Goal: Task Accomplishment & Management: Manage account settings

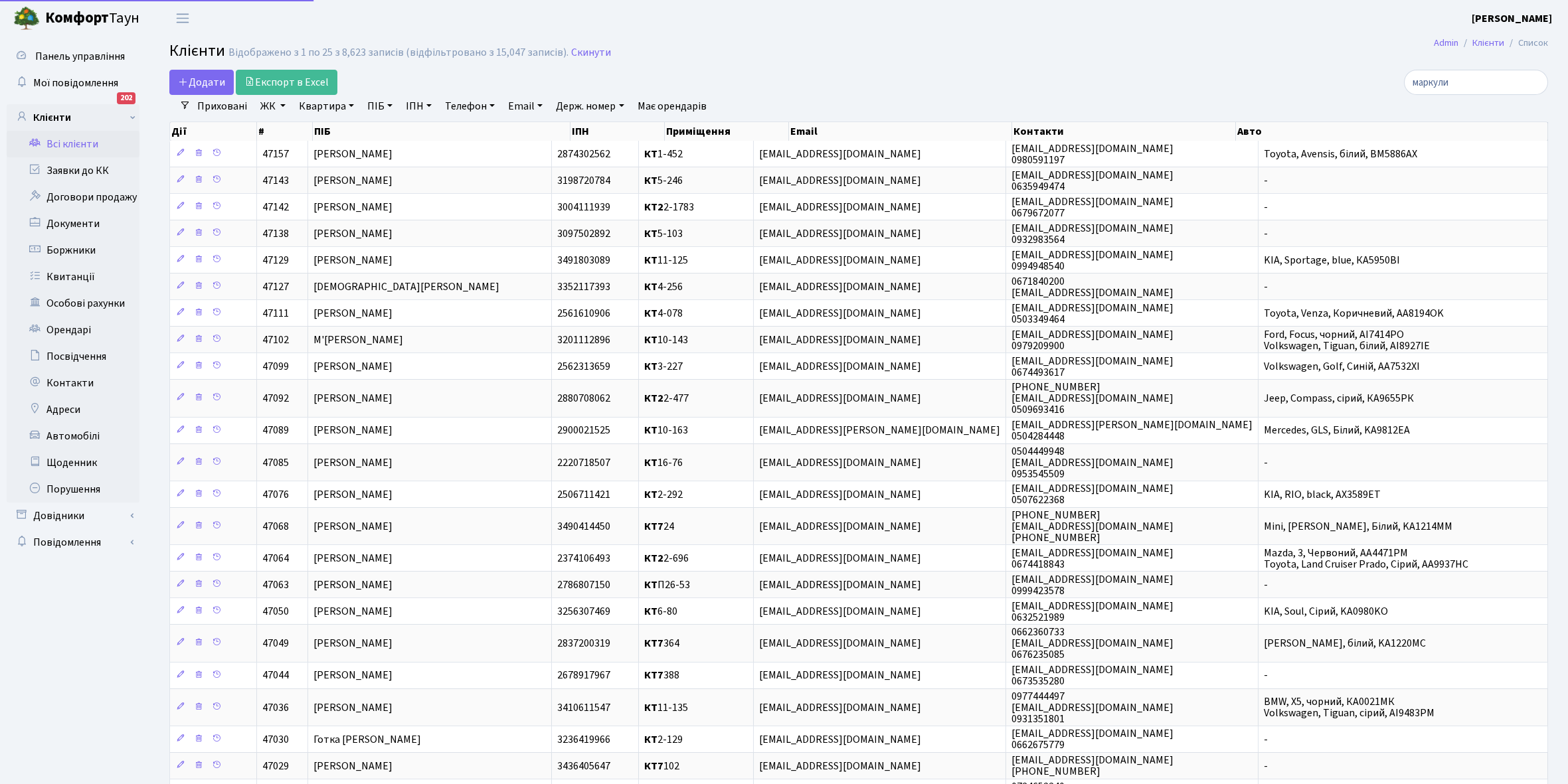
select select "25"
click at [67, 146] on link "Всі клієнти" at bounding box center [74, 144] width 133 height 26
select select "25"
click at [67, 460] on link "Щоденник" at bounding box center [74, 463] width 133 height 26
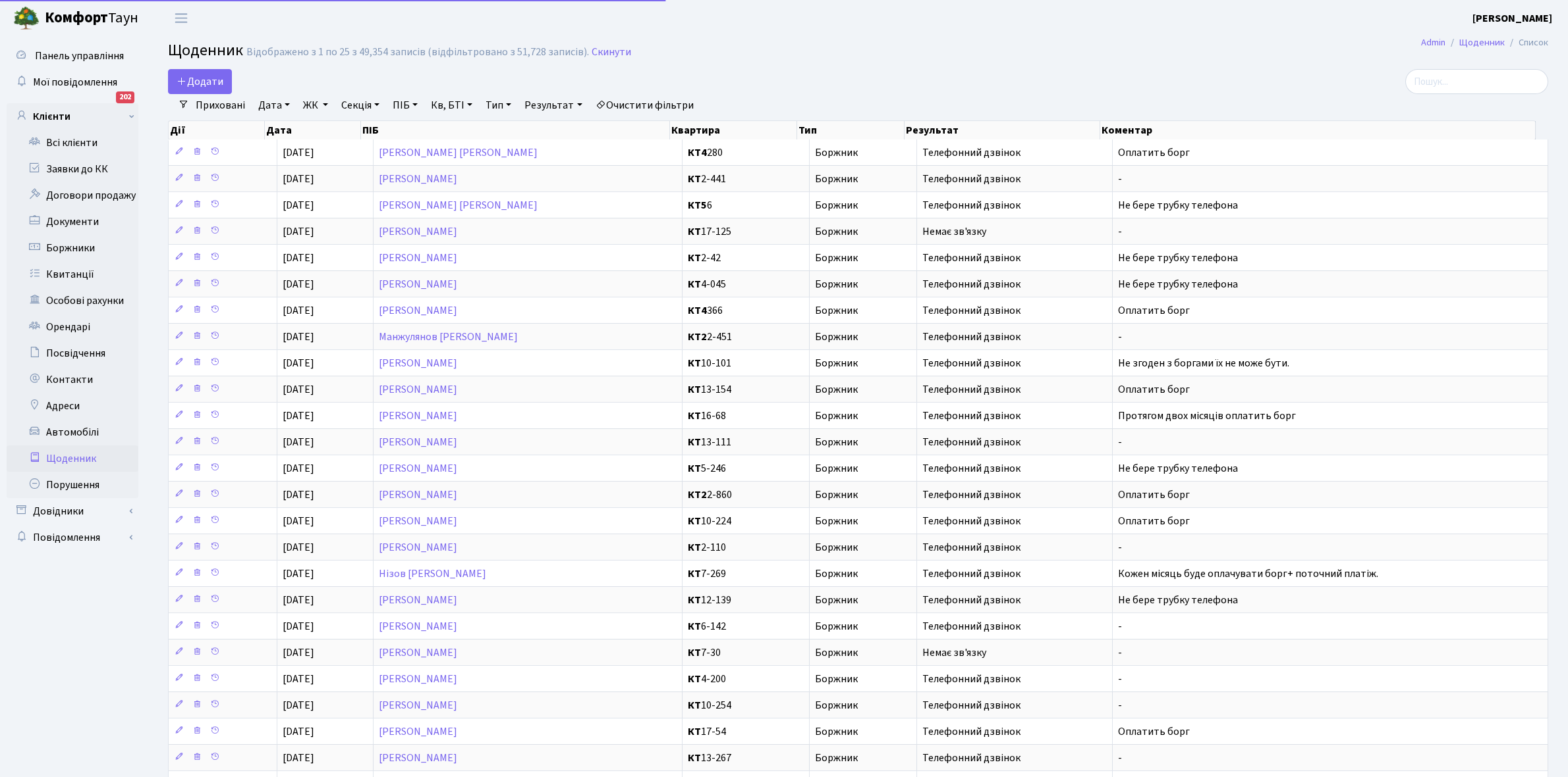
select select "25"
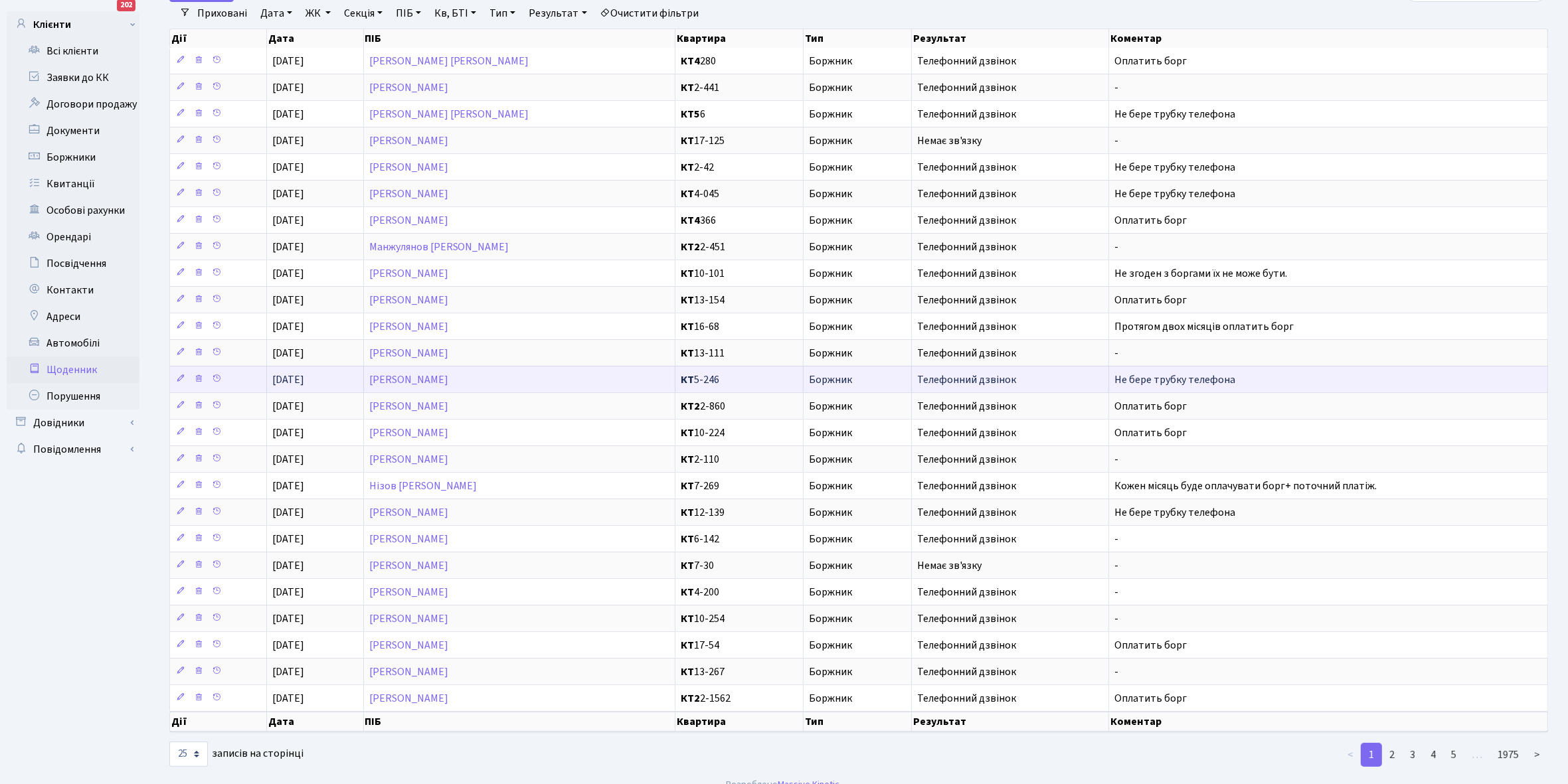
scroll to position [123, 0]
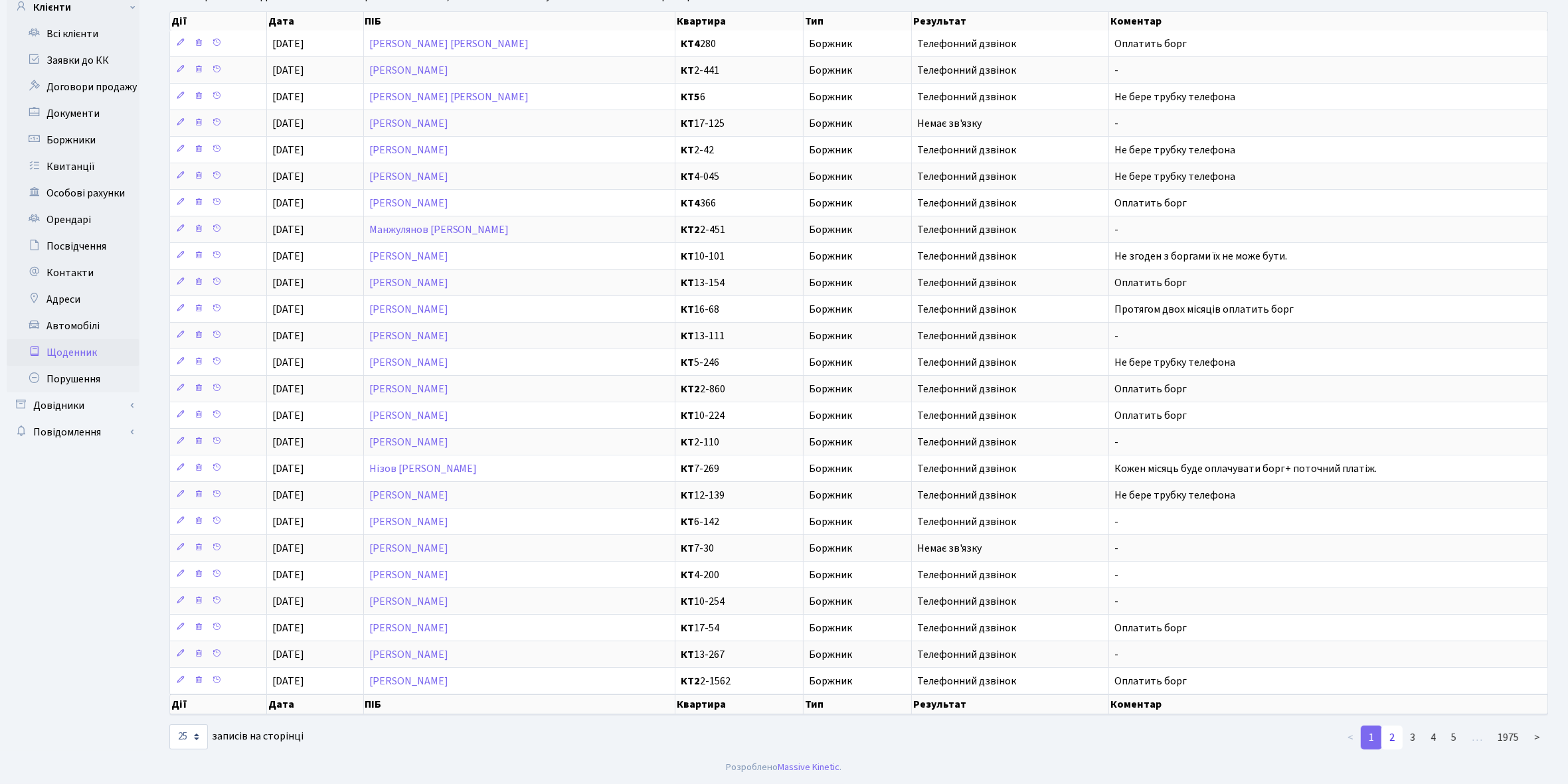
click at [1395, 738] on link "2" at bounding box center [1392, 738] width 21 height 24
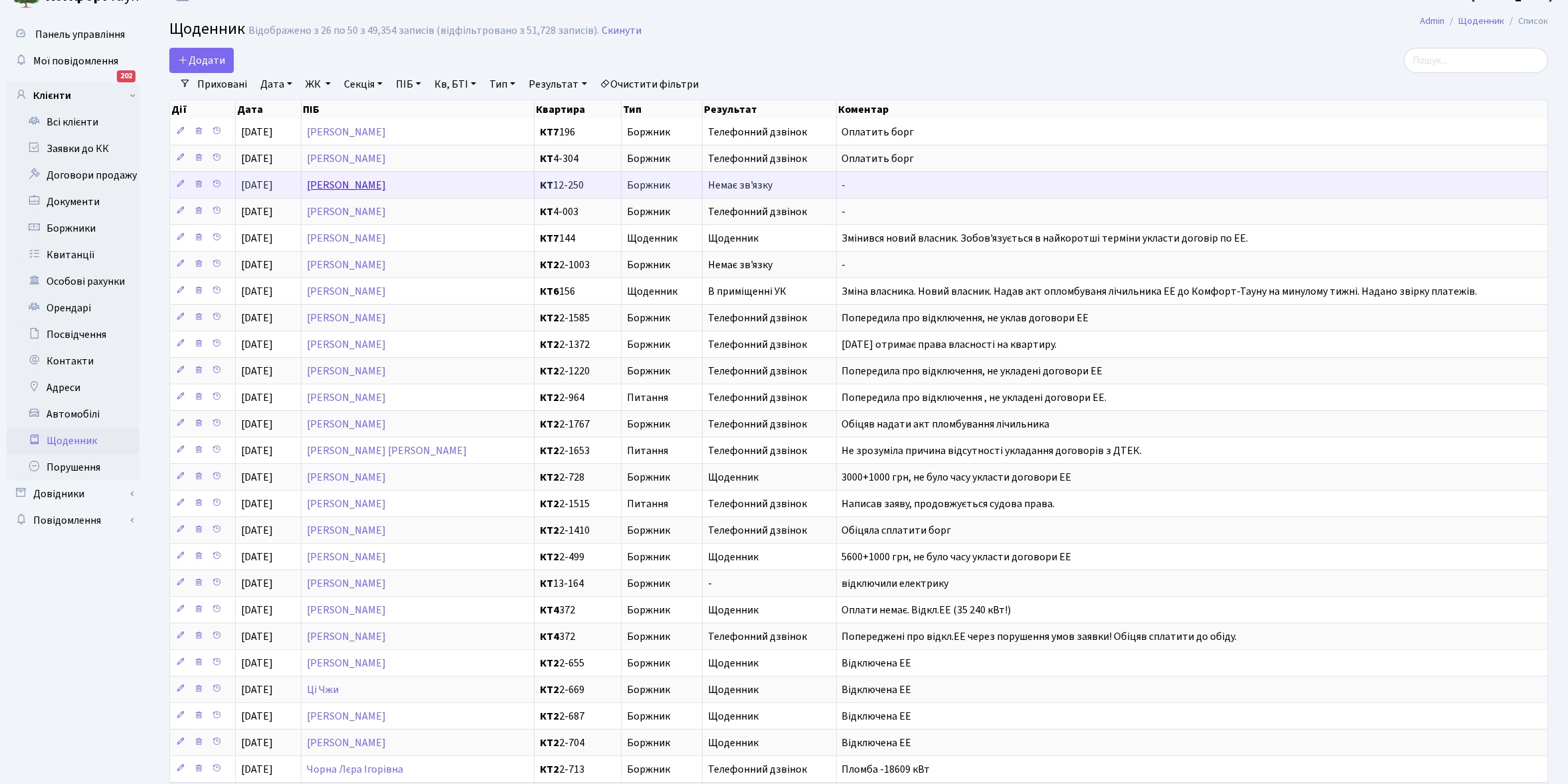
scroll to position [0, 0]
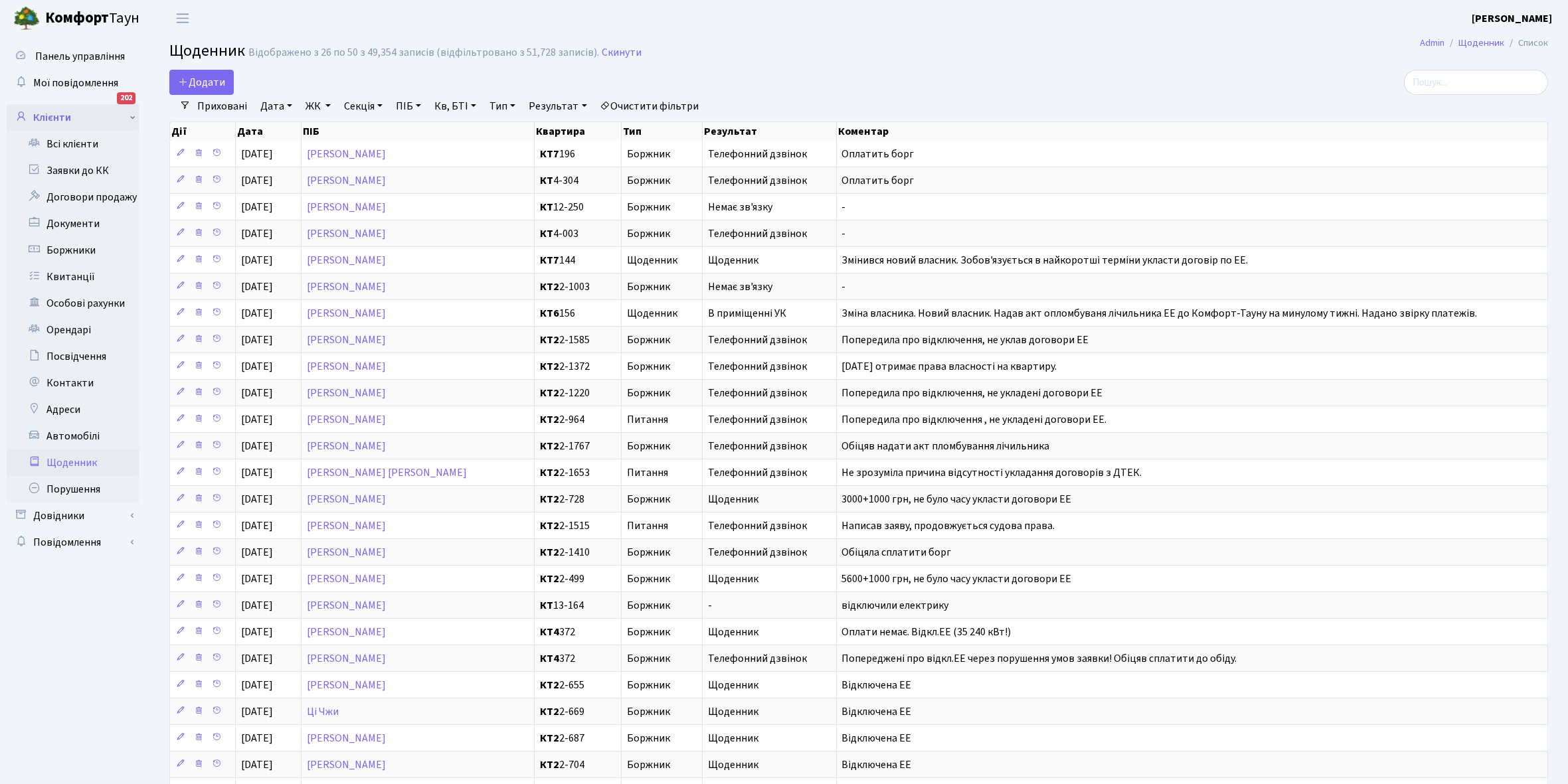
click at [75, 142] on link "Всі клієнти" at bounding box center [74, 144] width 133 height 26
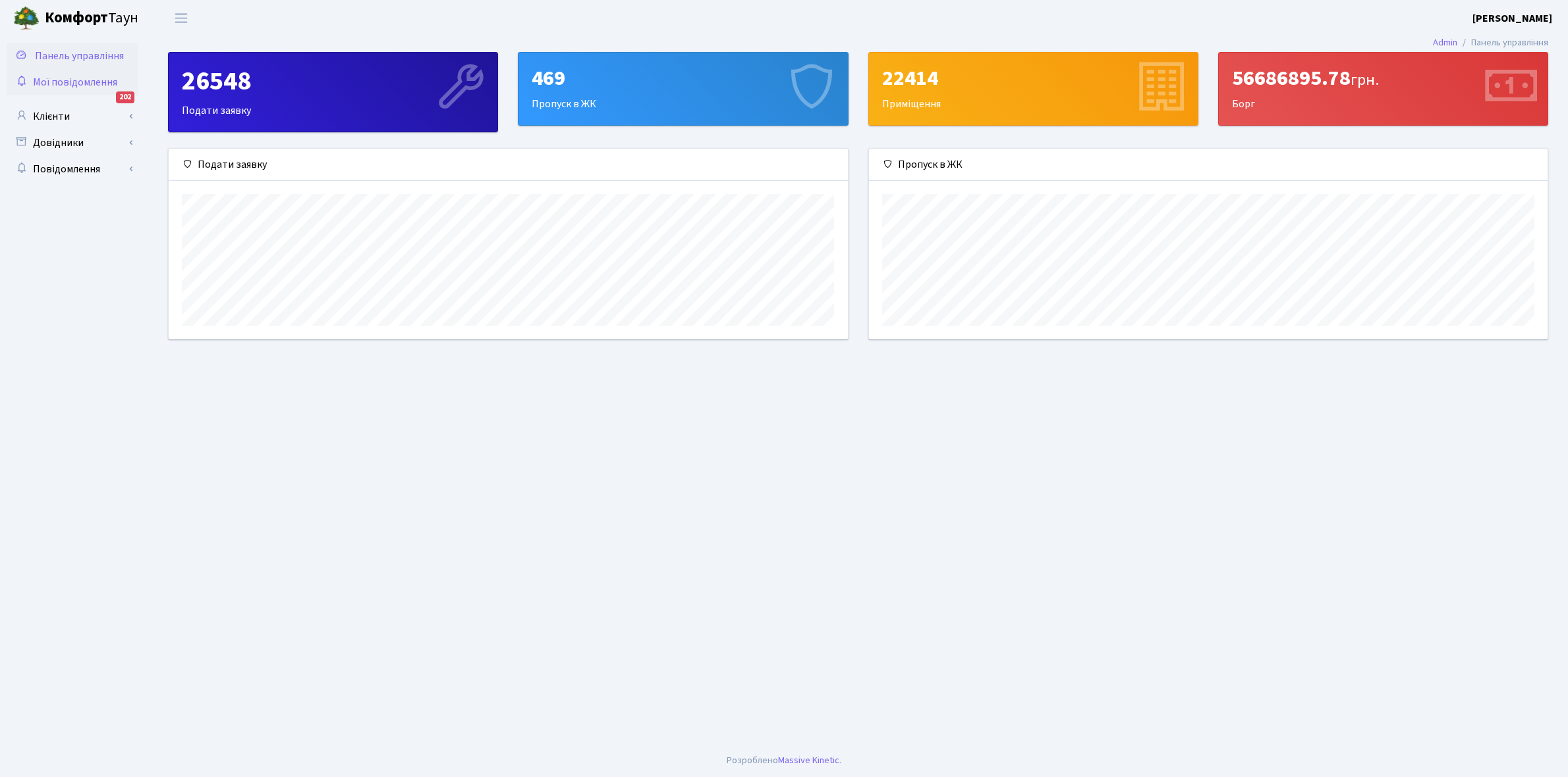
scroll to position [191, 678]
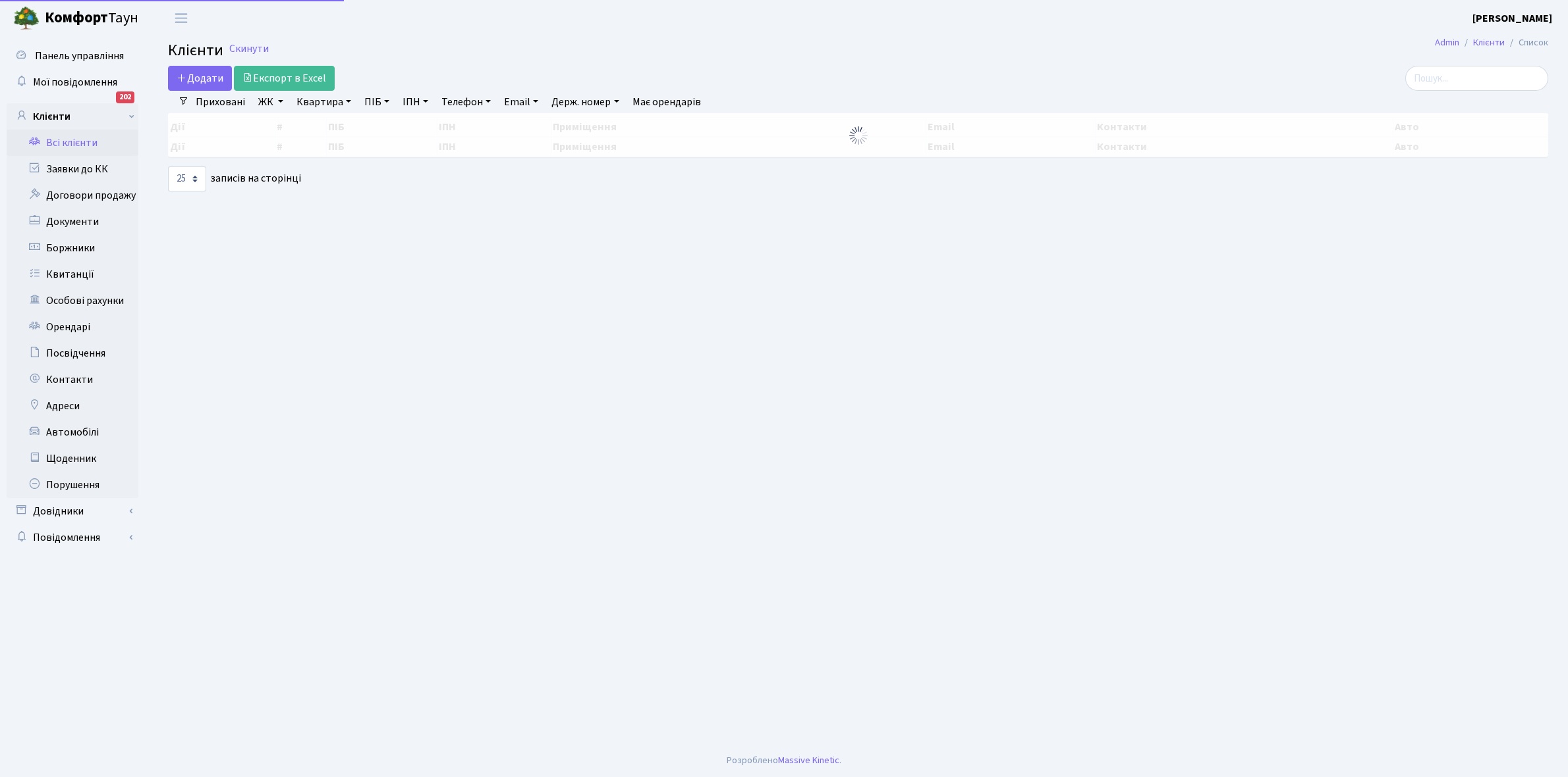
select select "25"
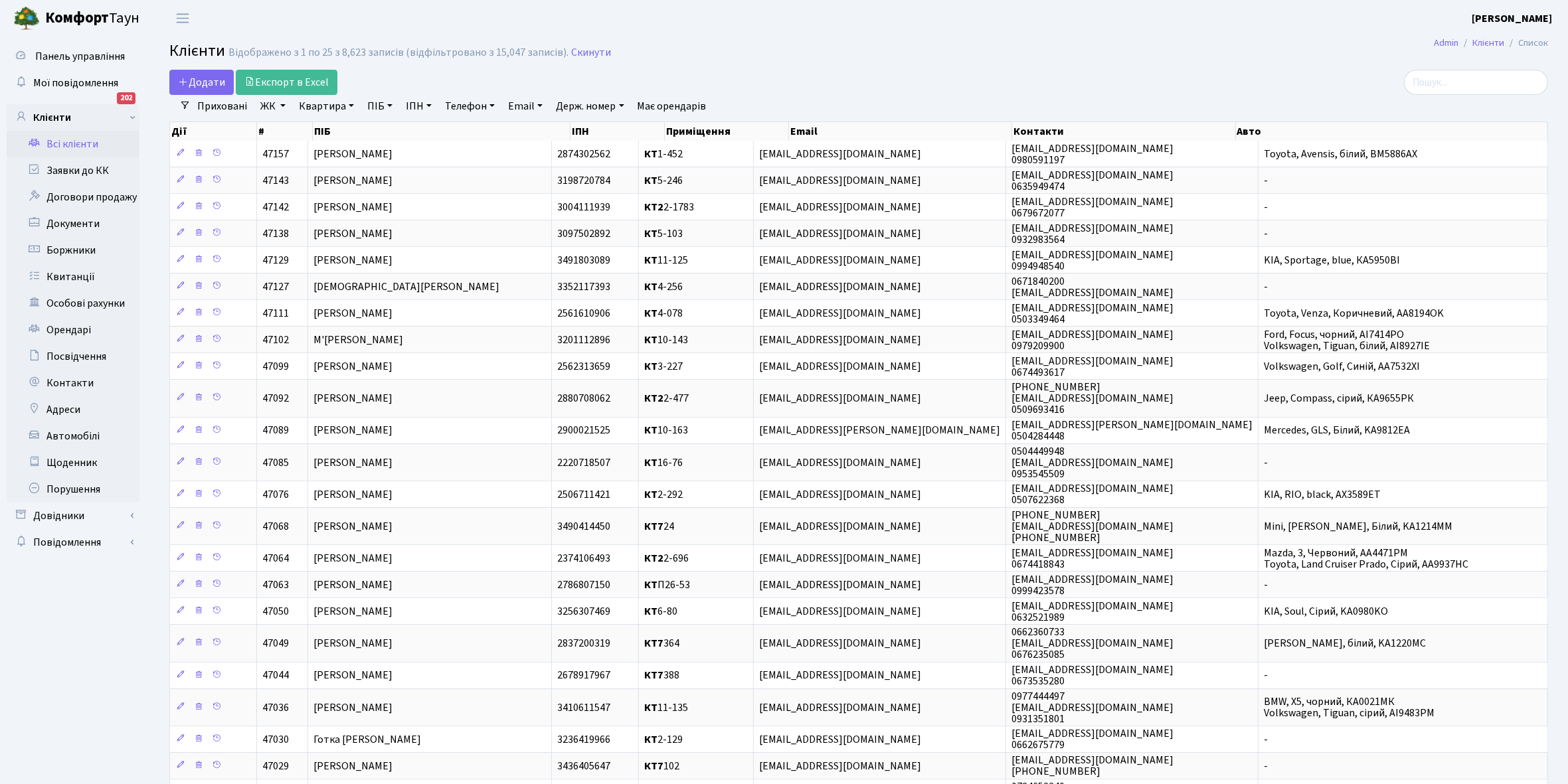
click at [67, 144] on link "Всі клієнти" at bounding box center [74, 144] width 133 height 26
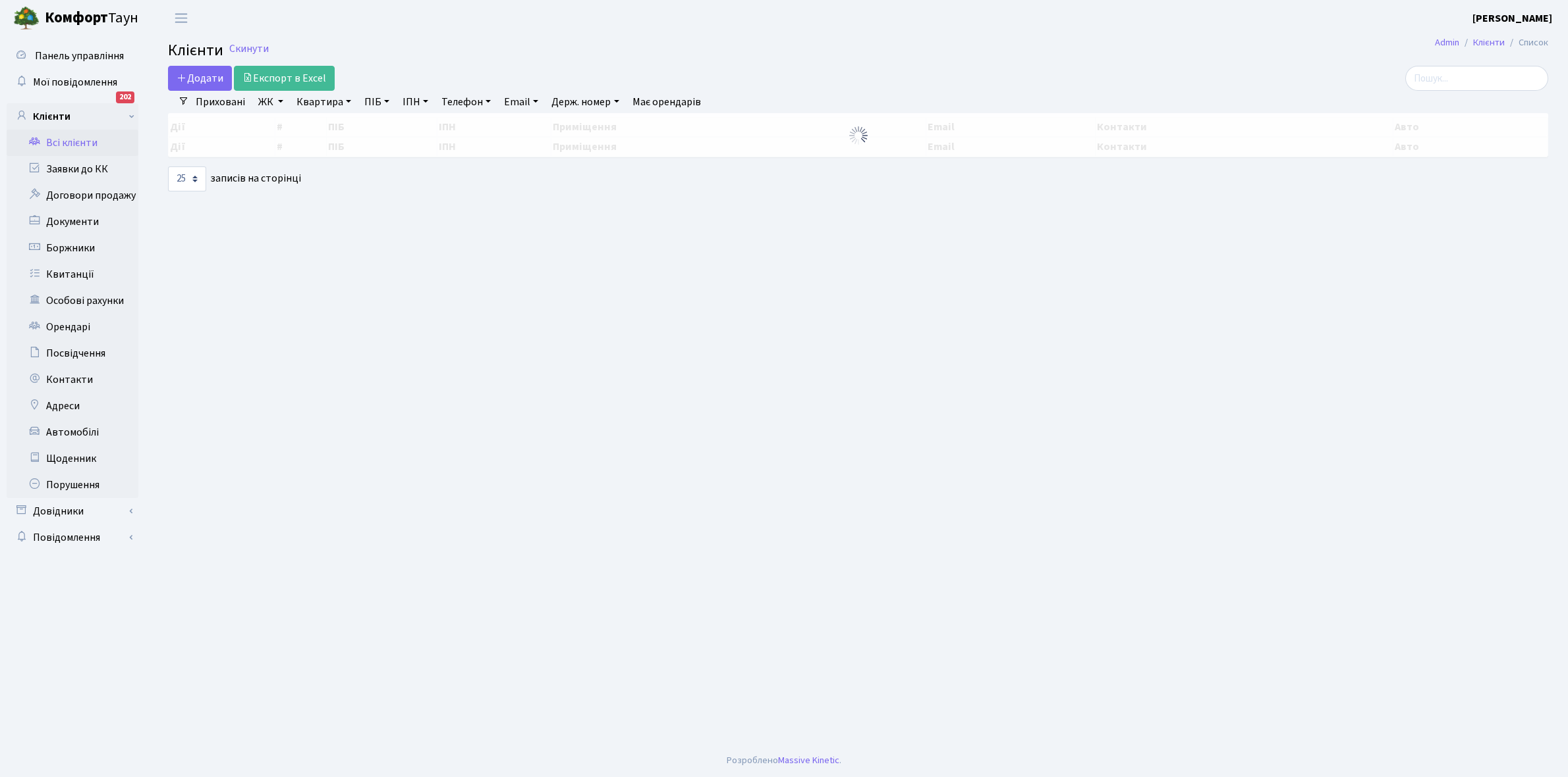
select select "25"
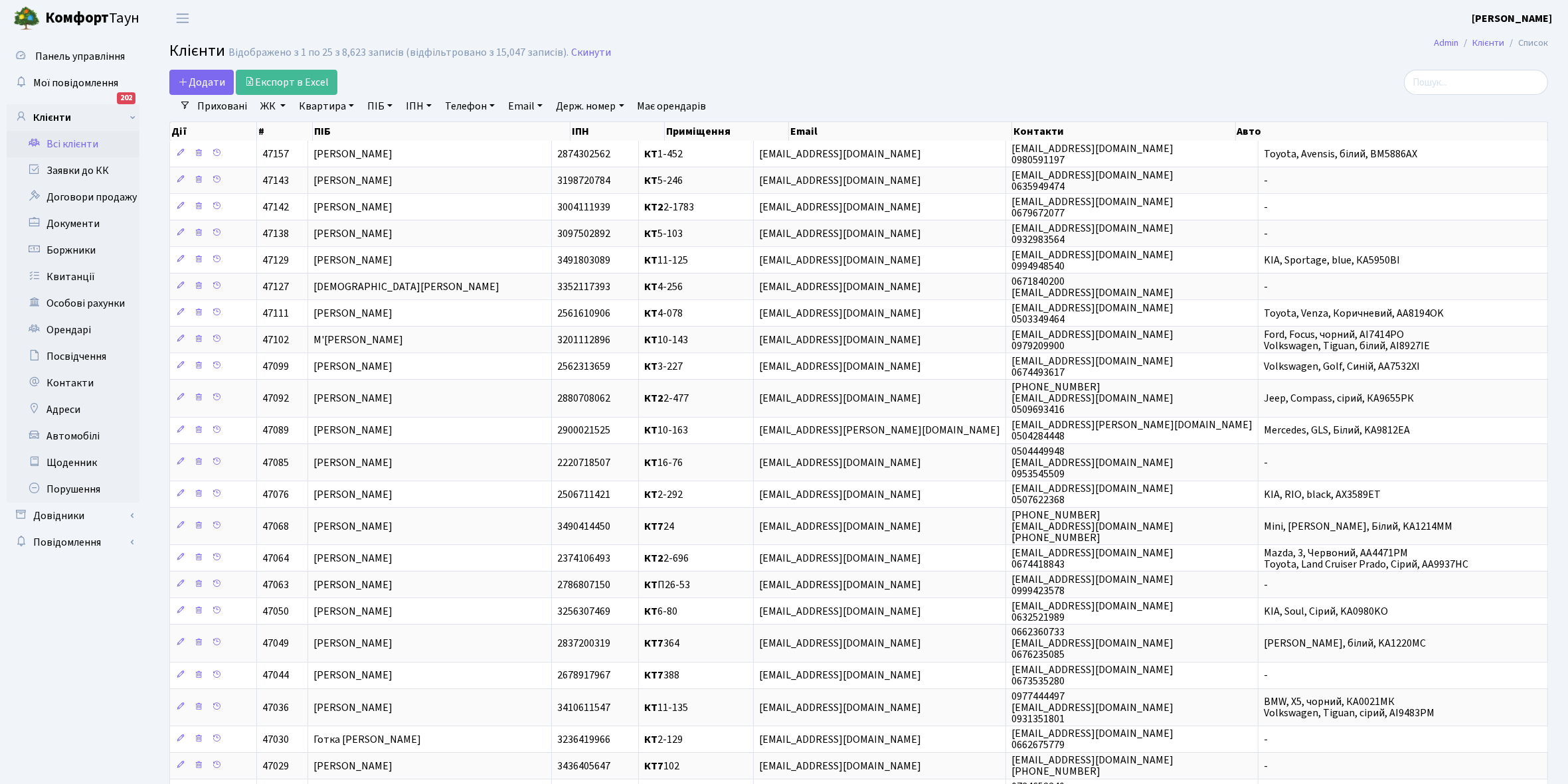
click at [281, 105] on link "ЖК" at bounding box center [272, 106] width 36 height 23
click at [348, 148] on label "КТ2, просп. Соборності, 17" at bounding box center [351, 148] width 134 height 15
click at [293, 148] on input "КТ2, просп. Соборності, 17" at bounding box center [289, 145] width 9 height 9
checkbox input "true"
click at [313, 287] on button "Застосувати" at bounding box center [314, 298] width 110 height 21
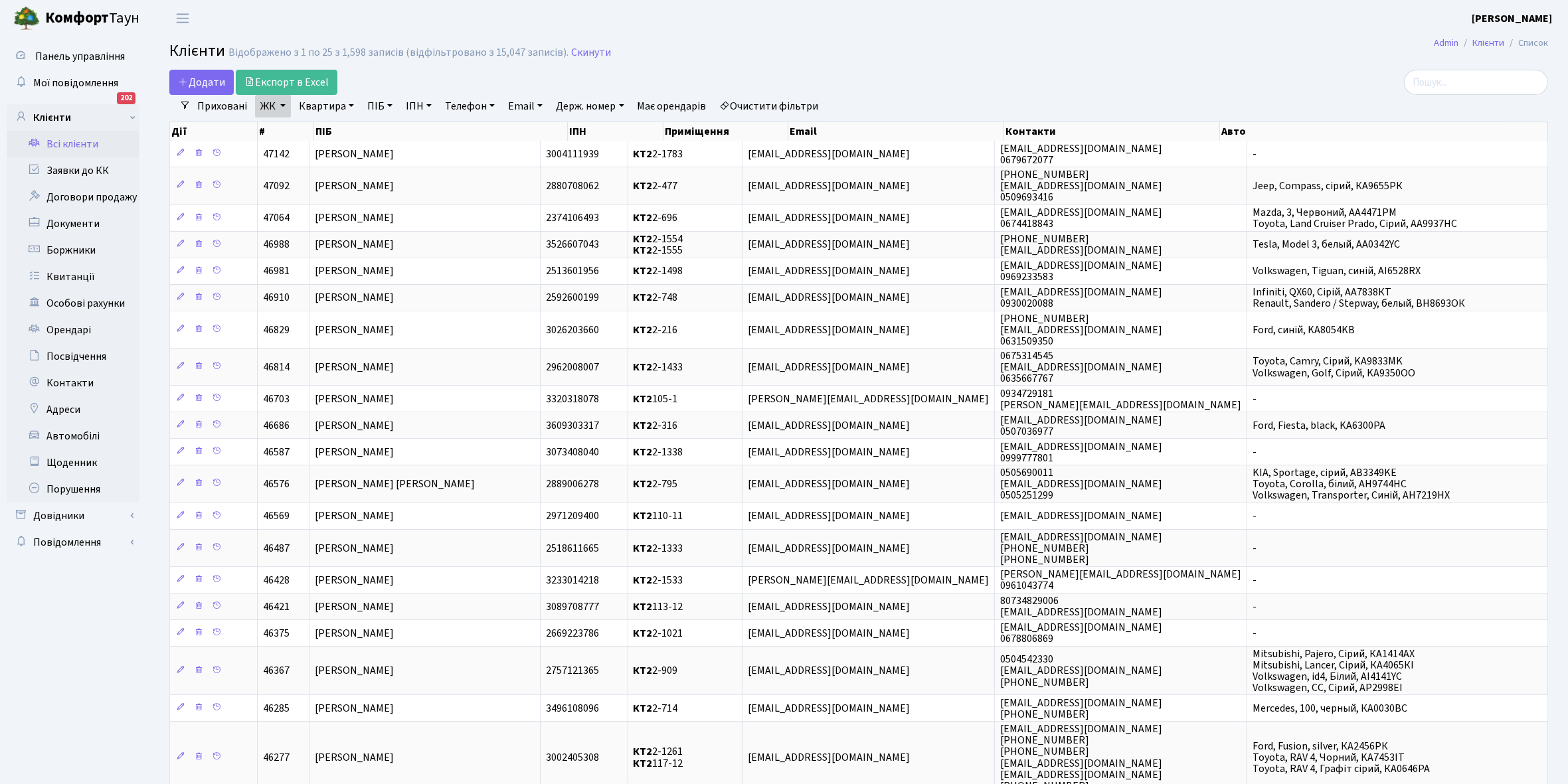
click at [346, 101] on link "Квартира" at bounding box center [326, 106] width 66 height 23
click at [341, 126] on input "text" at bounding box center [333, 131] width 78 height 25
type input "935"
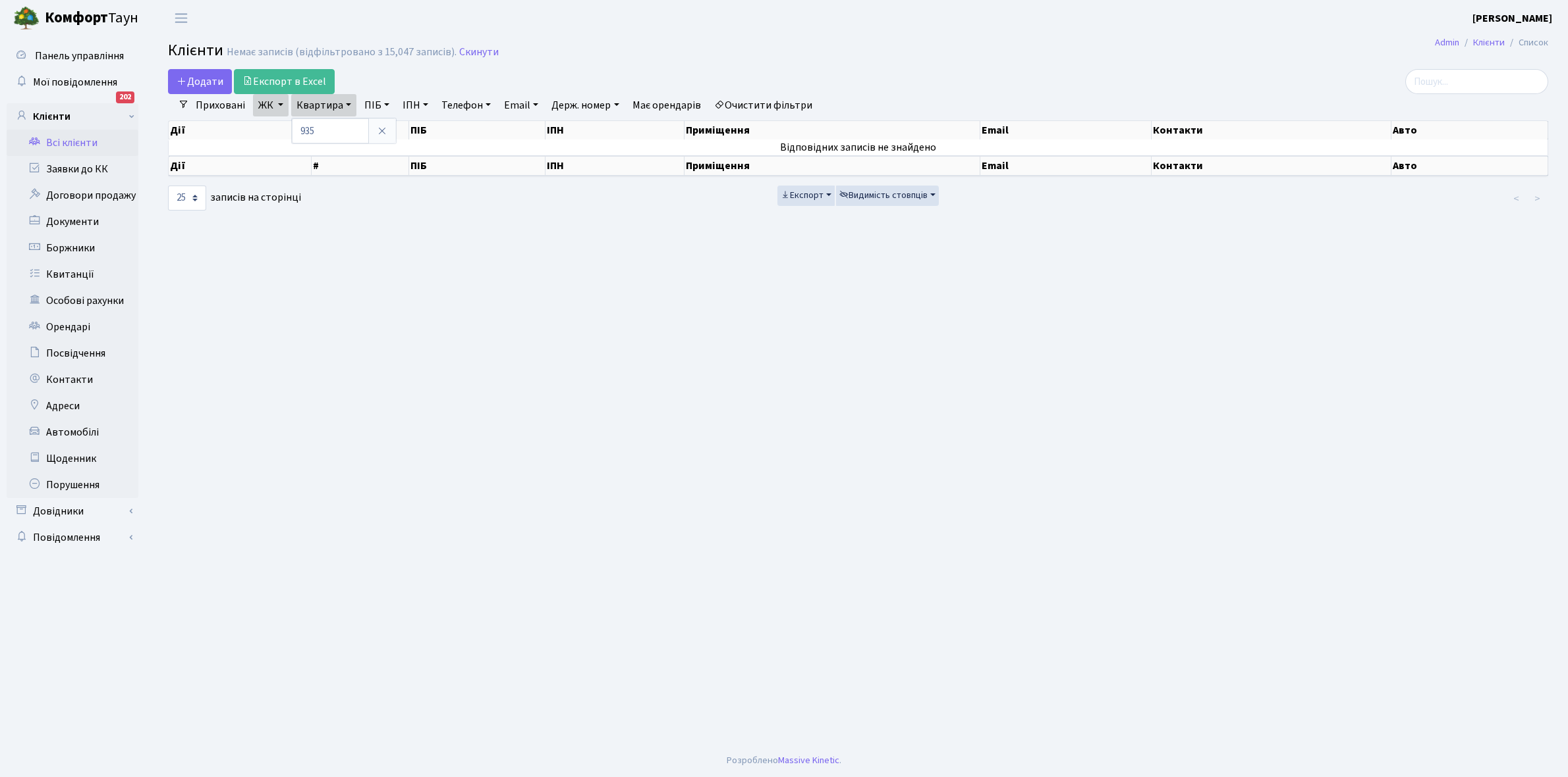
click at [777, 109] on link "Очистити фільтри" at bounding box center [763, 105] width 109 height 23
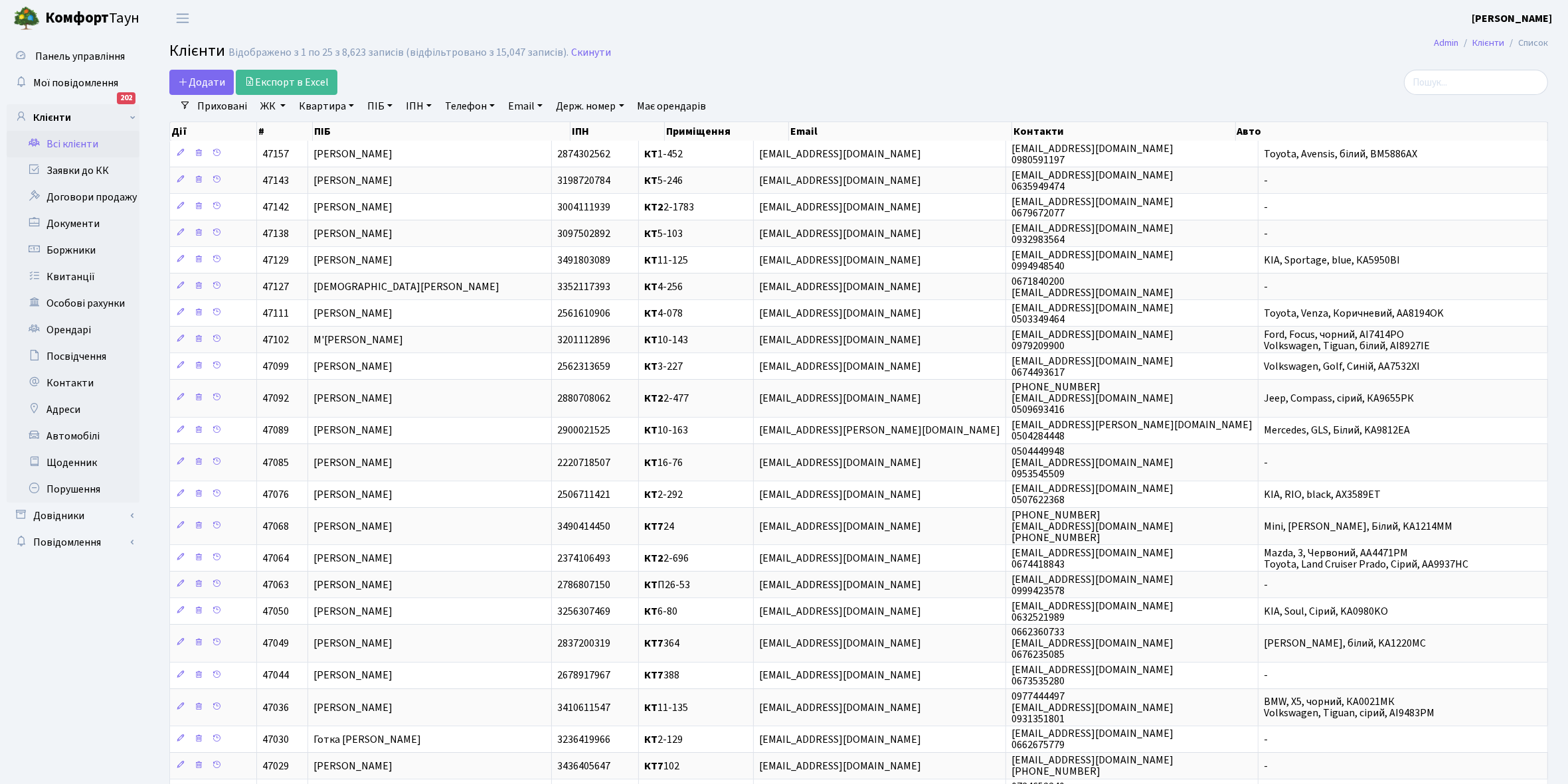
click at [281, 107] on link "ЖК" at bounding box center [272, 106] width 36 height 23
click at [311, 150] on label "КТ2, просп. Соборності, 17" at bounding box center [351, 148] width 134 height 15
click at [293, 150] on input "КТ2, просп. Соборності, 17" at bounding box center [289, 145] width 9 height 9
checkbox input "true"
click at [303, 287] on button "Застосувати" at bounding box center [314, 298] width 110 height 21
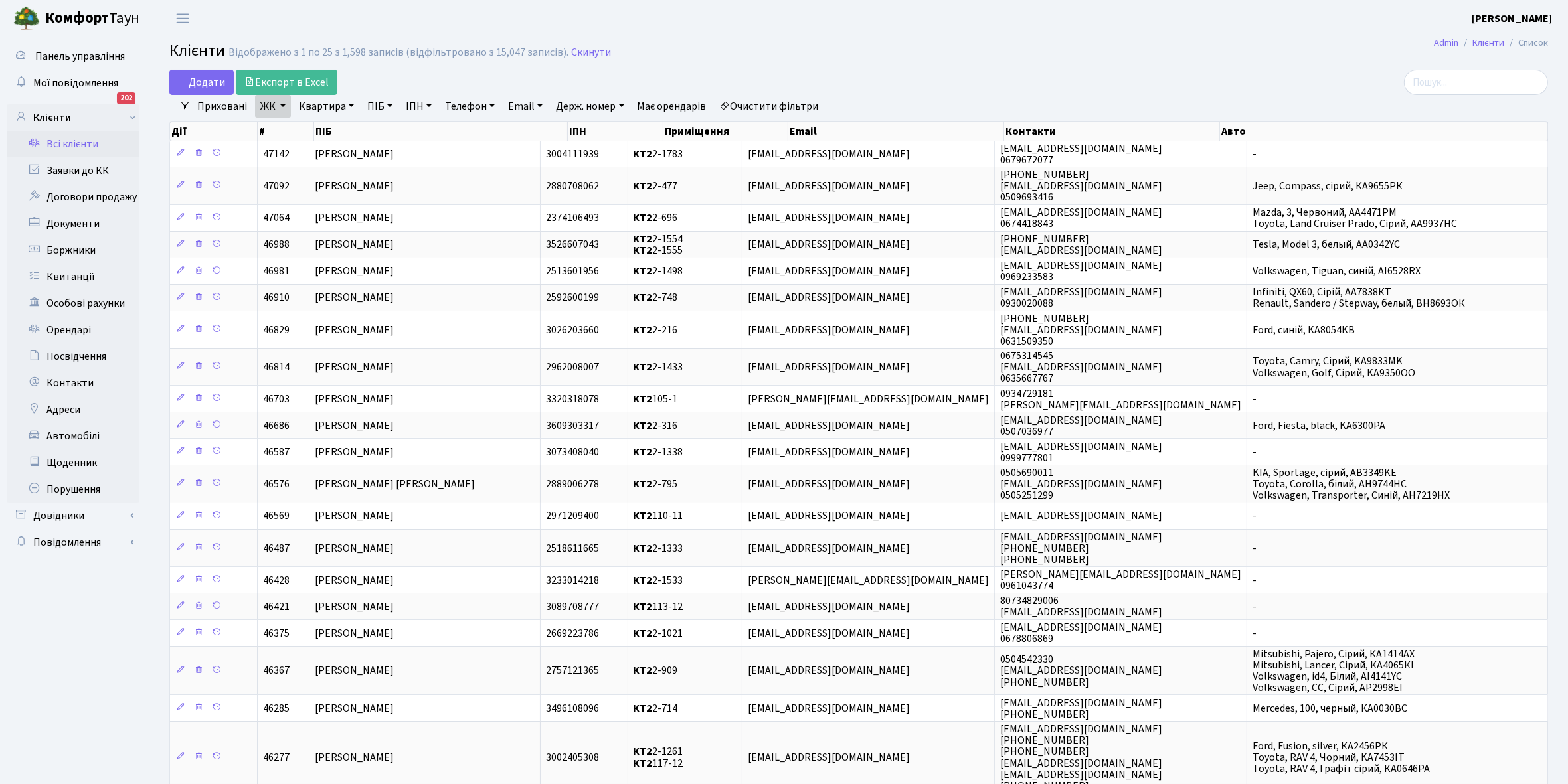
click at [347, 105] on link "Квартира" at bounding box center [326, 106] width 66 height 23
click at [328, 130] on input "text" at bounding box center [333, 131] width 78 height 25
type input "2-935"
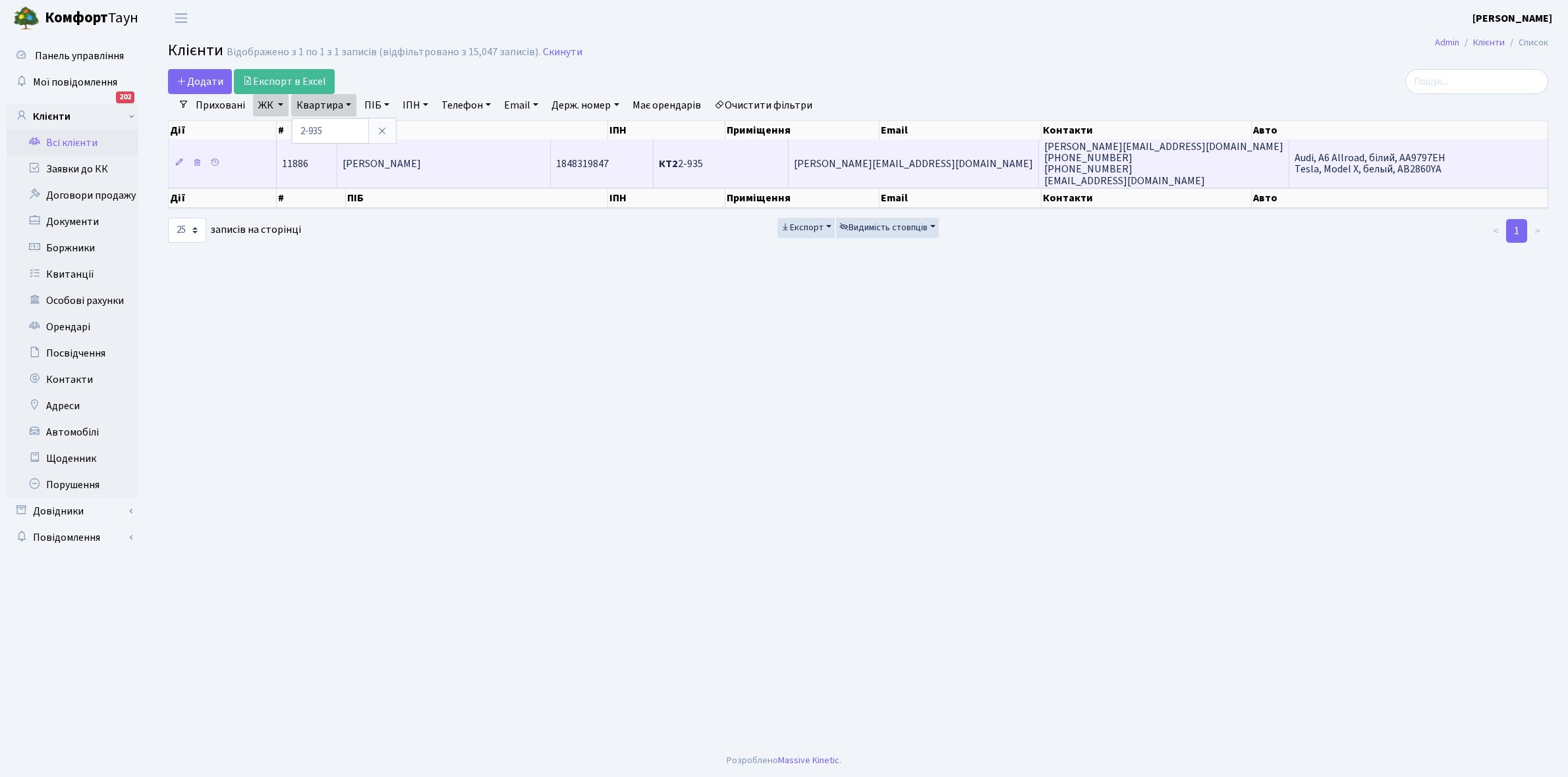
click at [435, 171] on td "Нестеренко Ніна Григорівна" at bounding box center [444, 163] width 214 height 48
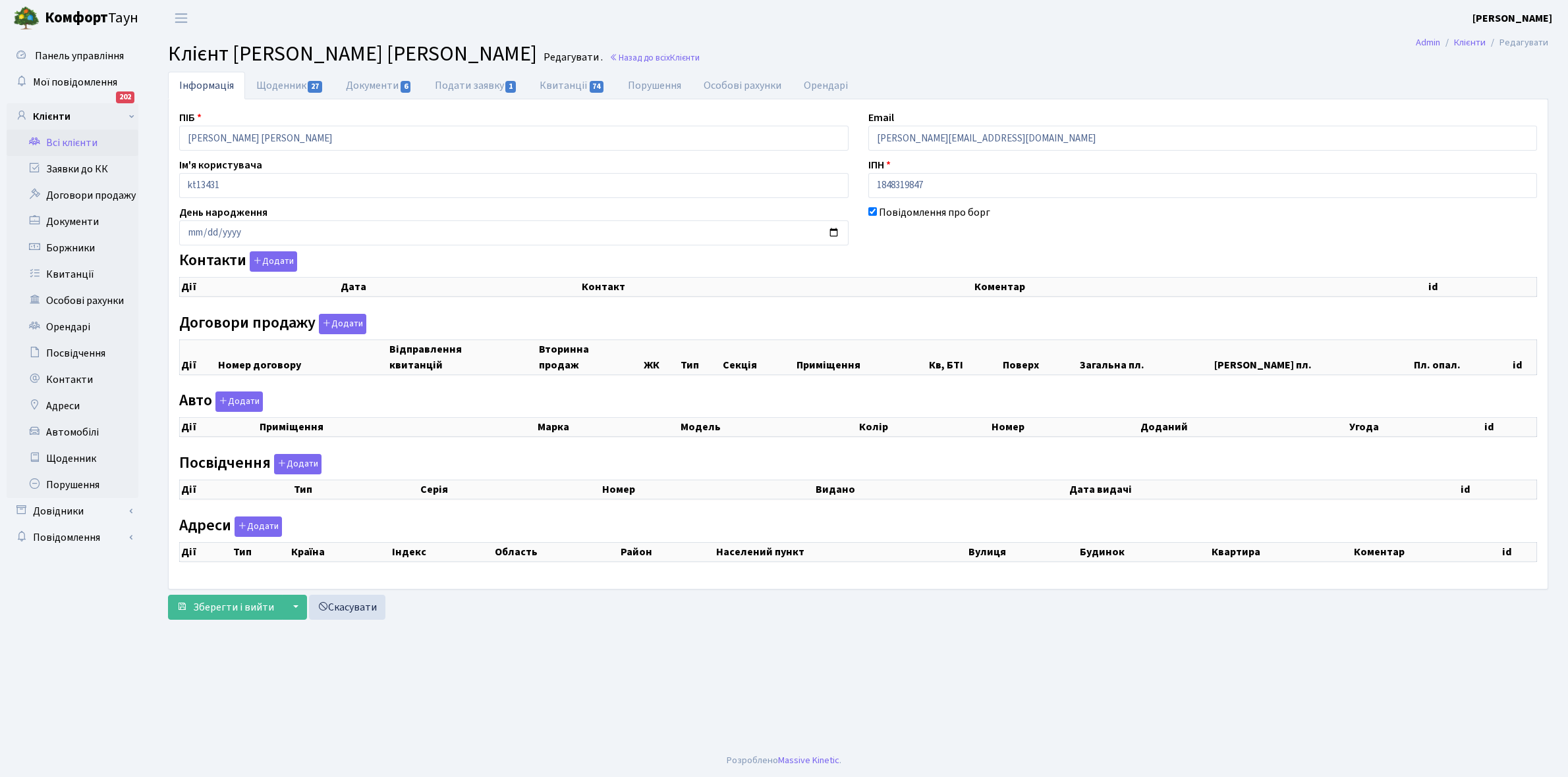
checkbox input "true"
select select "25"
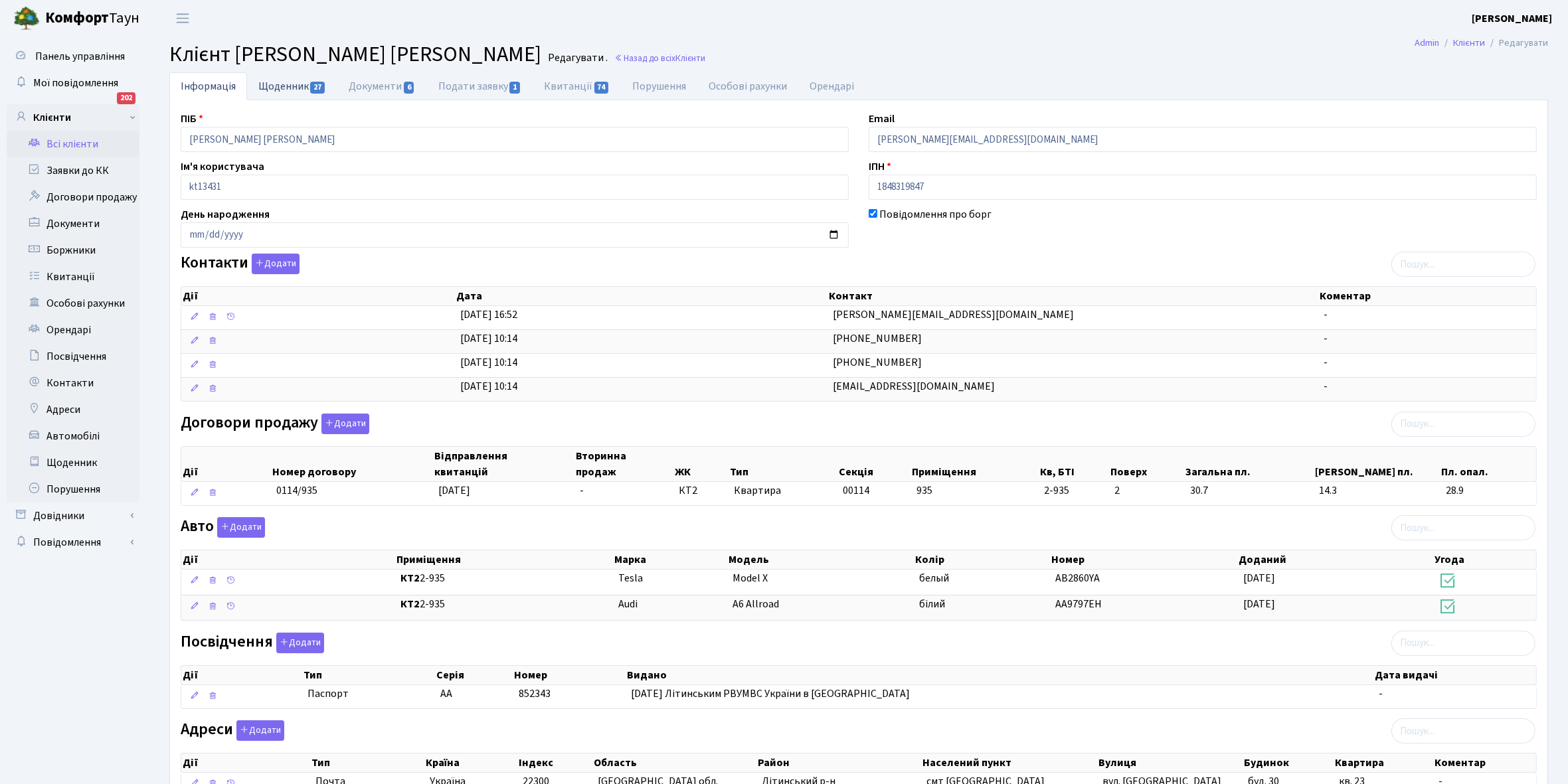
click at [272, 87] on link "Щоденник 27" at bounding box center [292, 86] width 90 height 27
select select "25"
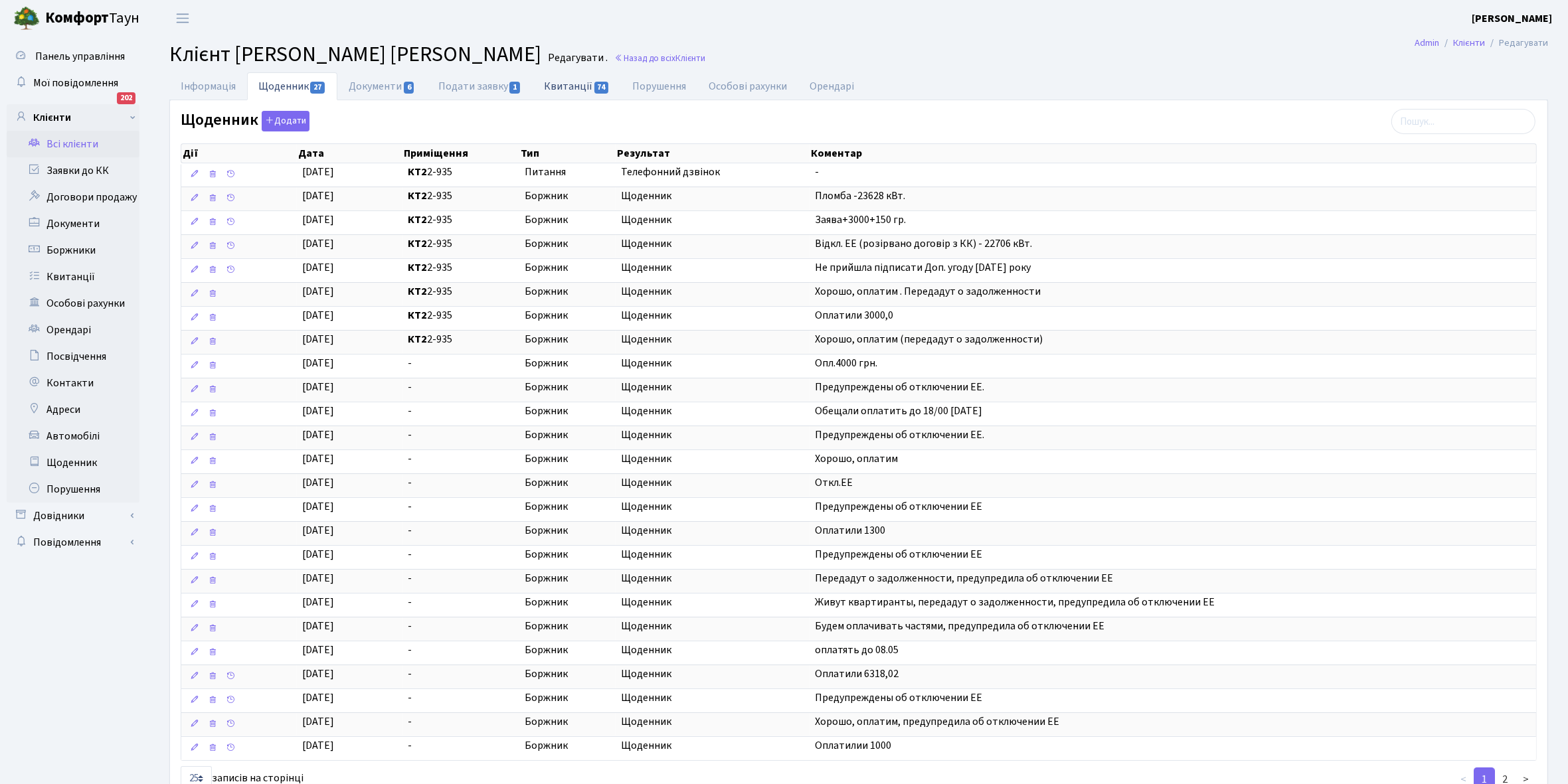
click at [562, 90] on link "Квитанції 74" at bounding box center [576, 86] width 88 height 27
select select "25"
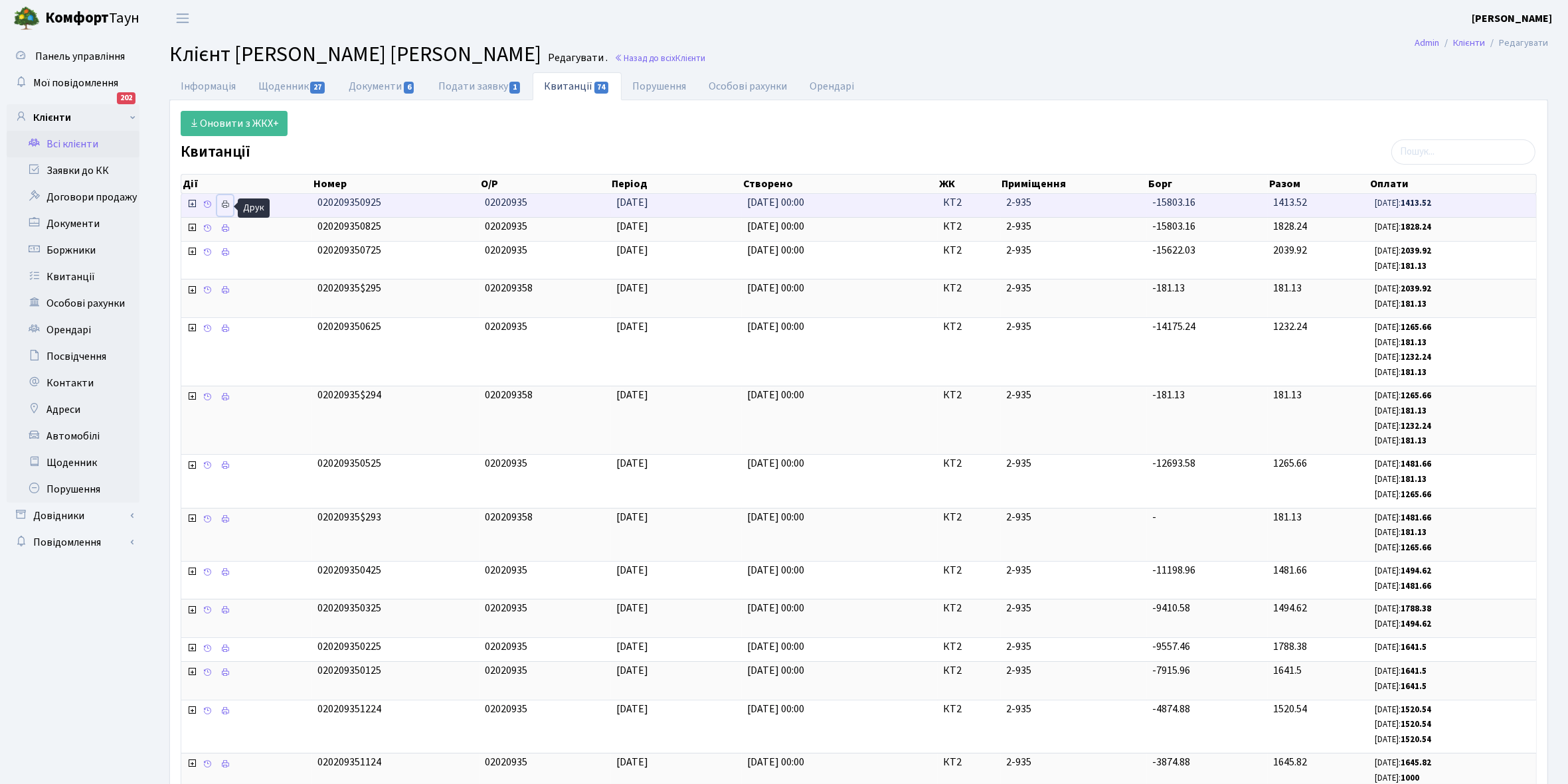
click at [224, 203] on icon at bounding box center [225, 204] width 10 height 10
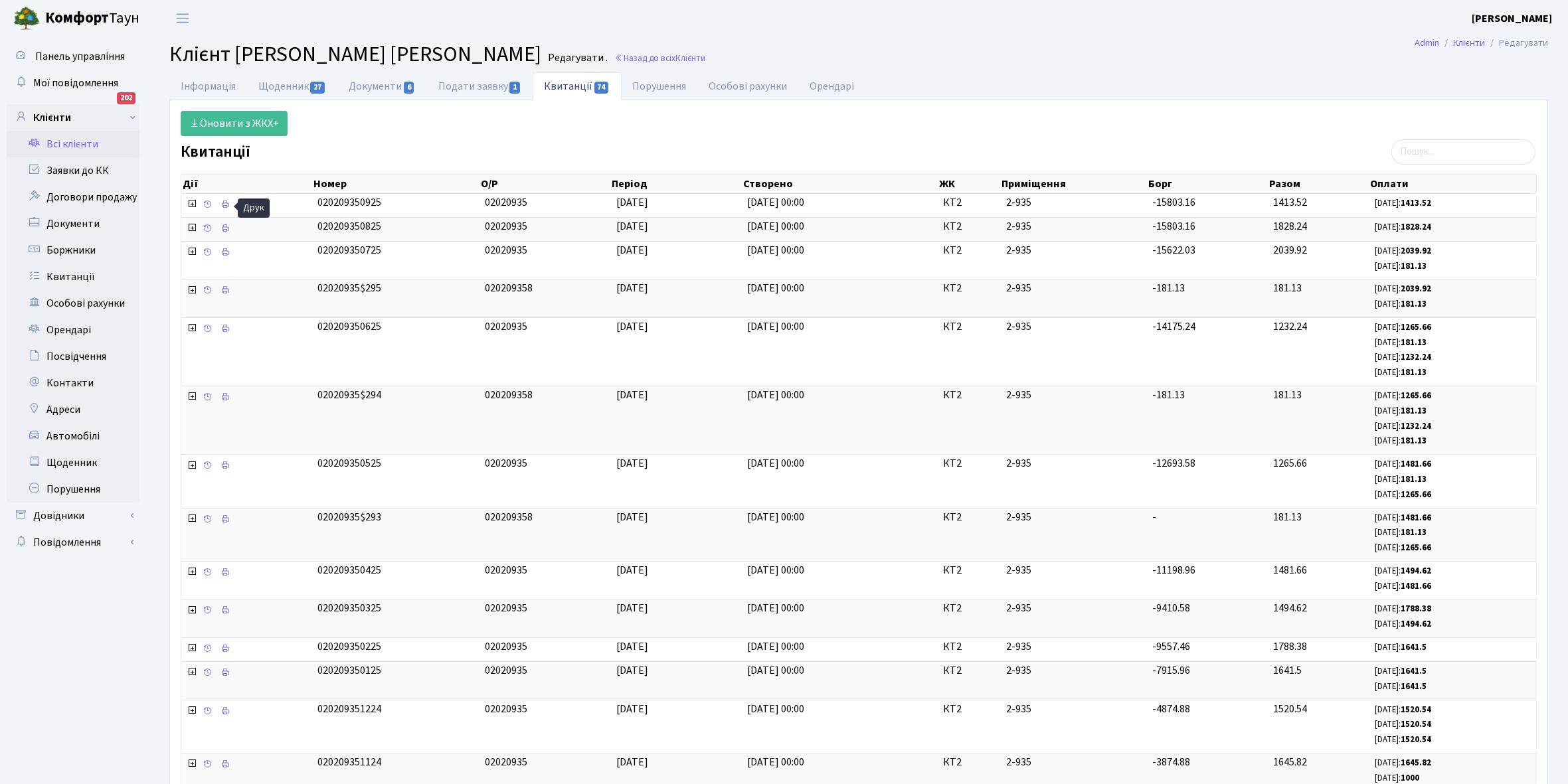
click at [62, 138] on link "Всі клієнти" at bounding box center [74, 144] width 133 height 26
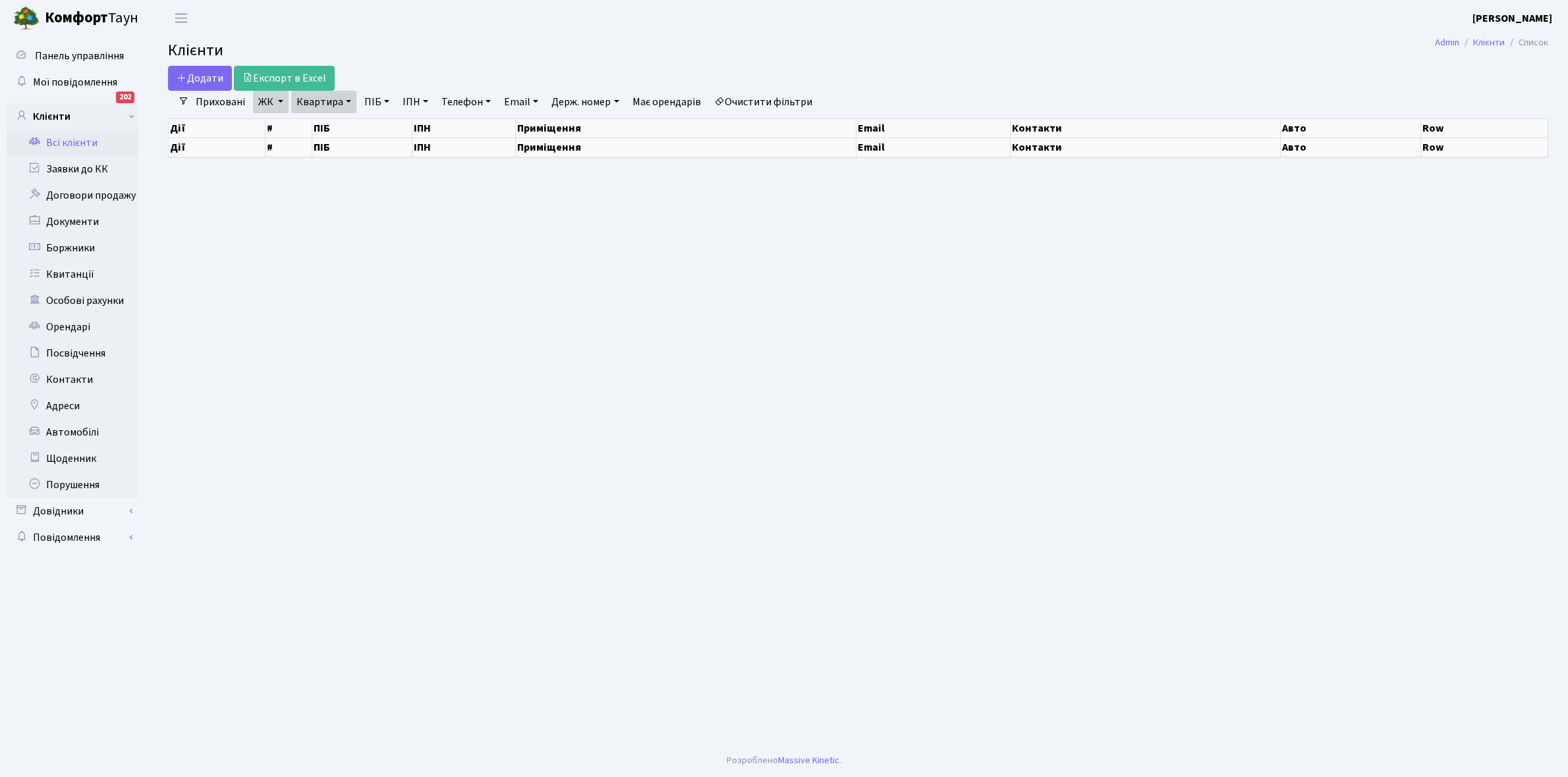
select select "25"
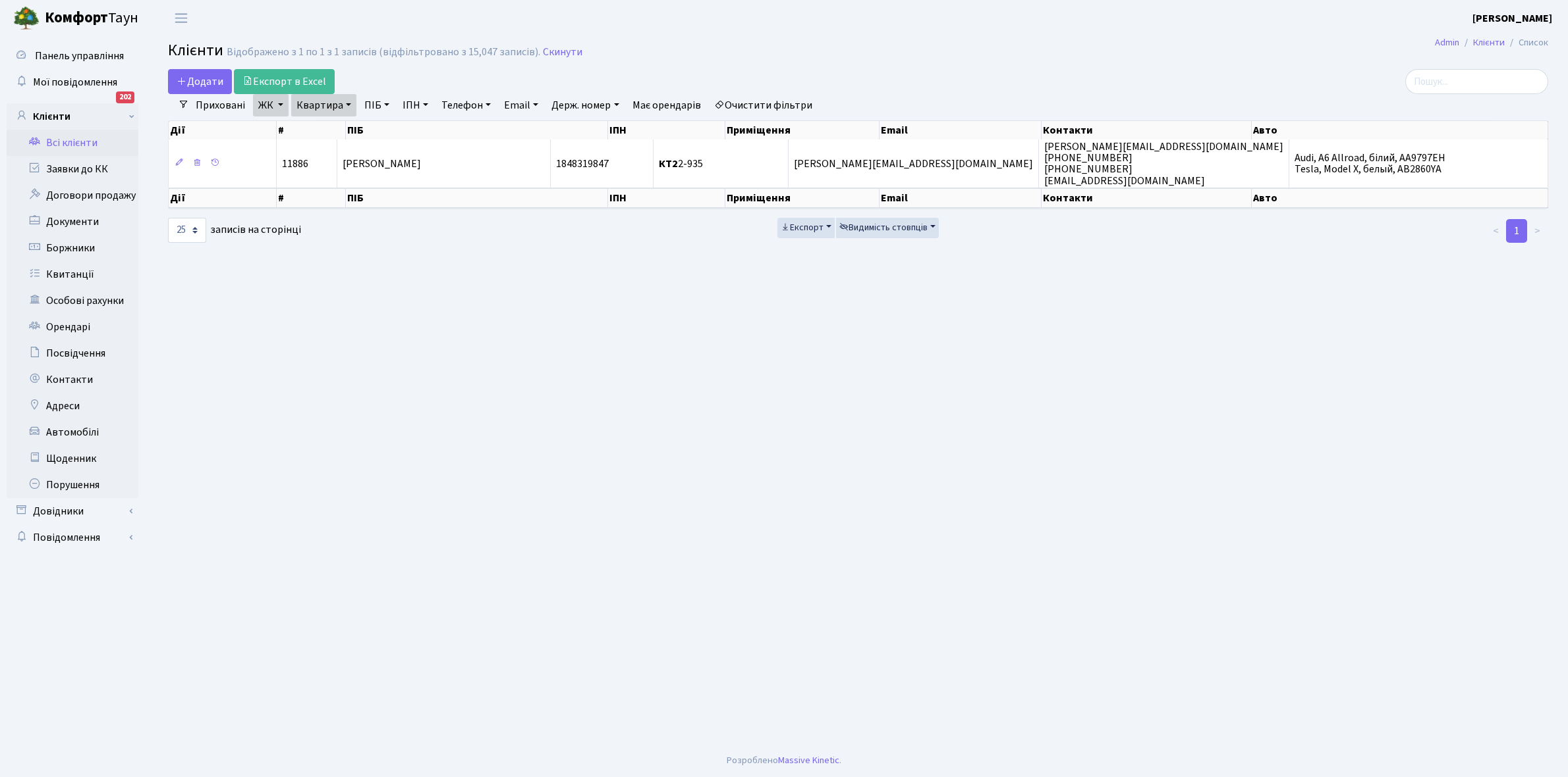
click at [344, 102] on link "Квартира" at bounding box center [323, 105] width 65 height 23
click at [344, 137] on input "2-935" at bounding box center [330, 130] width 77 height 25
type input "2-958"
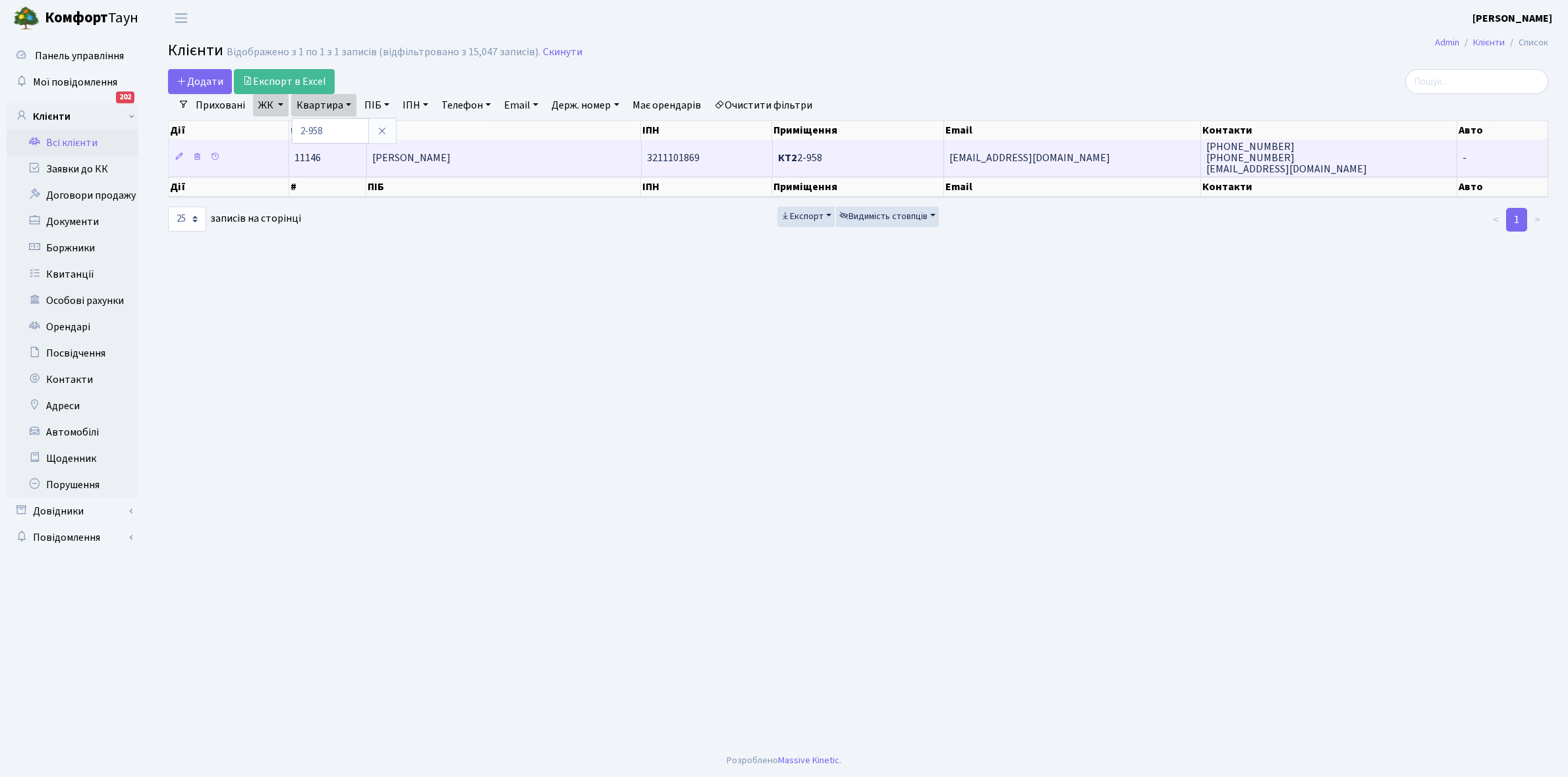
click at [451, 159] on span "[PERSON_NAME]" at bounding box center [411, 158] width 78 height 15
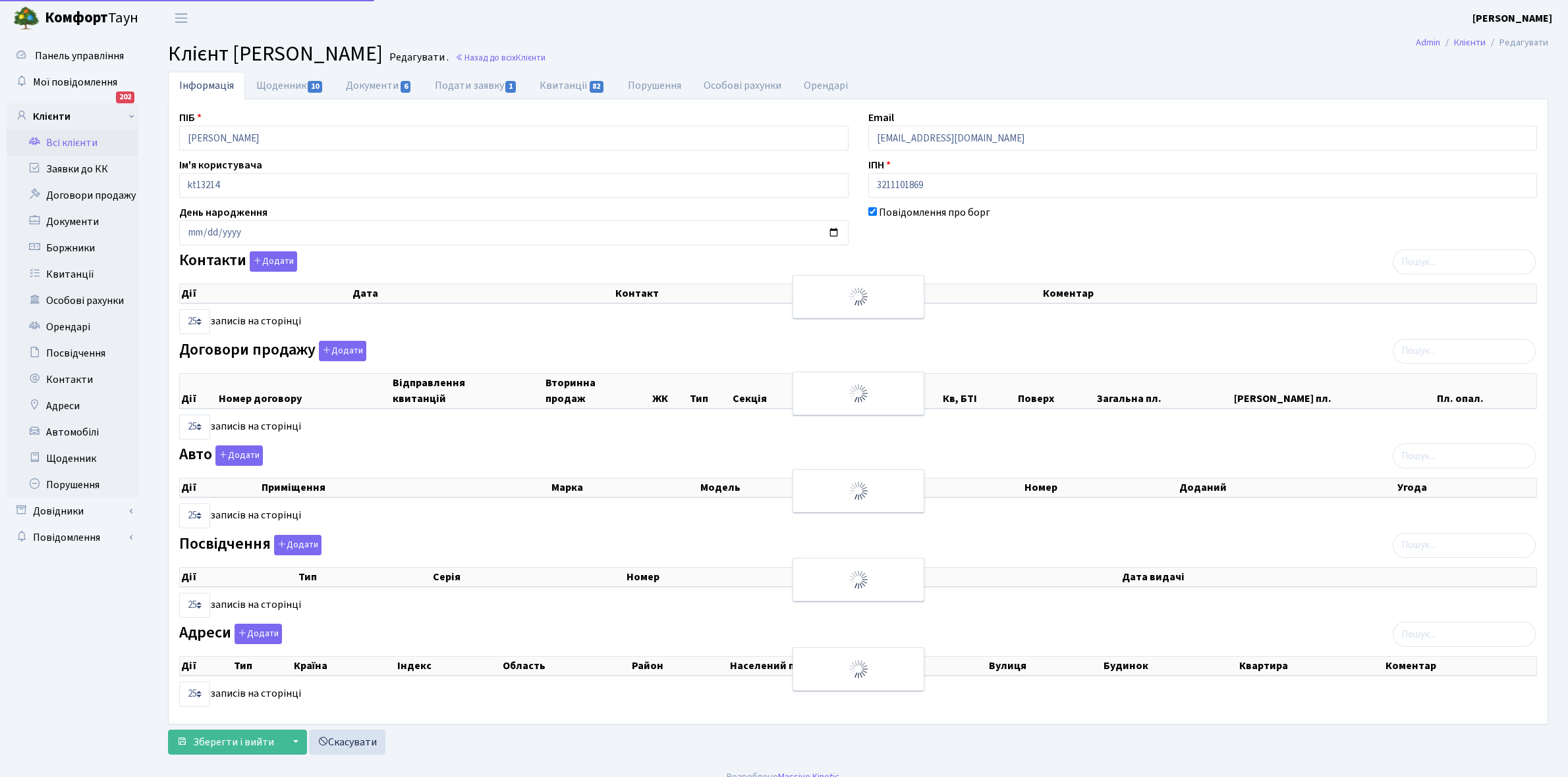
select select "25"
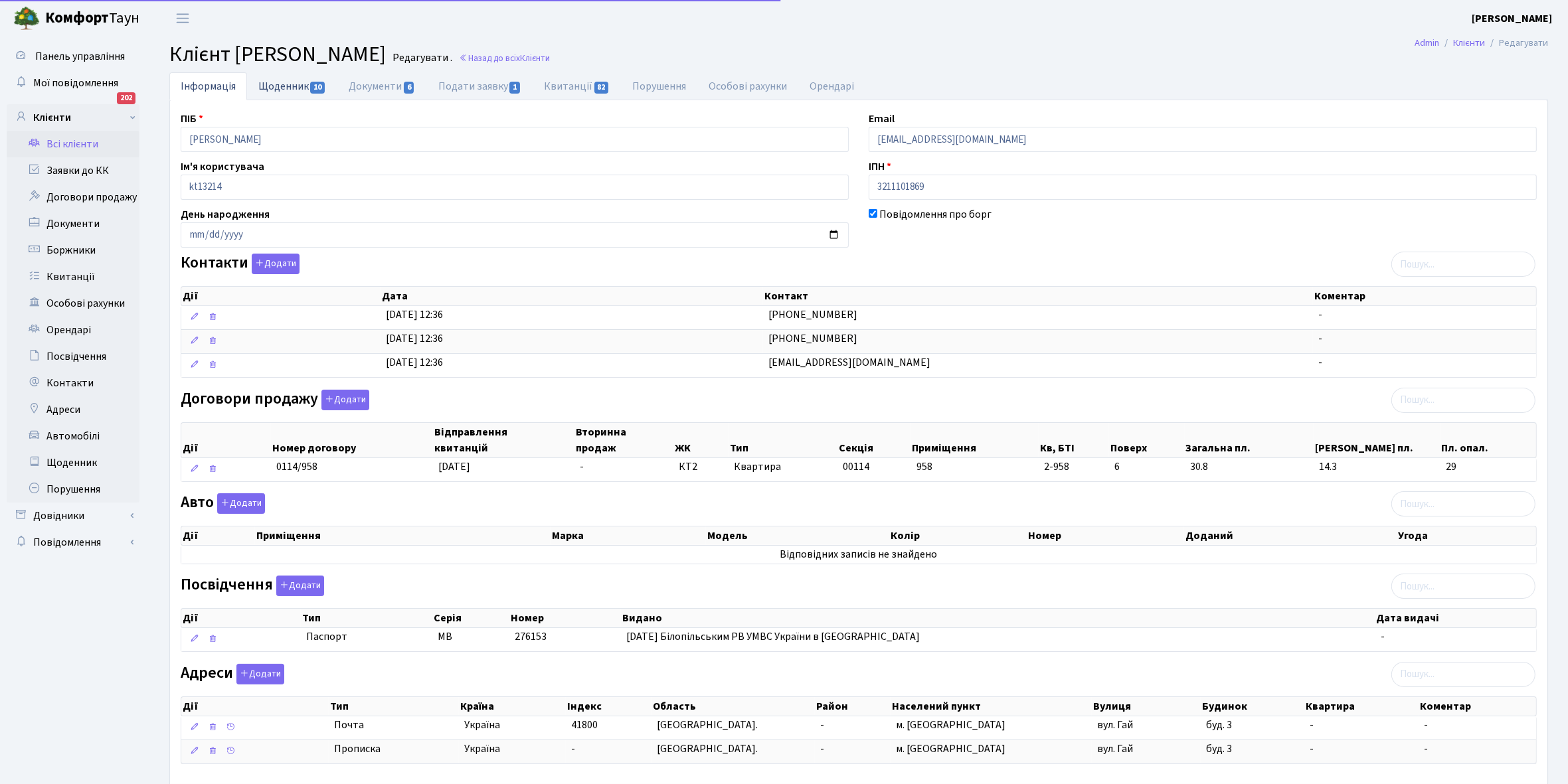
click at [269, 84] on link "Щоденник 10" at bounding box center [292, 86] width 90 height 27
select select "25"
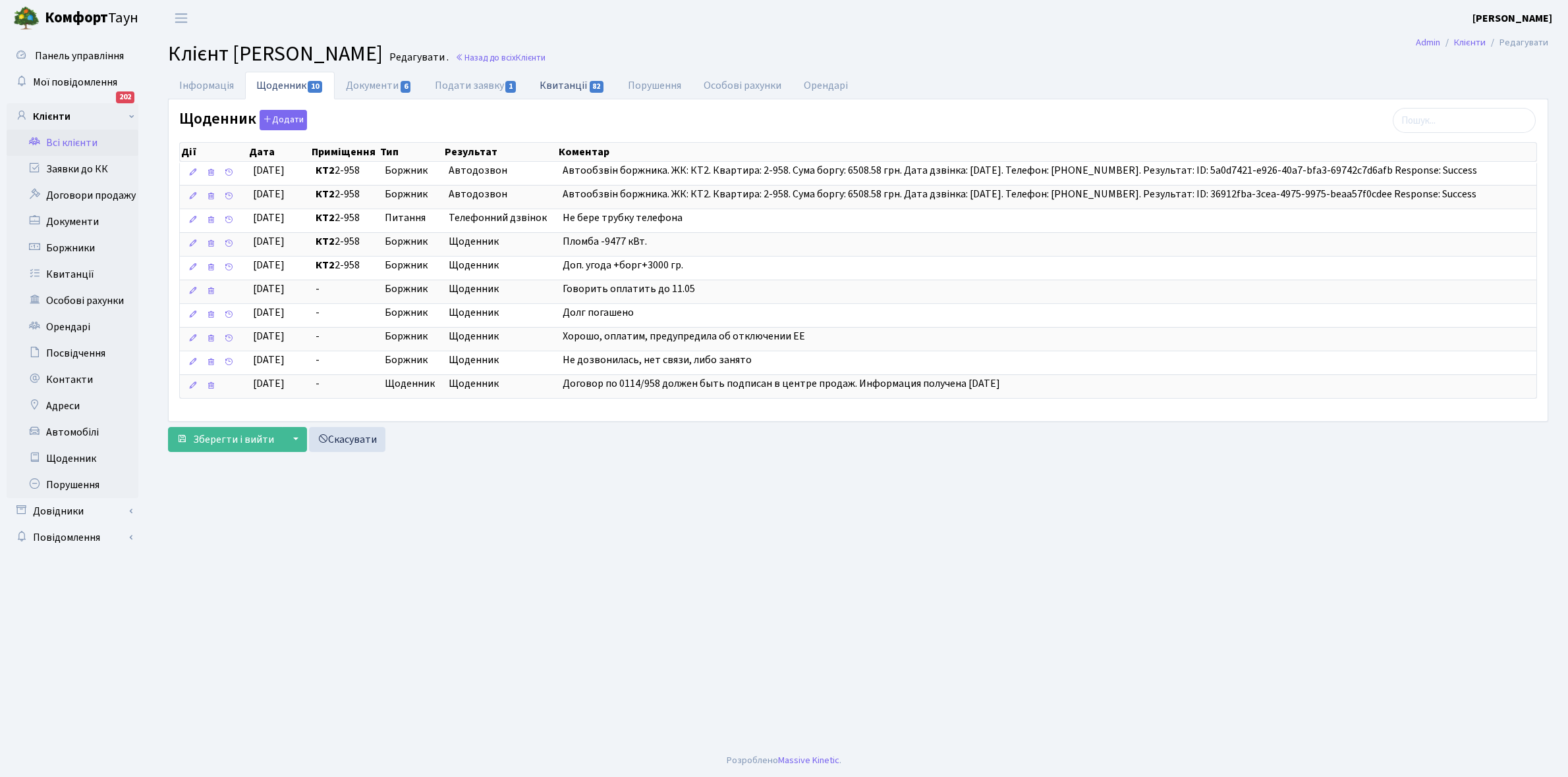
click at [563, 83] on link "Квитанції 82" at bounding box center [572, 85] width 88 height 27
select select "25"
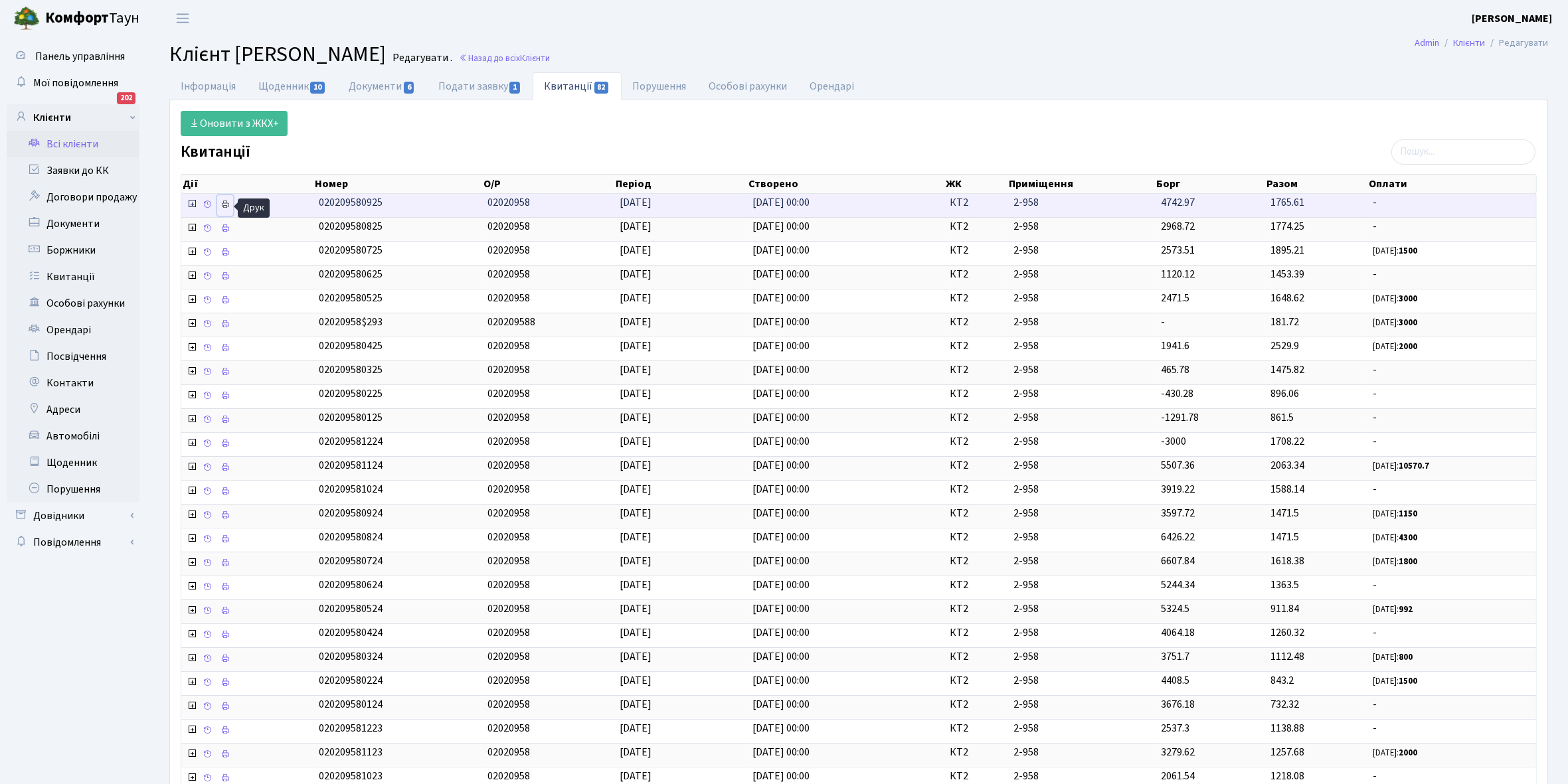
click at [230, 207] on icon at bounding box center [225, 204] width 10 height 10
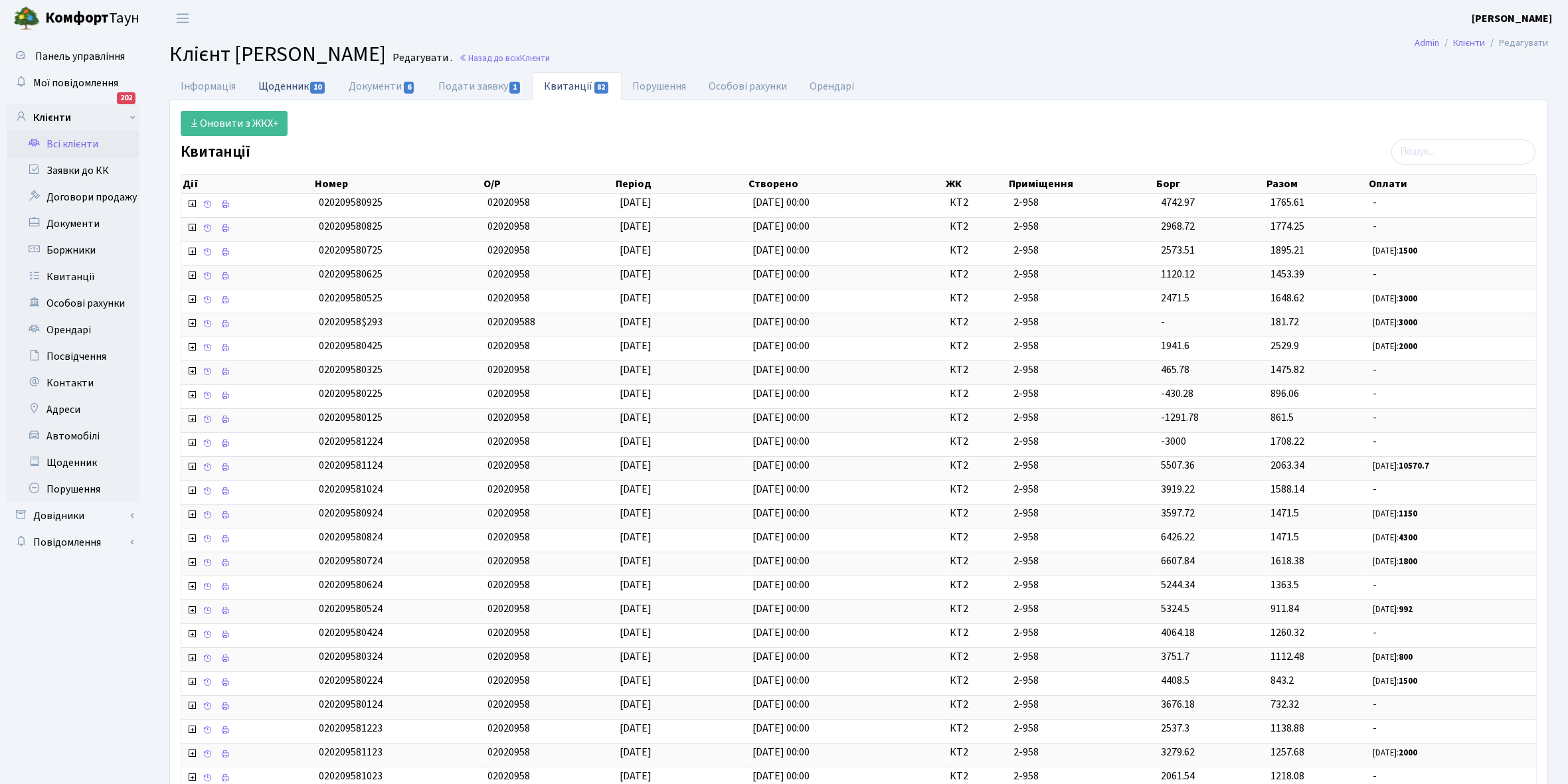
click at [283, 88] on link "Щоденник 10" at bounding box center [292, 86] width 90 height 27
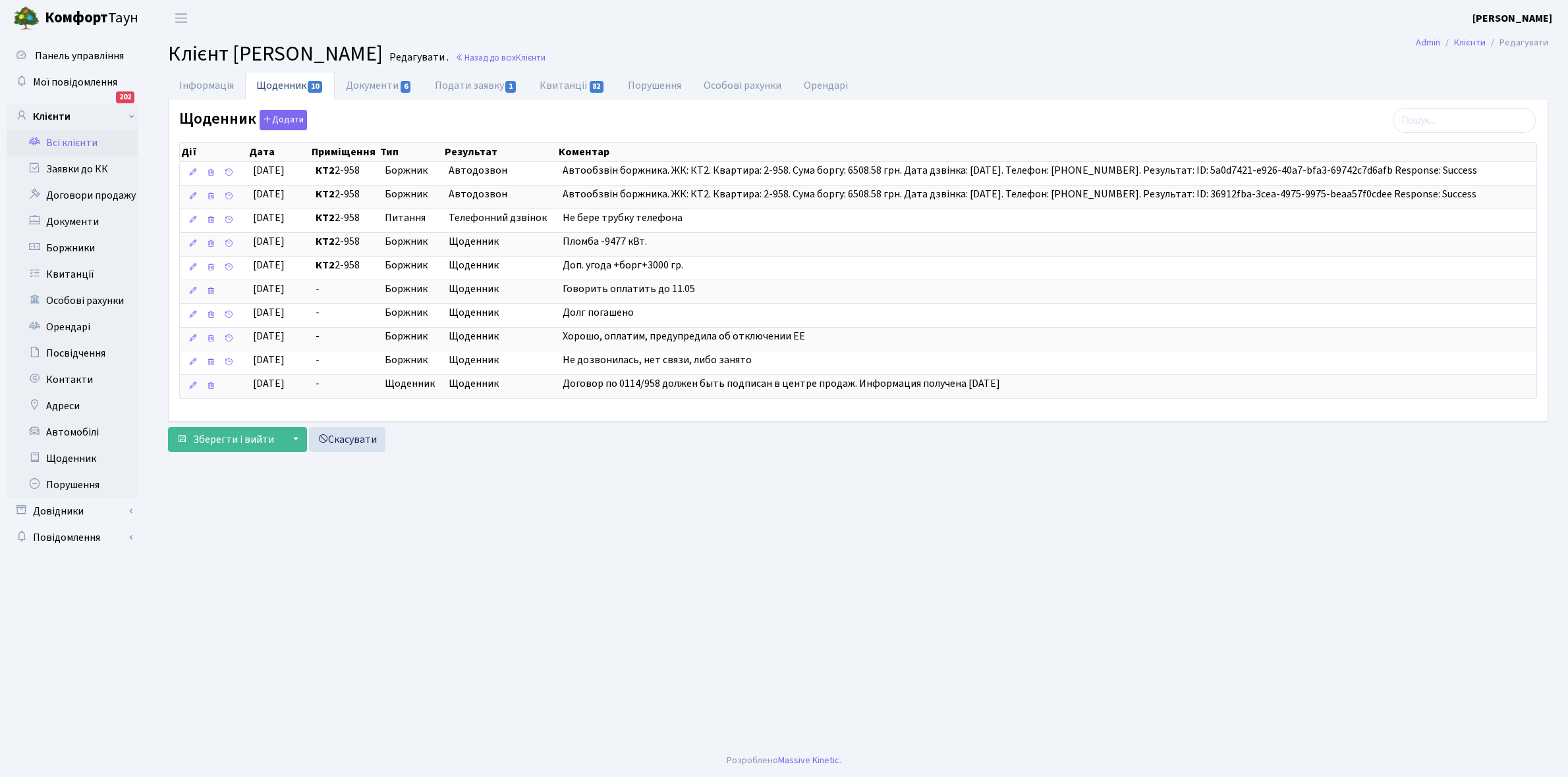
click at [69, 135] on link "Всі клієнти" at bounding box center [73, 142] width 132 height 26
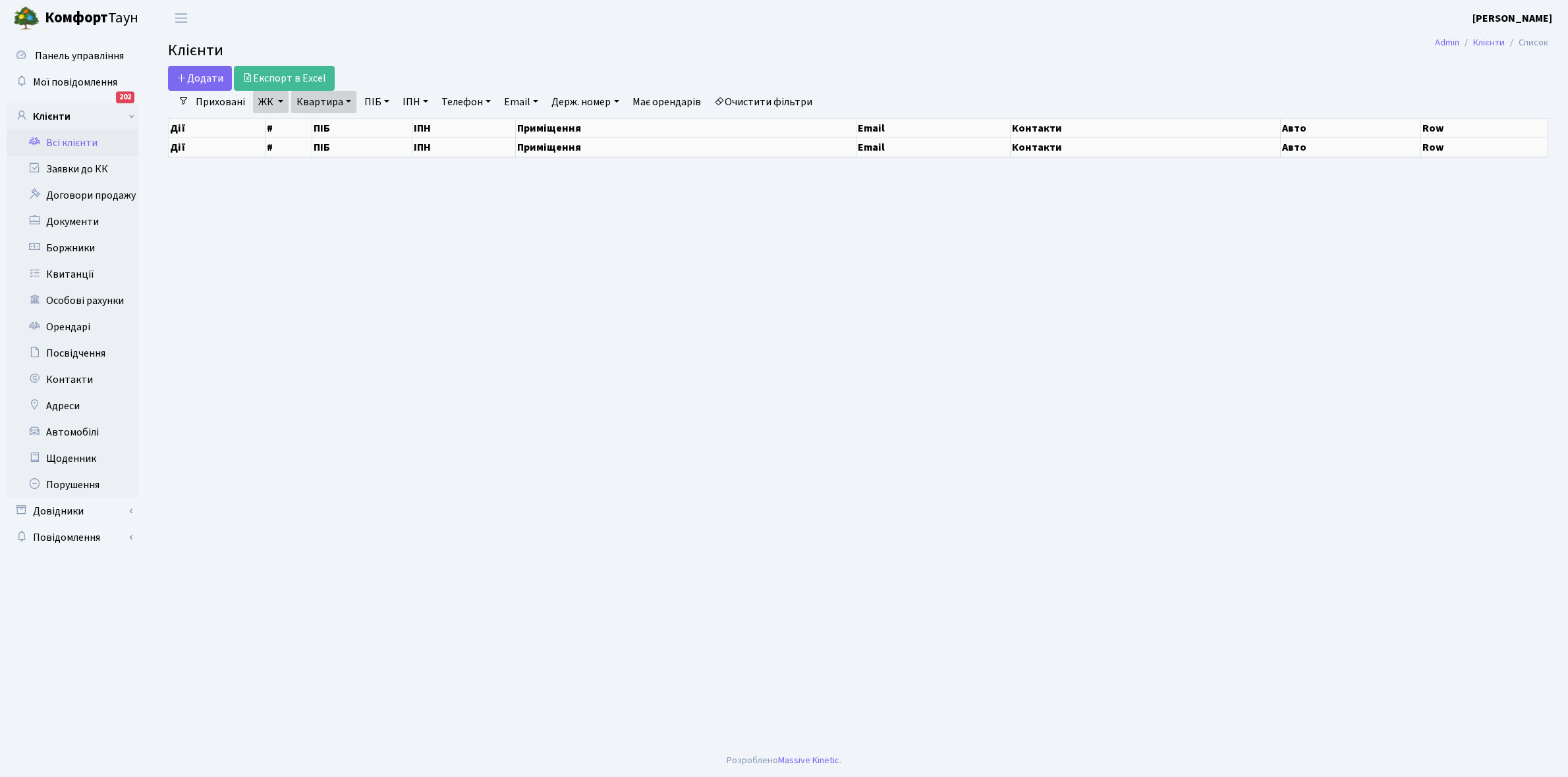
select select "25"
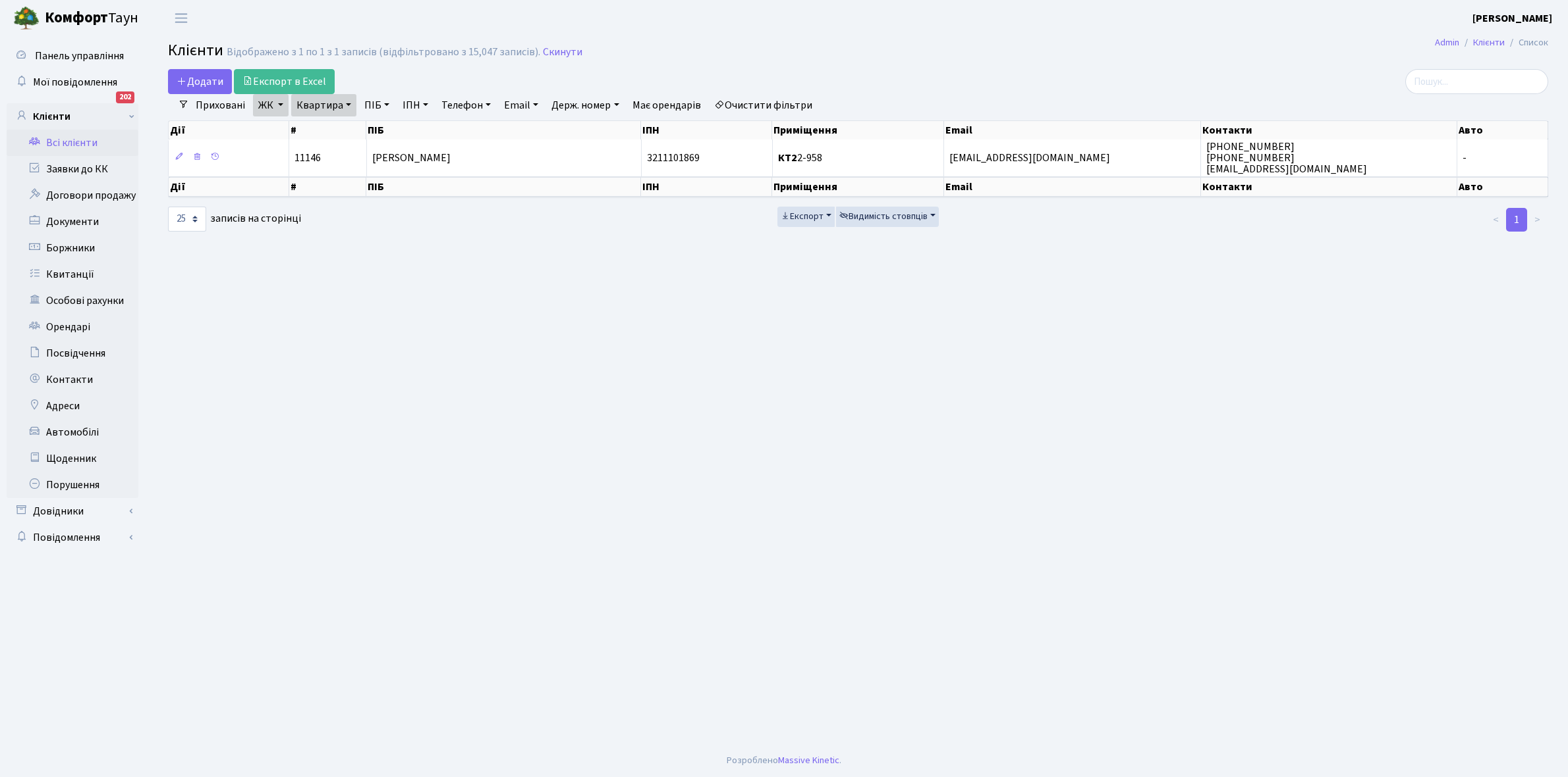
click at [349, 104] on link "Квартира" at bounding box center [323, 105] width 65 height 23
click at [341, 122] on input "2-958" at bounding box center [330, 130] width 77 height 25
type input "2-970"
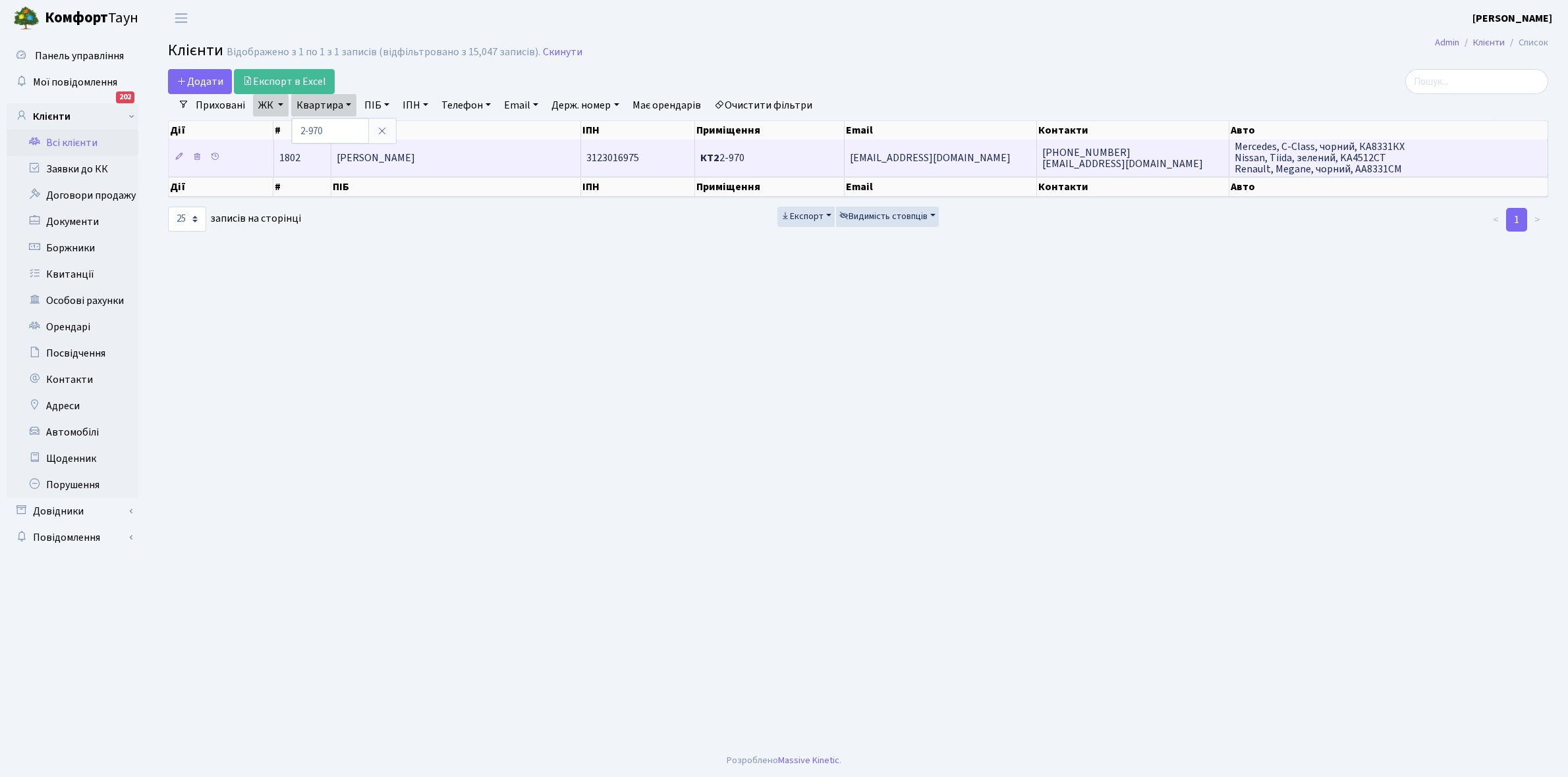
click at [436, 145] on td "[PERSON_NAME]" at bounding box center [455, 158] width 249 height 36
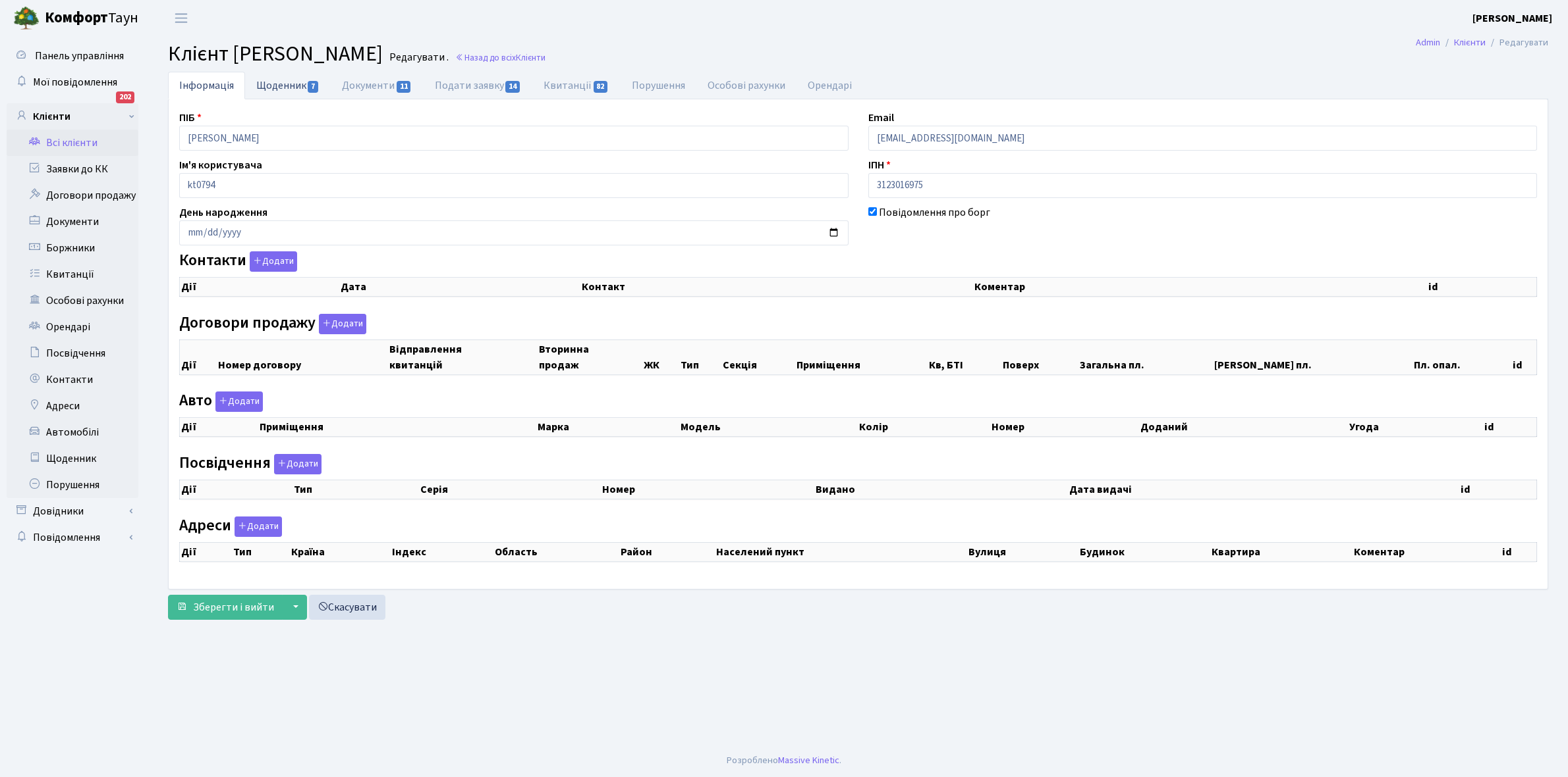
checkbox input "true"
select select "25"
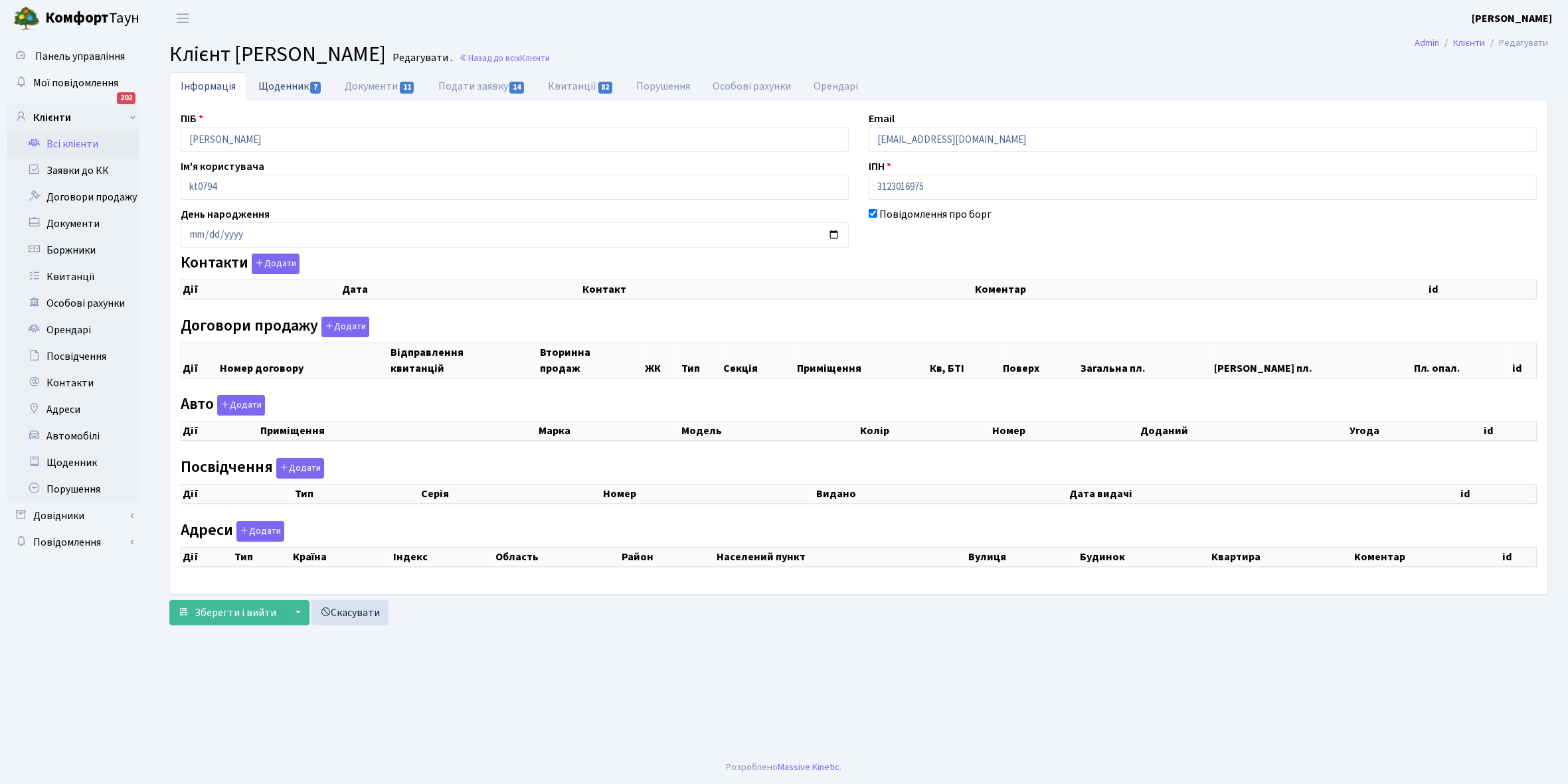
select select "25"
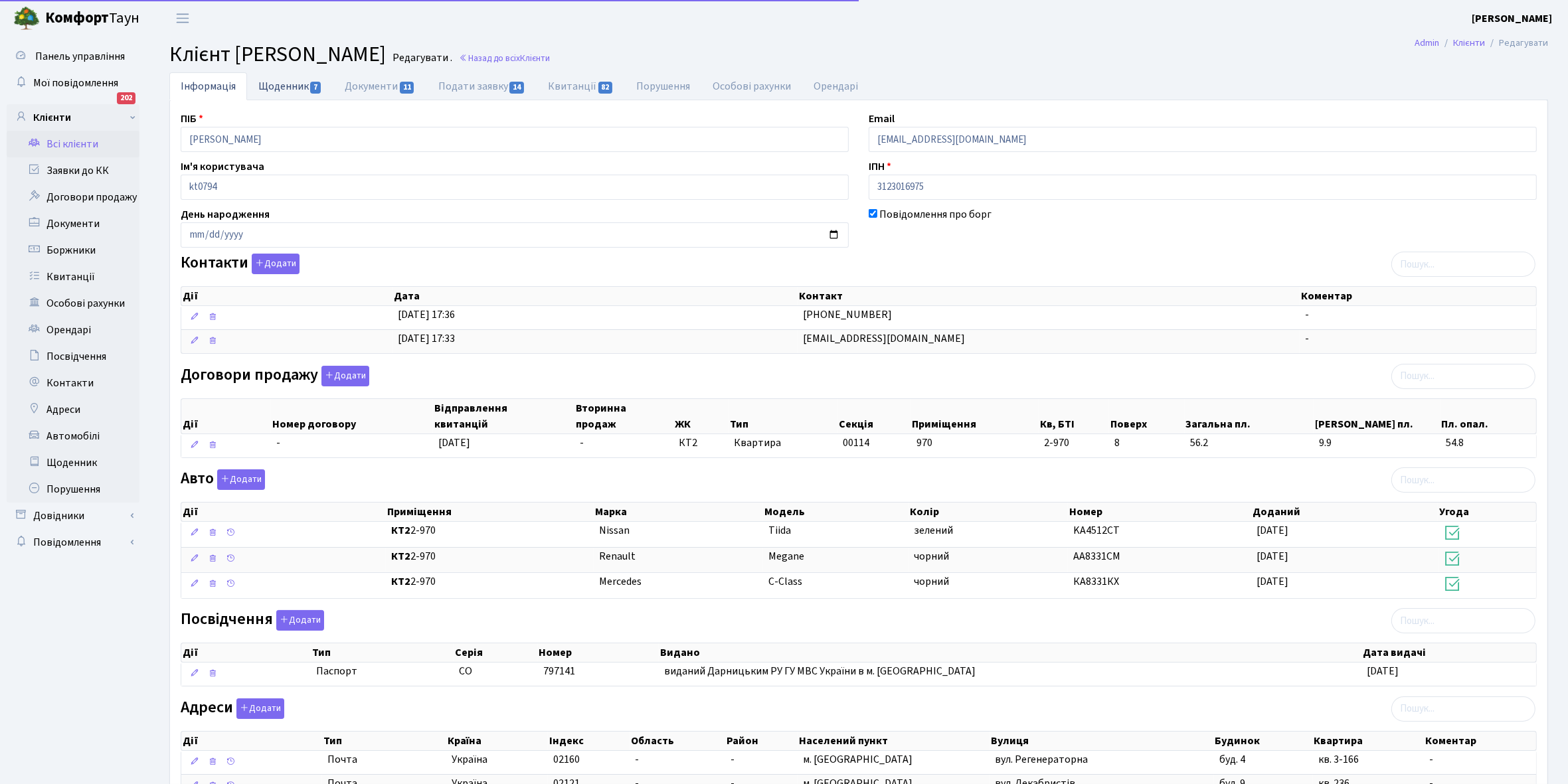
click at [270, 87] on link "Щоденник 7" at bounding box center [290, 86] width 87 height 27
select select "25"
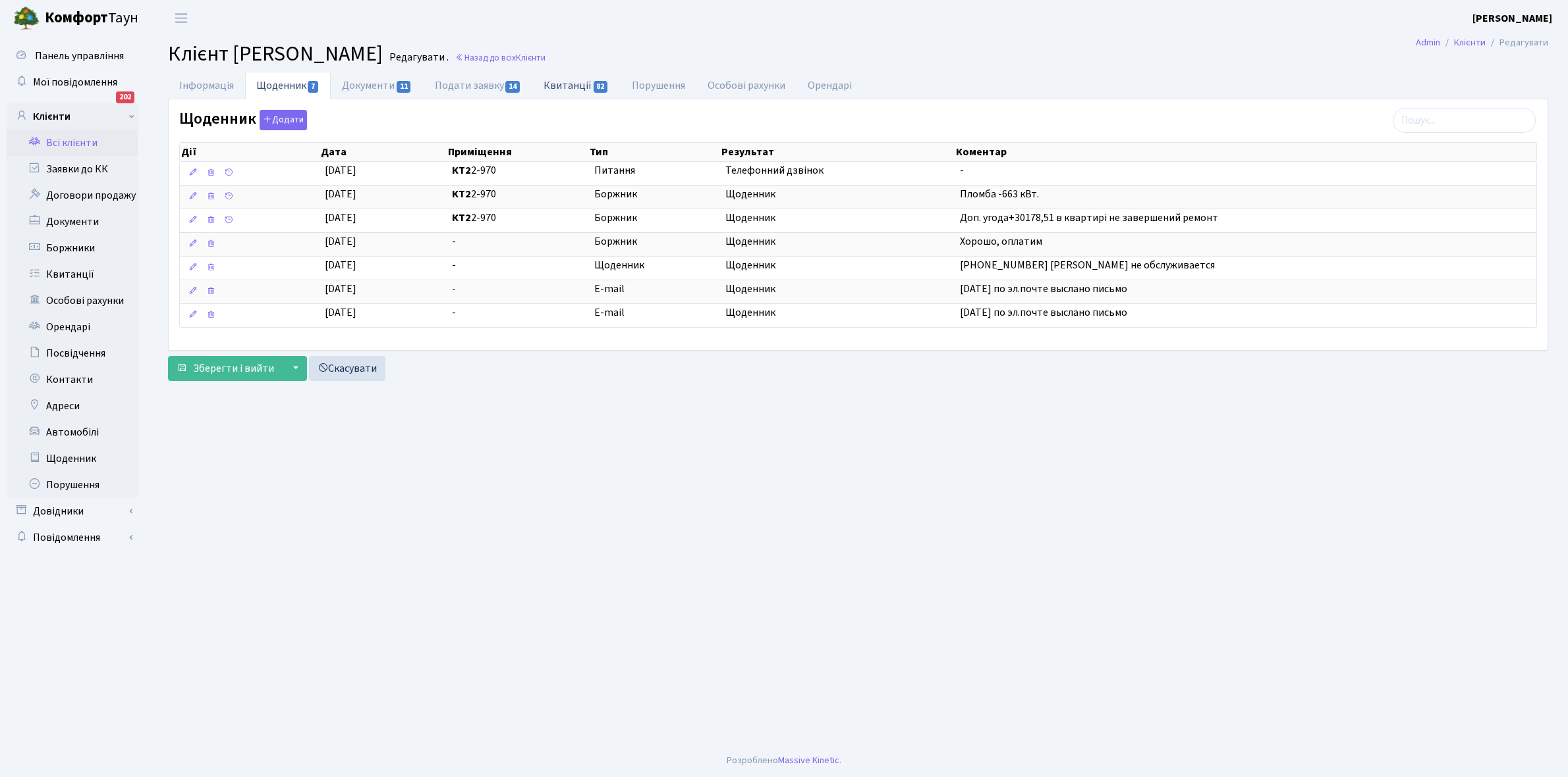
click at [573, 83] on link "Квитанції 82" at bounding box center [576, 85] width 88 height 27
select select "25"
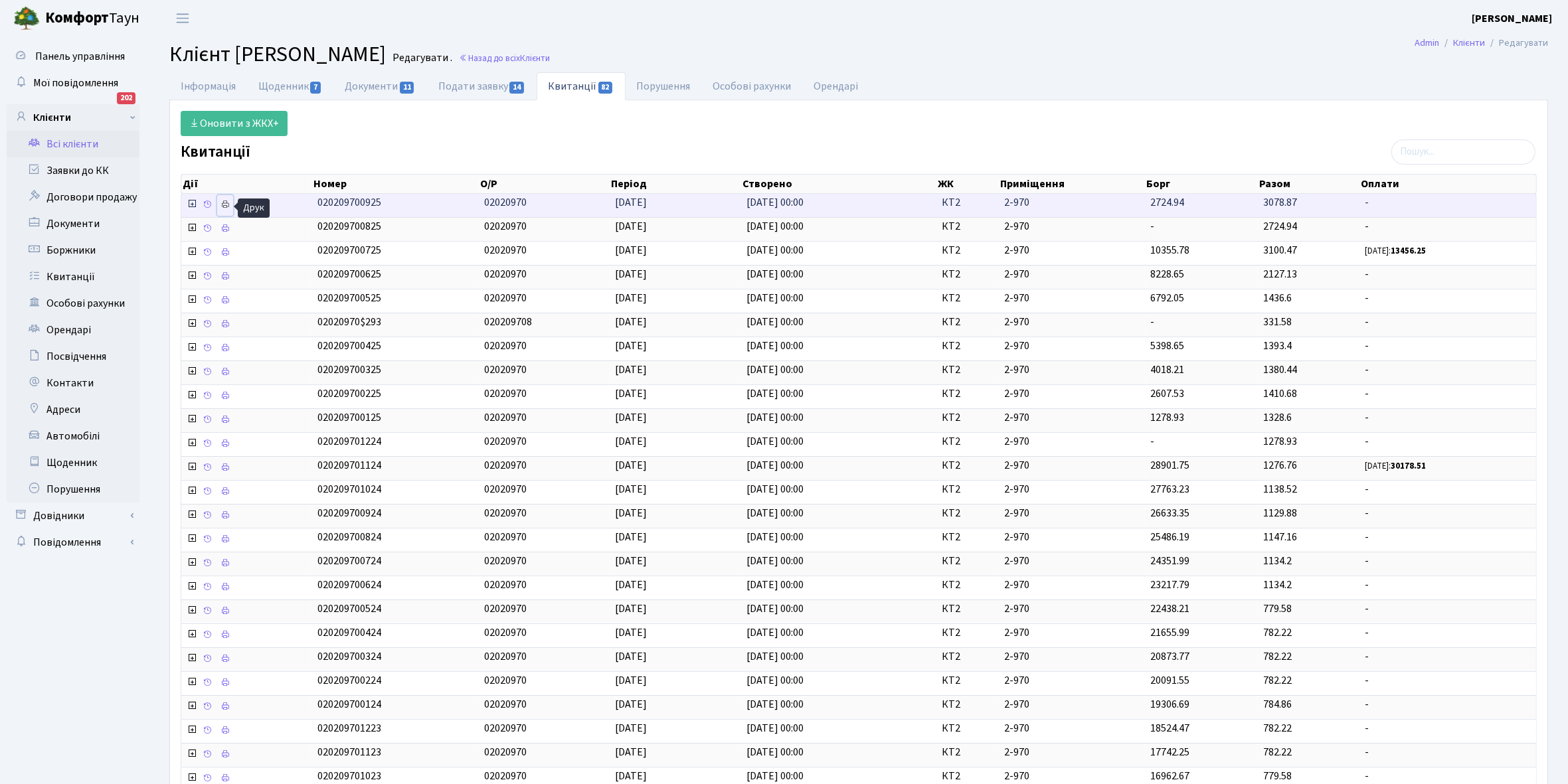
click at [227, 204] on icon at bounding box center [225, 204] width 10 height 10
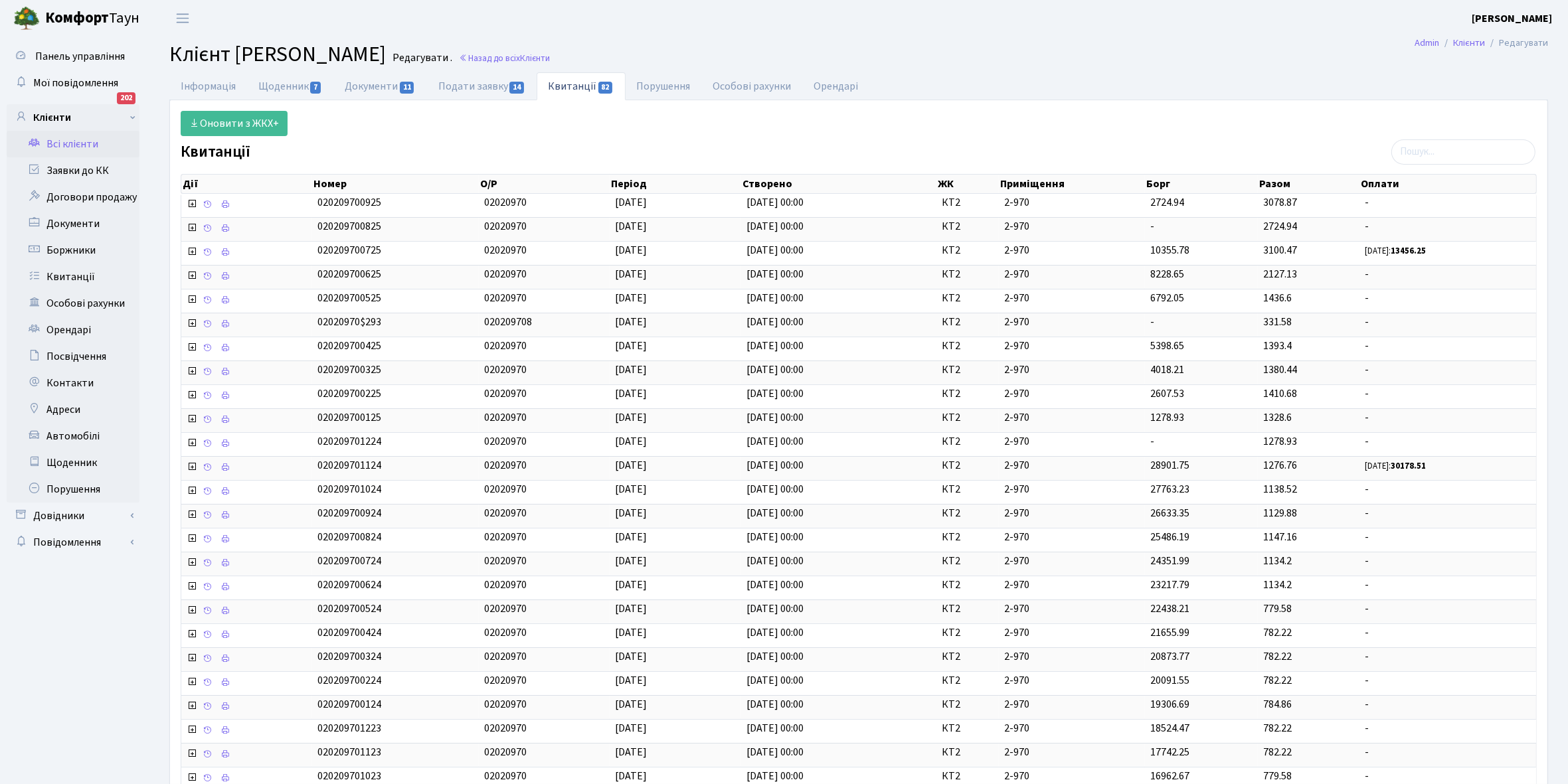
click at [68, 140] on link "Всі клієнти" at bounding box center [74, 144] width 133 height 26
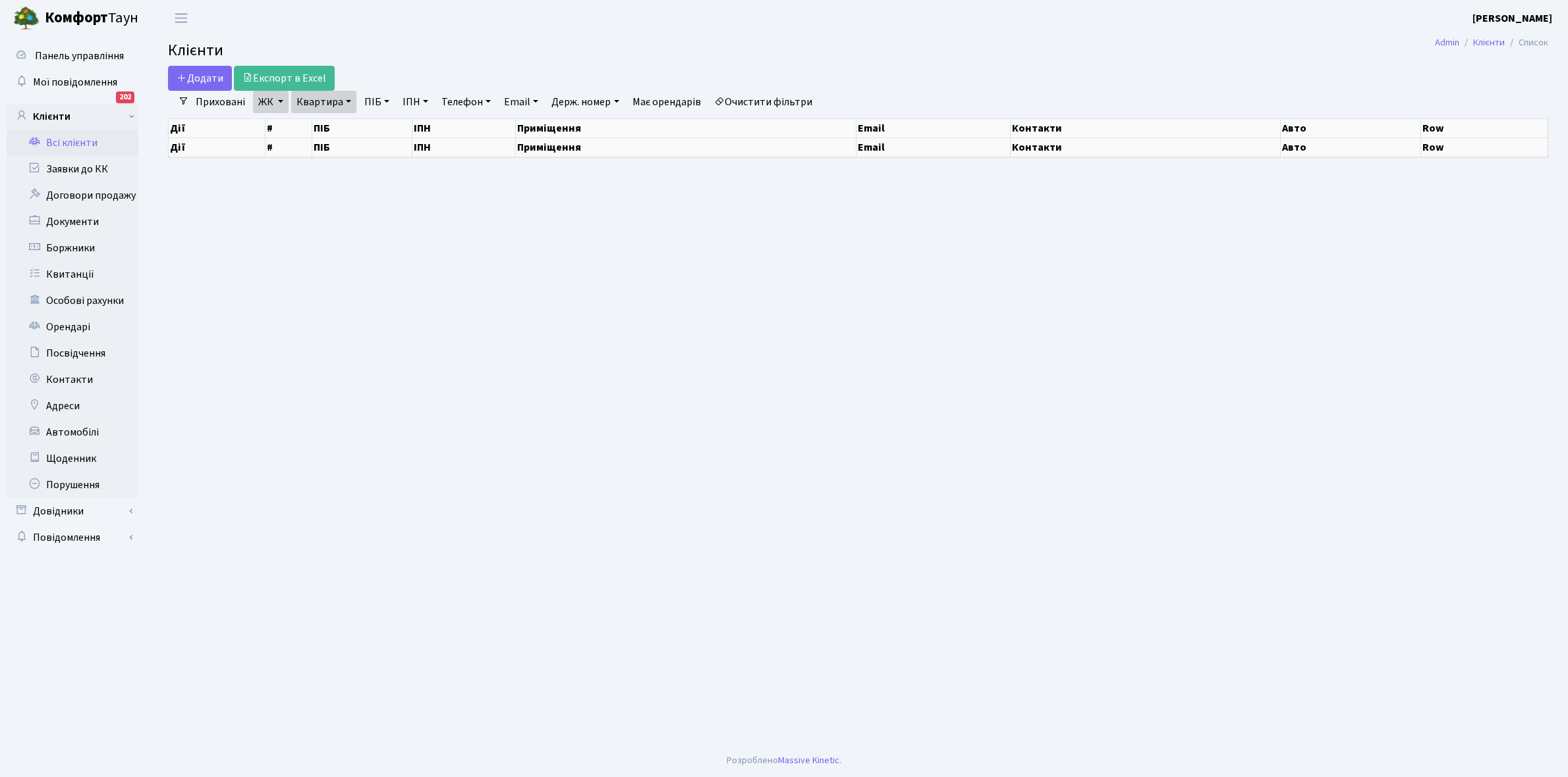
select select "25"
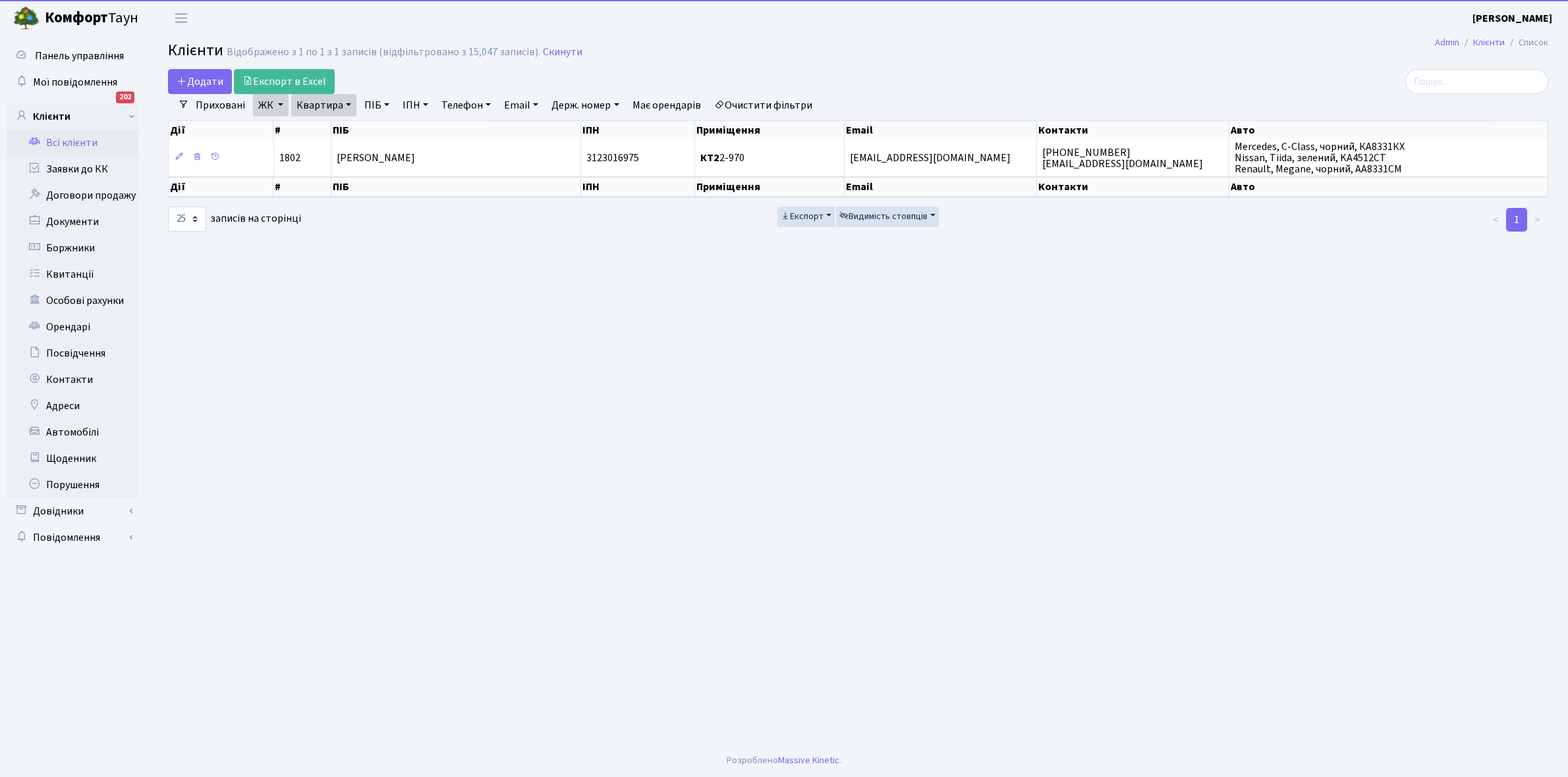
click at [347, 104] on link "Квартира" at bounding box center [323, 105] width 65 height 23
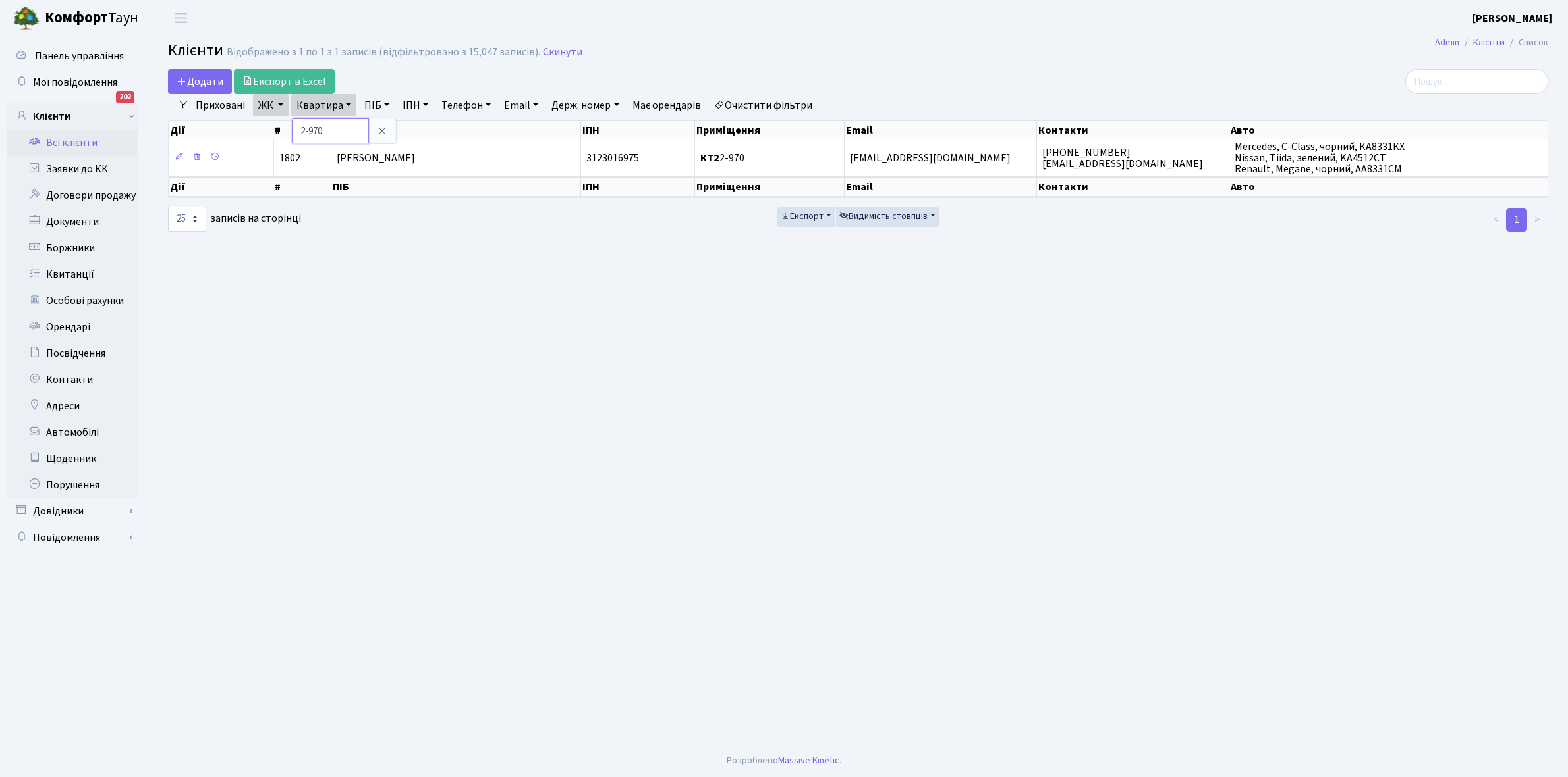
click at [347, 123] on input "2-970" at bounding box center [330, 130] width 77 height 25
type input "2-1215"
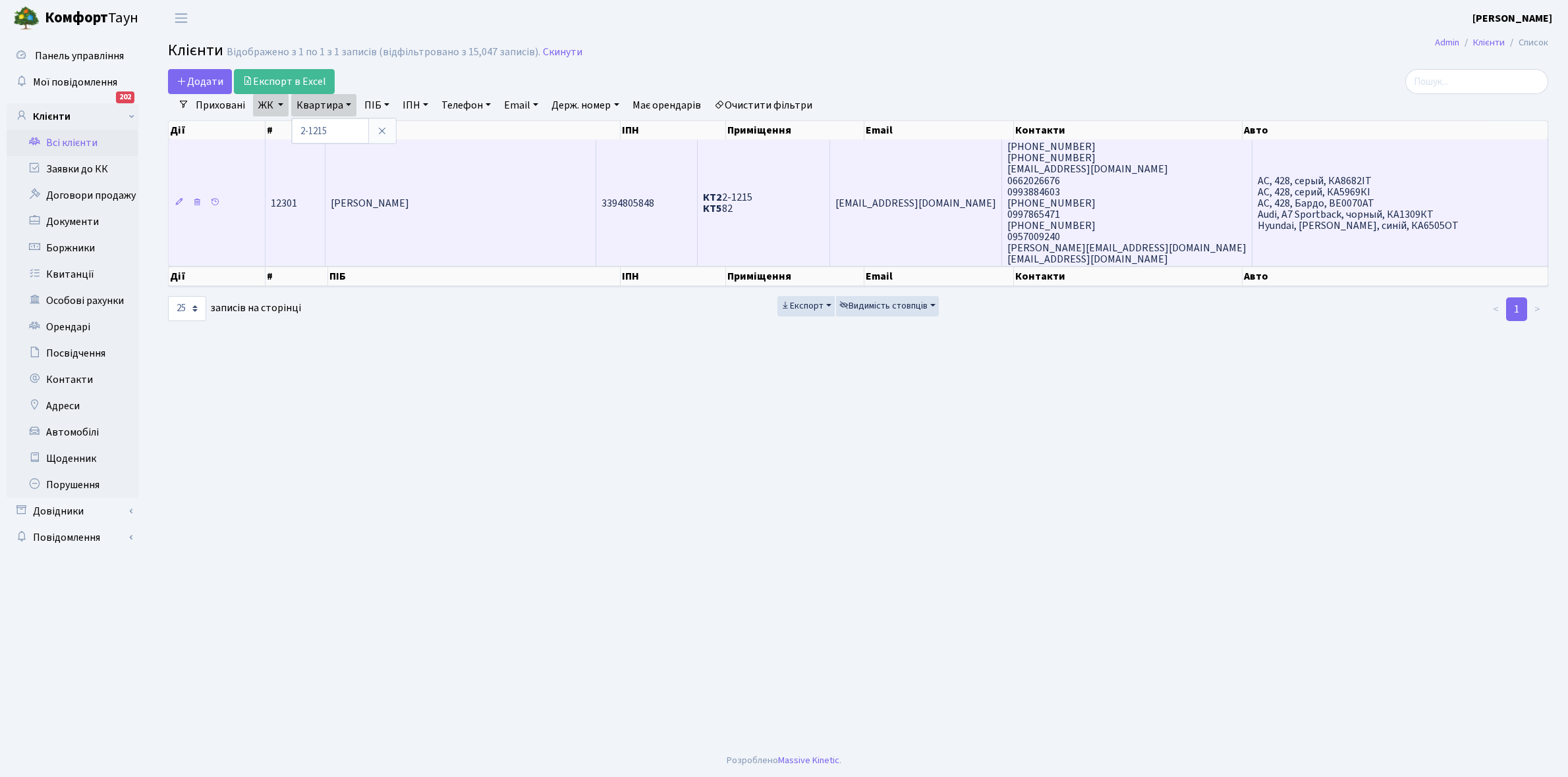
click at [420, 185] on td "Калашник Анастасія Олександрівна" at bounding box center [461, 203] width 271 height 127
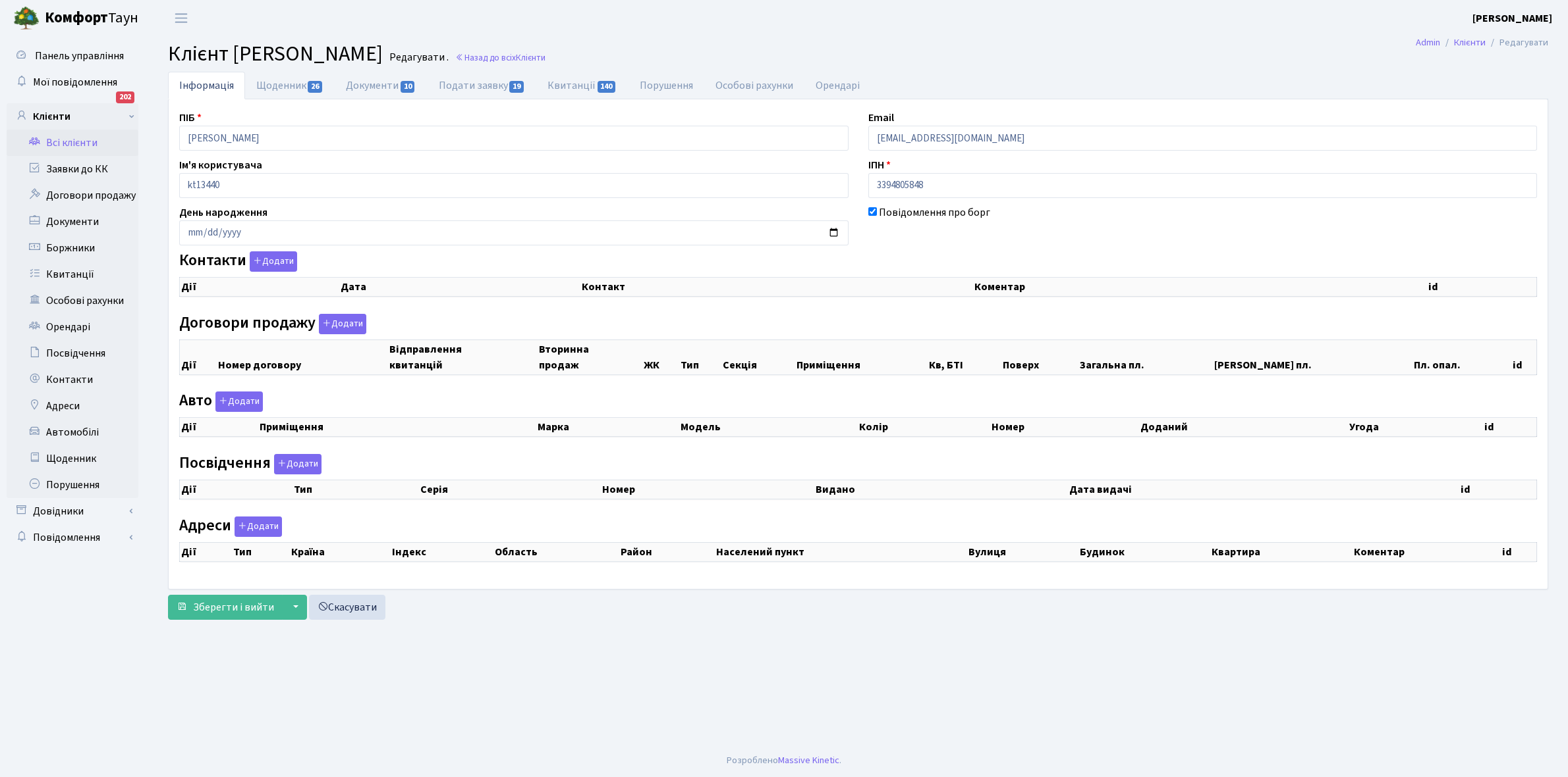
checkbox input "true"
select select "25"
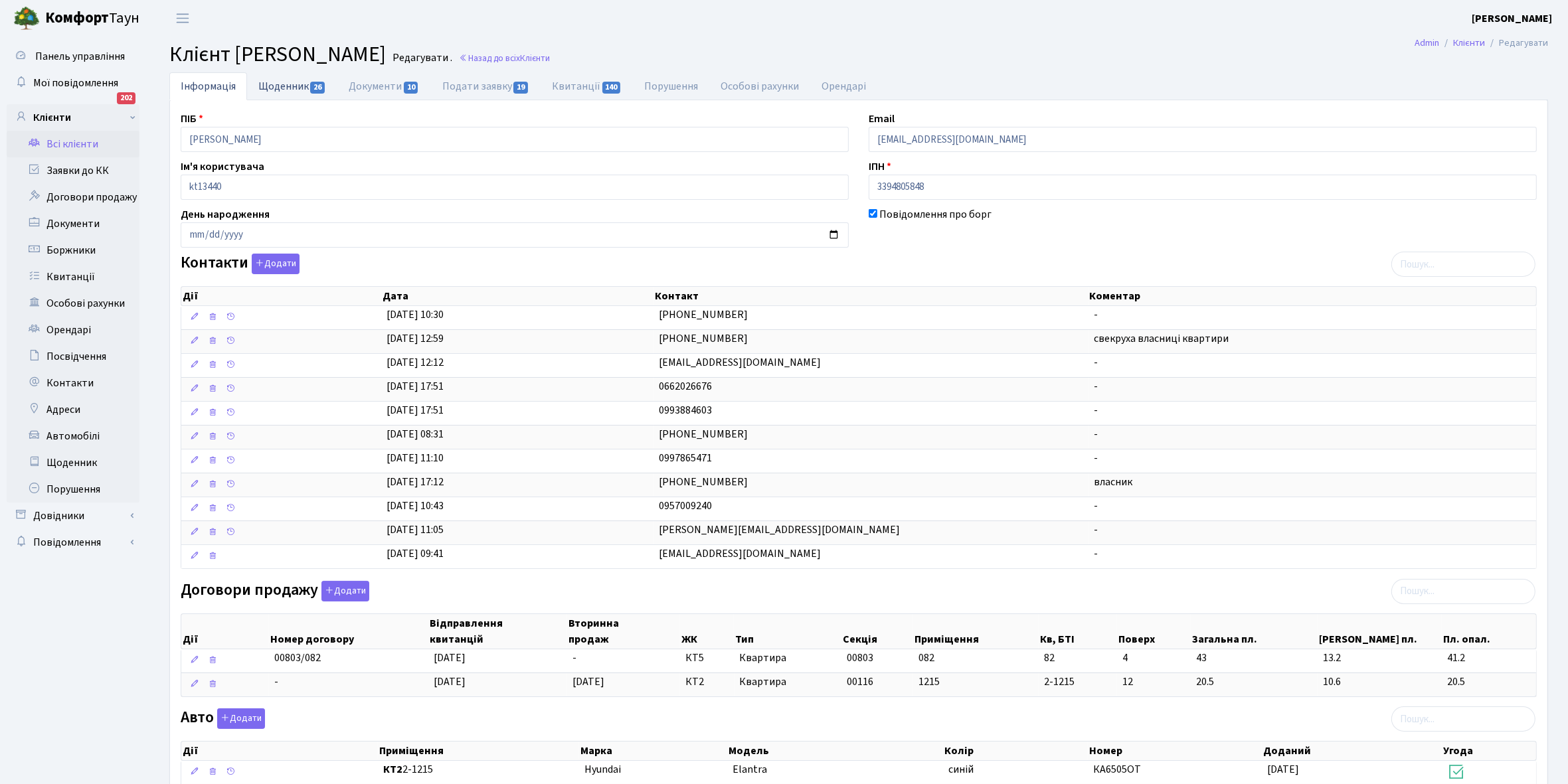
click at [277, 84] on link "Щоденник 26" at bounding box center [292, 86] width 90 height 27
select select "25"
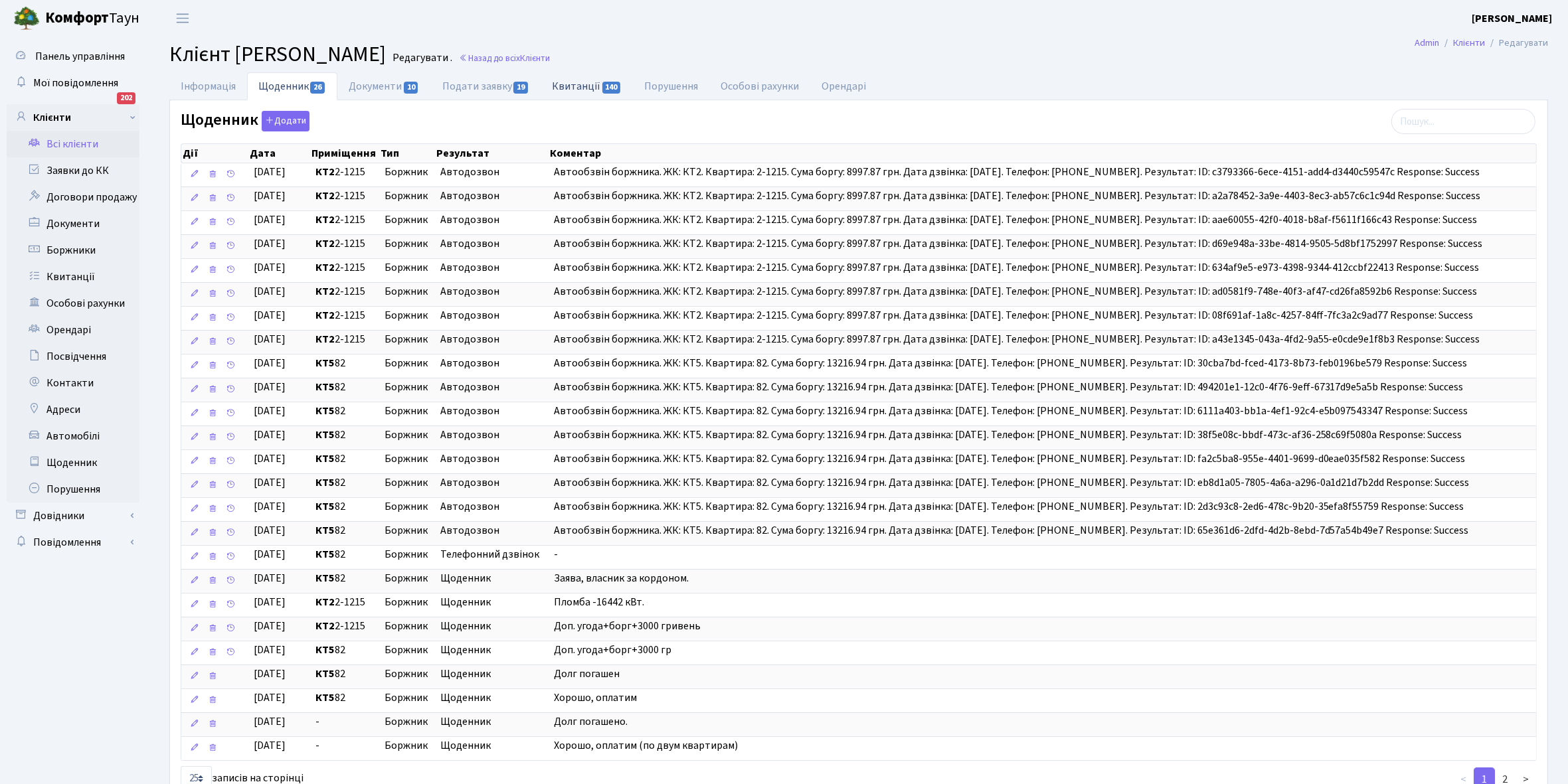
click at [584, 83] on link "Квитанції 140" at bounding box center [586, 86] width 92 height 27
select select "25"
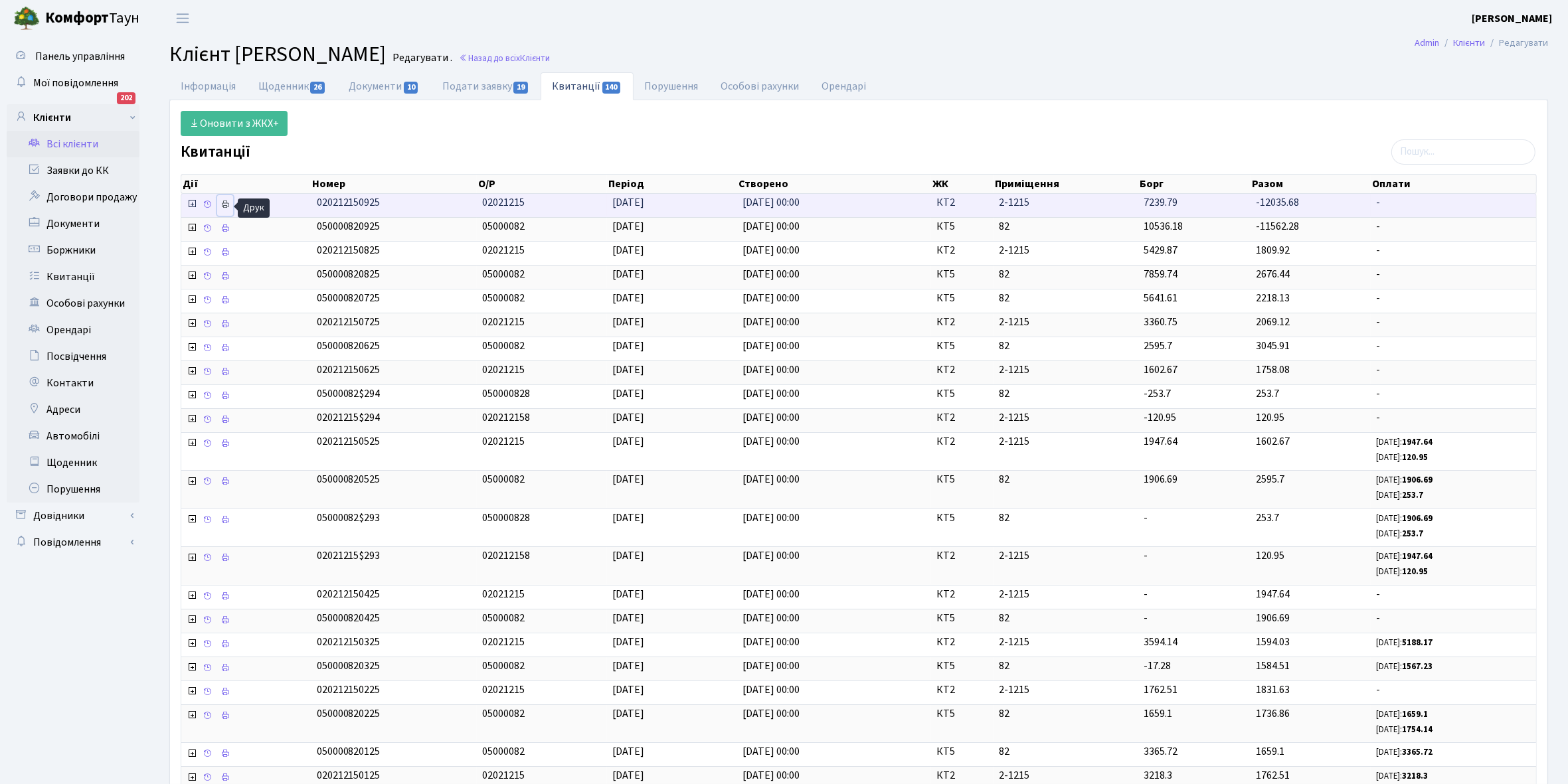
click at [227, 200] on icon at bounding box center [225, 204] width 10 height 10
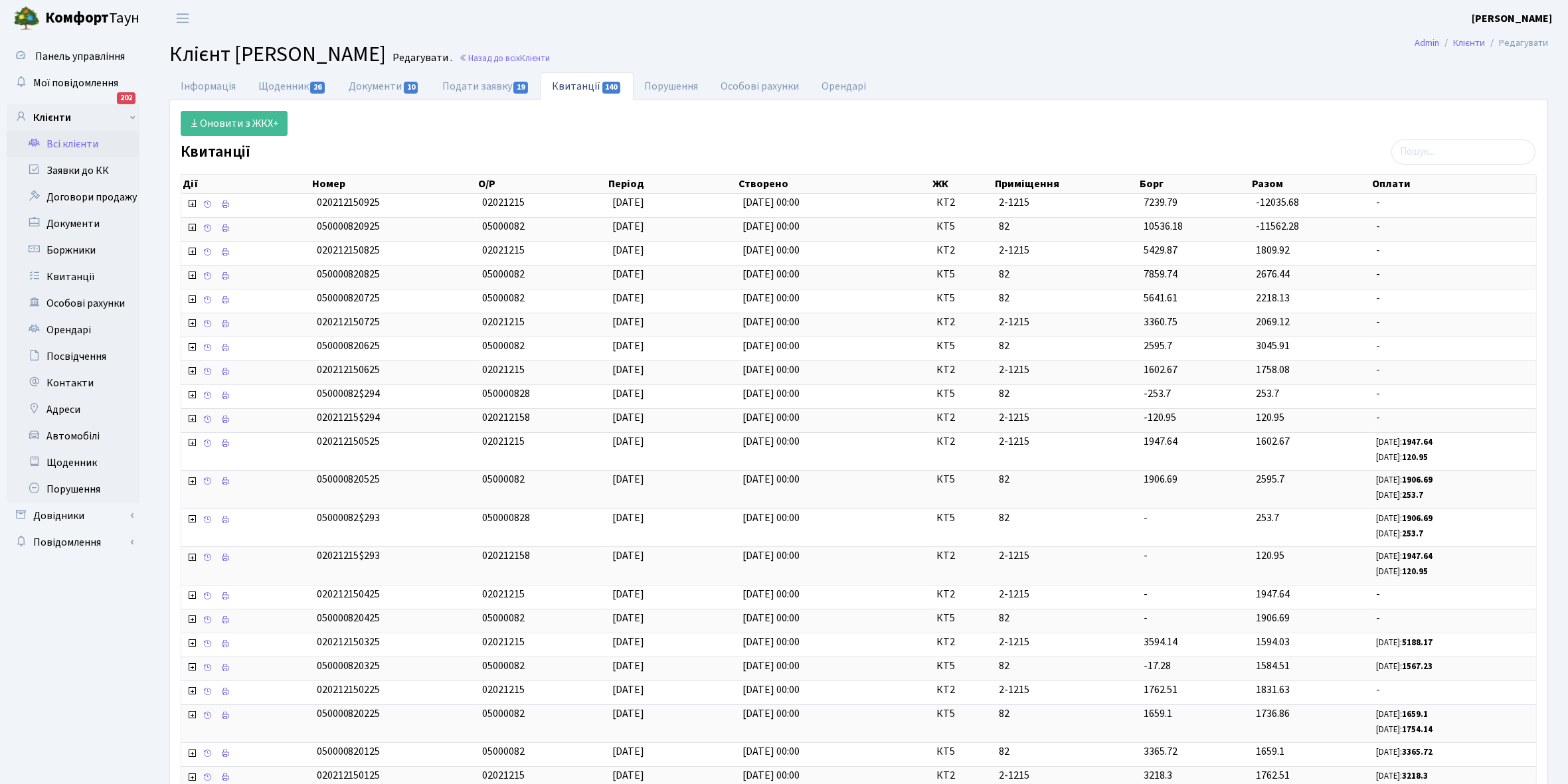
click at [89, 140] on link "Всі клієнти" at bounding box center [74, 144] width 133 height 26
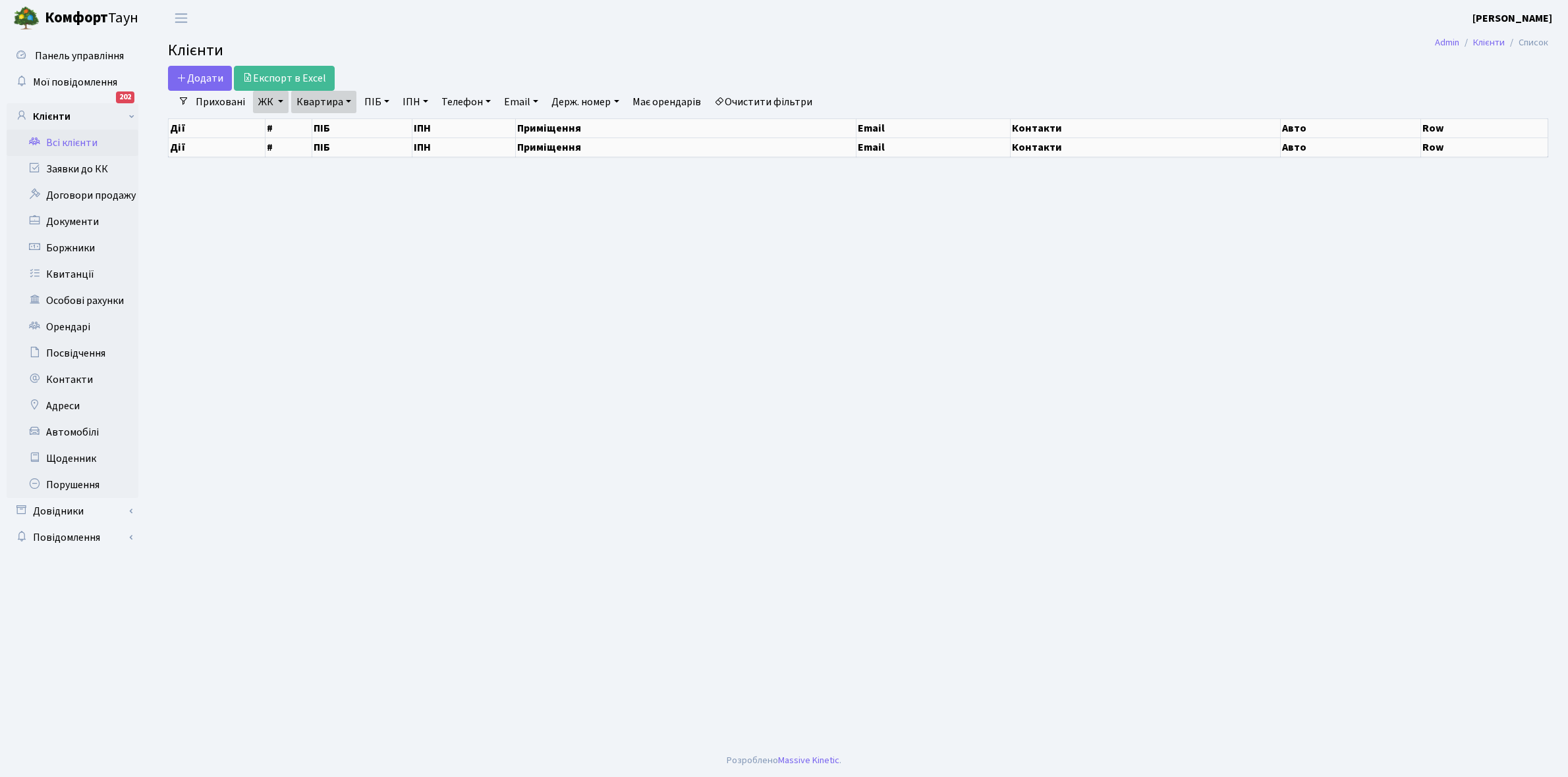
select select "25"
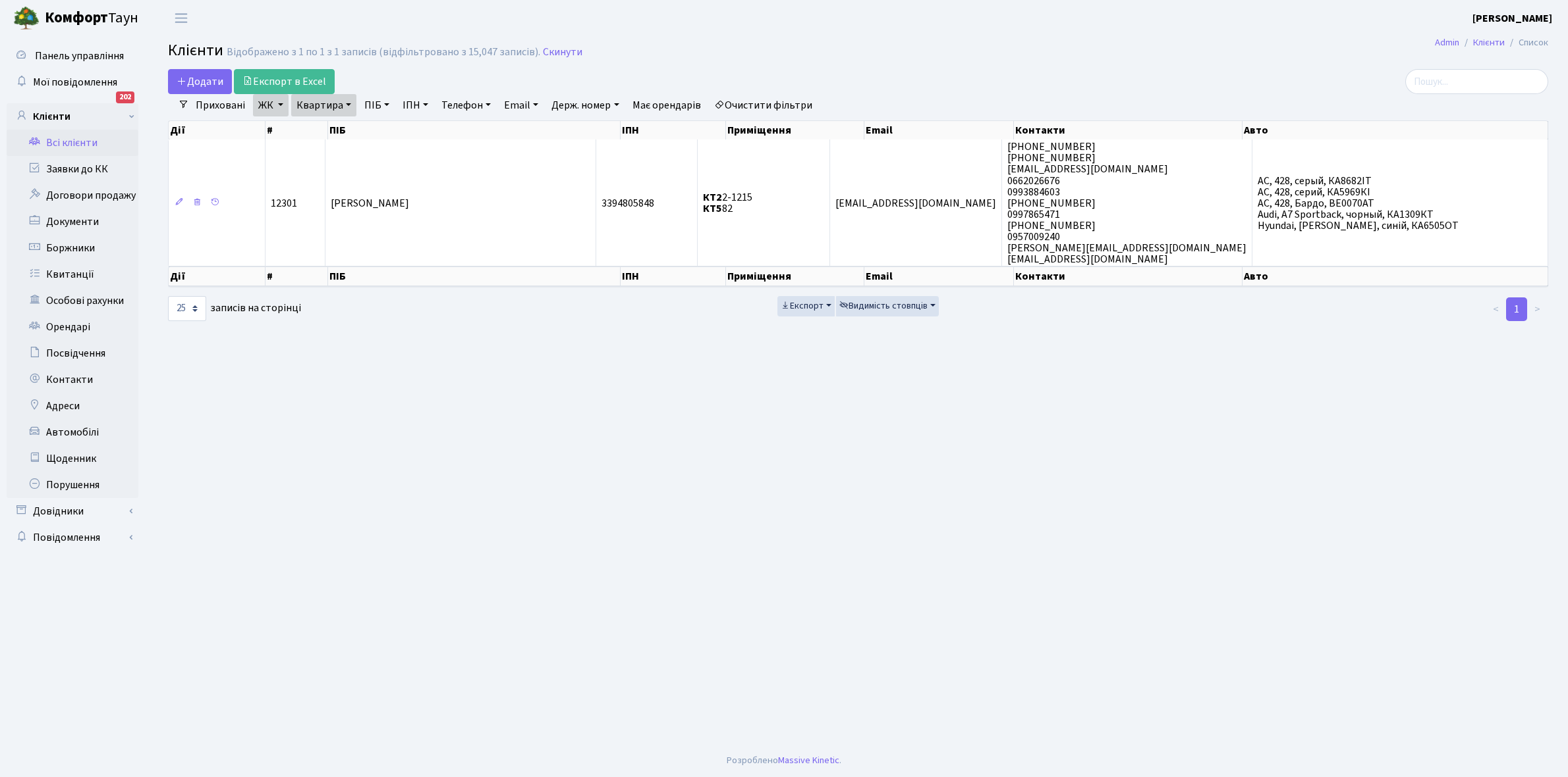
click at [345, 103] on link "Квартира" at bounding box center [323, 105] width 65 height 23
click at [341, 127] on input "2-1215" at bounding box center [330, 130] width 77 height 25
type input "2-1302"
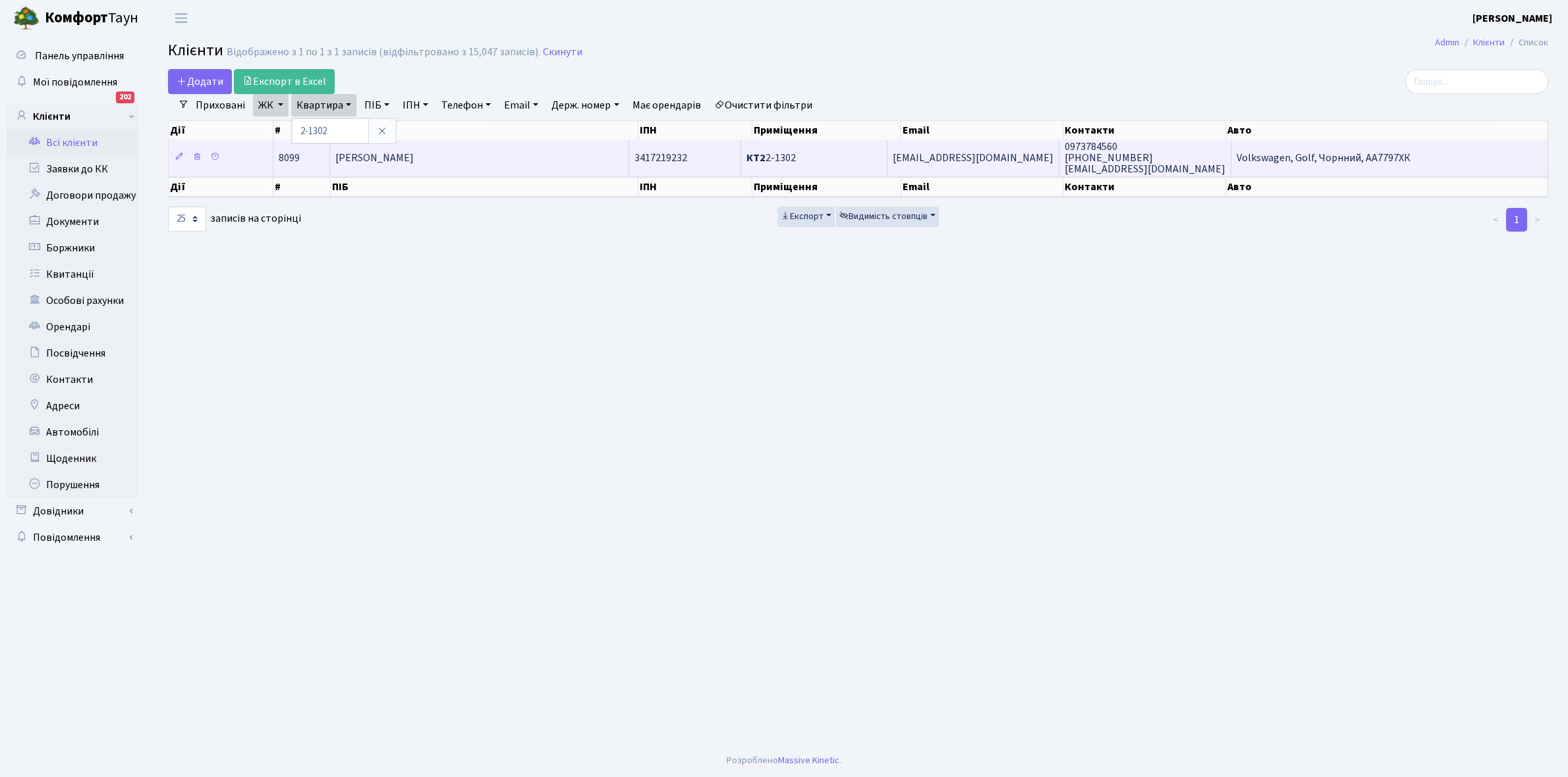
click at [414, 159] on span "Юдицький Кирило Олександрович" at bounding box center [374, 158] width 78 height 15
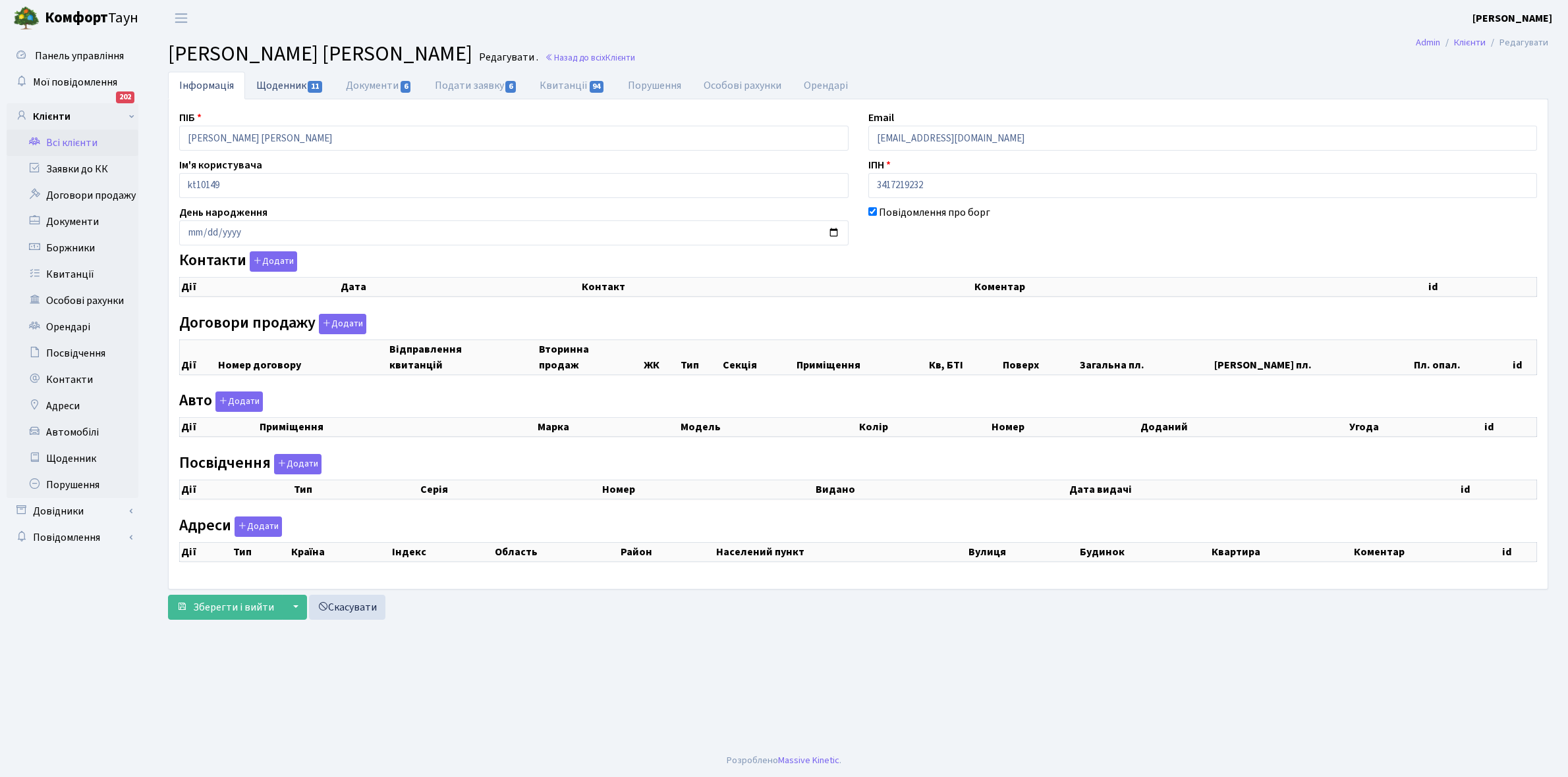
checkbox input "true"
select select "25"
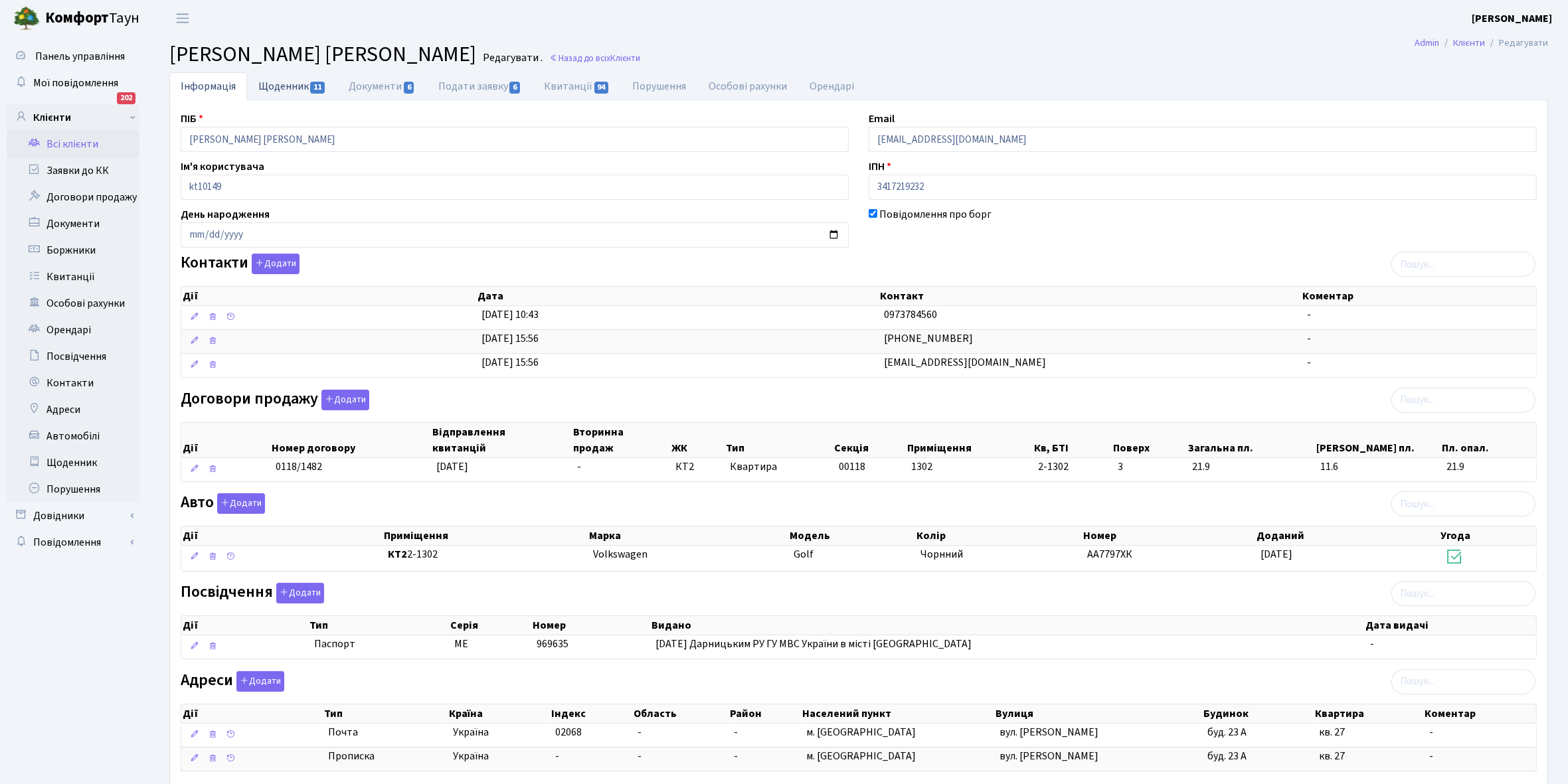
click at [269, 84] on link "Щоденник 11" at bounding box center [292, 86] width 90 height 27
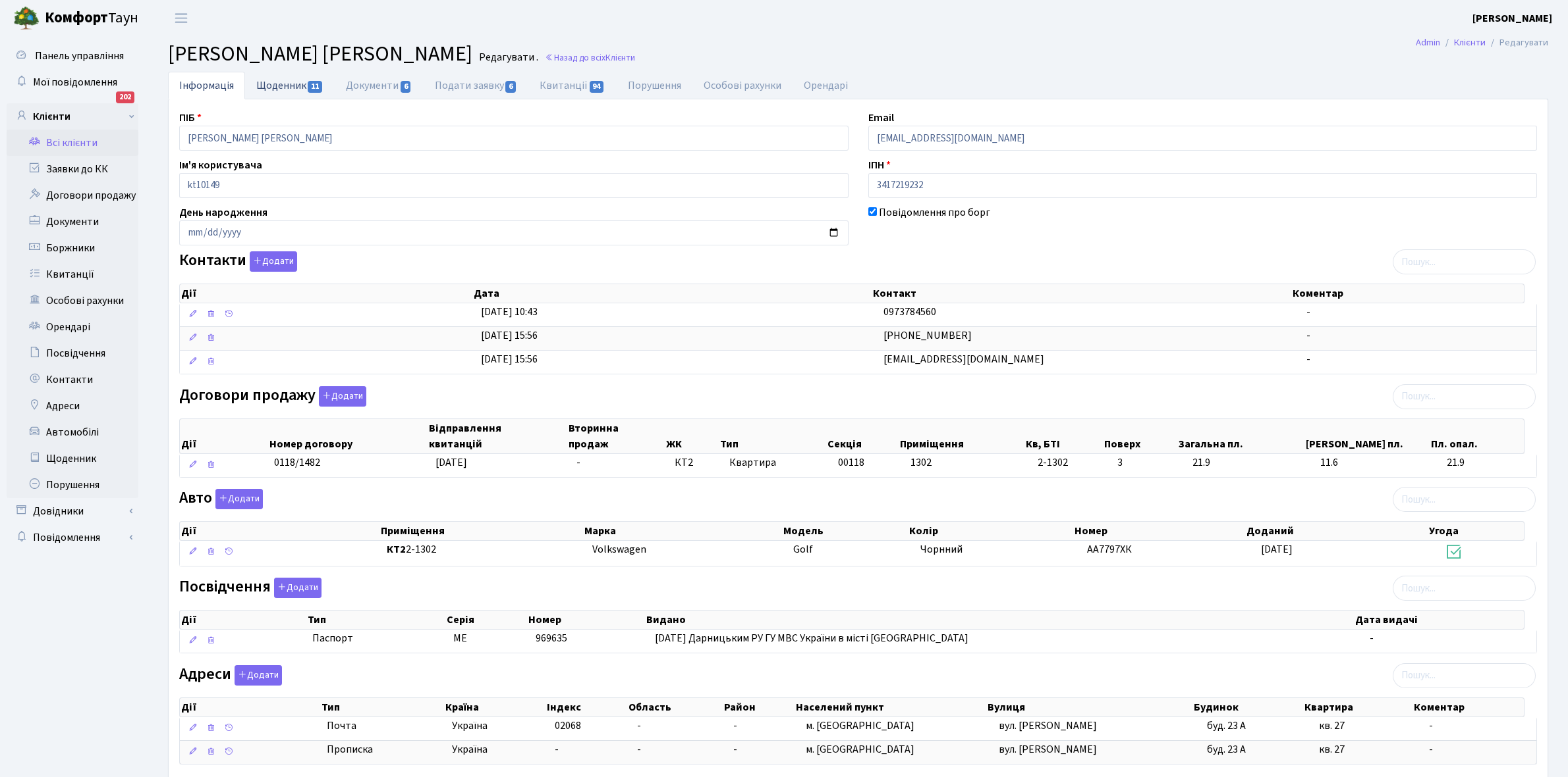
select select "25"
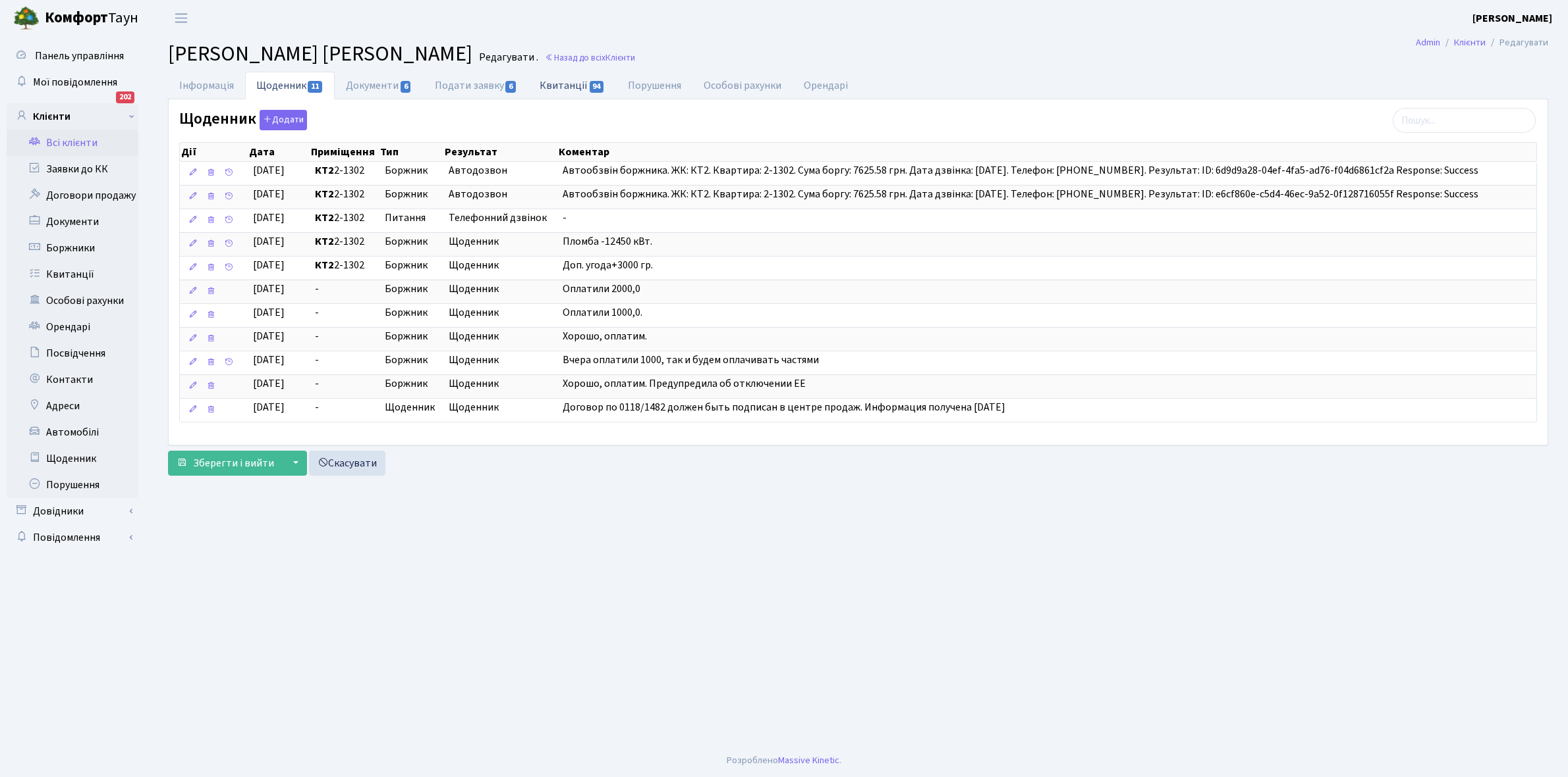
click at [560, 88] on link "Квитанції 94" at bounding box center [572, 85] width 88 height 27
select select "25"
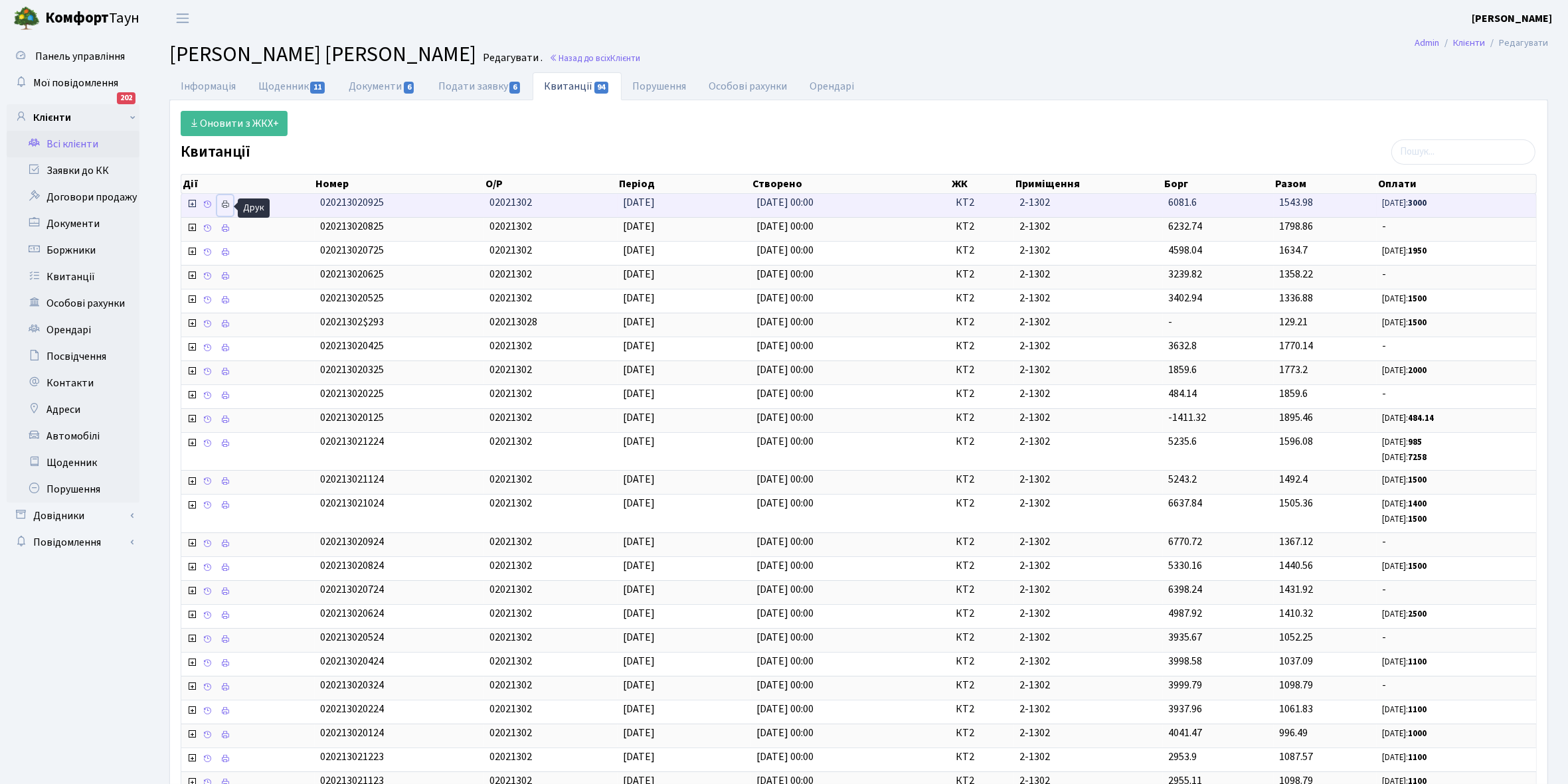
click at [232, 209] on link at bounding box center [225, 206] width 16 height 21
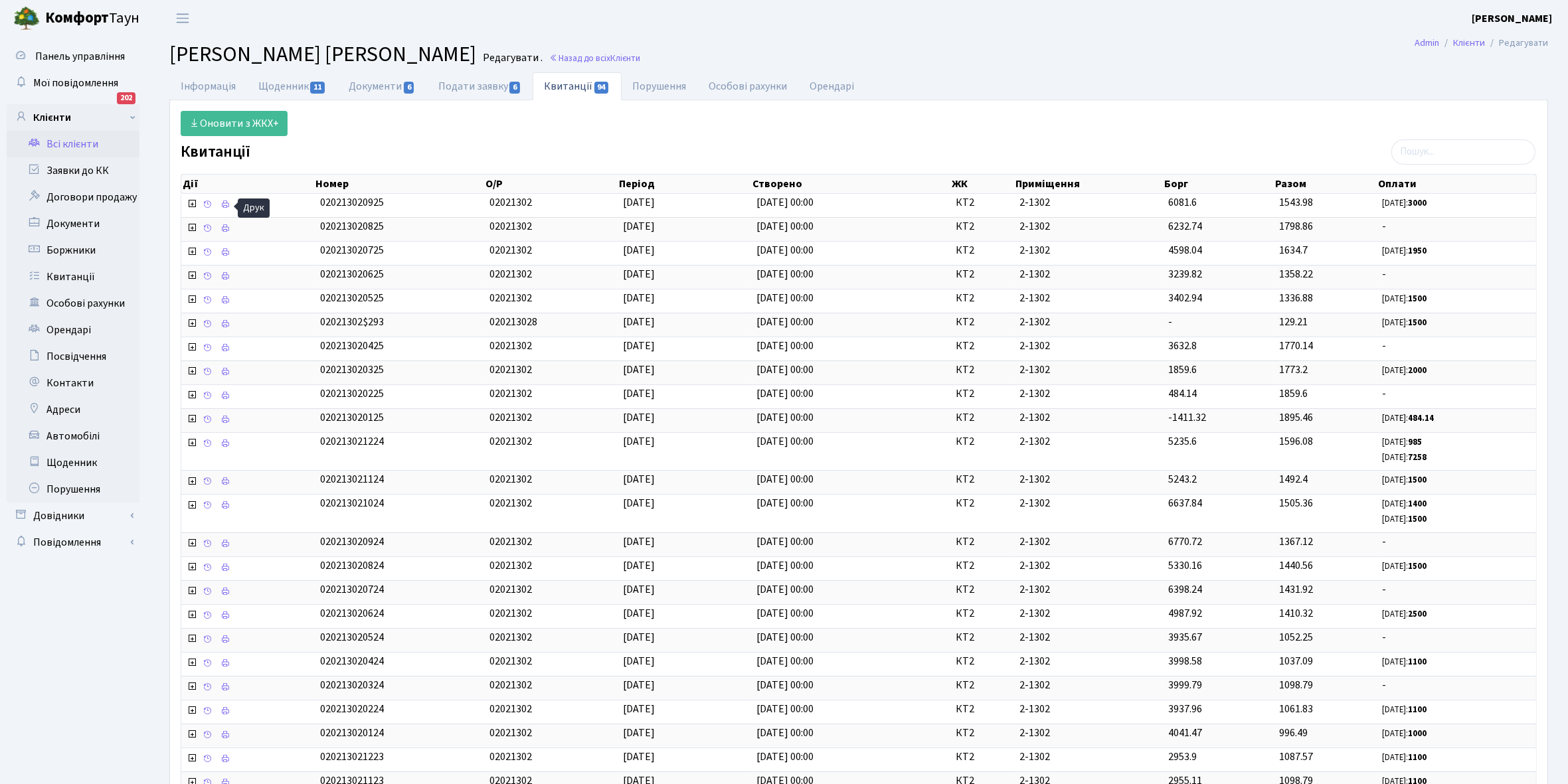
click at [67, 143] on link "Всі клієнти" at bounding box center [74, 144] width 133 height 26
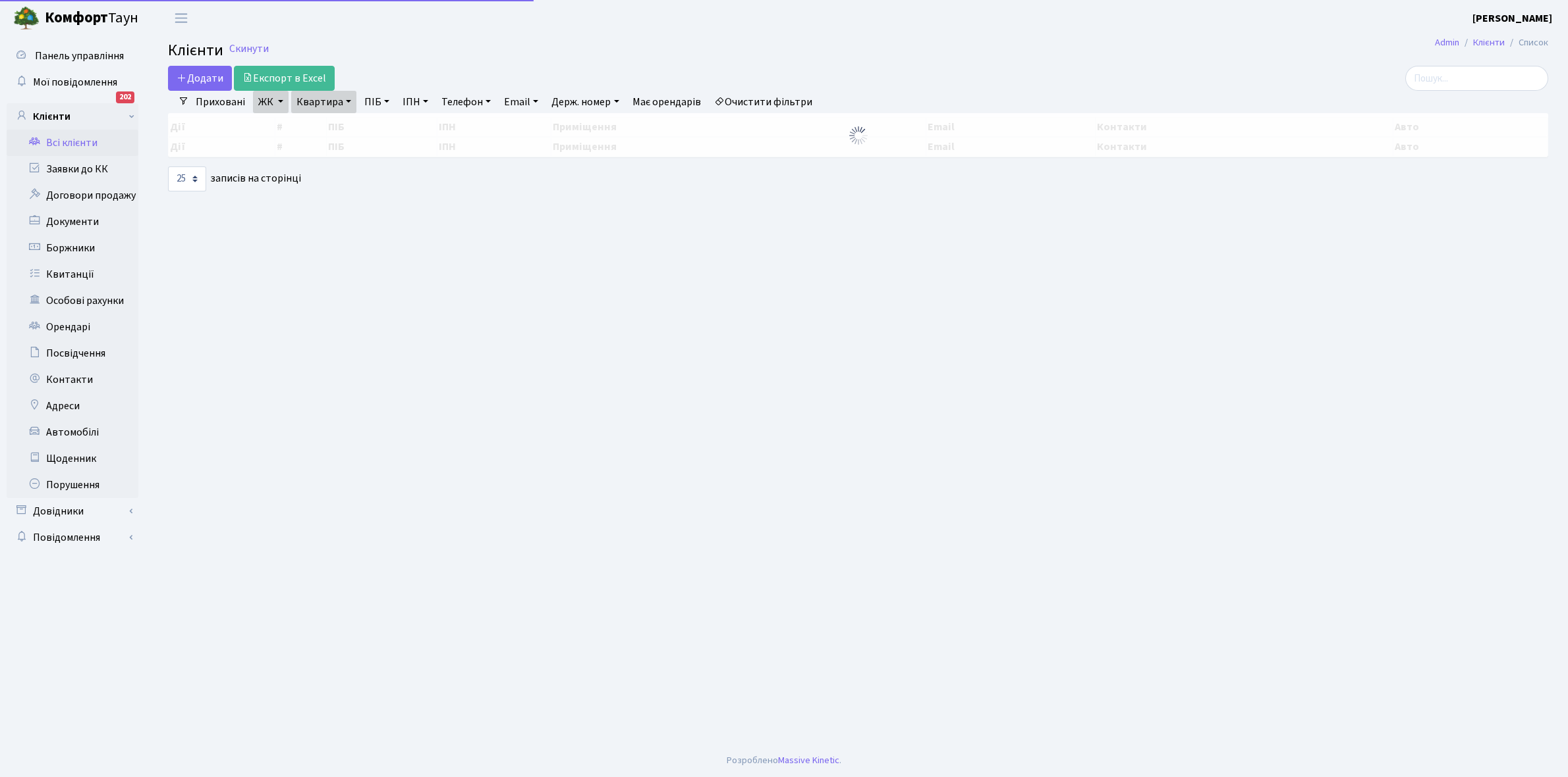
select select "25"
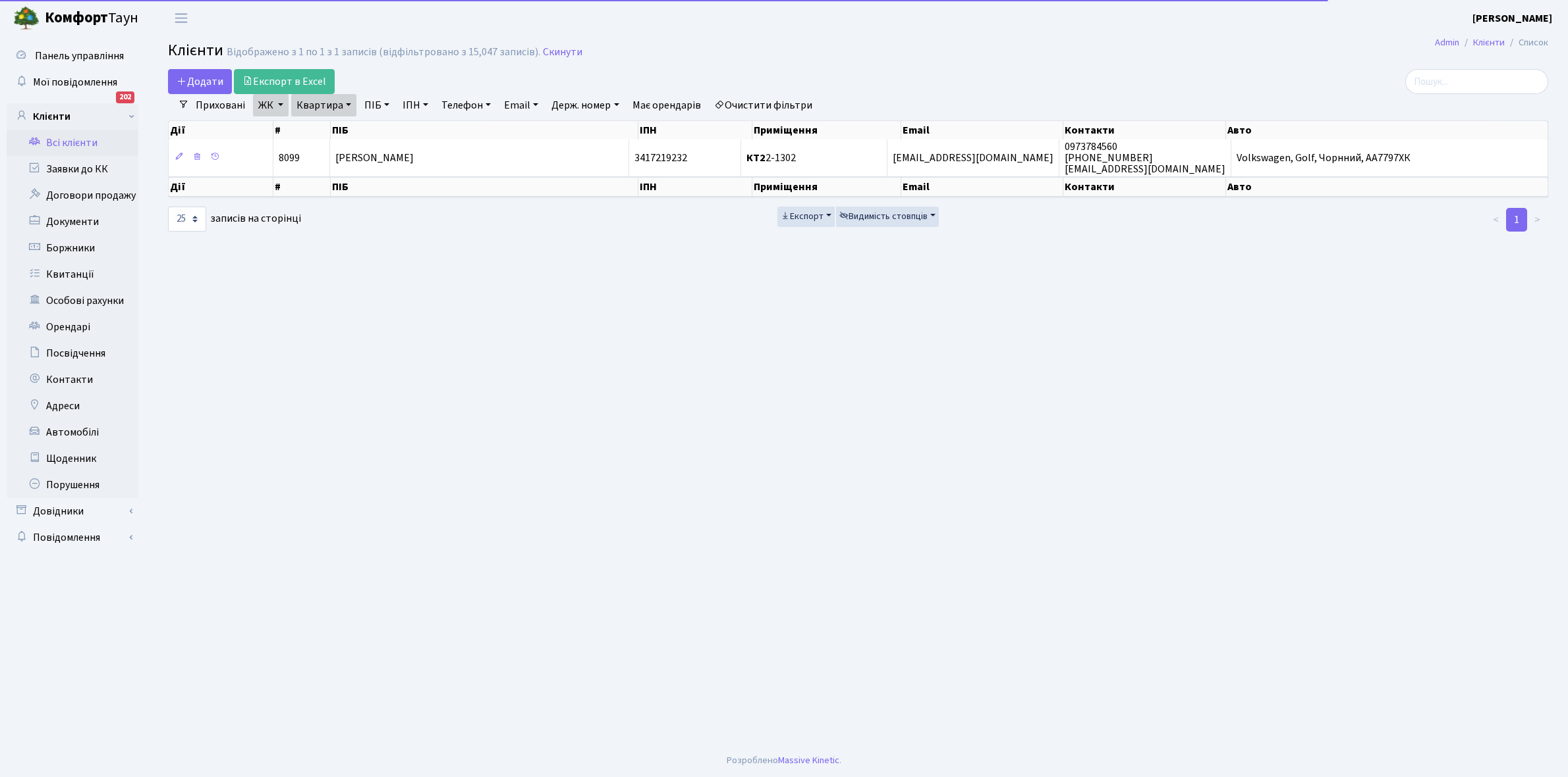
click at [347, 102] on link "Квартира" at bounding box center [323, 105] width 65 height 23
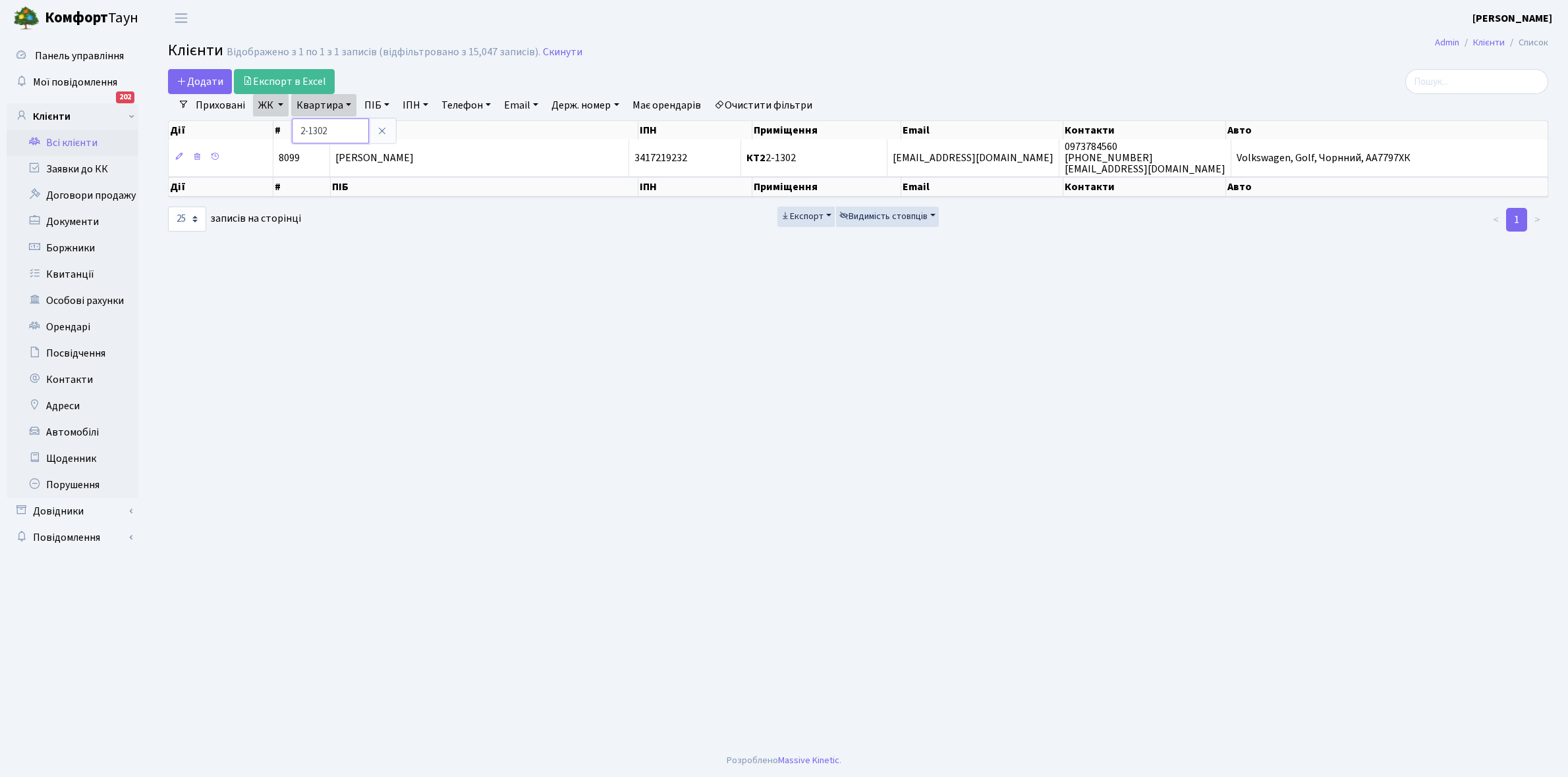
click at [340, 130] on input "2-1302" at bounding box center [330, 130] width 77 height 25
type input "2-1354"
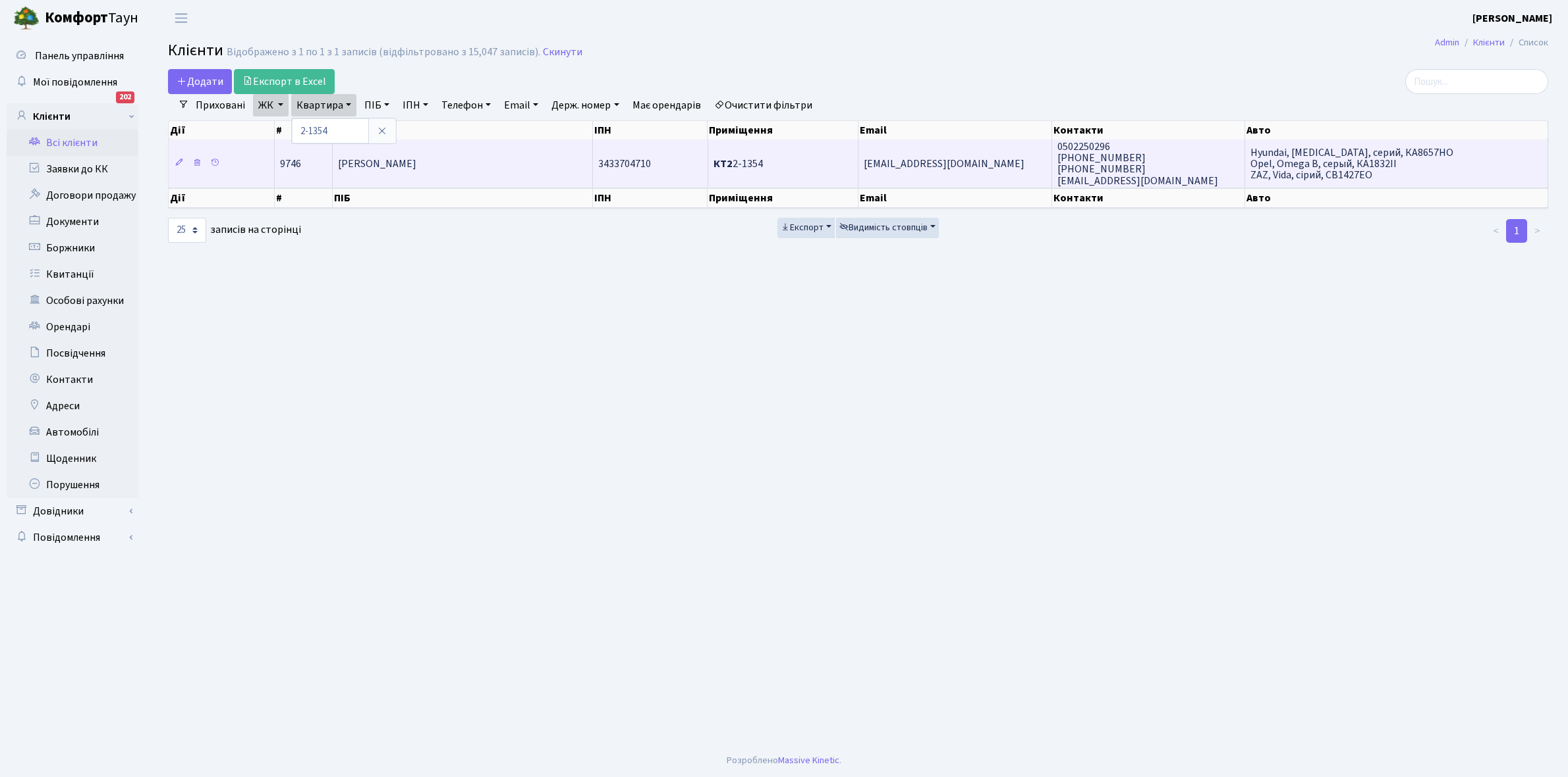
click at [416, 168] on span "[PERSON_NAME] [PERSON_NAME]" at bounding box center [377, 163] width 78 height 15
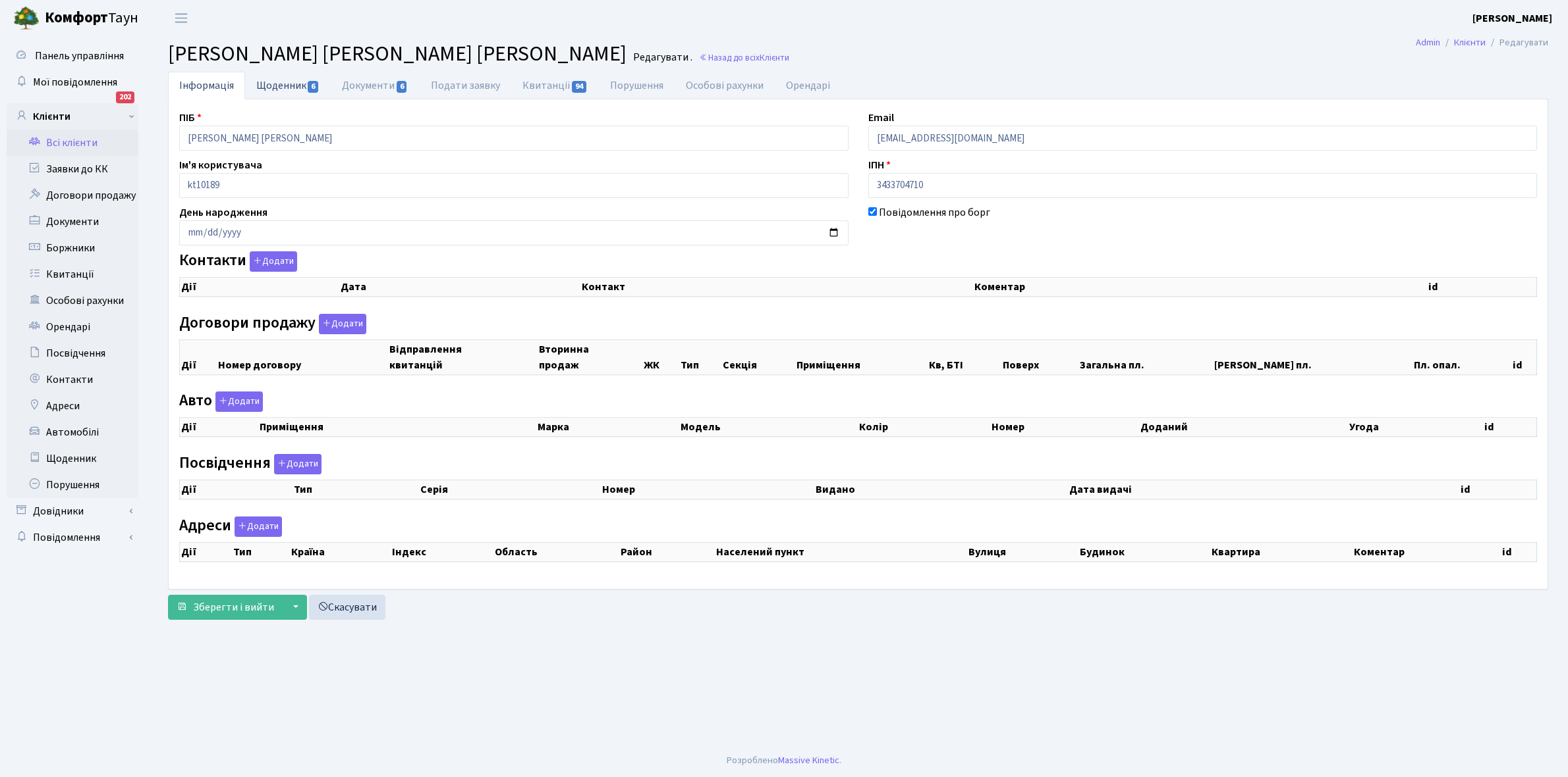
checkbox input "true"
select select "25"
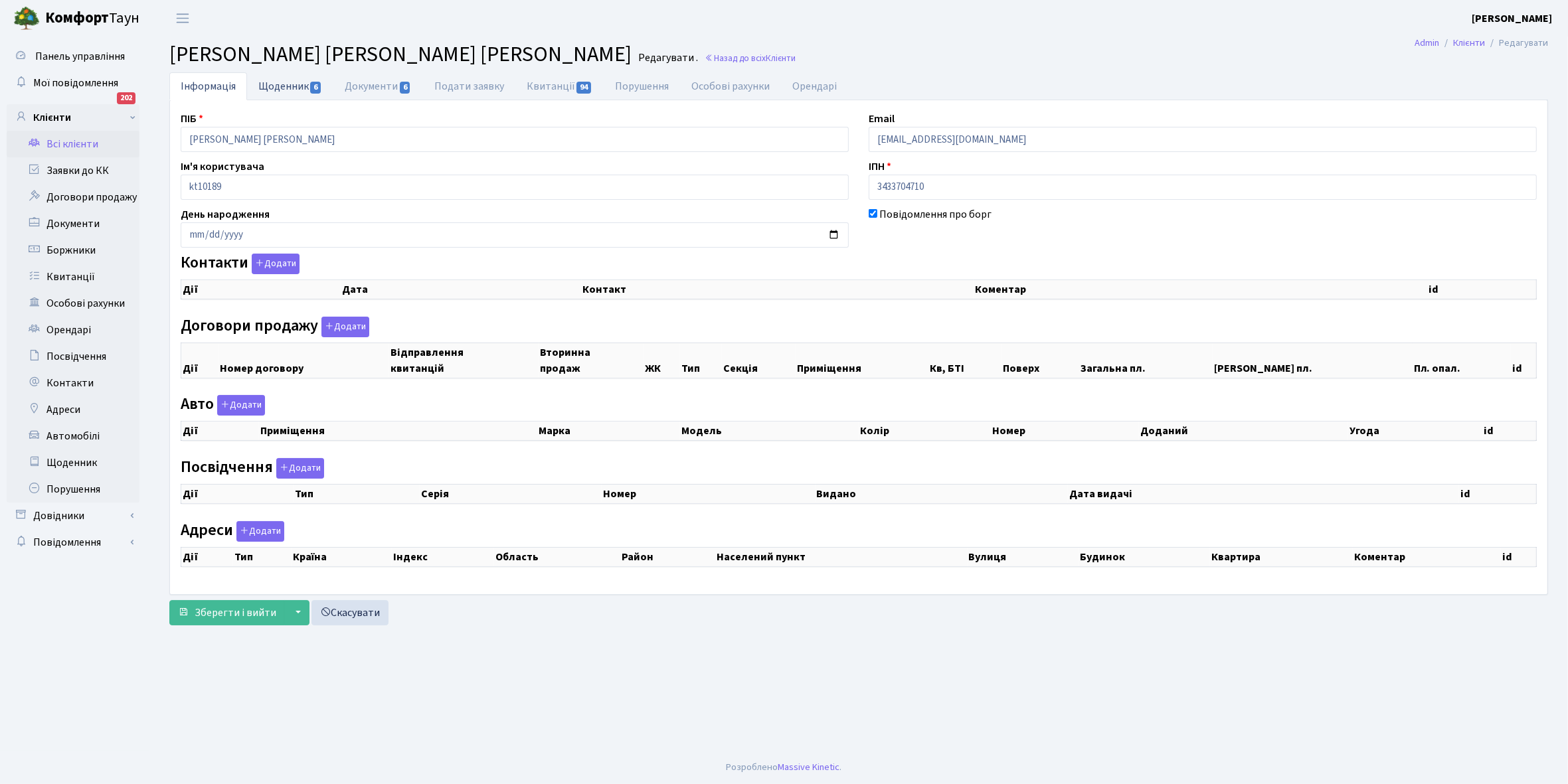
select select "25"
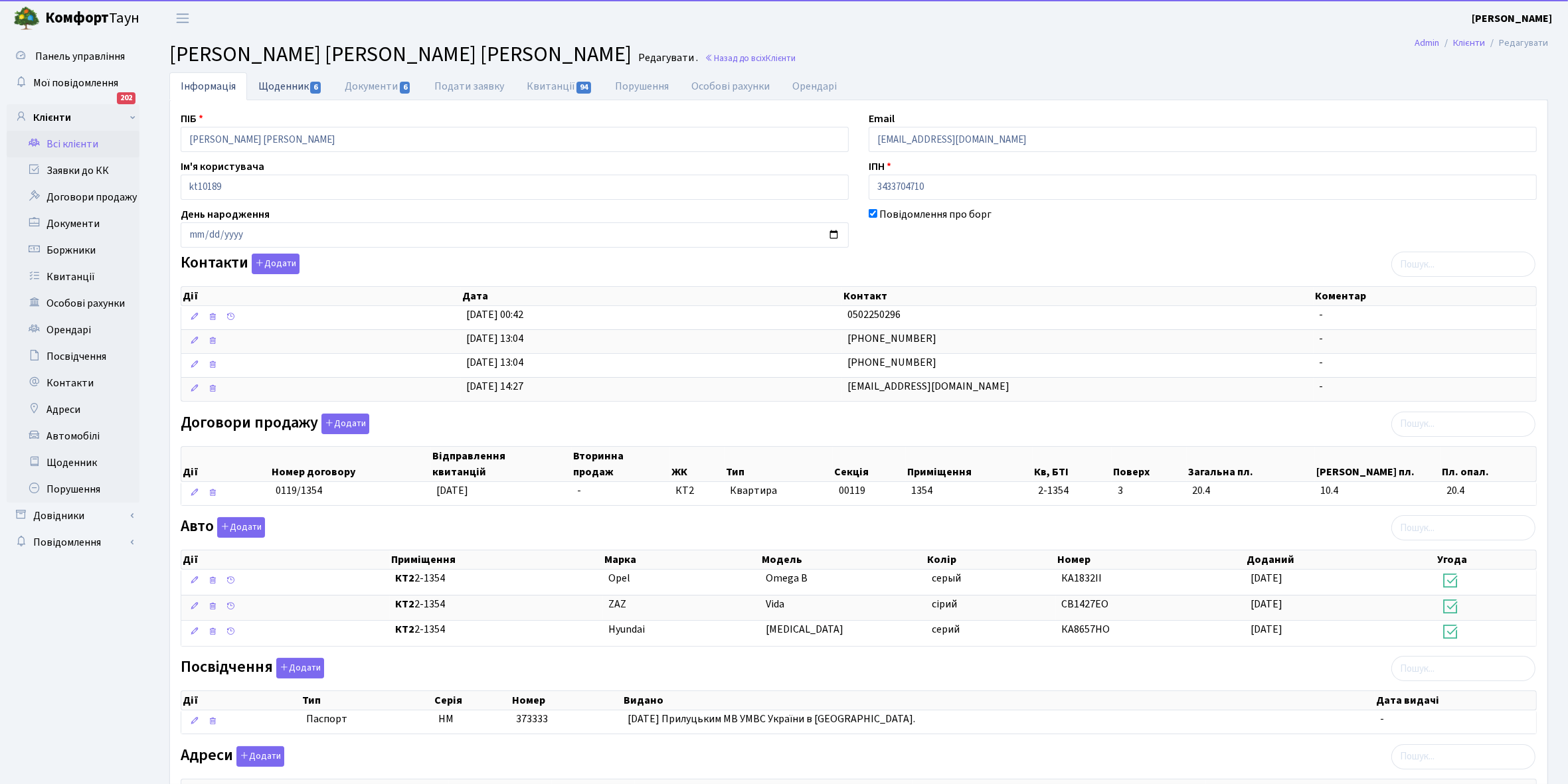
click at [274, 87] on link "Щоденник 6" at bounding box center [290, 86] width 87 height 27
select select "25"
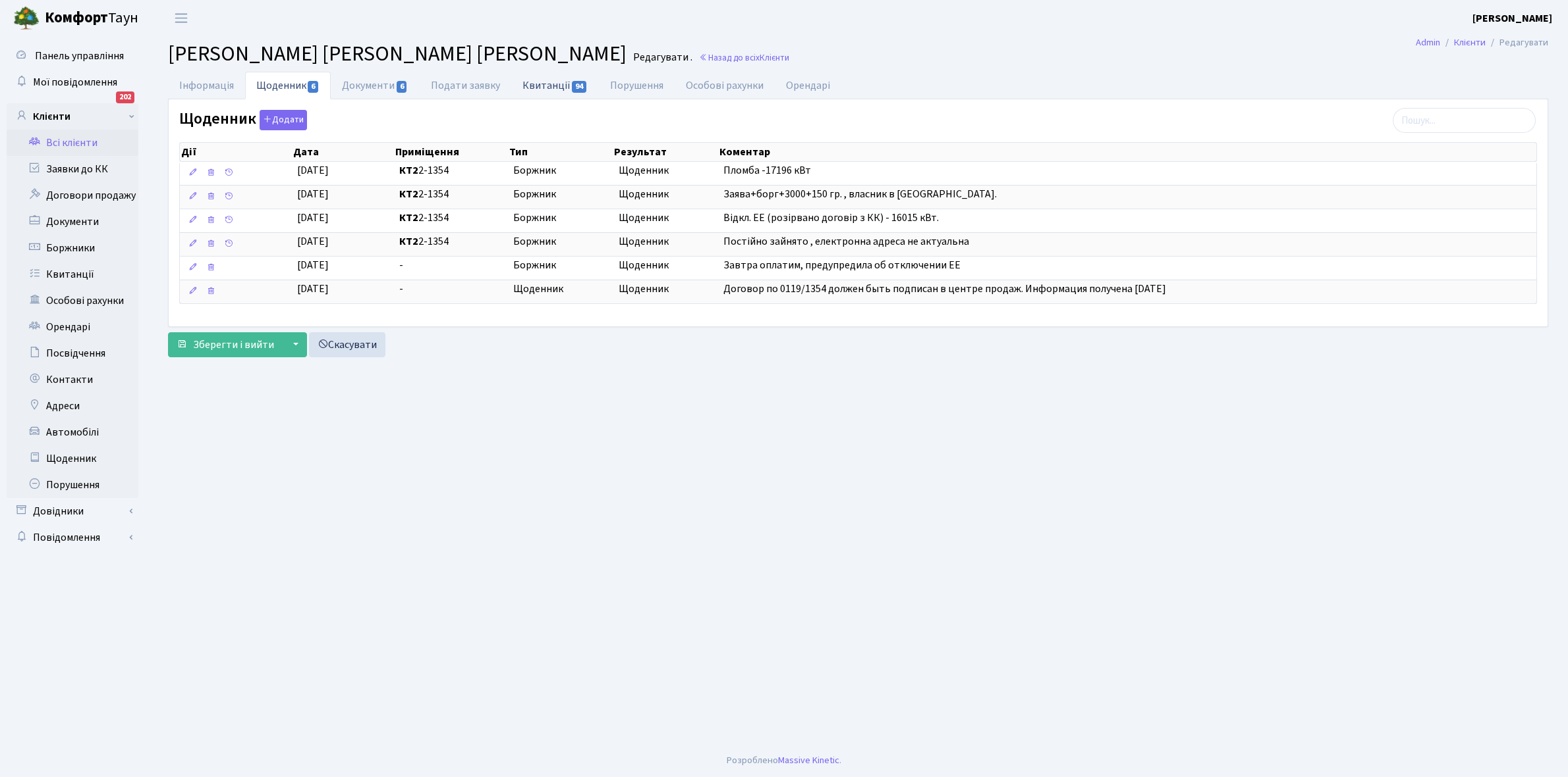
click at [533, 83] on link "Квитанції 94" at bounding box center [554, 85] width 88 height 27
select select "25"
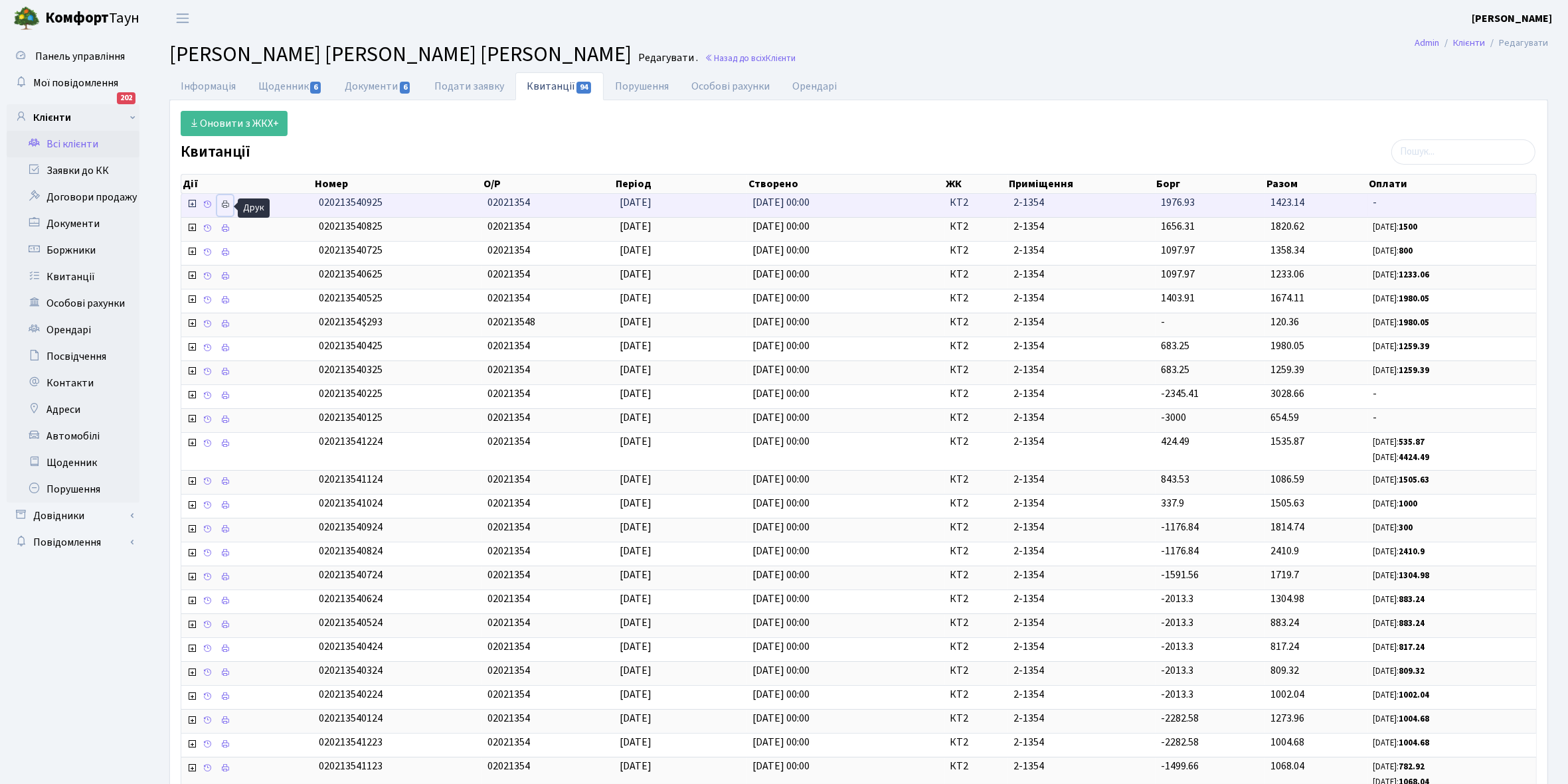
click at [227, 208] on icon at bounding box center [225, 204] width 10 height 10
click at [81, 147] on link "Всі клієнти" at bounding box center [74, 144] width 133 height 26
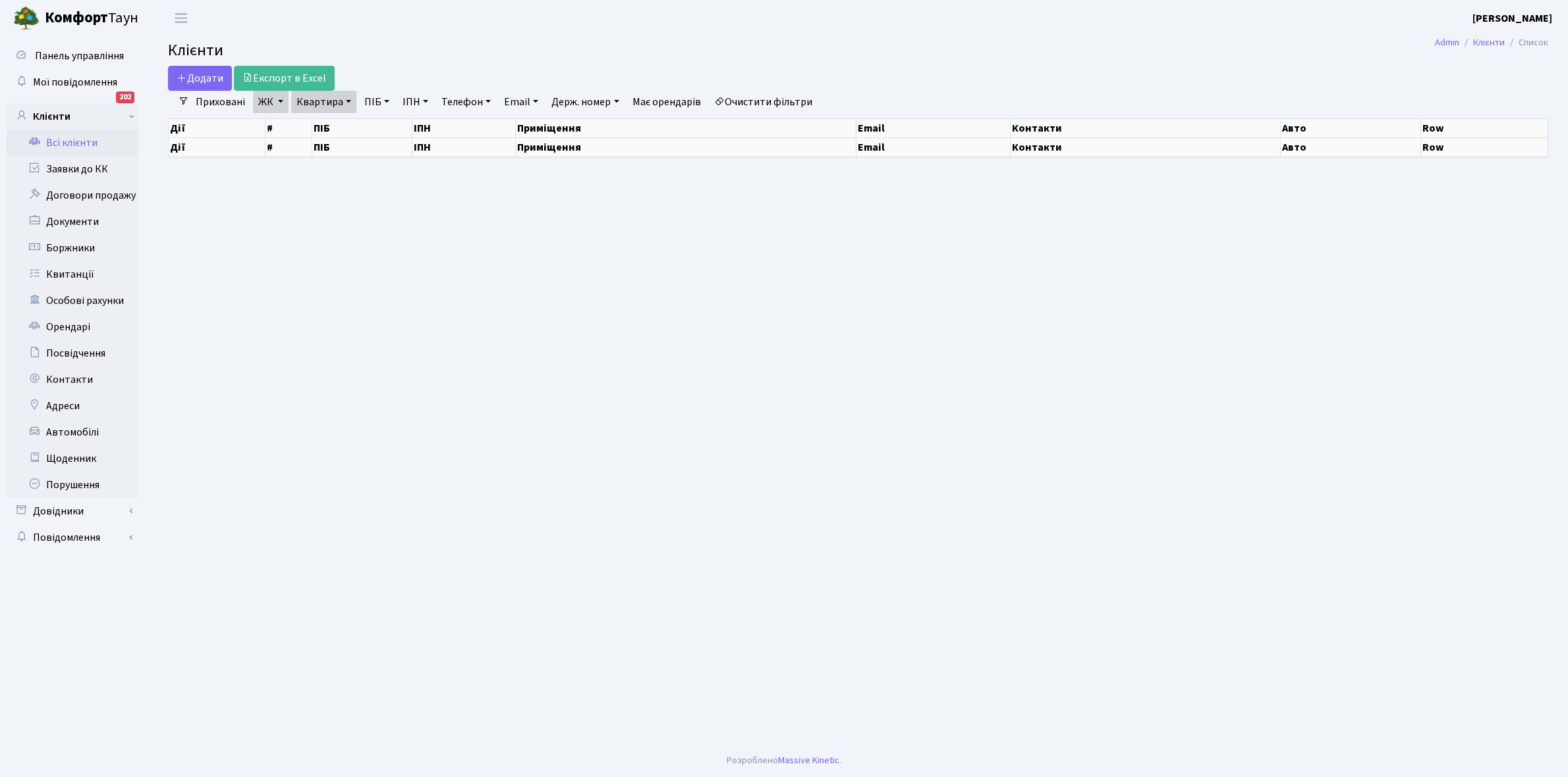
select select "25"
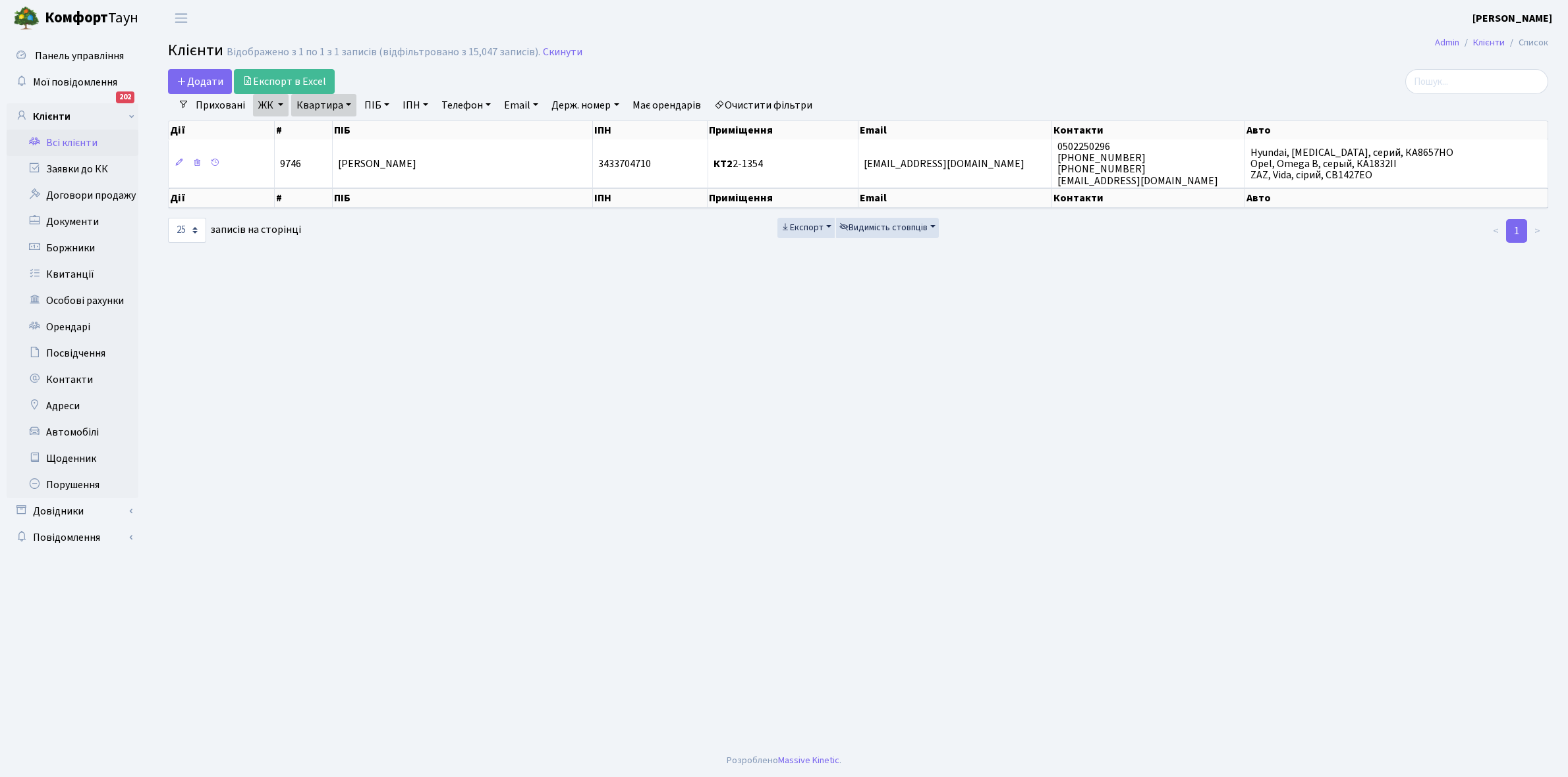
click at [346, 103] on link "Квартира" at bounding box center [323, 105] width 65 height 23
click at [339, 127] on input "2-1354" at bounding box center [330, 130] width 77 height 25
type input "2-1401"
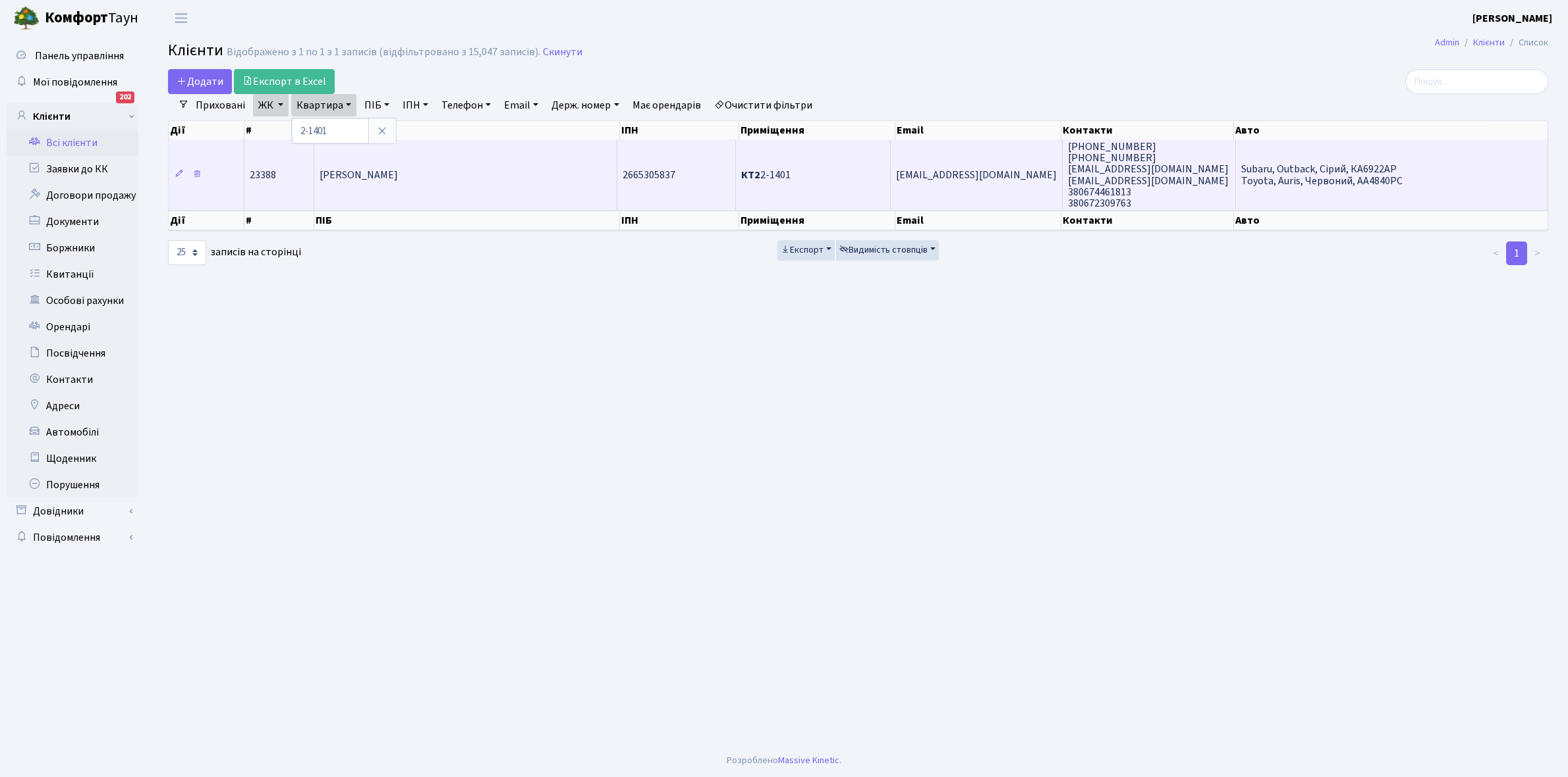
click at [442, 188] on td "[PERSON_NAME]" at bounding box center [466, 174] width 304 height 70
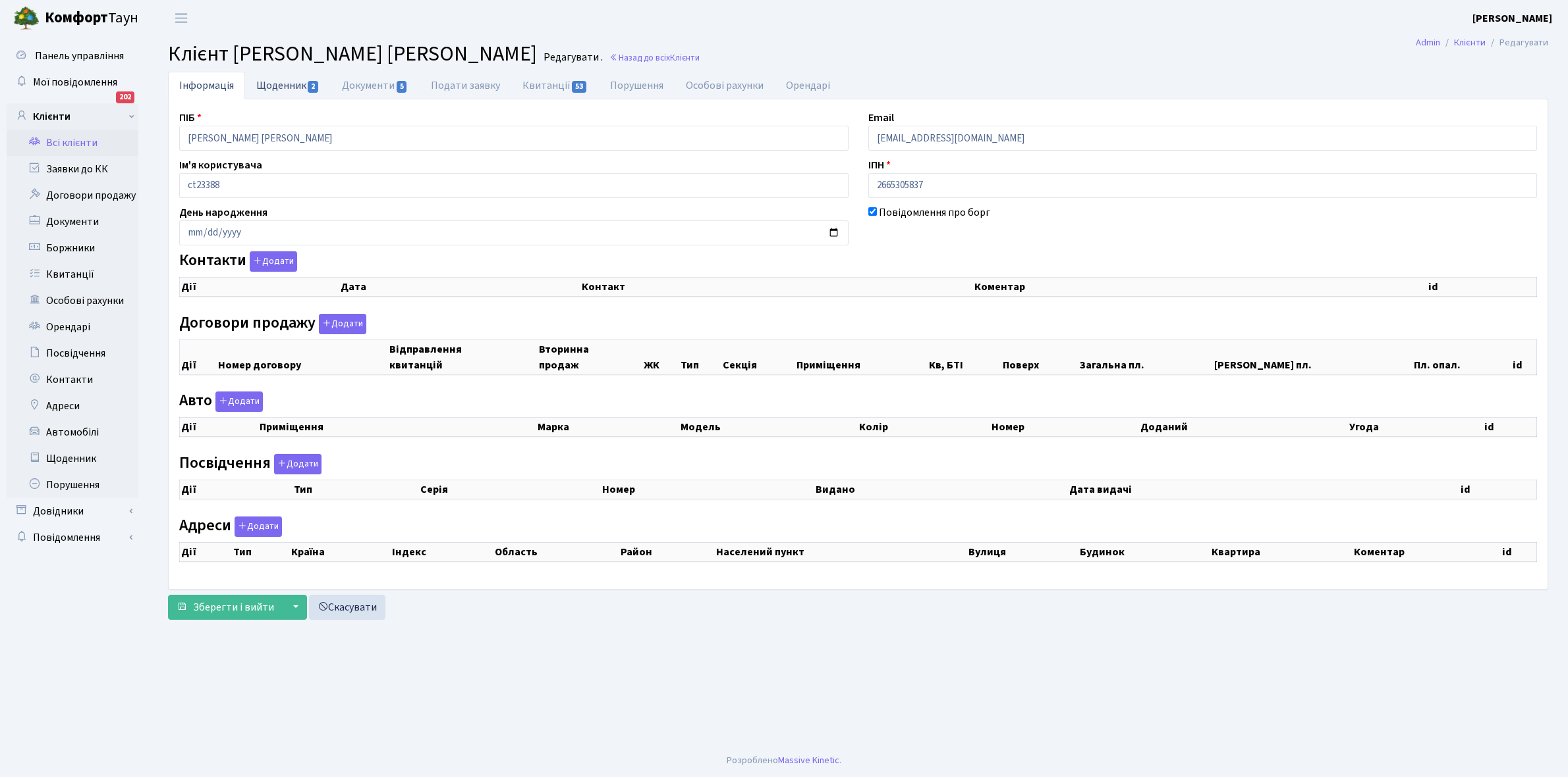
checkbox input "true"
select select "25"
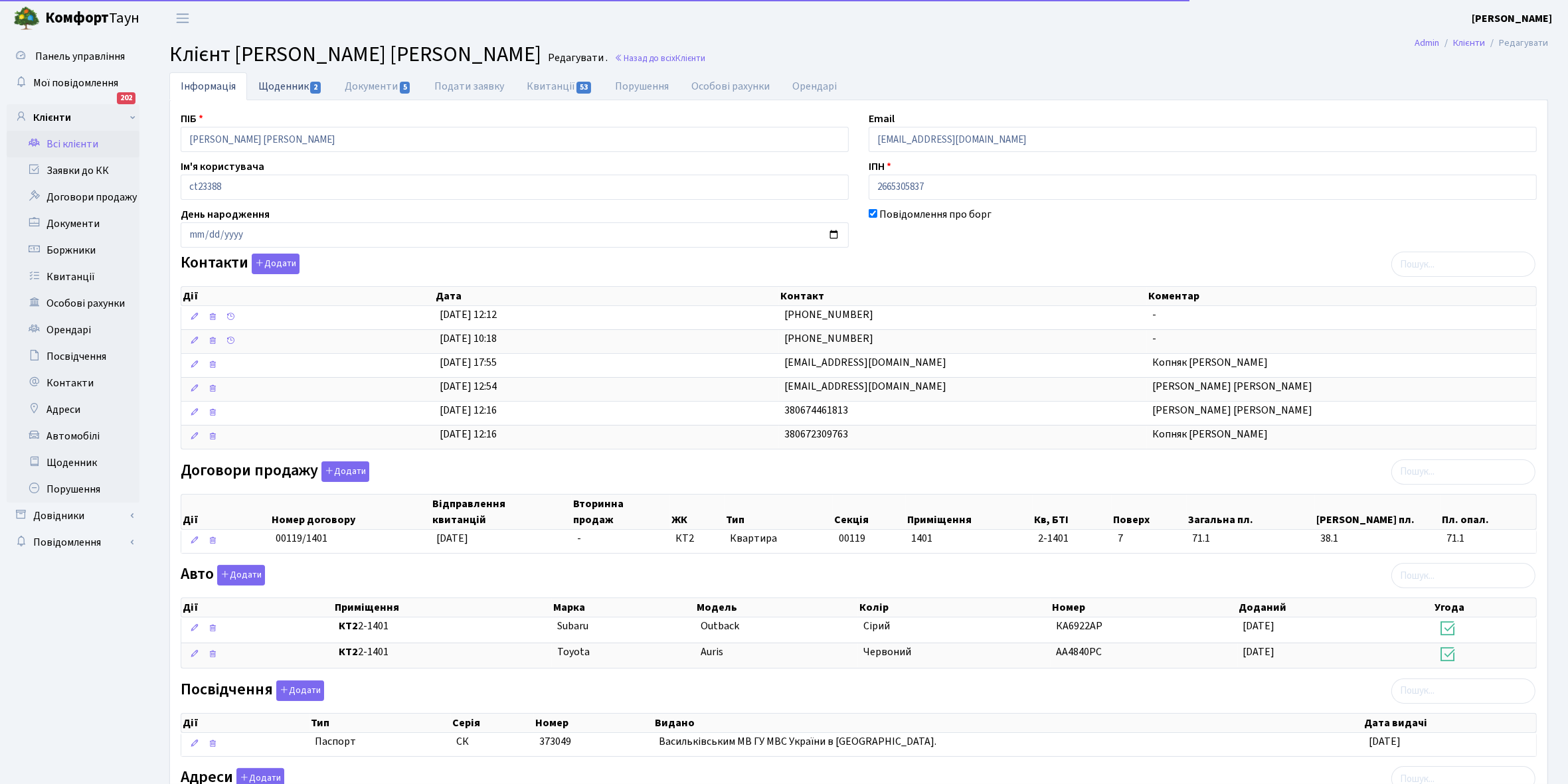
click at [276, 81] on link "Щоденник 2" at bounding box center [290, 86] width 87 height 27
select select "25"
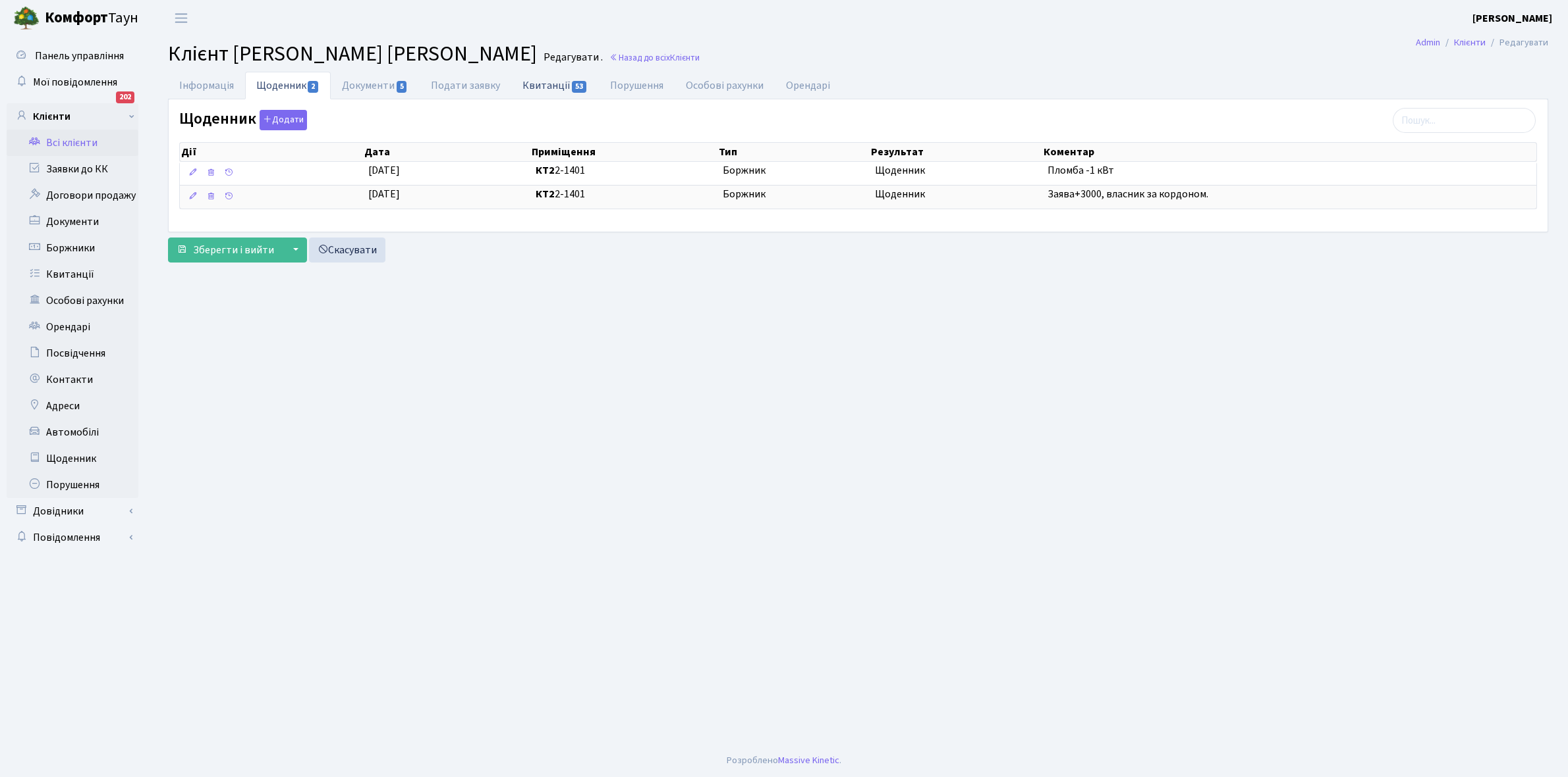
click at [542, 84] on link "Квитанції 53" at bounding box center [554, 85] width 88 height 27
select select "25"
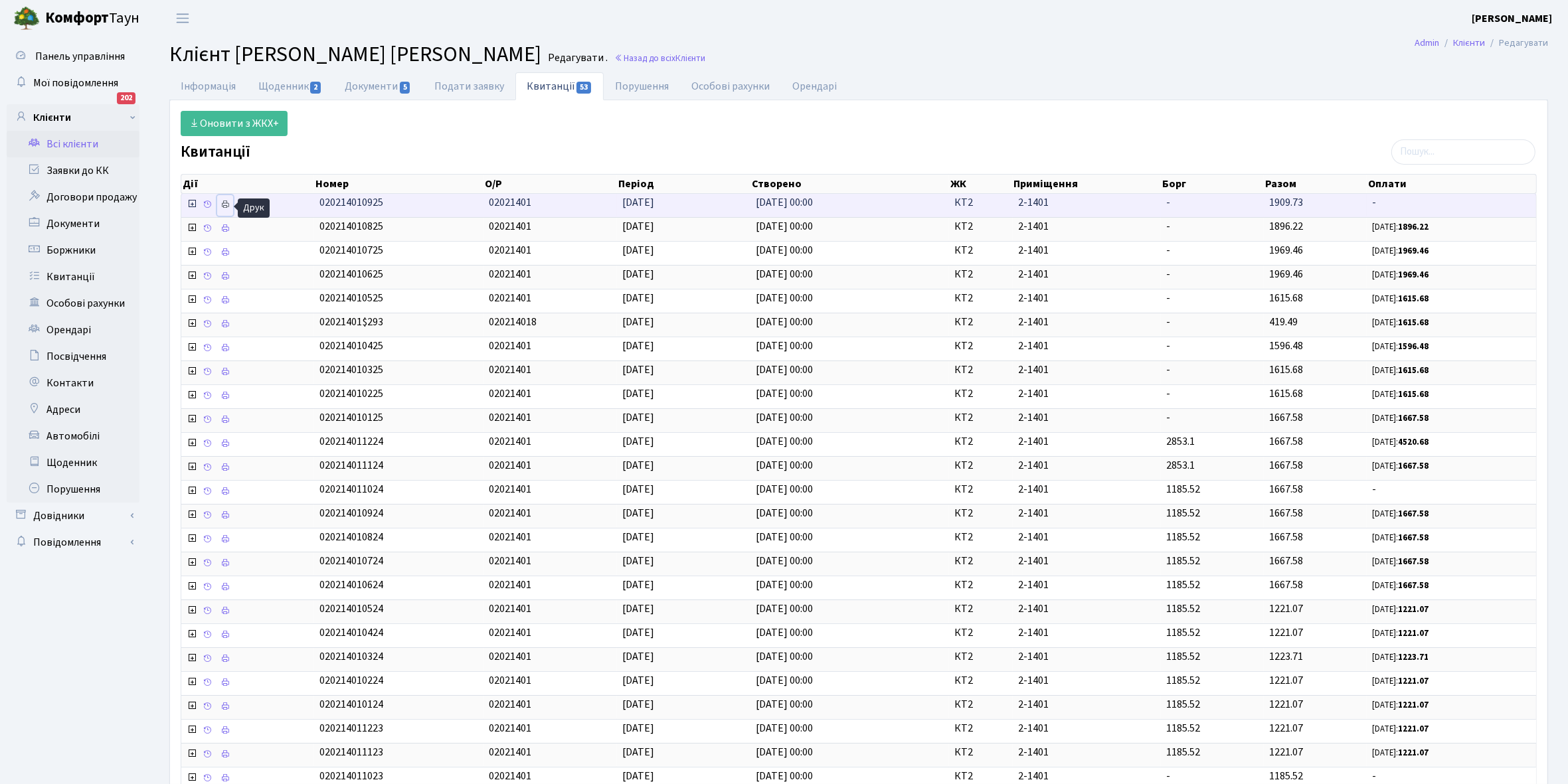
click at [224, 208] on icon at bounding box center [225, 204] width 10 height 10
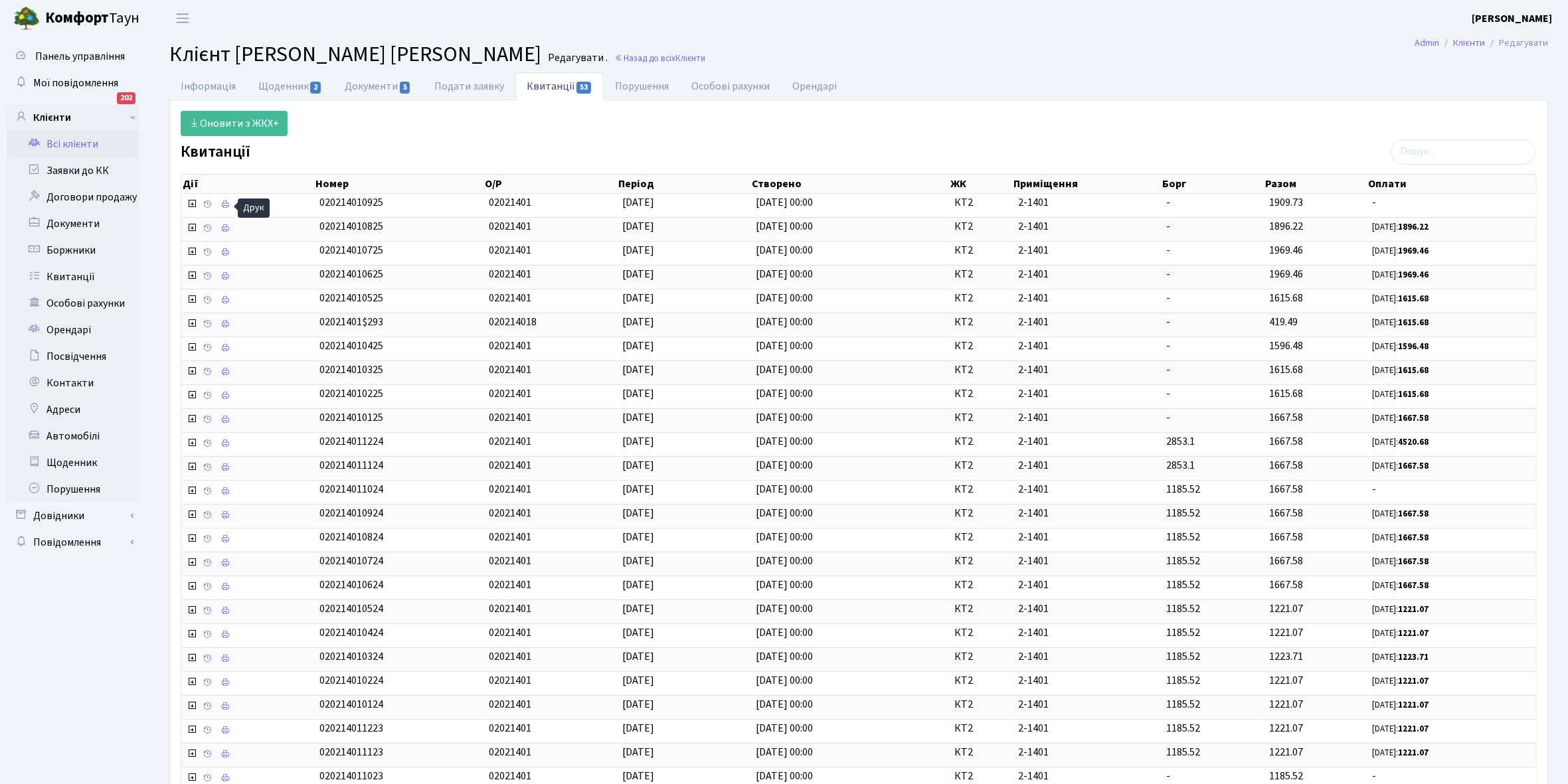
click at [87, 140] on link "Всі клієнти" at bounding box center [74, 144] width 133 height 26
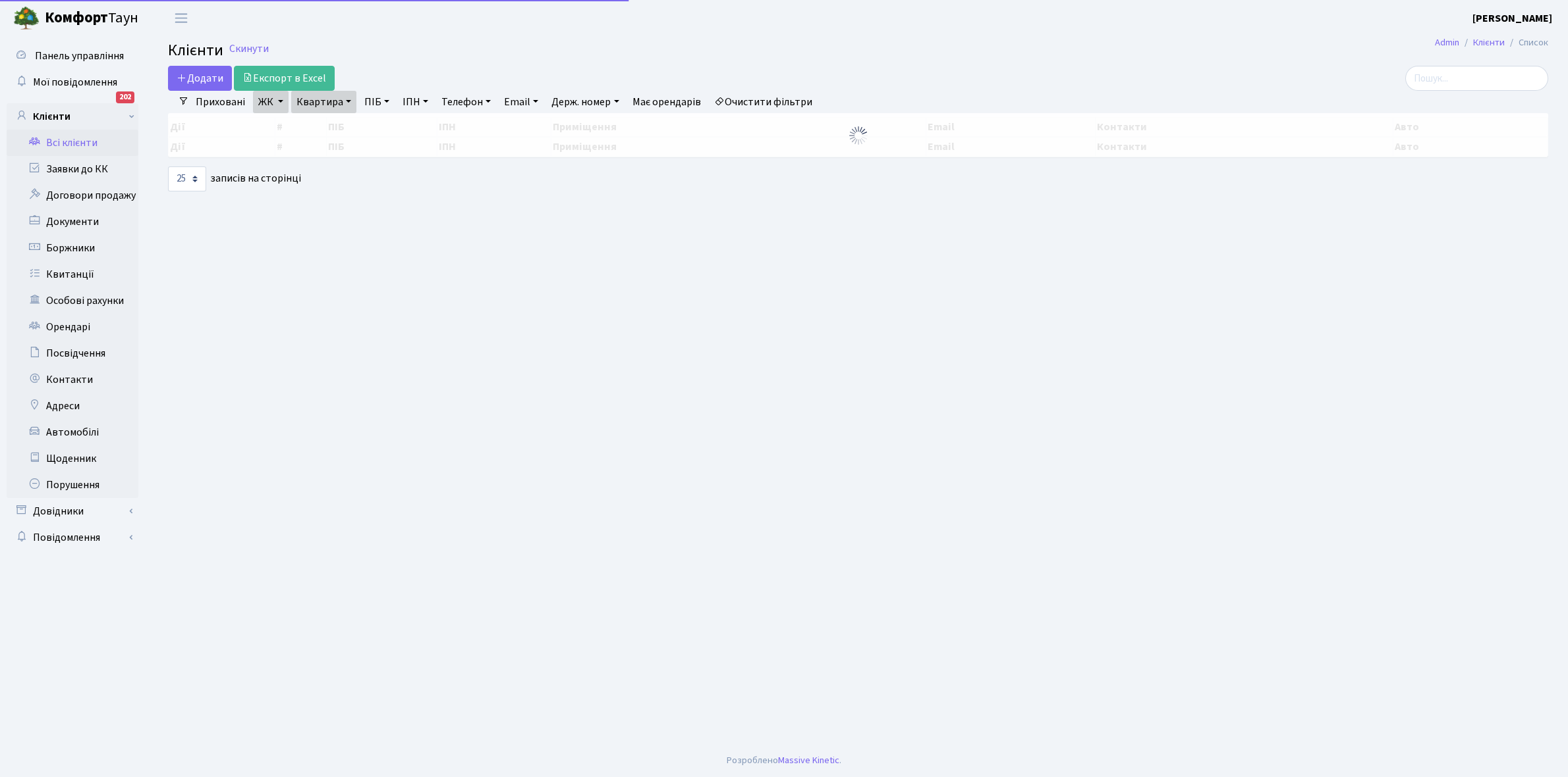
select select "25"
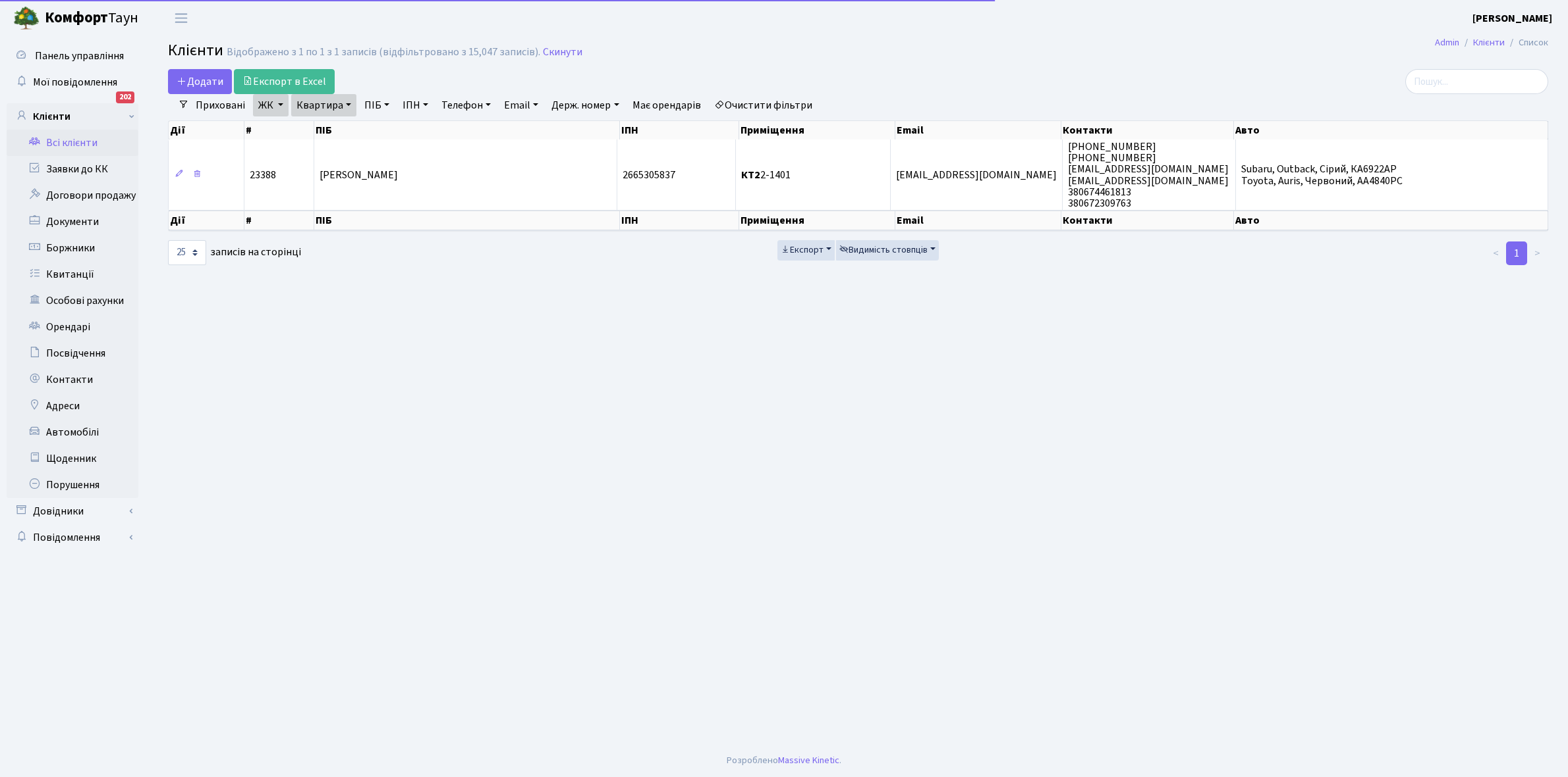
click at [347, 102] on link "Квартира" at bounding box center [323, 105] width 65 height 23
click at [347, 132] on input "2-1401" at bounding box center [330, 130] width 77 height 25
type input "2-1575"
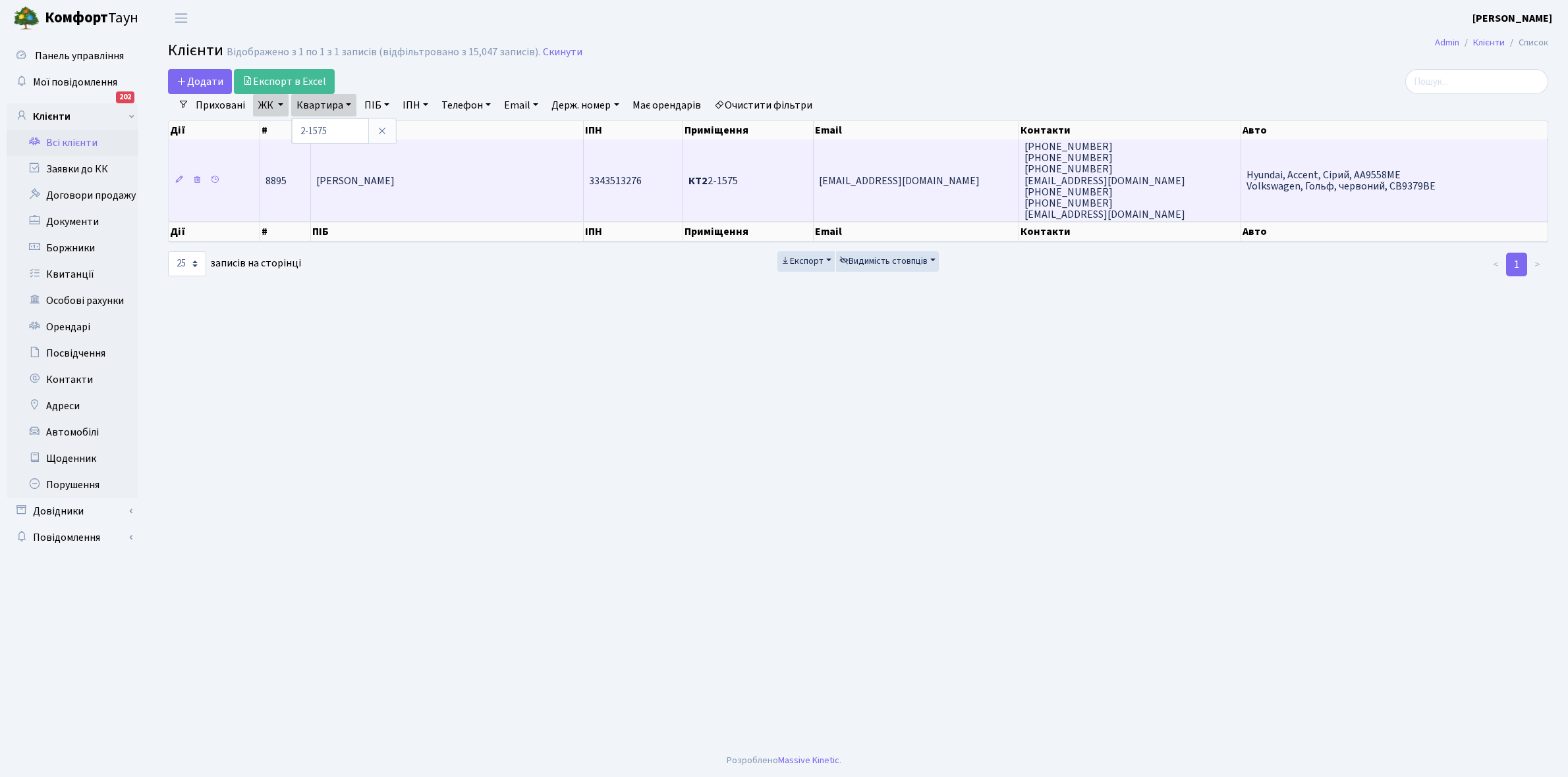
click at [402, 191] on td "[PERSON_NAME] [PERSON_NAME]" at bounding box center [447, 181] width 273 height 82
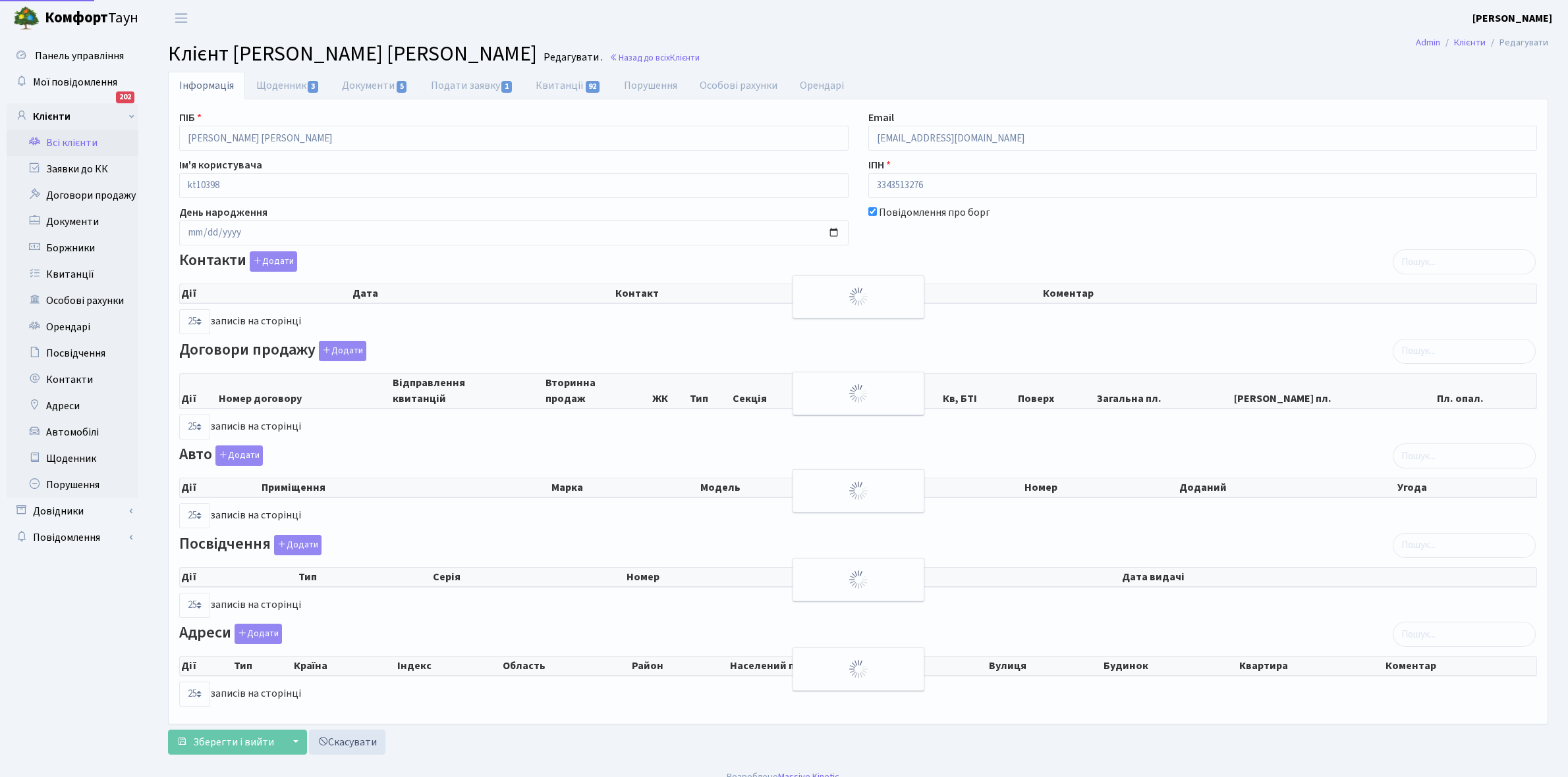
select select "25"
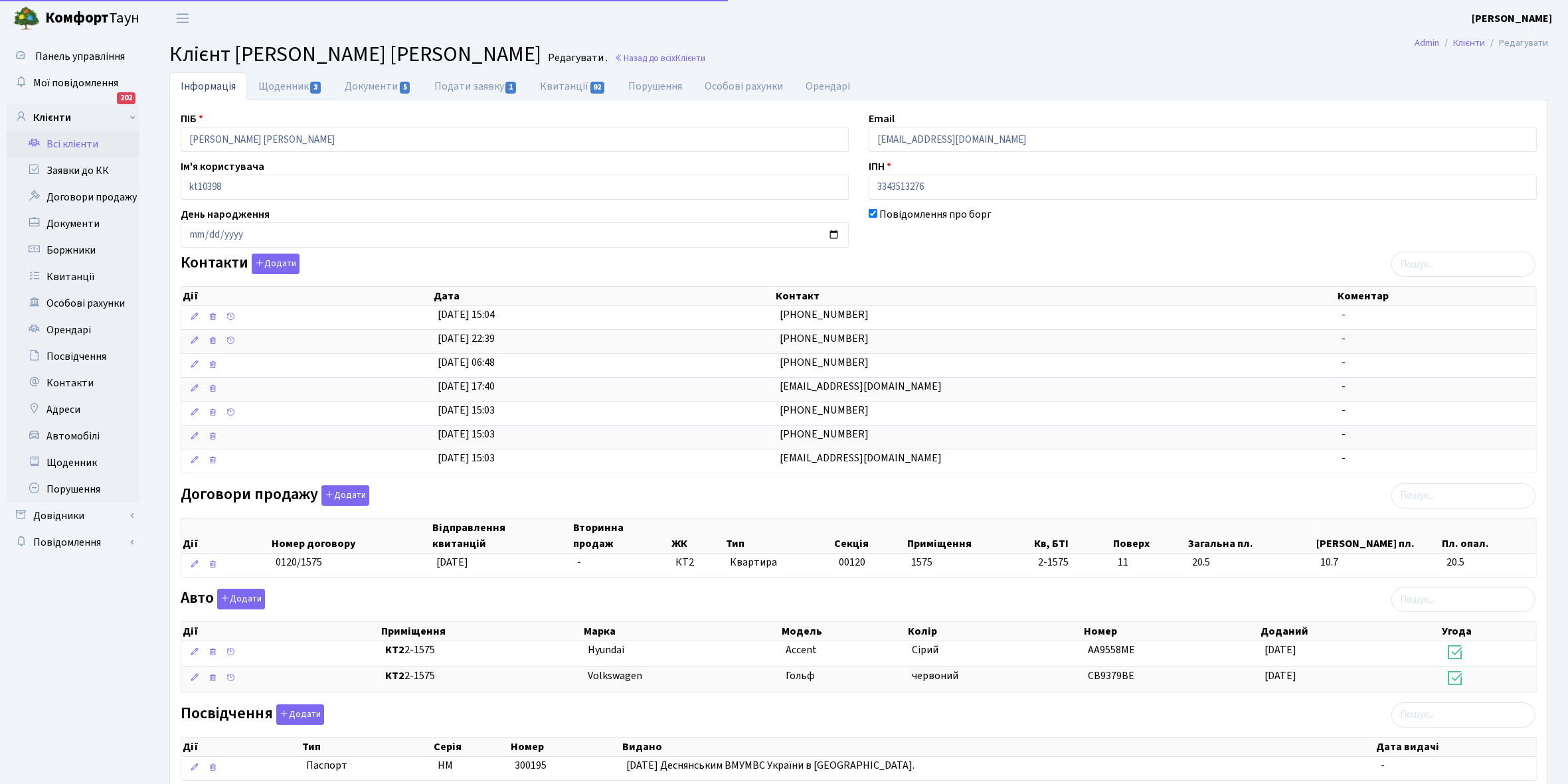
click at [273, 81] on link "Щоденник 3" at bounding box center [290, 87] width 87 height 28
select select "25"
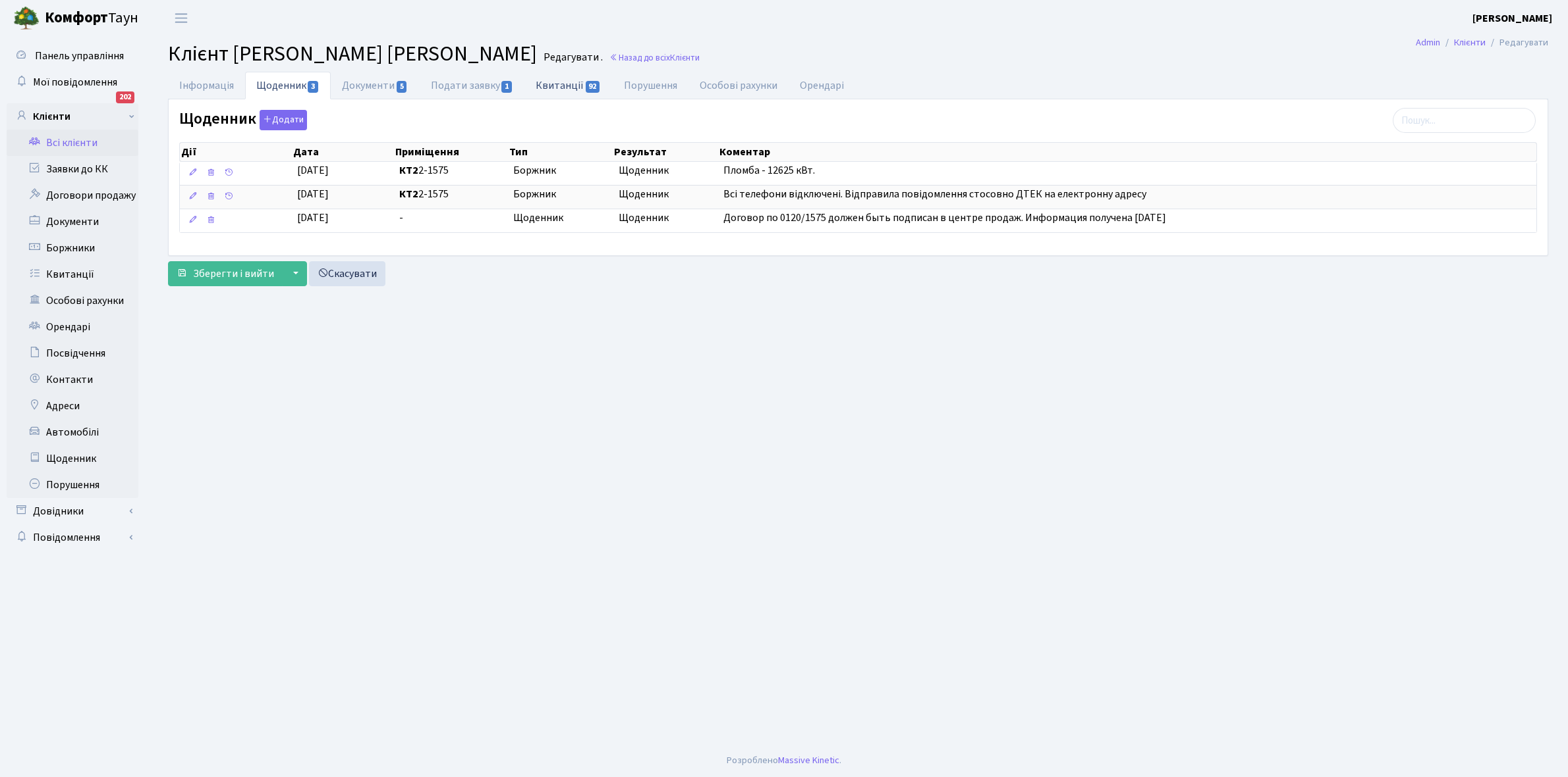
click at [558, 89] on link "Квитанції 92" at bounding box center [568, 85] width 88 height 27
select select "25"
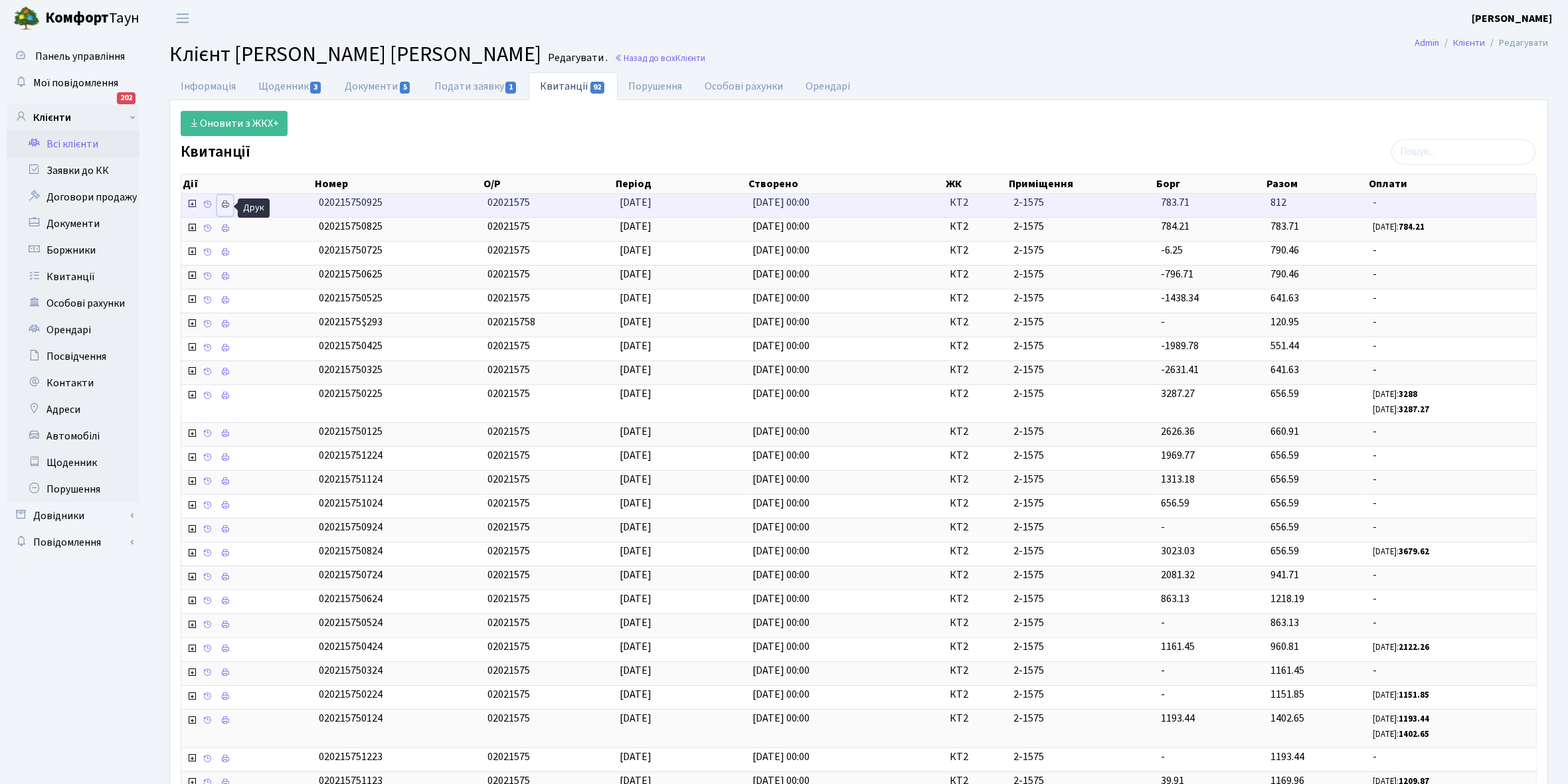
click at [224, 206] on icon at bounding box center [225, 204] width 10 height 10
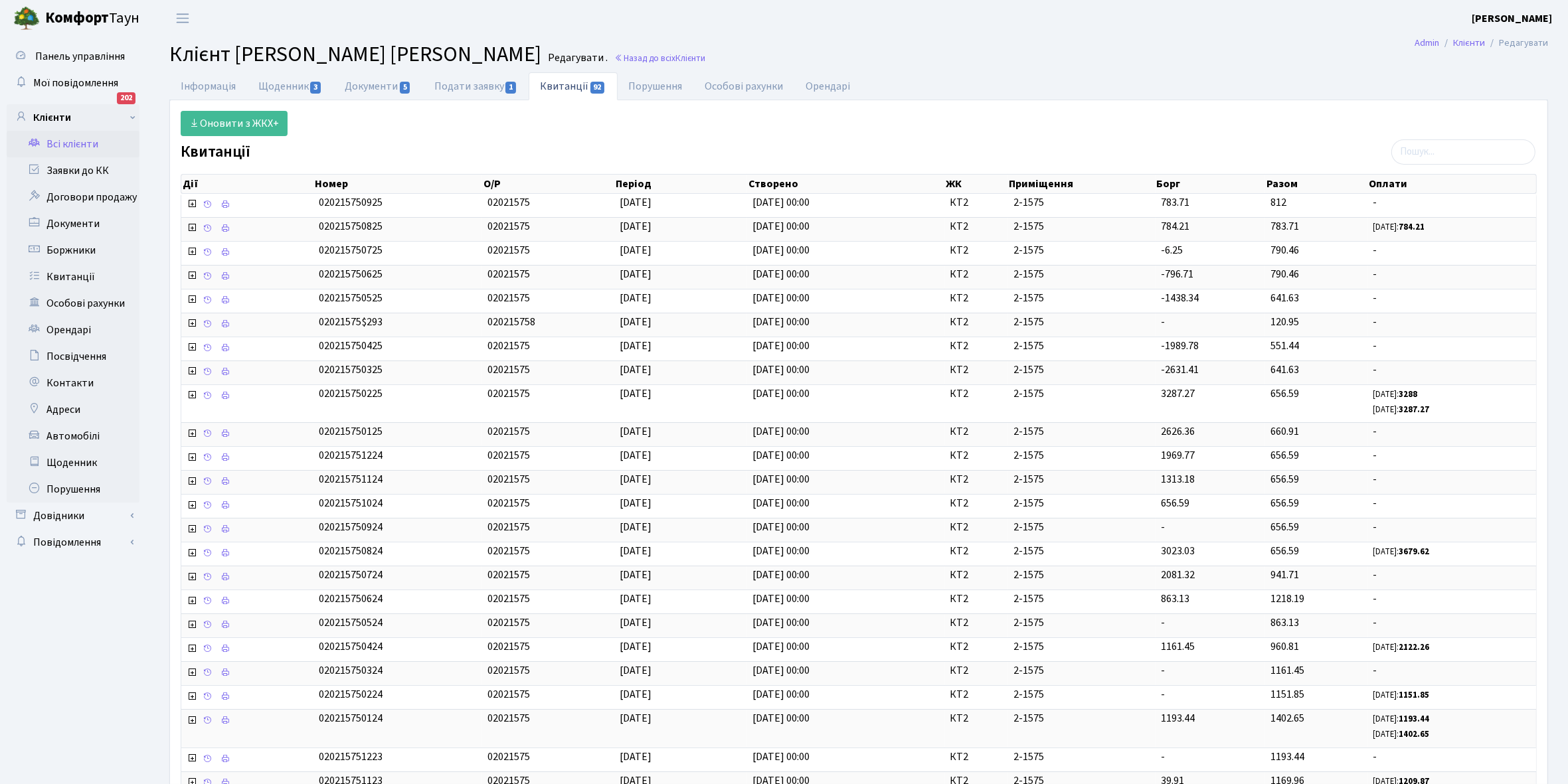
click at [83, 139] on link "Всі клієнти" at bounding box center [74, 144] width 133 height 26
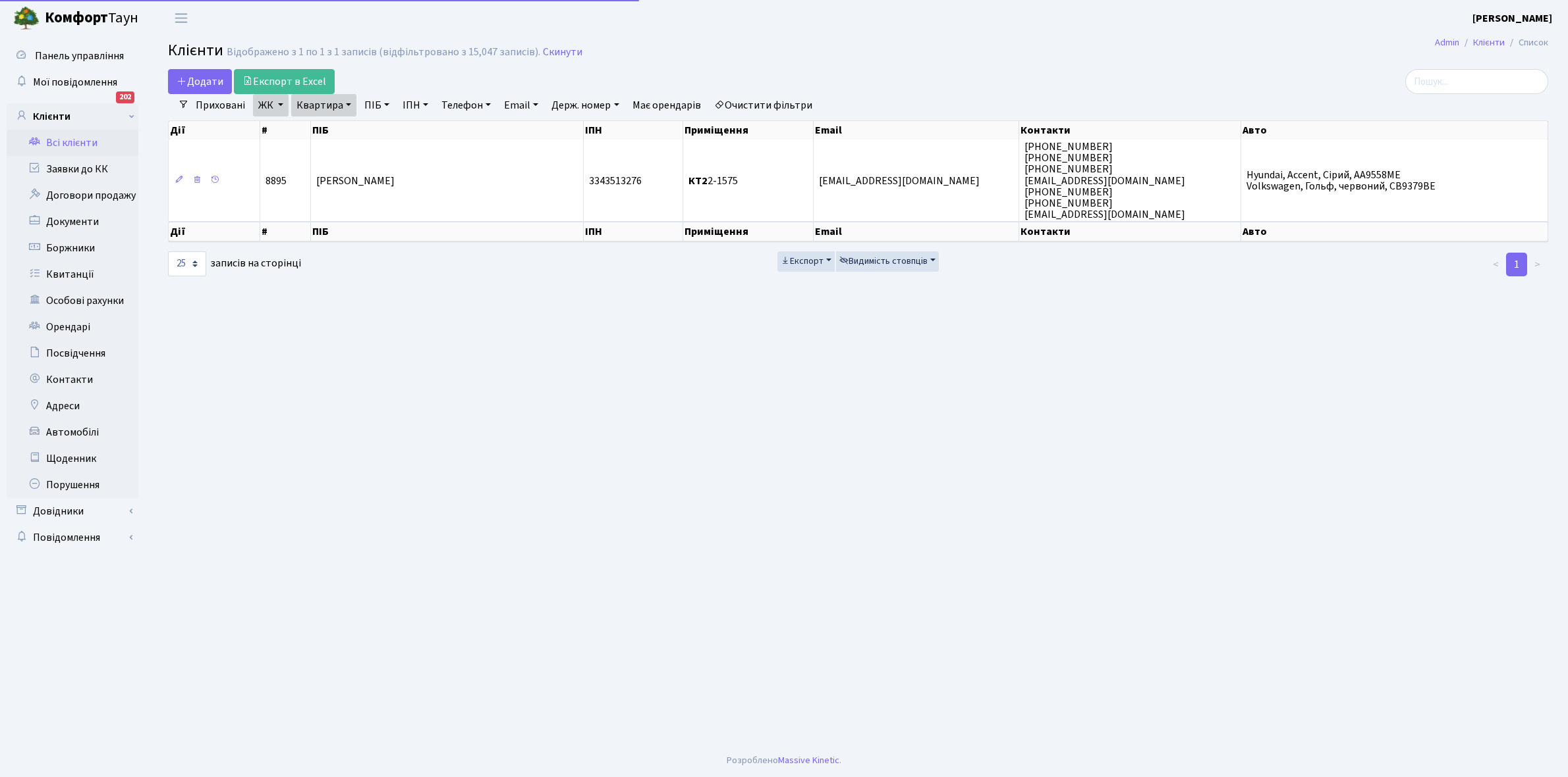
select select "25"
click at [347, 100] on link "Квартира" at bounding box center [323, 105] width 65 height 23
click at [347, 127] on input "2-1575" at bounding box center [330, 130] width 77 height 25
type input "2-1804"
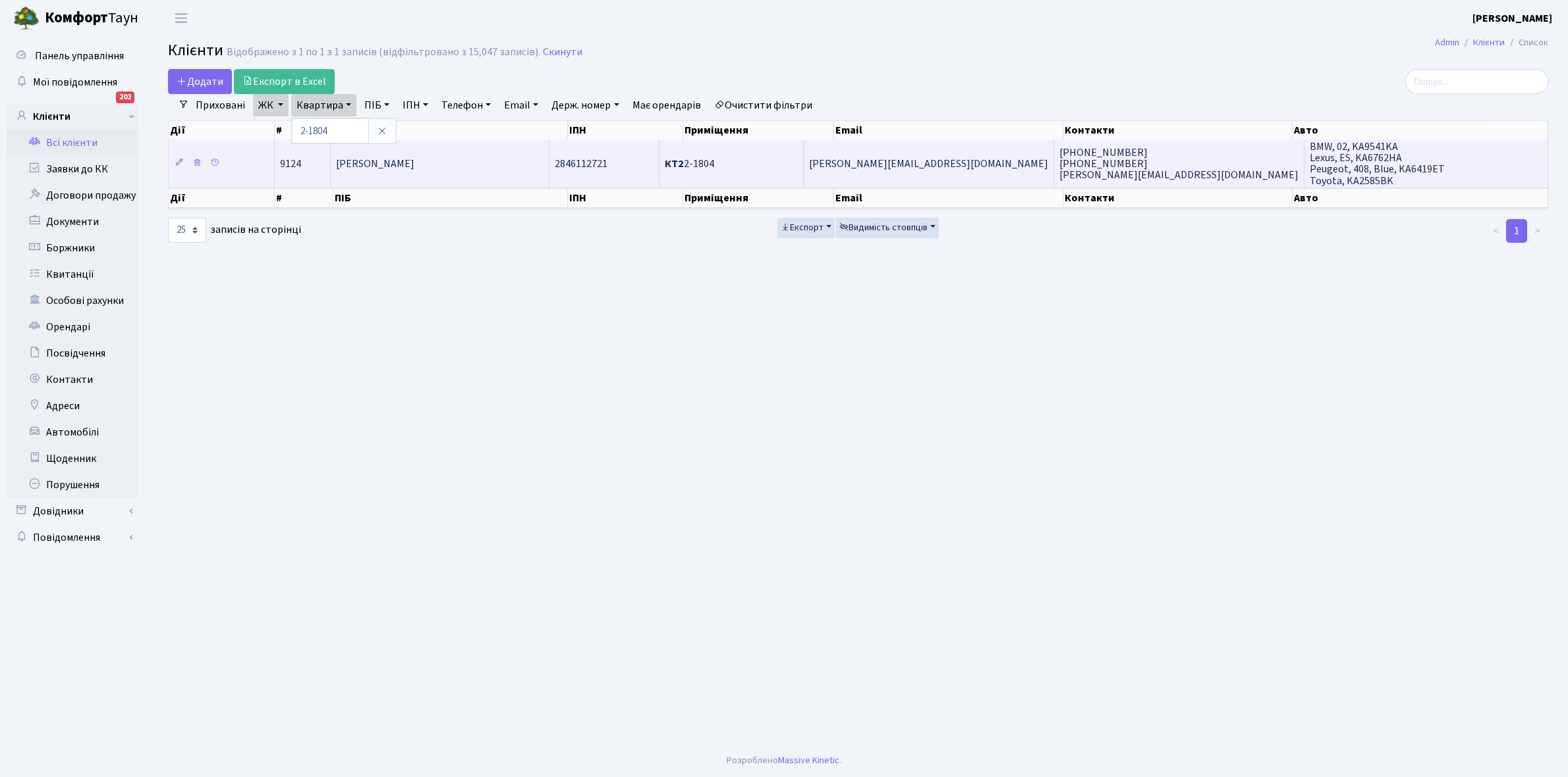
click at [384, 167] on span "[PERSON_NAME]" at bounding box center [375, 163] width 78 height 15
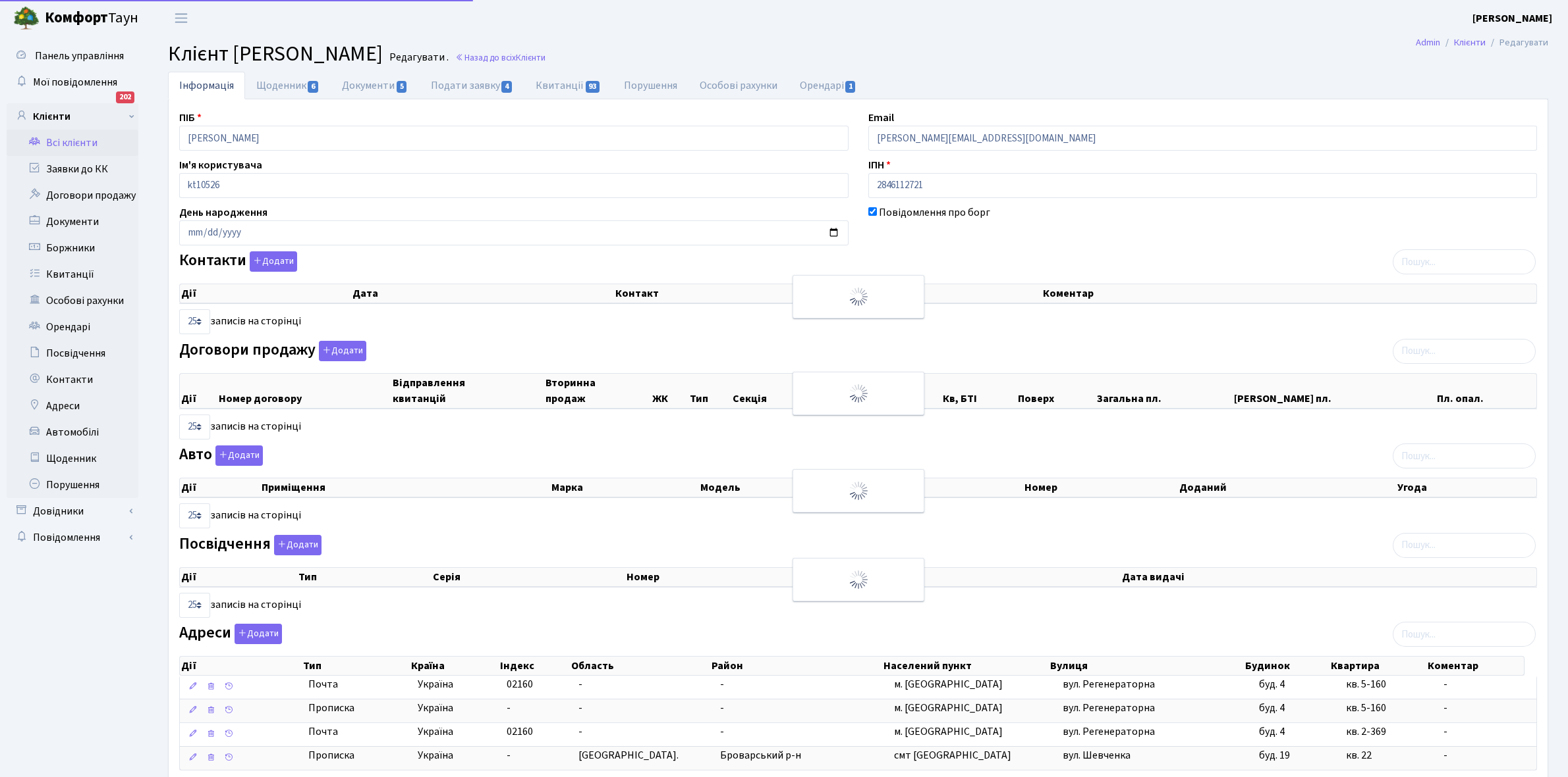
select select "25"
click at [280, 80] on link "Щоденник 6" at bounding box center [288, 86] width 86 height 28
select select "25"
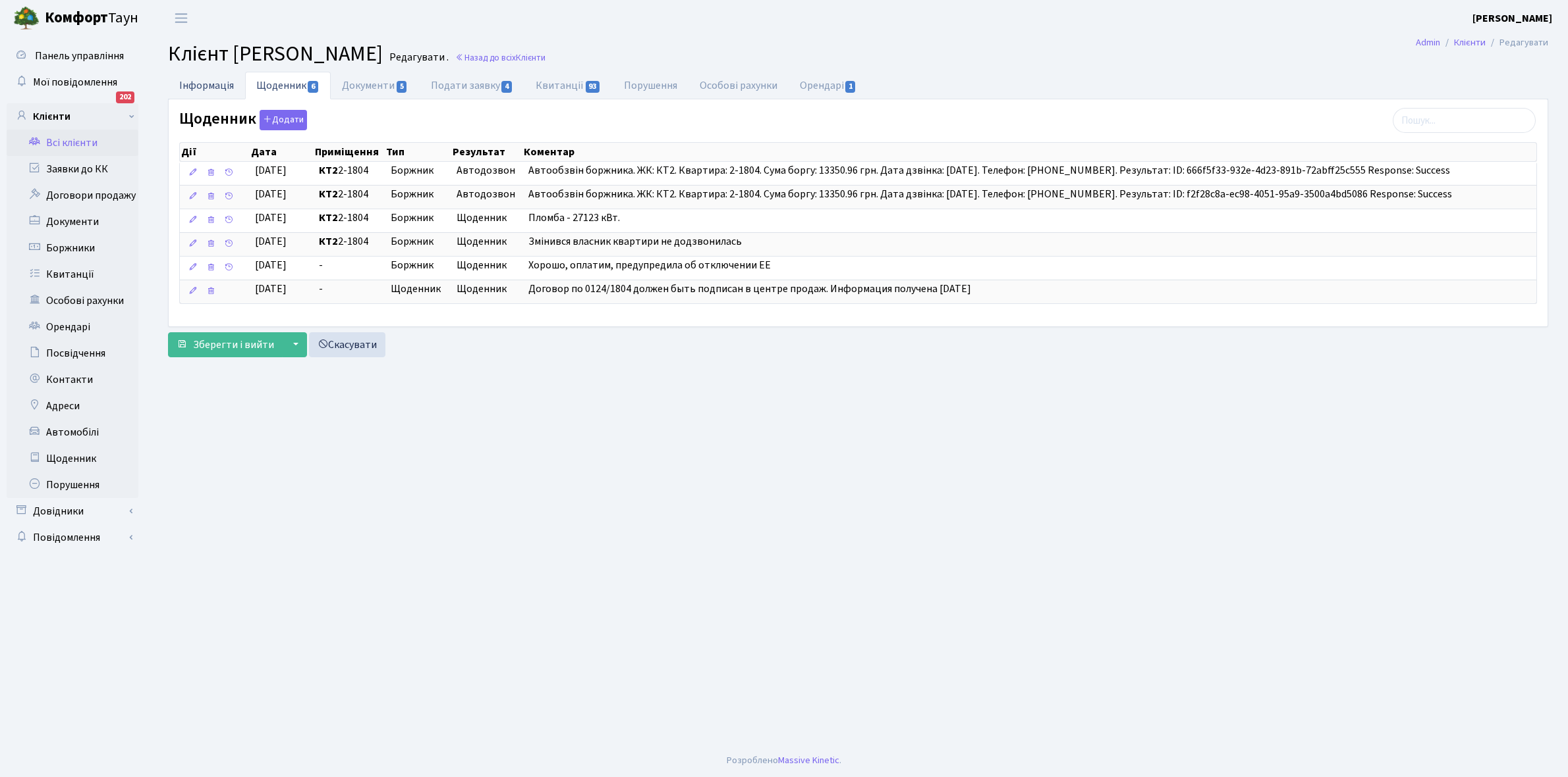
click at [196, 84] on link "Інформація" at bounding box center [206, 85] width 77 height 27
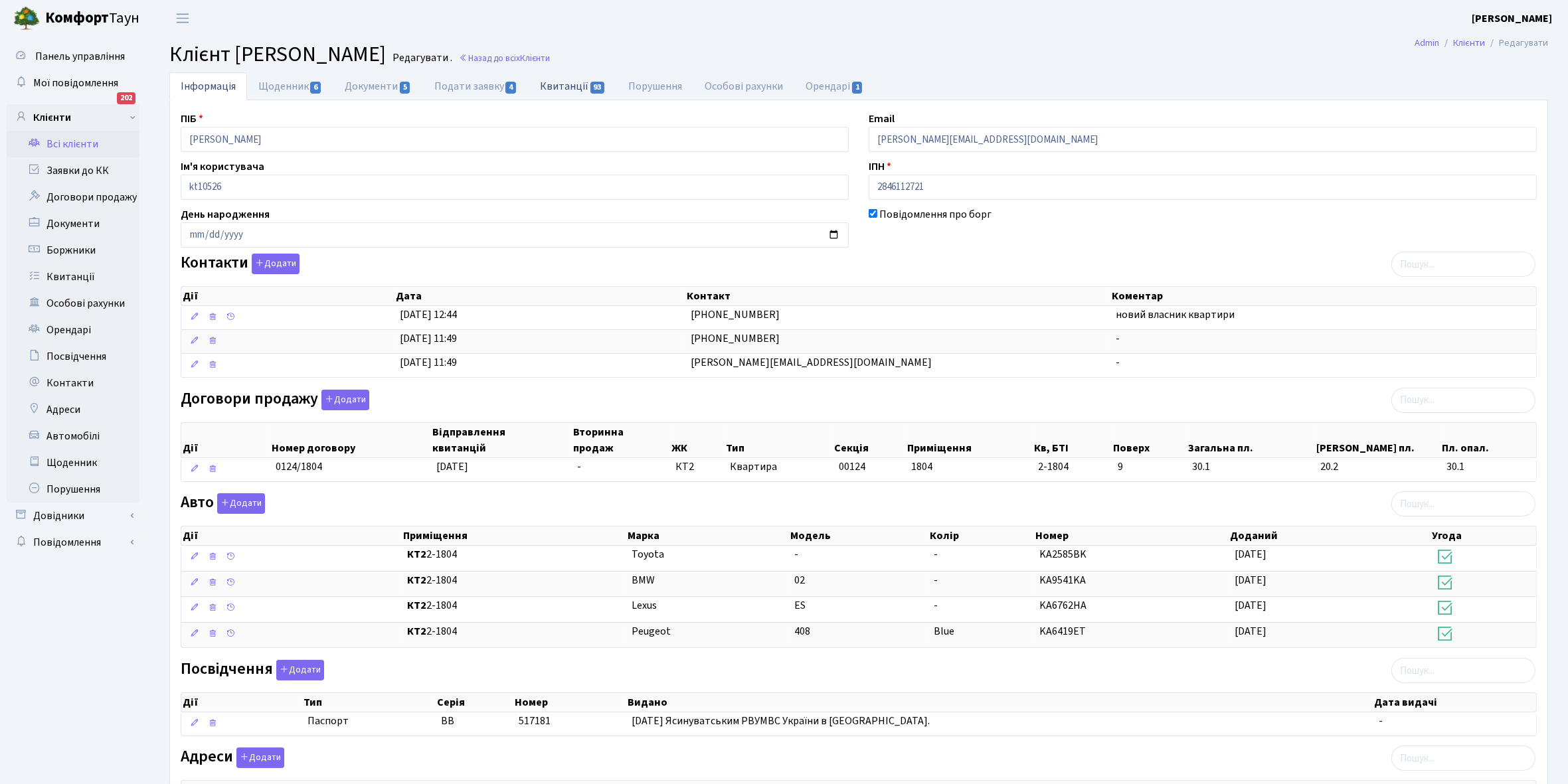
click at [562, 83] on link "Квитанції 93" at bounding box center [573, 86] width 88 height 27
select select "25"
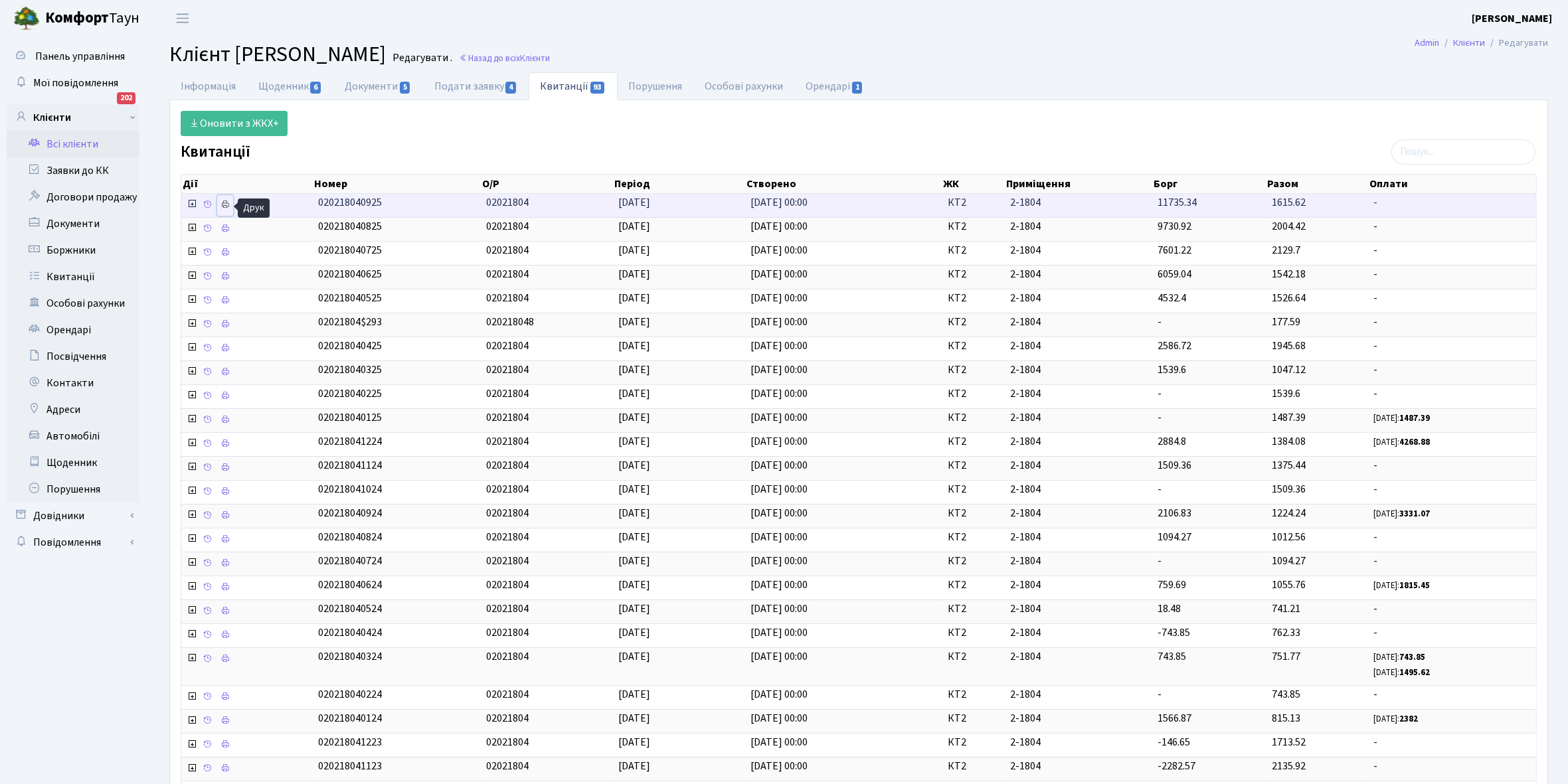
click at [227, 208] on icon at bounding box center [225, 204] width 10 height 10
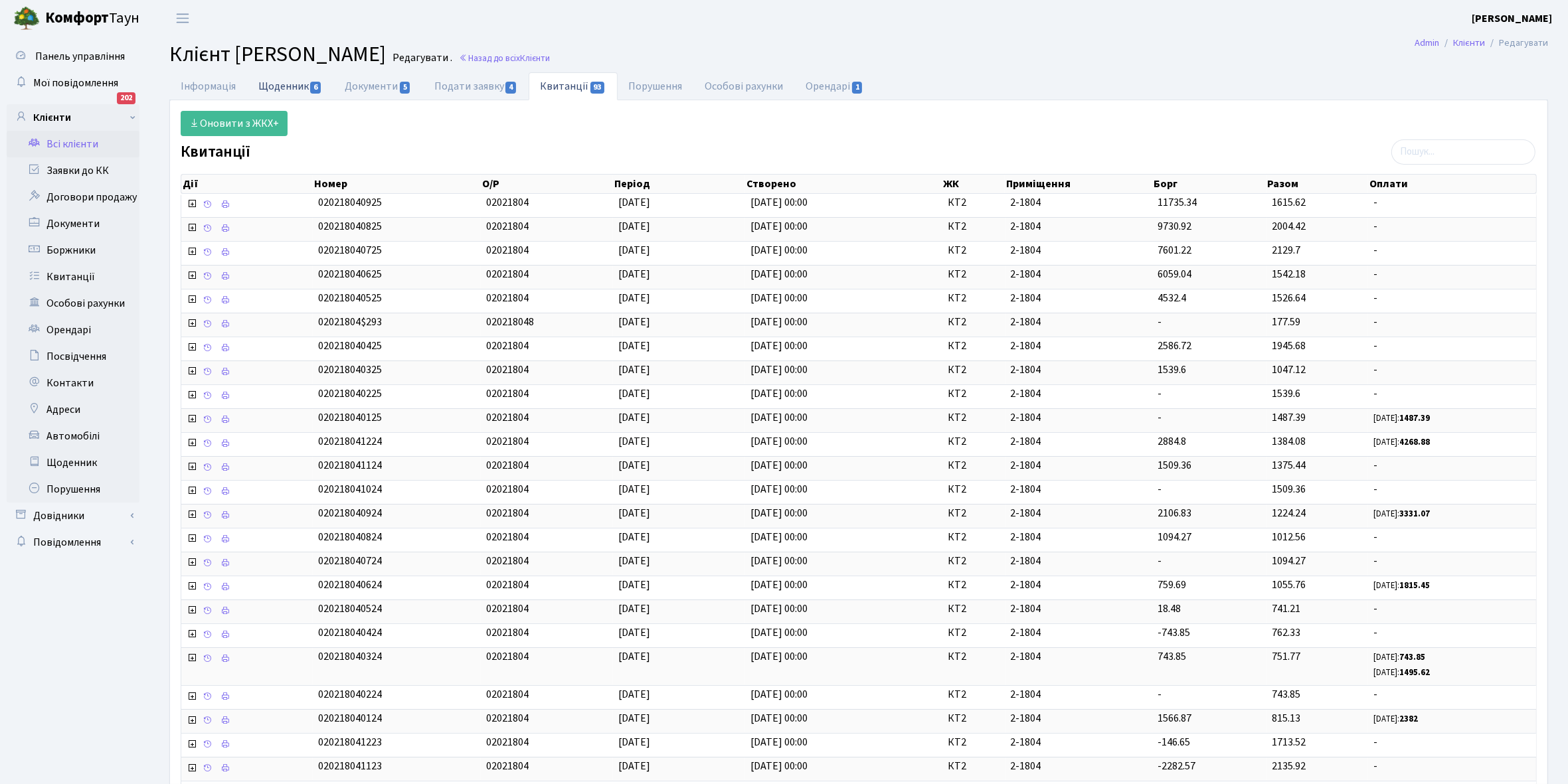
click at [266, 81] on link "Щоденник 6" at bounding box center [290, 86] width 87 height 27
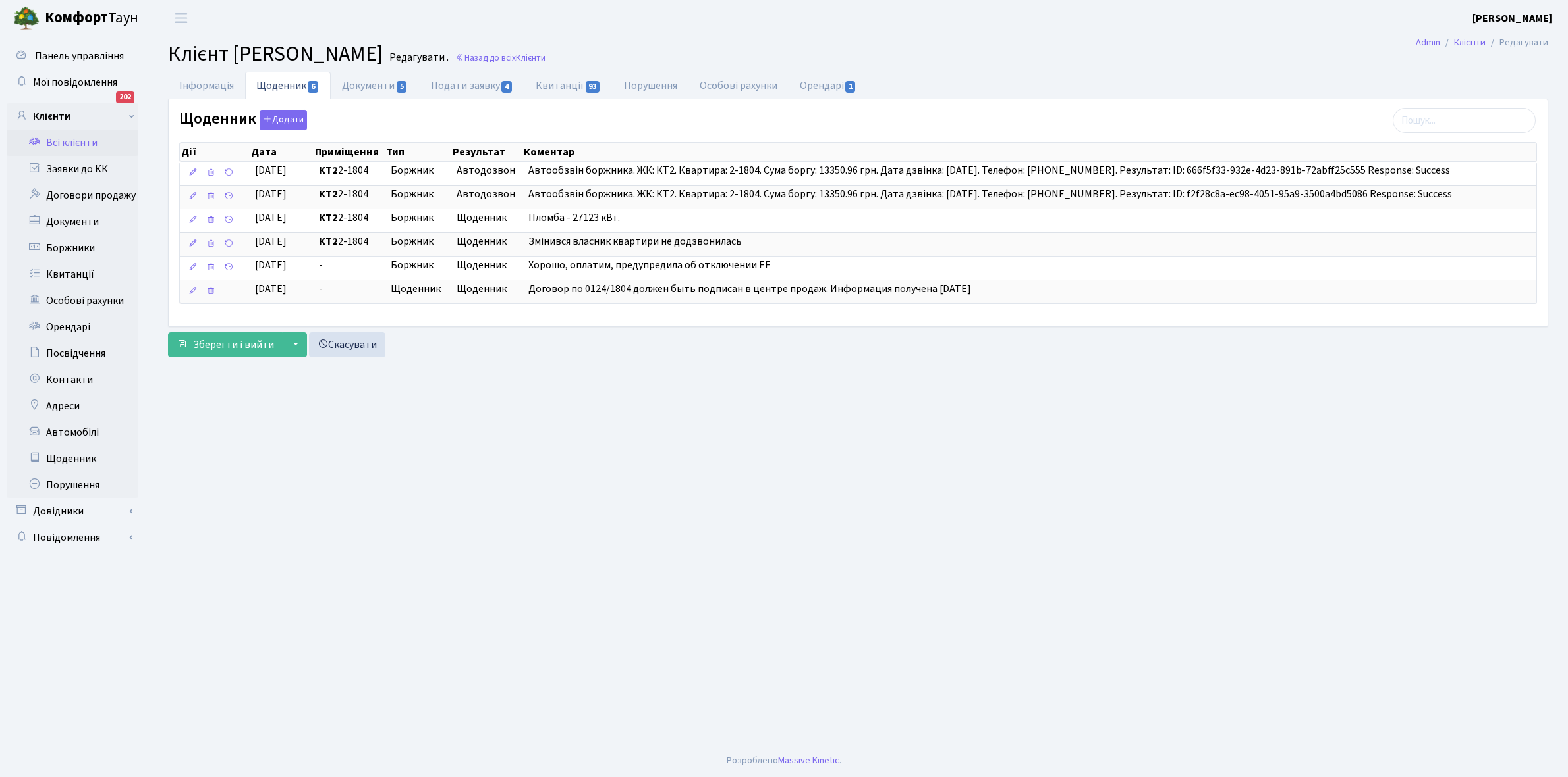
click at [60, 146] on link "Всі клієнти" at bounding box center [73, 142] width 132 height 26
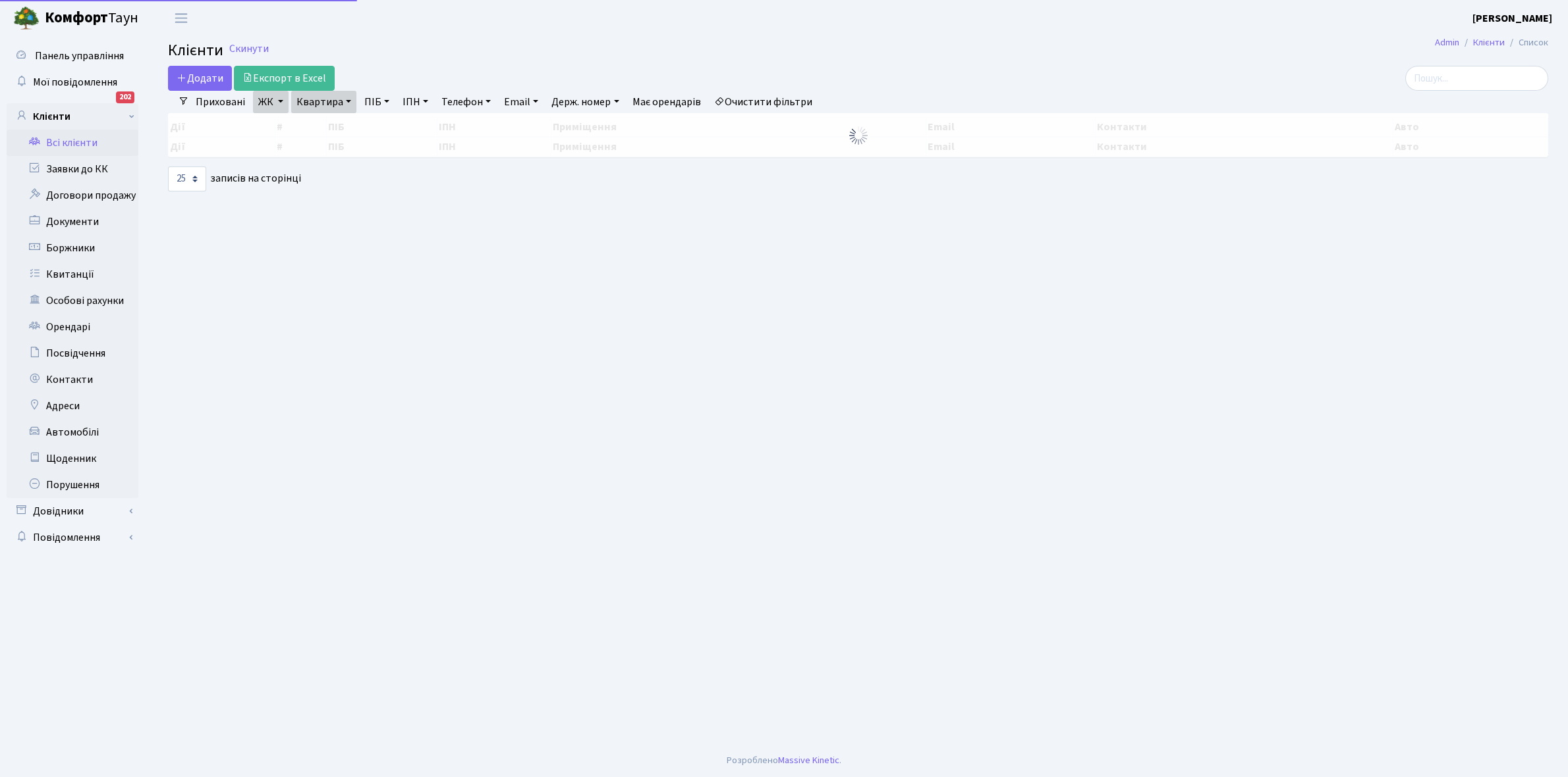
select select "25"
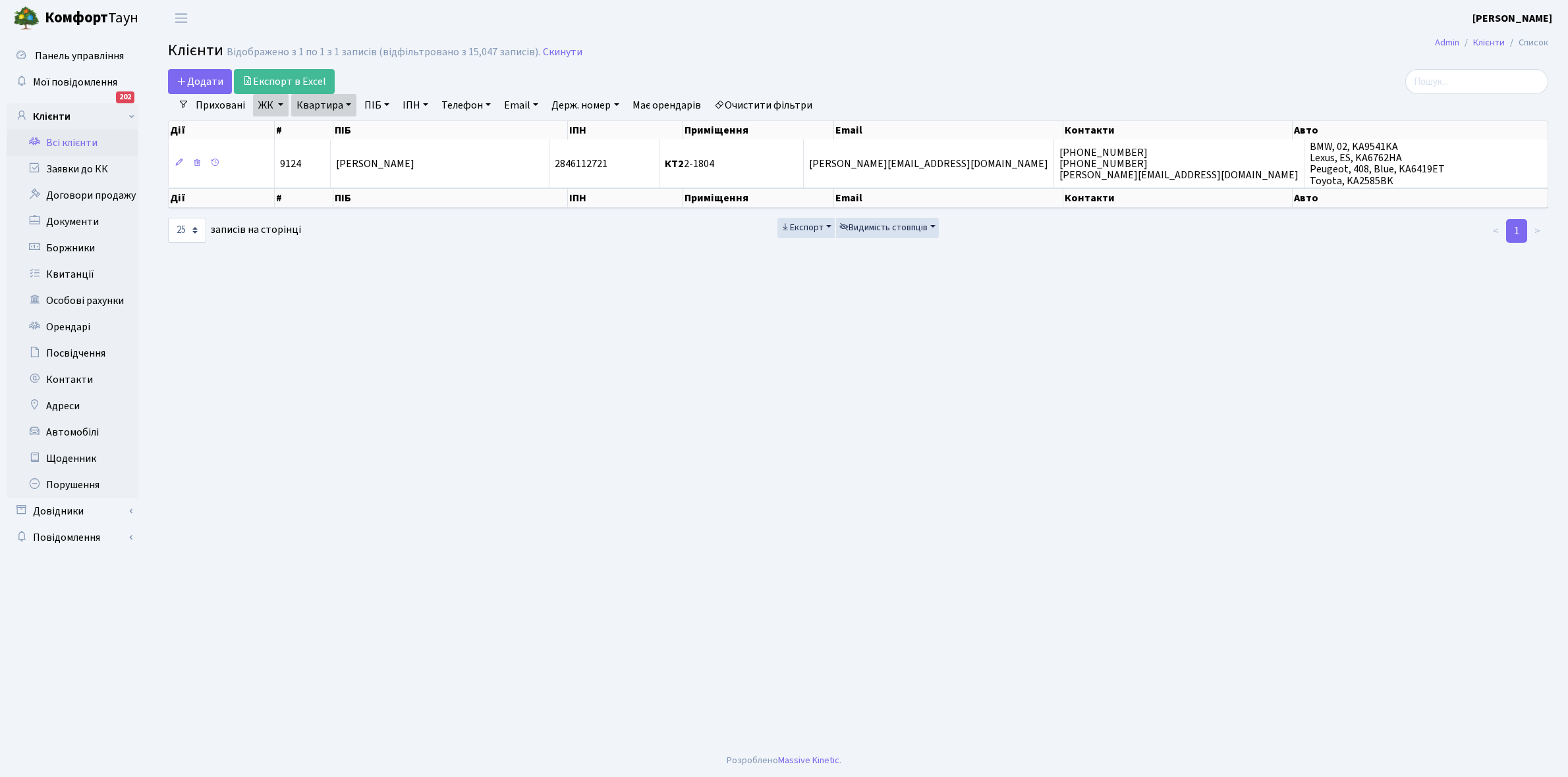
click at [745, 102] on link "Очистити фільтри" at bounding box center [763, 105] width 109 height 23
checkbox input "false"
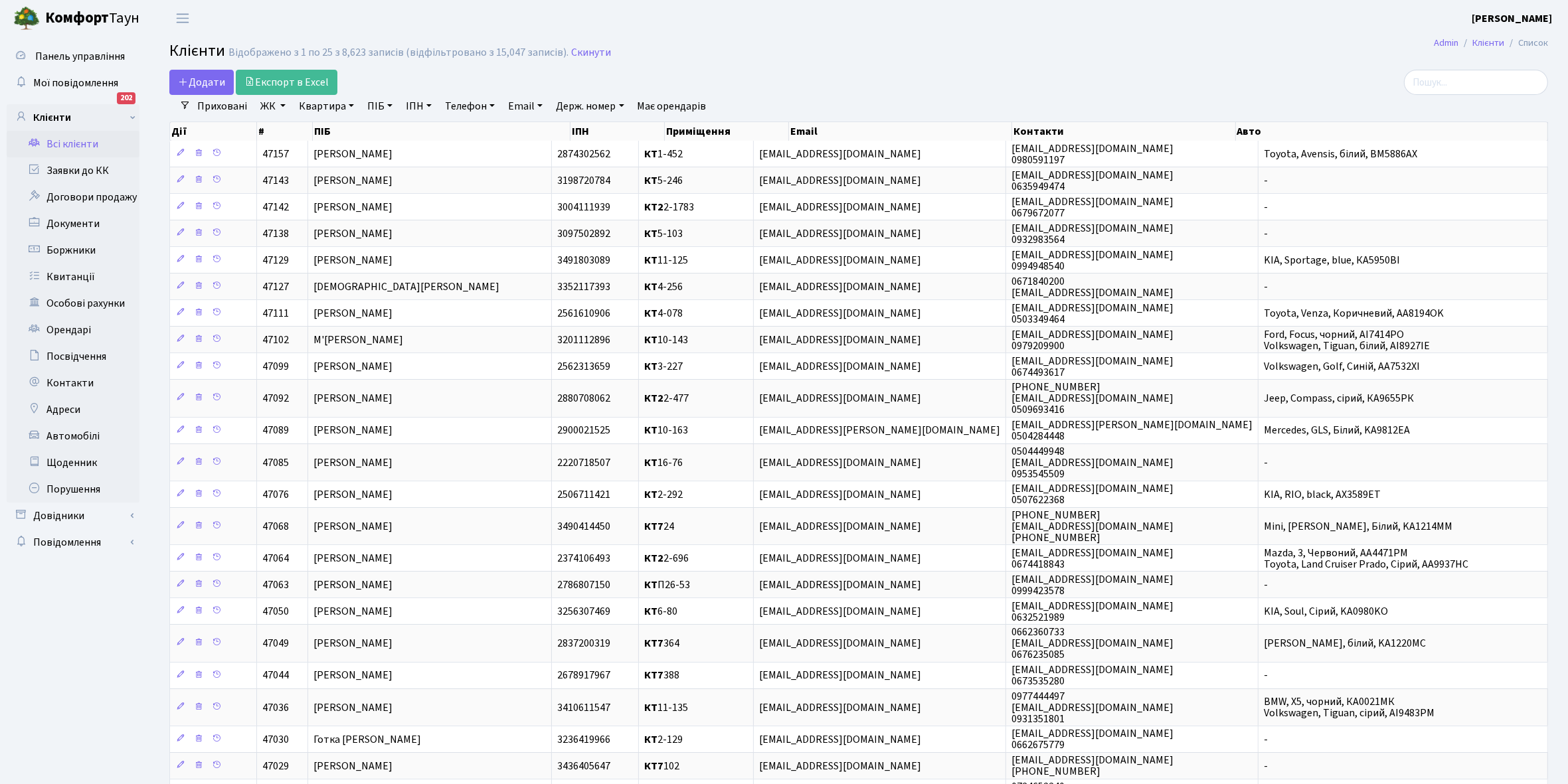
click at [280, 104] on link "ЖК" at bounding box center [272, 106] width 36 height 23
click at [285, 187] on label "КТ4, вул. Юрія Липи, 6" at bounding box center [349, 194] width 128 height 15
click at [285, 187] on input "КТ4, вул. Юрія Липи, 6" at bounding box center [289, 191] width 9 height 9
checkbox input "true"
click at [300, 287] on button "Застосувати" at bounding box center [314, 298] width 110 height 21
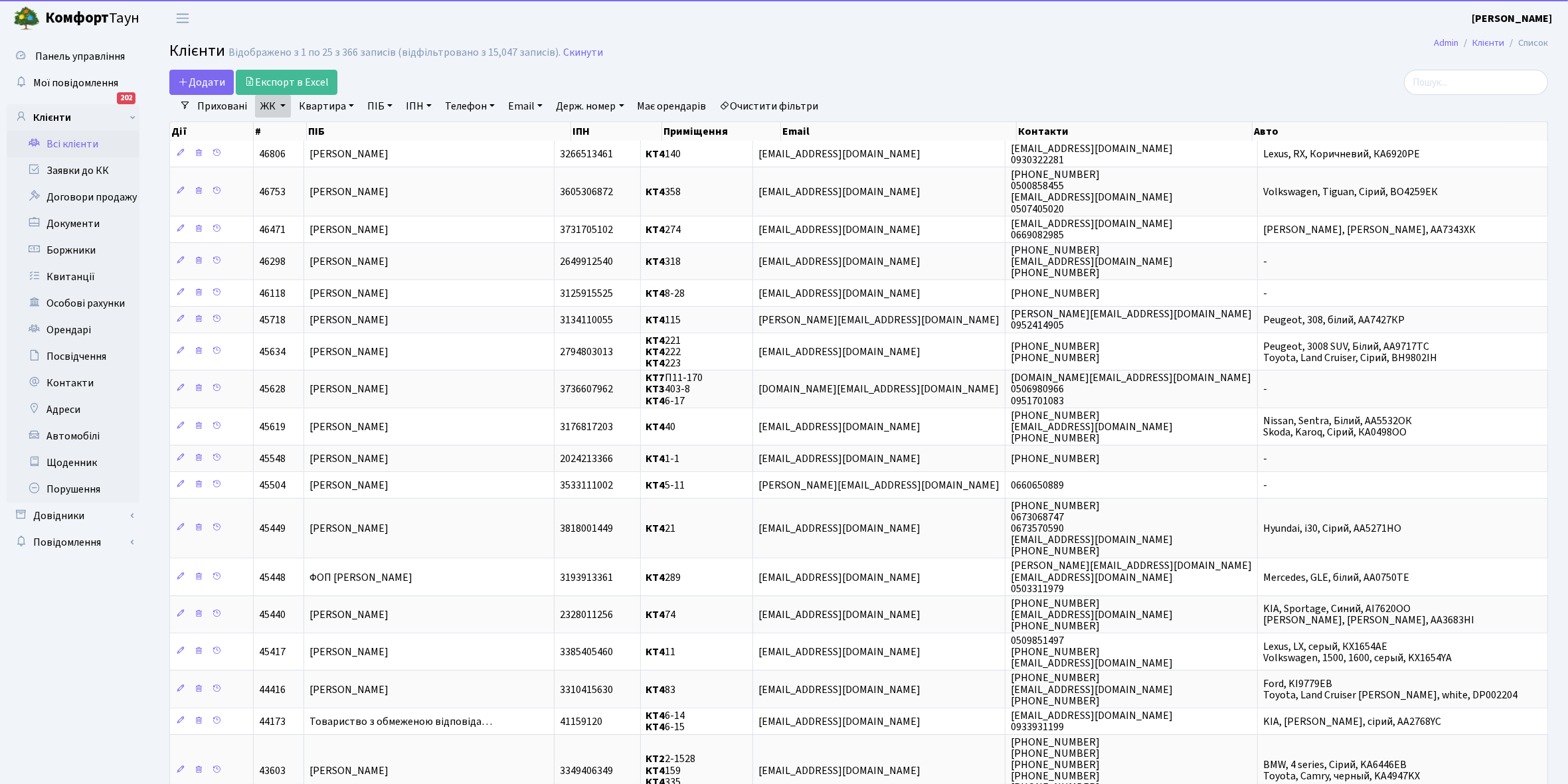
click at [350, 103] on link "Квартира" at bounding box center [326, 106] width 66 height 23
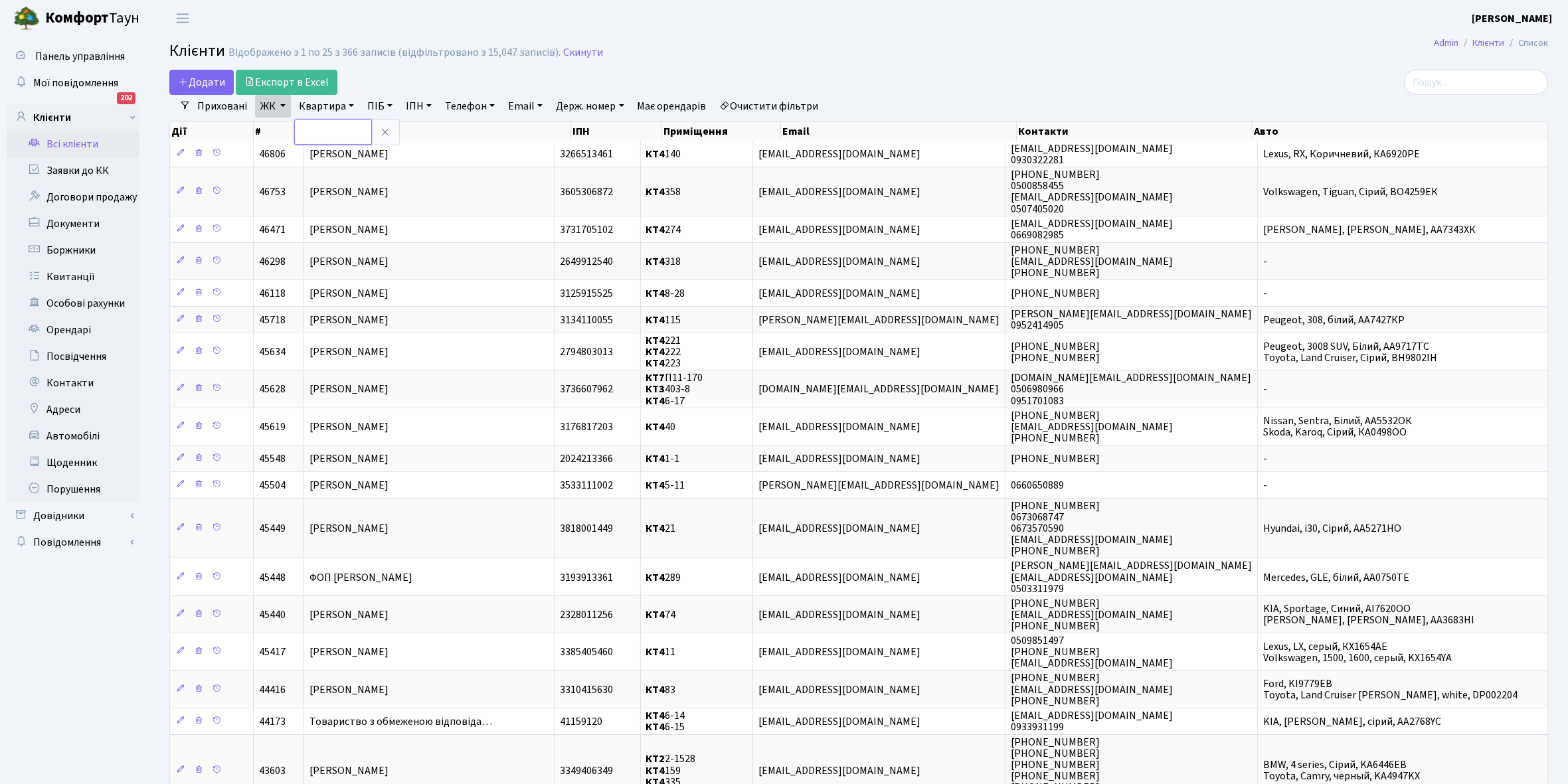
click at [336, 130] on input "text" at bounding box center [333, 131] width 78 height 25
type input "85"
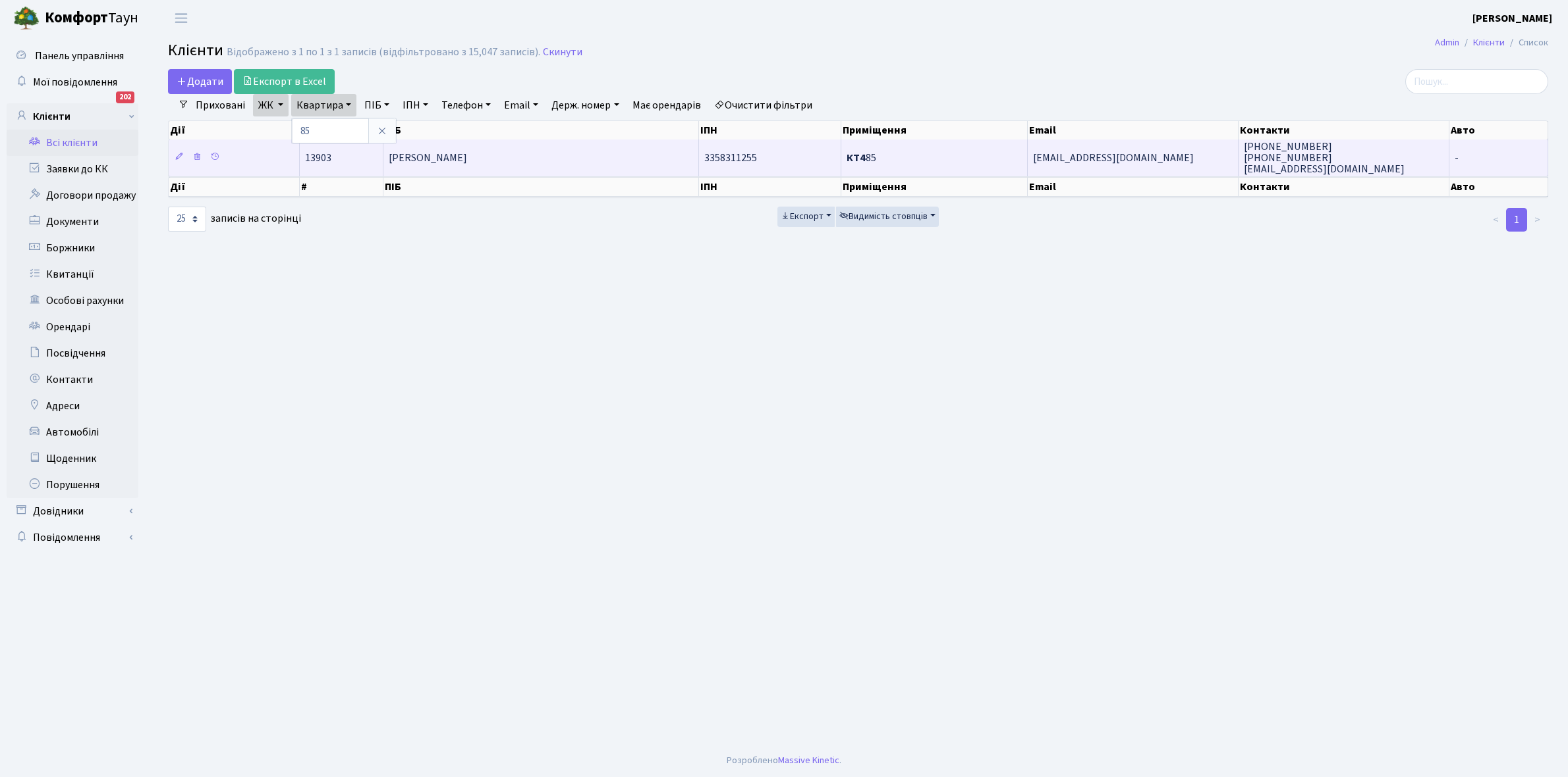
click at [555, 160] on td "[PERSON_NAME]" at bounding box center [540, 158] width 314 height 36
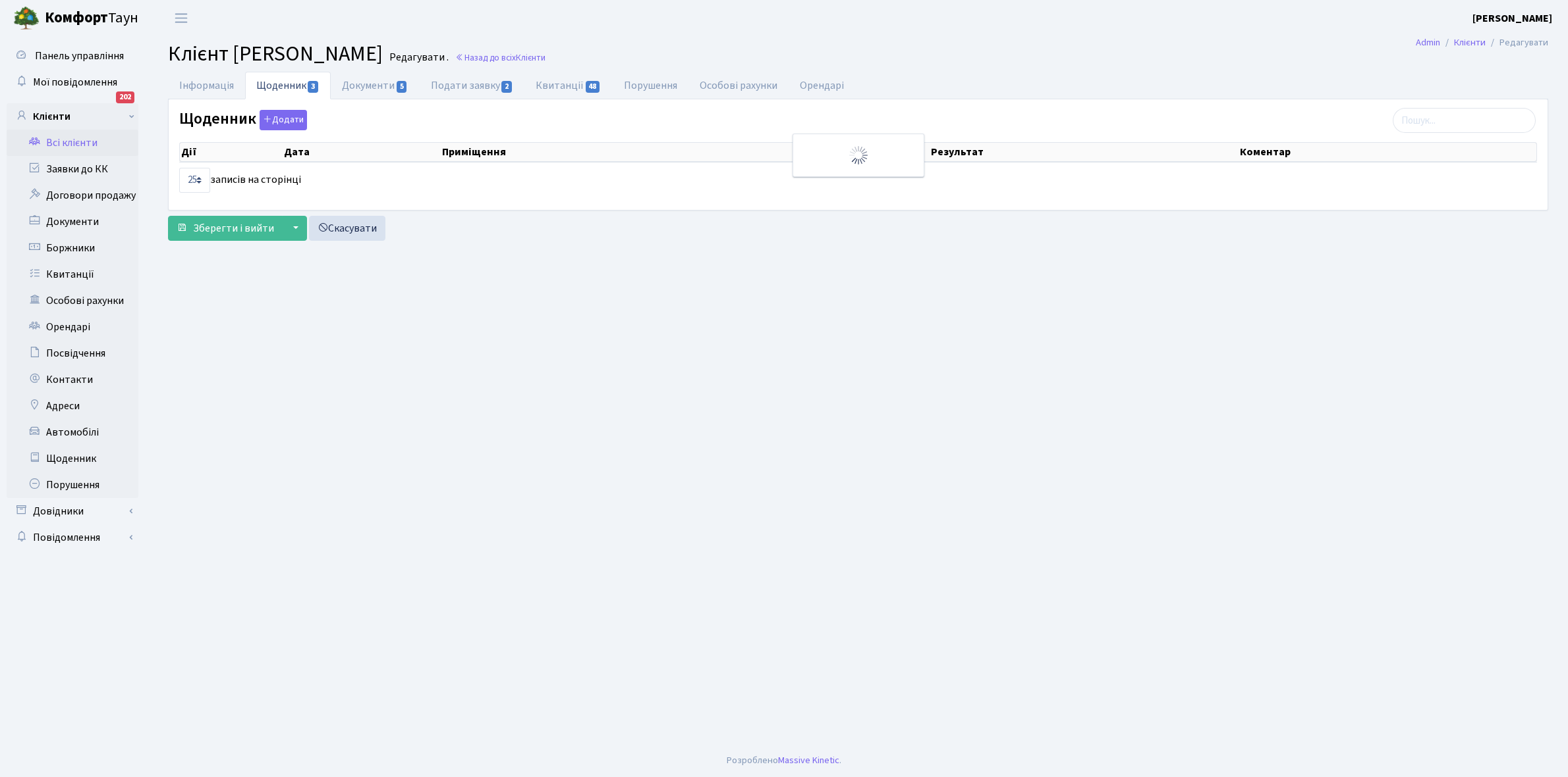
select select "25"
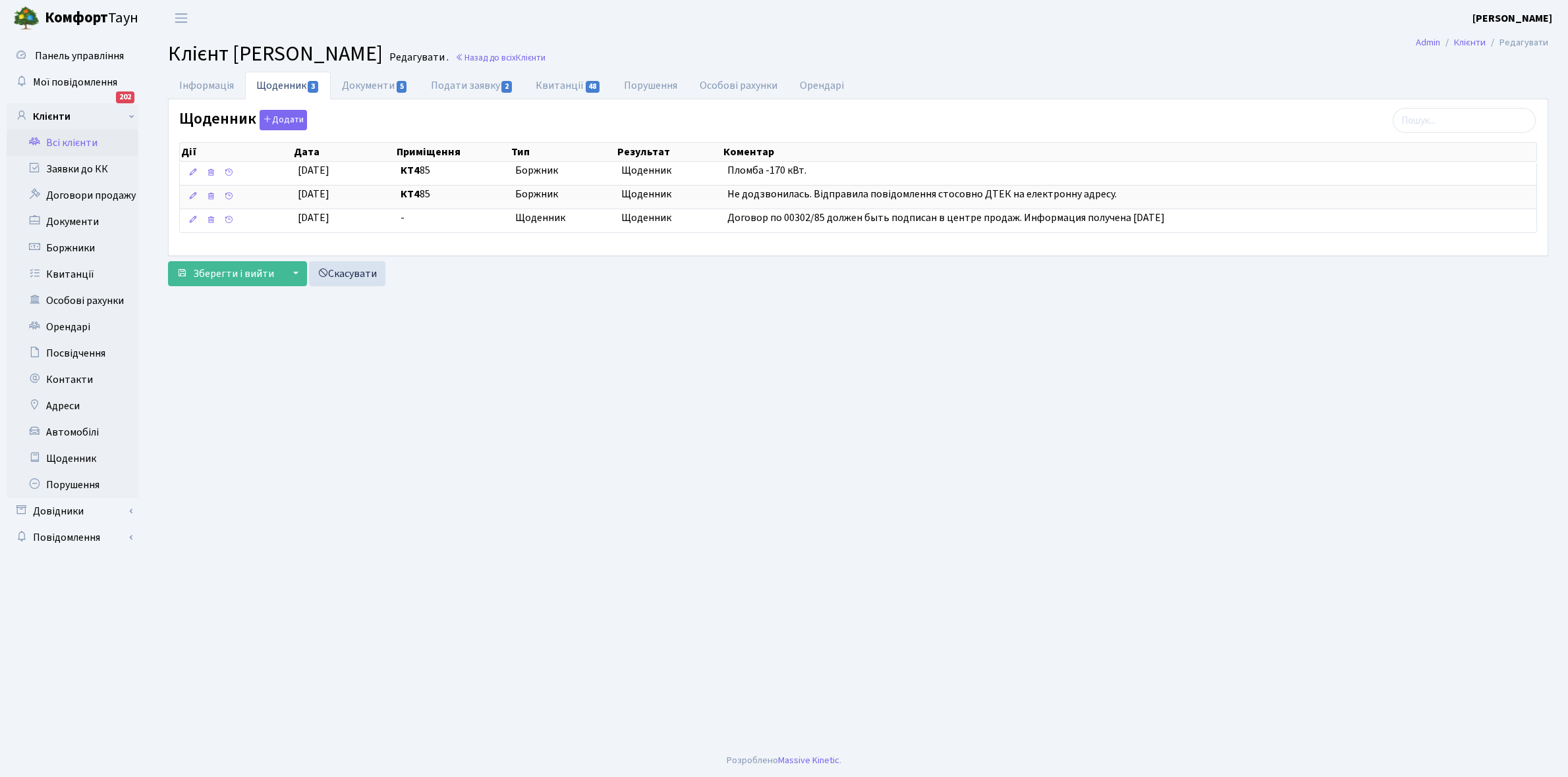
click at [71, 140] on link "Всі клієнти" at bounding box center [73, 142] width 132 height 26
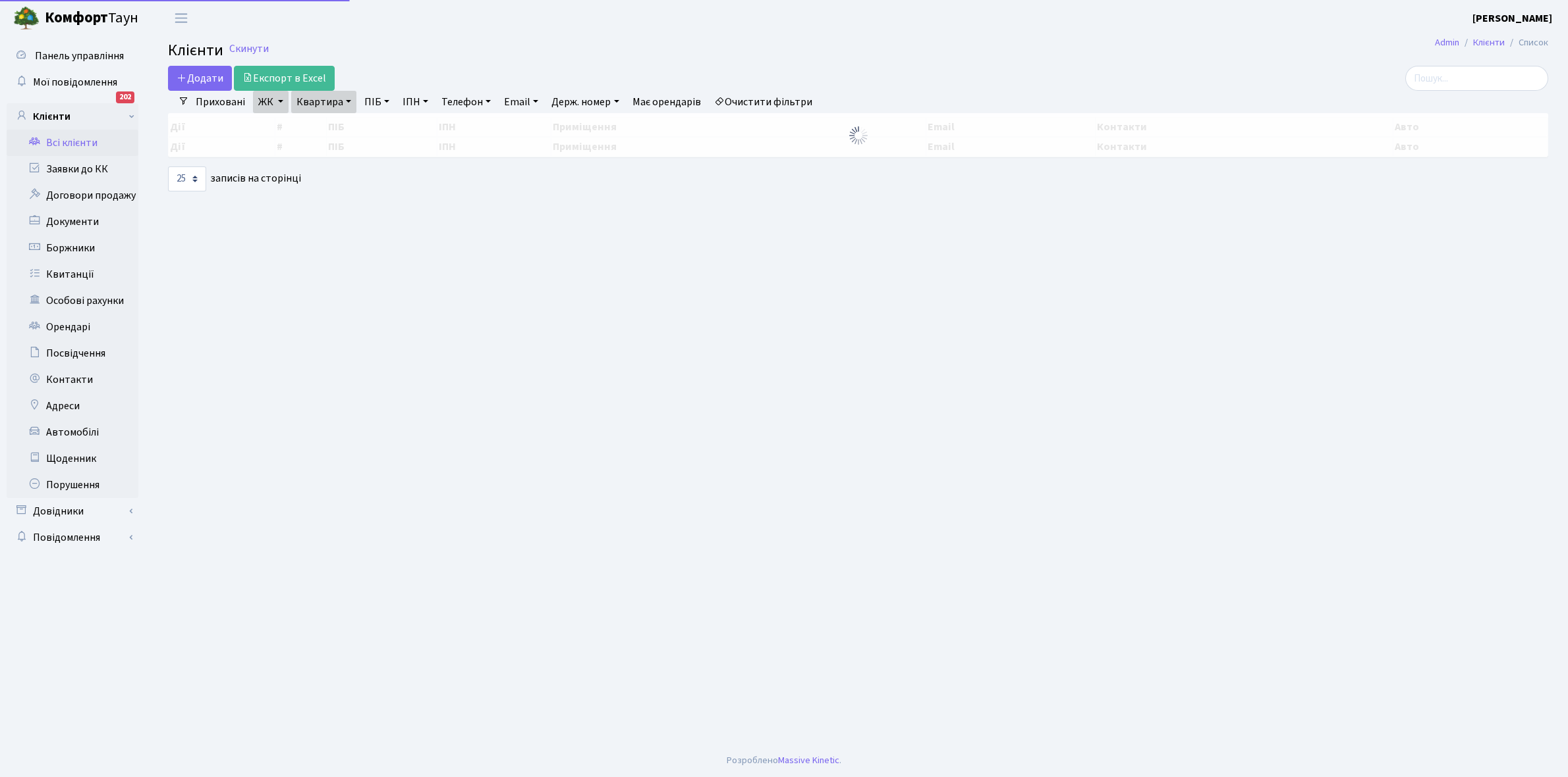
select select "25"
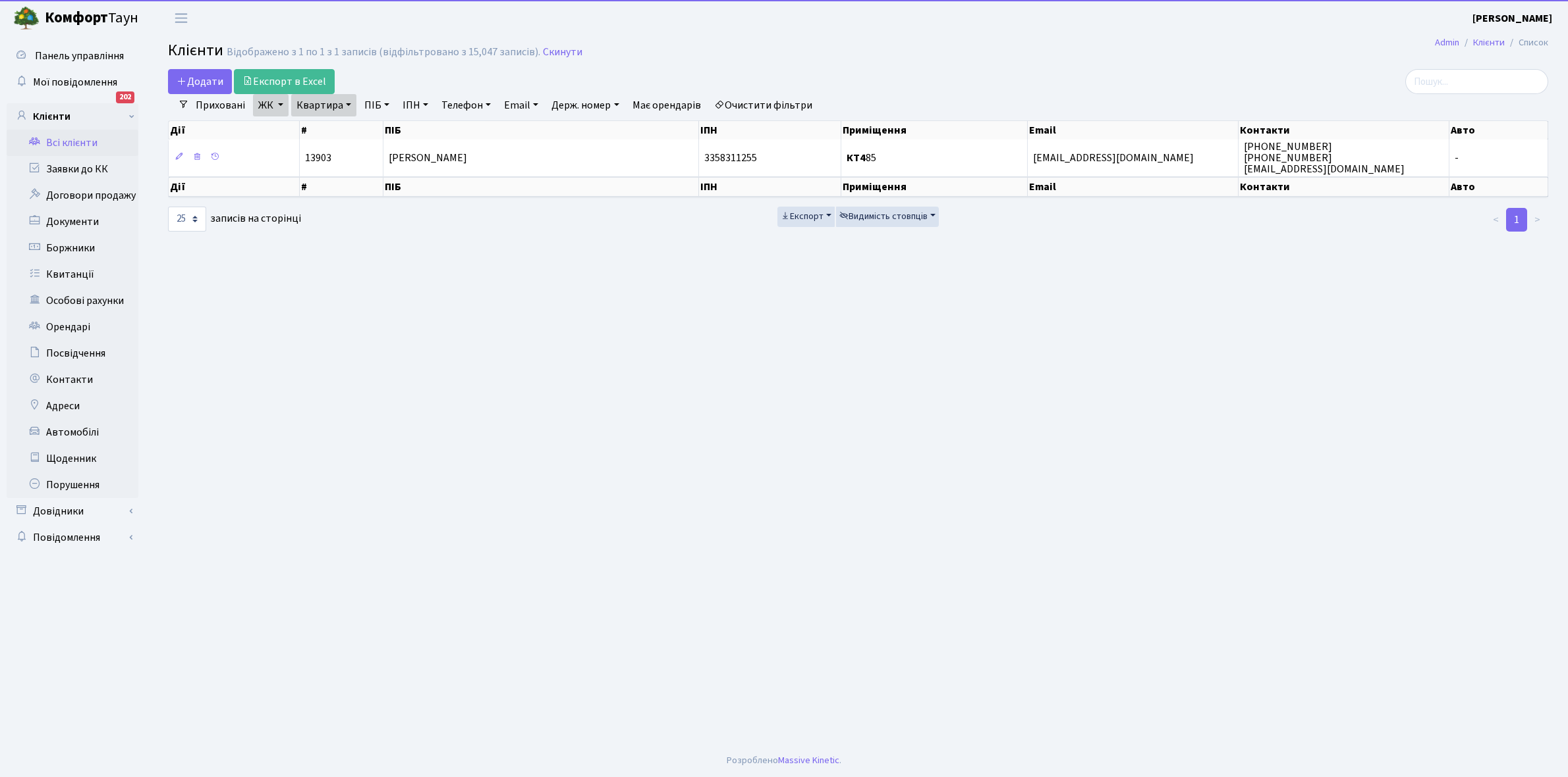
click at [347, 104] on link "Квартира" at bounding box center [323, 105] width 65 height 23
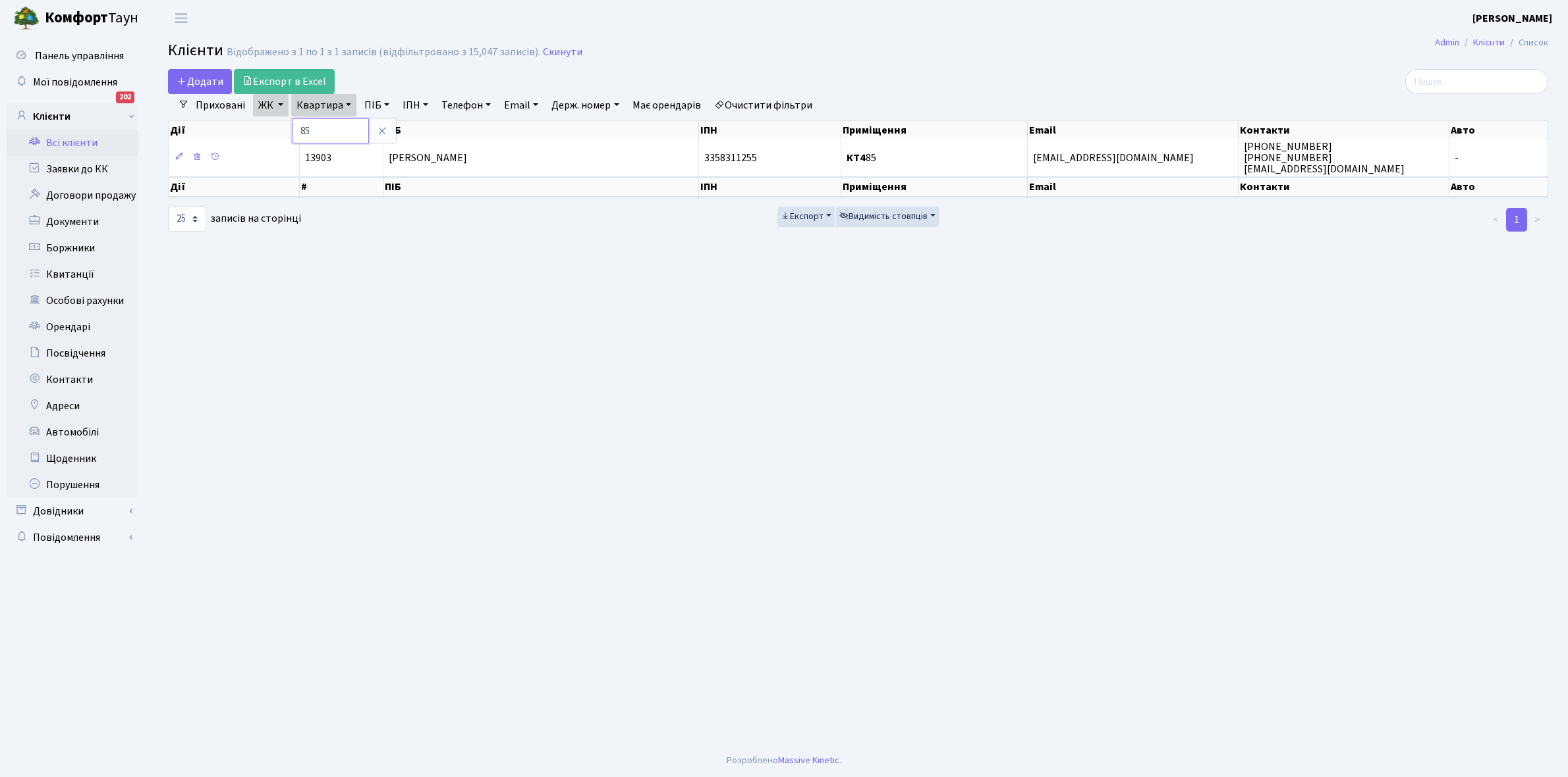
click at [336, 127] on input "85" at bounding box center [330, 130] width 77 height 25
type input "86"
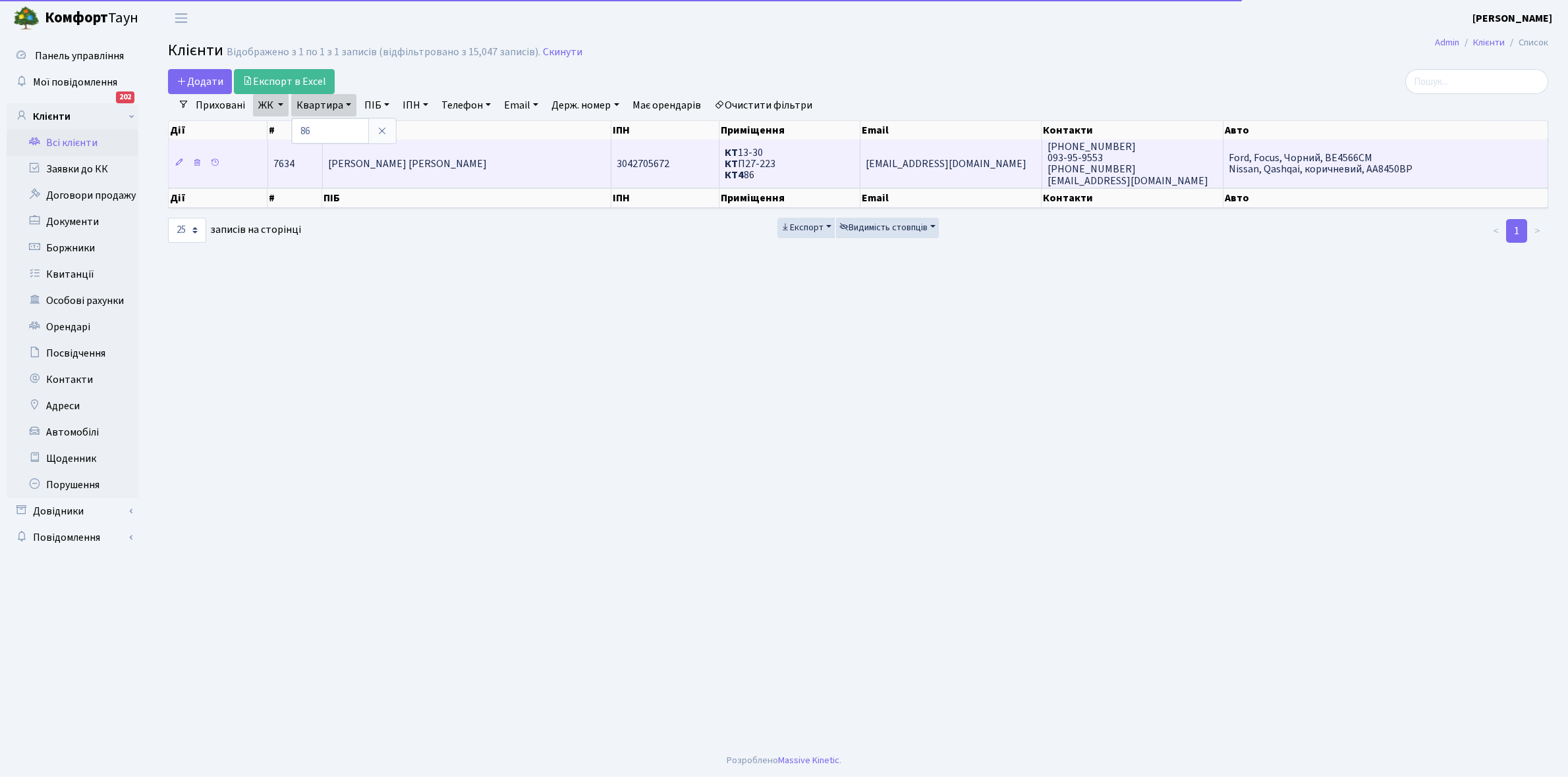
click at [404, 165] on span "Бєлокобильський Юрій Євгенович" at bounding box center [407, 163] width 159 height 15
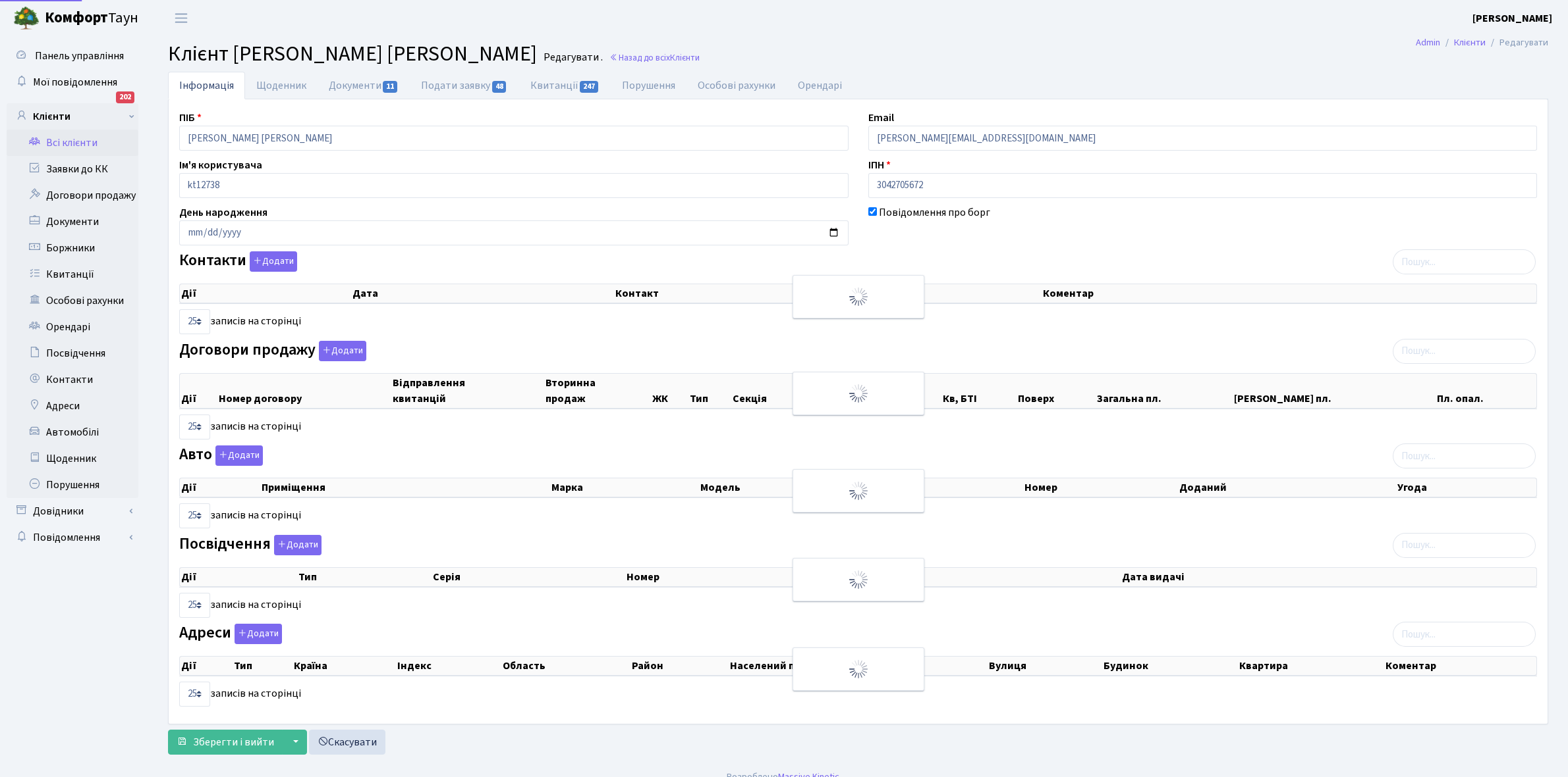
select select "25"
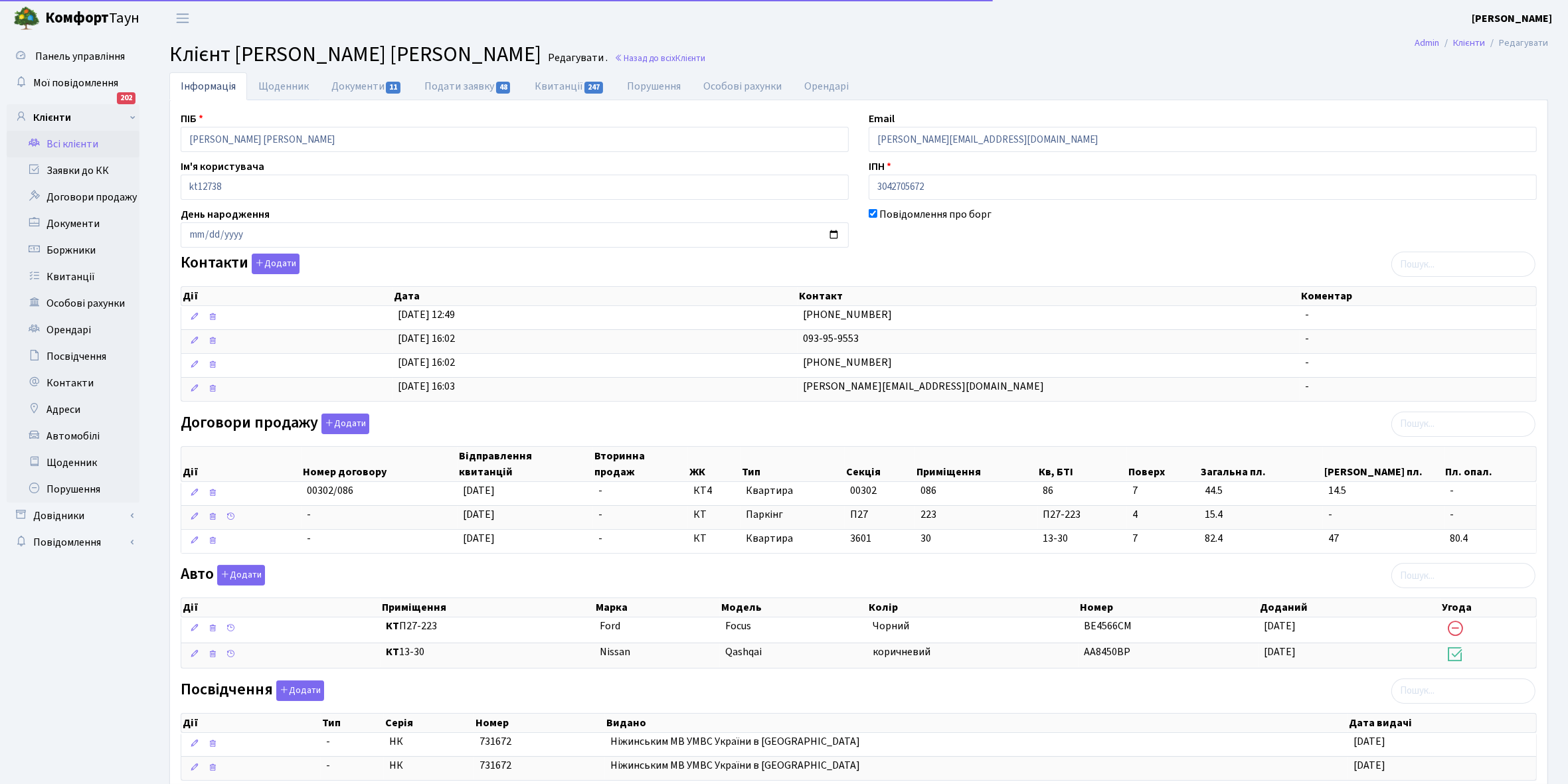
click at [276, 87] on link "Щоденник" at bounding box center [283, 87] width 73 height 28
select select "25"
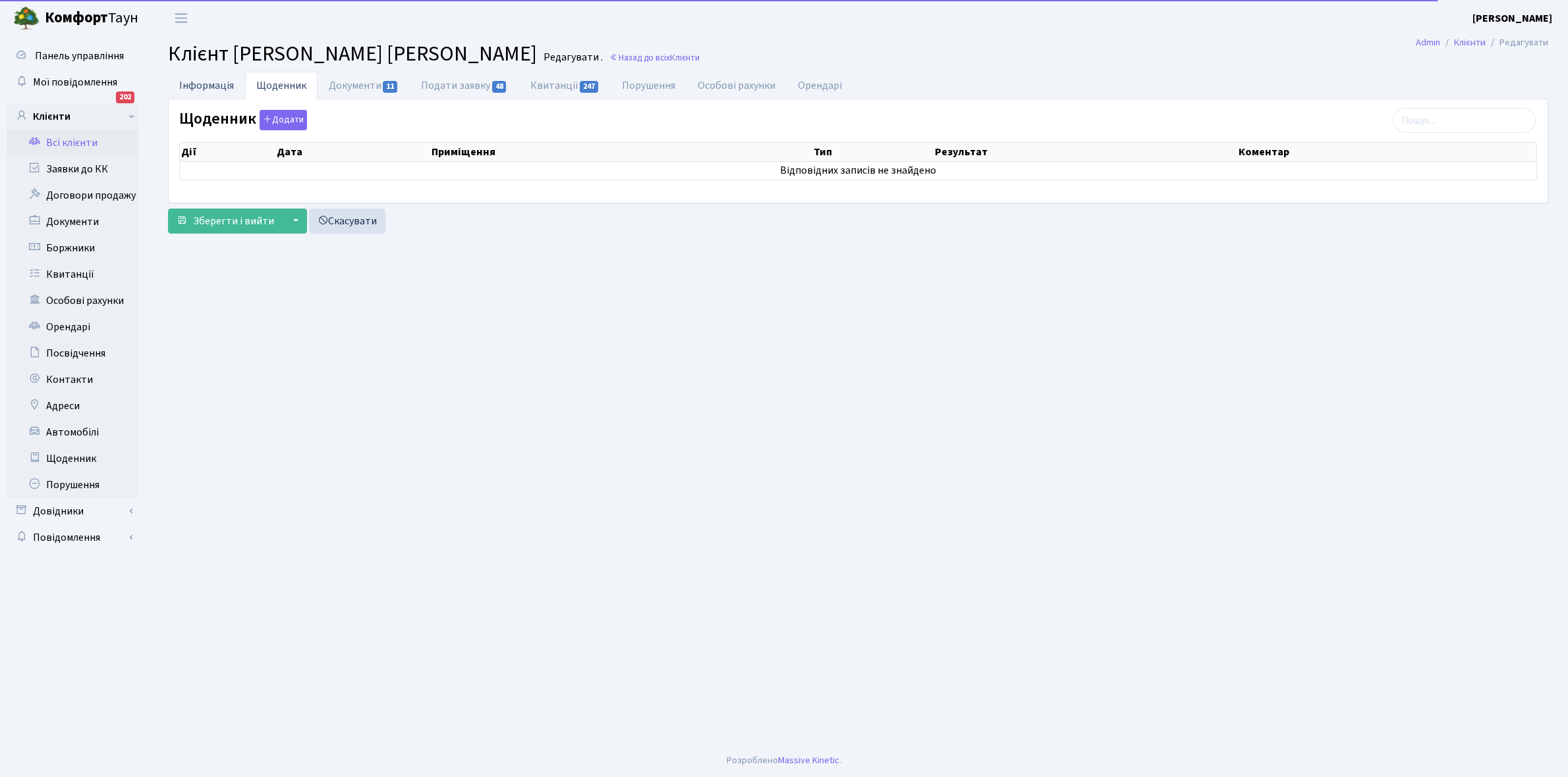
click at [200, 76] on link "Інформація" at bounding box center [206, 85] width 77 height 27
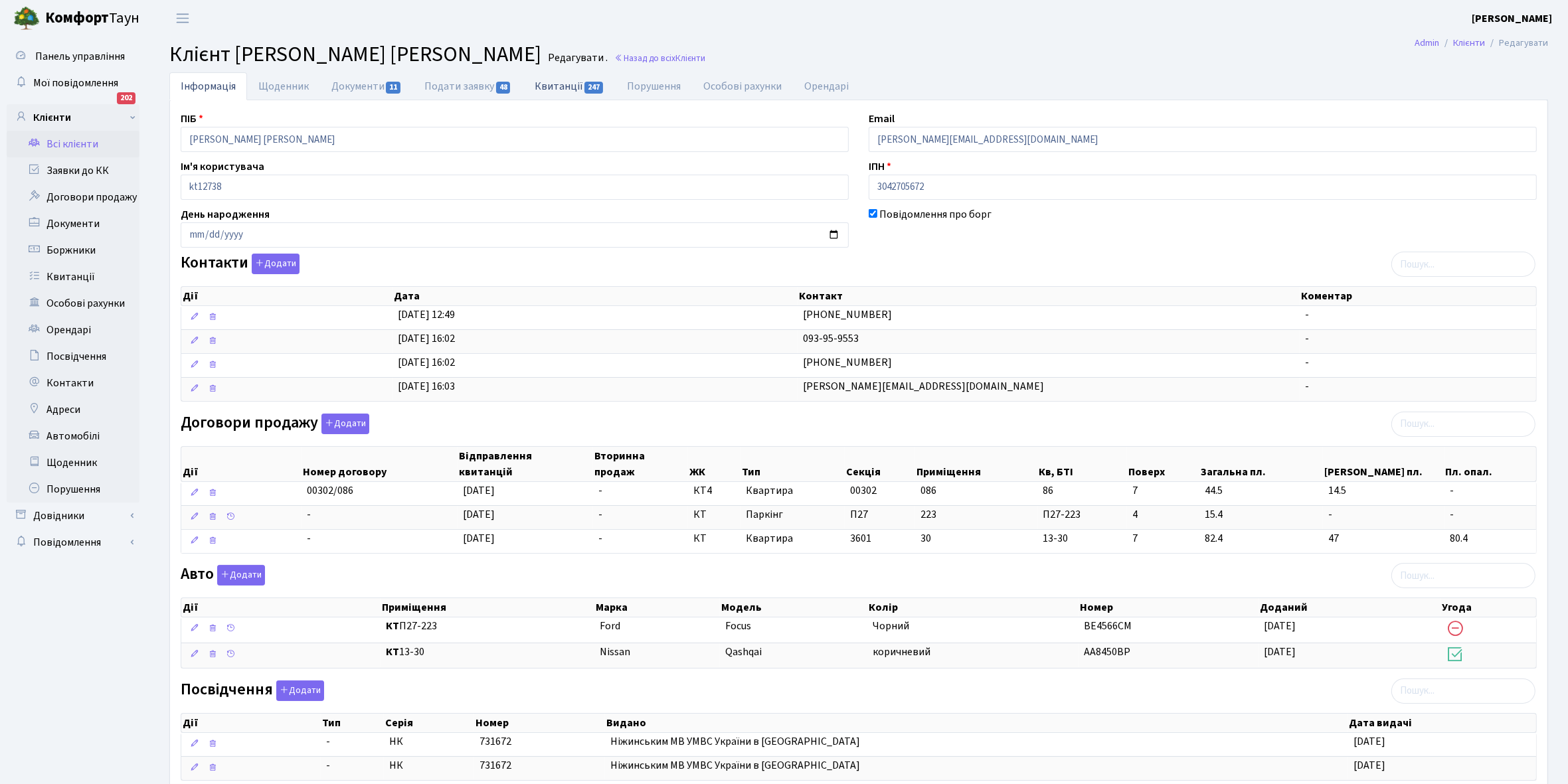
click at [555, 83] on link "Квитанції 247" at bounding box center [569, 86] width 92 height 27
select select "25"
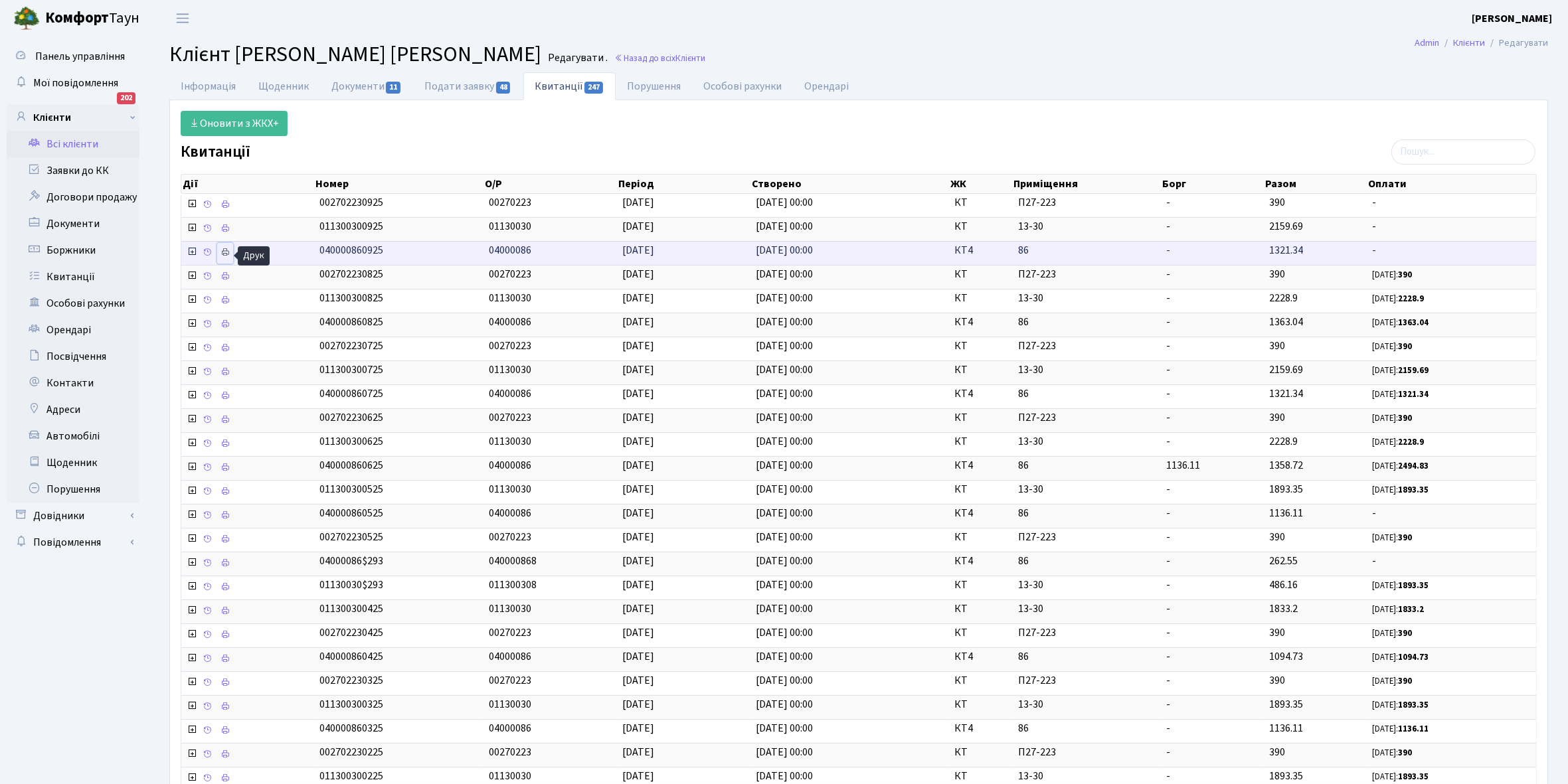
click at [230, 252] on icon at bounding box center [225, 252] width 10 height 10
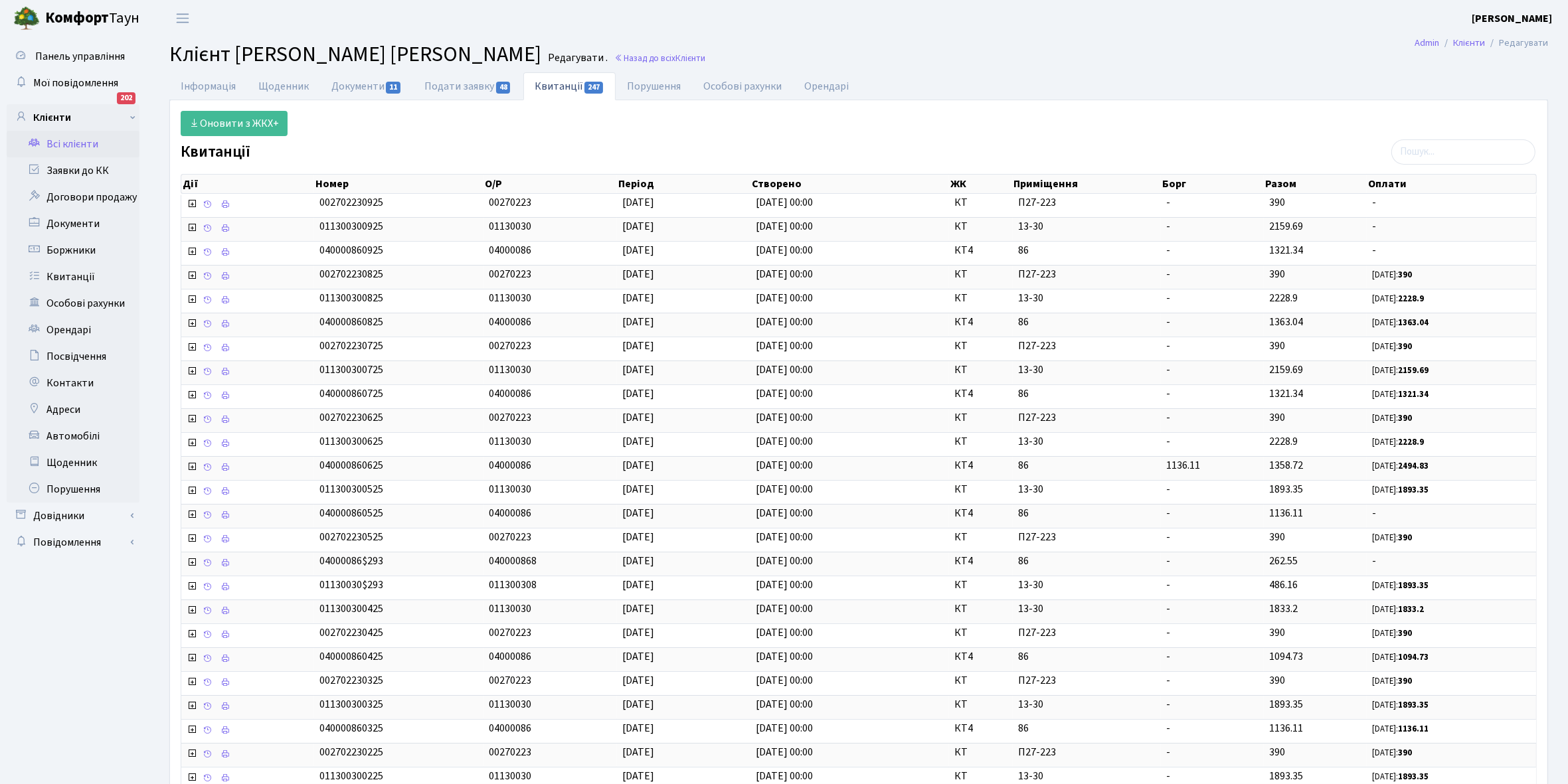
click at [65, 145] on link "Всі клієнти" at bounding box center [74, 144] width 133 height 26
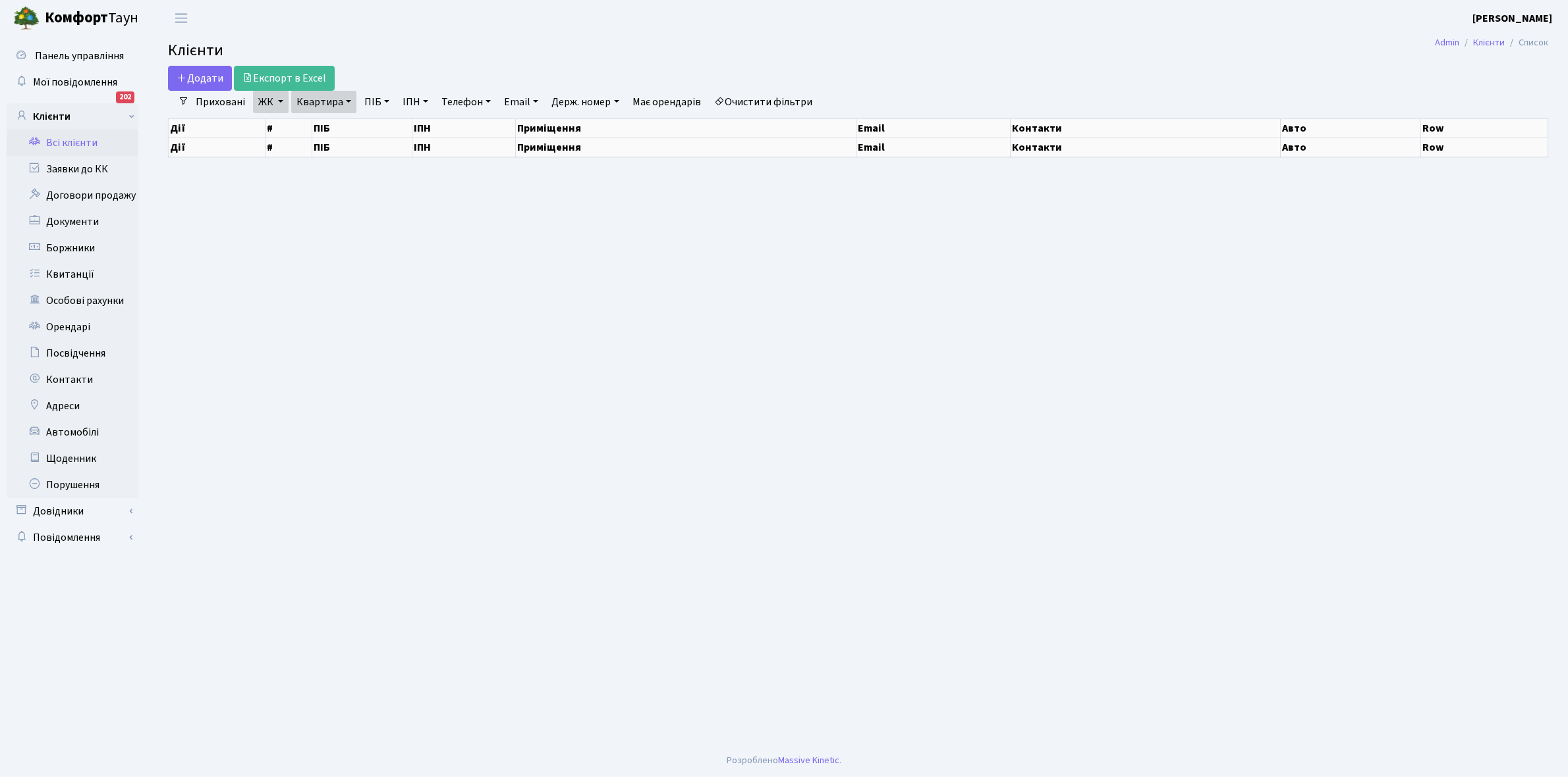
select select "25"
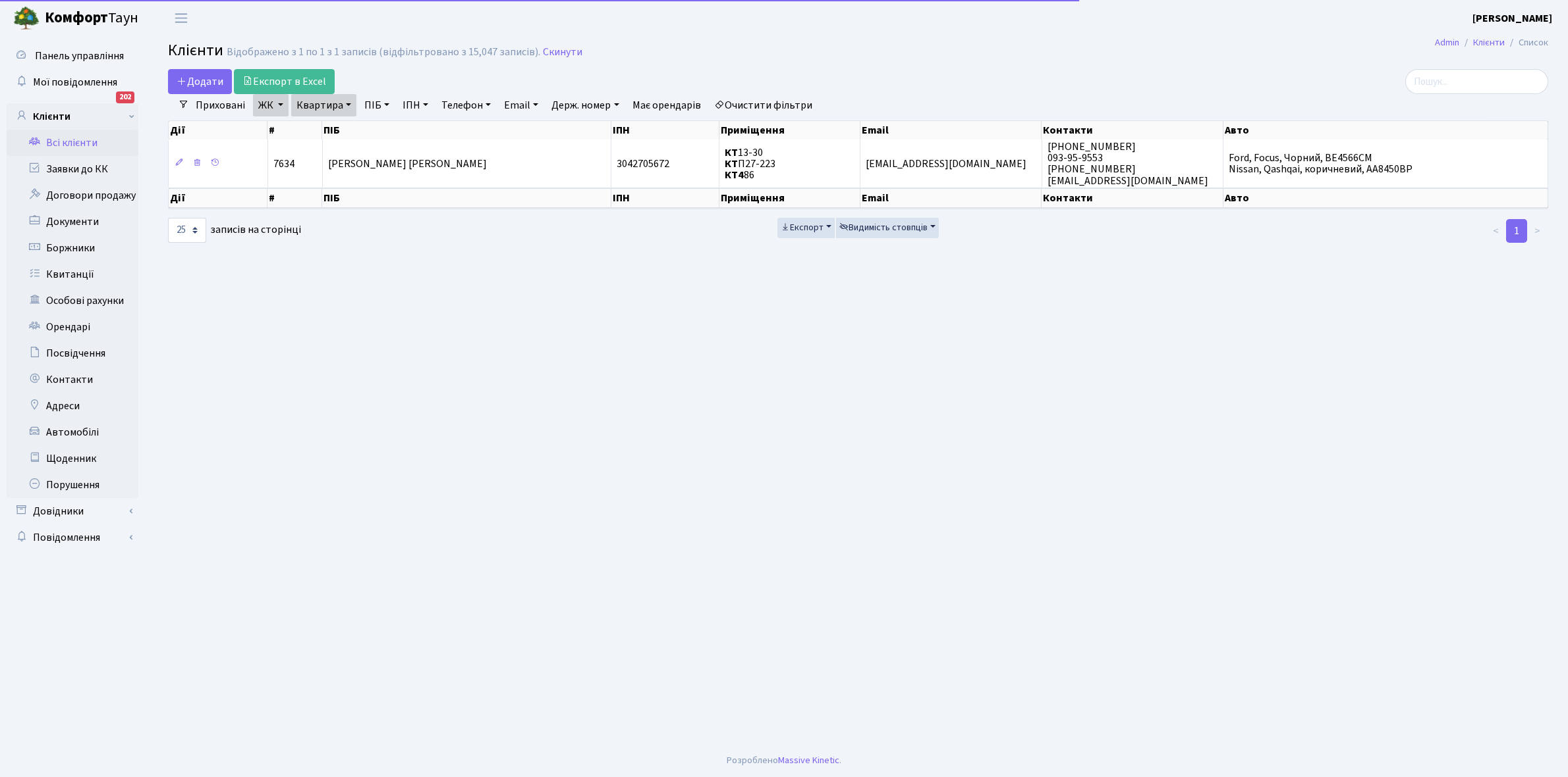
click at [347, 105] on link "Квартира" at bounding box center [323, 105] width 65 height 23
click at [341, 127] on input "86" at bounding box center [330, 130] width 77 height 25
type input "89"
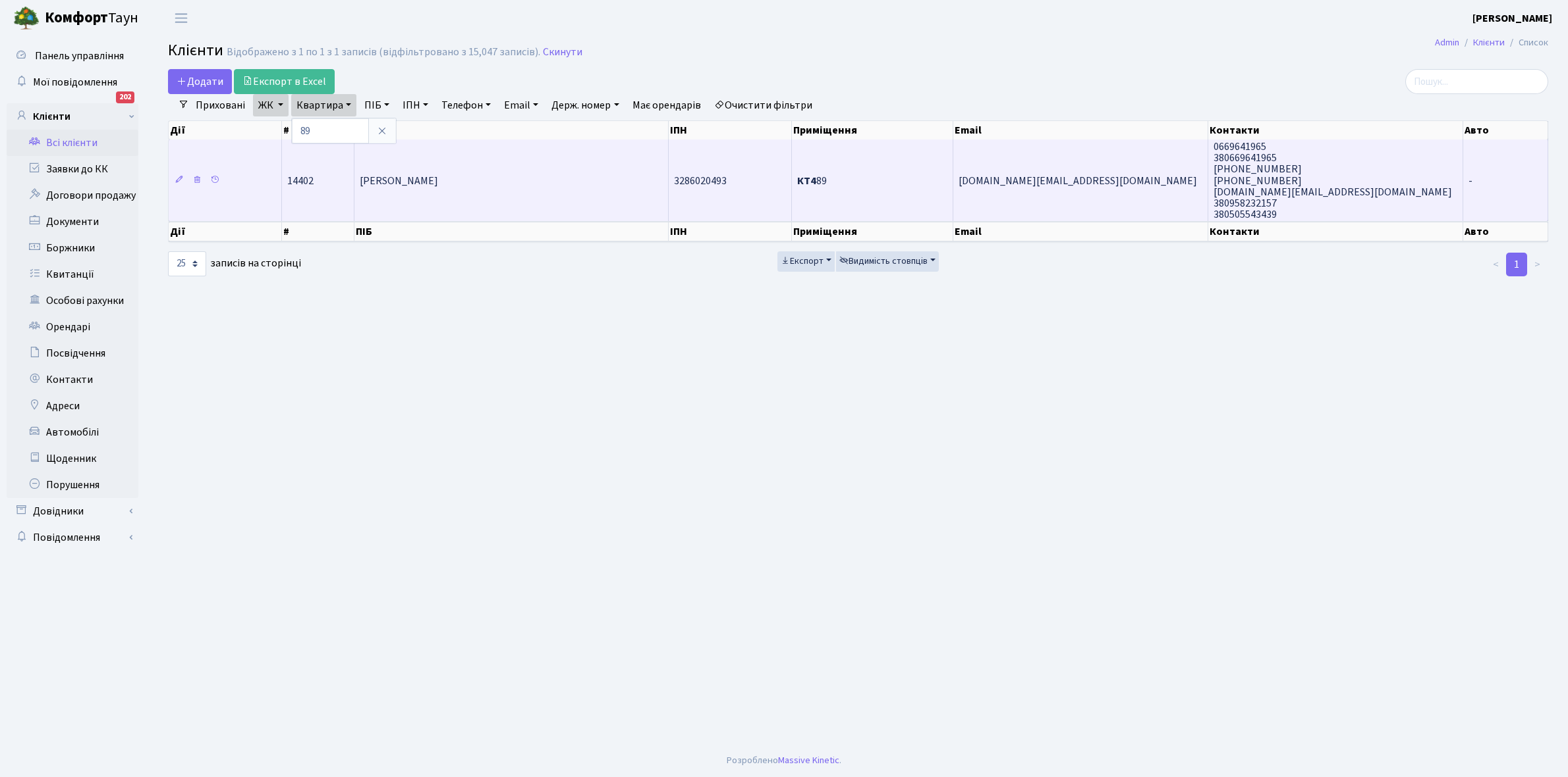
click at [531, 194] on td "[PERSON_NAME]" at bounding box center [512, 181] width 314 height 82
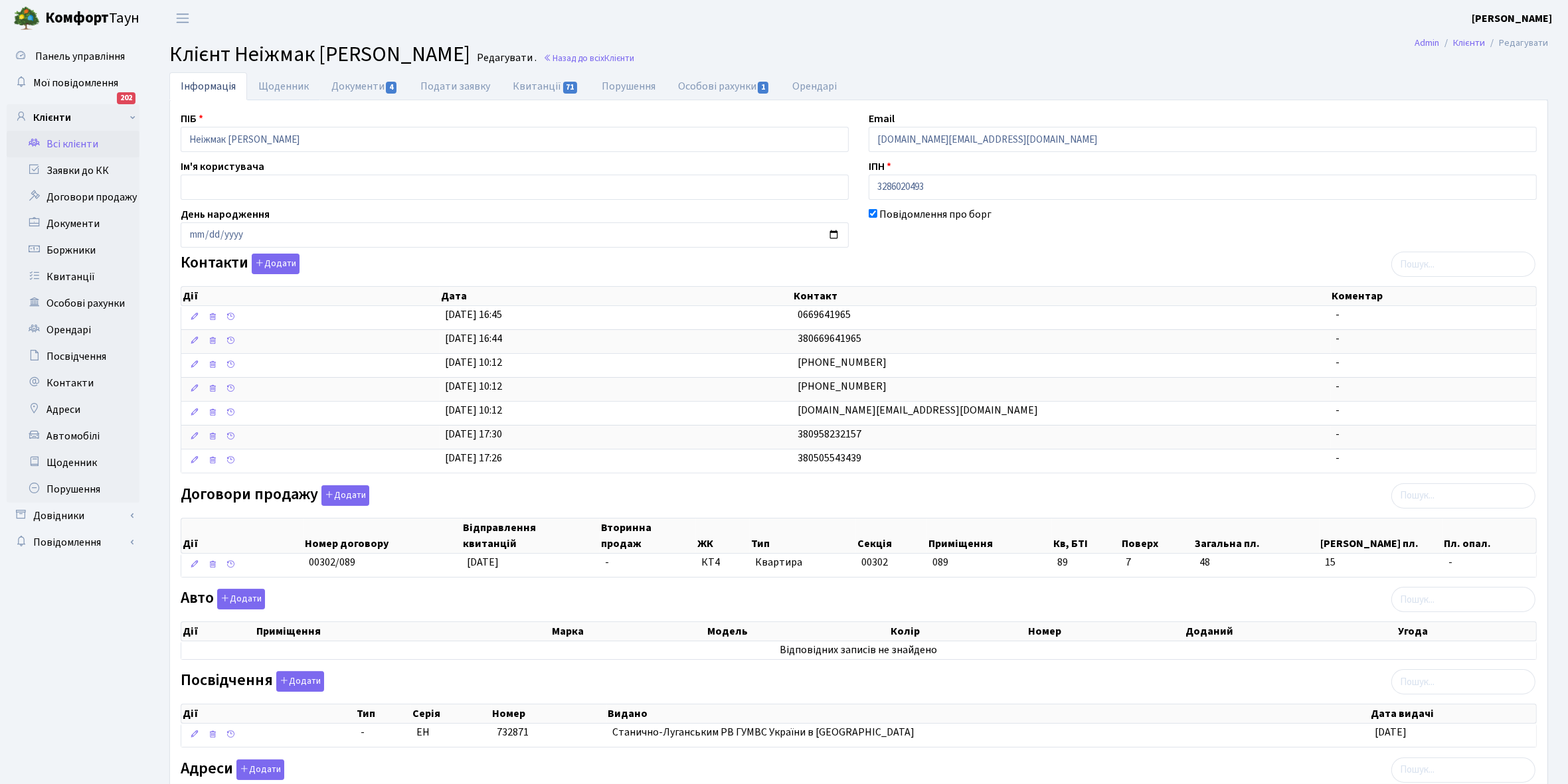
click at [276, 87] on link "Щоденник" at bounding box center [283, 87] width 73 height 28
select select "25"
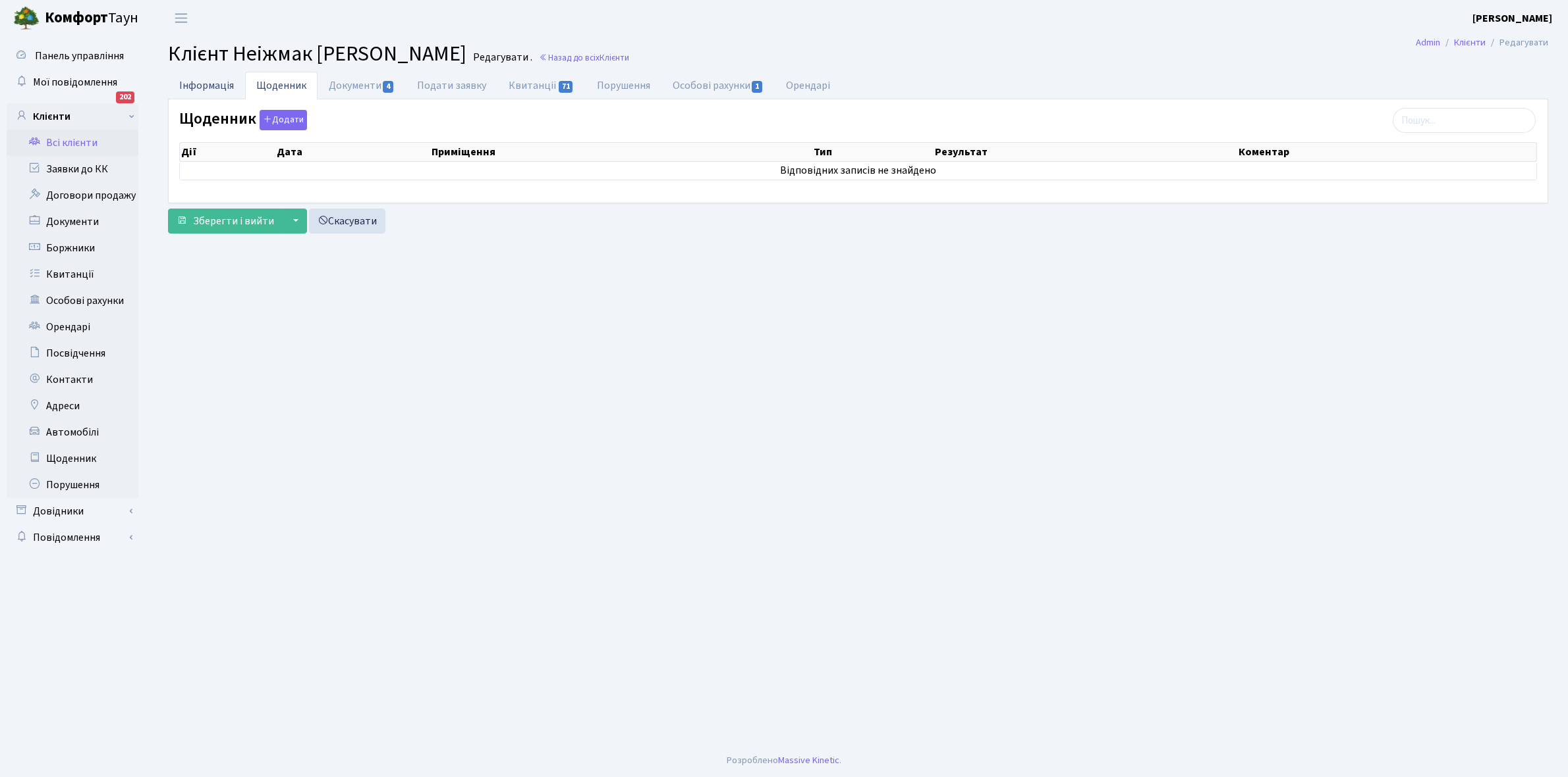
click at [189, 77] on link "Інформація" at bounding box center [206, 85] width 77 height 27
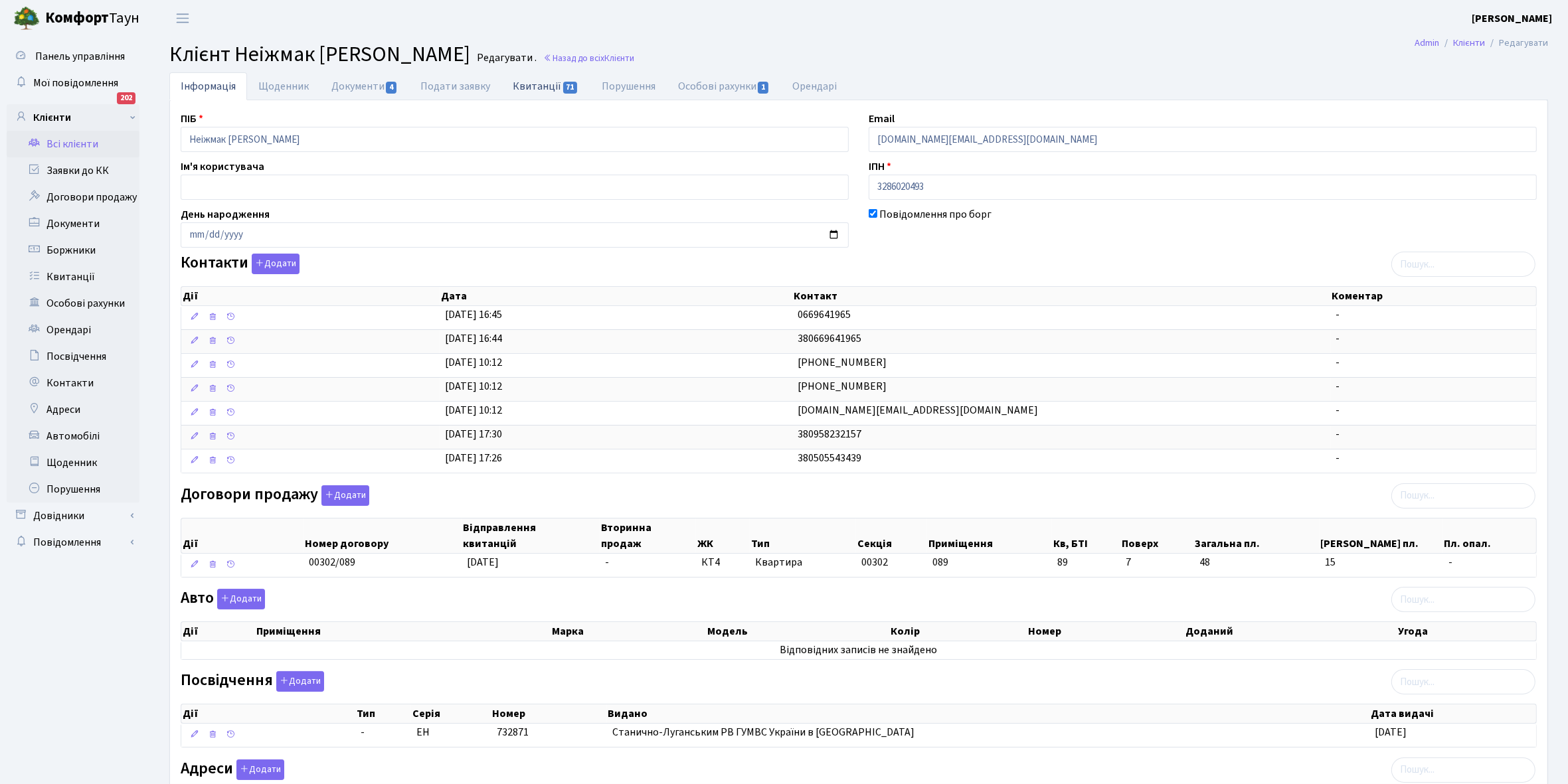
click at [535, 84] on link "Квитанції 71" at bounding box center [545, 86] width 88 height 27
select select "25"
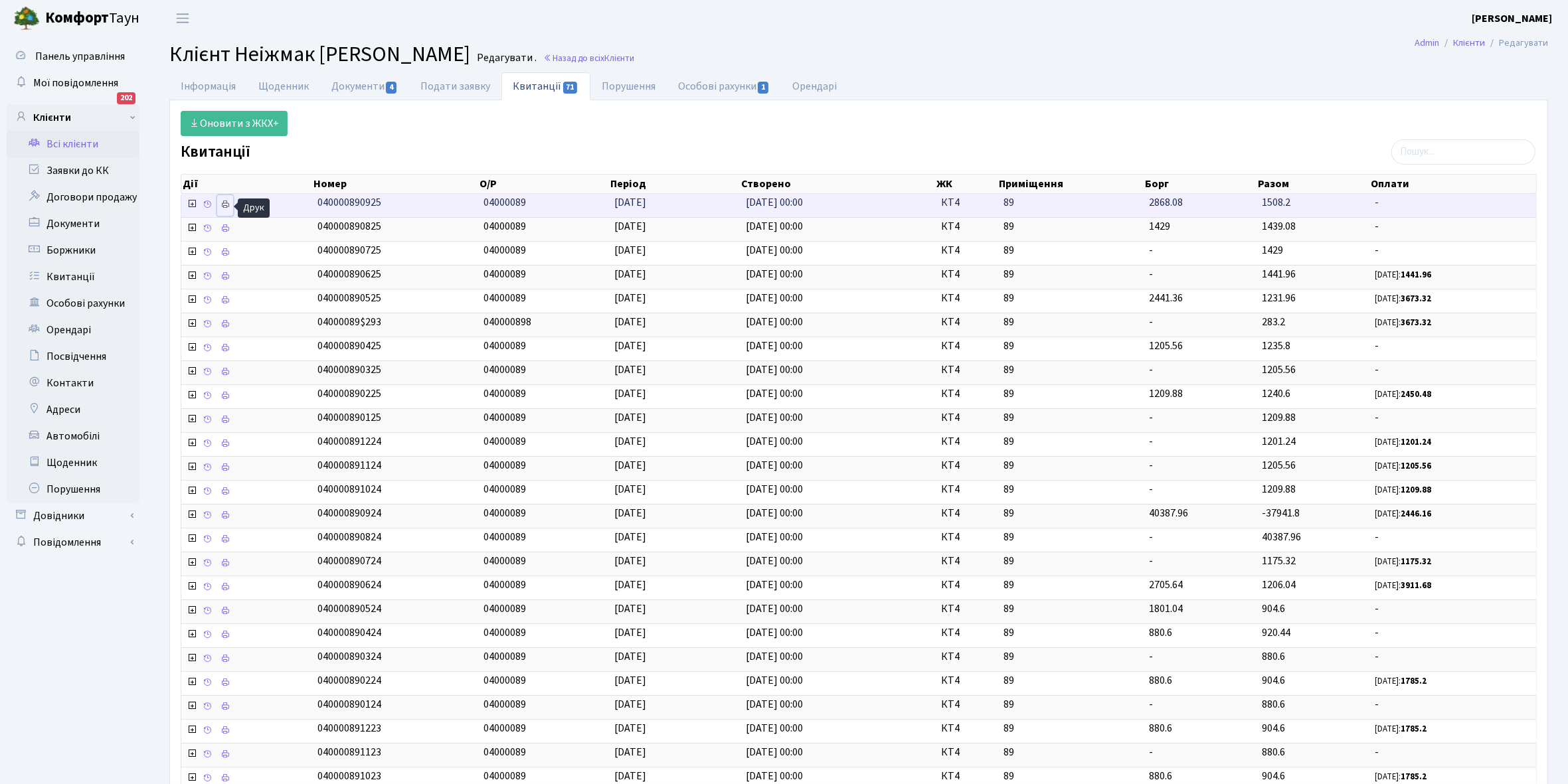
click at [227, 204] on icon at bounding box center [225, 204] width 10 height 10
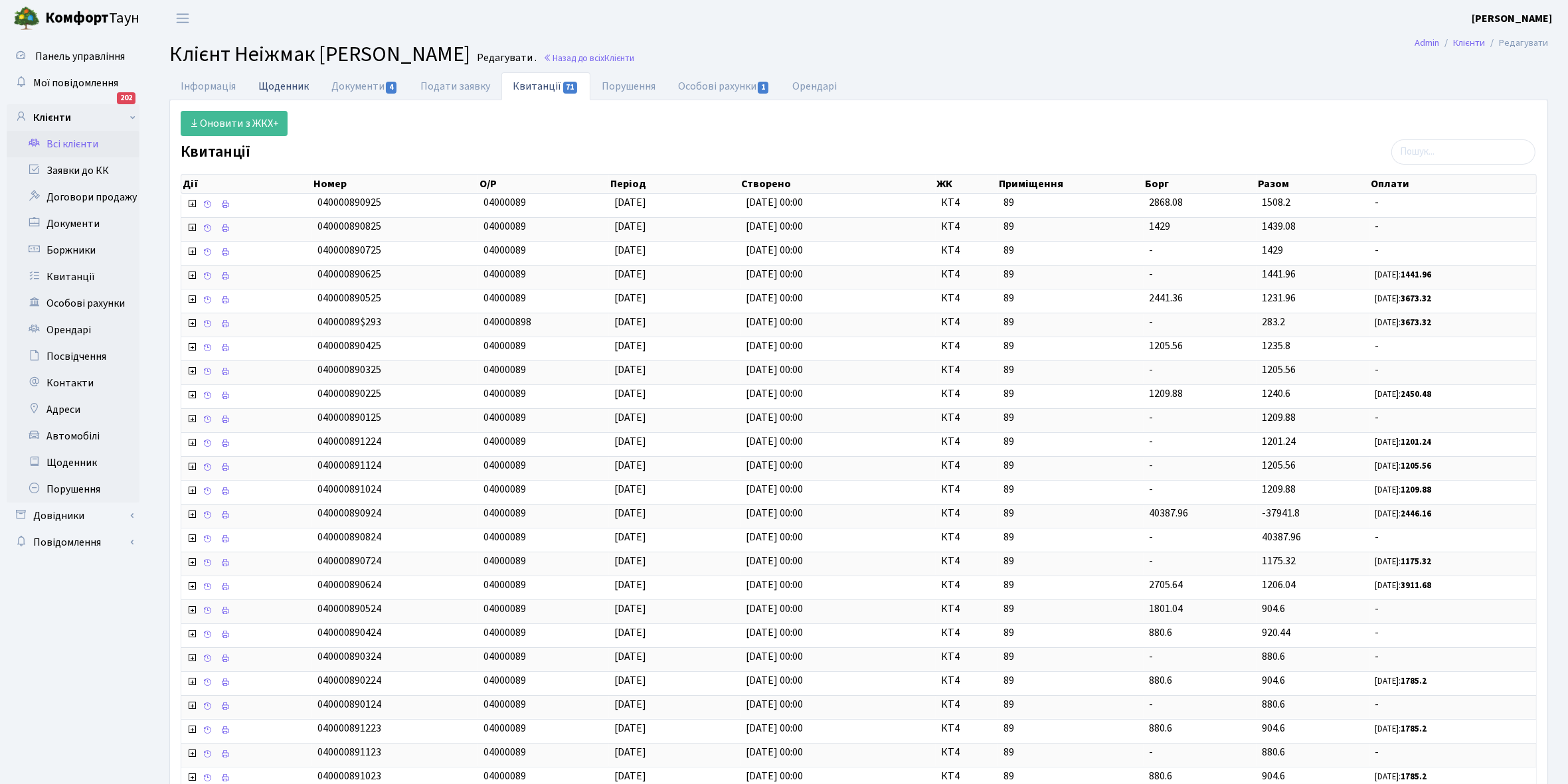
click at [272, 87] on link "Щоденник" at bounding box center [283, 86] width 73 height 27
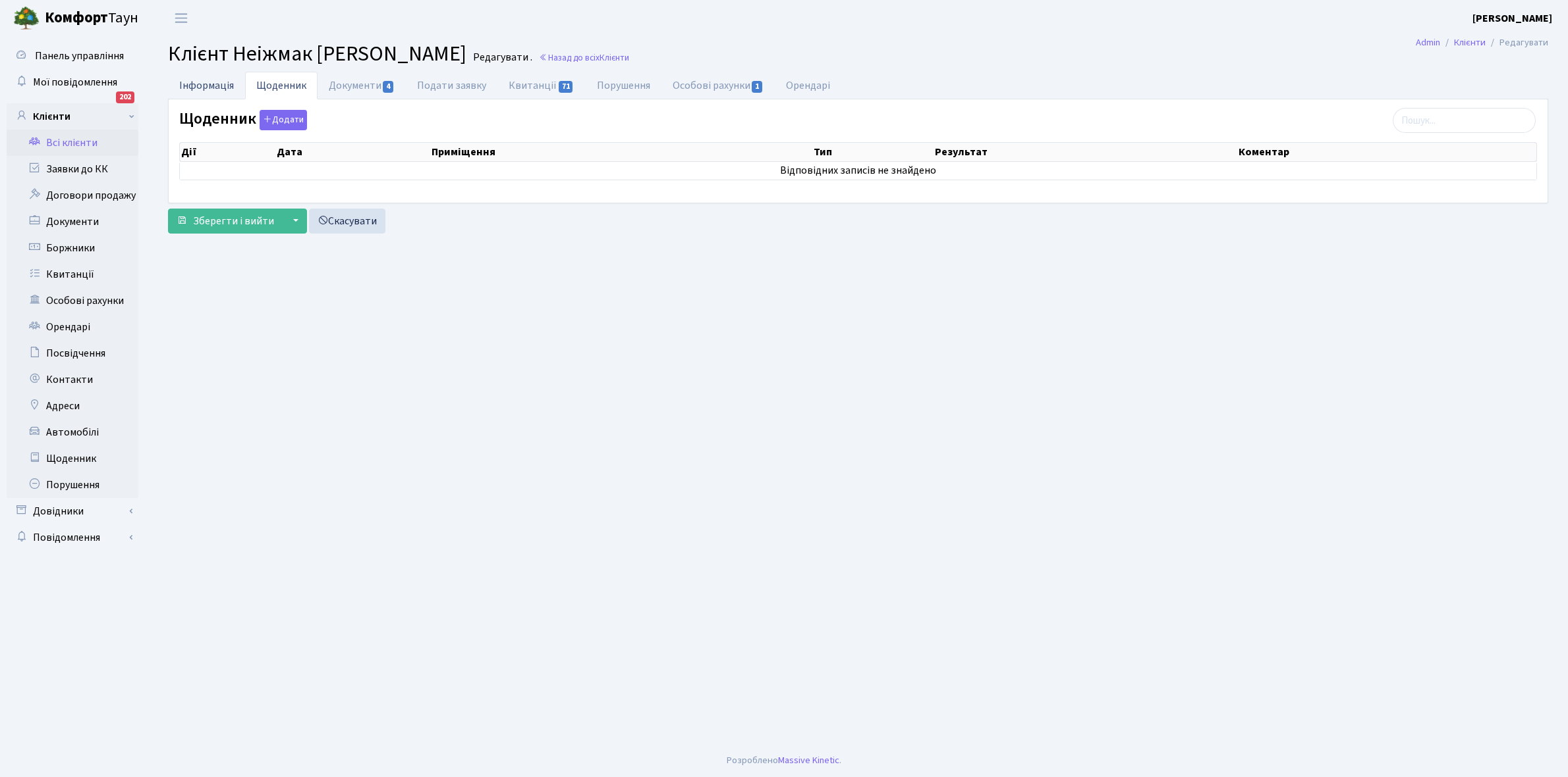
click at [196, 81] on link "Інформація" at bounding box center [206, 85] width 77 height 27
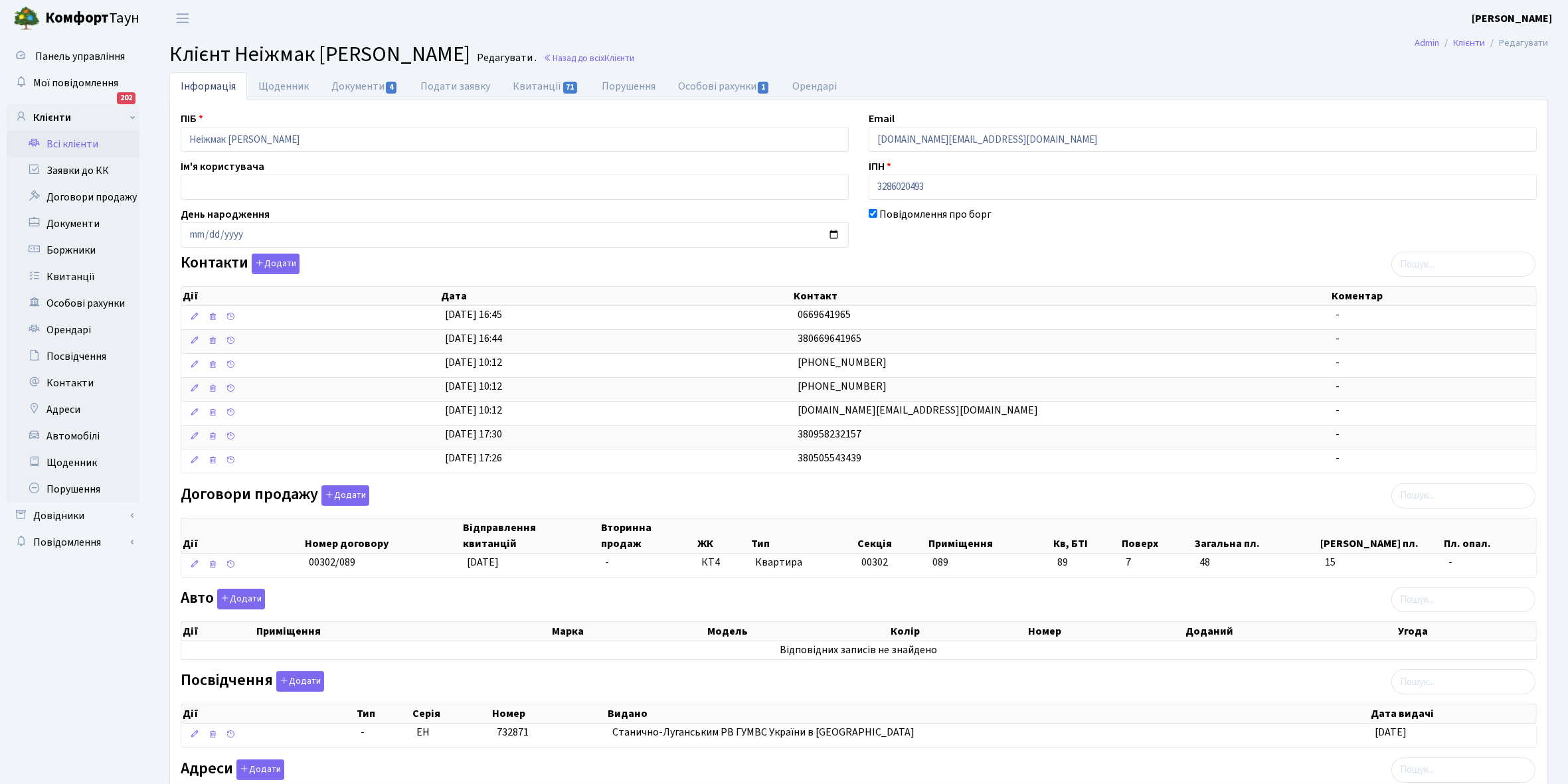
click at [71, 143] on link "Всі клієнти" at bounding box center [74, 144] width 133 height 26
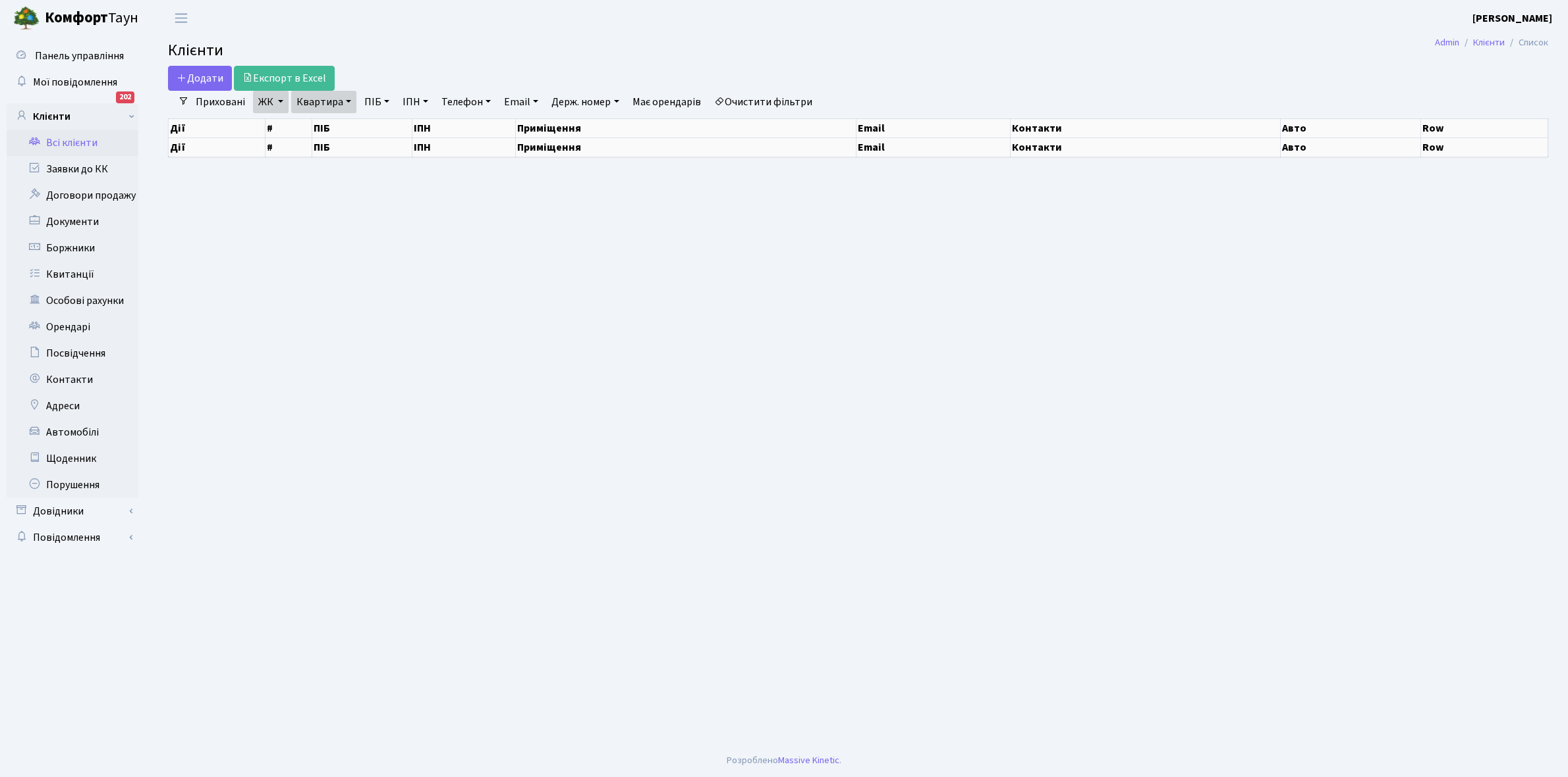
select select "25"
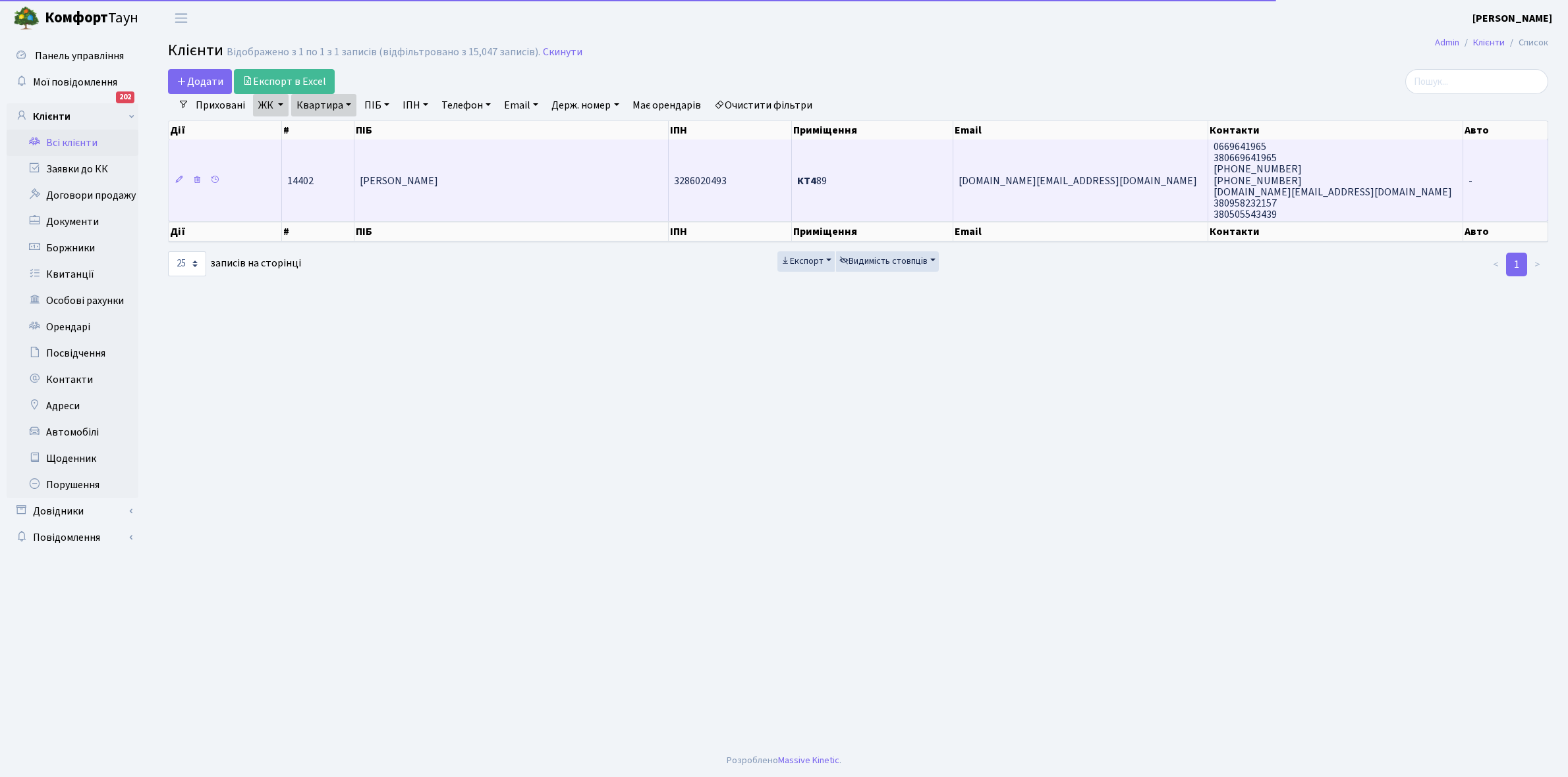
click at [438, 182] on span "[PERSON_NAME]" at bounding box center [399, 181] width 78 height 15
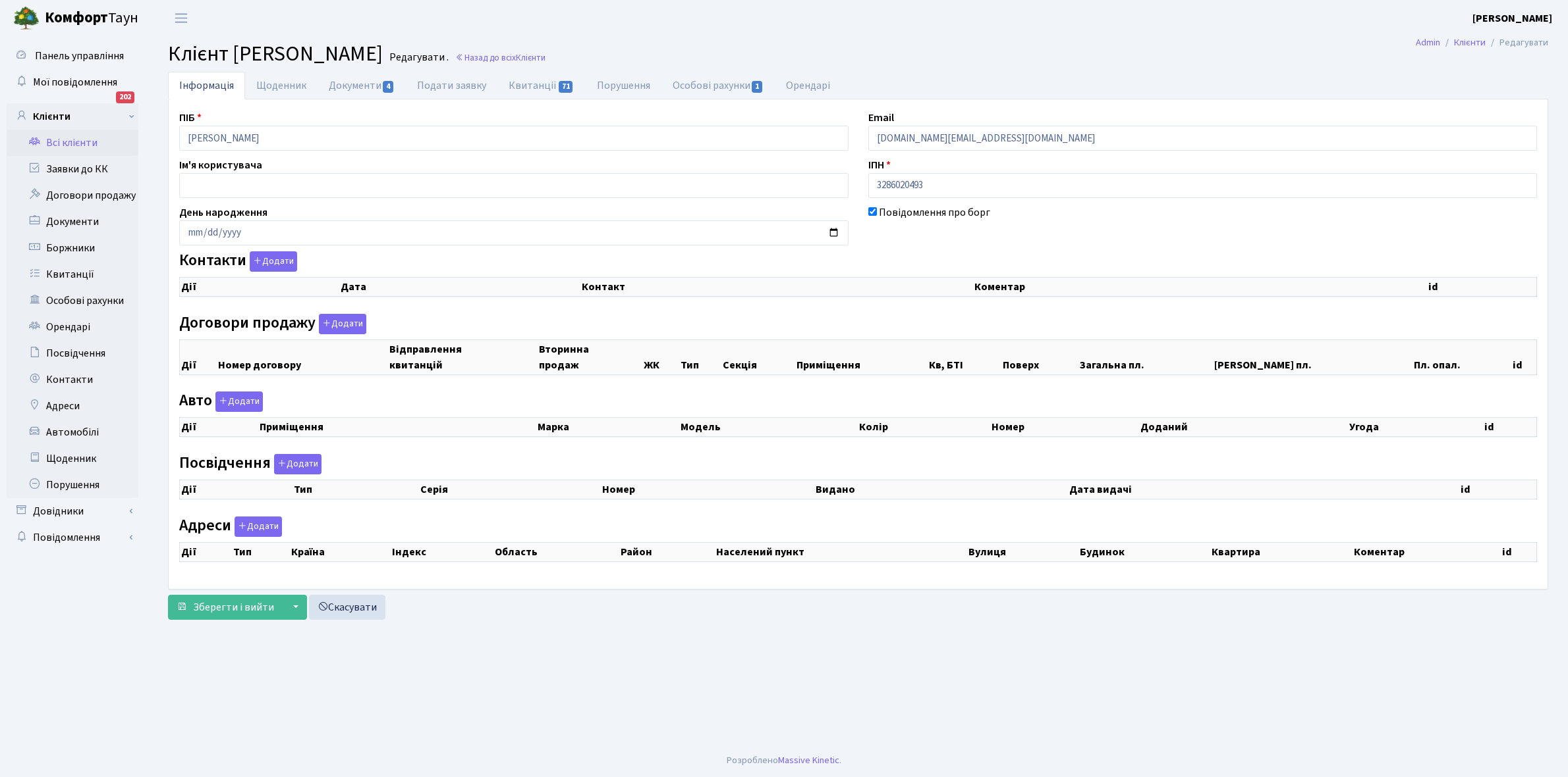
checkbox input "true"
select select "25"
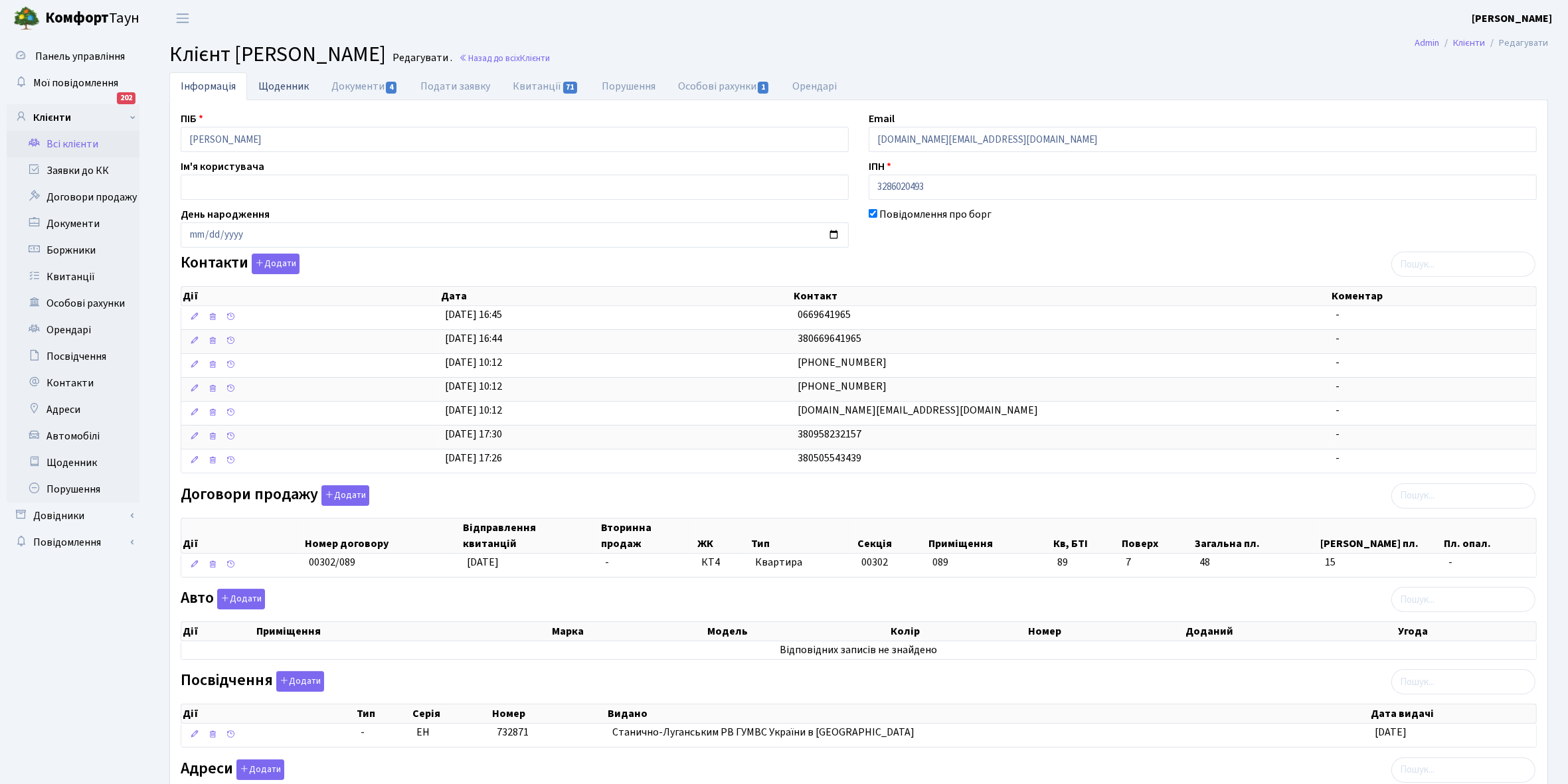
click at [278, 87] on link "Щоденник" at bounding box center [283, 86] width 73 height 27
select select "25"
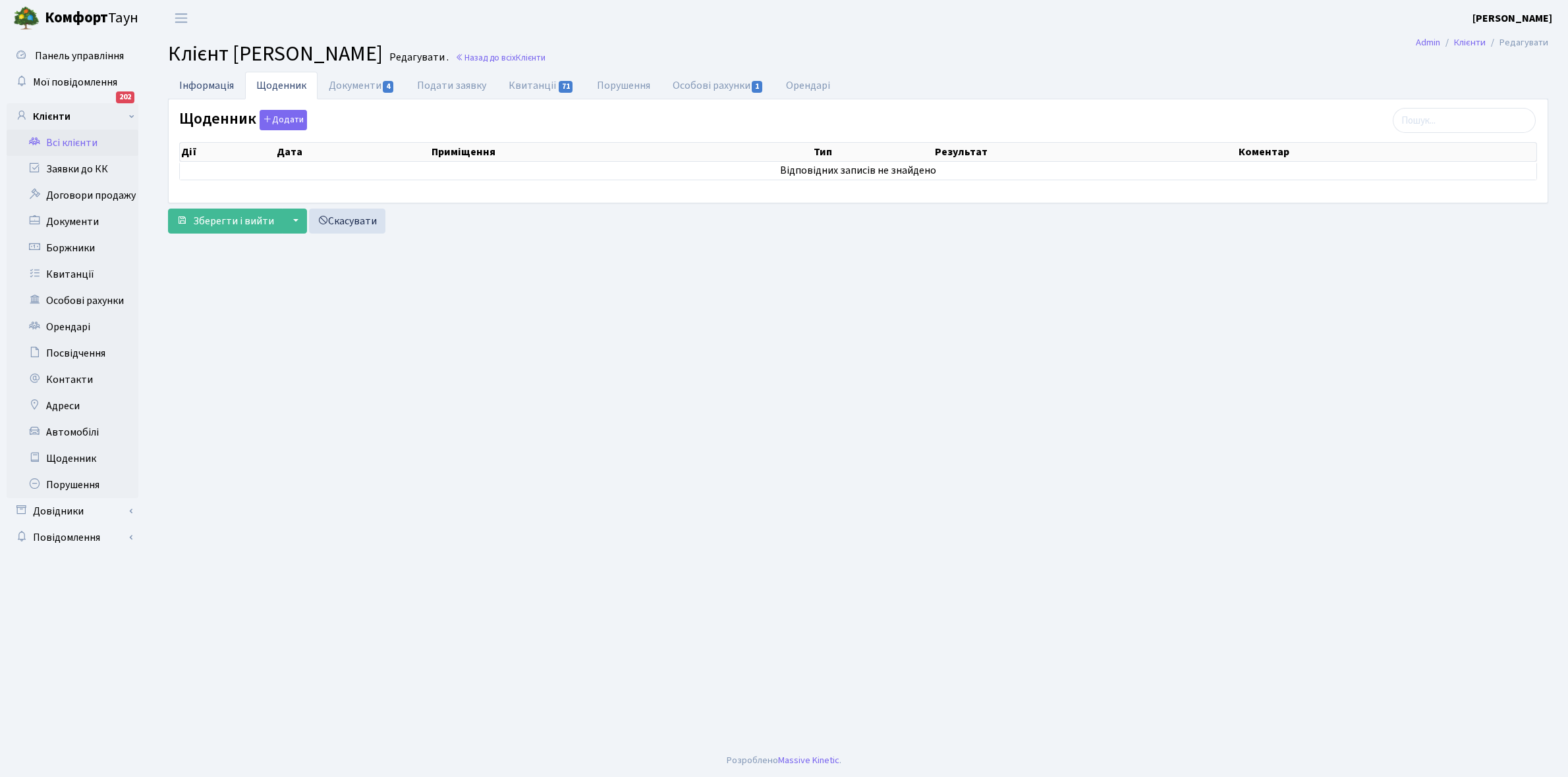
click at [199, 82] on link "Інформація" at bounding box center [206, 85] width 77 height 27
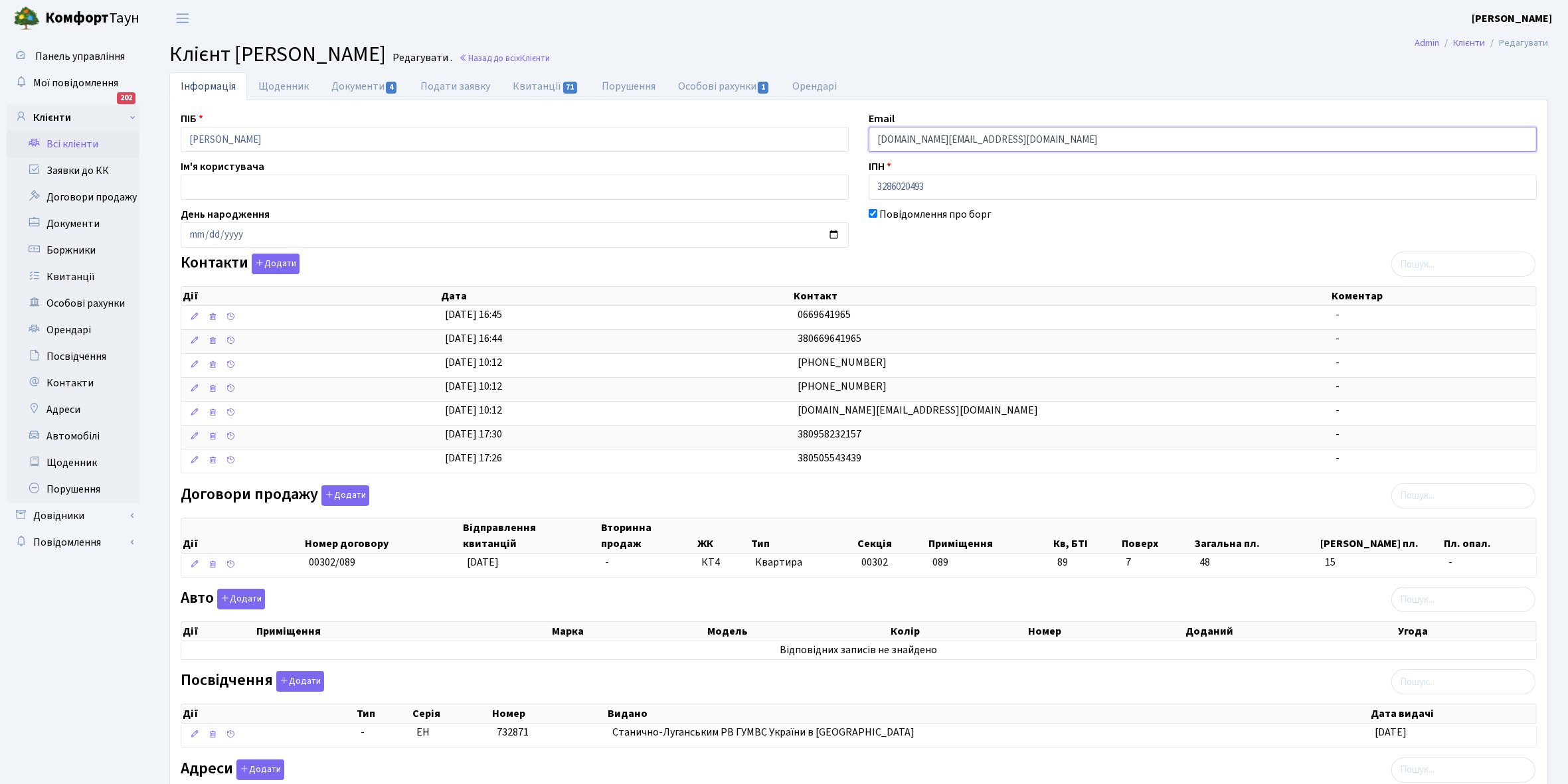
drag, startPoint x: 872, startPoint y: 138, endPoint x: 1040, endPoint y: 147, distance: 168.2
click at [1040, 147] on input "[DOMAIN_NAME][EMAIL_ADDRESS][DOMAIN_NAME]" at bounding box center [1203, 139] width 668 height 25
click at [278, 81] on link "Щоденник" at bounding box center [283, 86] width 73 height 27
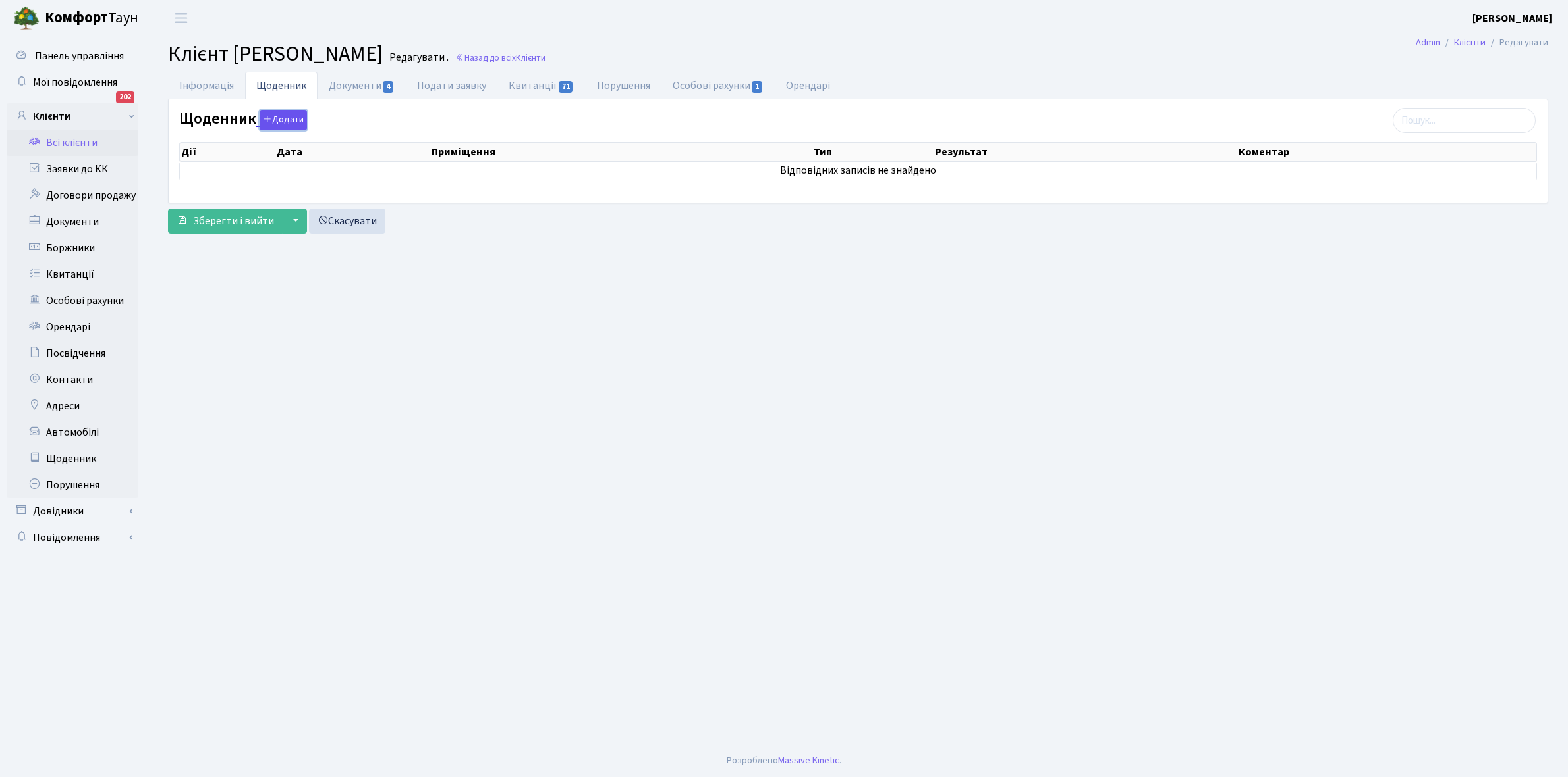
click at [275, 116] on button "Додати" at bounding box center [283, 121] width 48 height 21
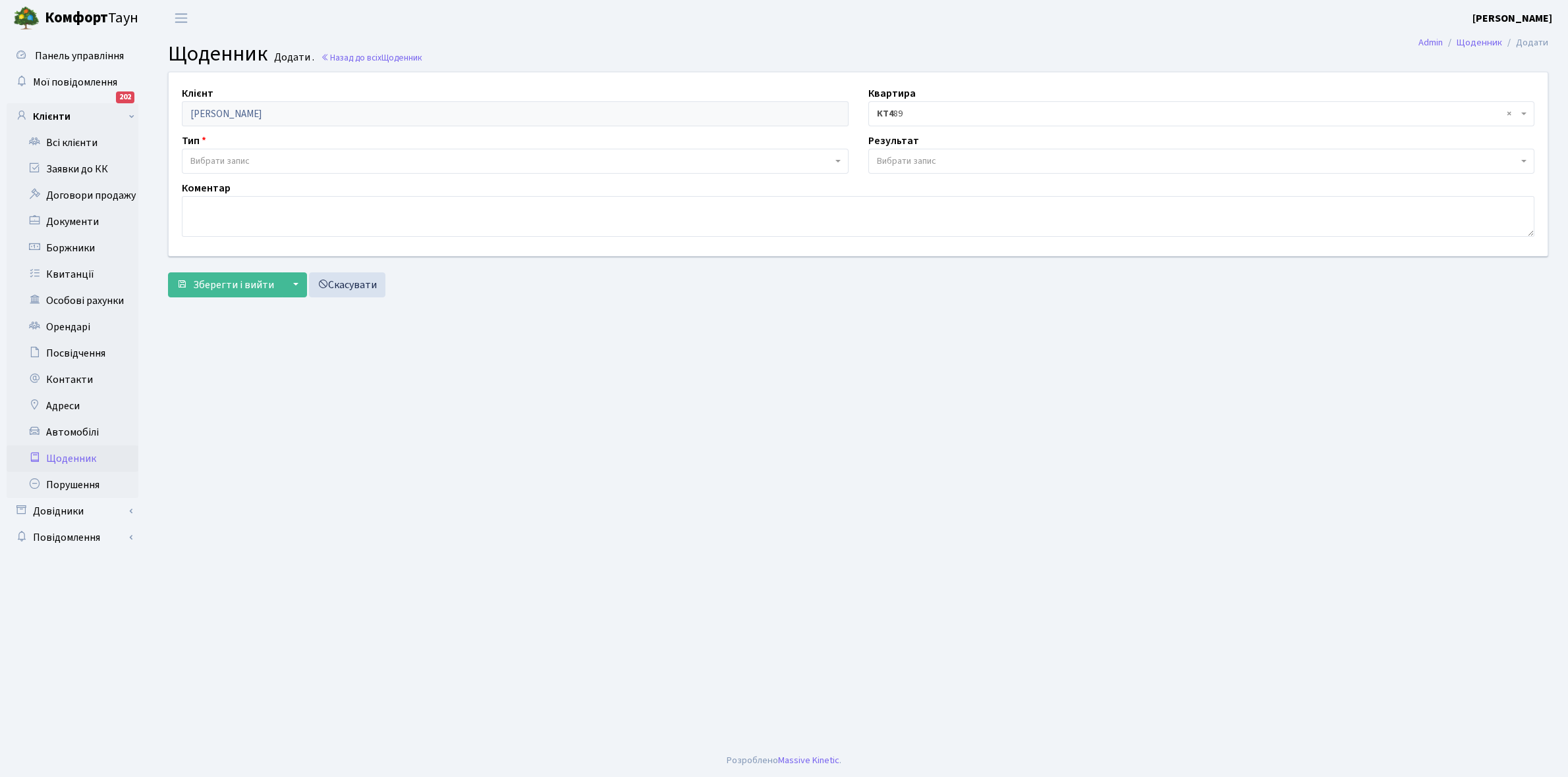
click at [228, 160] on span "Вибрати запис" at bounding box center [220, 161] width 59 height 13
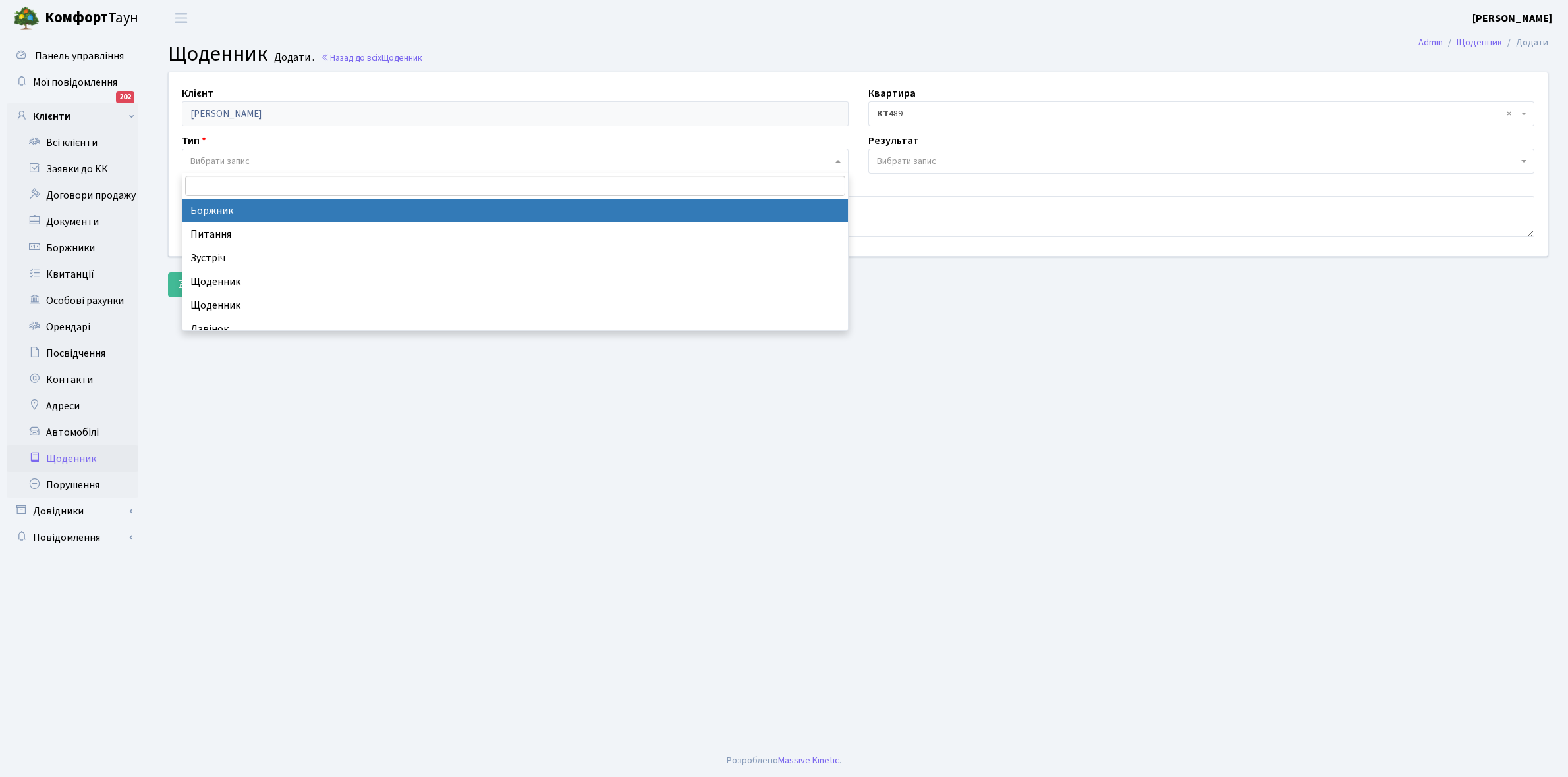
select select "189"
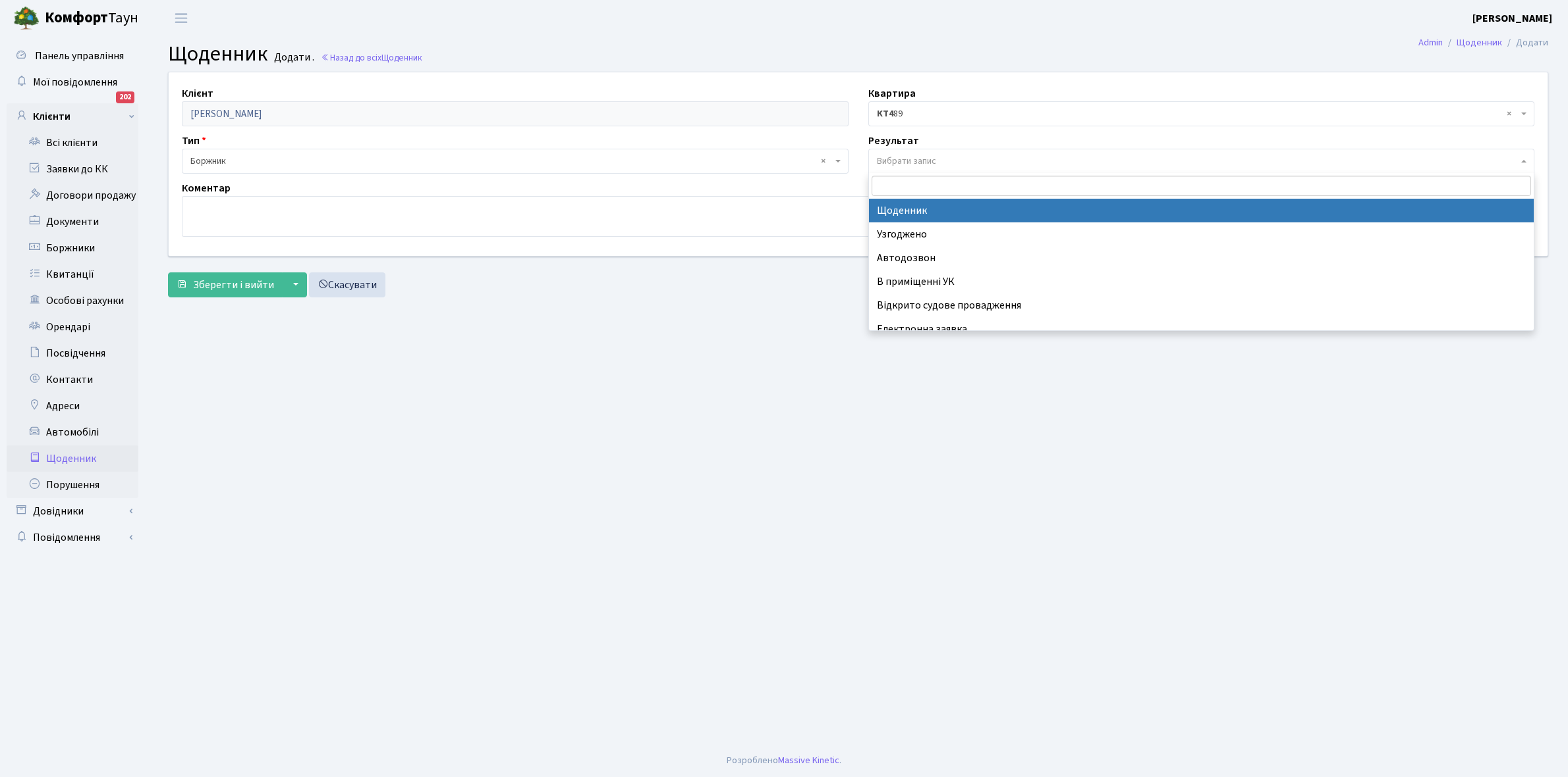
click at [923, 156] on span "Вибрати запис" at bounding box center [906, 161] width 59 height 13
select select "14"
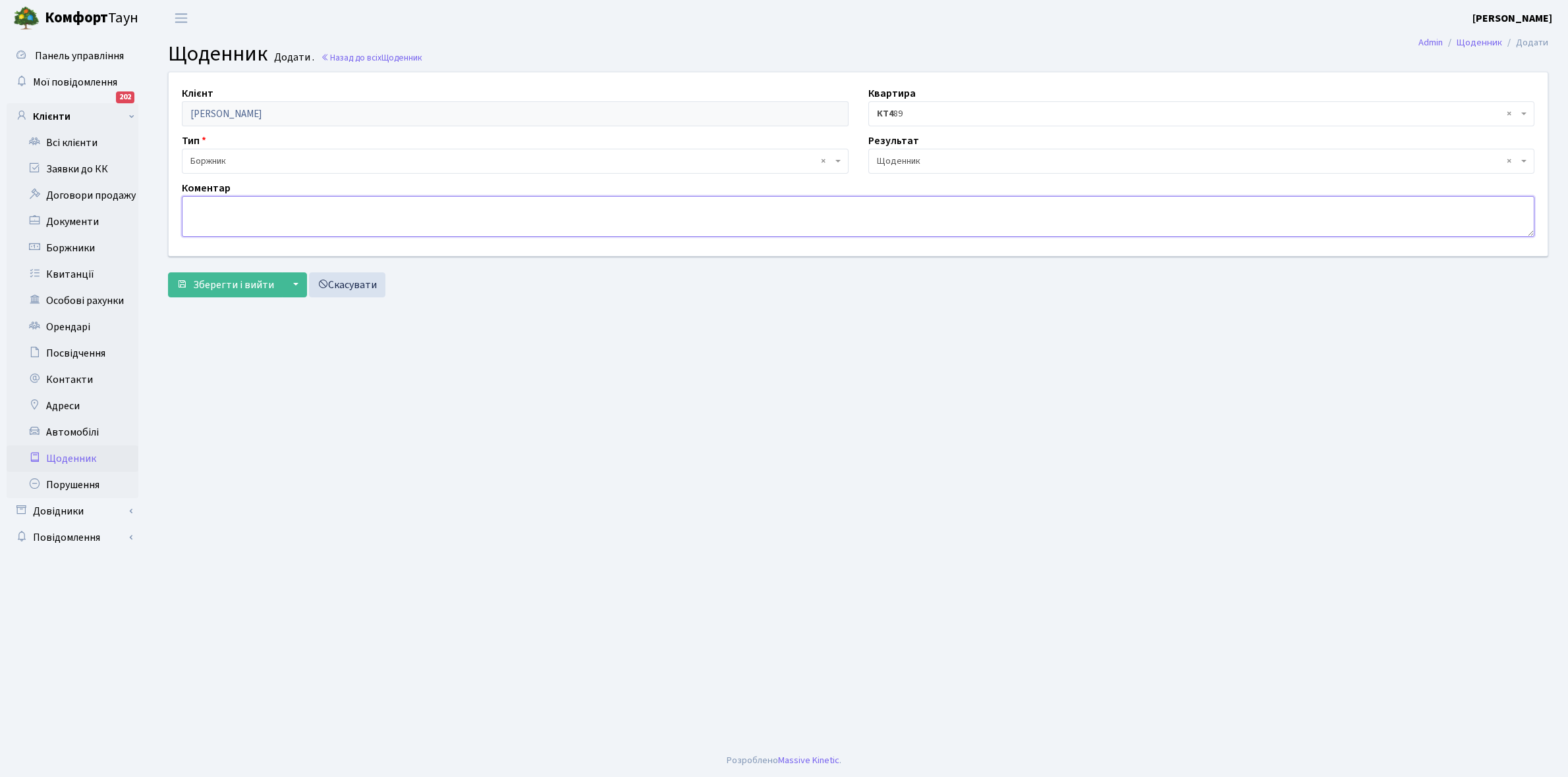
click at [211, 221] on textarea at bounding box center [857, 216] width 1353 height 41
type textarea "Не додзвонилась, відправила повідомлення стосовно ДТЕК, попередила про відключе…"
click at [238, 280] on span "Зберегти і вийти" at bounding box center [233, 285] width 81 height 15
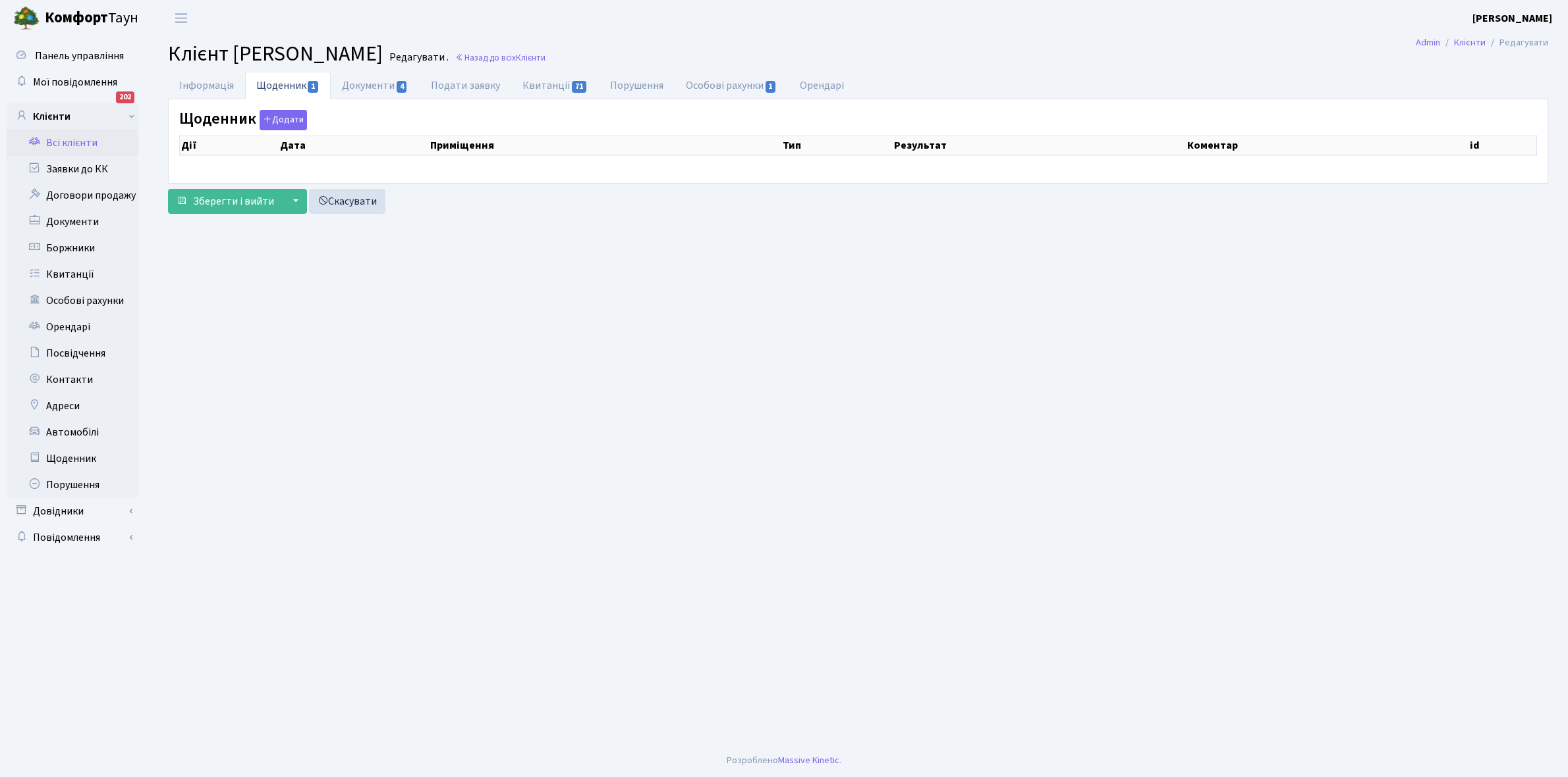
select select "25"
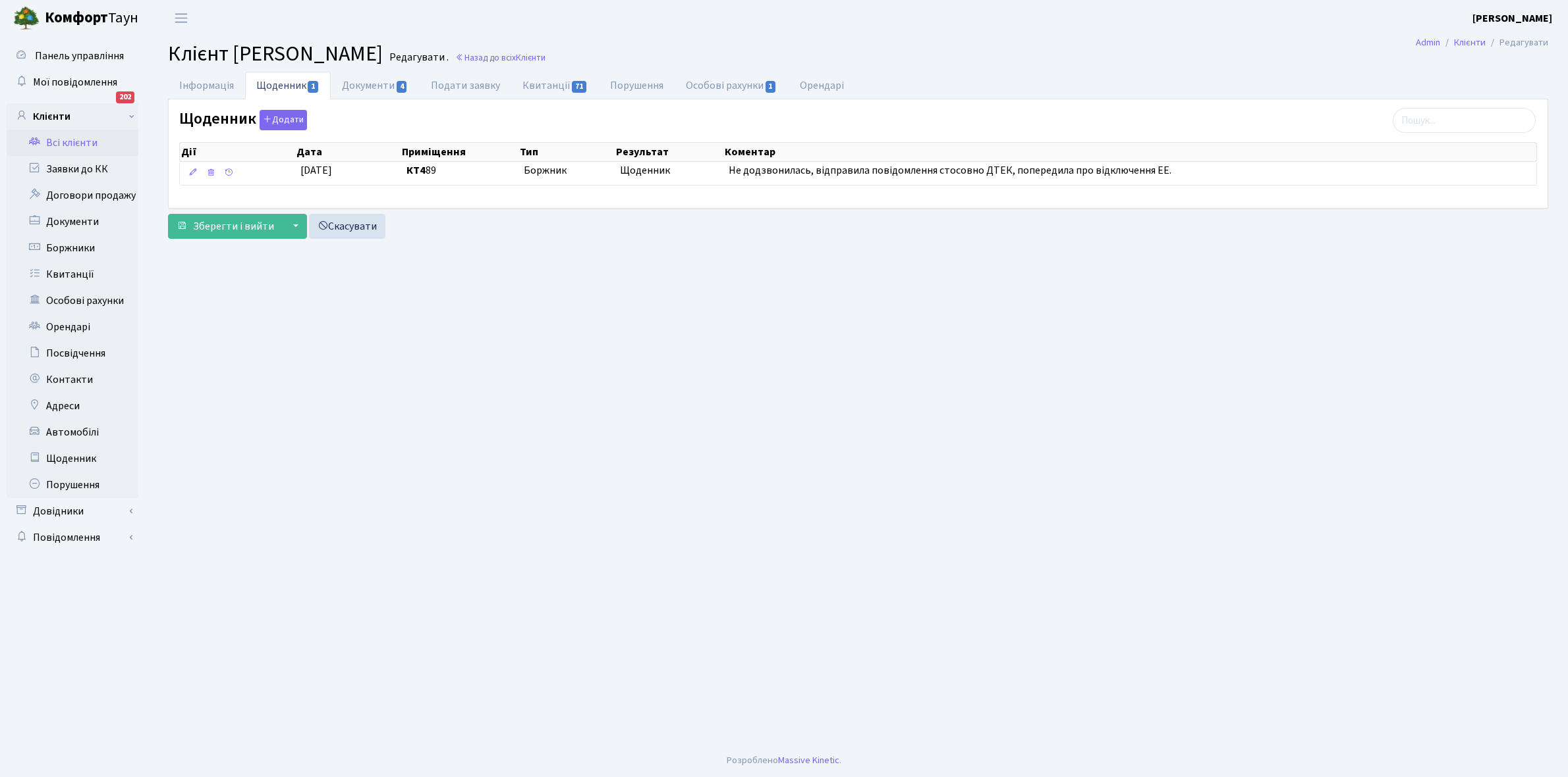
click at [62, 146] on link "Всі клієнти" at bounding box center [73, 142] width 132 height 26
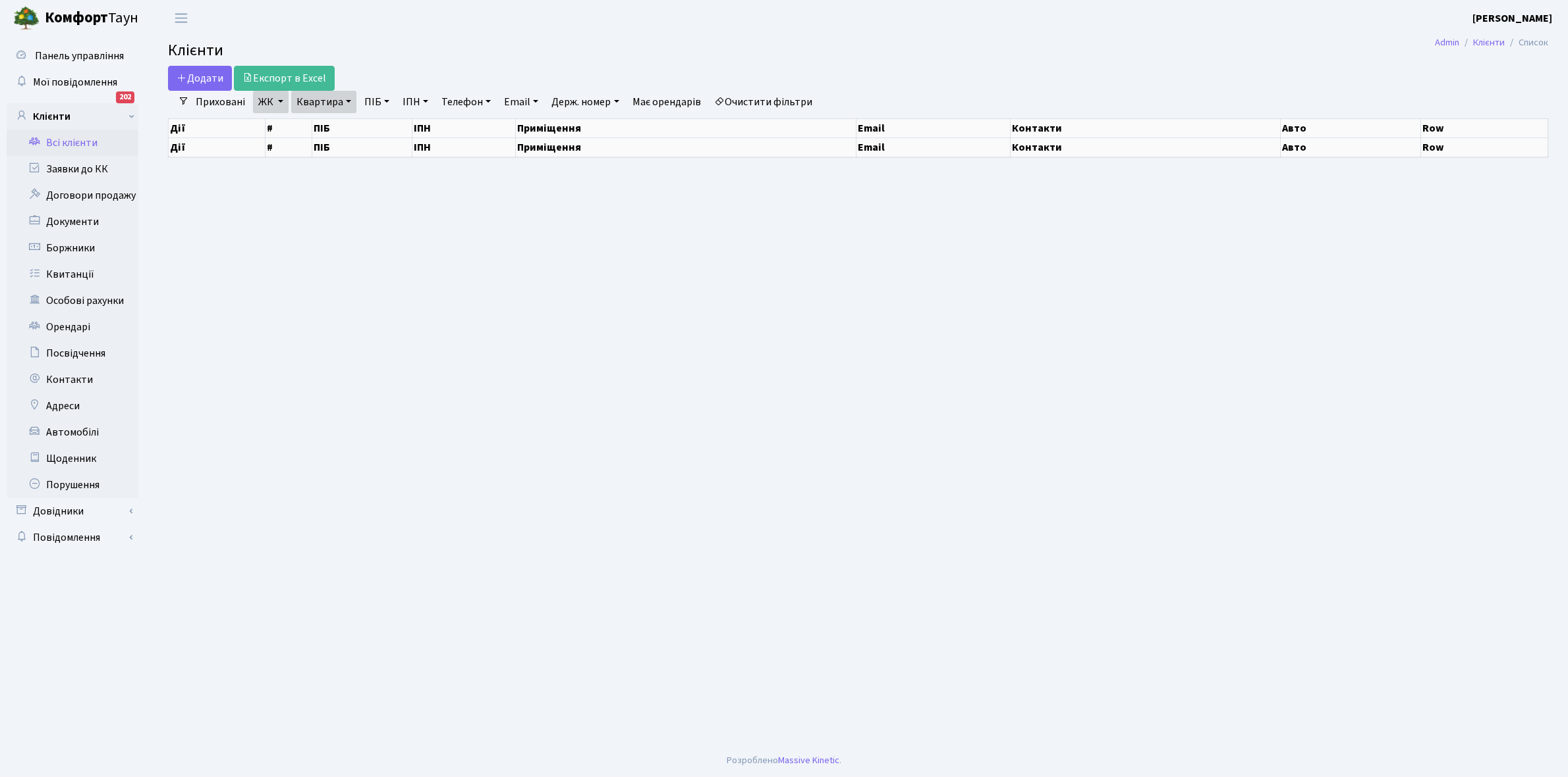
select select "25"
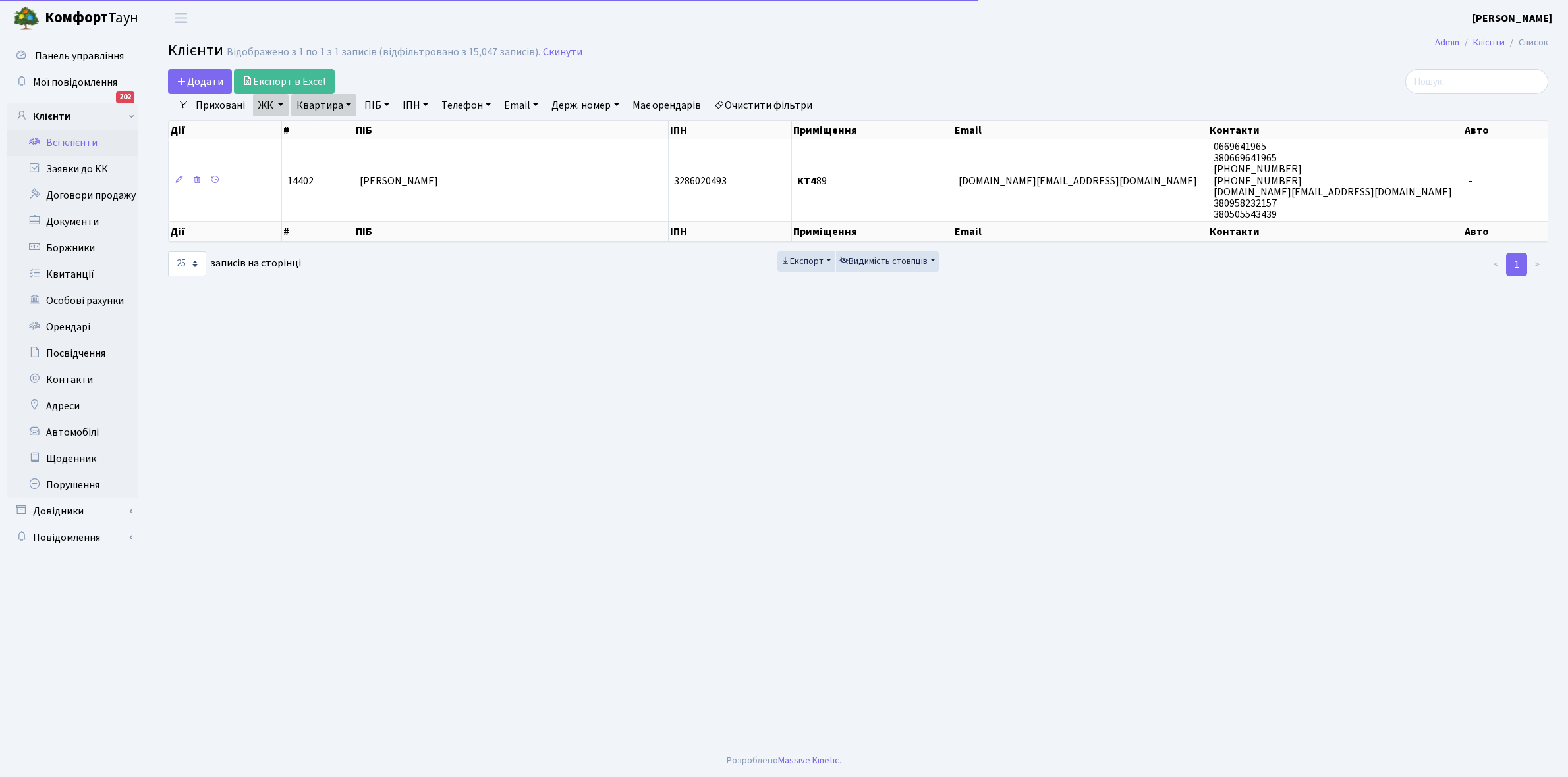
click at [344, 104] on link "Квартира" at bounding box center [323, 105] width 65 height 23
click at [344, 127] on input "89" at bounding box center [330, 130] width 77 height 25
type input "86"
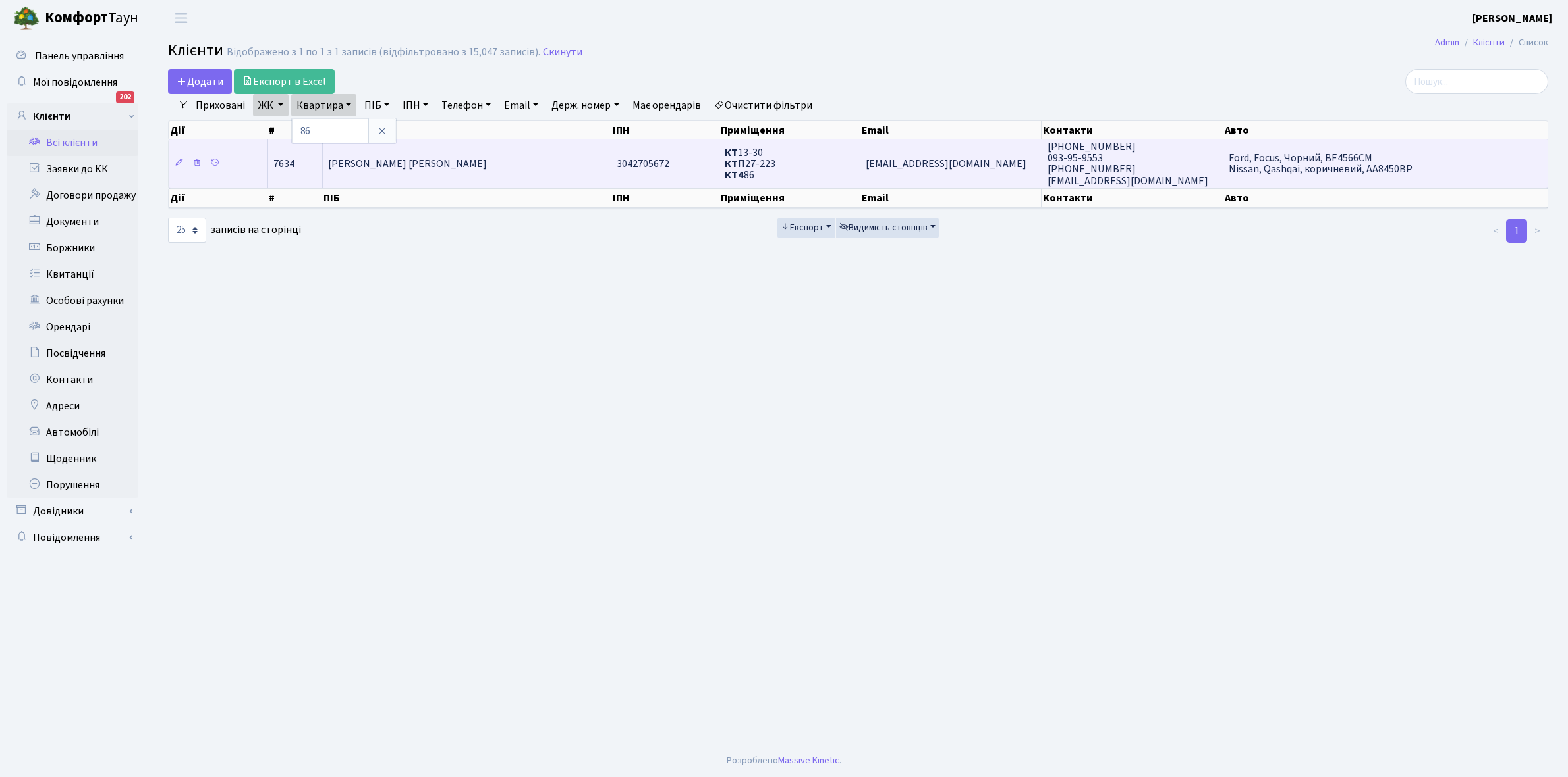
click at [482, 173] on td "[PERSON_NAME] [PERSON_NAME]" at bounding box center [467, 163] width 289 height 48
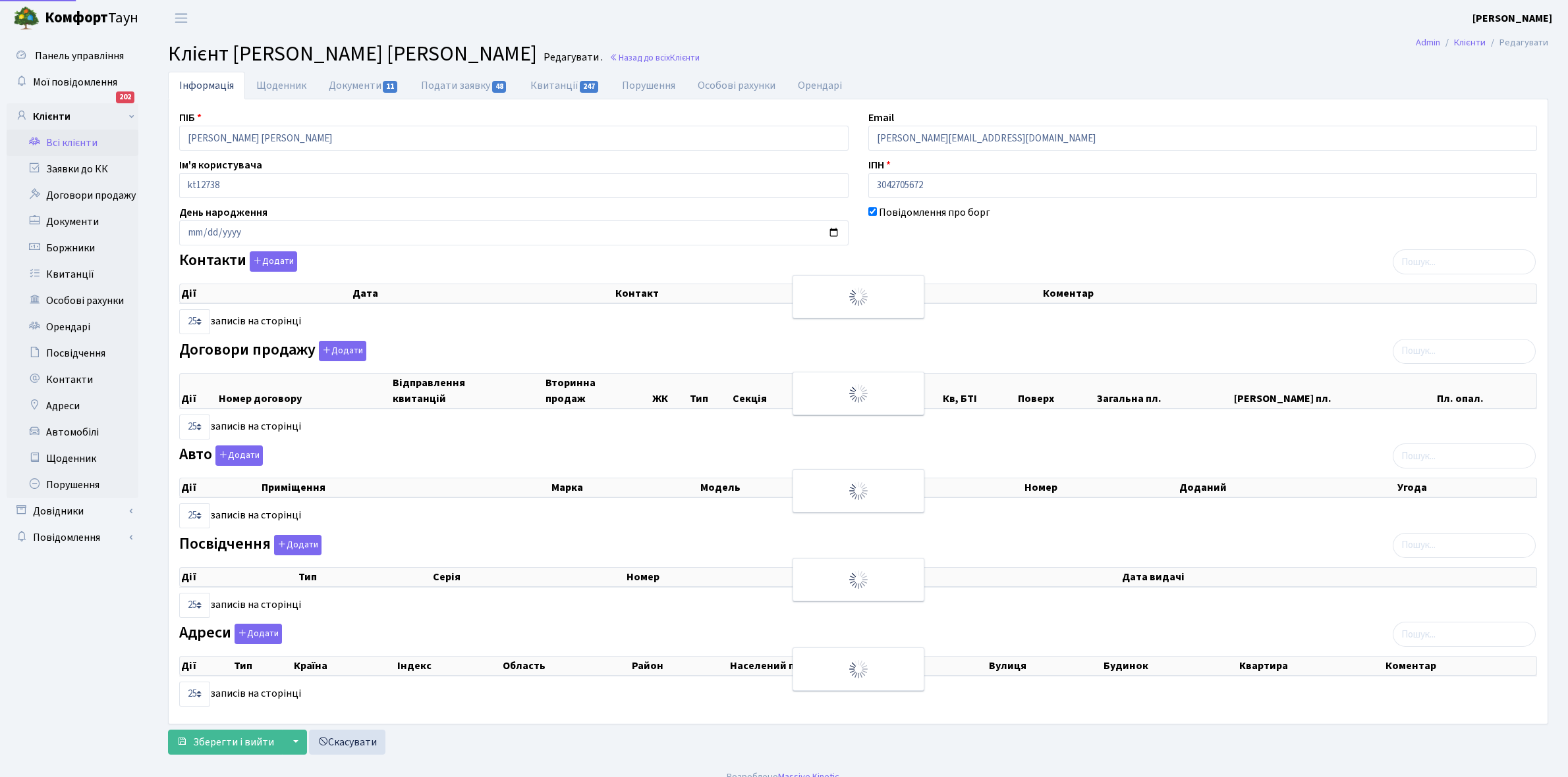
select select "25"
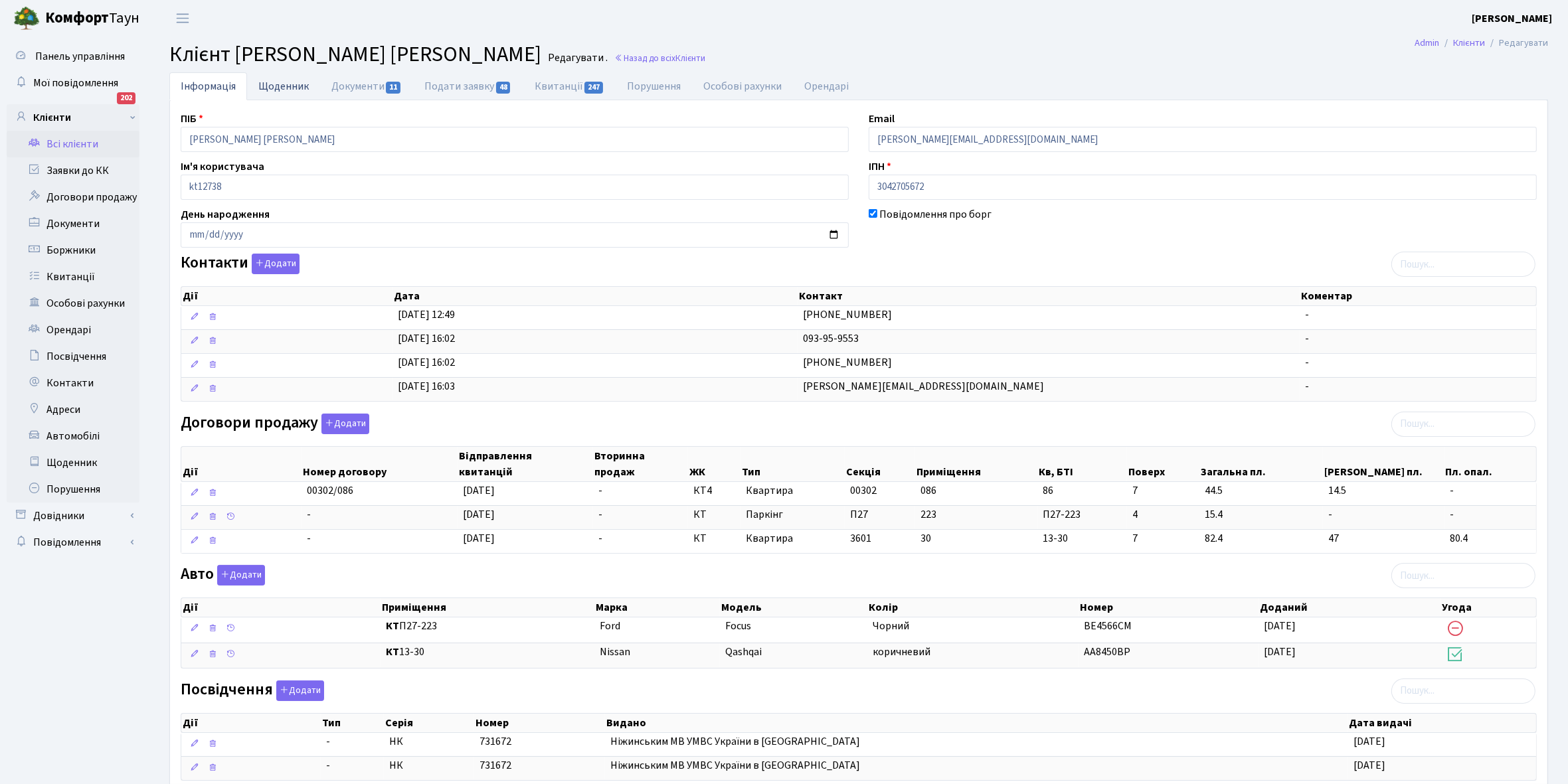
click at [287, 87] on link "Щоденник" at bounding box center [283, 86] width 73 height 27
select select "25"
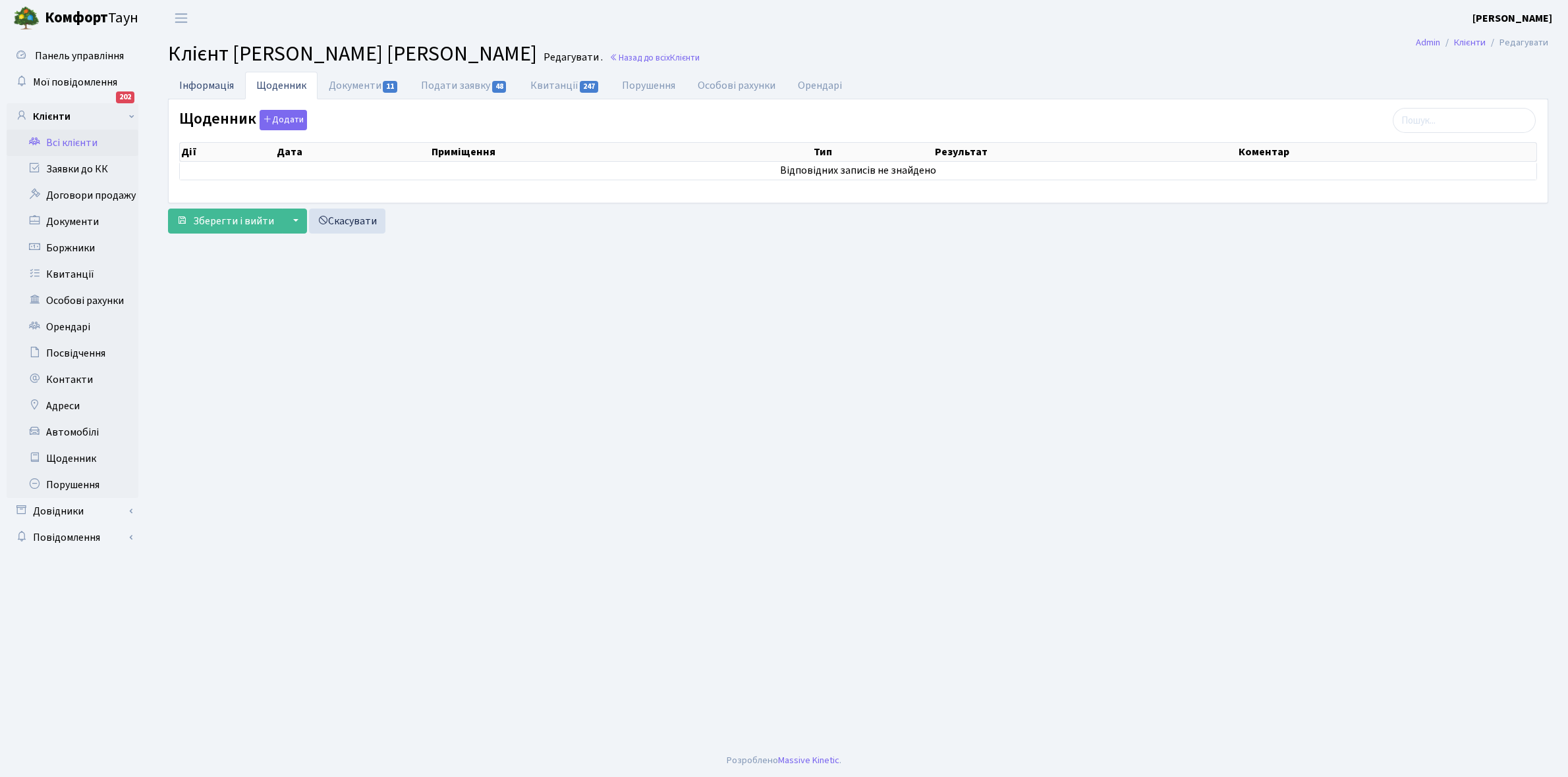
click at [197, 83] on link "Інформація" at bounding box center [206, 85] width 77 height 27
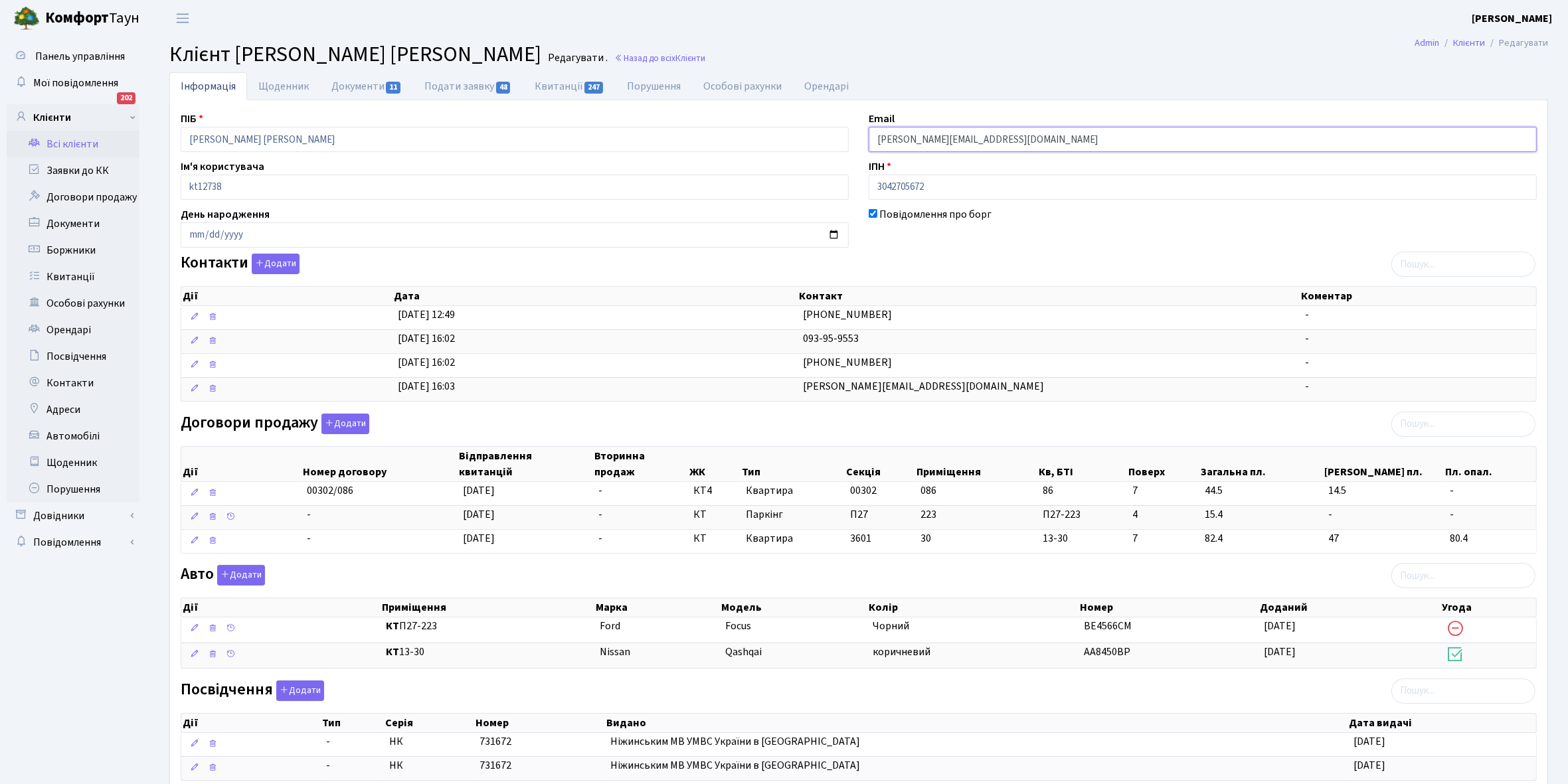
drag, startPoint x: 875, startPoint y: 138, endPoint x: 993, endPoint y: 139, distance: 118.0
click at [993, 139] on input "yuriy.bug@gmail.com" at bounding box center [1203, 139] width 668 height 25
click at [559, 84] on link "Квитанції 247" at bounding box center [569, 86] width 92 height 27
select select "25"
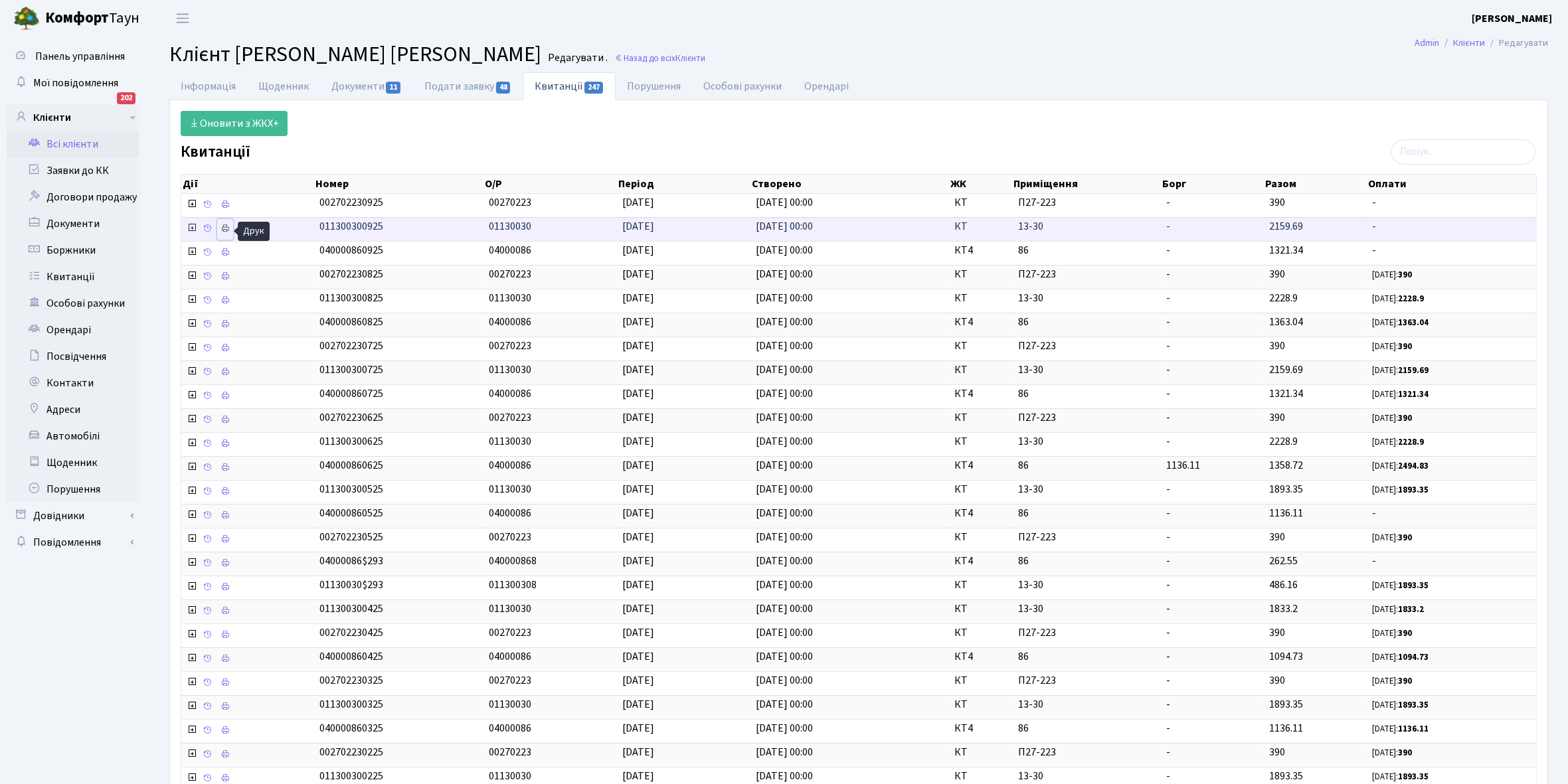
click at [224, 230] on icon at bounding box center [225, 229] width 10 height 10
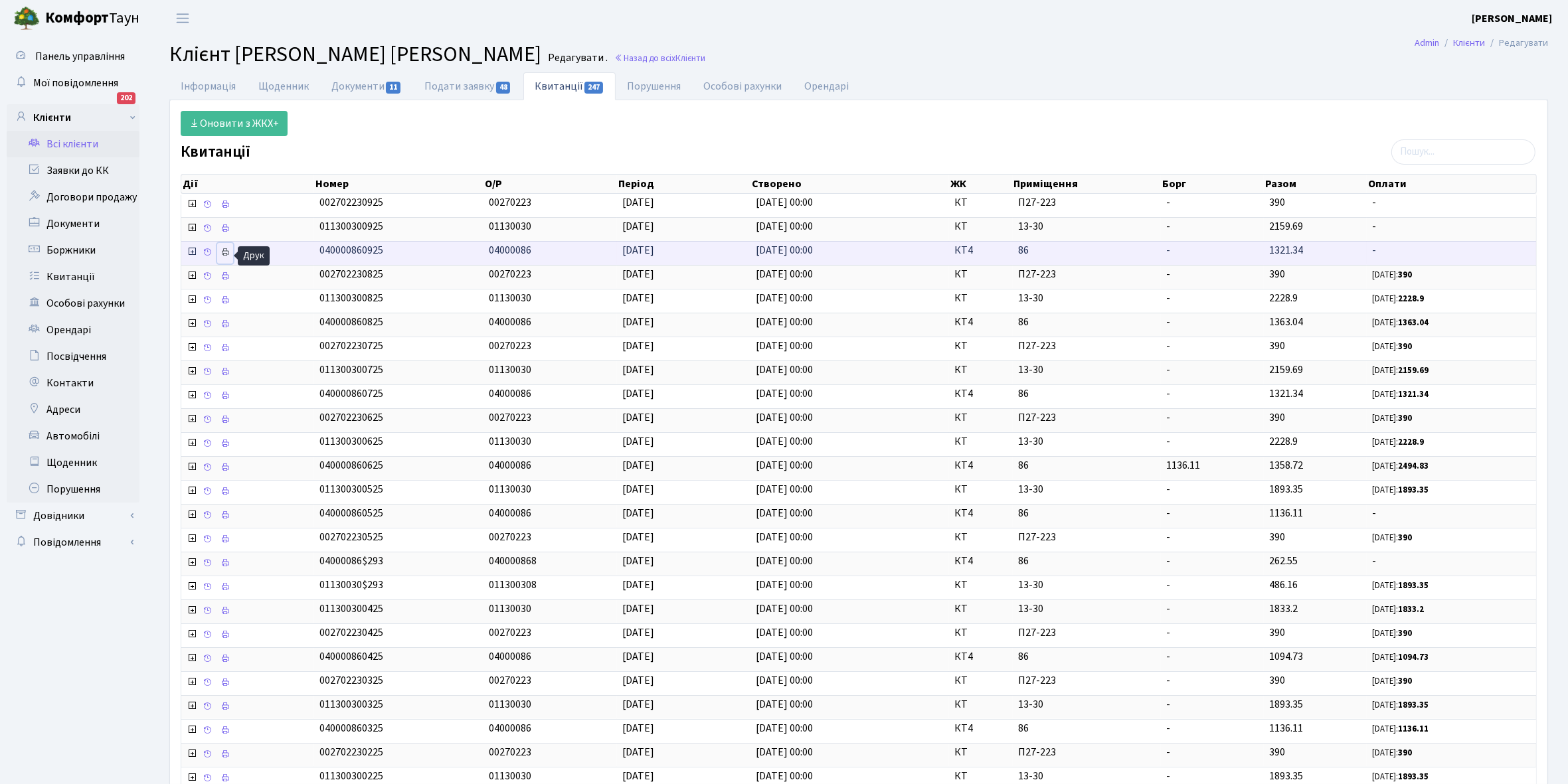
click at [224, 256] on icon at bounding box center [225, 252] width 10 height 10
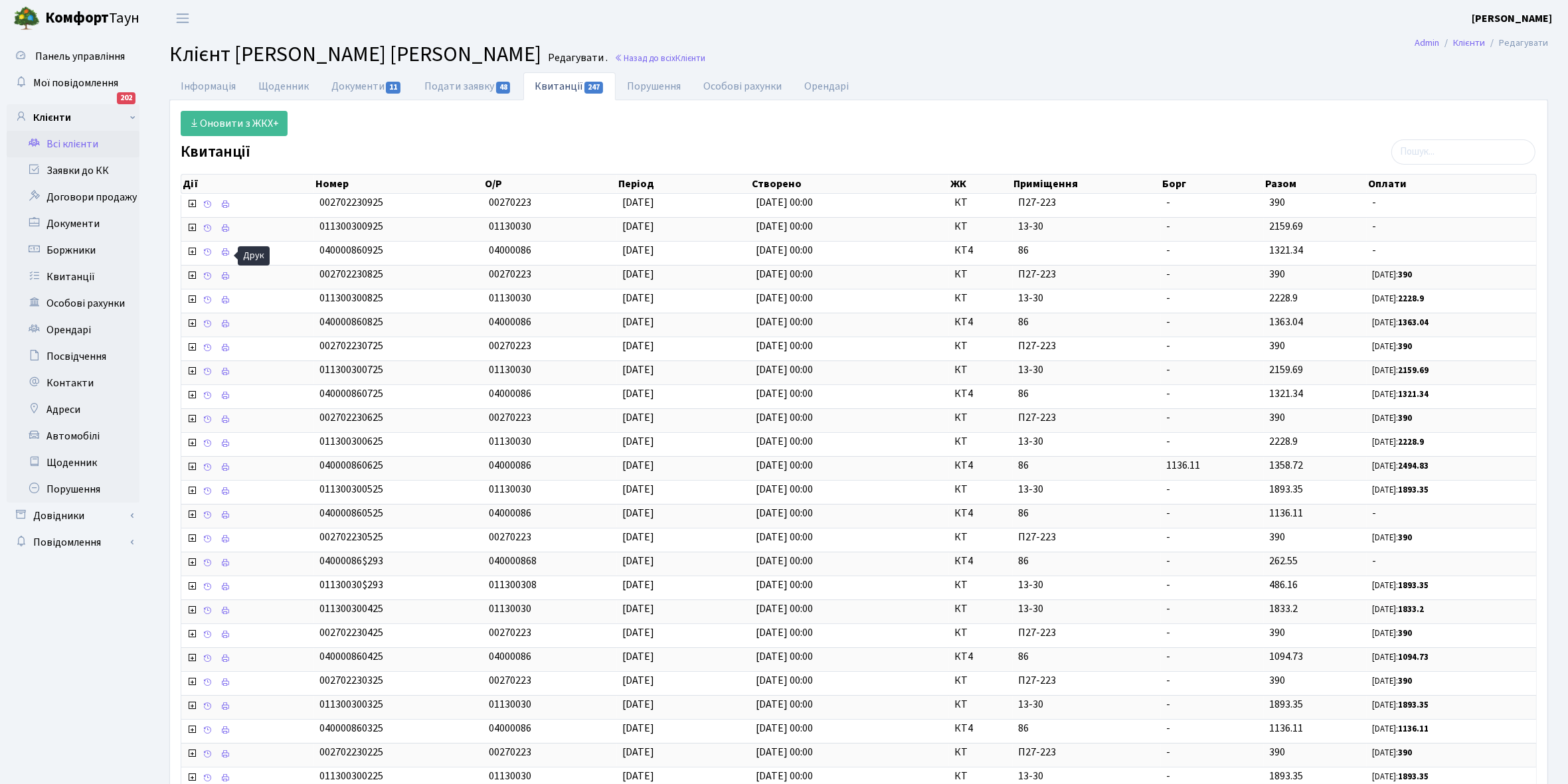
click at [81, 142] on link "Всі клієнти" at bounding box center [74, 144] width 133 height 26
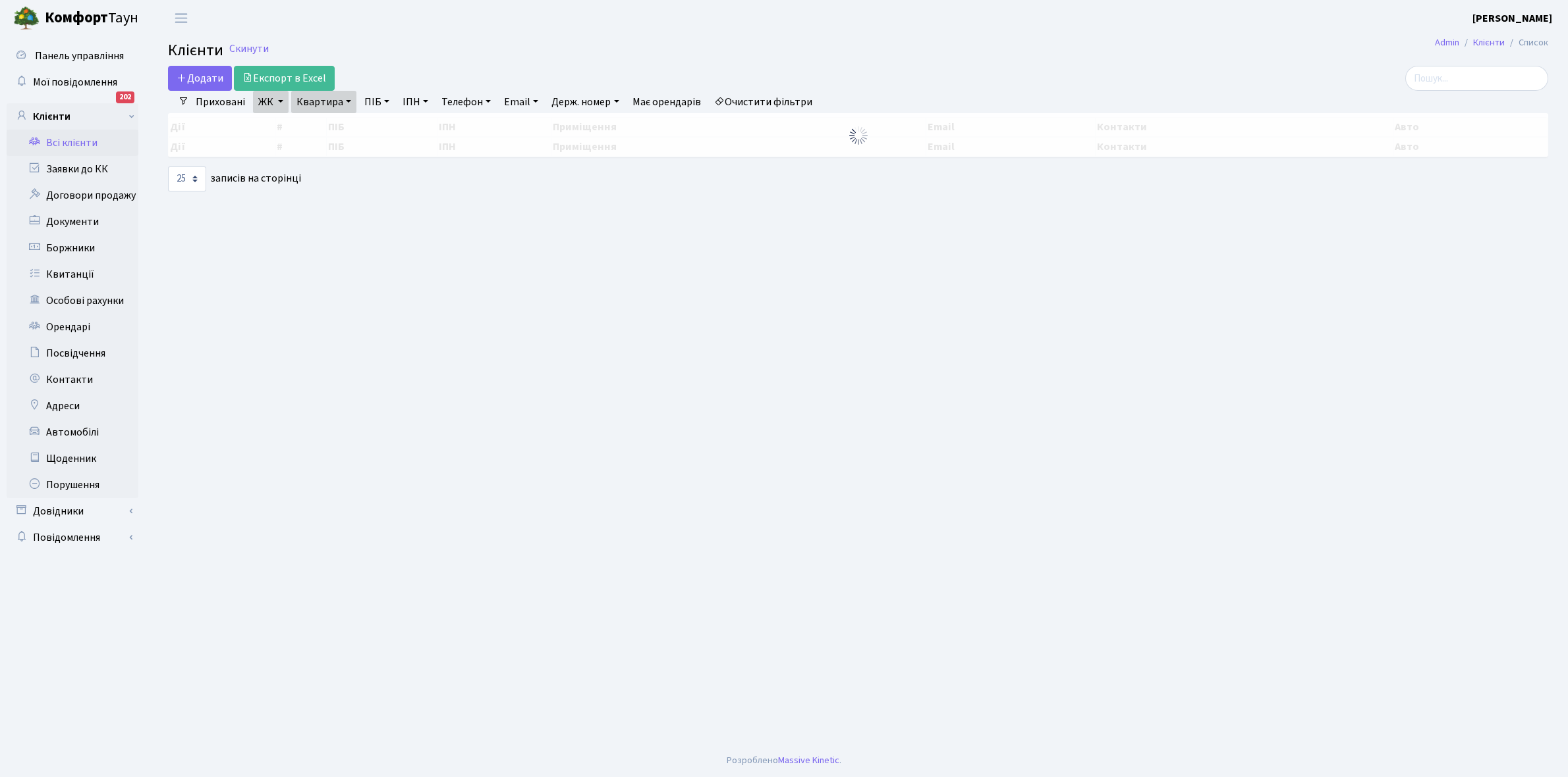
select select "25"
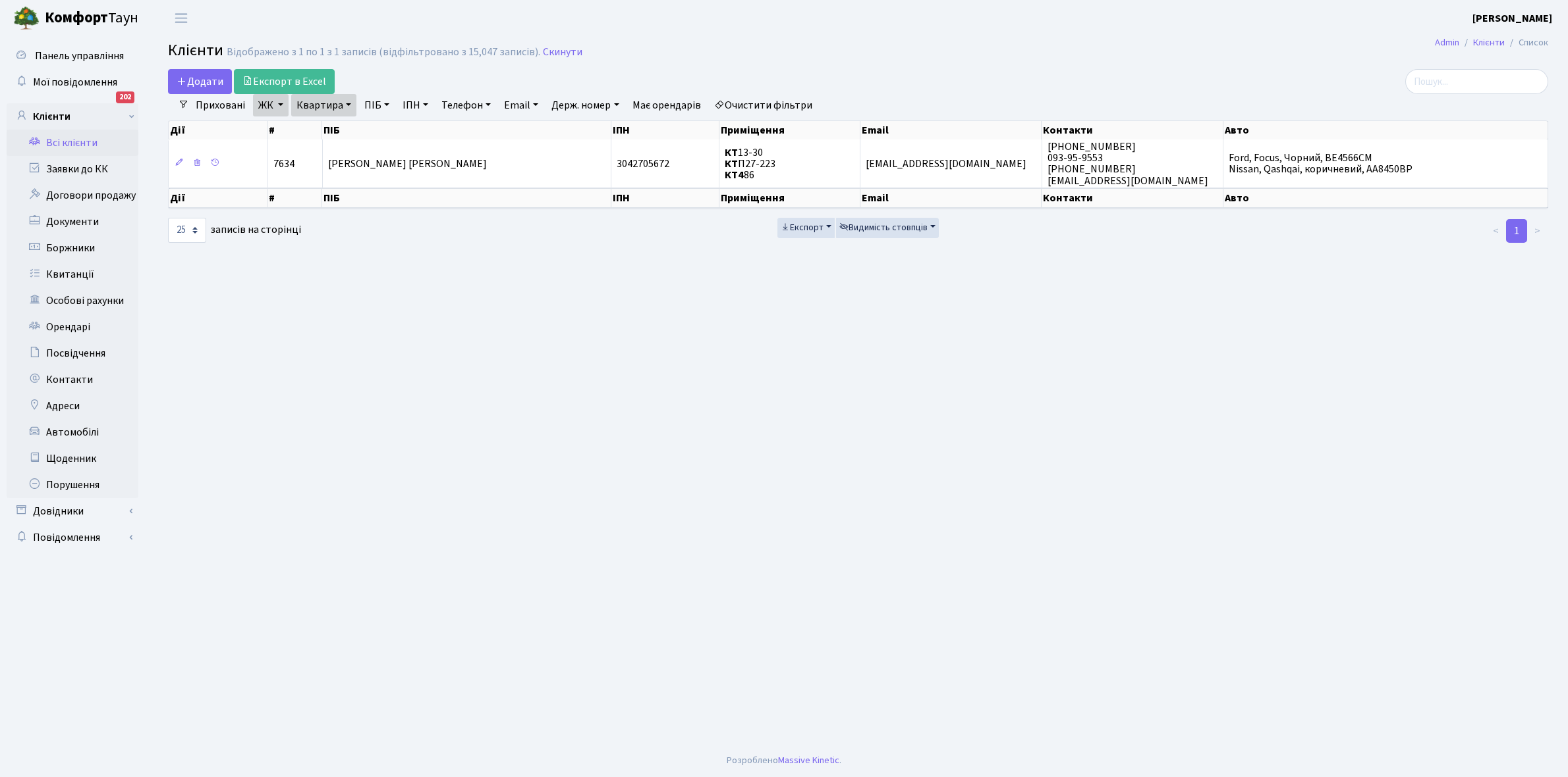
drag, startPoint x: 345, startPoint y: 100, endPoint x: 347, endPoint y: 110, distance: 10.2
click at [345, 101] on link "Квартира" at bounding box center [323, 105] width 65 height 23
click at [347, 127] on input "86" at bounding box center [330, 130] width 77 height 25
type input "89"
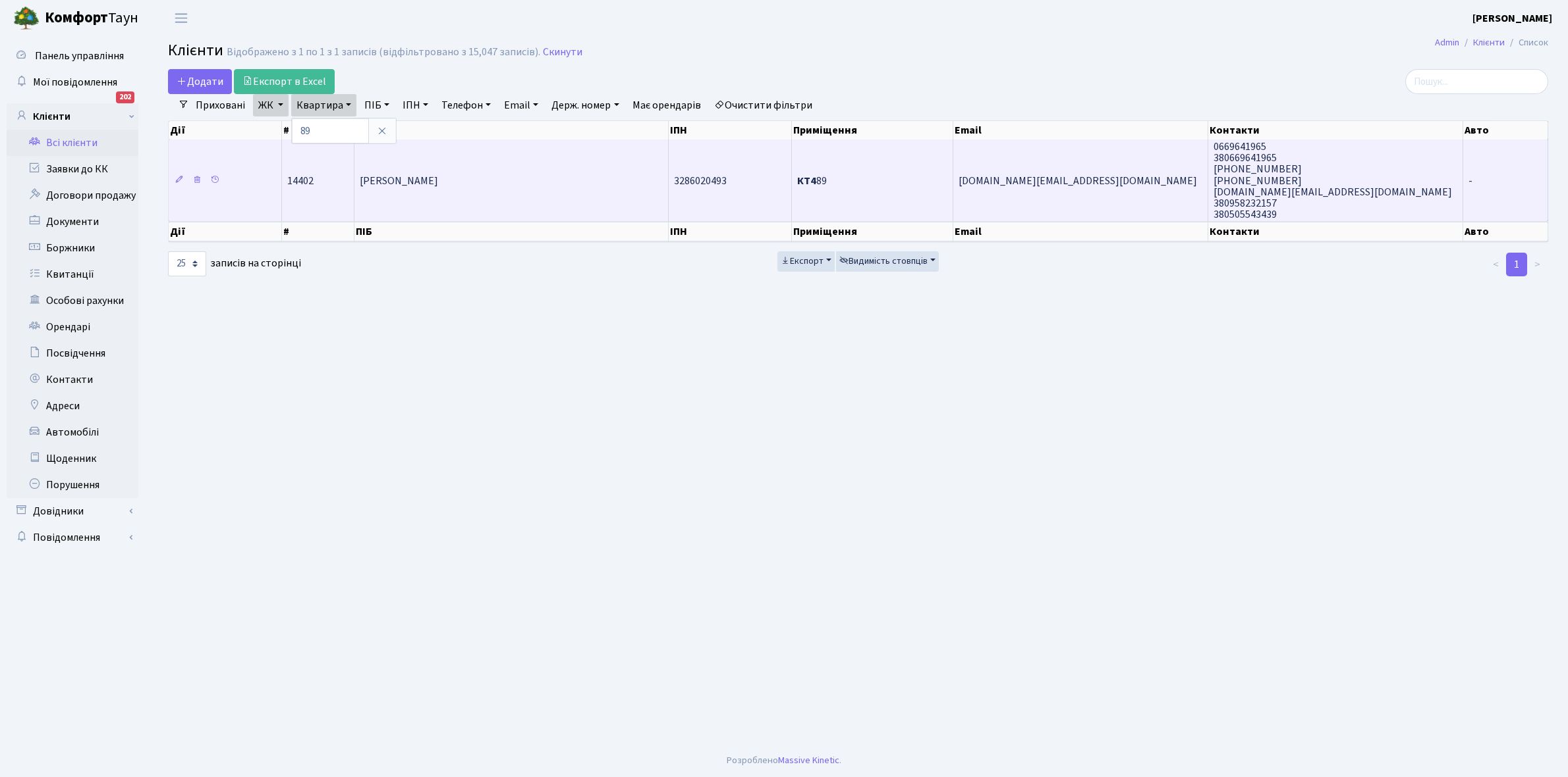
click at [446, 188] on td "[PERSON_NAME]" at bounding box center [512, 181] width 314 height 82
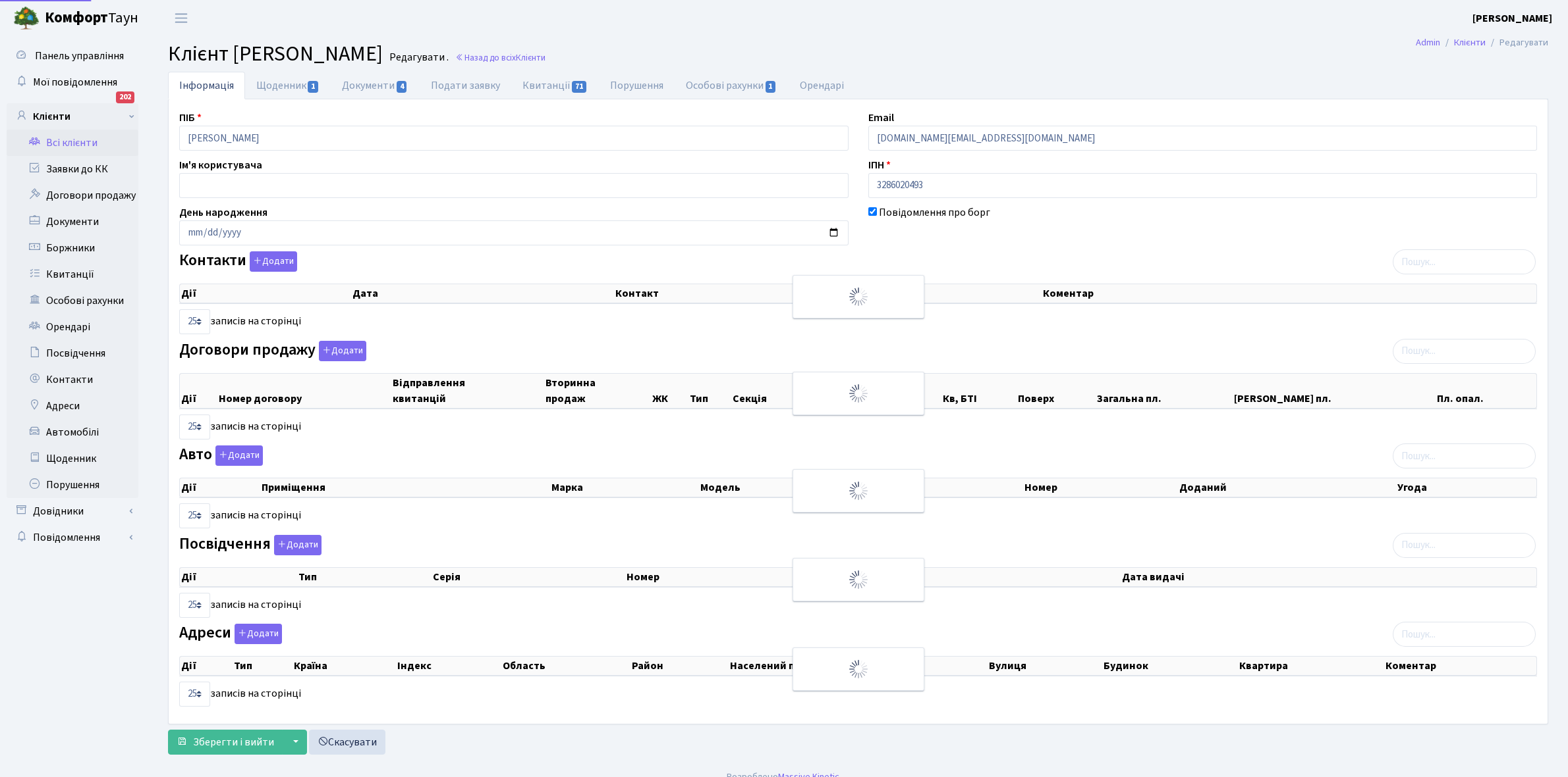
select select "25"
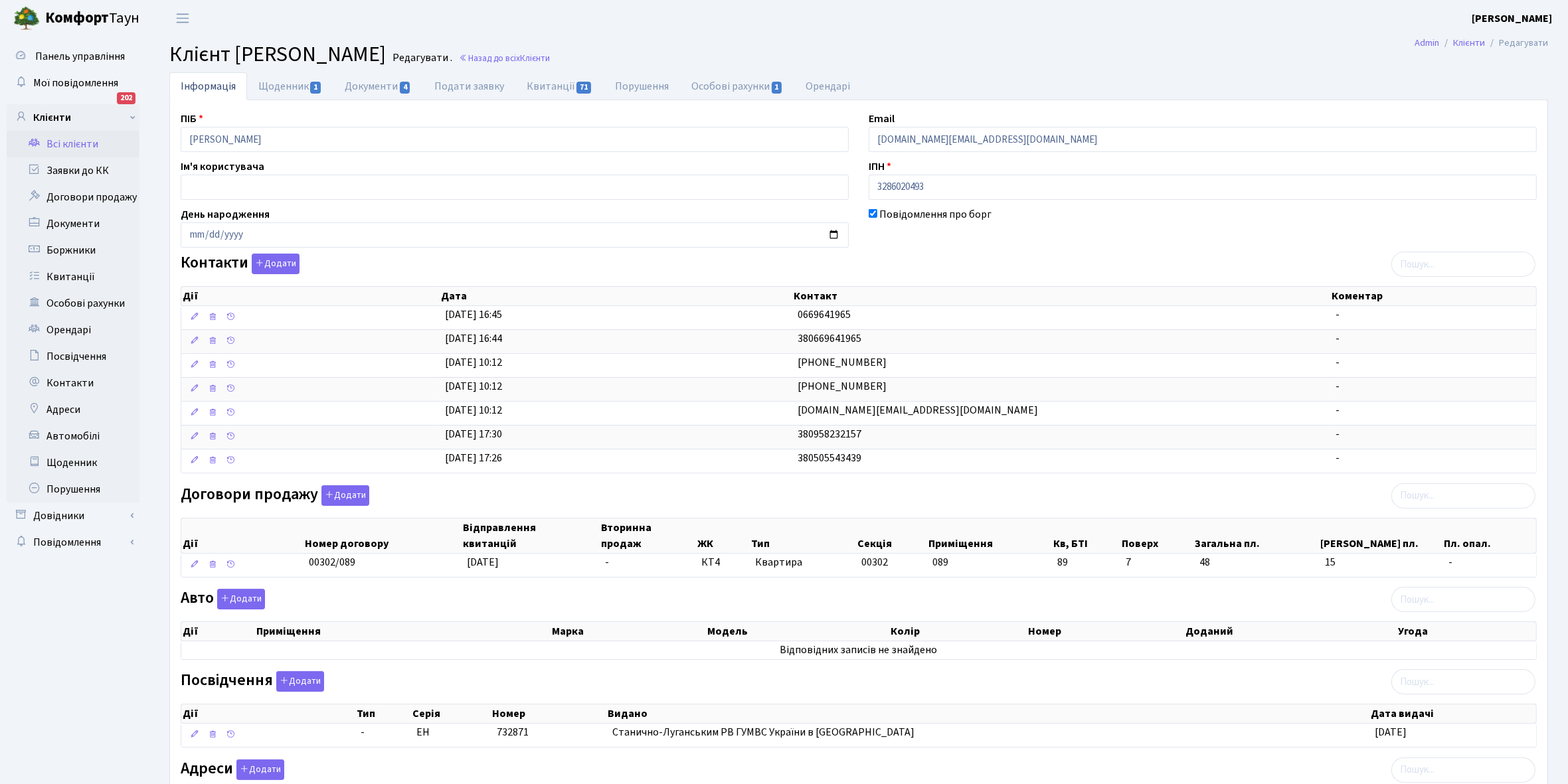
click at [67, 144] on link "Всі клієнти" at bounding box center [74, 144] width 133 height 26
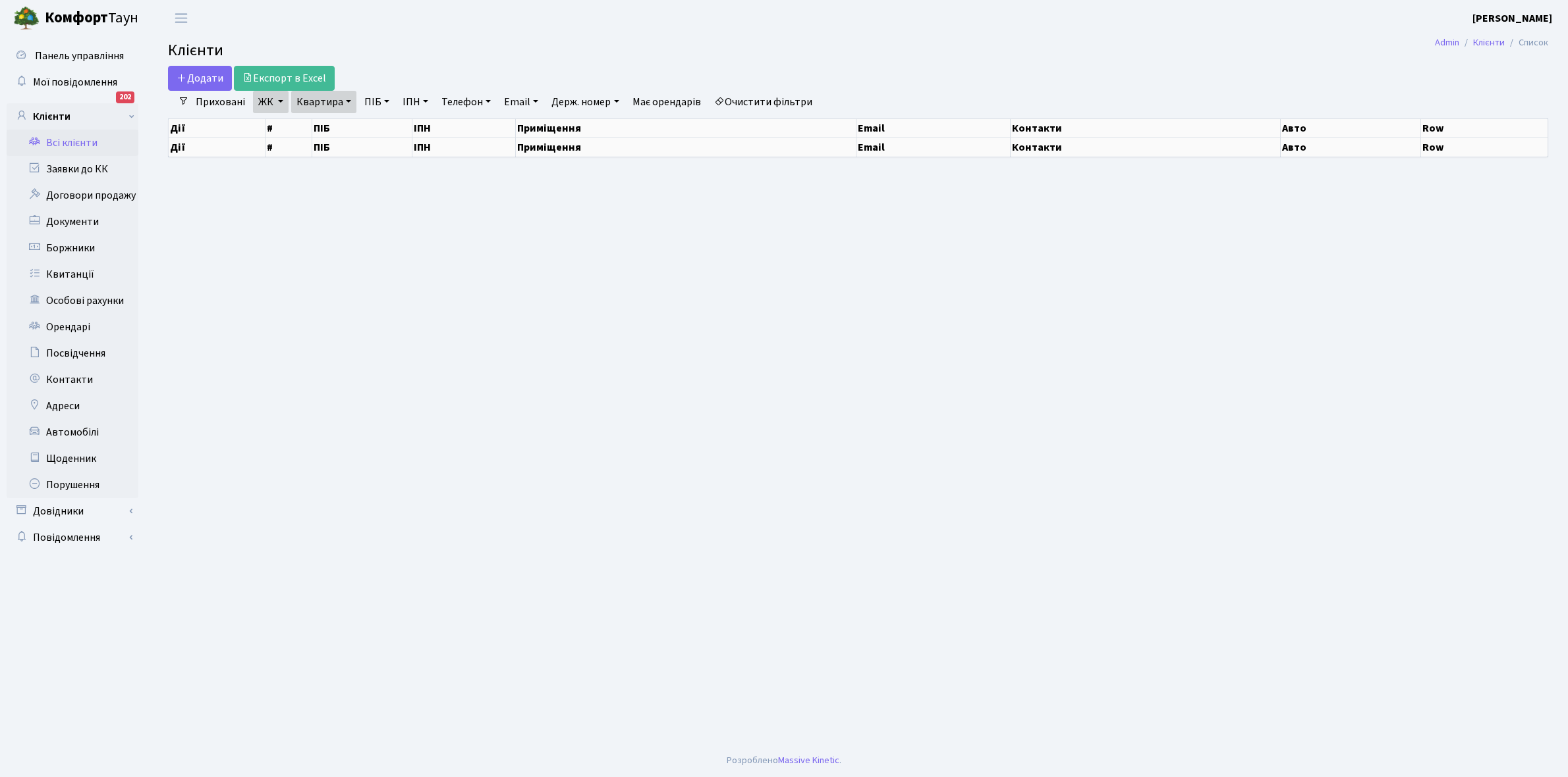
select select "25"
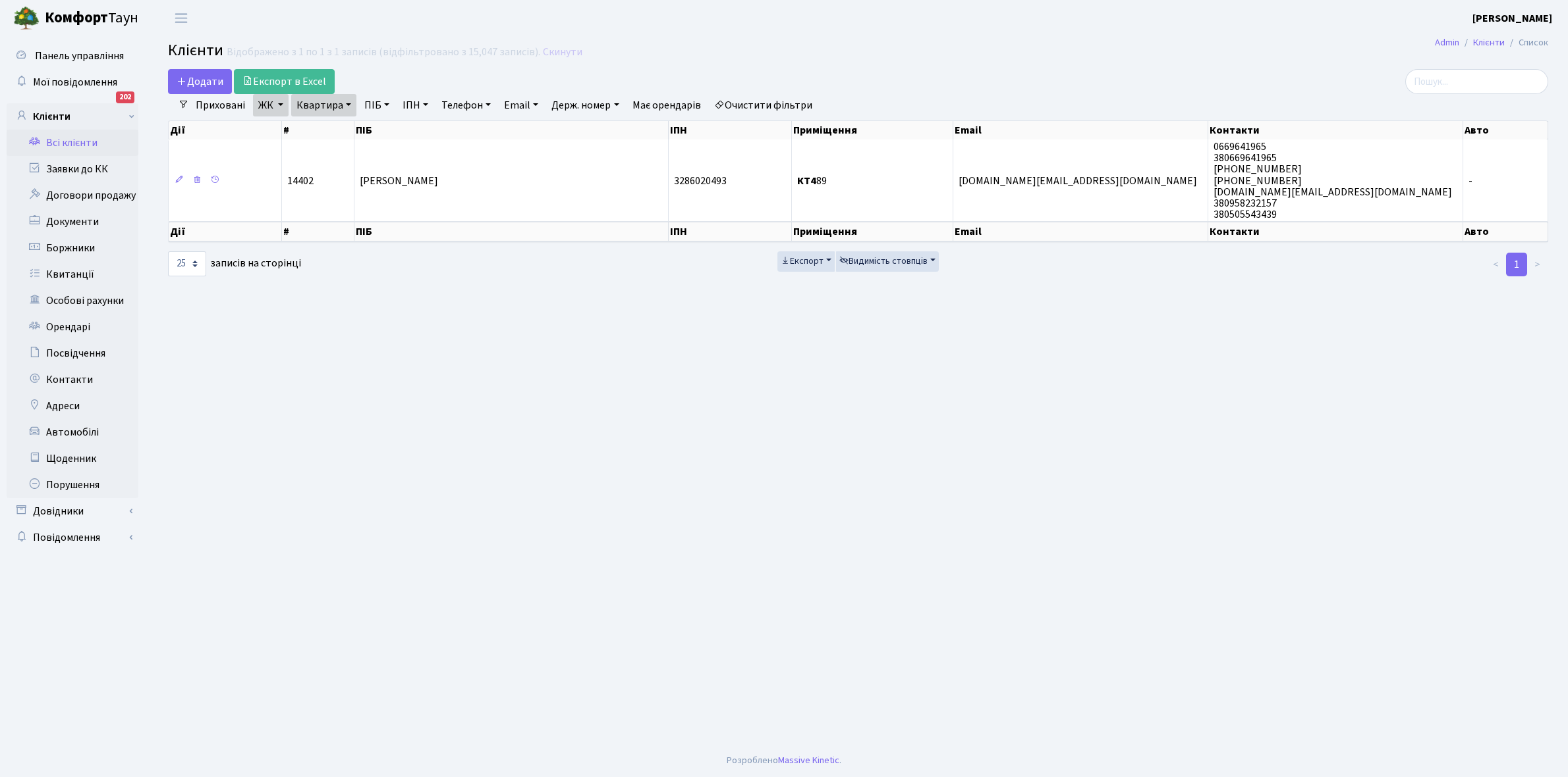
click at [344, 106] on link "Квартира" at bounding box center [323, 105] width 65 height 23
click at [338, 132] on input "89" at bounding box center [330, 130] width 77 height 25
type input "8"
type input "91"
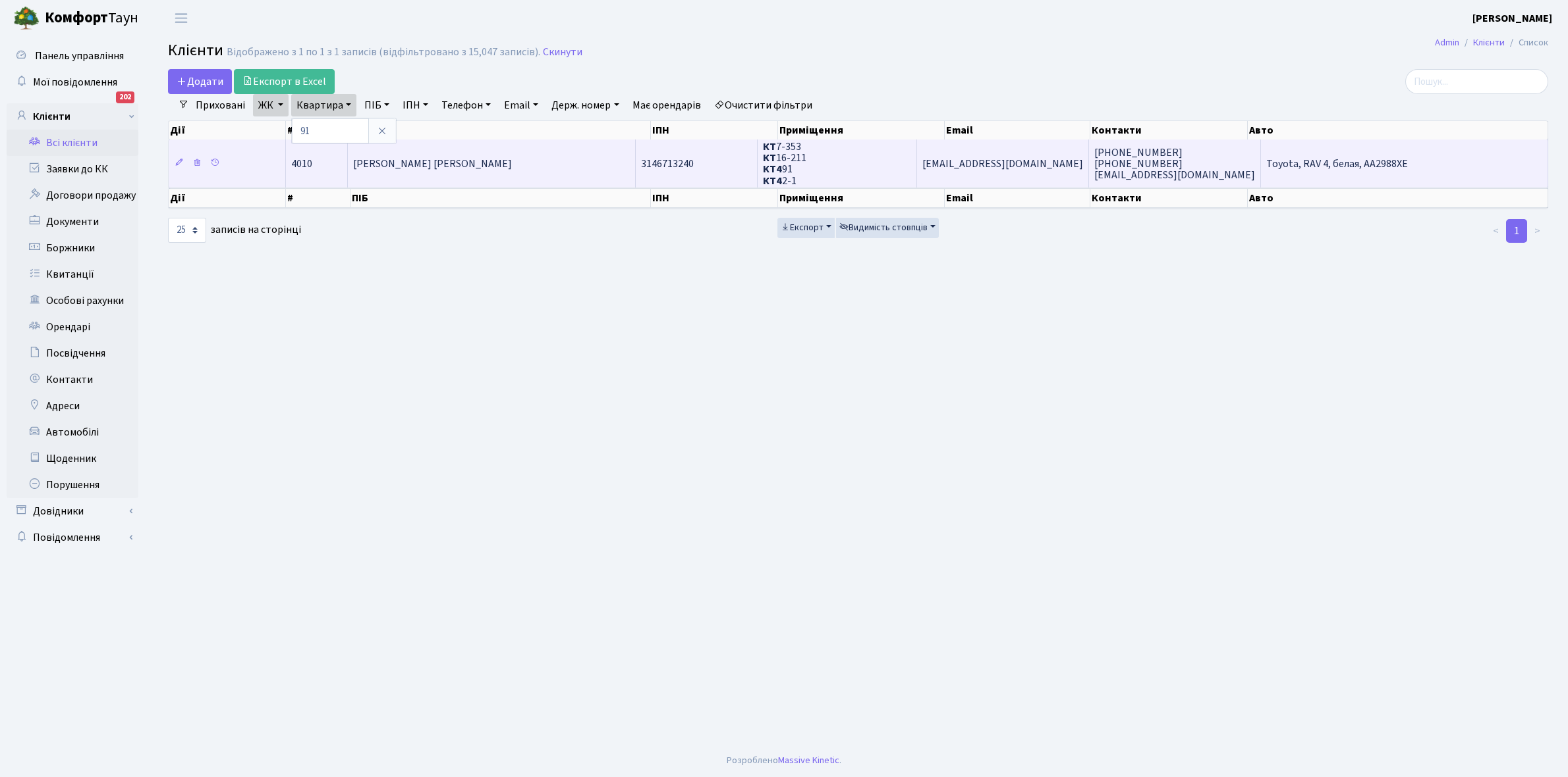
click at [441, 170] on span "[PERSON_NAME] [PERSON_NAME]" at bounding box center [432, 163] width 159 height 15
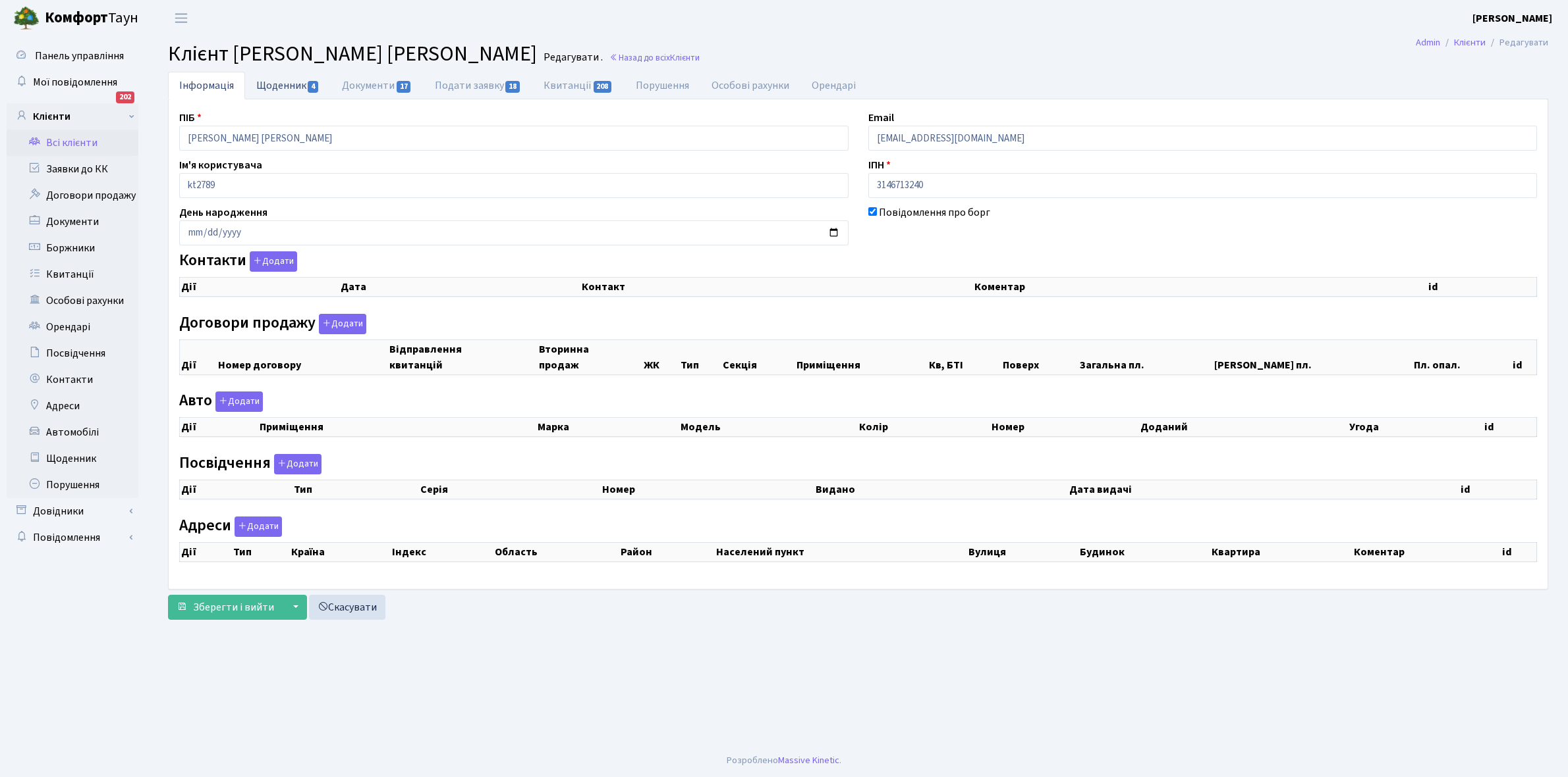
click at [270, 81] on link "Щоденник 4" at bounding box center [288, 85] width 86 height 27
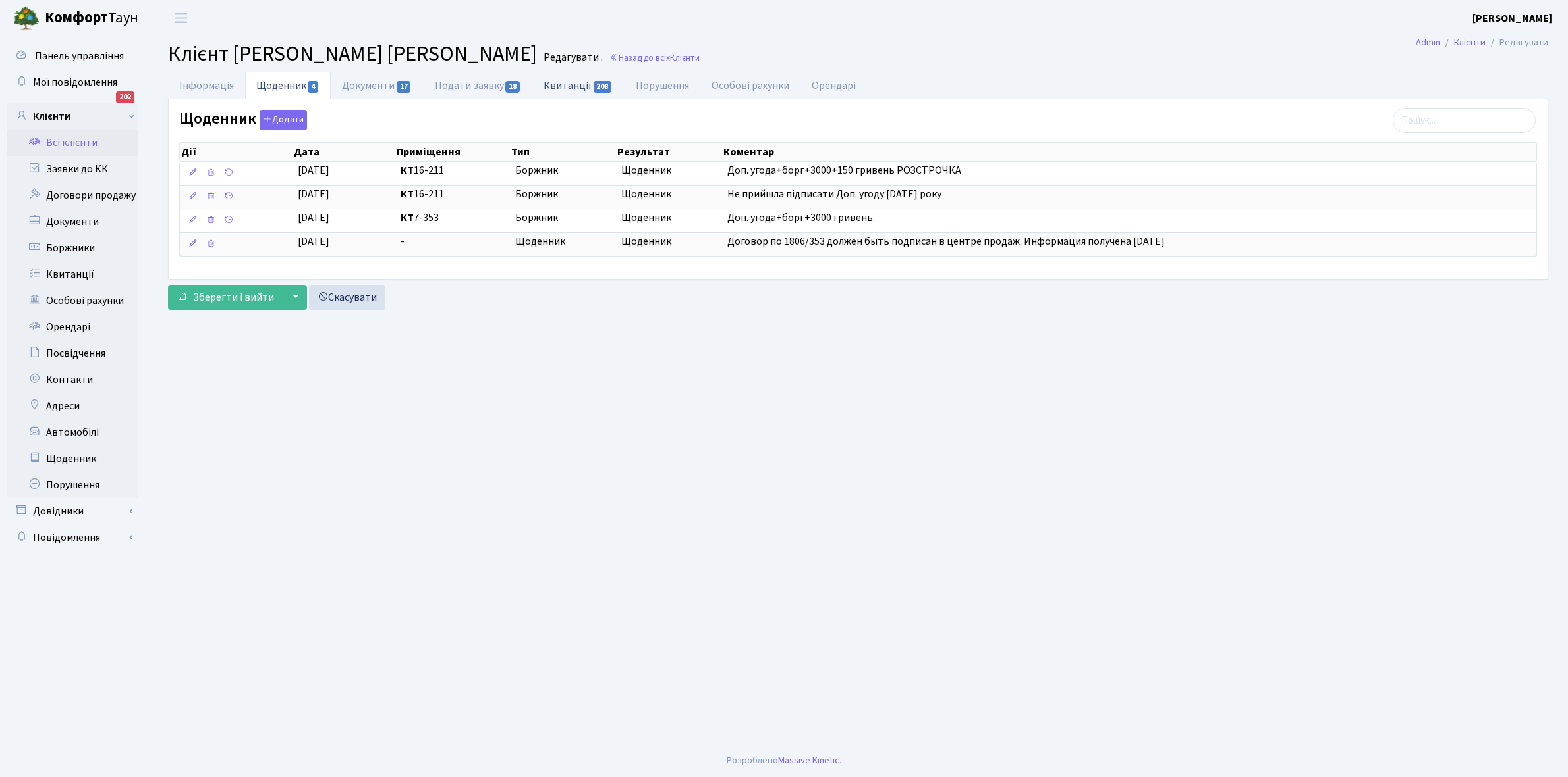
click at [570, 81] on link "Квитанції 208" at bounding box center [578, 85] width 91 height 27
select select "25"
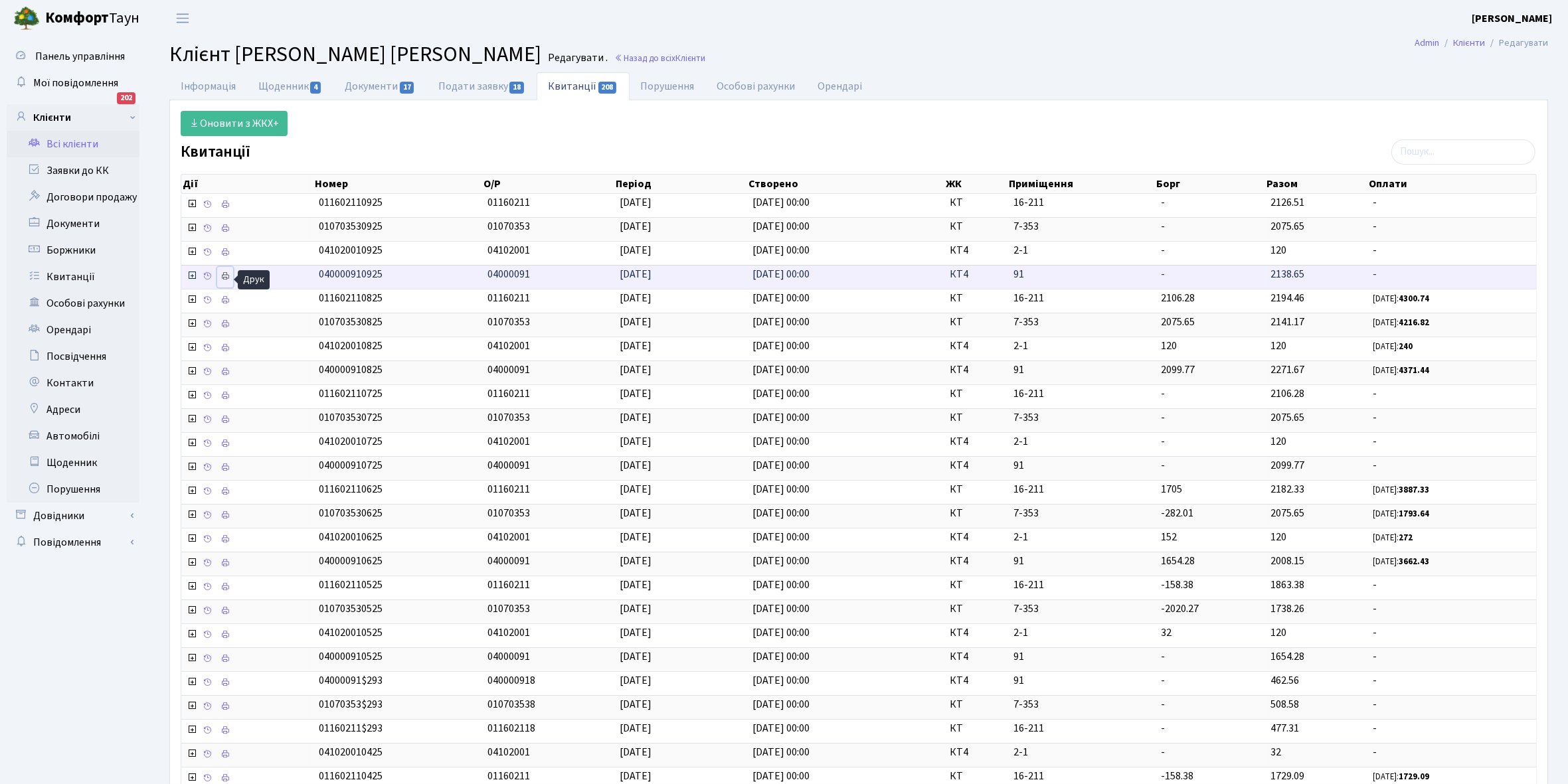
click at [224, 279] on icon at bounding box center [225, 276] width 10 height 10
click at [277, 87] on link "Щоденник 4" at bounding box center [290, 86] width 87 height 27
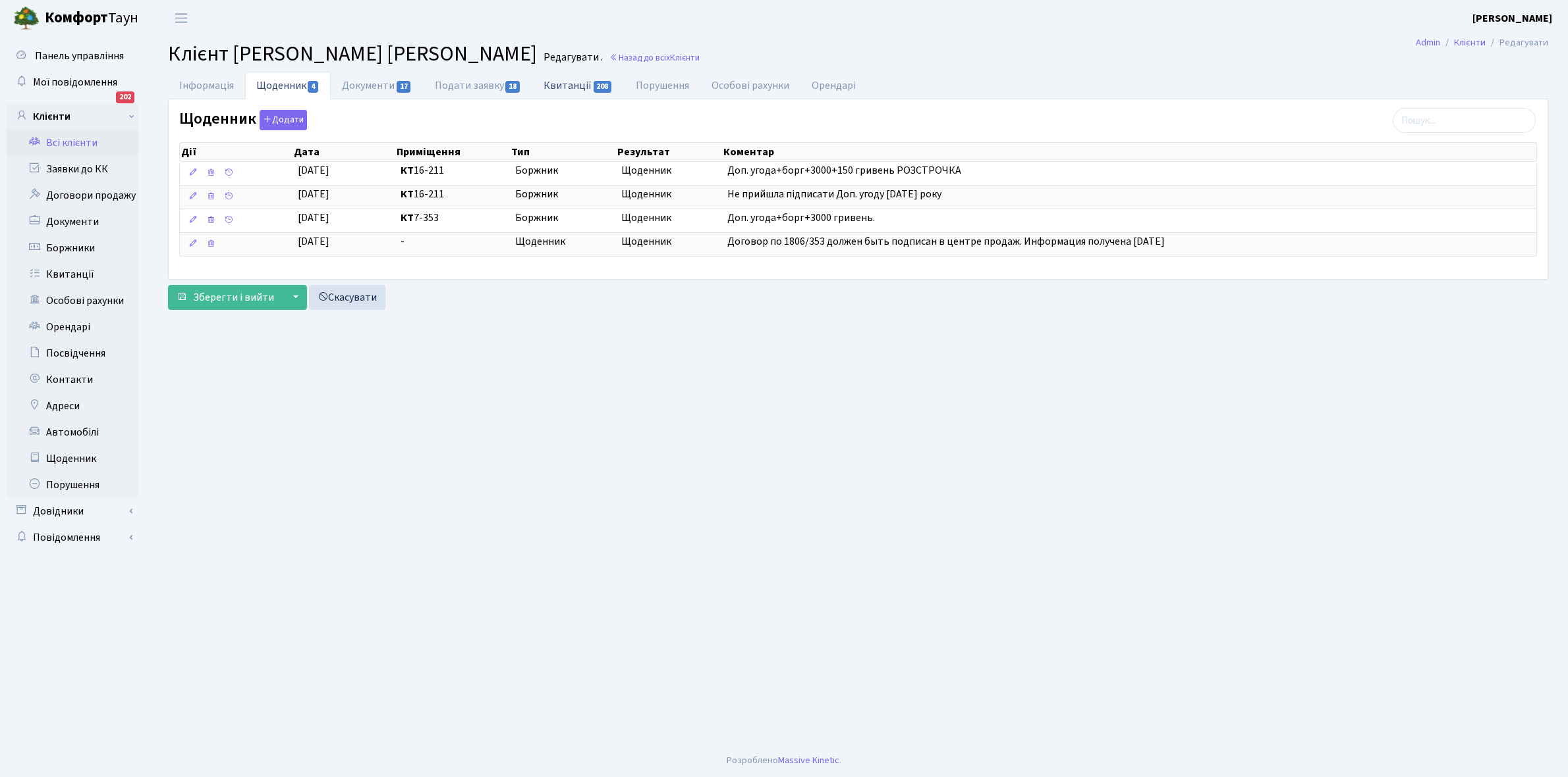
click at [576, 86] on link "Квитанції 208" at bounding box center [578, 85] width 91 height 27
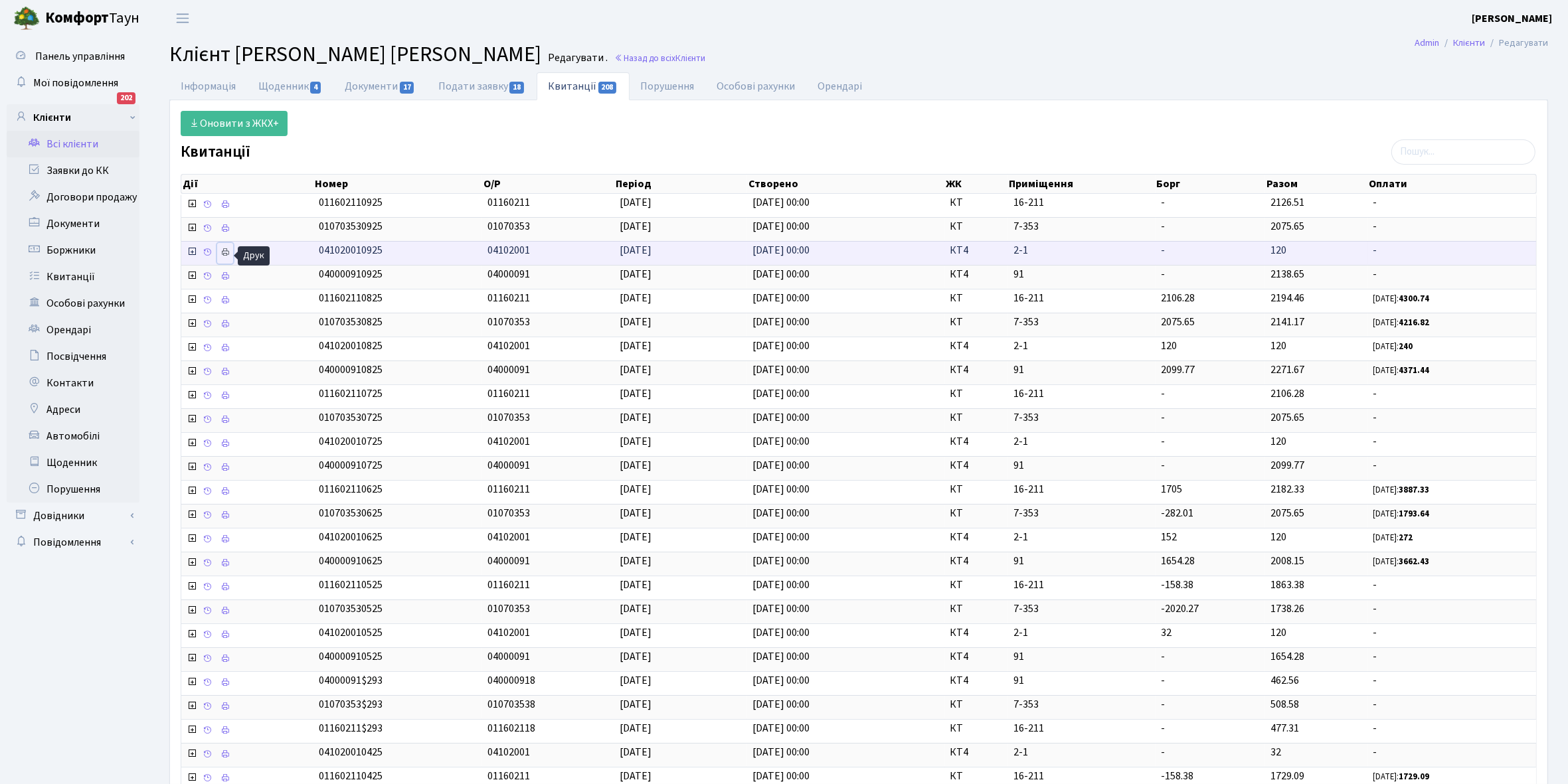
click at [228, 254] on icon at bounding box center [225, 252] width 10 height 10
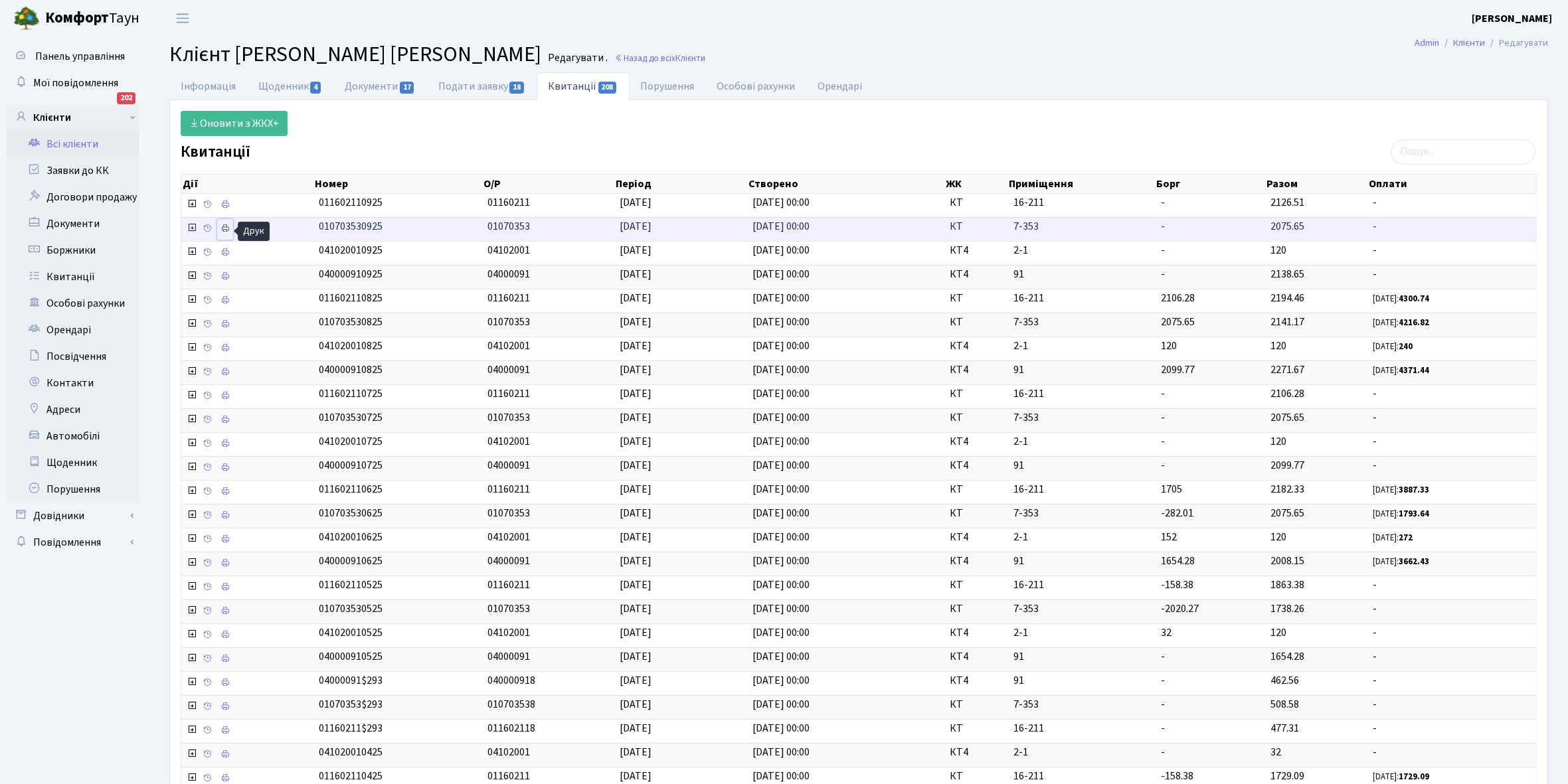
click at [221, 233] on icon at bounding box center [225, 229] width 10 height 10
click at [272, 85] on link "Щоденник 4" at bounding box center [290, 86] width 87 height 27
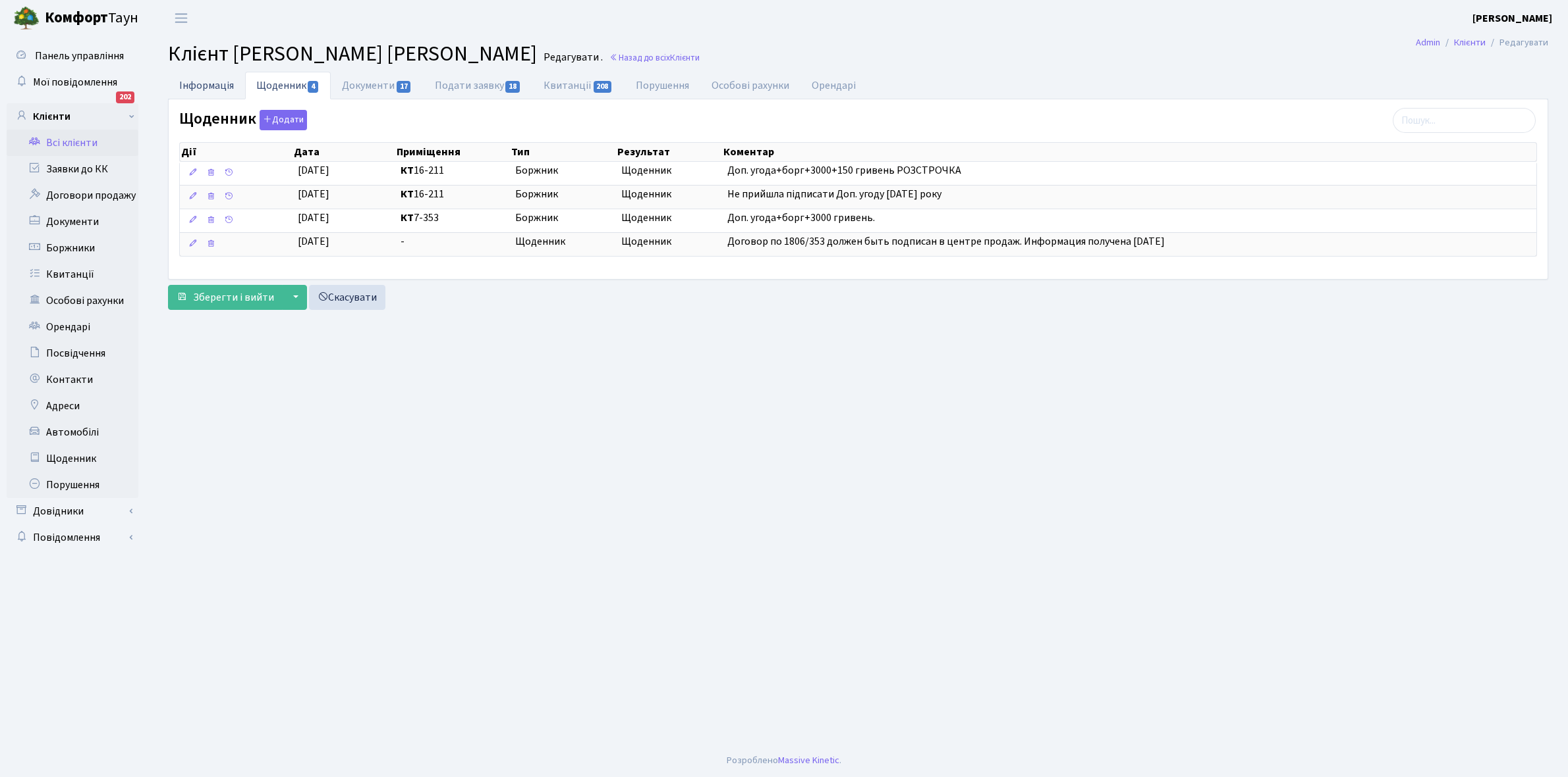
click at [203, 89] on link "Інформація" at bounding box center [206, 85] width 77 height 27
select select "25"
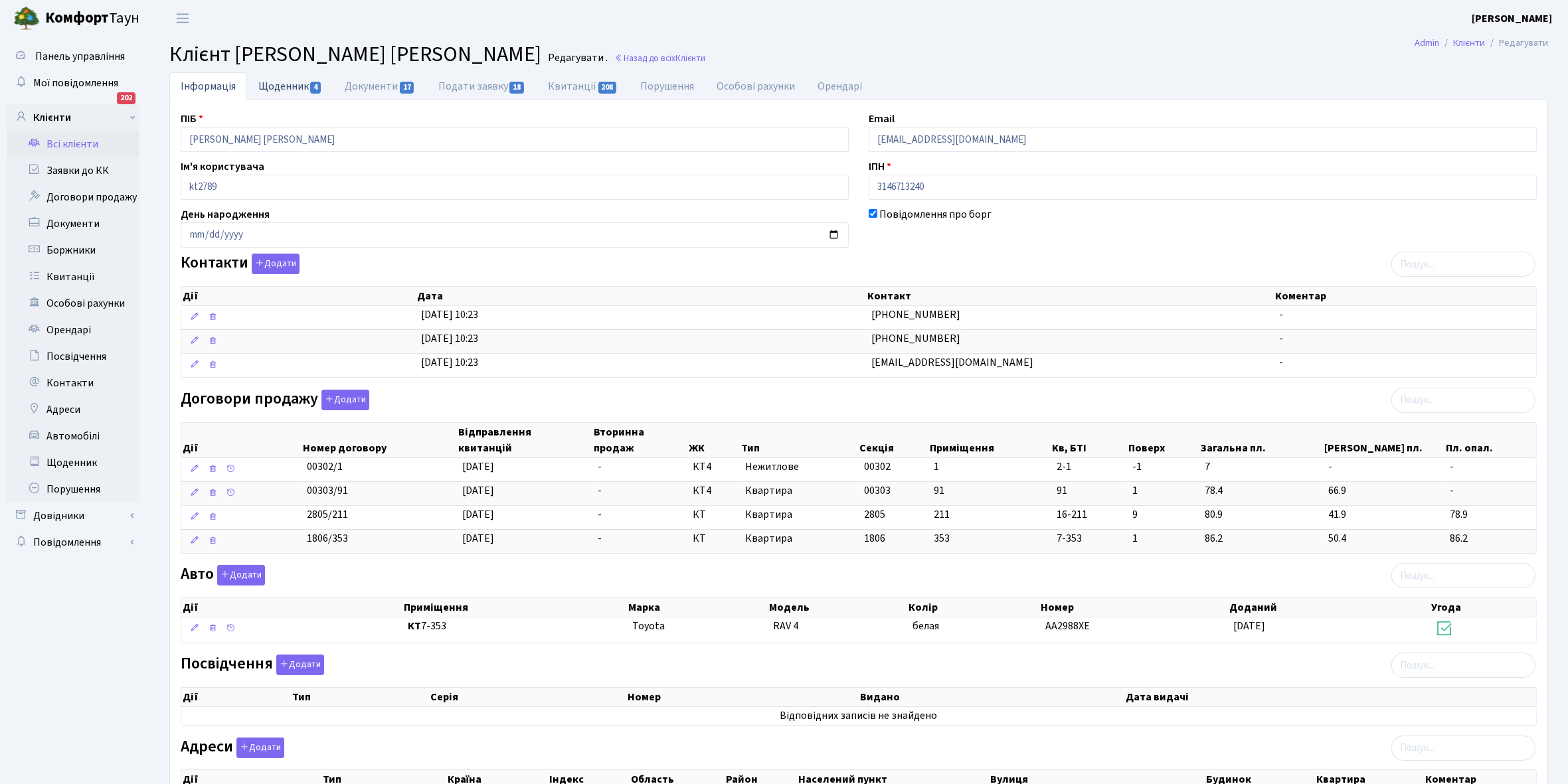
click at [281, 84] on link "Щоденник 4" at bounding box center [290, 86] width 87 height 27
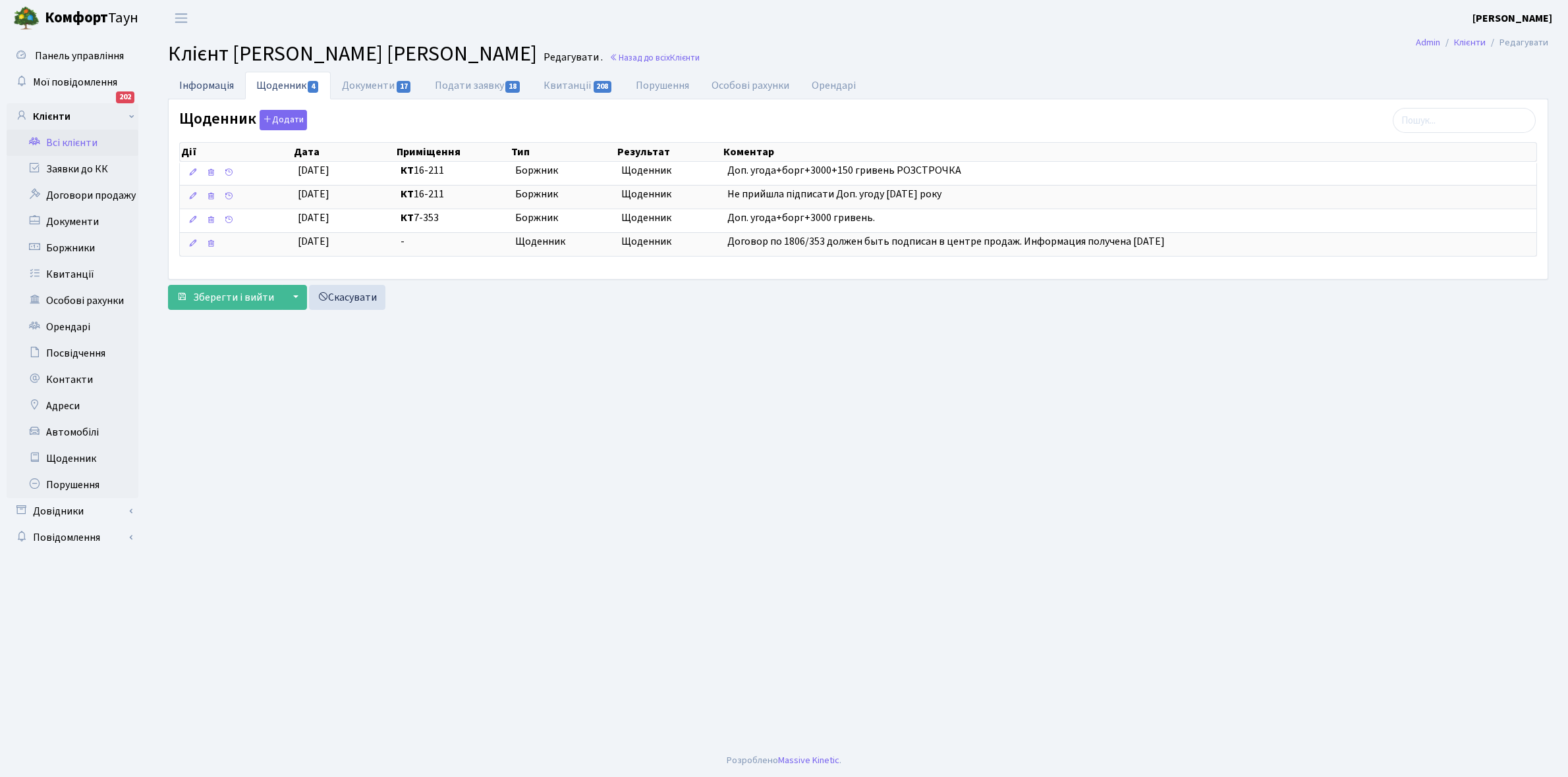
click at [199, 88] on link "Інформація" at bounding box center [206, 85] width 77 height 27
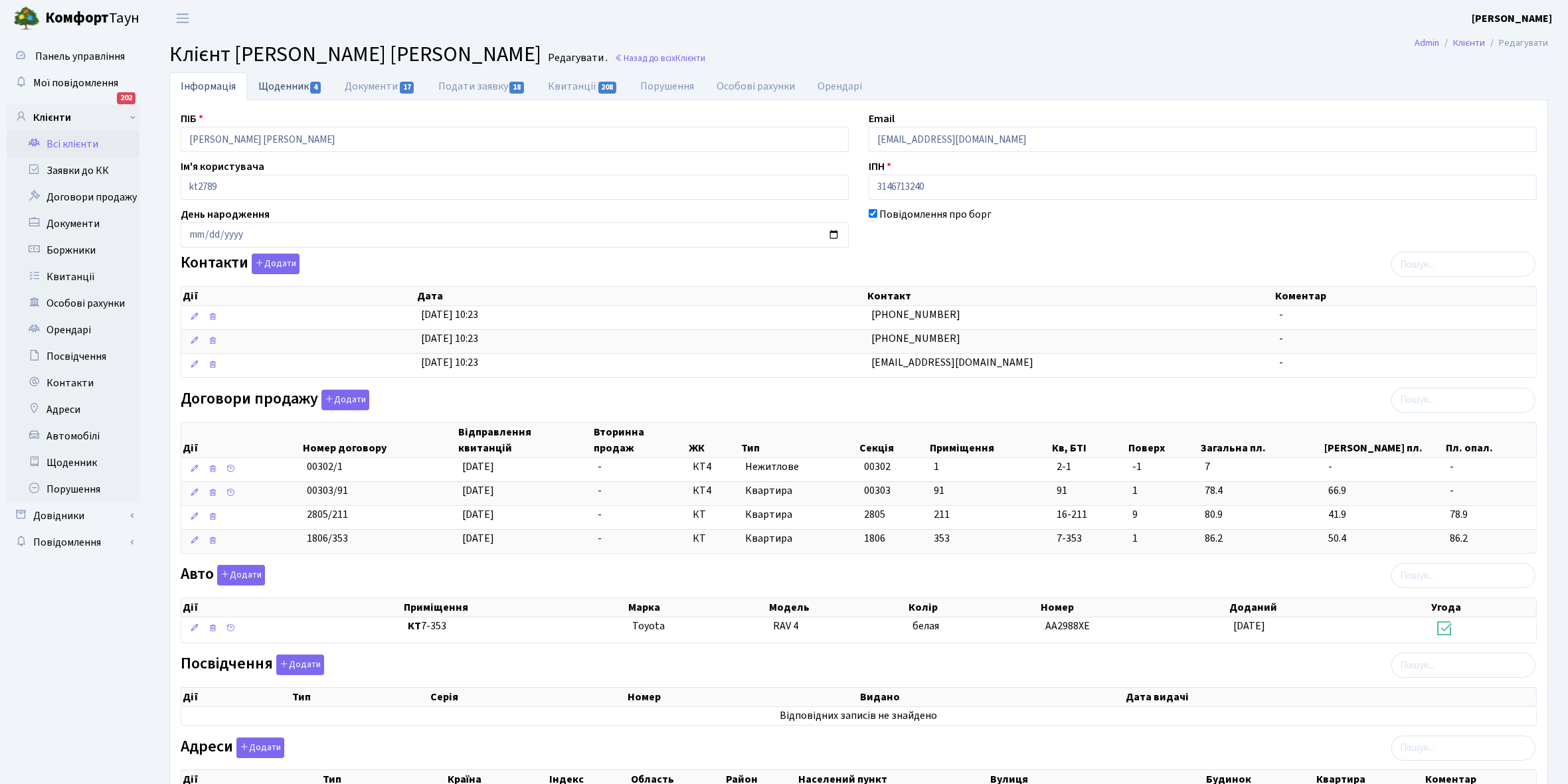
click at [271, 89] on link "Щоденник 4" at bounding box center [290, 86] width 87 height 27
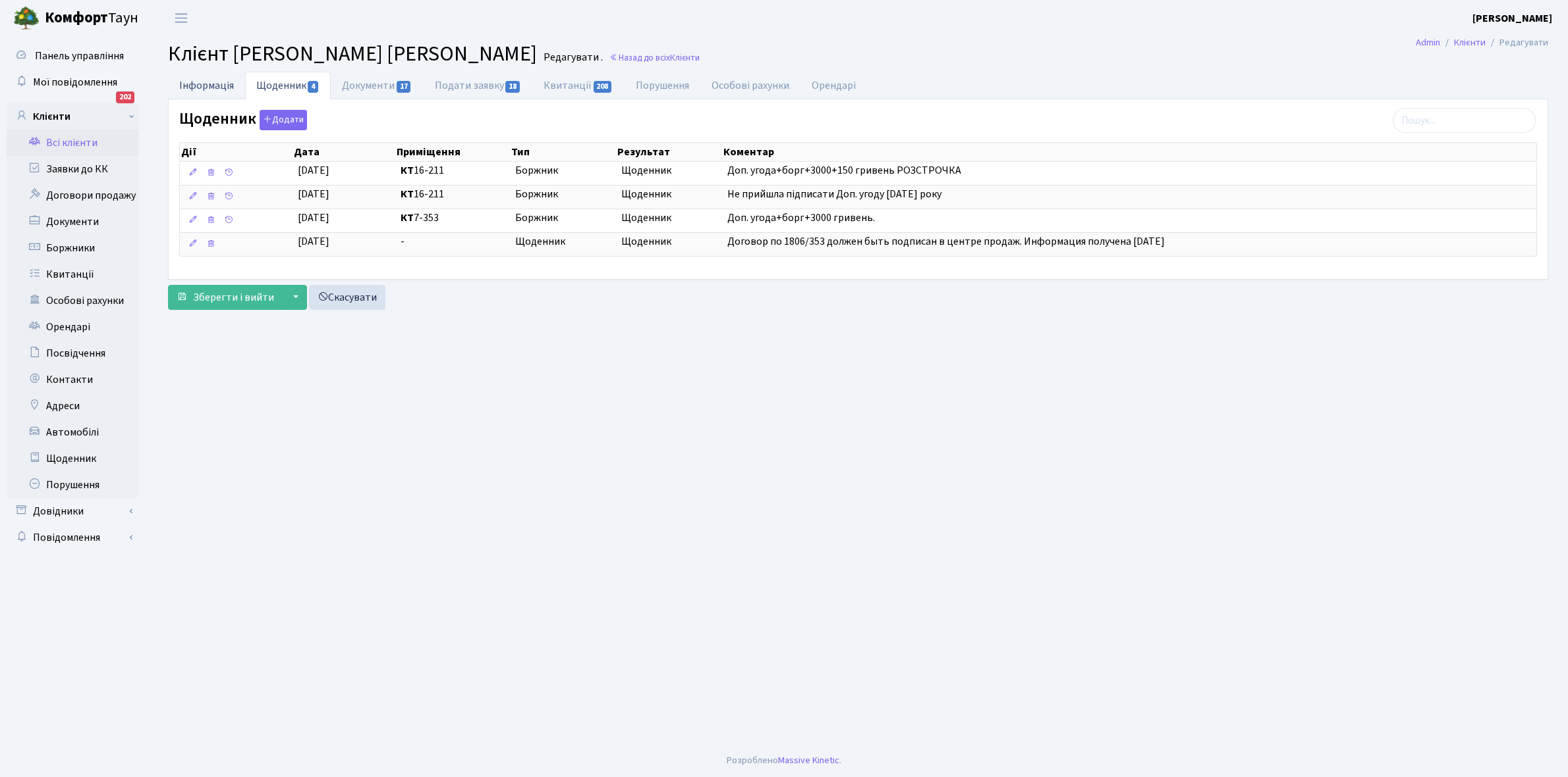
click at [192, 81] on link "Інформація" at bounding box center [206, 85] width 77 height 27
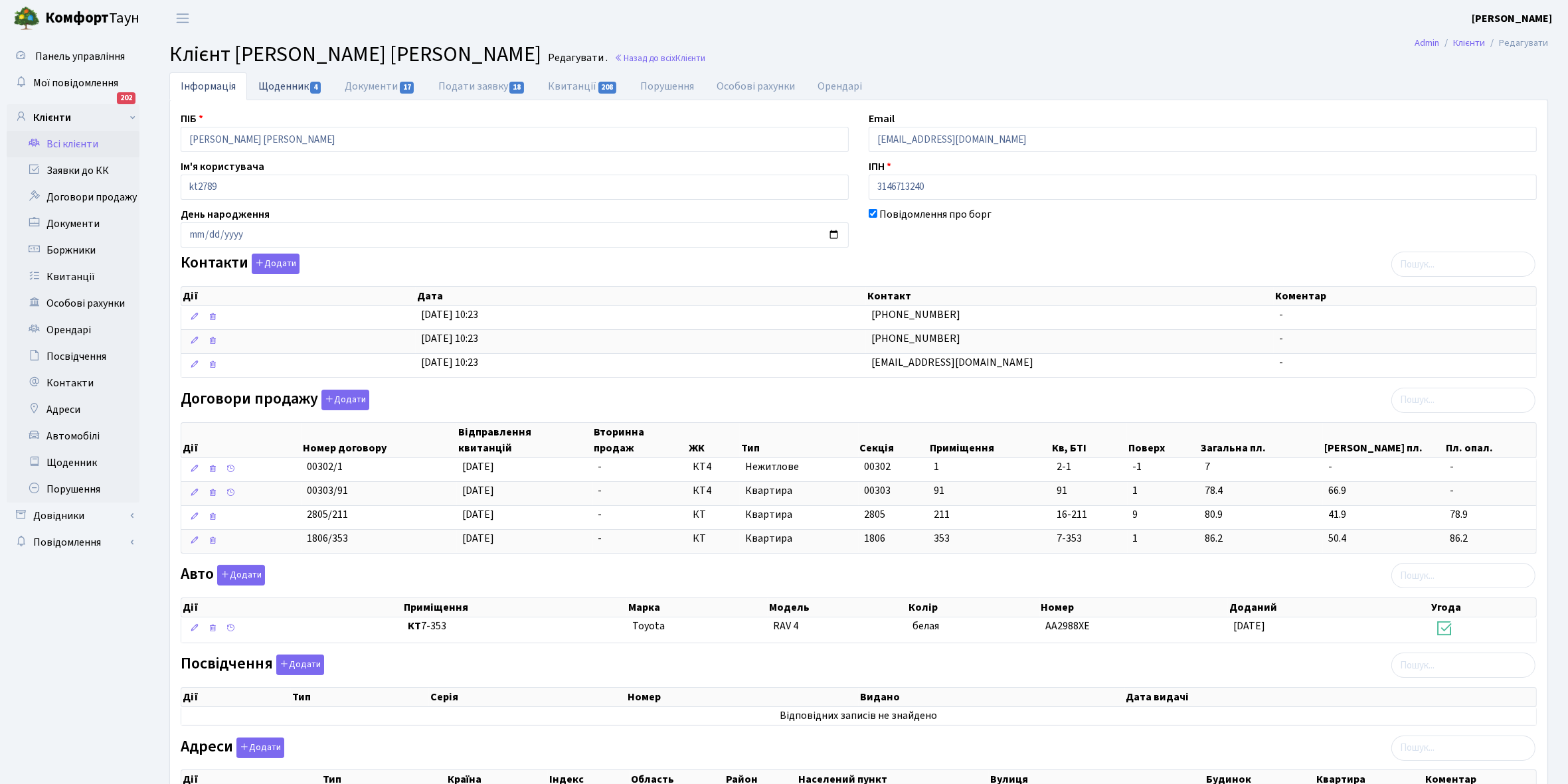
click at [268, 88] on link "Щоденник 4" at bounding box center [290, 86] width 87 height 27
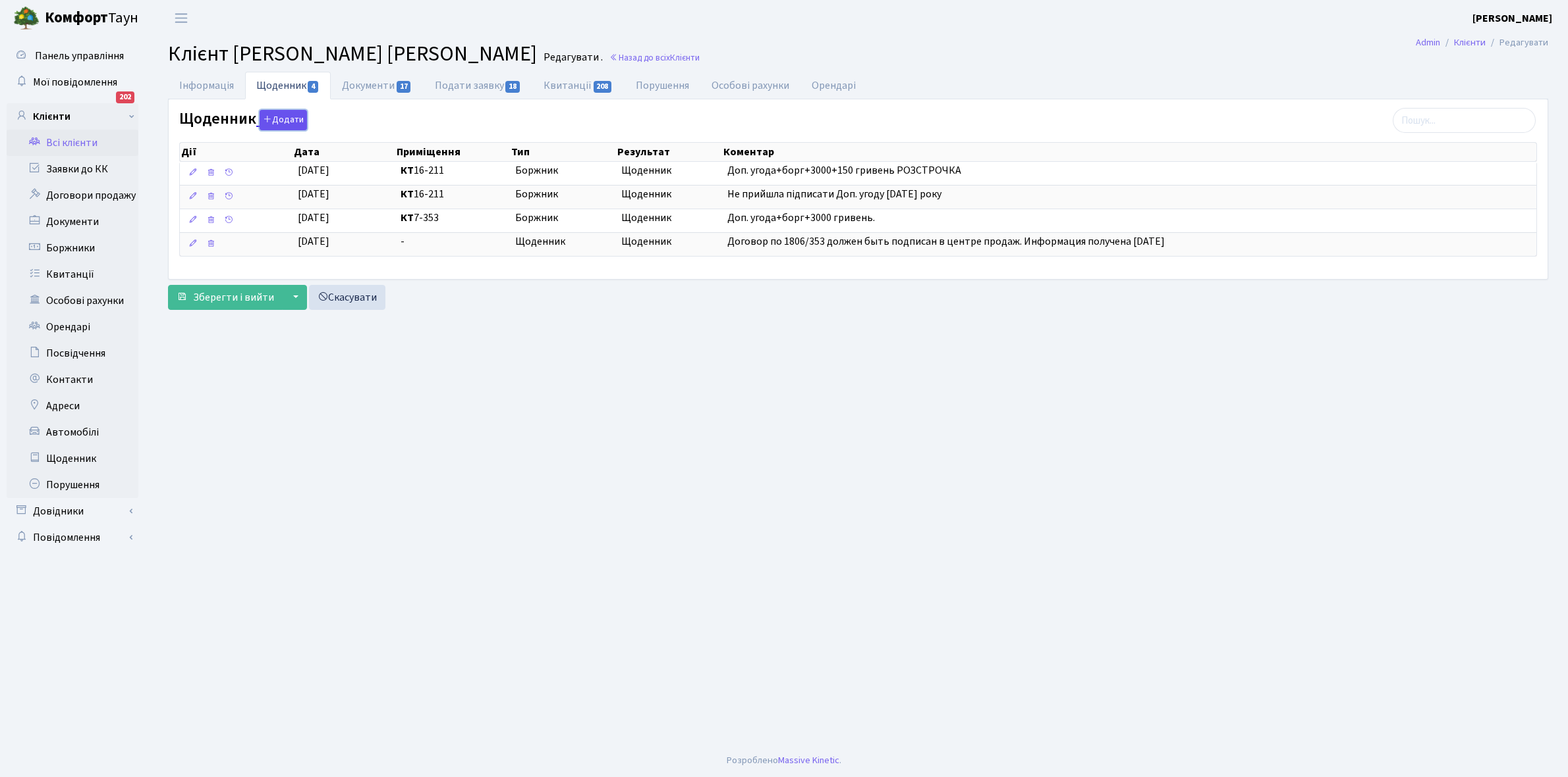
click at [277, 117] on button "Додати" at bounding box center [283, 121] width 48 height 21
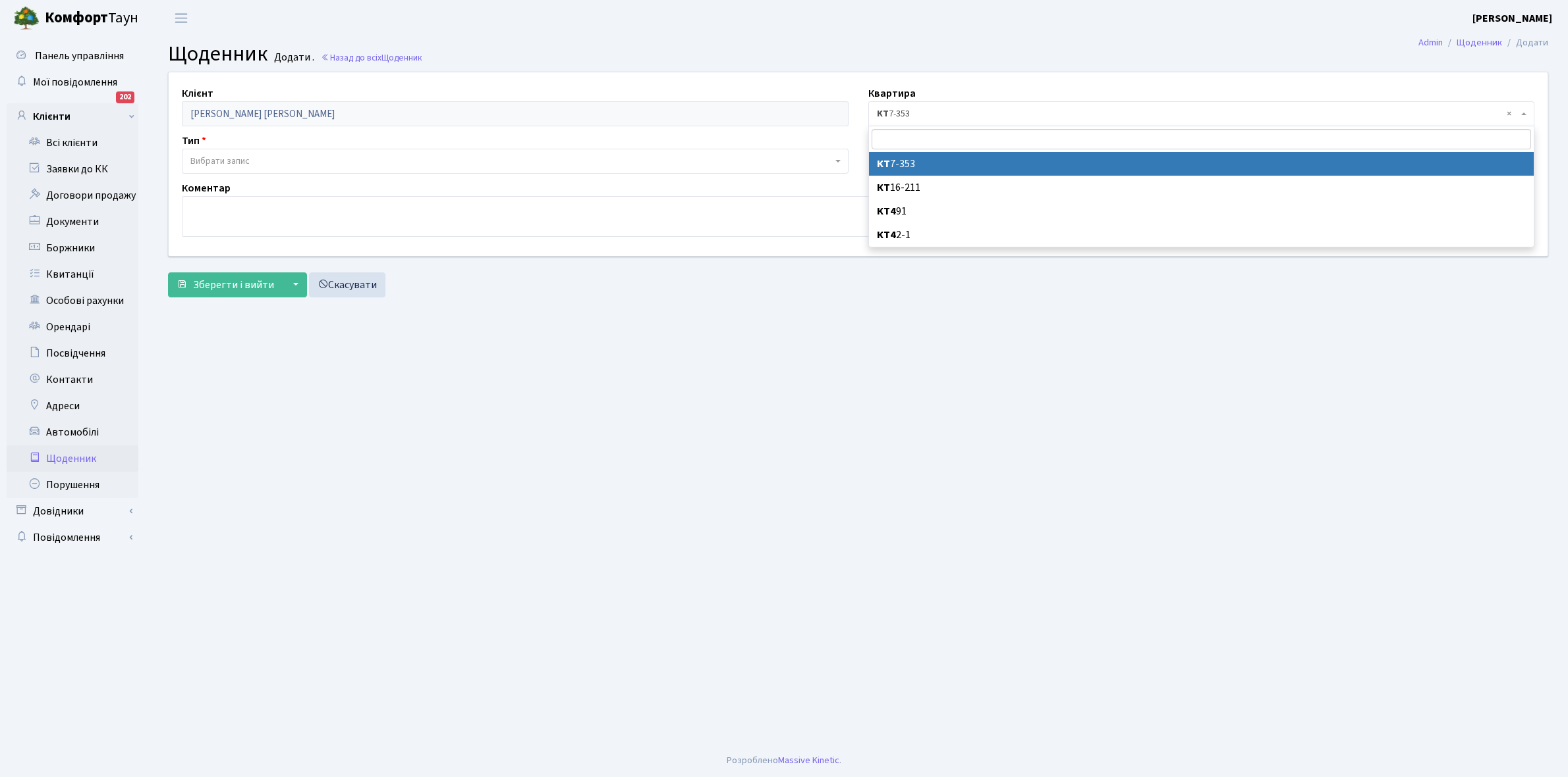
click at [917, 112] on span "× КТ 7-353" at bounding box center [1197, 114] width 642 height 13
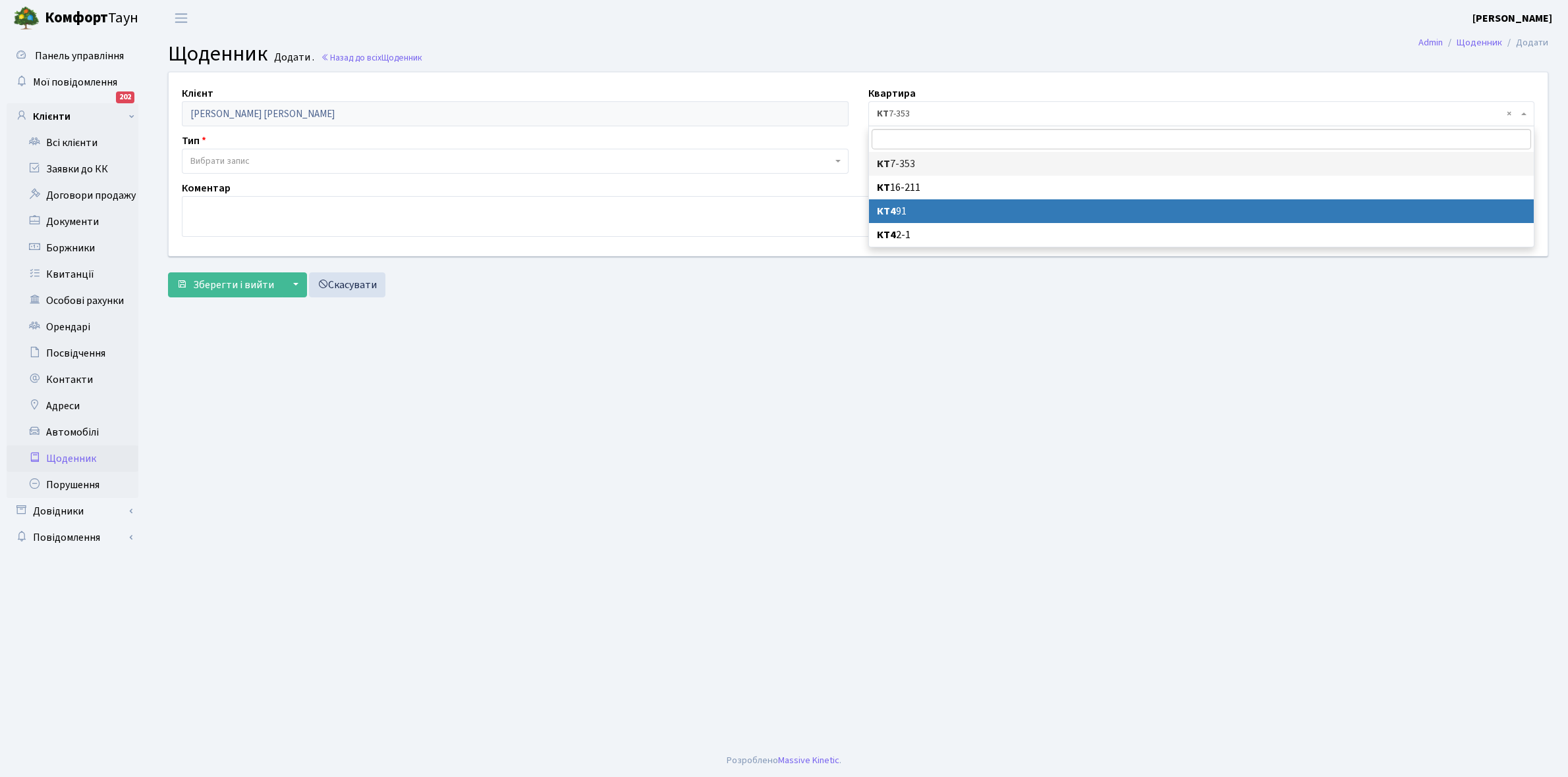
select select "176532"
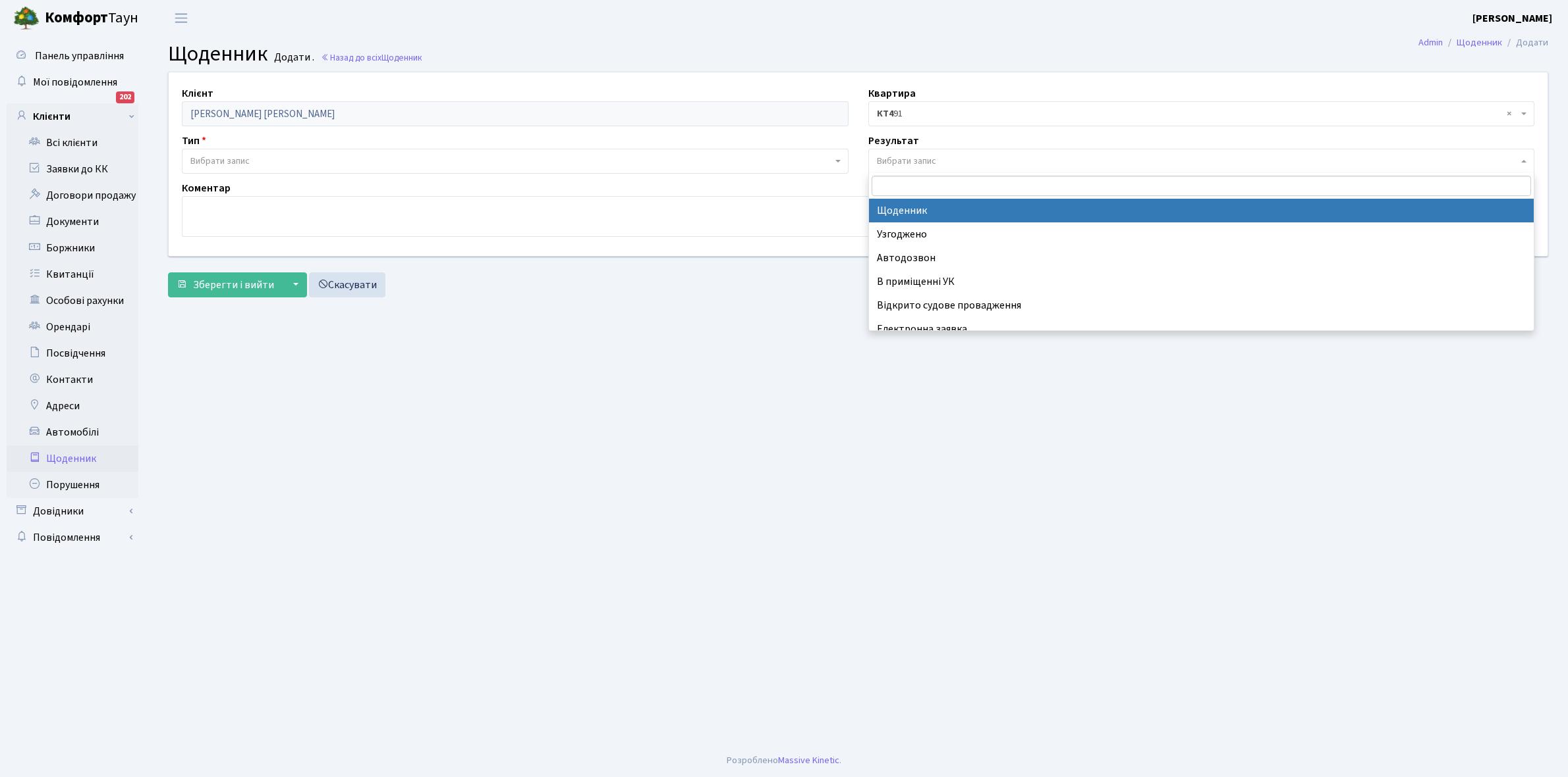
click at [940, 156] on span "Вибрати запис" at bounding box center [1197, 161] width 642 height 13
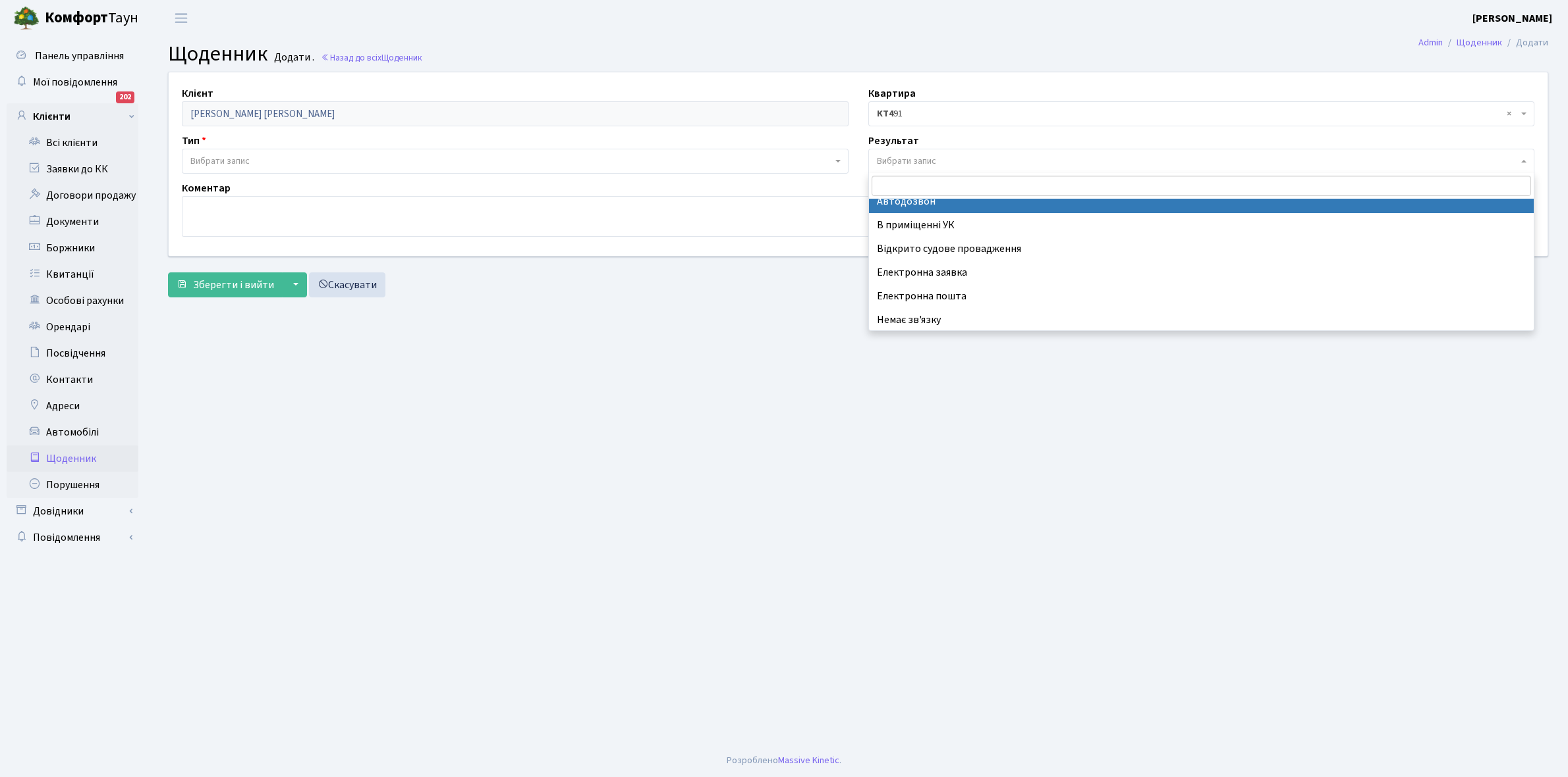
scroll to position [81, 0]
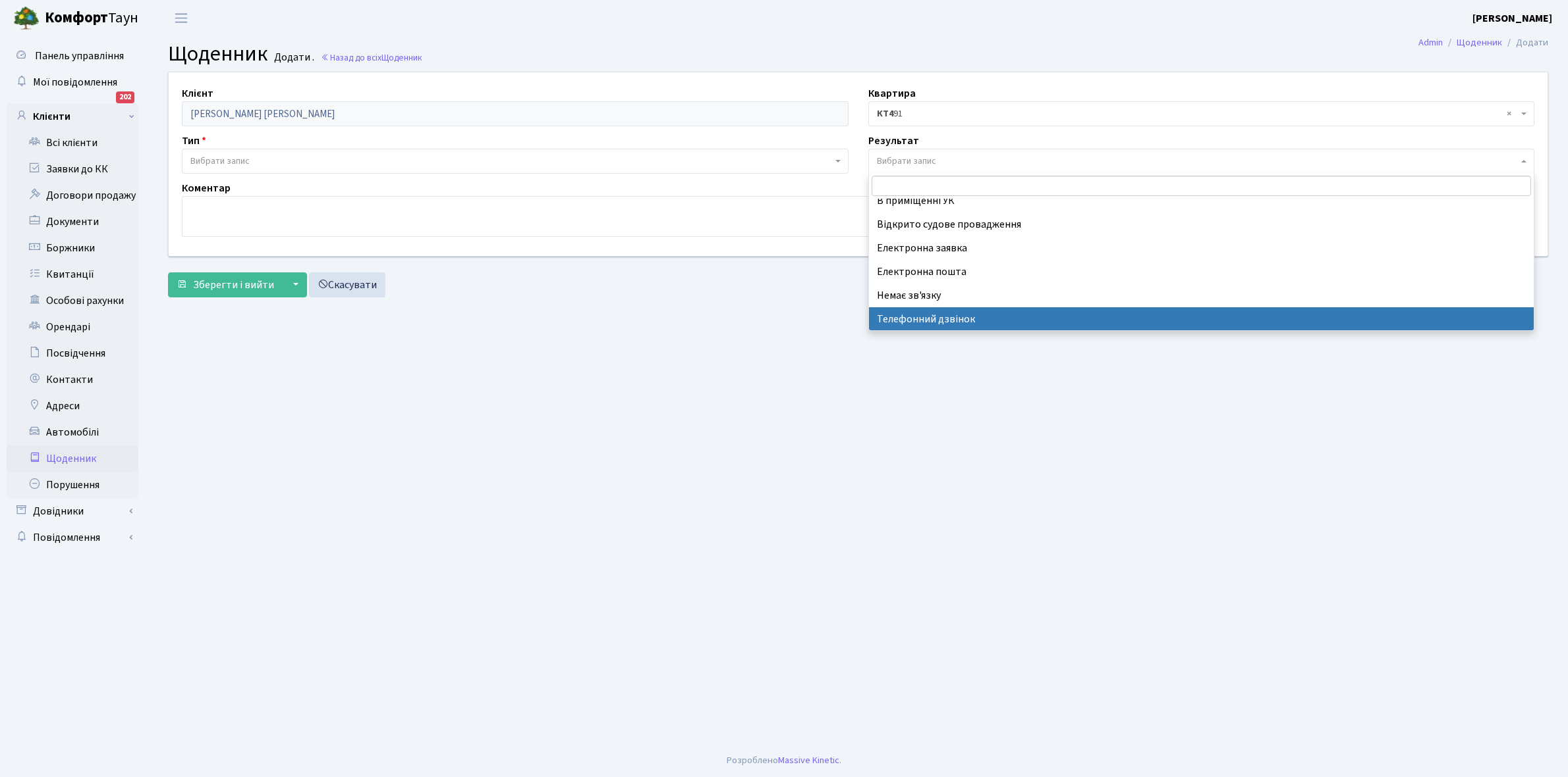
select select "196"
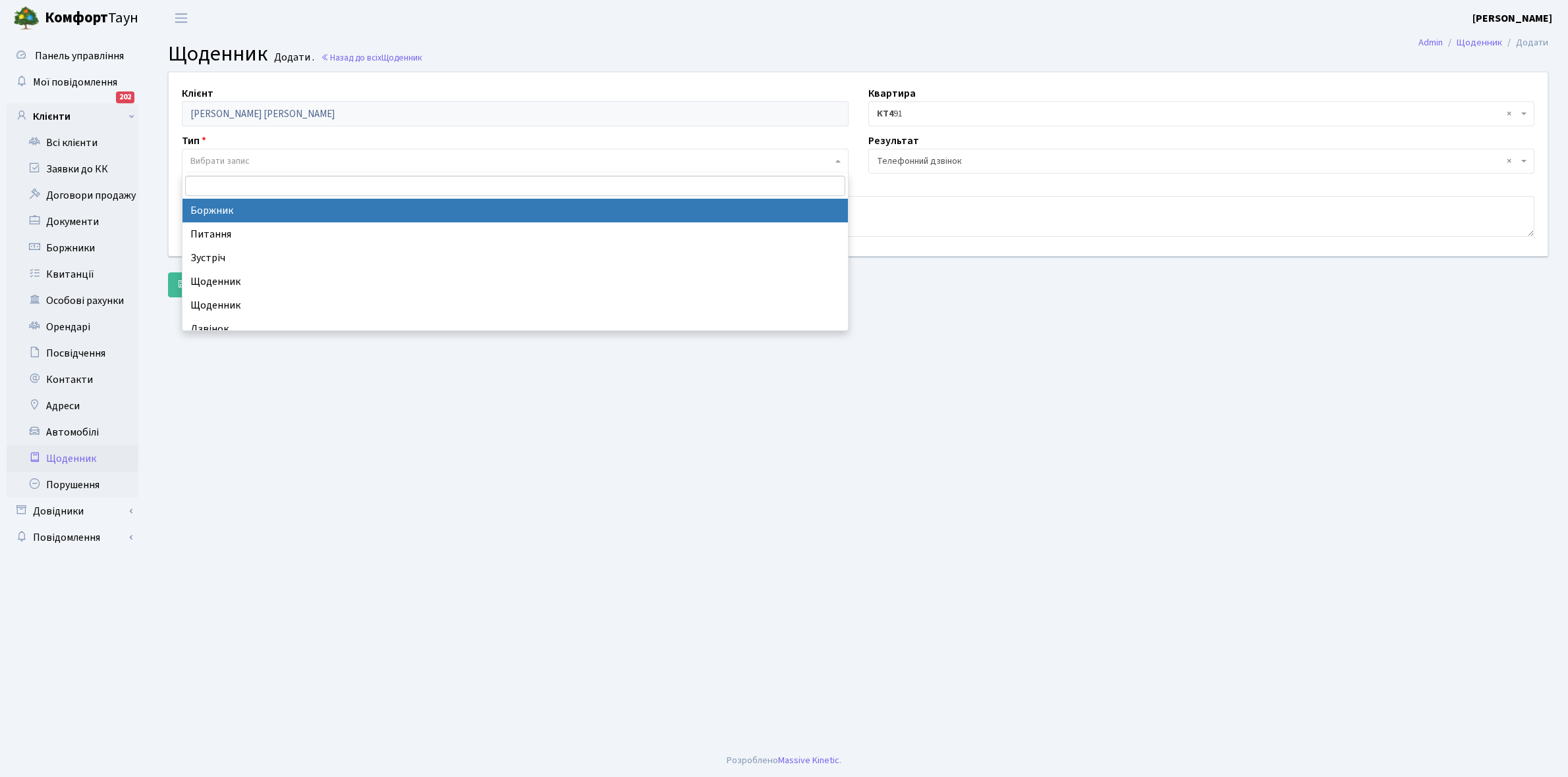
click at [228, 161] on span "Вибрати запис" at bounding box center [220, 161] width 59 height 13
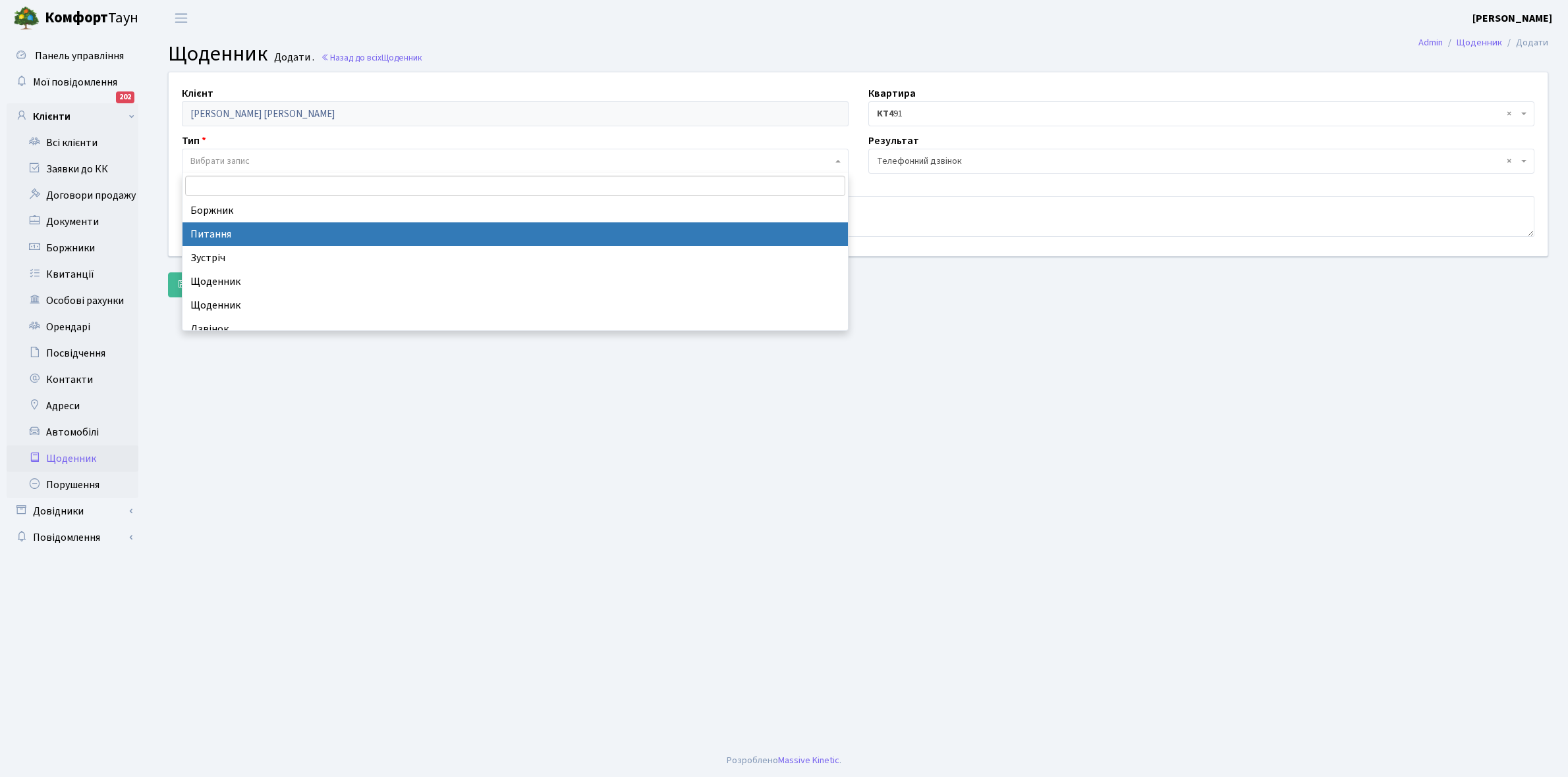
select select "9"
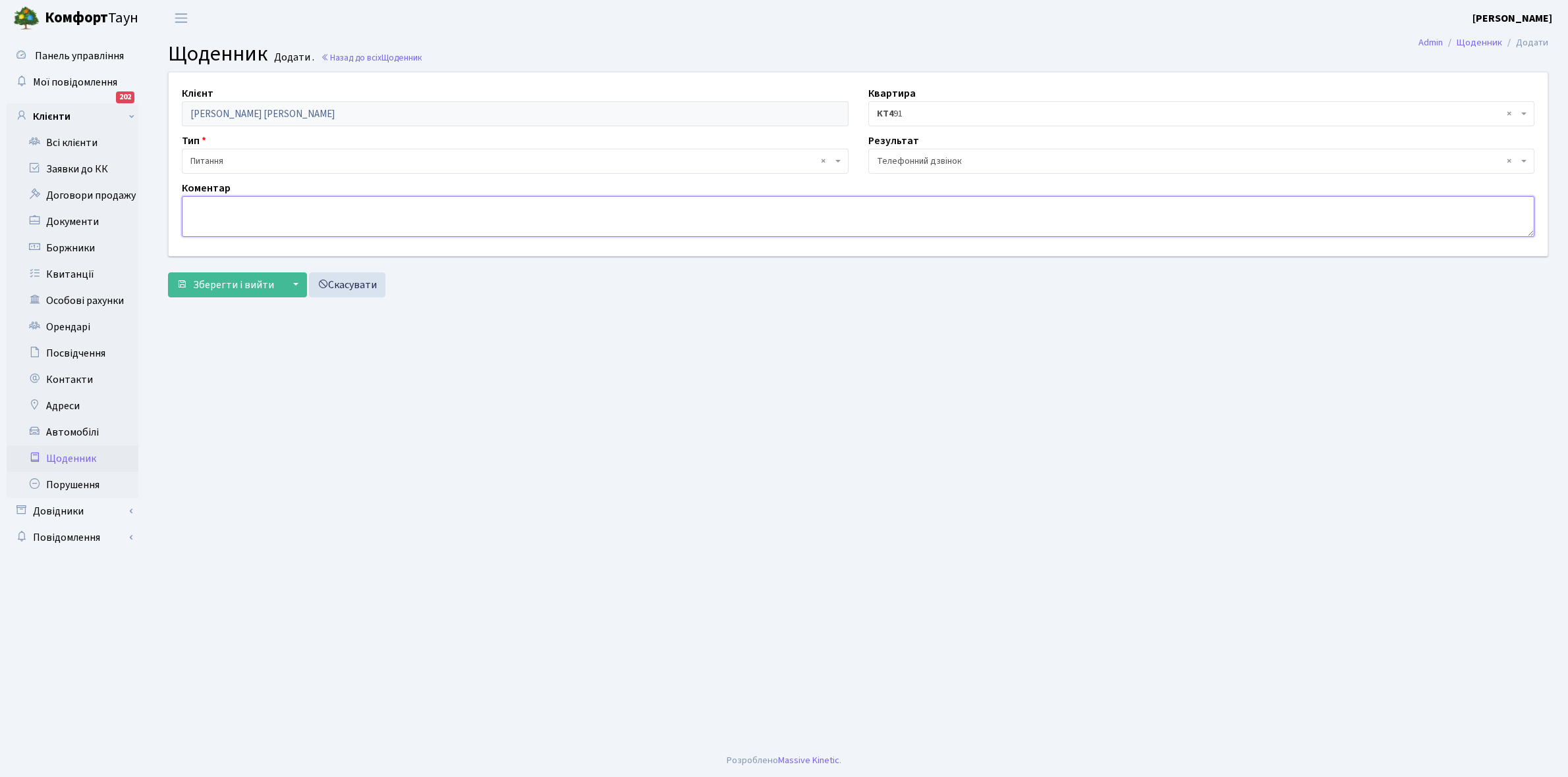
click at [209, 214] on textarea at bounding box center [857, 216] width 1353 height 41
type textarea "G"
type textarea "Попередила про відключення ЕЕ"
click at [215, 284] on span "Зберегти і вийти" at bounding box center [233, 285] width 81 height 15
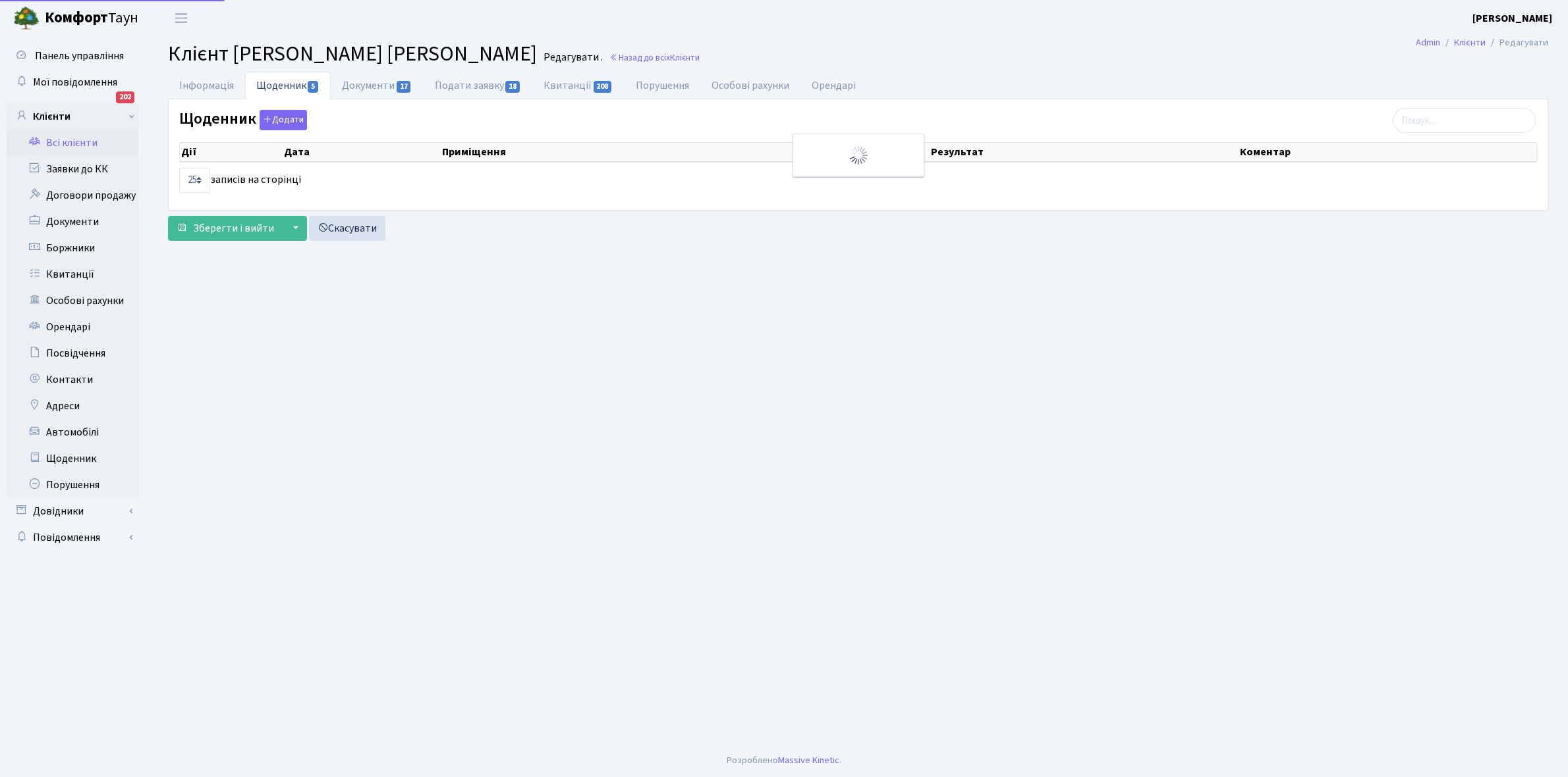
select select "25"
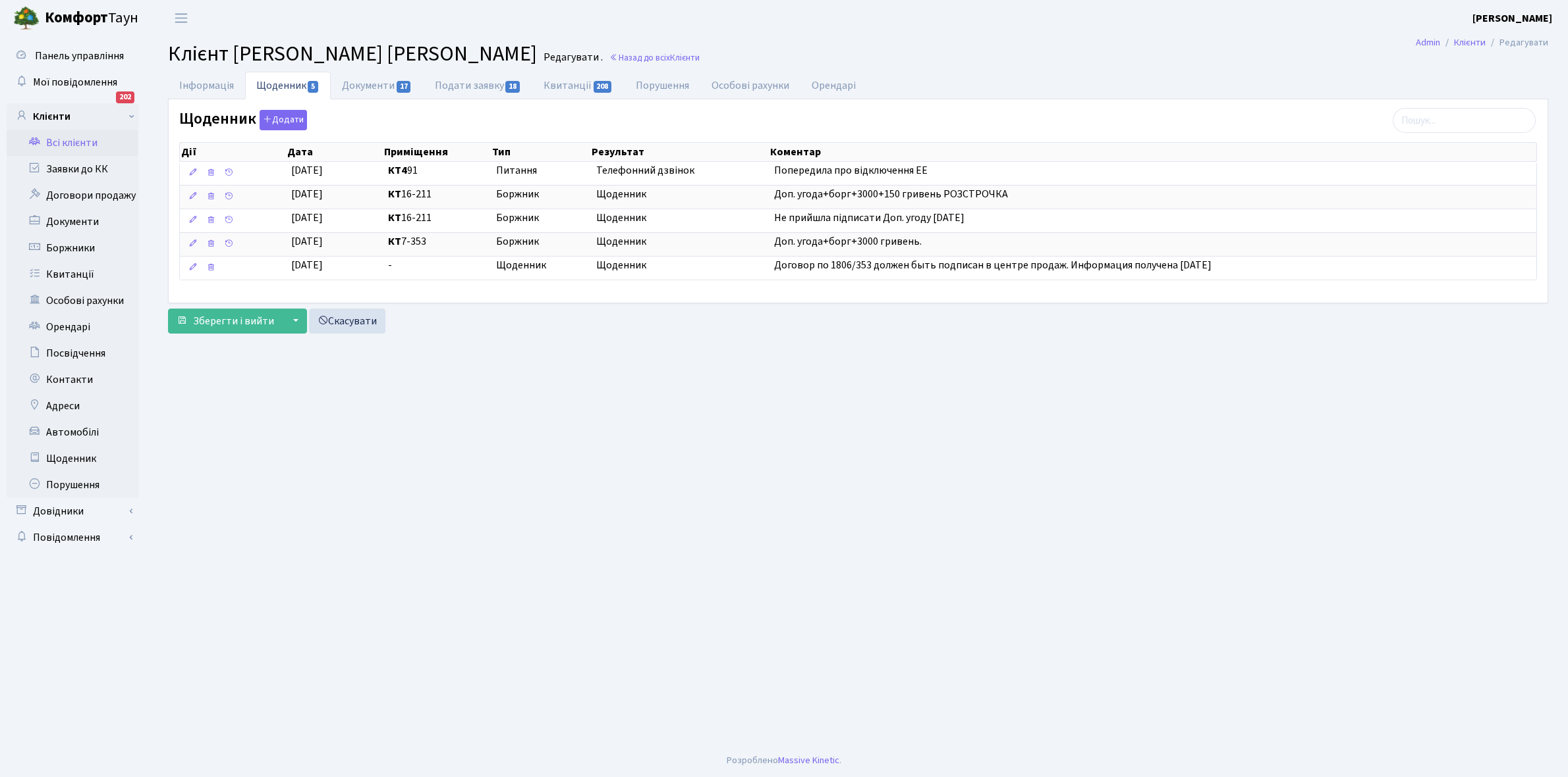
click at [64, 140] on link "Всі клієнти" at bounding box center [73, 142] width 132 height 26
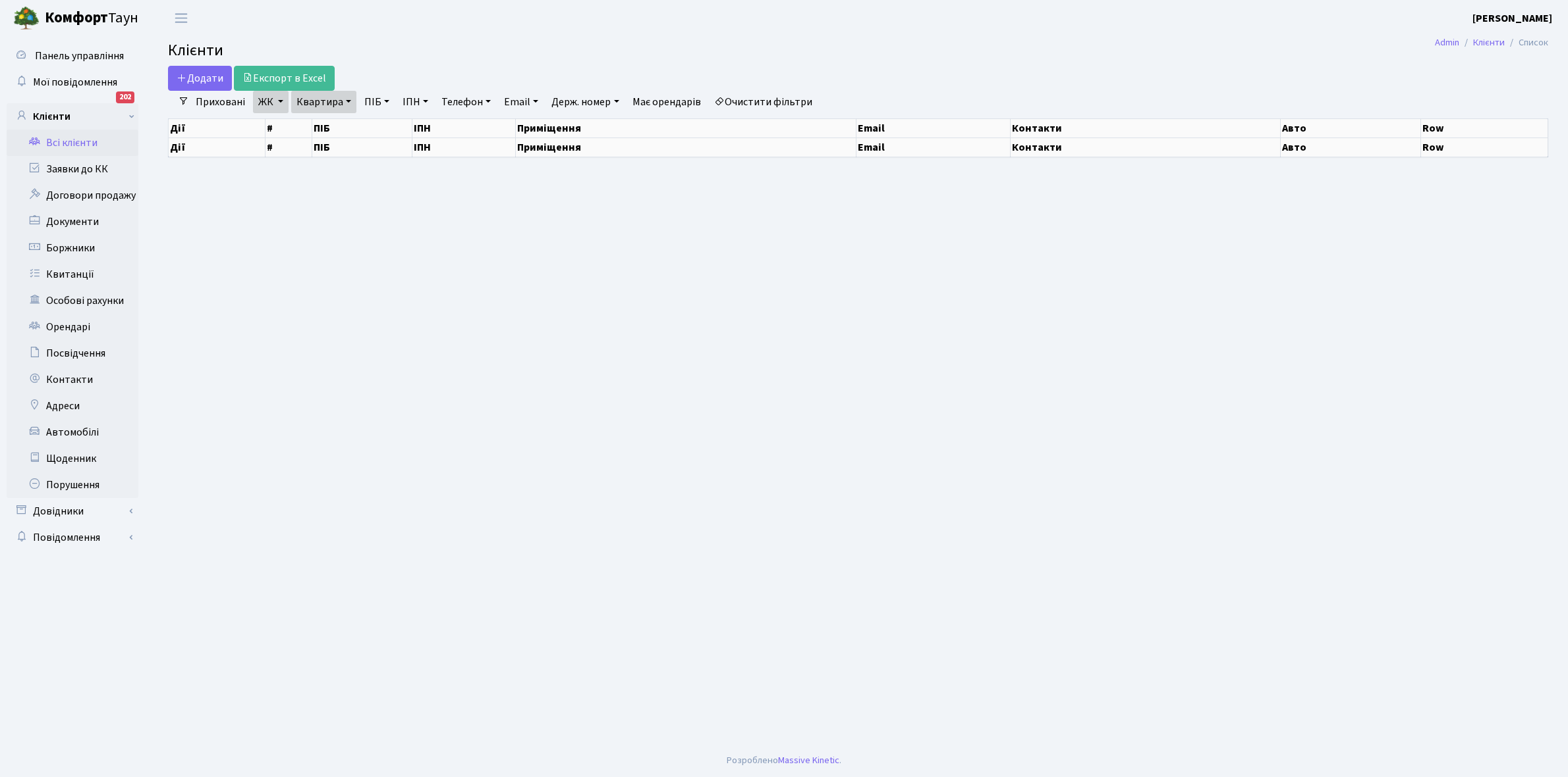
select select "25"
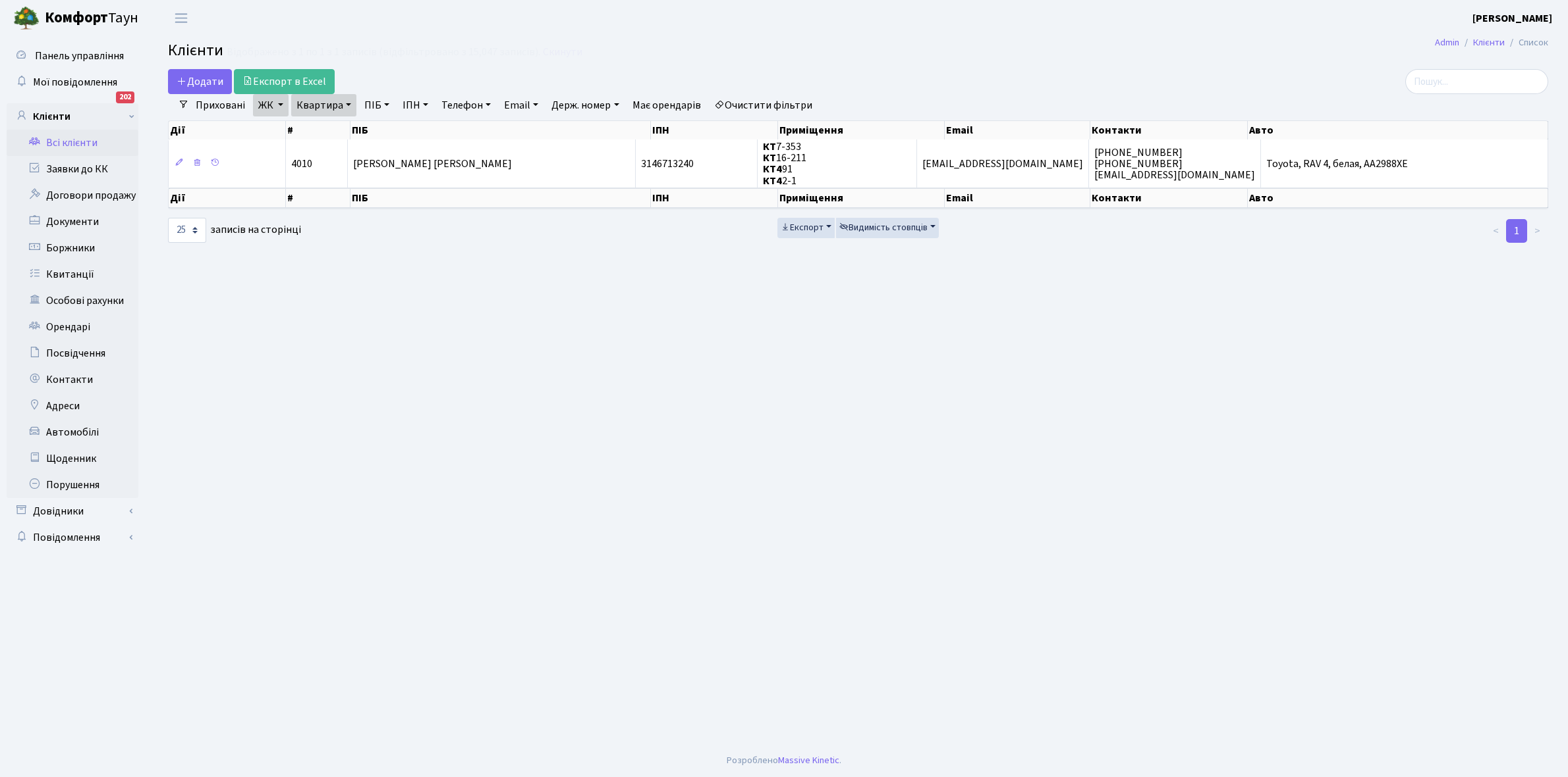
click at [347, 103] on link "Квартира" at bounding box center [323, 105] width 65 height 23
click at [333, 135] on input "91" at bounding box center [330, 130] width 77 height 25
type input "94"
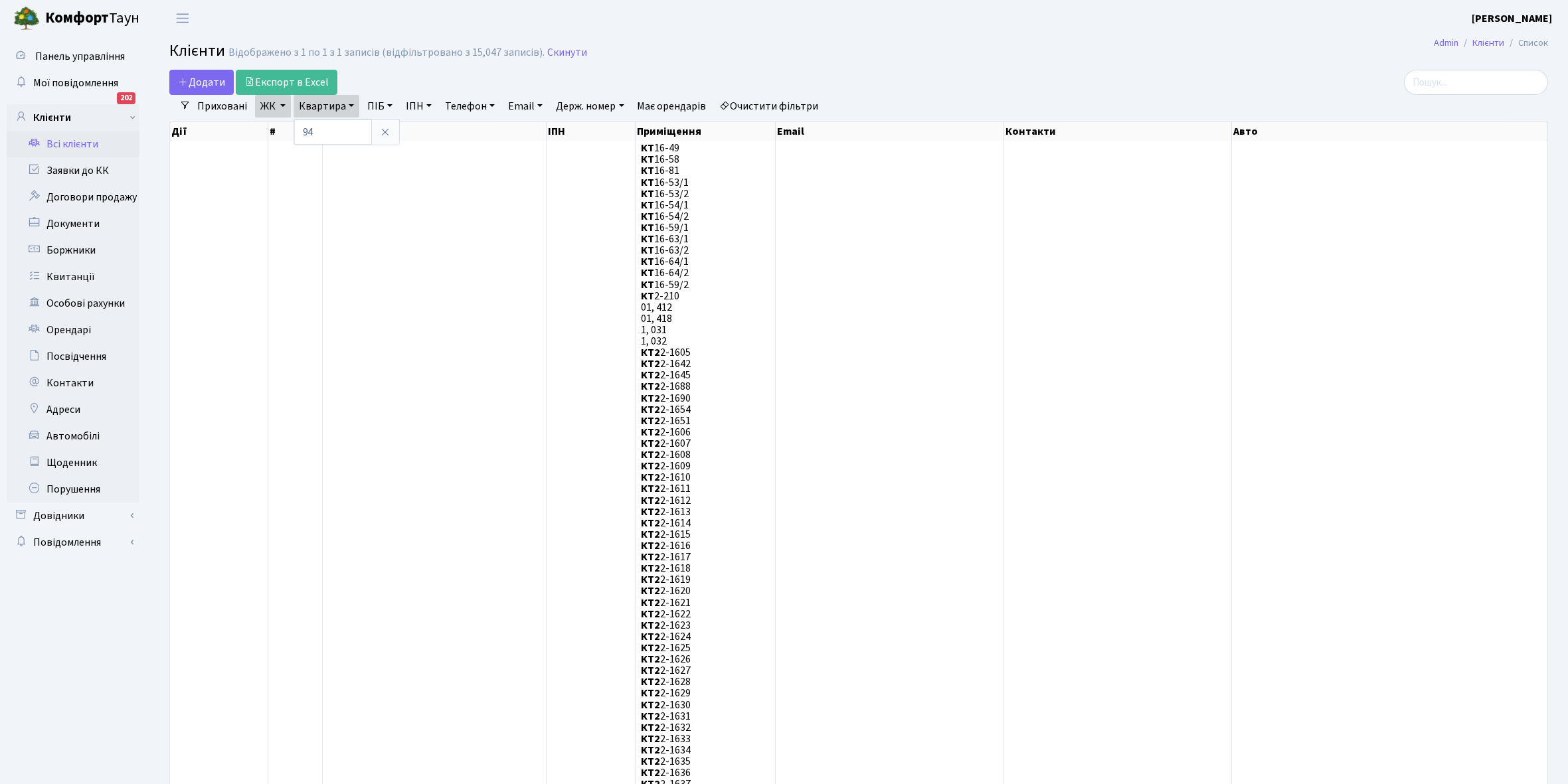
click at [745, 18] on header "Комфорт Таун Кладко Т. Мій обліковий запис Вийти" at bounding box center [784, 18] width 1568 height 37
click at [776, 106] on link "Очистити фільтри" at bounding box center [769, 106] width 109 height 23
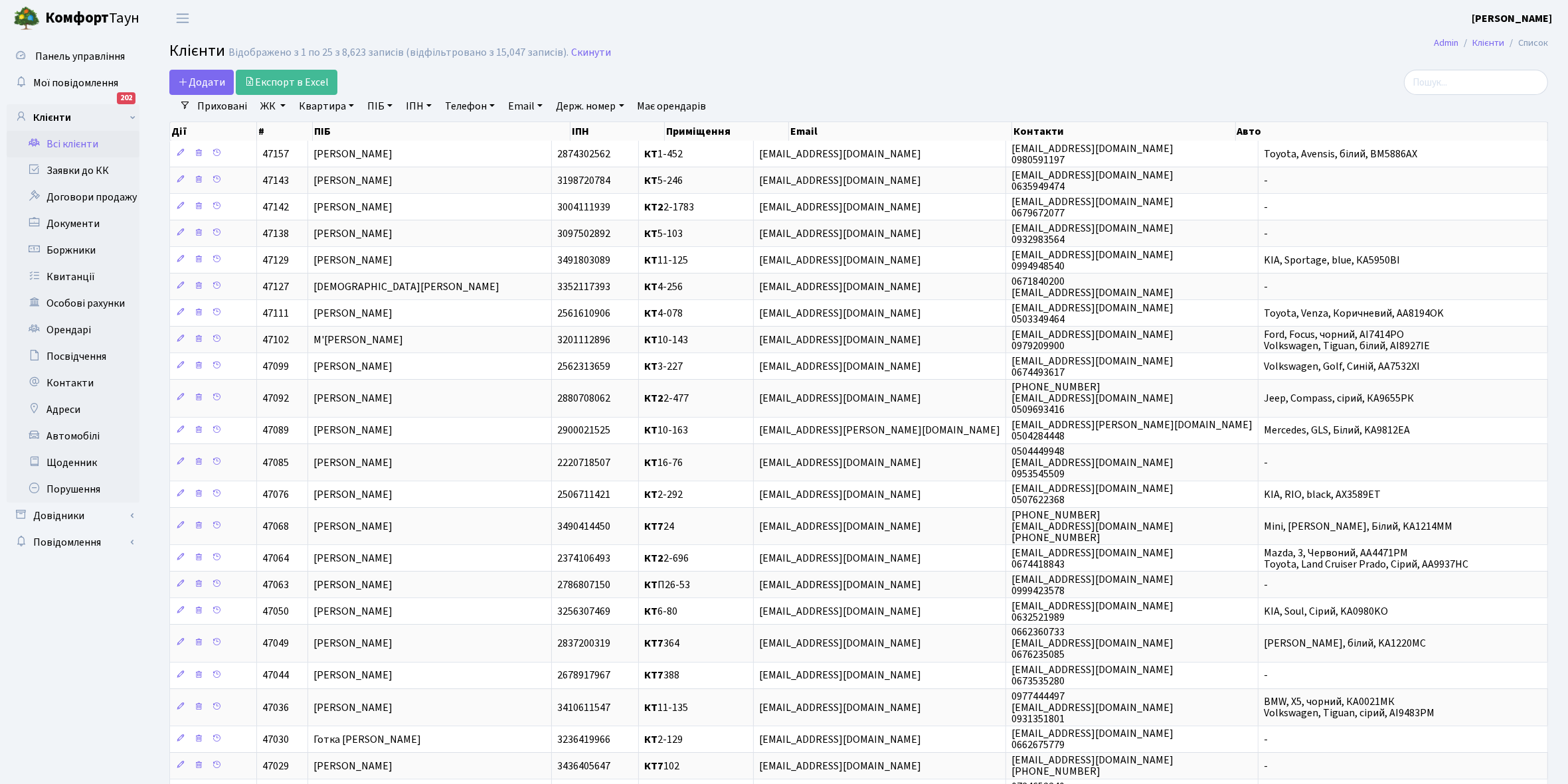
click at [280, 105] on link "ЖК" at bounding box center [272, 106] width 36 height 23
click at [285, 187] on label "КТ4, вул. Юрія Липи, 6" at bounding box center [349, 194] width 128 height 15
click at [285, 187] on input "КТ4, вул. Юрія Липи, 6" at bounding box center [289, 191] width 9 height 9
checkbox input "true"
click at [299, 287] on button "Застосувати" at bounding box center [314, 298] width 110 height 21
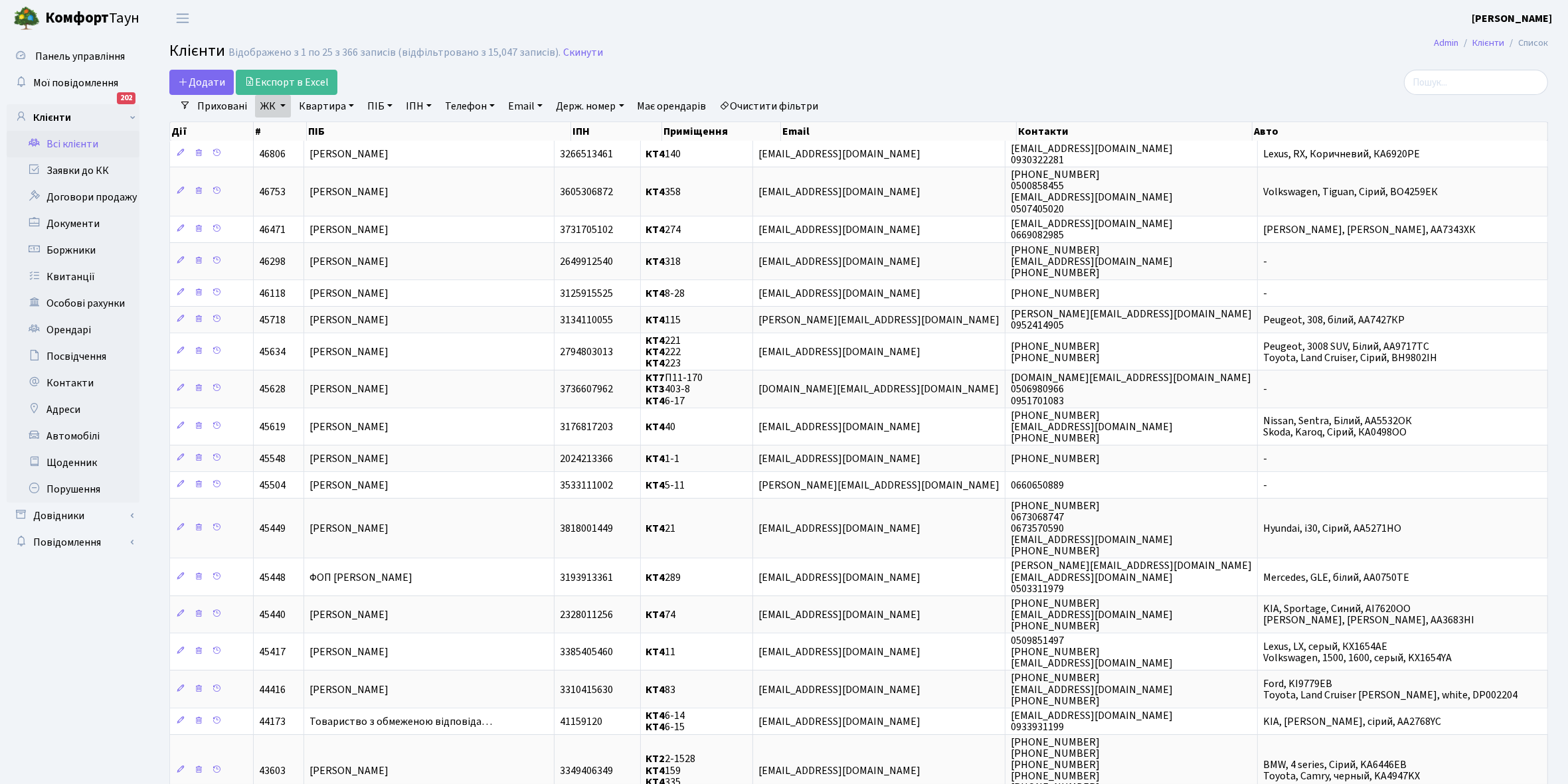
drag, startPoint x: 349, startPoint y: 103, endPoint x: 350, endPoint y: 122, distance: 19.0
click at [349, 103] on link "Квартира" at bounding box center [326, 106] width 66 height 23
click at [348, 126] on input "text" at bounding box center [333, 131] width 78 height 25
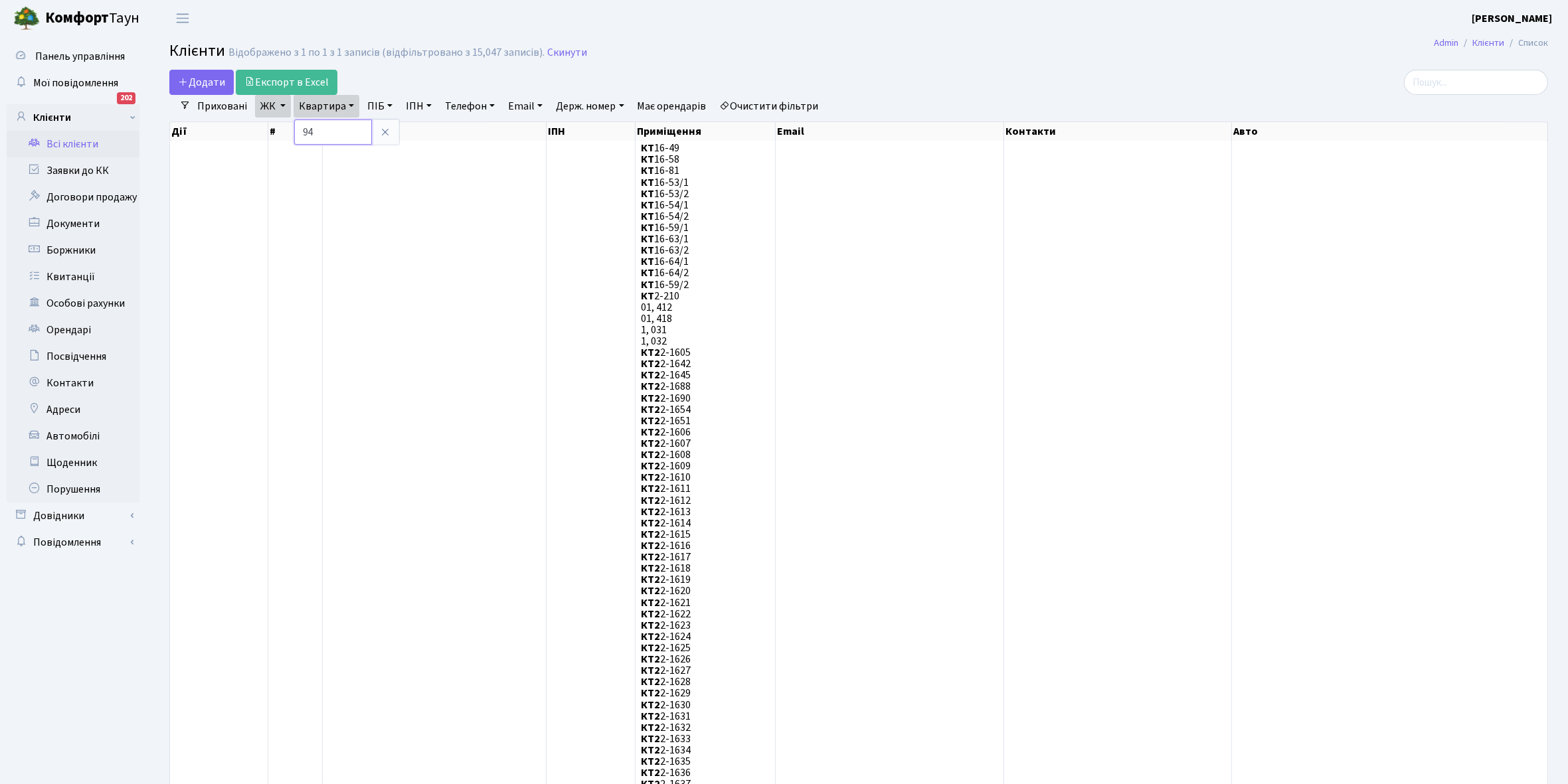
type input "9"
click at [78, 144] on link "Всі клієнти" at bounding box center [74, 144] width 133 height 26
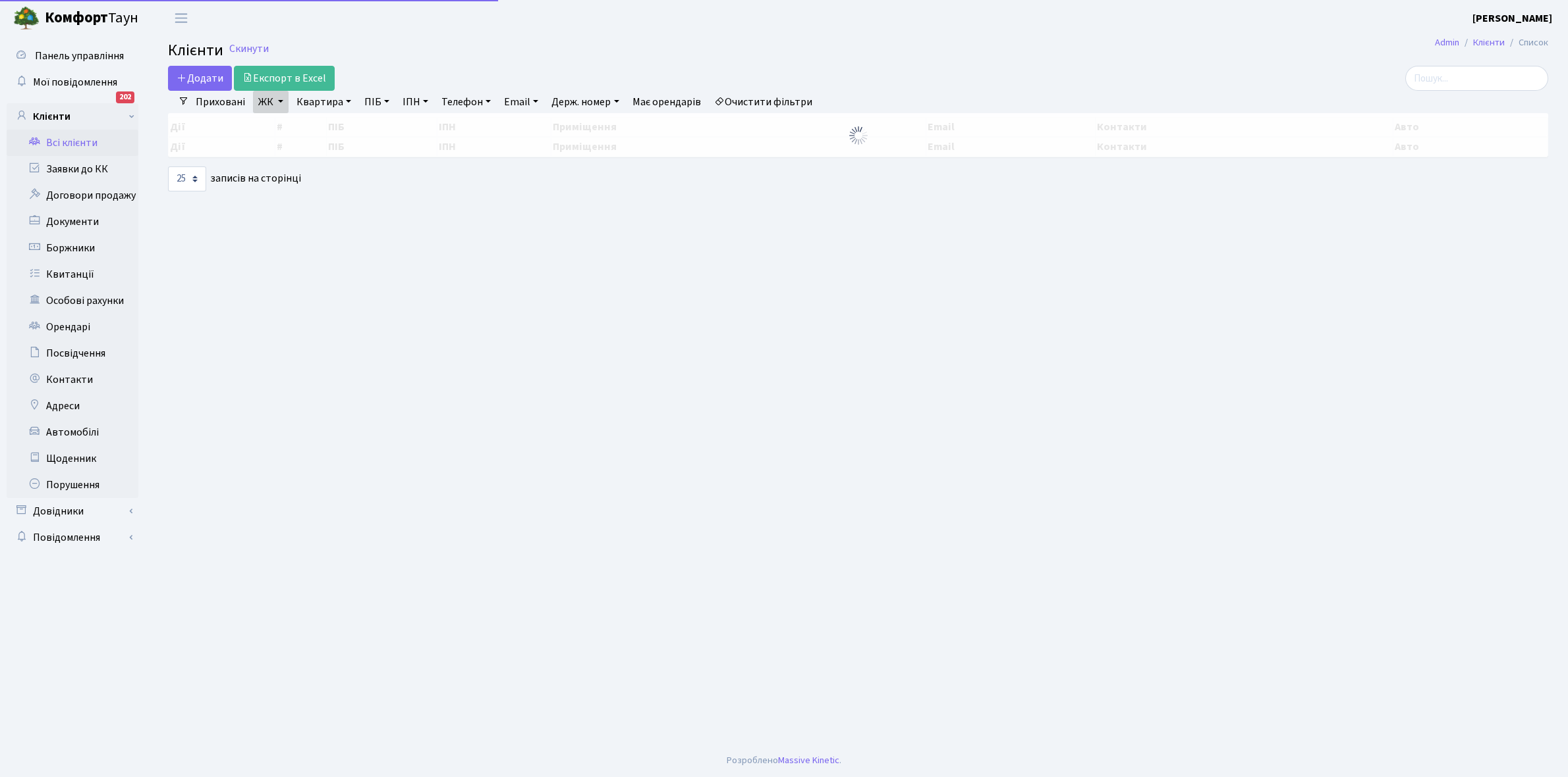
select select "25"
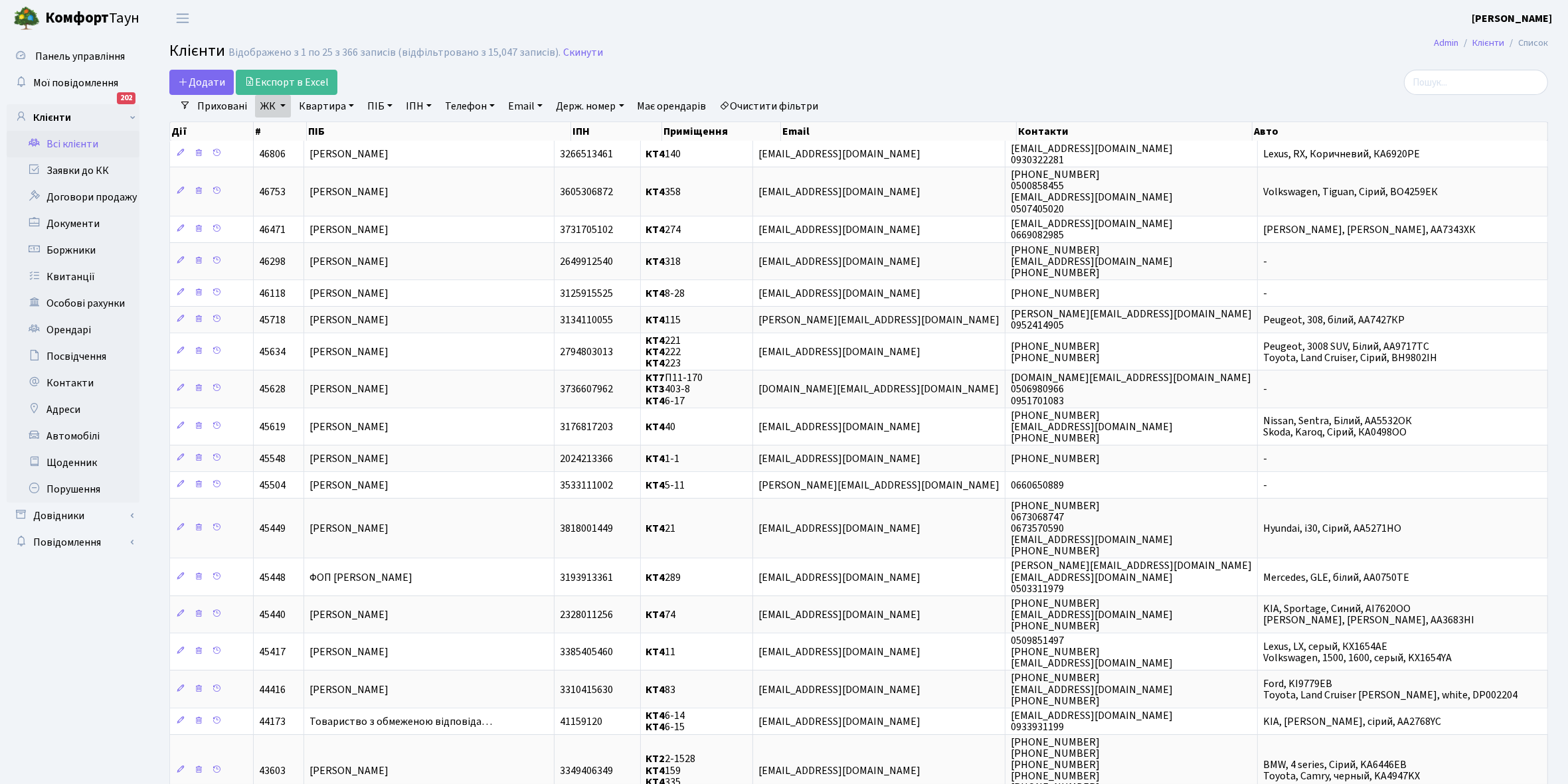
click at [349, 105] on link "Квартира" at bounding box center [326, 106] width 66 height 23
click at [336, 131] on input "text" at bounding box center [333, 131] width 78 height 25
type input "91"
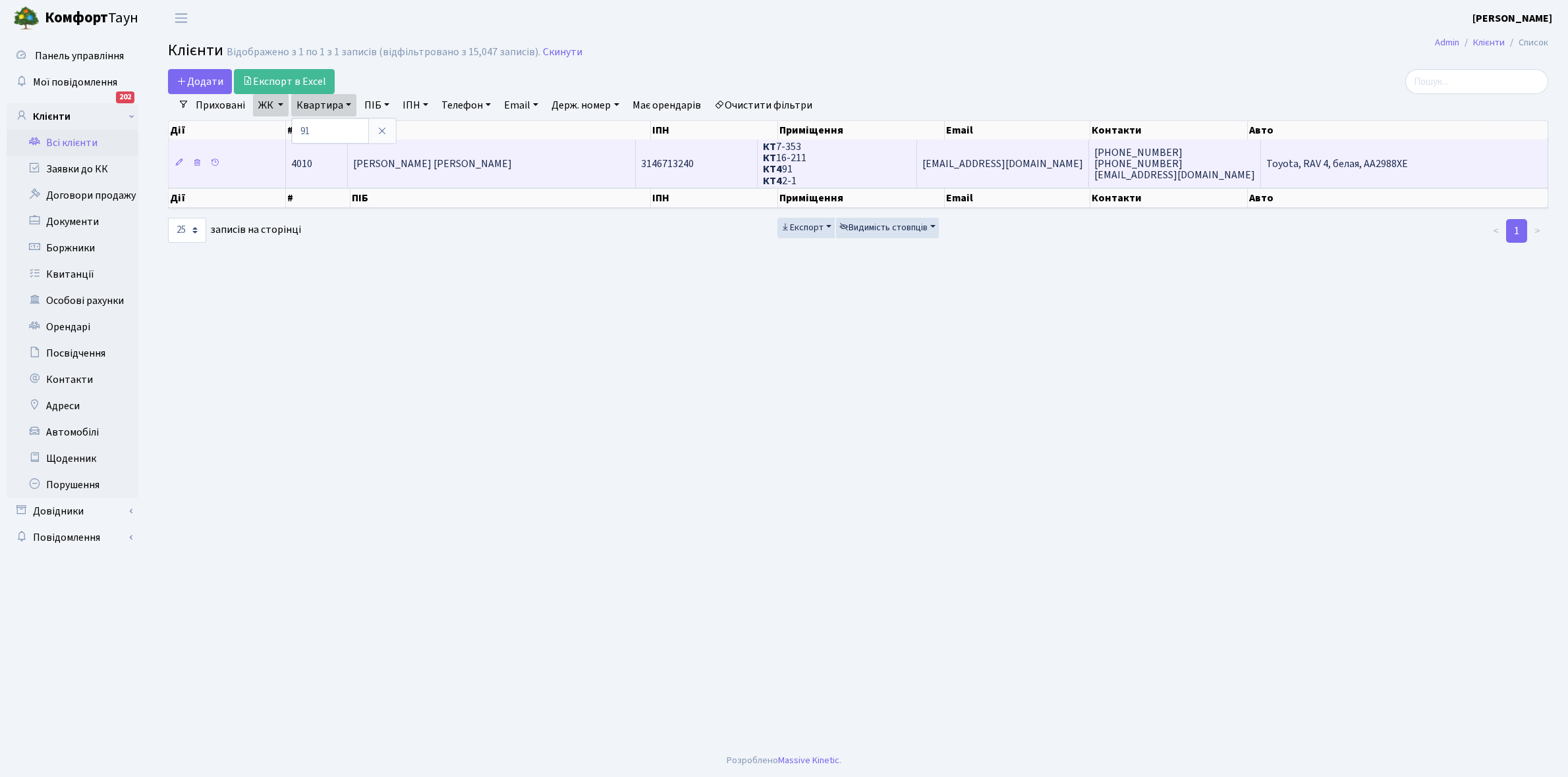
click at [448, 156] on span "Туракулова Ольга Михайлівна" at bounding box center [432, 163] width 159 height 15
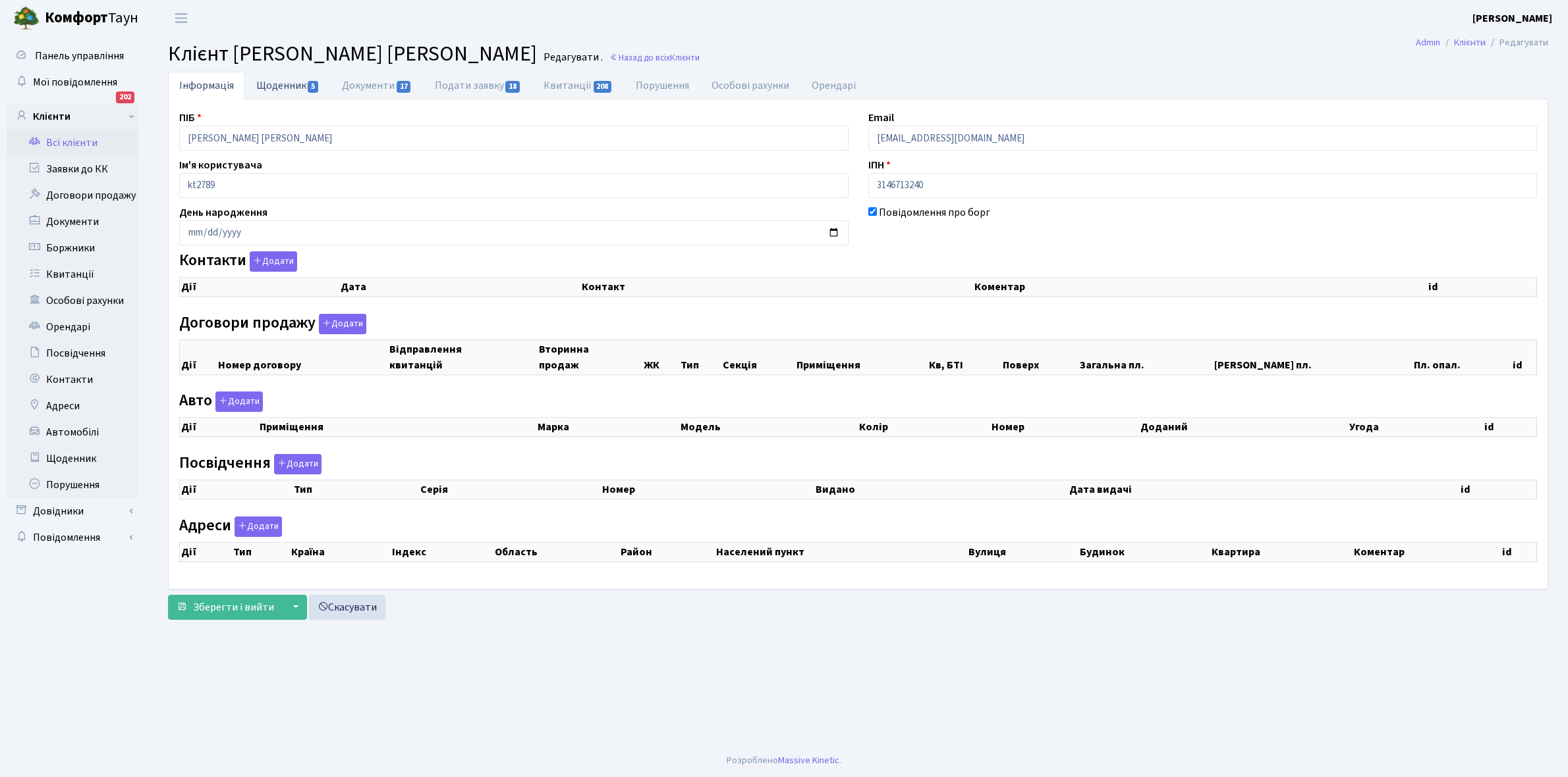
select select "25"
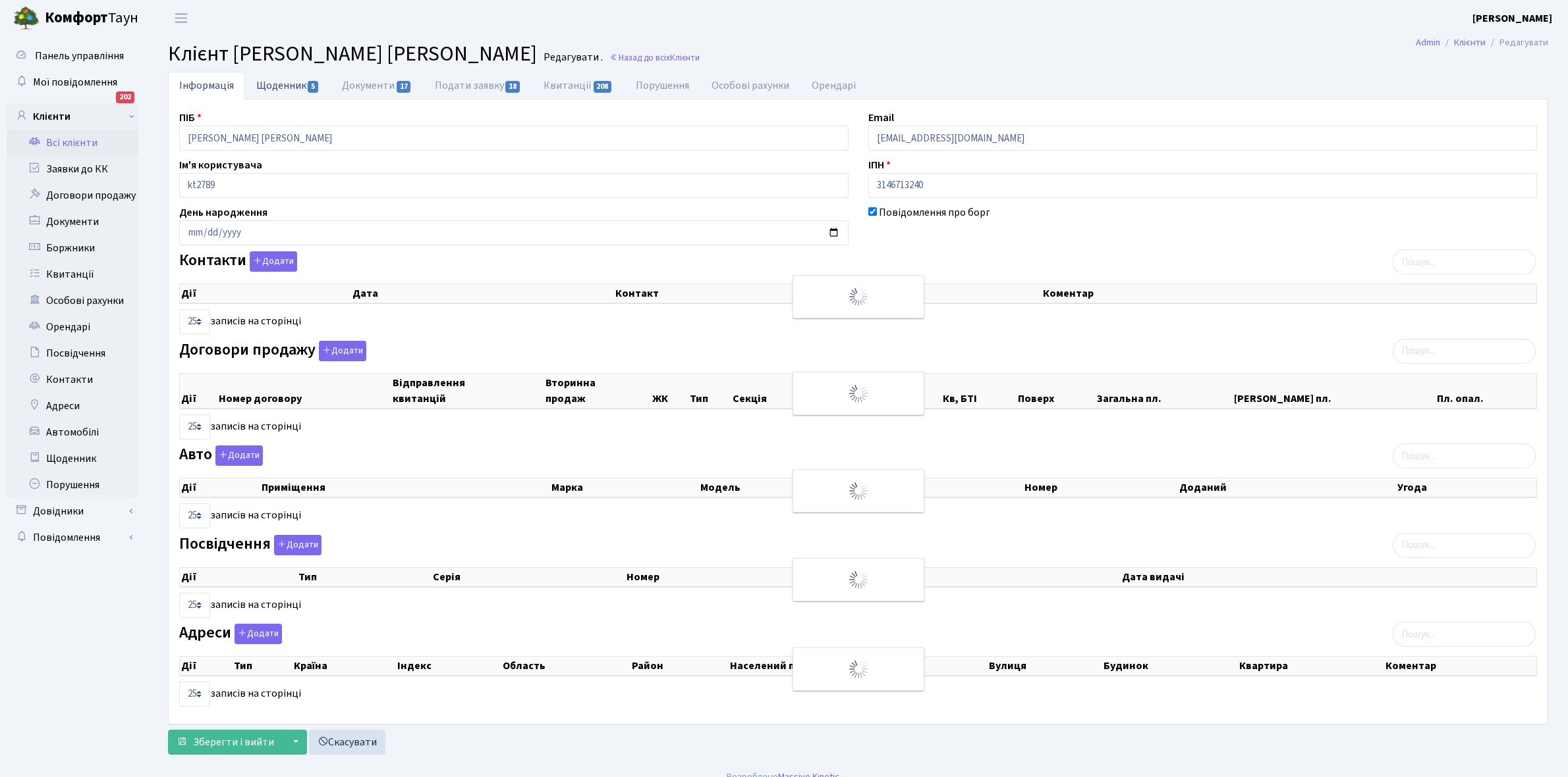
checkbox input "true"
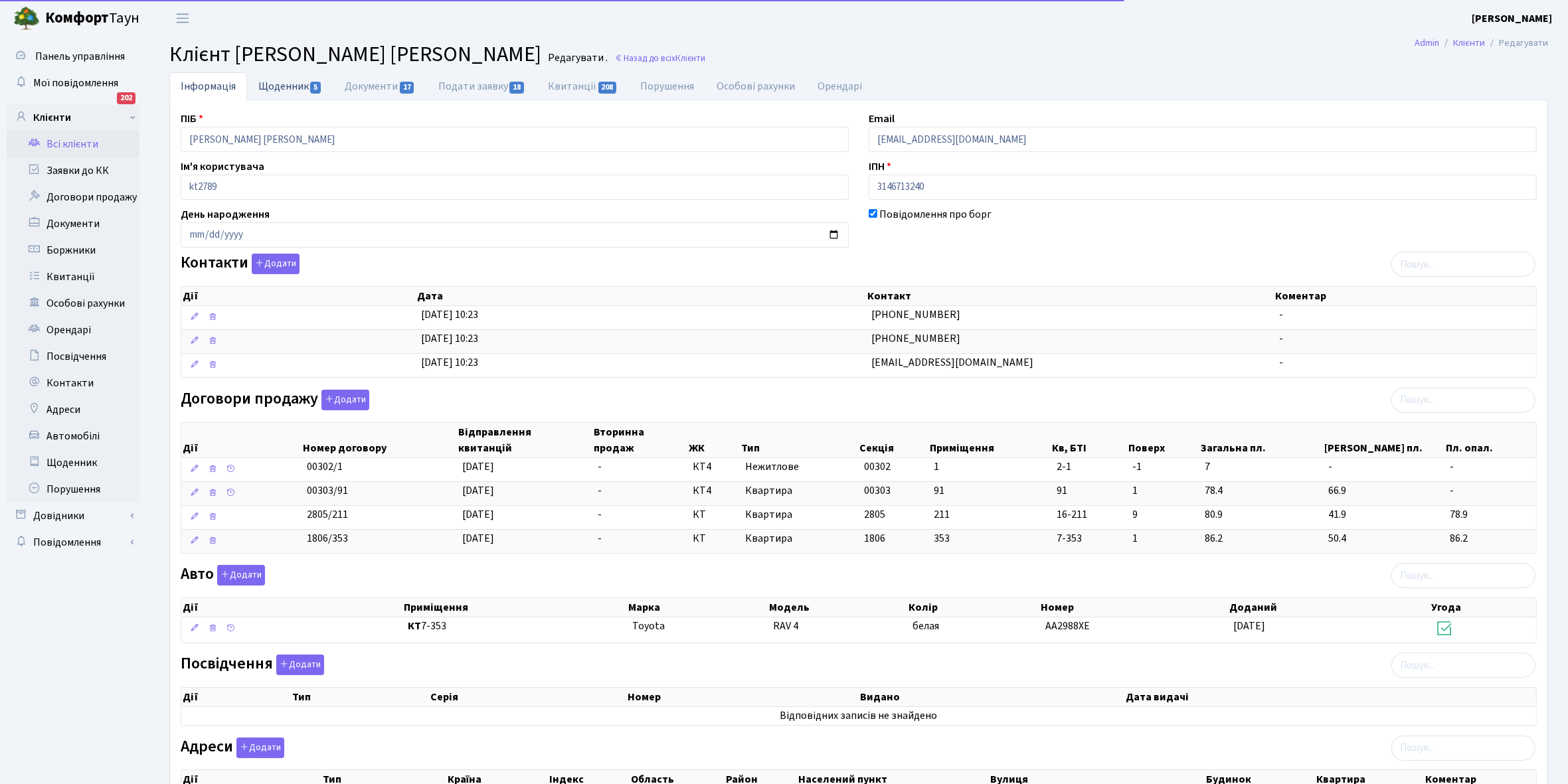
click at [284, 84] on link "Щоденник 5" at bounding box center [290, 86] width 87 height 27
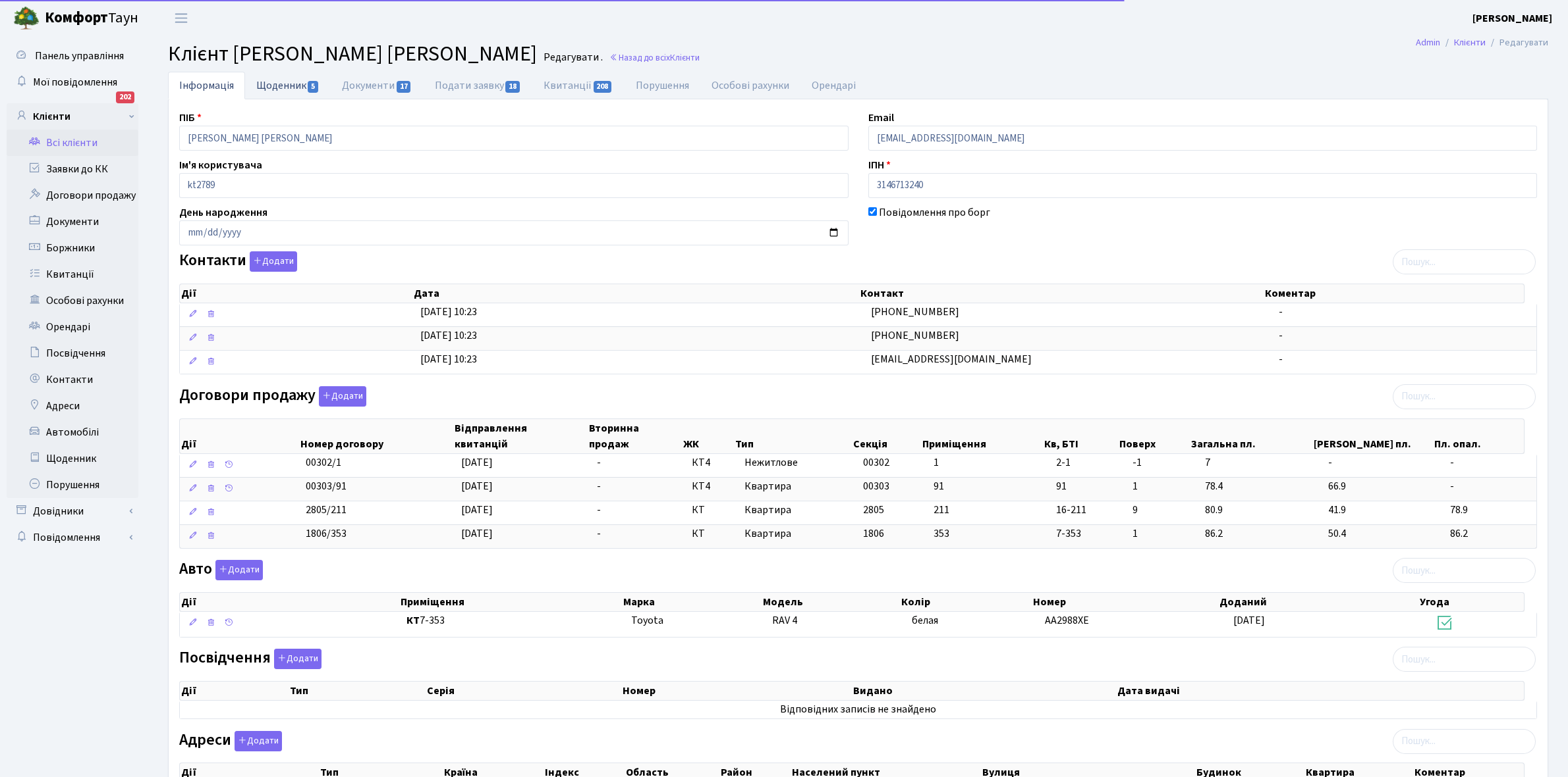
select select "25"
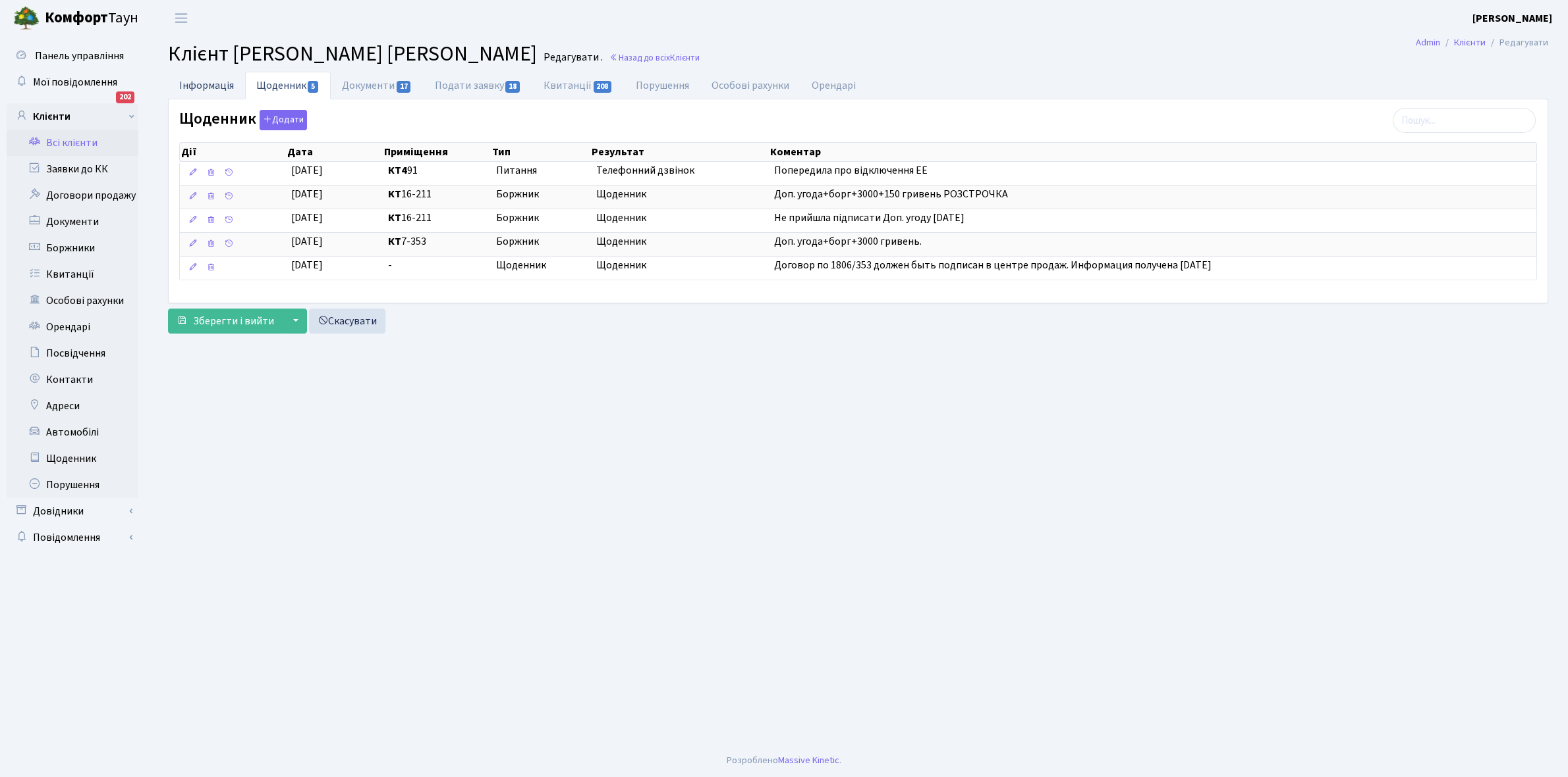
click at [198, 86] on link "Інформація" at bounding box center [206, 85] width 77 height 27
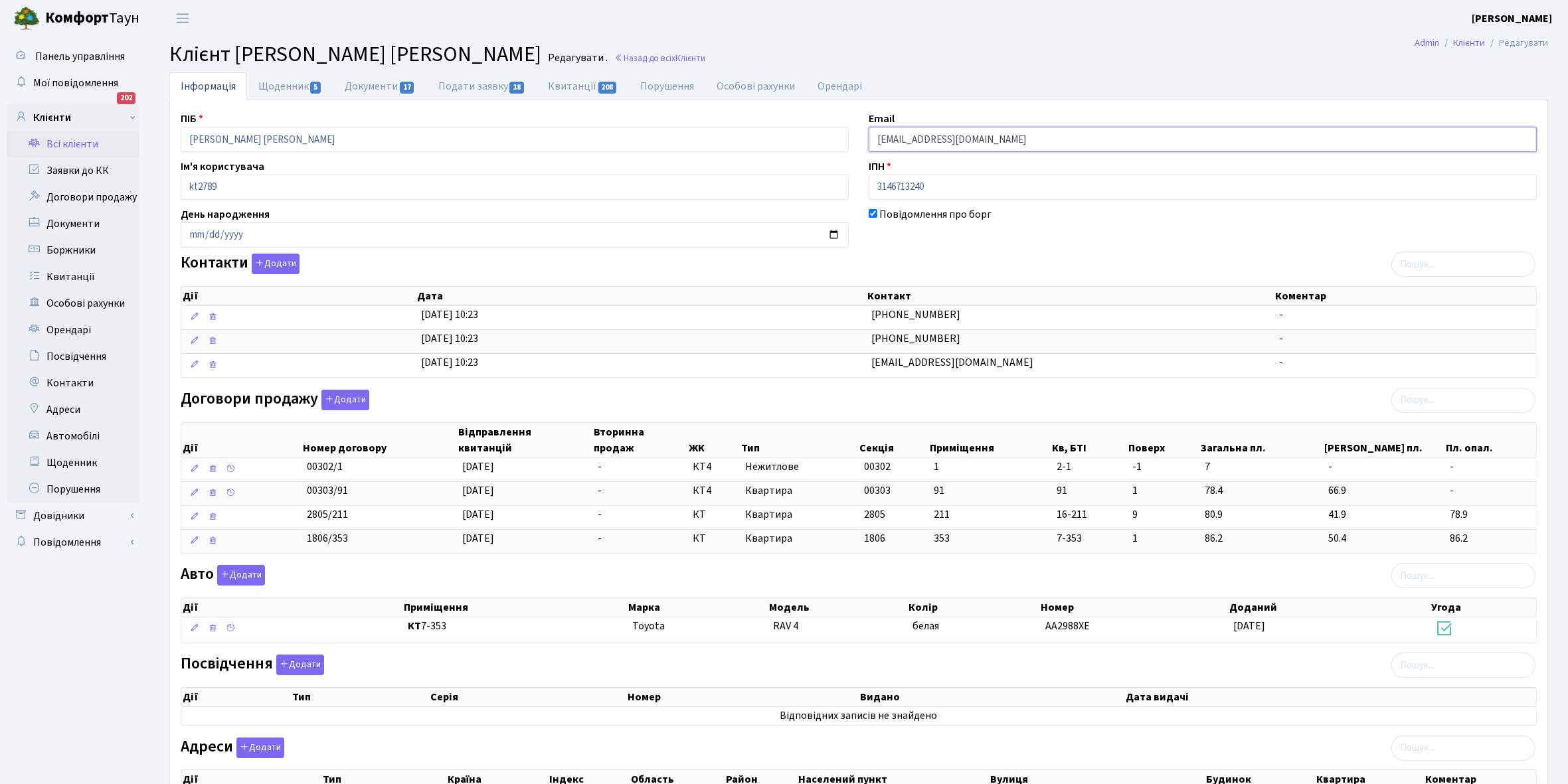
drag, startPoint x: 874, startPoint y: 139, endPoint x: 997, endPoint y: 154, distance: 123.9
click at [997, 154] on div "ПІБ Туракулова Ольга Михайлівна Email allga@ukr.net Ім'я користувача kt2789 ІПН…" at bounding box center [858, 480] width 1376 height 738
click at [274, 88] on link "Щоденник 5" at bounding box center [290, 86] width 87 height 27
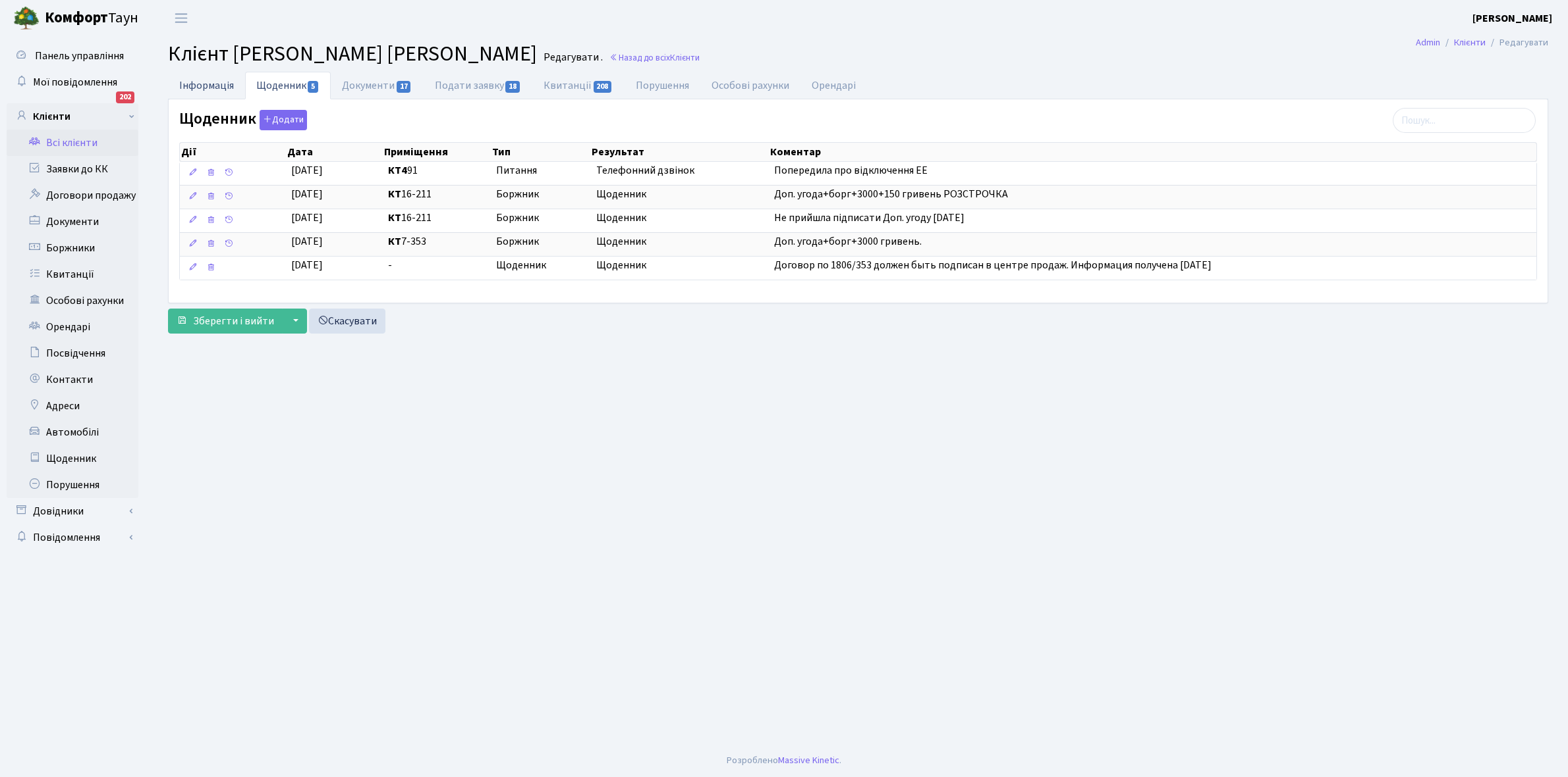
click at [189, 83] on link "Інформація" at bounding box center [206, 85] width 77 height 27
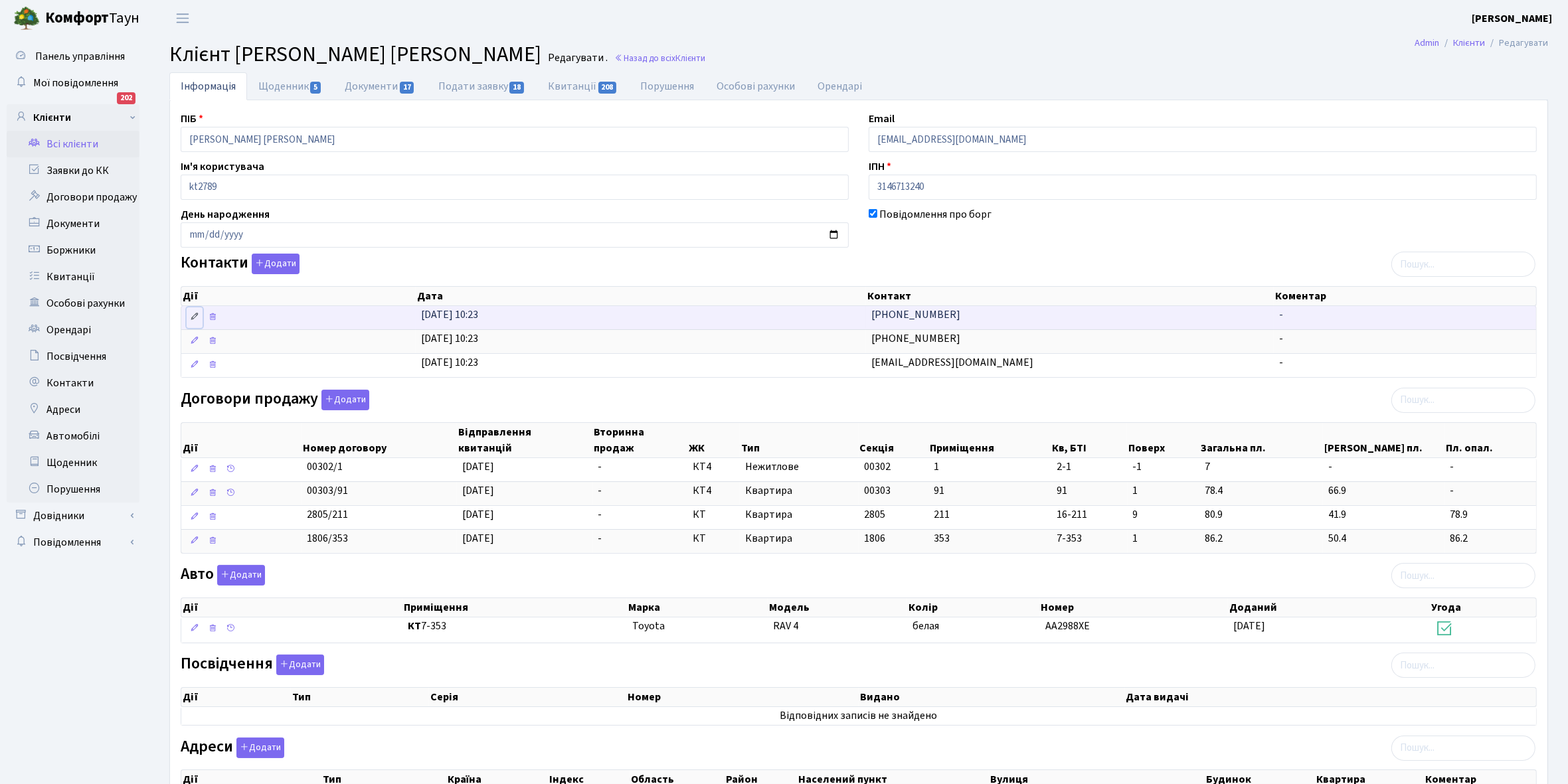
click at [191, 317] on icon at bounding box center [194, 316] width 10 height 10
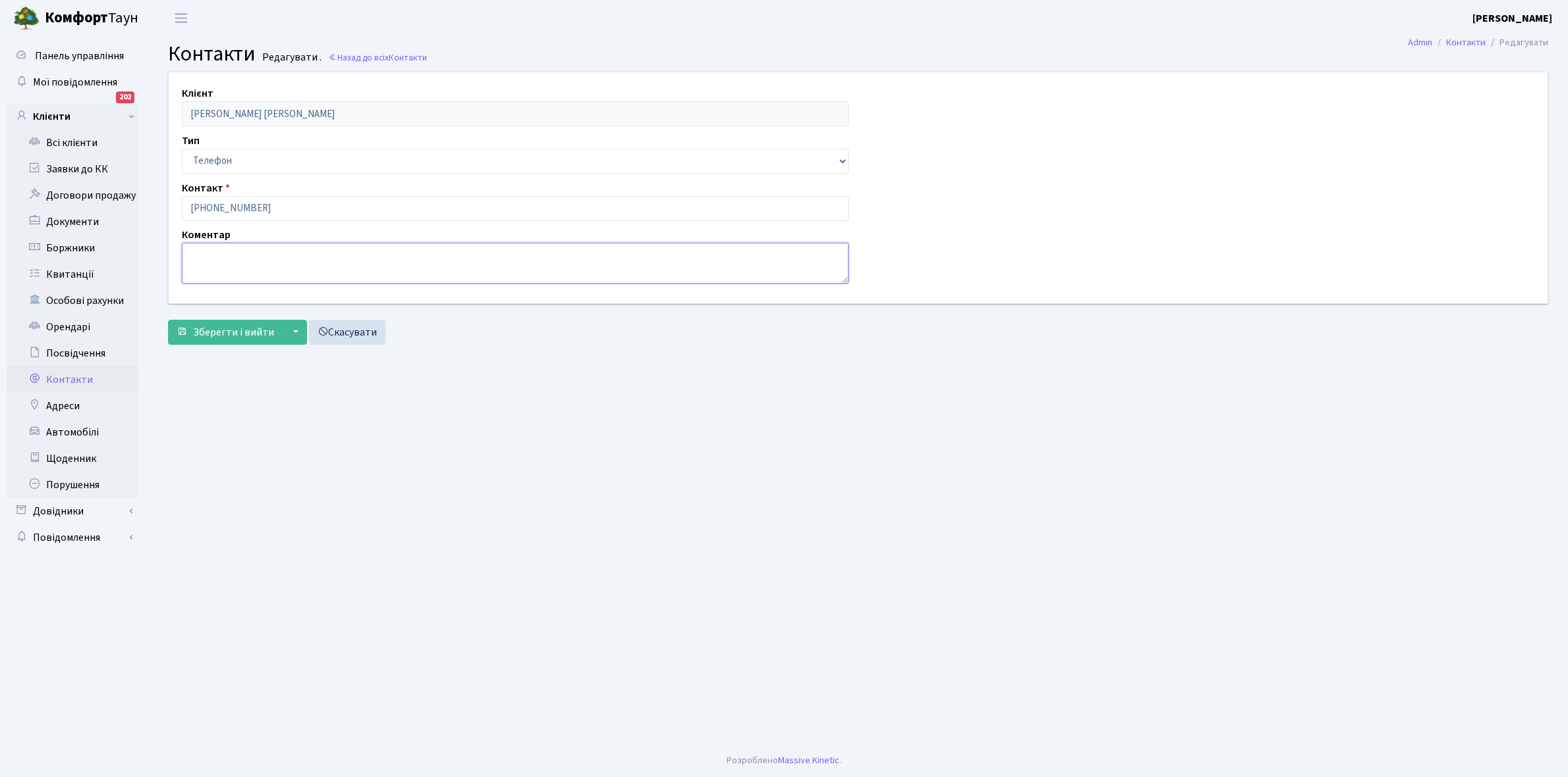
click at [238, 267] on textarea at bounding box center [514, 263] width 666 height 41
type textarea "власник"
click at [230, 339] on span "Зберегти і вийти" at bounding box center [233, 333] width 81 height 15
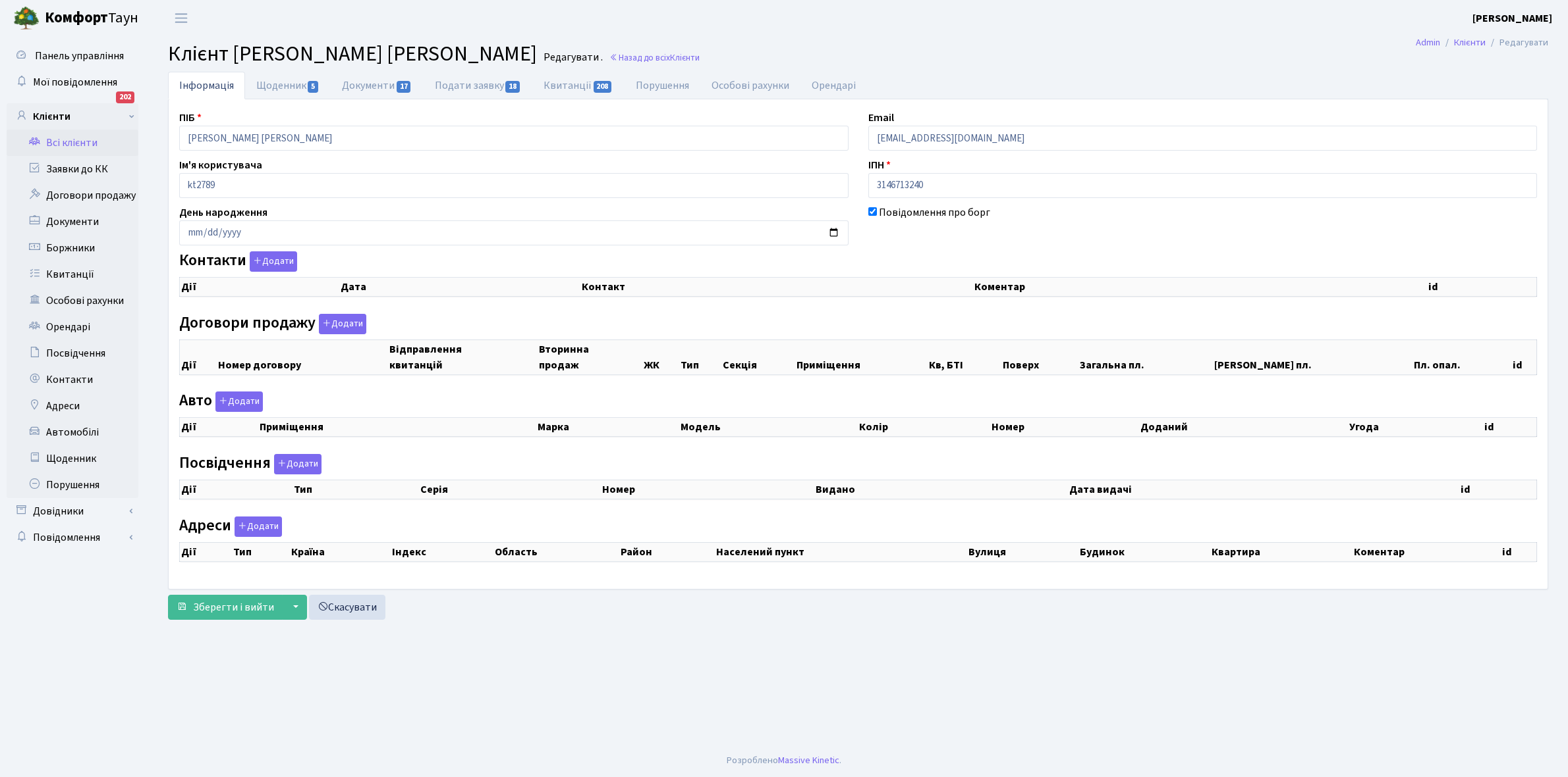
checkbox input "true"
select select "25"
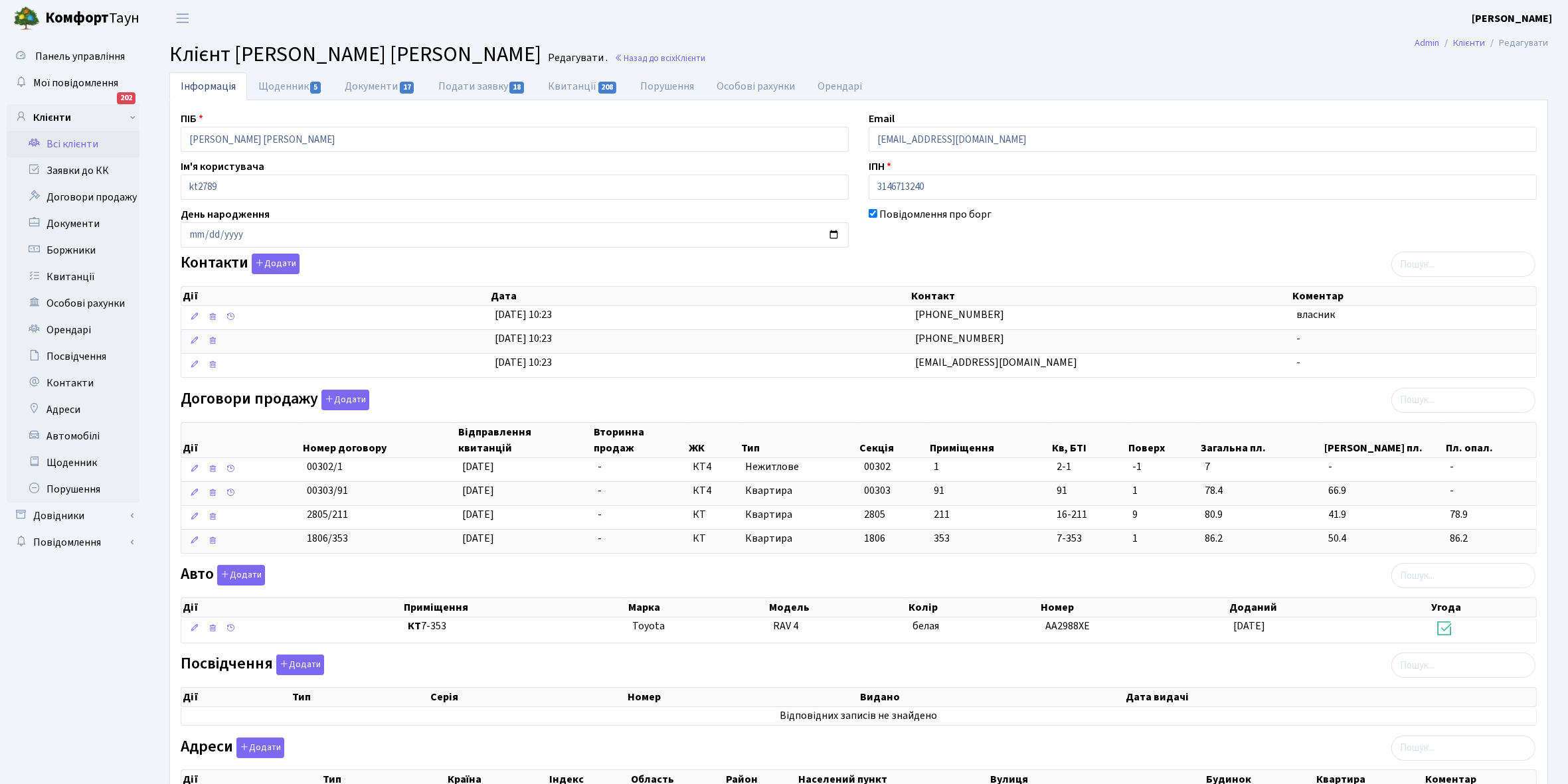
click at [80, 145] on link "Всі клієнти" at bounding box center [74, 144] width 133 height 26
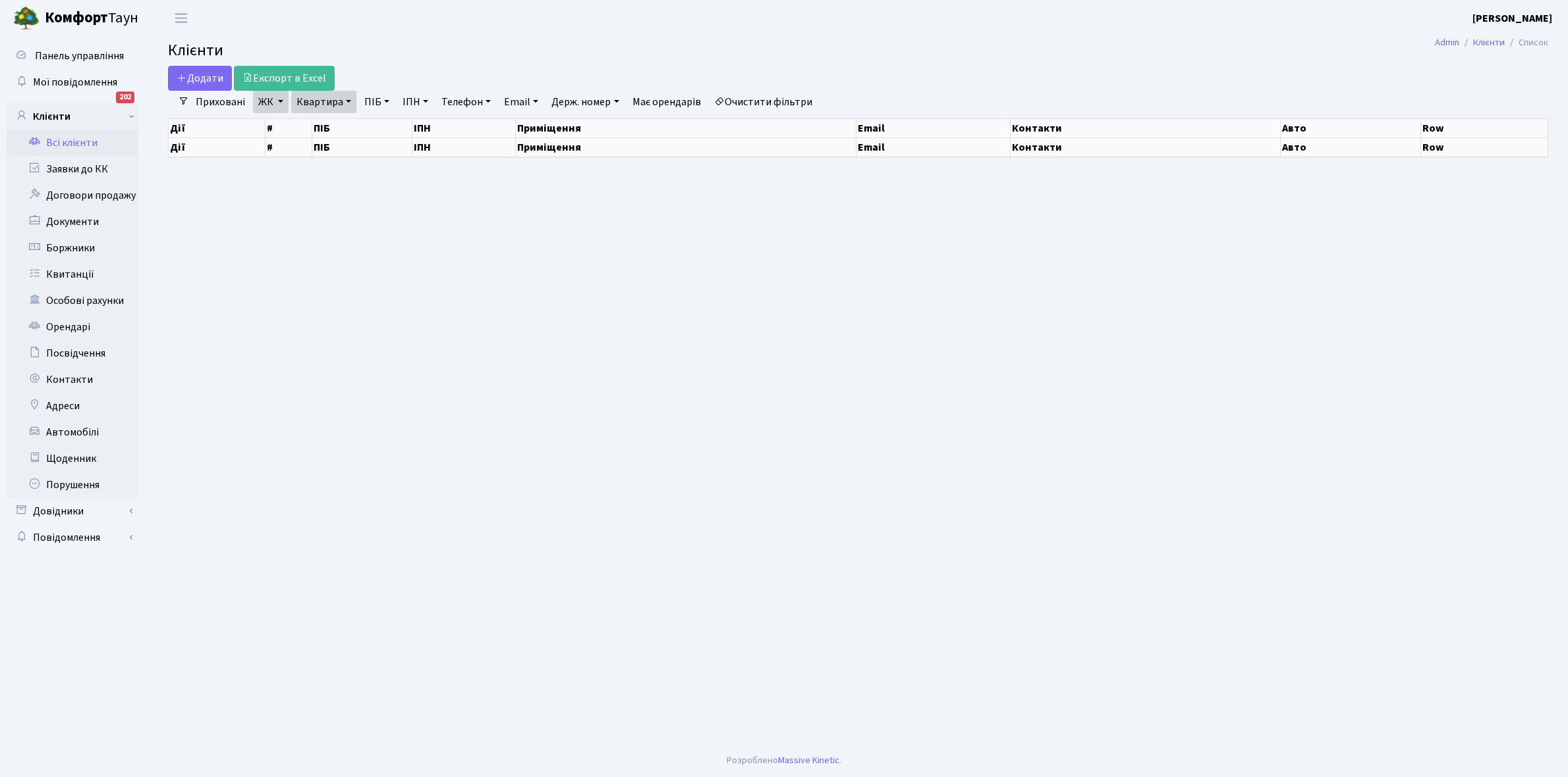
select select "25"
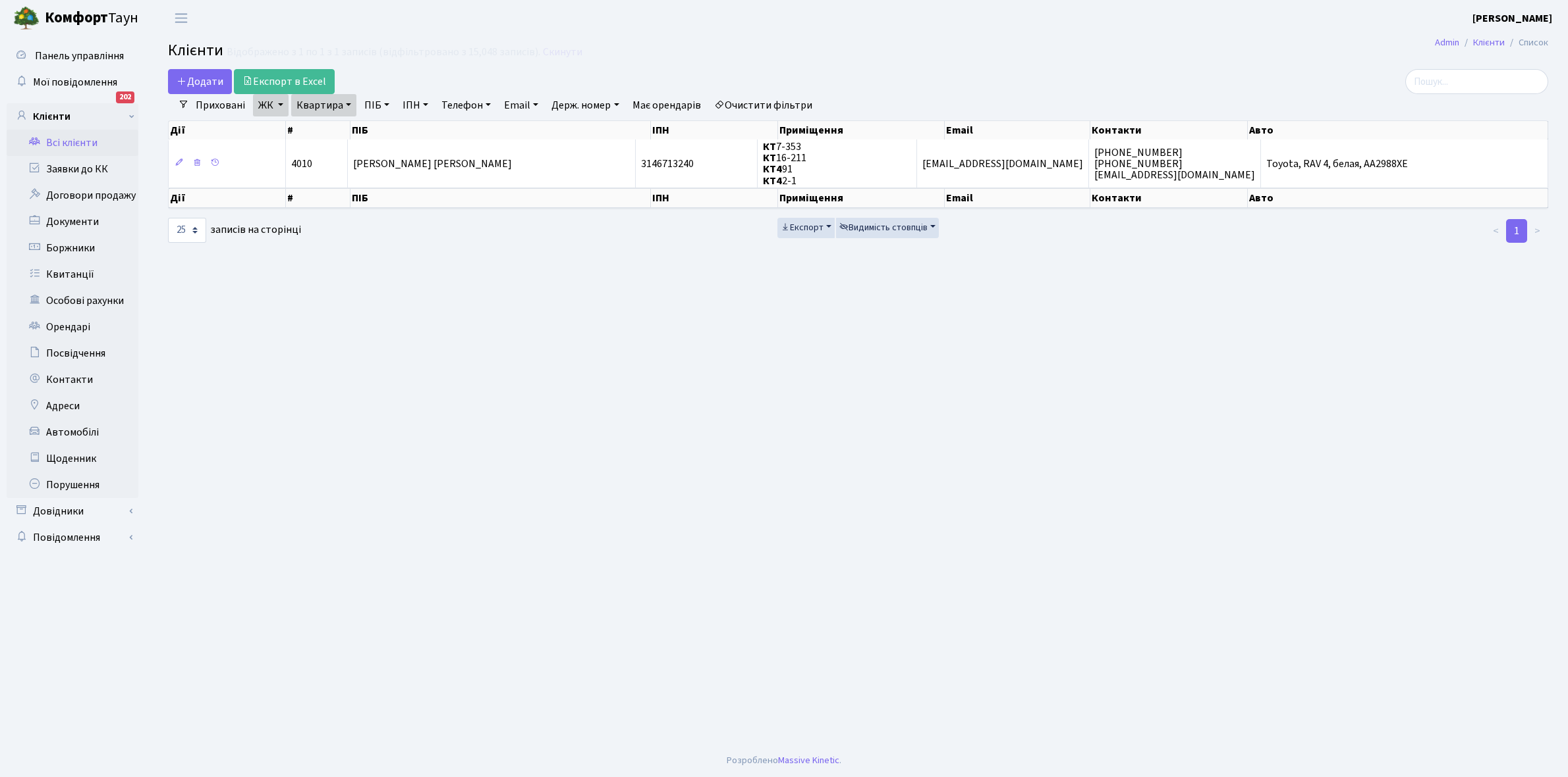
click at [347, 102] on link "Квартира" at bounding box center [323, 105] width 65 height 23
click at [341, 128] on input "91" at bounding box center [330, 130] width 77 height 25
type input "9"
type input "165"
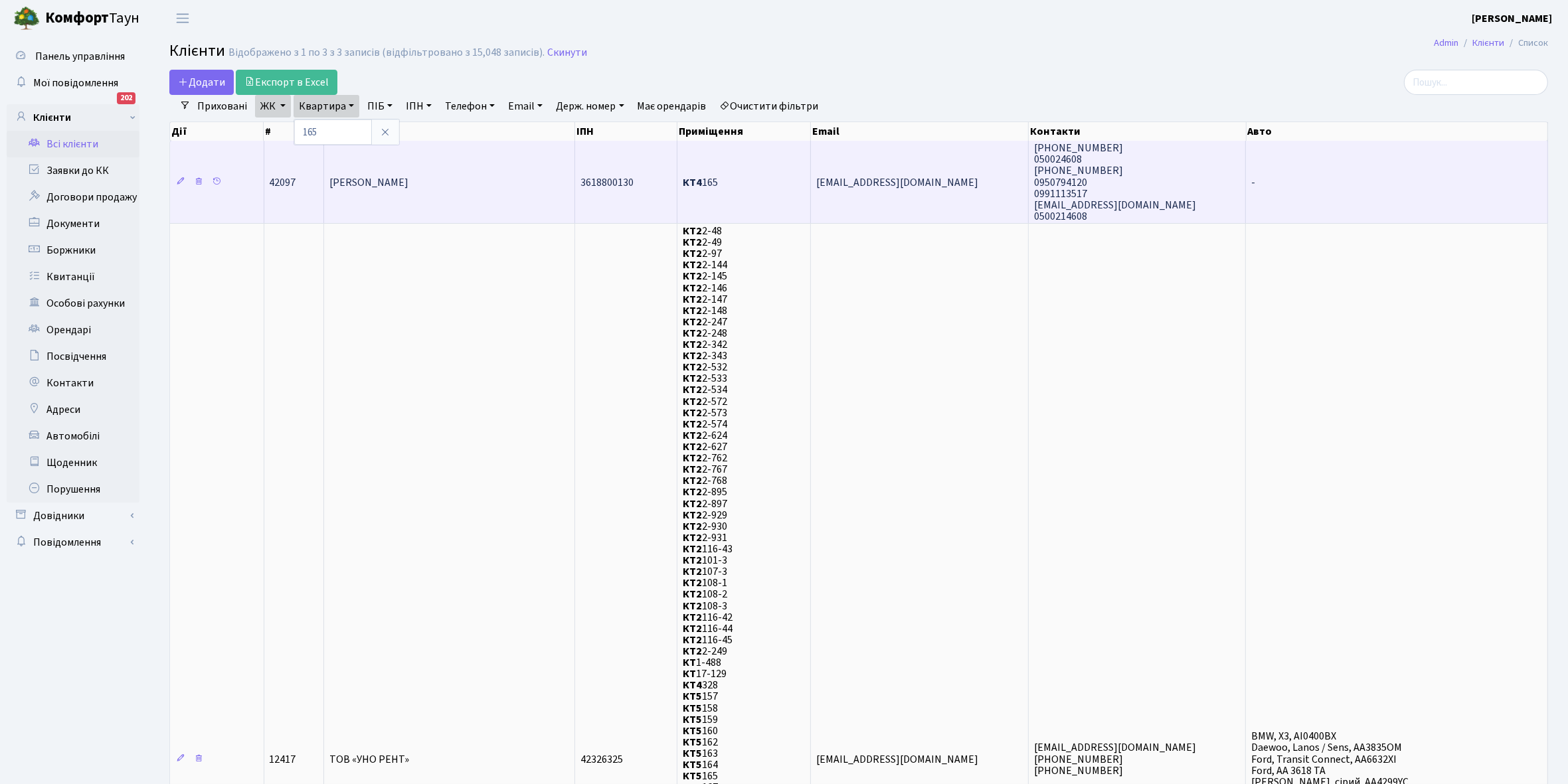
click at [508, 184] on td "[PERSON_NAME]" at bounding box center [449, 182] width 251 height 82
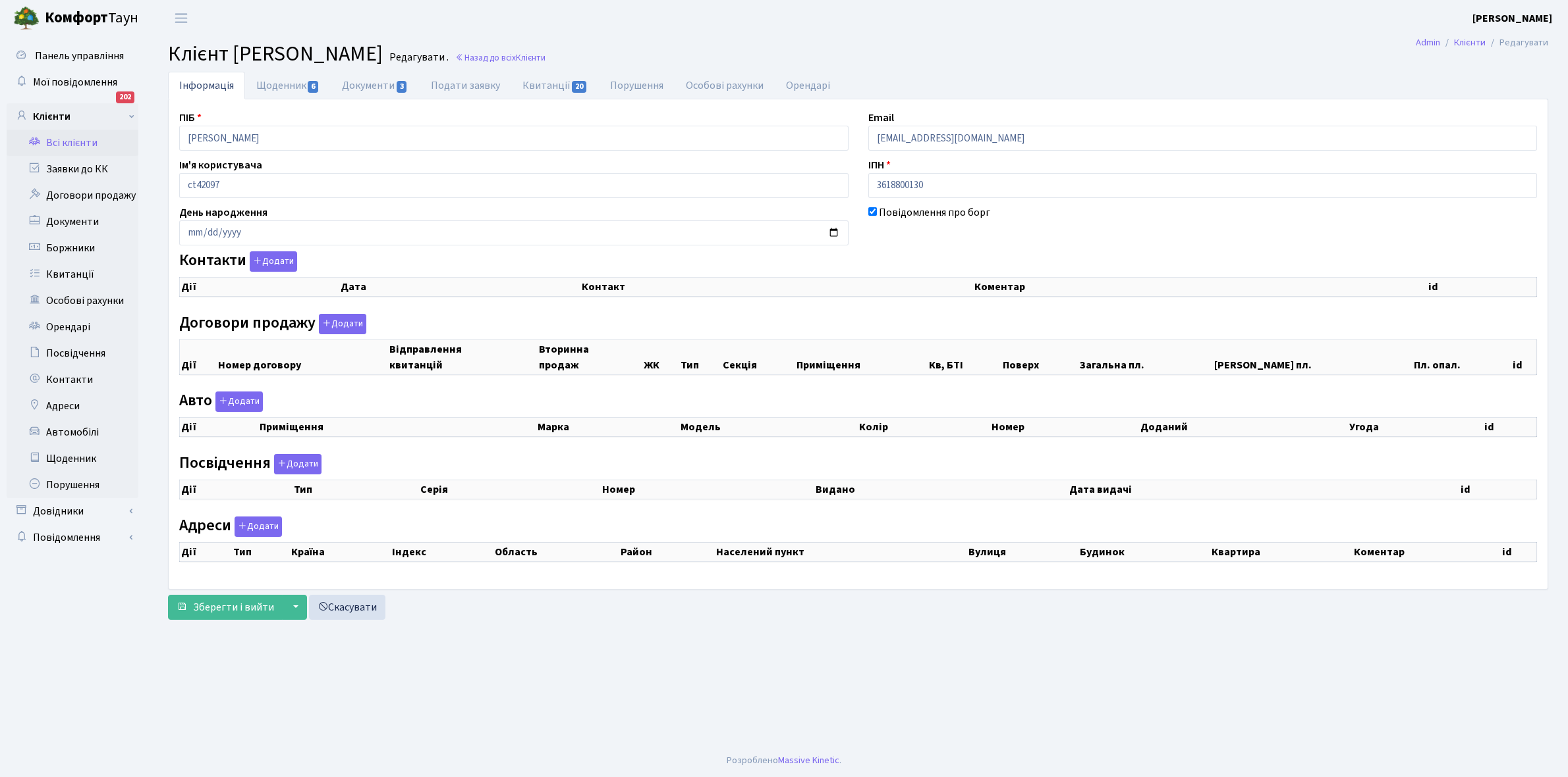
checkbox input "true"
select select "25"
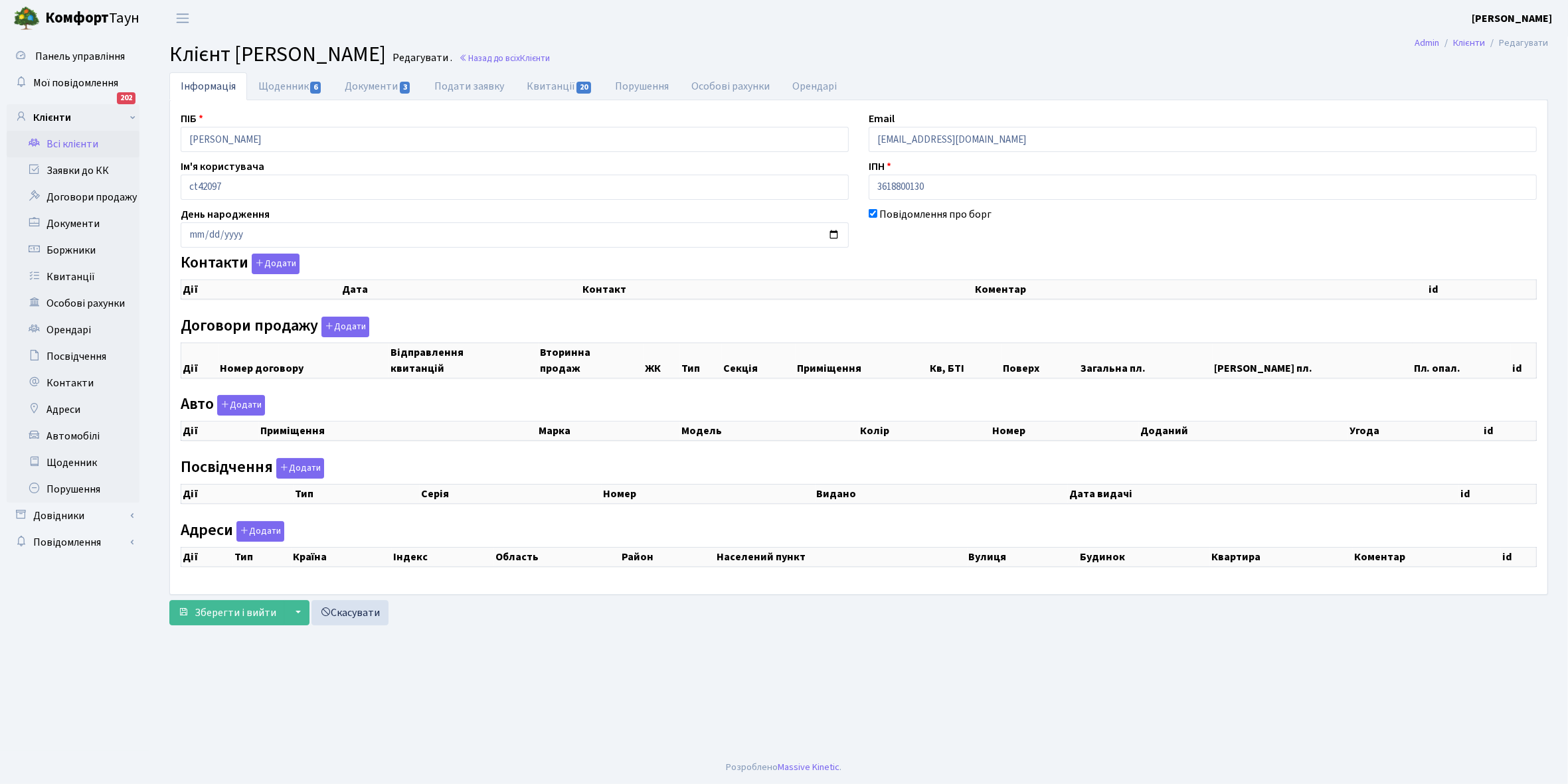
select select "25"
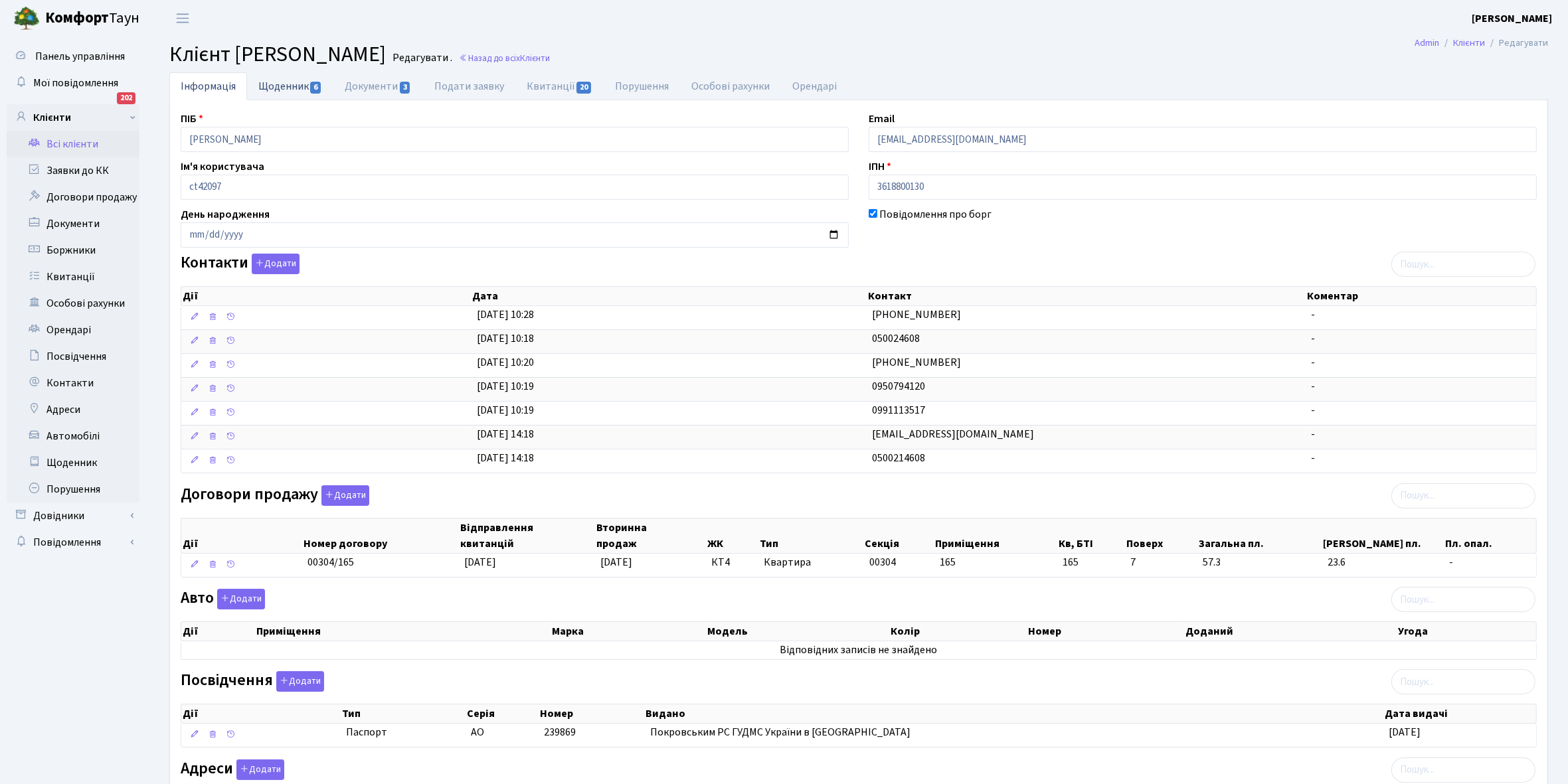
click at [273, 87] on link "Щоденник 6" at bounding box center [290, 86] width 87 height 27
select select "25"
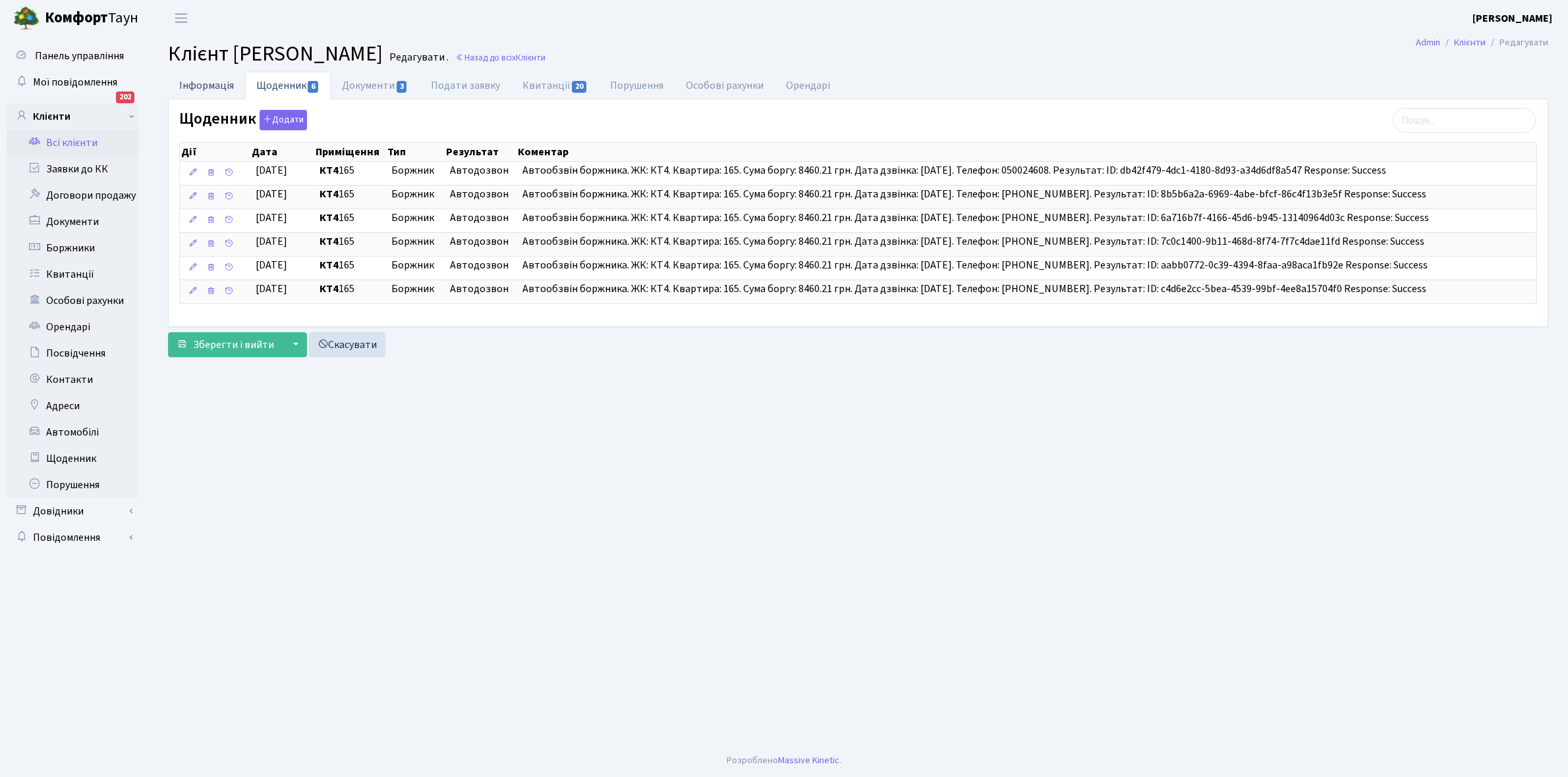
click at [198, 86] on link "Інформація" at bounding box center [206, 85] width 77 height 27
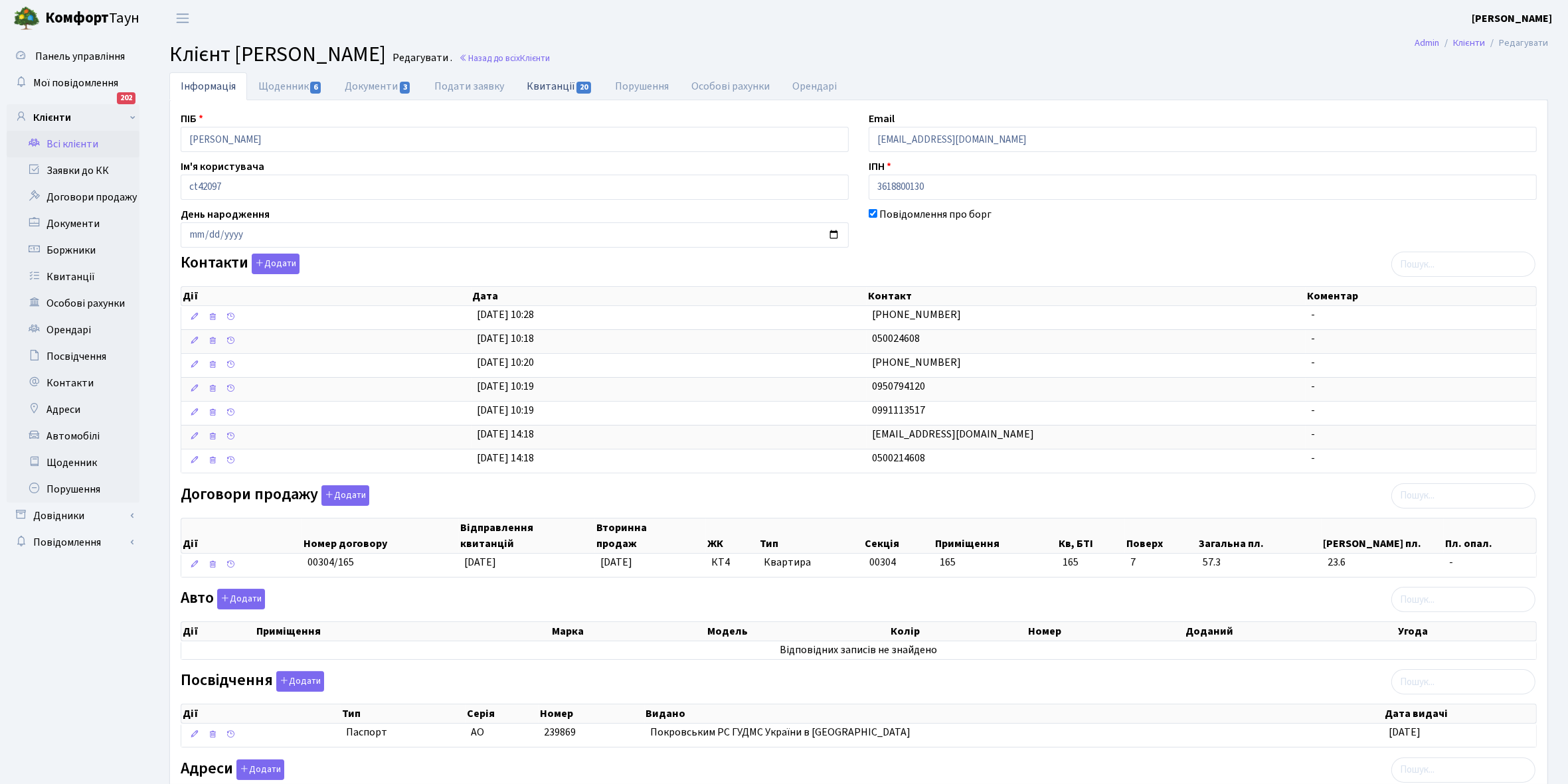
click at [542, 87] on link "Квитанції 20" at bounding box center [559, 86] width 88 height 27
select select "25"
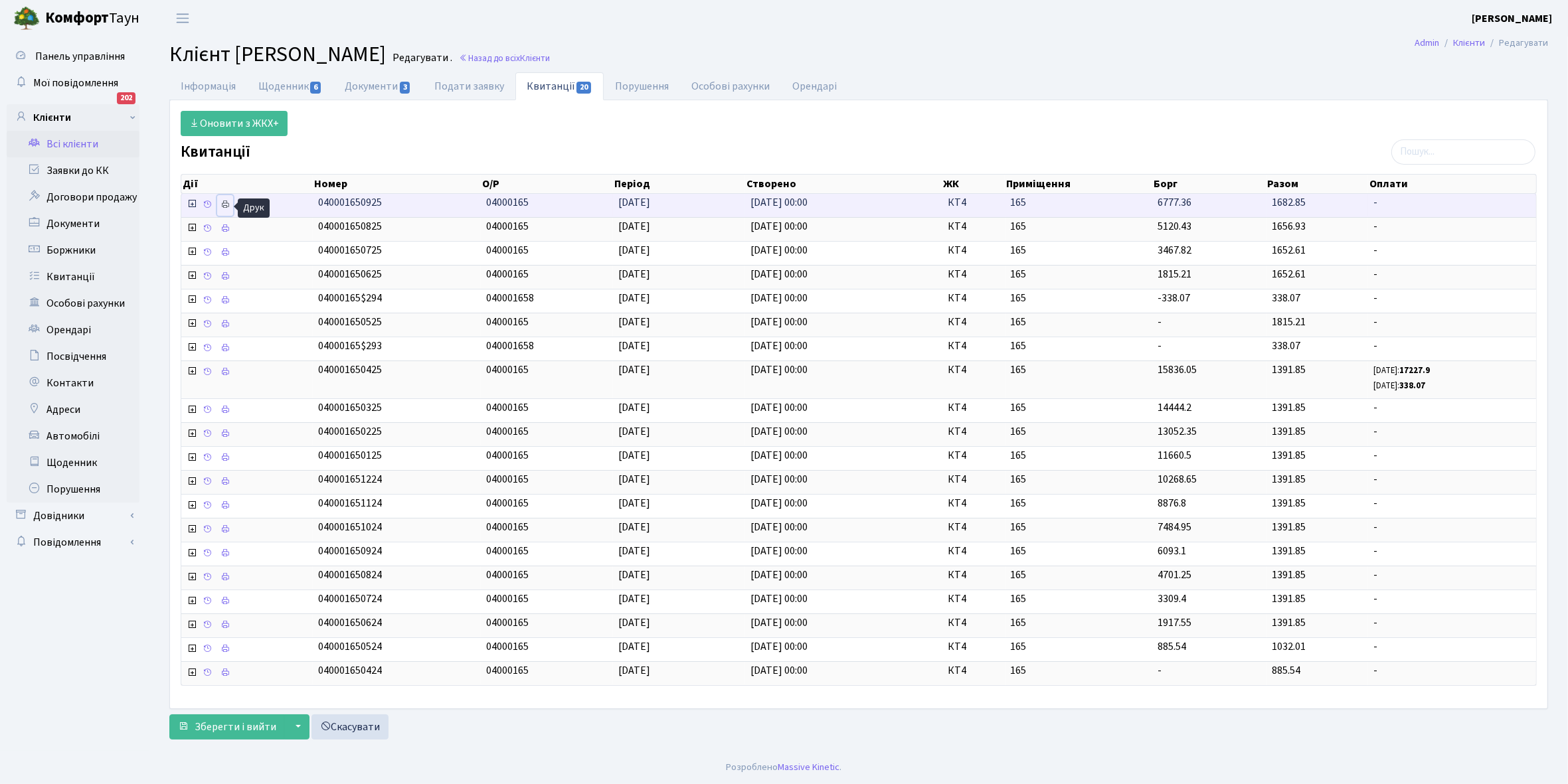
click at [230, 203] on icon at bounding box center [225, 204] width 10 height 10
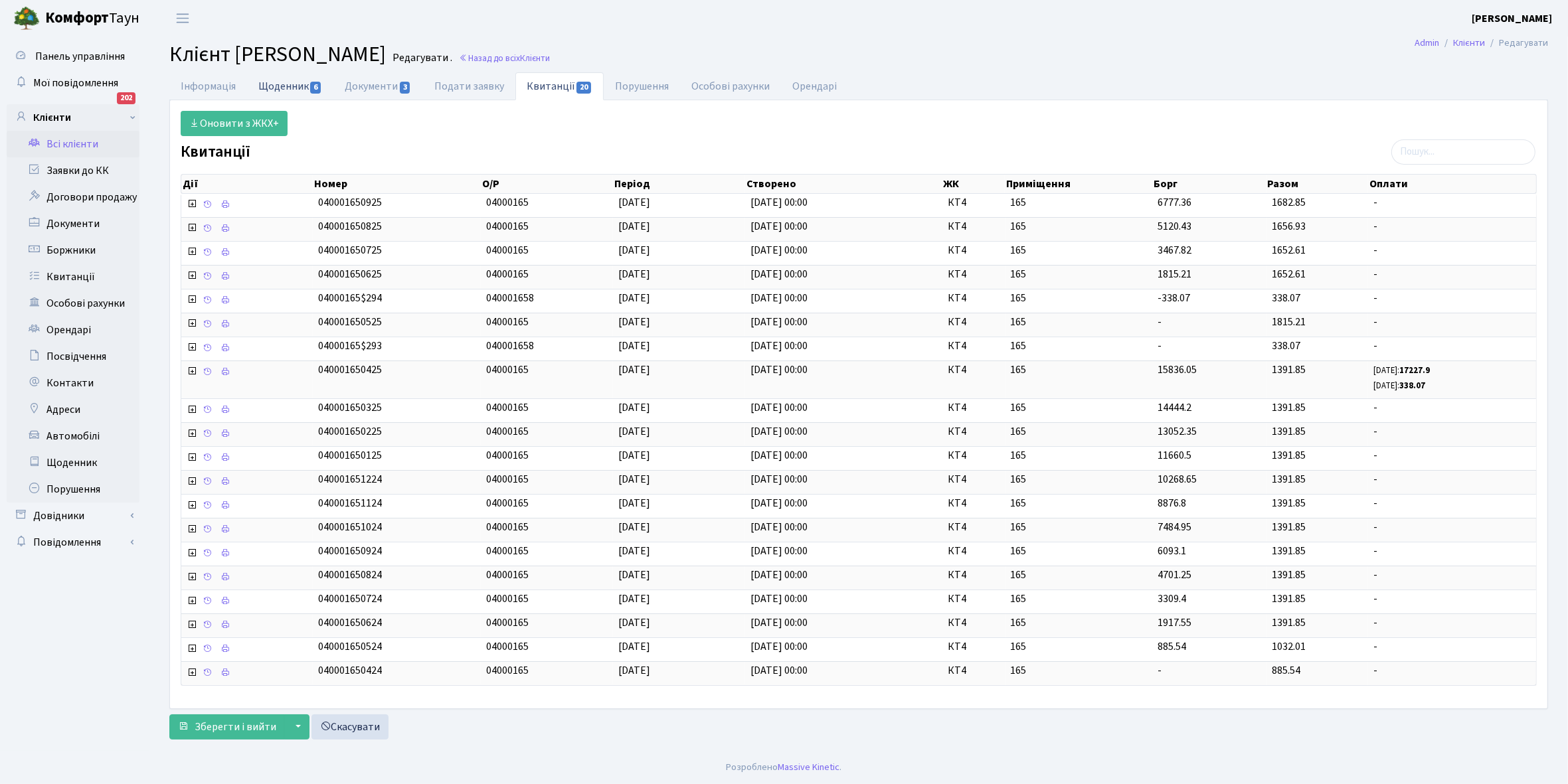
click at [287, 88] on link "Щоденник 6" at bounding box center [290, 86] width 87 height 27
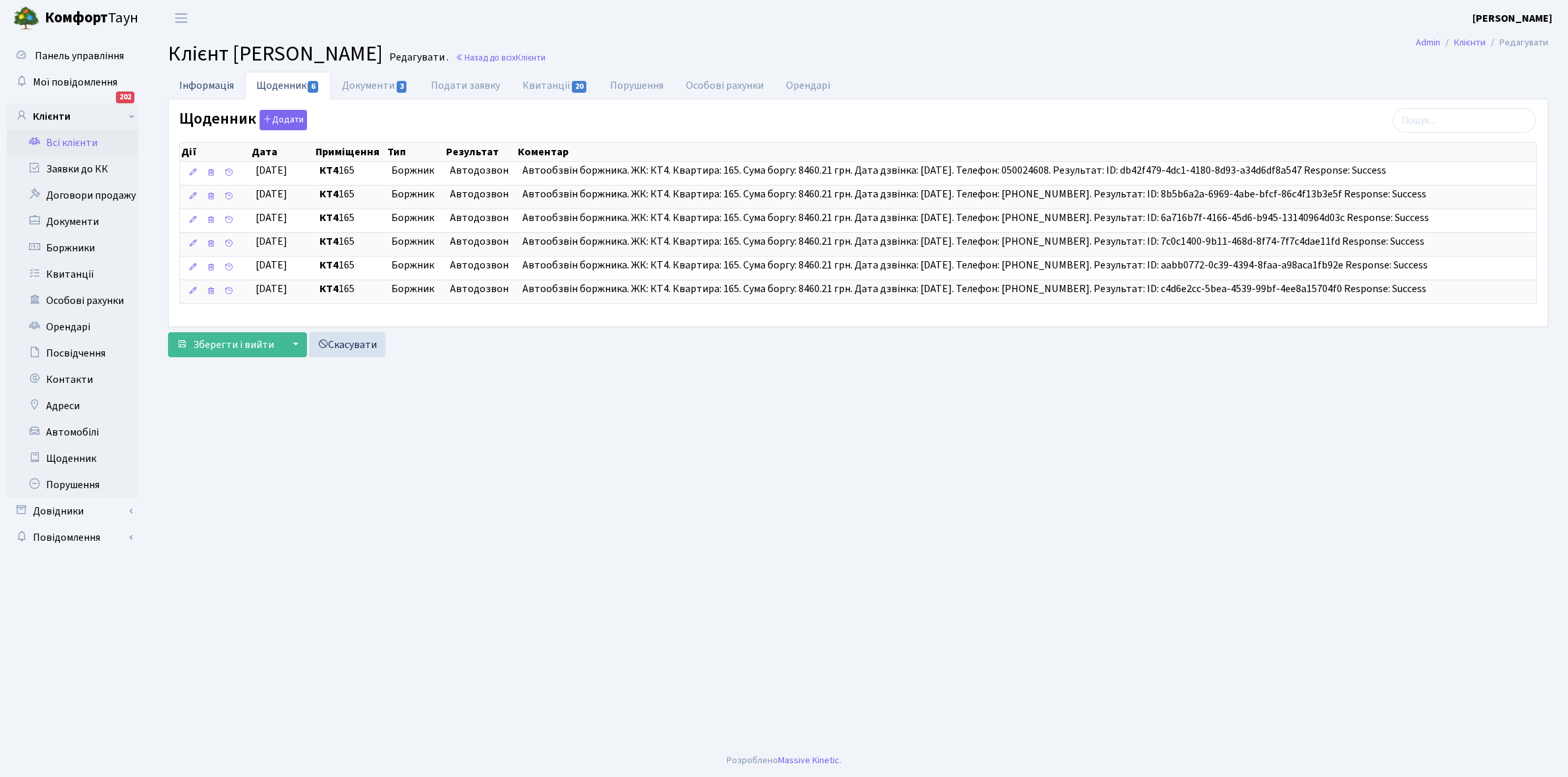
click at [206, 87] on link "Інформація" at bounding box center [206, 85] width 77 height 27
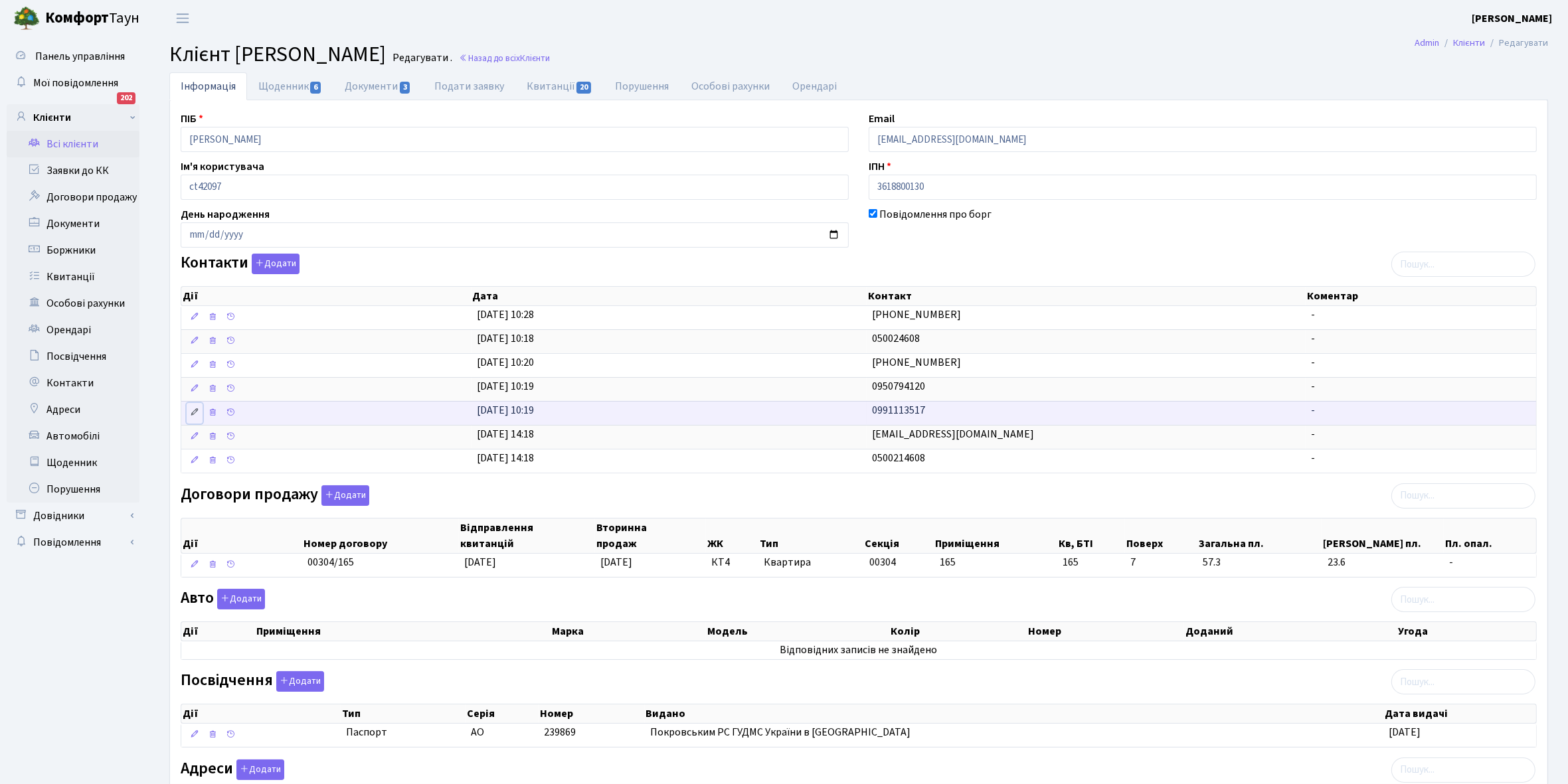
click at [189, 413] on link at bounding box center [194, 413] width 16 height 21
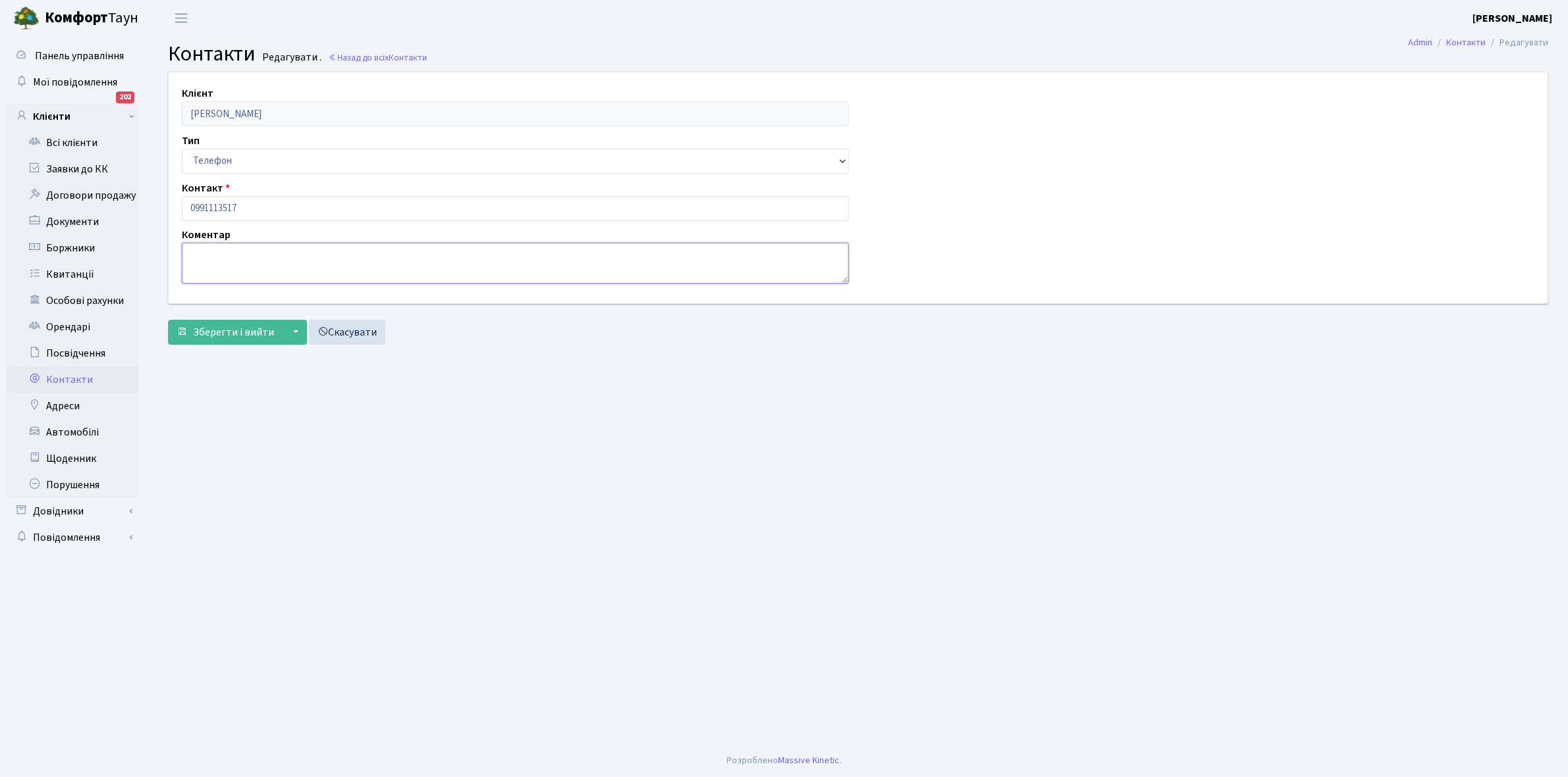
click at [241, 265] on textarea at bounding box center [514, 263] width 666 height 41
type textarea "власник"
click at [213, 330] on span "Зберегти і вийти" at bounding box center [233, 333] width 81 height 15
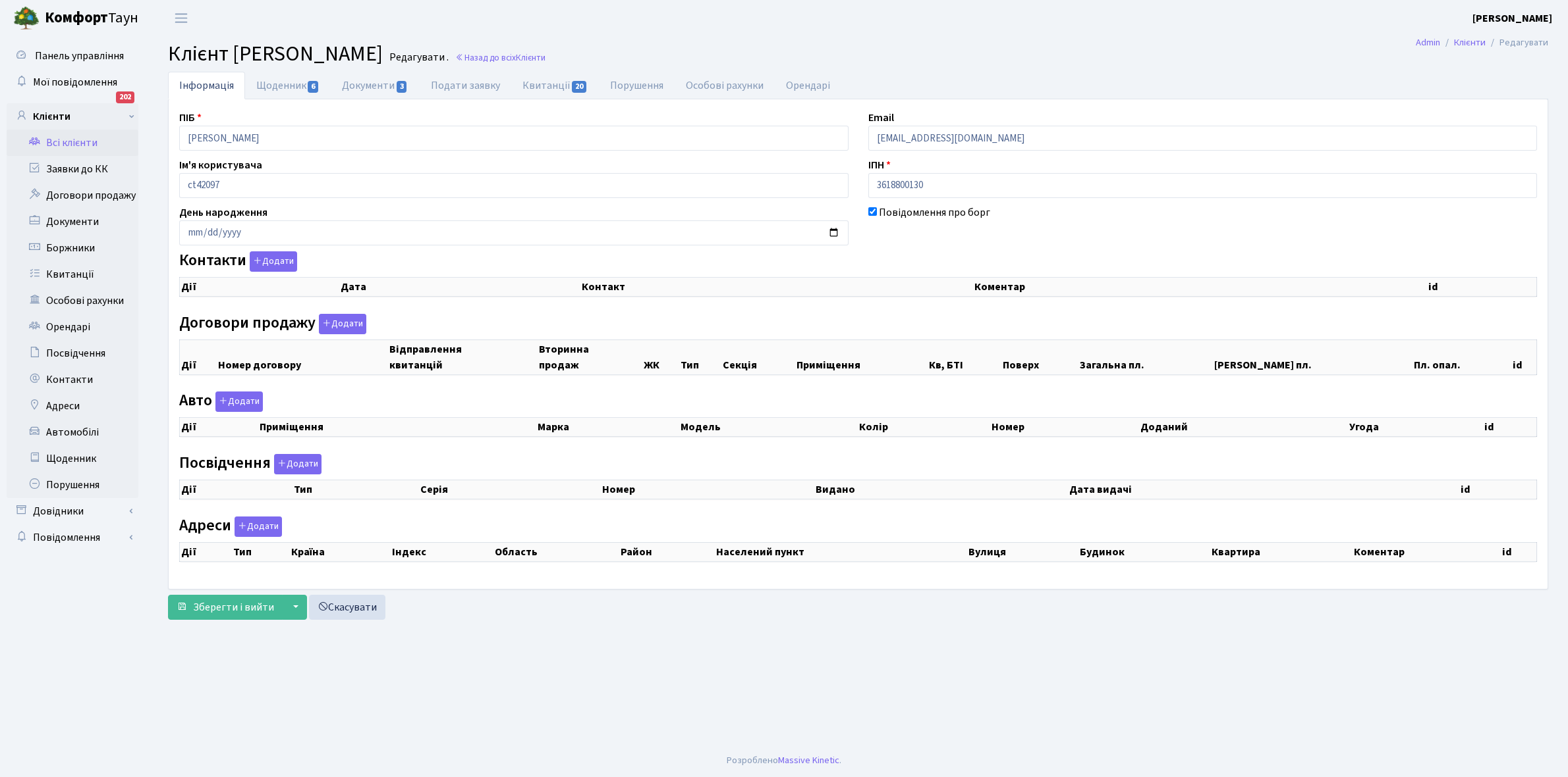
checkbox input "true"
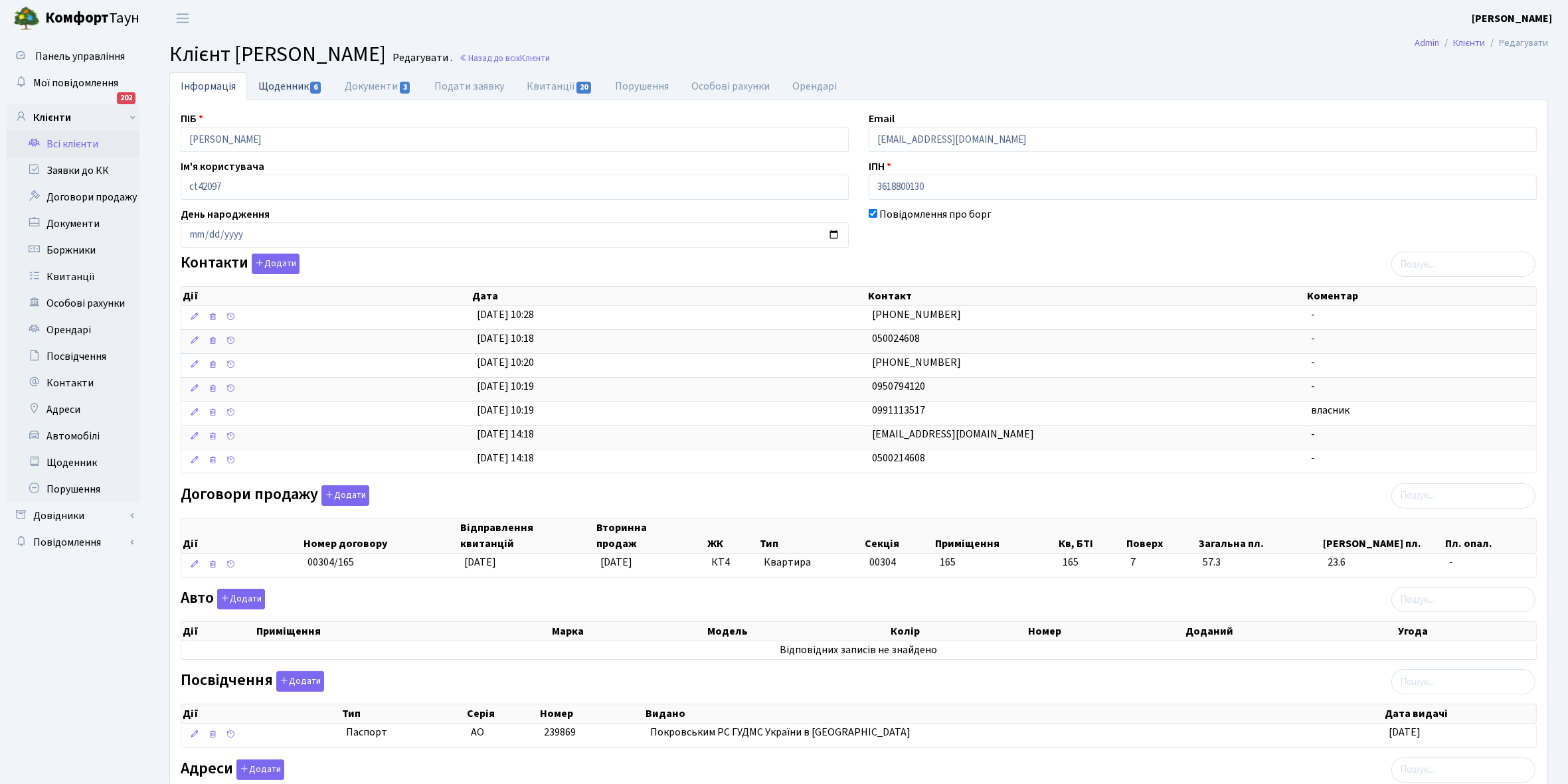
click at [279, 87] on link "Щоденник 6" at bounding box center [290, 86] width 87 height 27
select select "25"
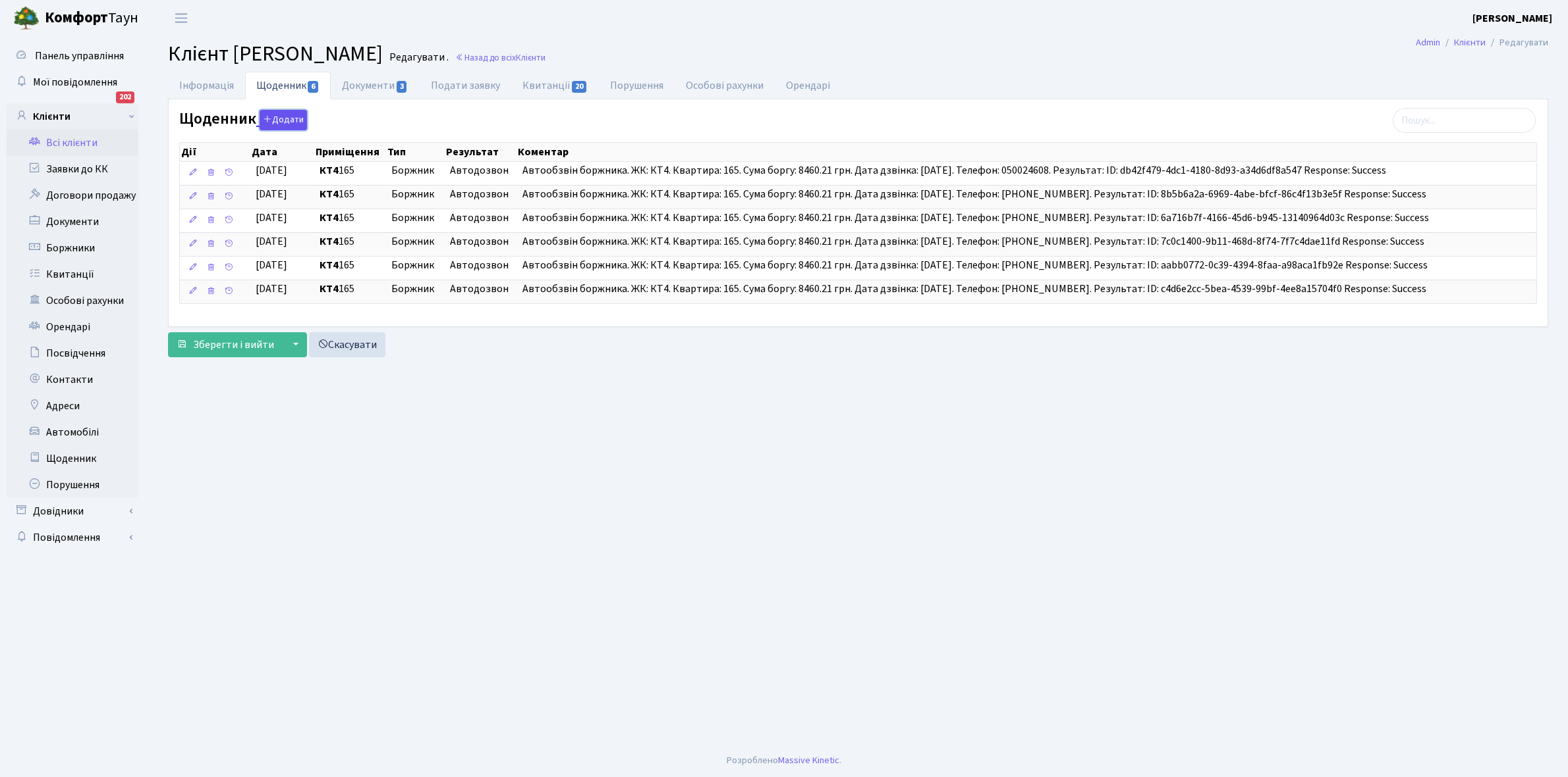
click at [288, 122] on button "Додати" at bounding box center [283, 121] width 48 height 21
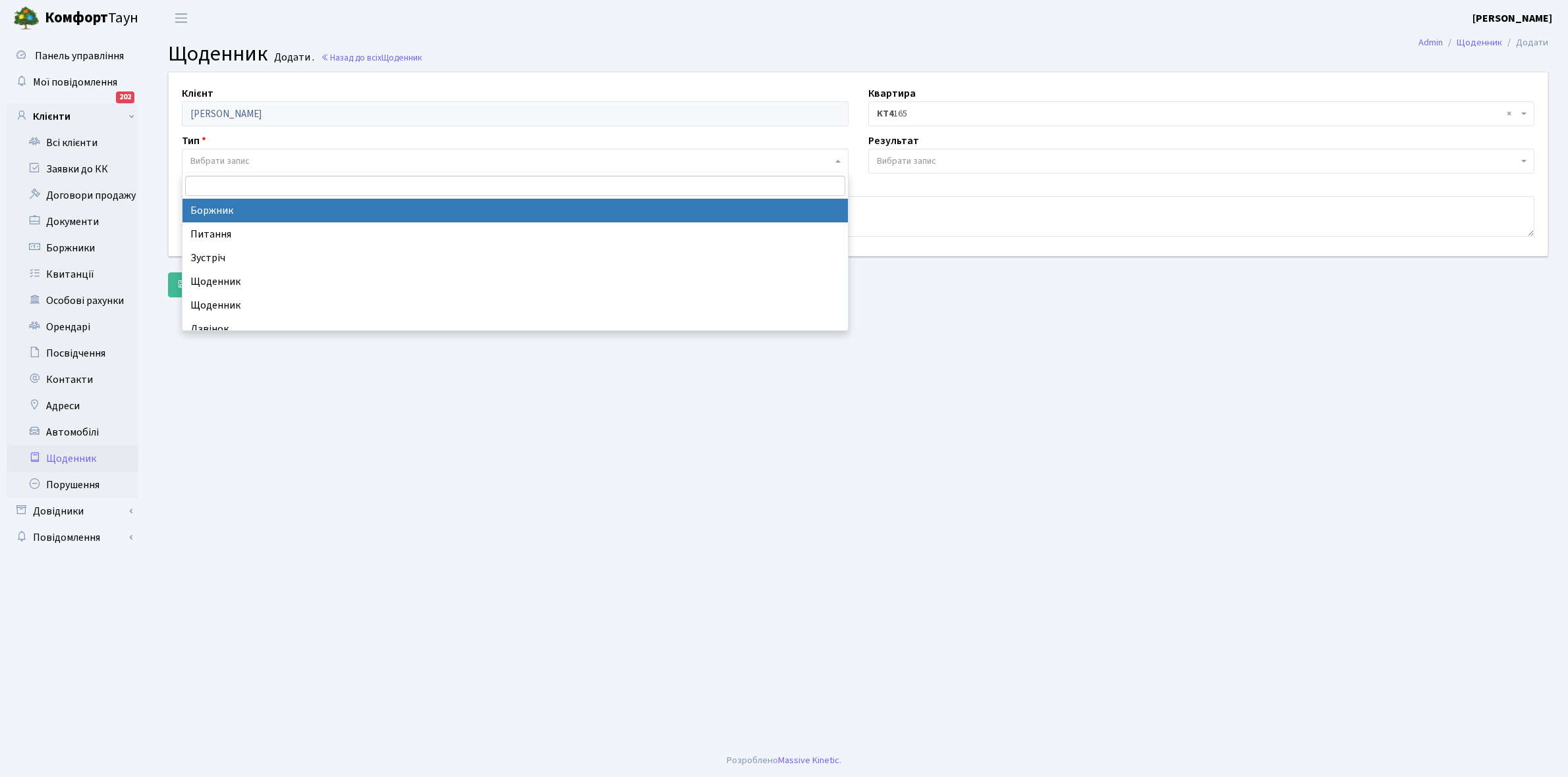
click at [244, 151] on span "Вибрати запис" at bounding box center [514, 161] width 666 height 25
select select "189"
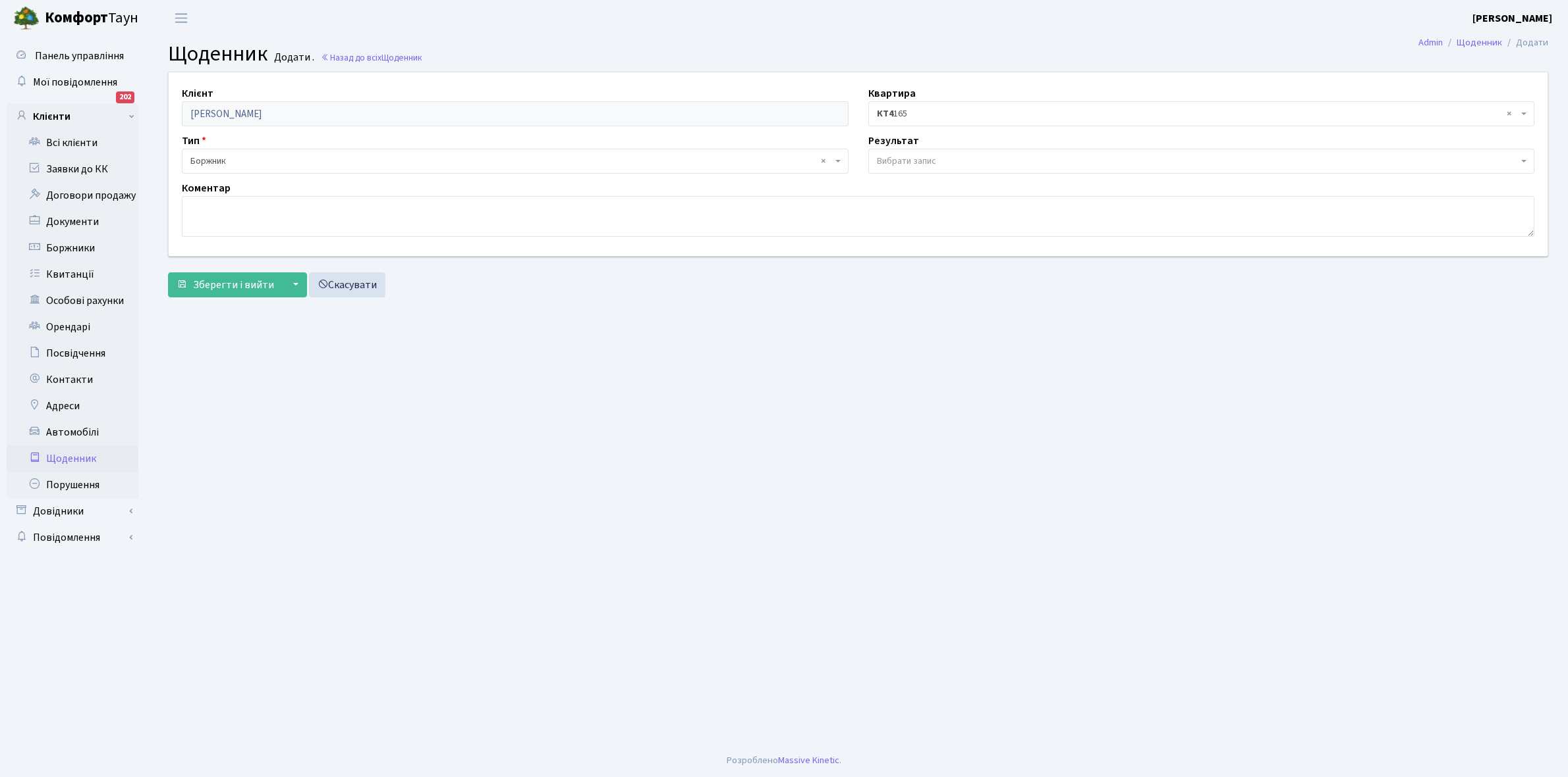
click at [913, 154] on span "Вибрати запис" at bounding box center [1201, 161] width 666 height 25
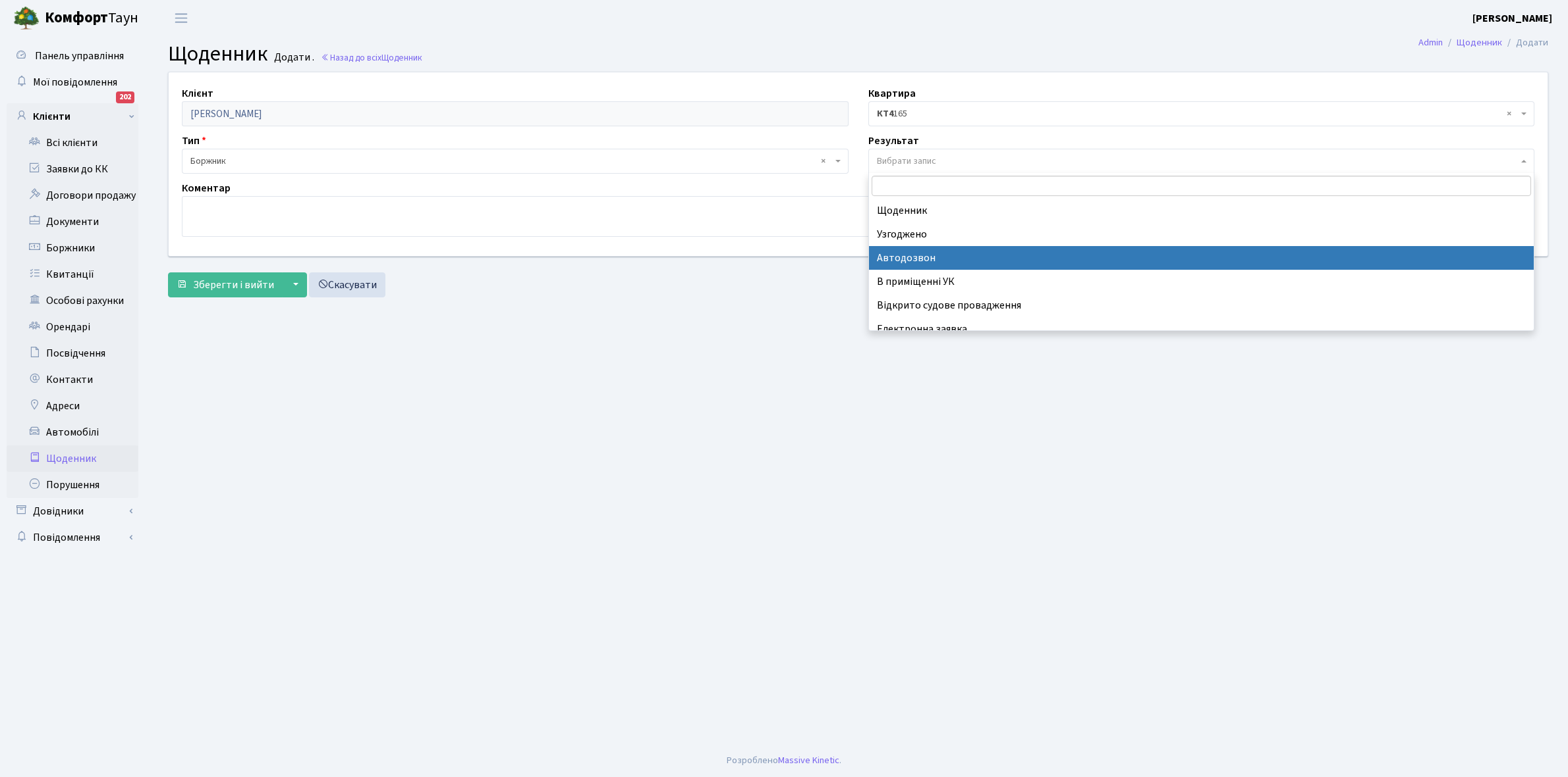
scroll to position [81, 0]
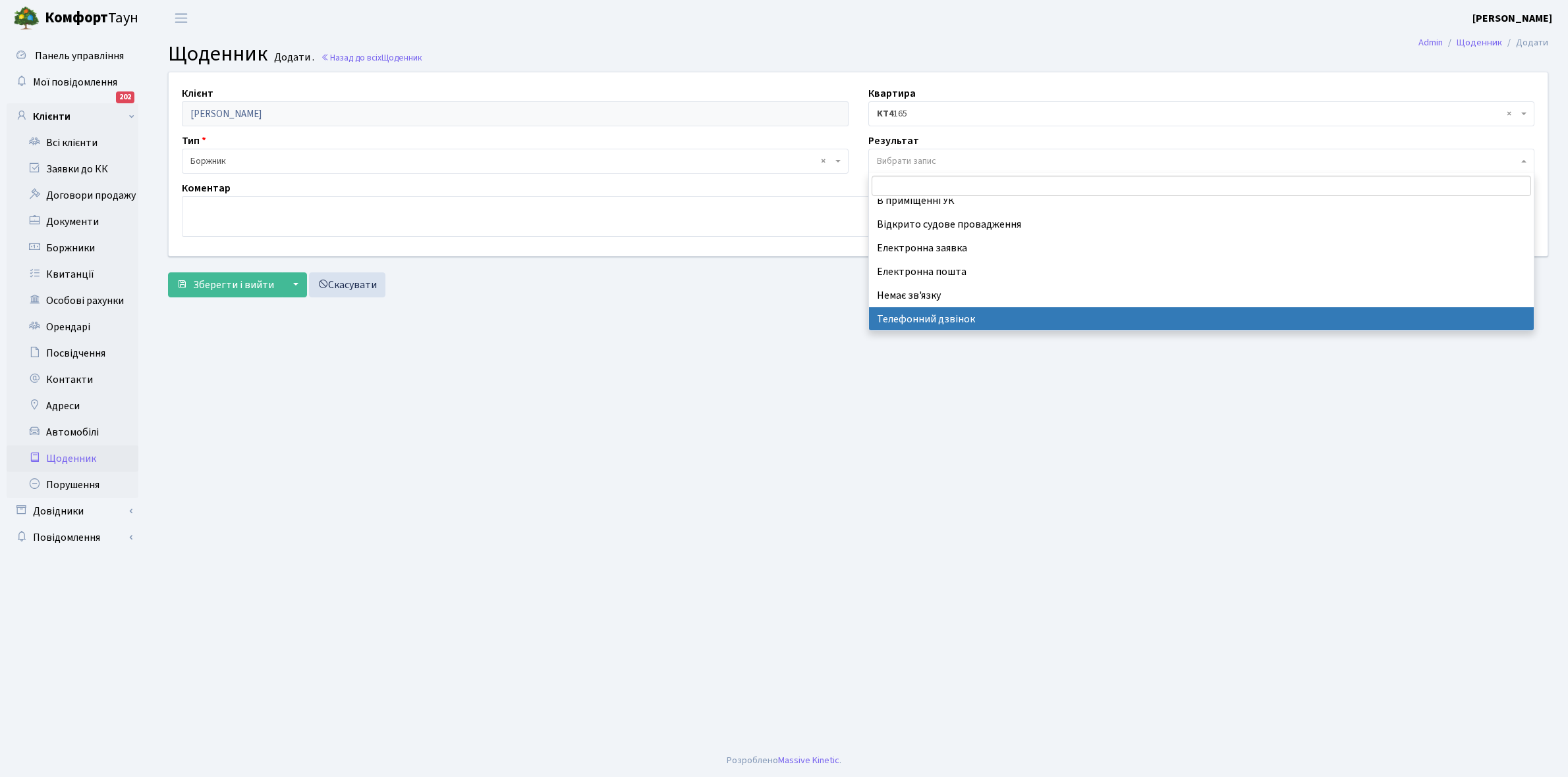
select select "196"
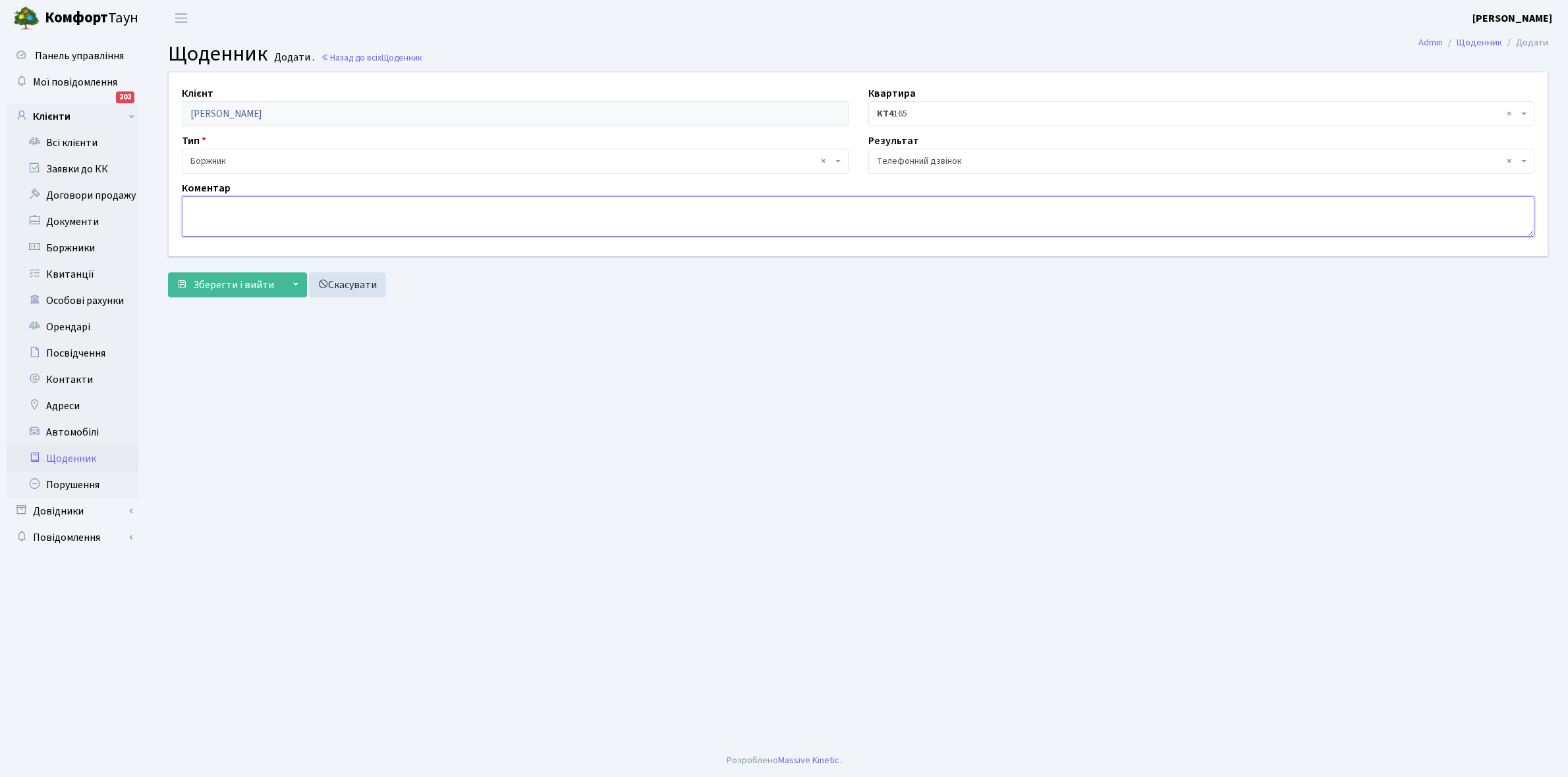
click at [213, 209] on textarea at bounding box center [857, 216] width 1353 height 41
click at [301, 206] on textarea "Квартира продана, новий власник не" at bounding box center [857, 216] width 1353 height 41
click at [380, 208] on textarea "Квартира продана, дані власник не" at bounding box center [857, 216] width 1353 height 41
click at [298, 207] on textarea "Квартира продана, дані власник не" at bounding box center [857, 216] width 1353 height 41
click at [392, 208] on textarea "Квартира продана, дані нового власник не" at bounding box center [857, 216] width 1353 height 41
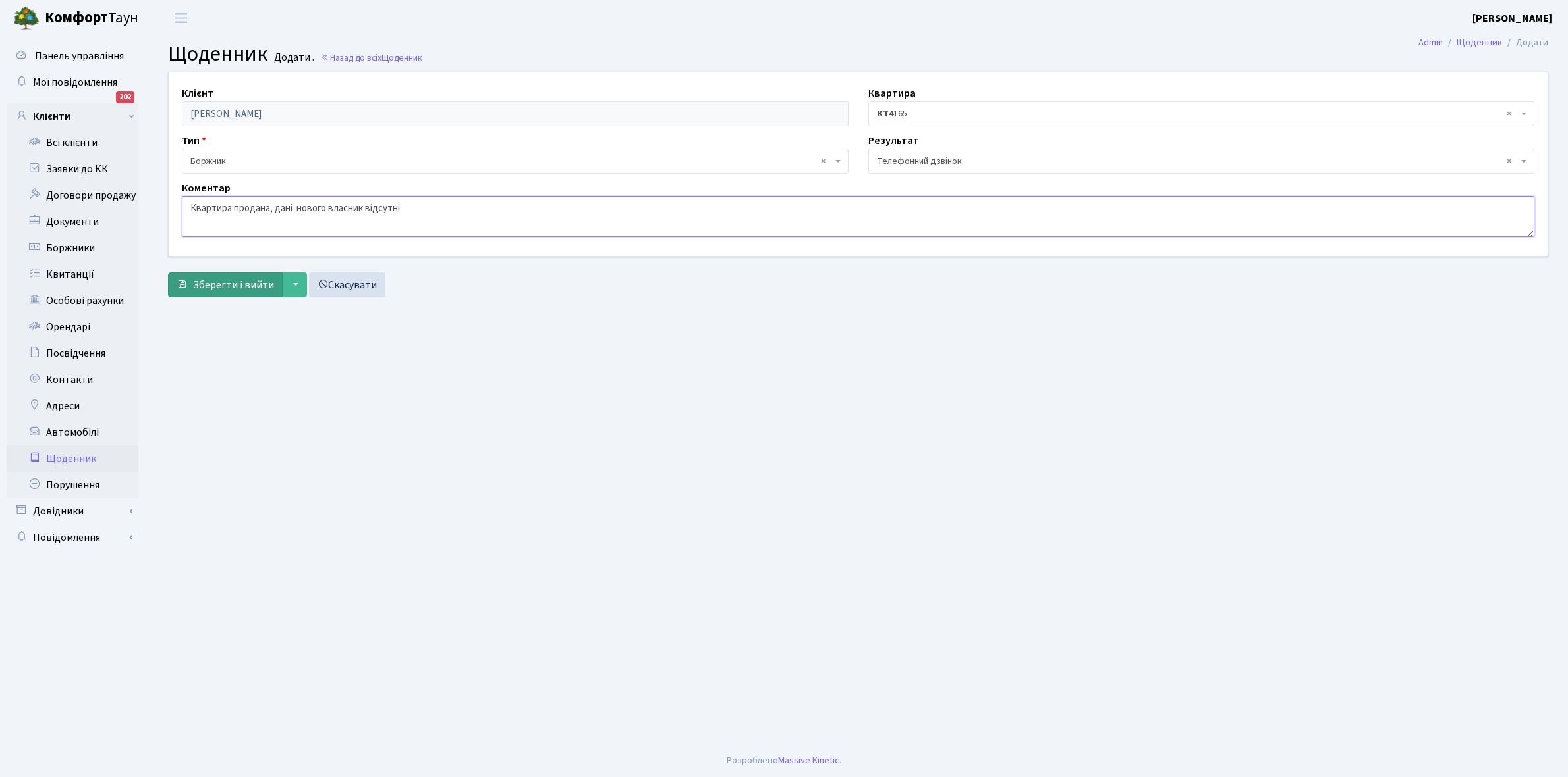
type textarea "Квартира продана, дані нового власник відсутні"
click at [222, 280] on span "Зберегти і вийти" at bounding box center [233, 285] width 81 height 15
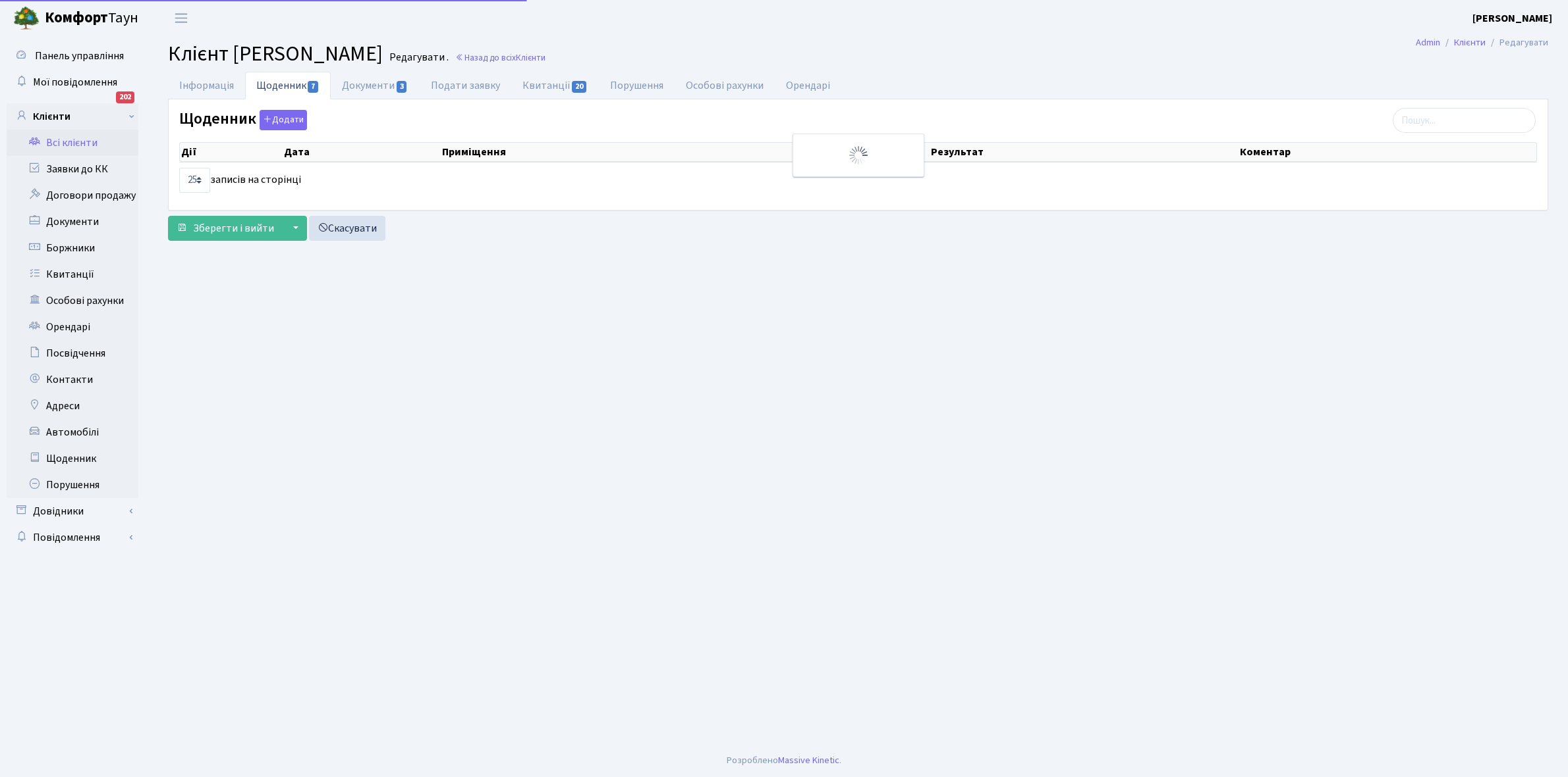
select select "25"
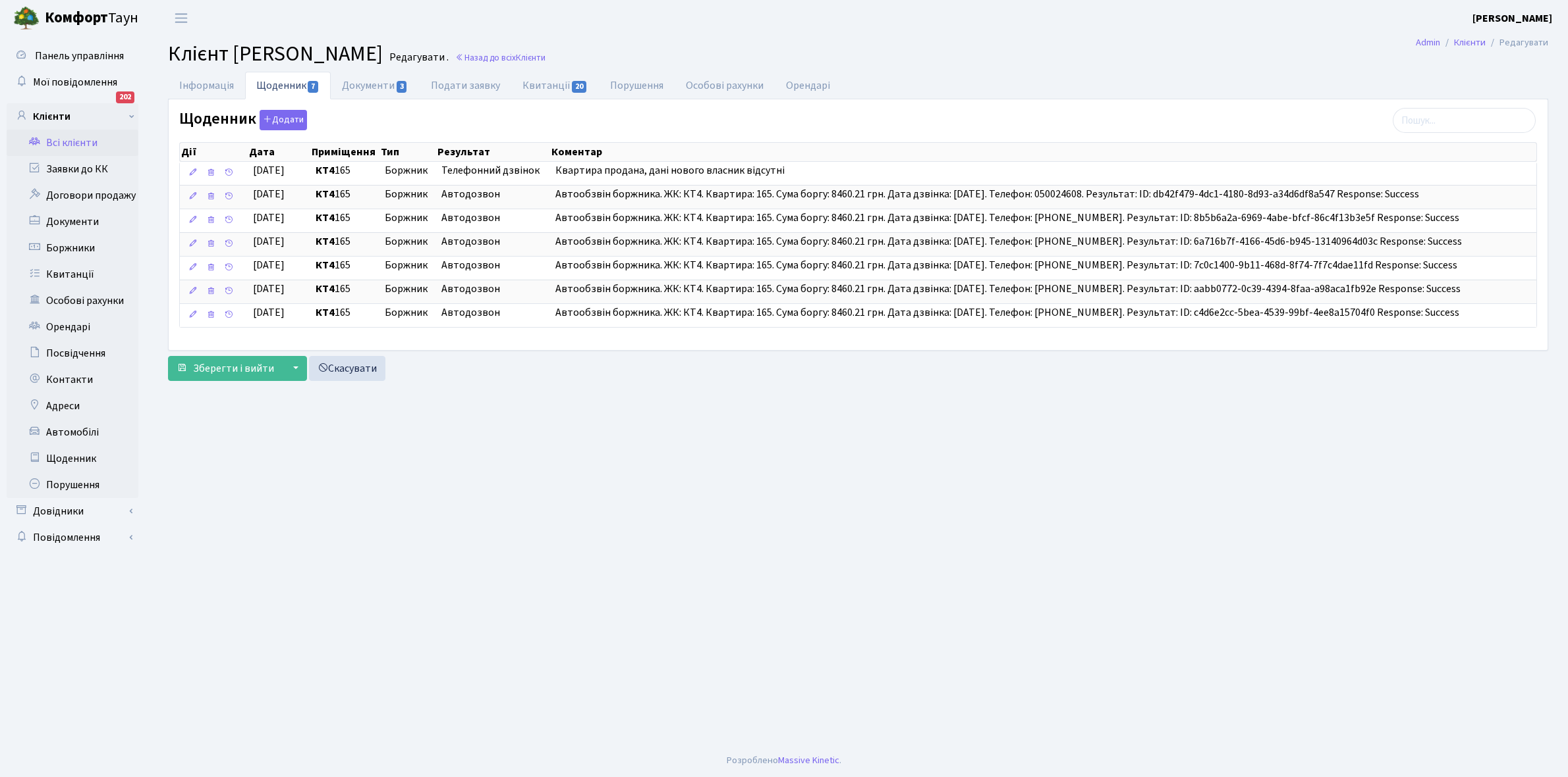
click at [69, 139] on link "Всі клієнти" at bounding box center [73, 142] width 132 height 26
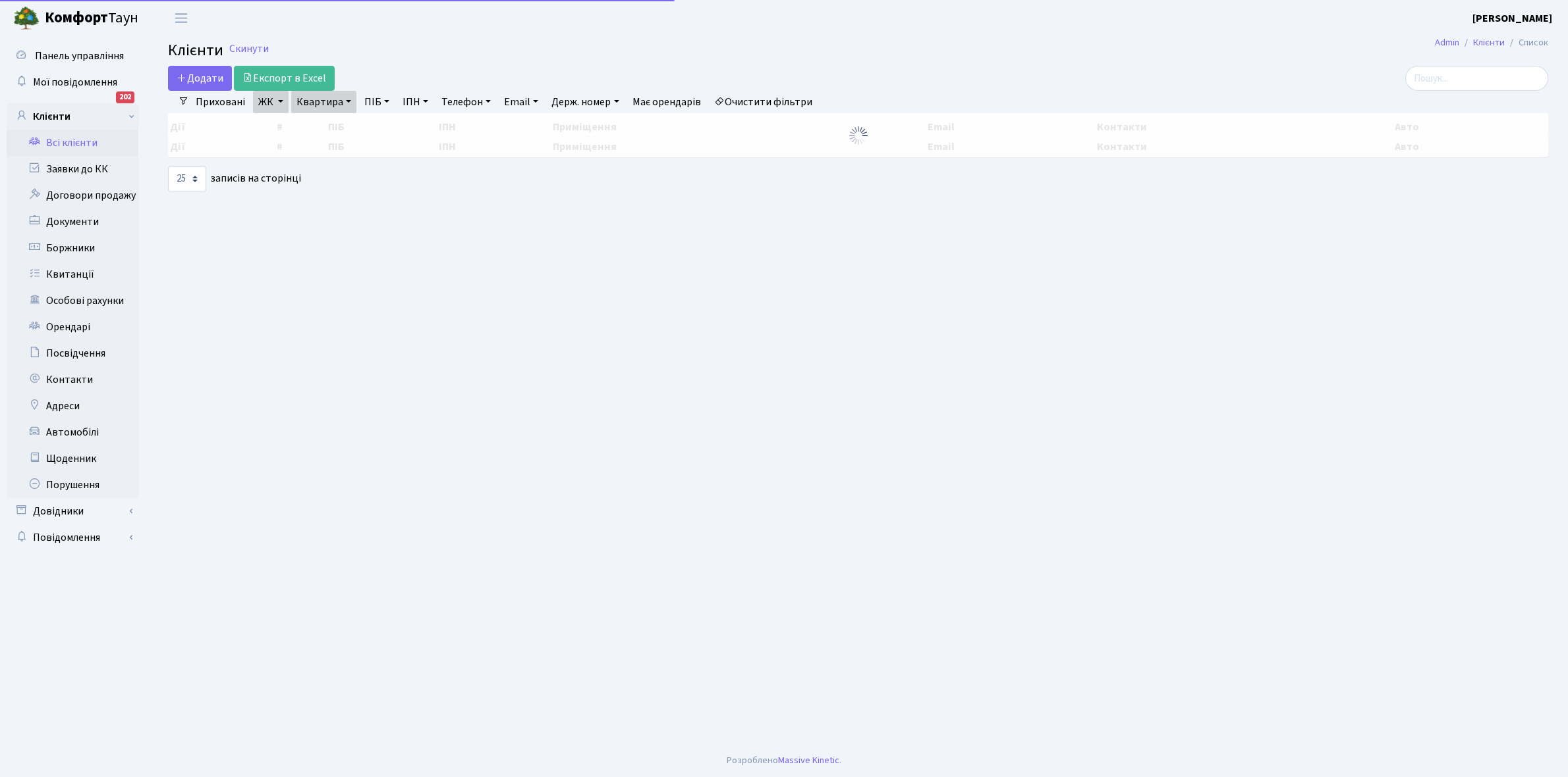
select select "25"
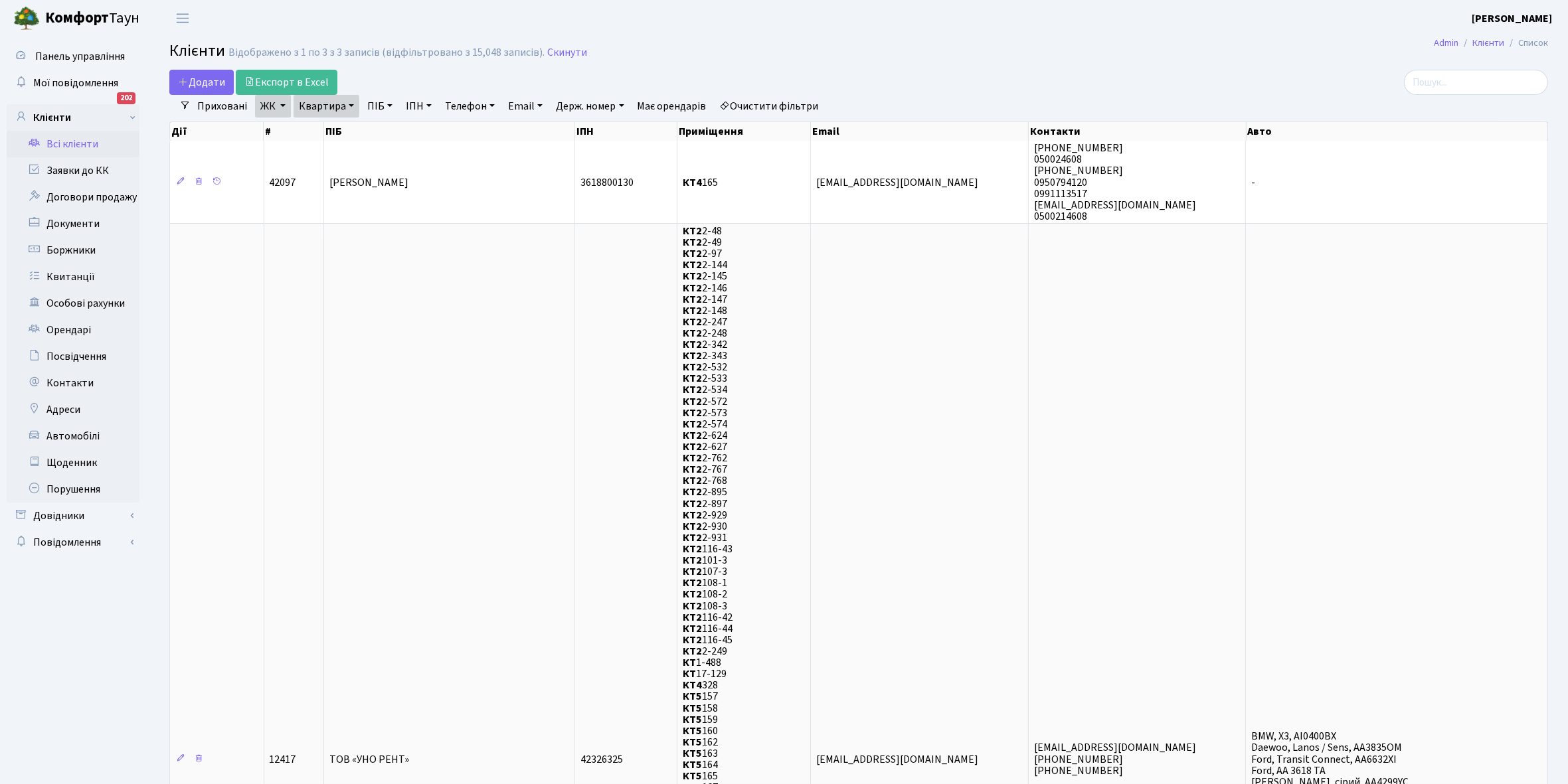
click at [350, 106] on link "Квартира" at bounding box center [326, 106] width 66 height 23
click at [343, 124] on input "165" at bounding box center [333, 131] width 78 height 25
type input "171"
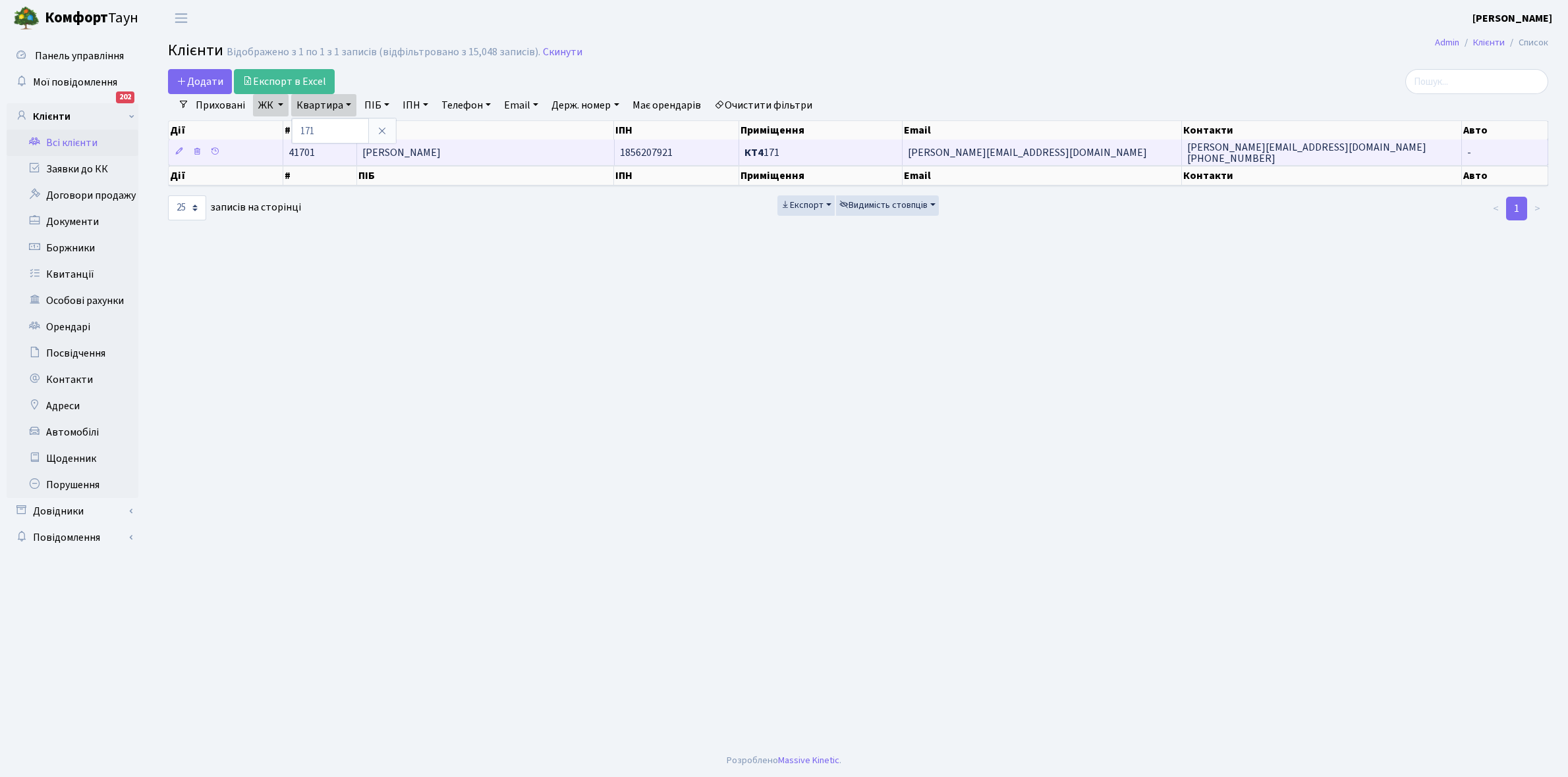
click at [440, 156] on span "[PERSON_NAME]" at bounding box center [401, 153] width 78 height 15
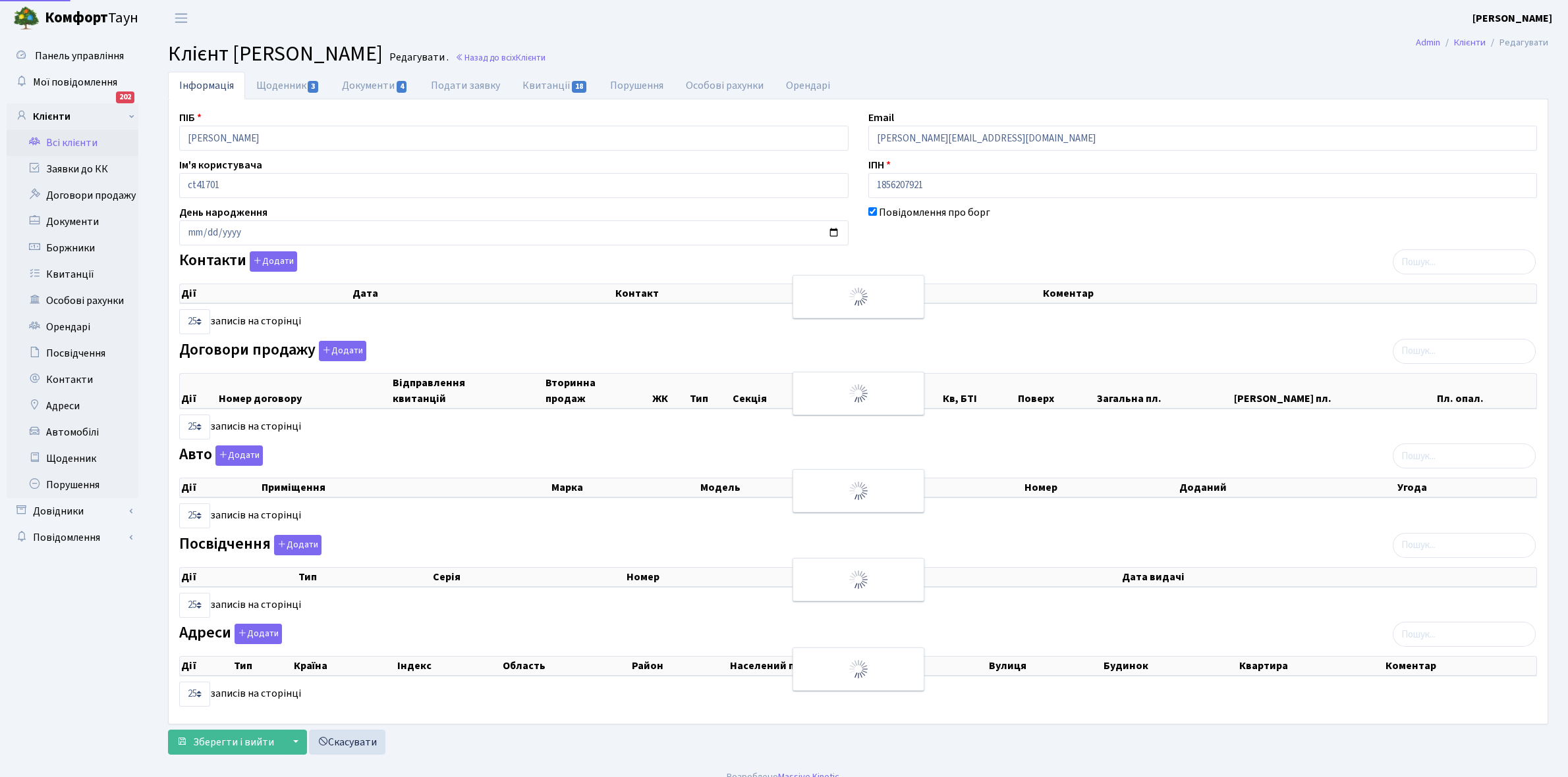
select select "25"
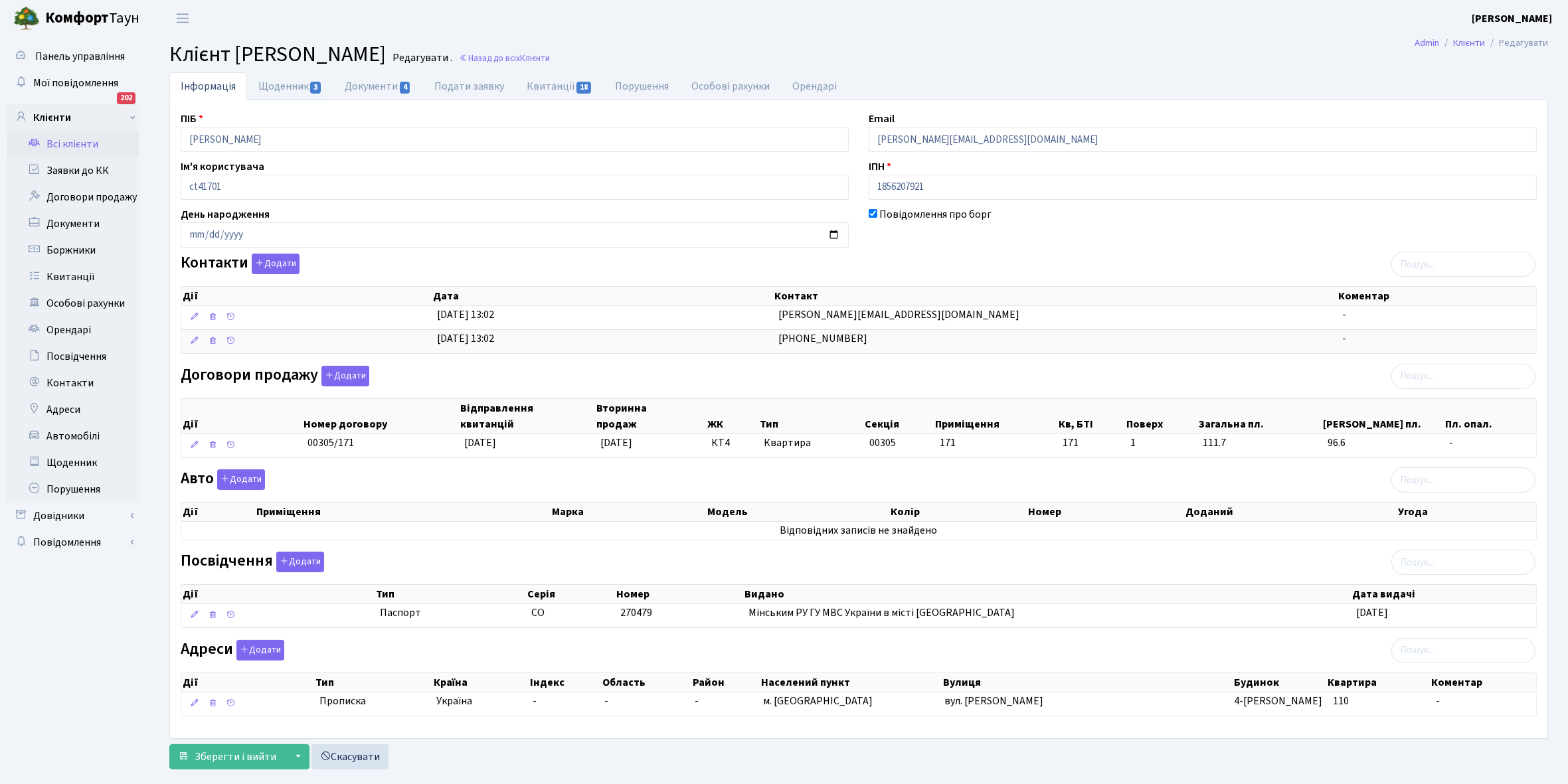
click at [265, 80] on link "Щоденник 3" at bounding box center [290, 87] width 87 height 28
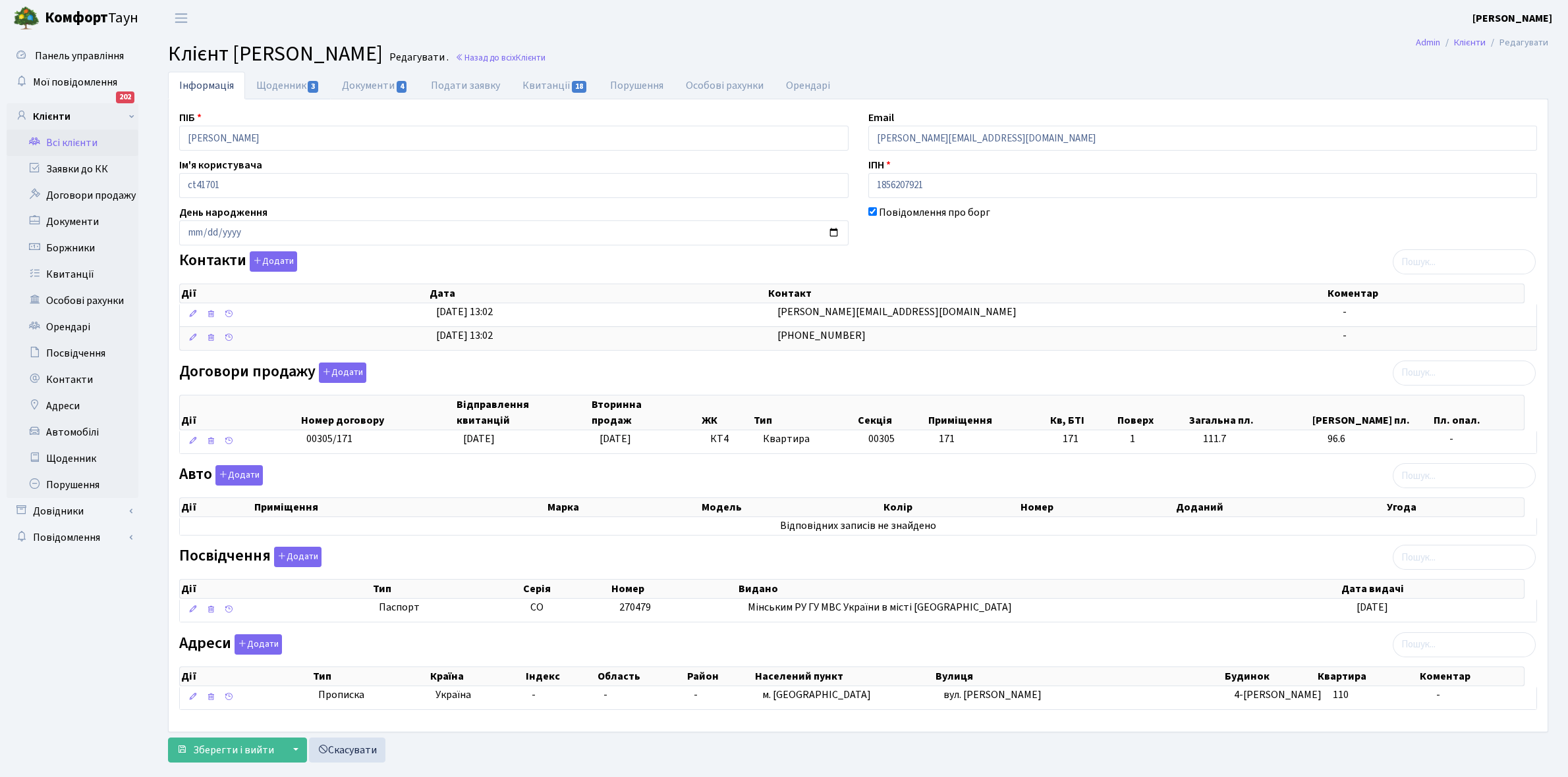
select select "25"
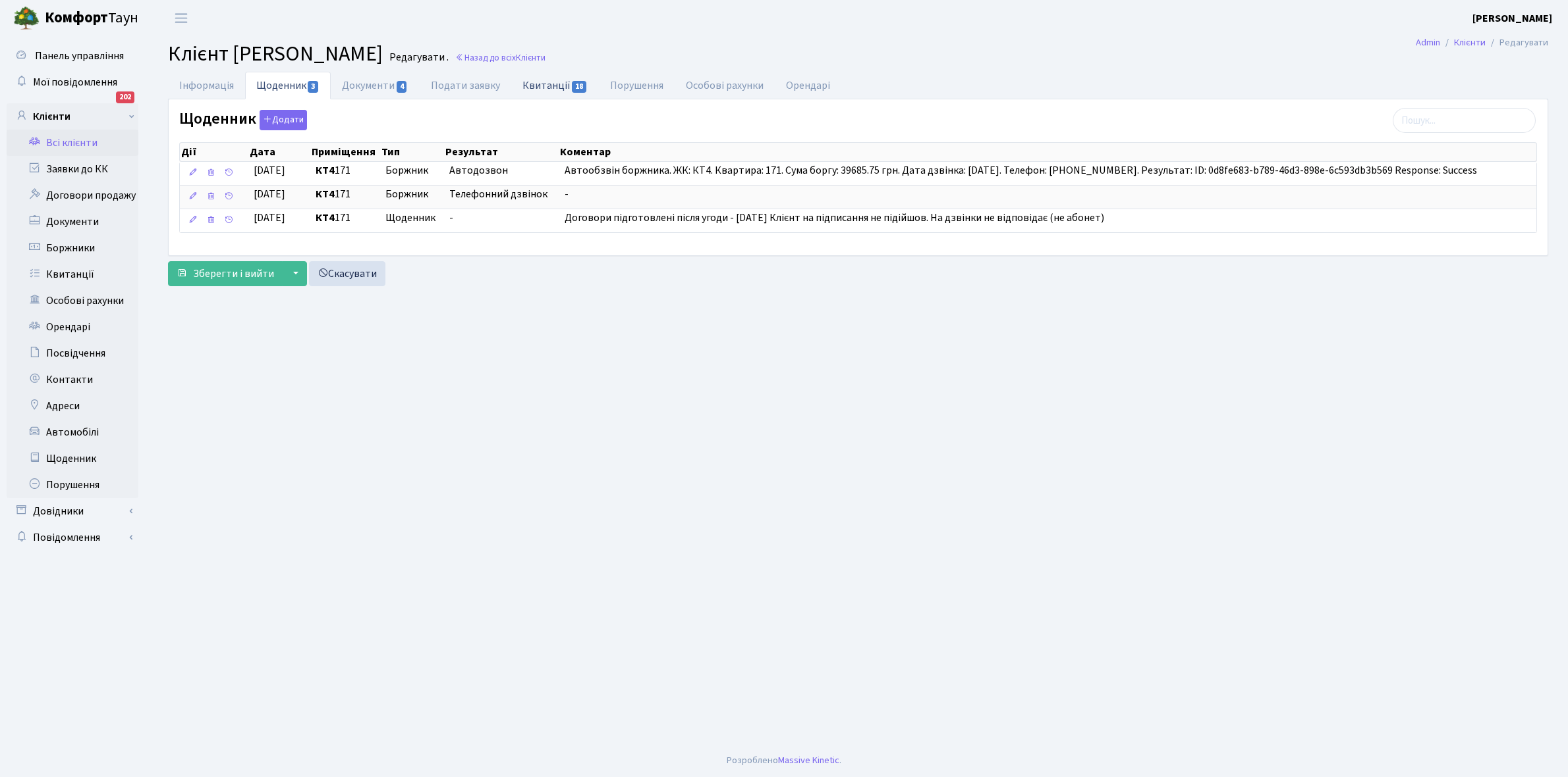
click at [549, 86] on link "Квитанції 18" at bounding box center [554, 85] width 88 height 27
select select "25"
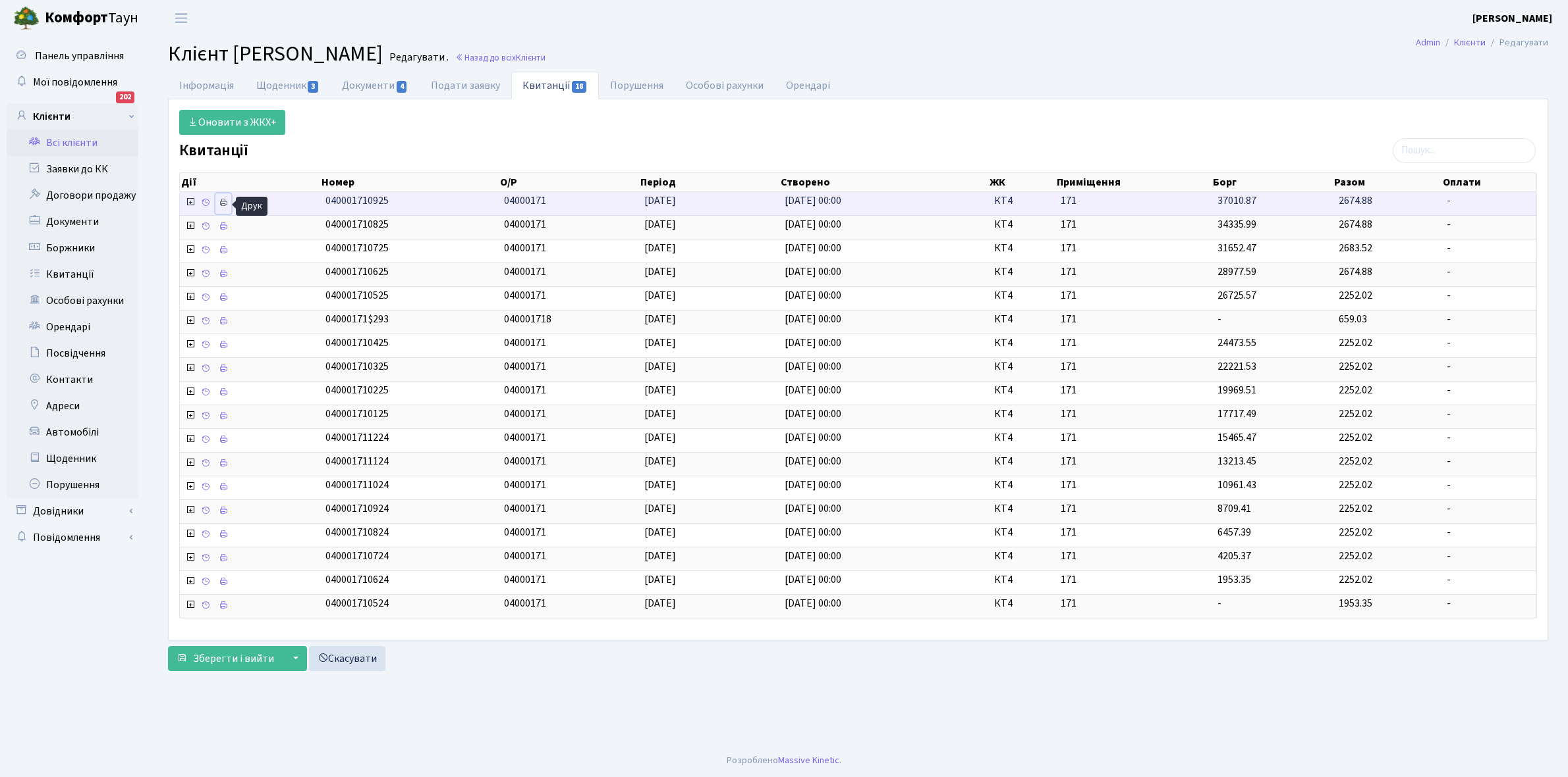
click at [222, 202] on icon at bounding box center [223, 202] width 10 height 10
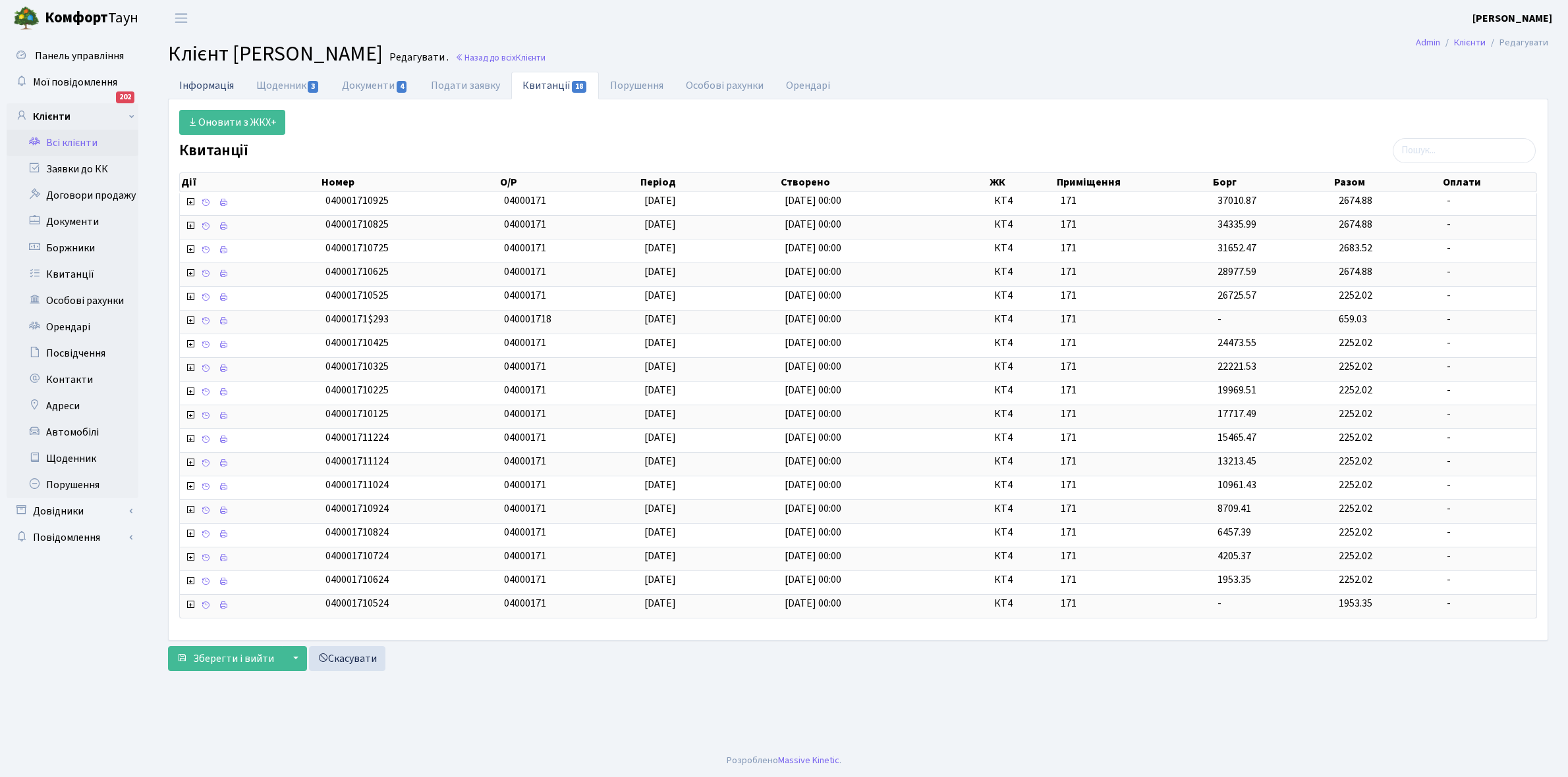
click at [202, 77] on link "Інформація" at bounding box center [206, 85] width 77 height 27
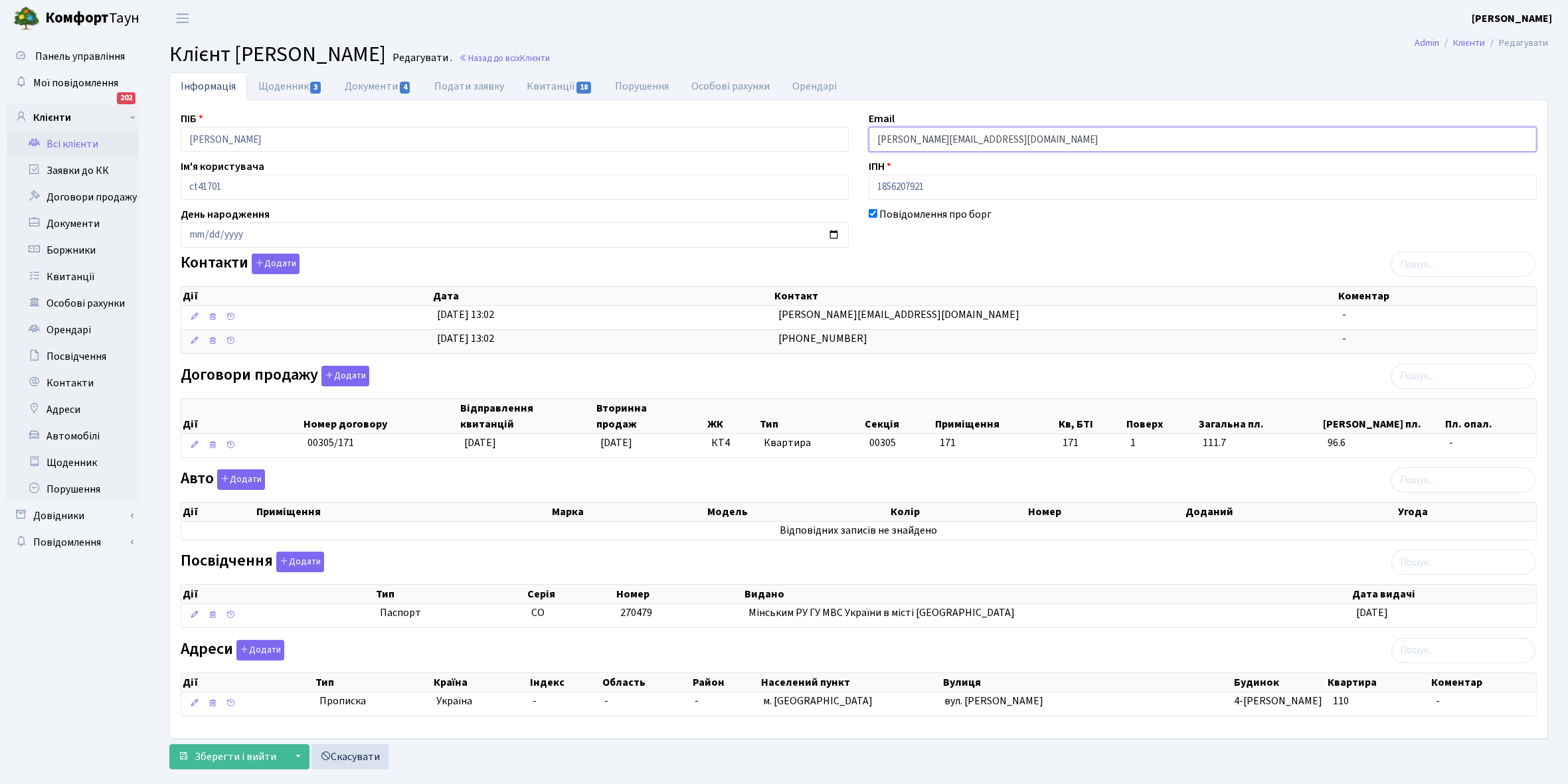
drag, startPoint x: 872, startPoint y: 138, endPoint x: 1037, endPoint y: 131, distance: 165.1
click at [1037, 131] on input "vitvitskyy@salon-plus.com.ua" at bounding box center [1203, 139] width 668 height 25
click at [643, 685] on th "Область" at bounding box center [646, 682] width 90 height 18
click at [81, 142] on link "Всі клієнти" at bounding box center [74, 144] width 133 height 26
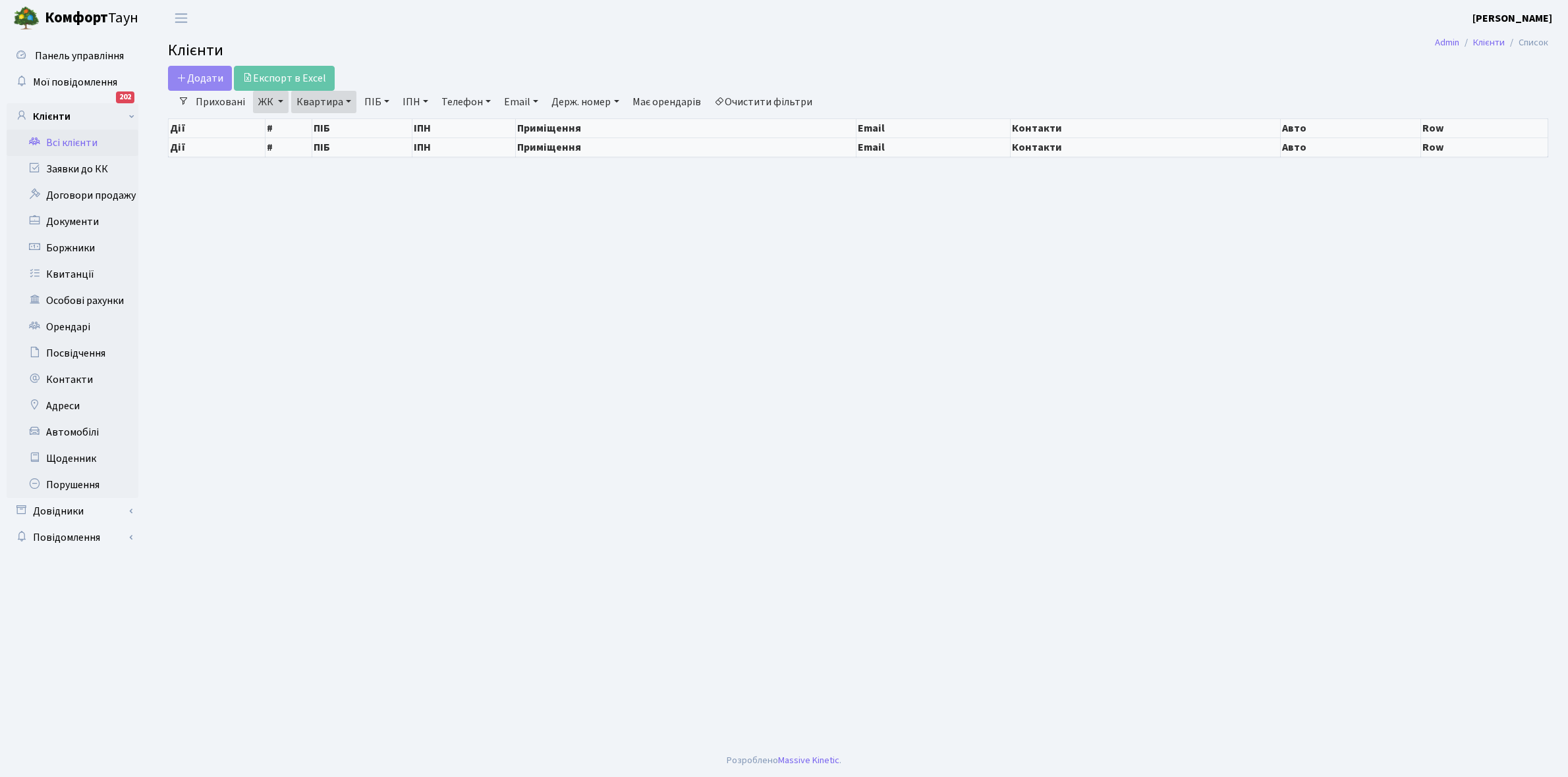
select select "25"
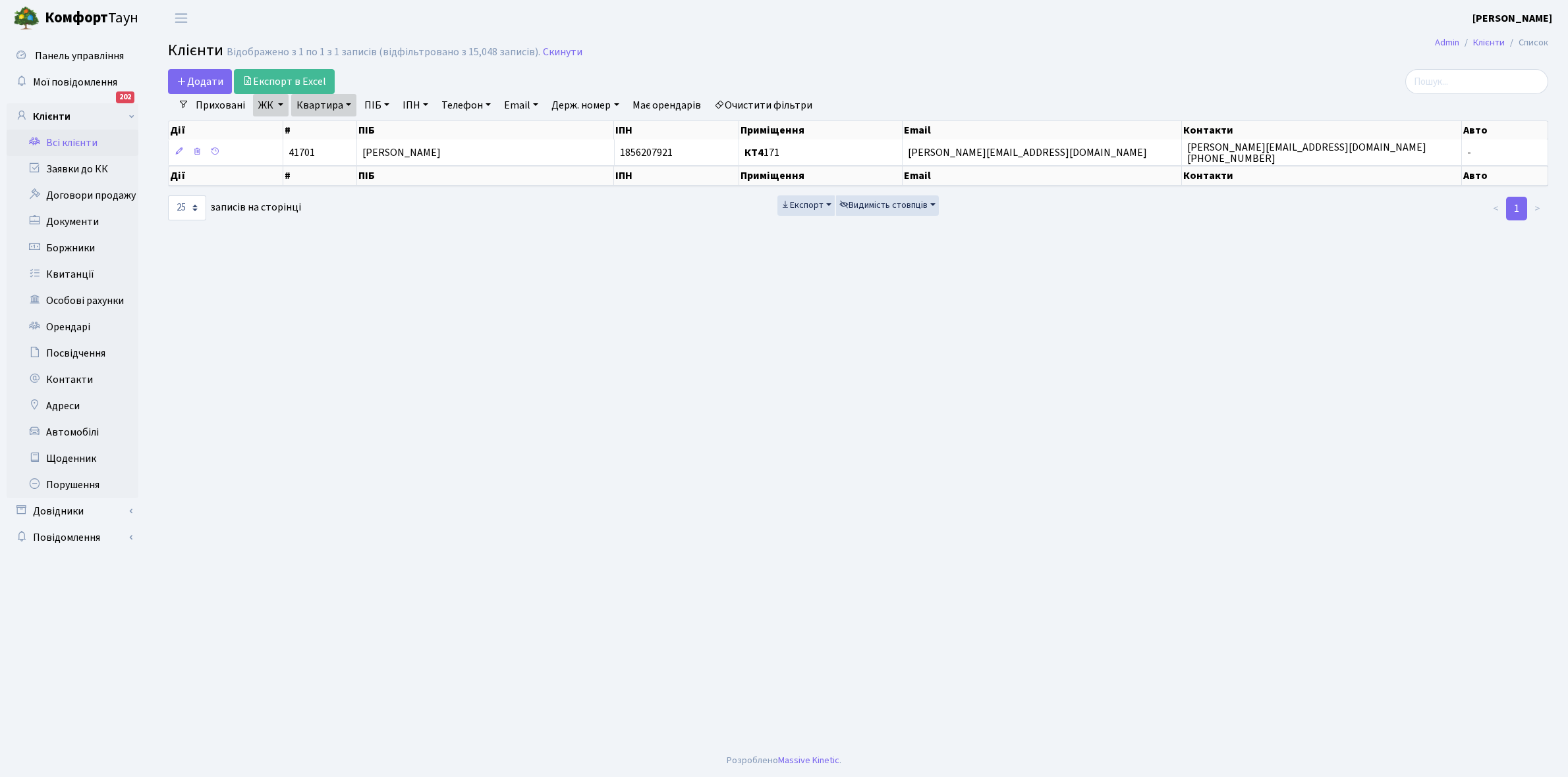
click at [347, 104] on link "Квартира" at bounding box center [323, 105] width 65 height 23
click at [343, 123] on input "171" at bounding box center [330, 130] width 77 height 25
type input "1"
type input "215"
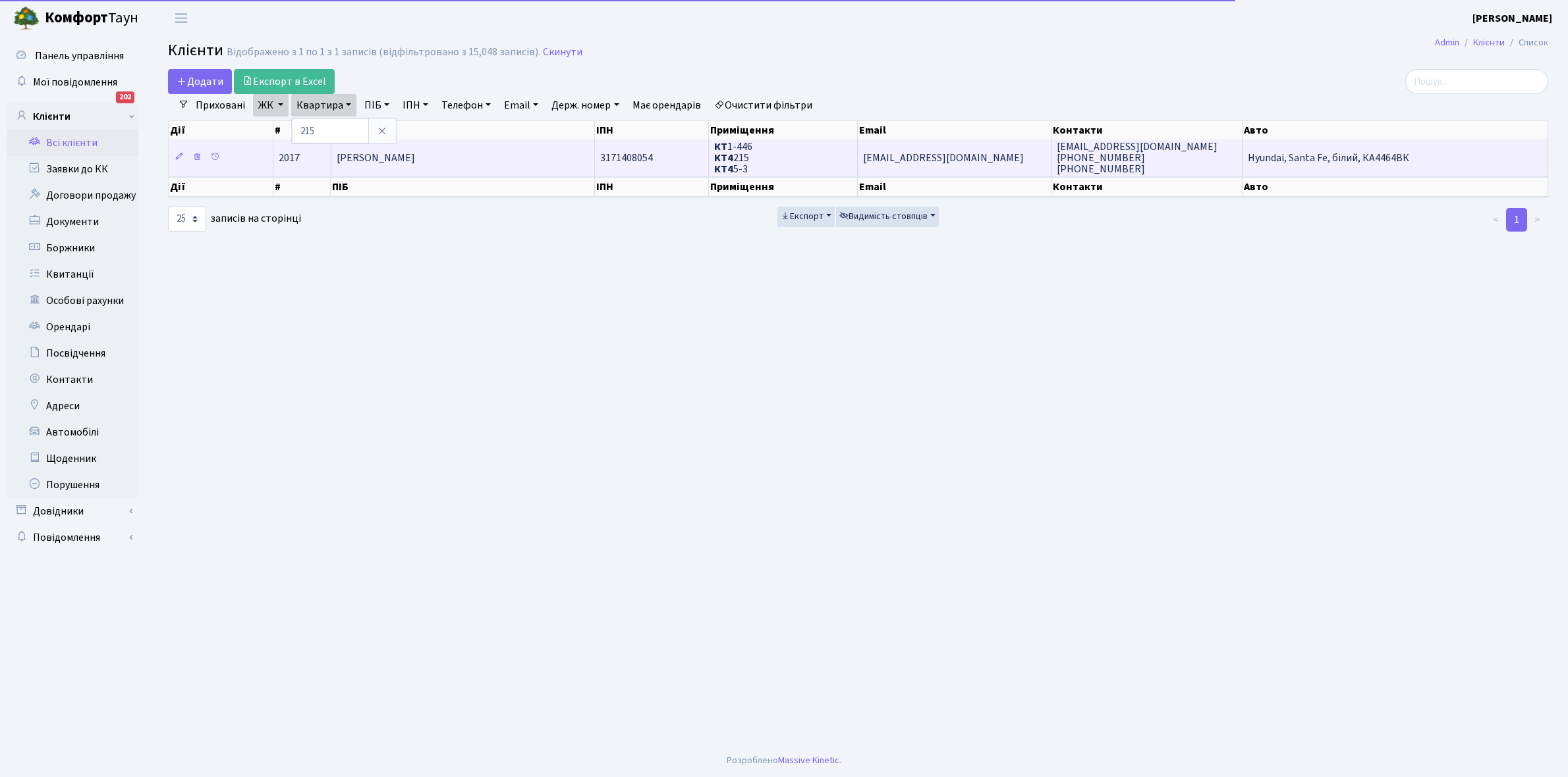
click at [394, 158] on span "[PERSON_NAME]" at bounding box center [375, 158] width 78 height 15
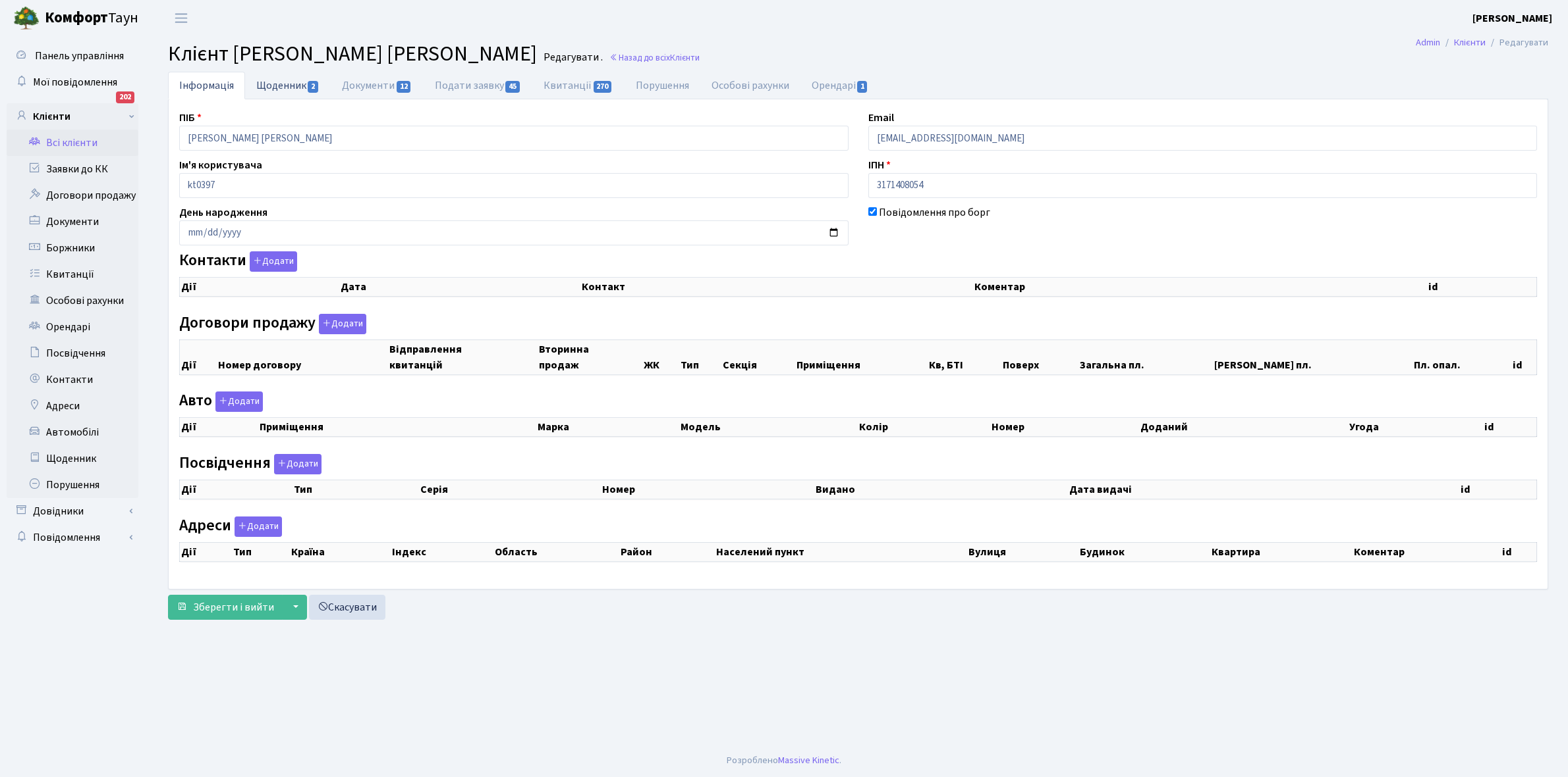
checkbox input "true"
select select "25"
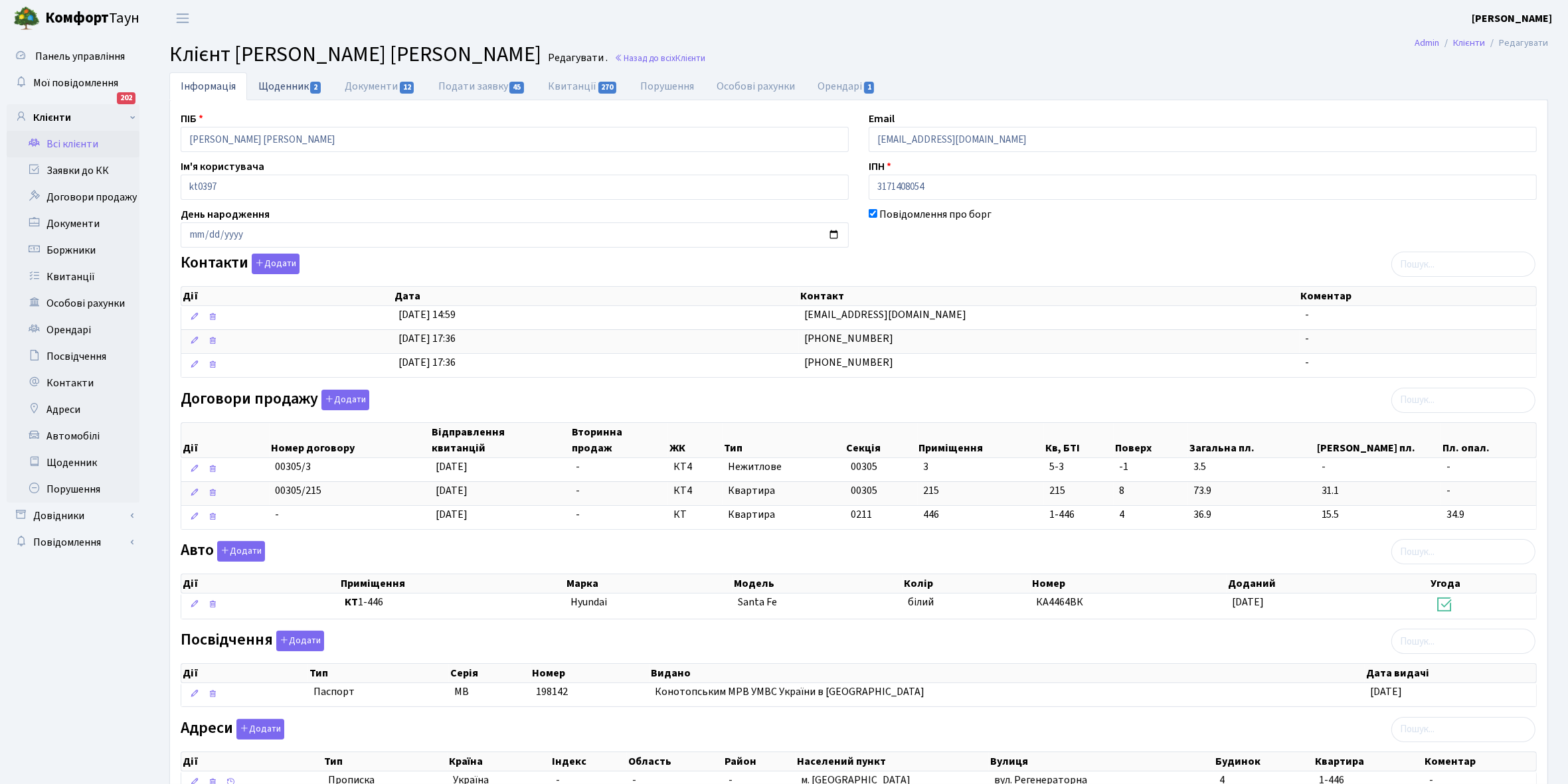
click at [282, 77] on link "Щоденник 2" at bounding box center [290, 86] width 87 height 27
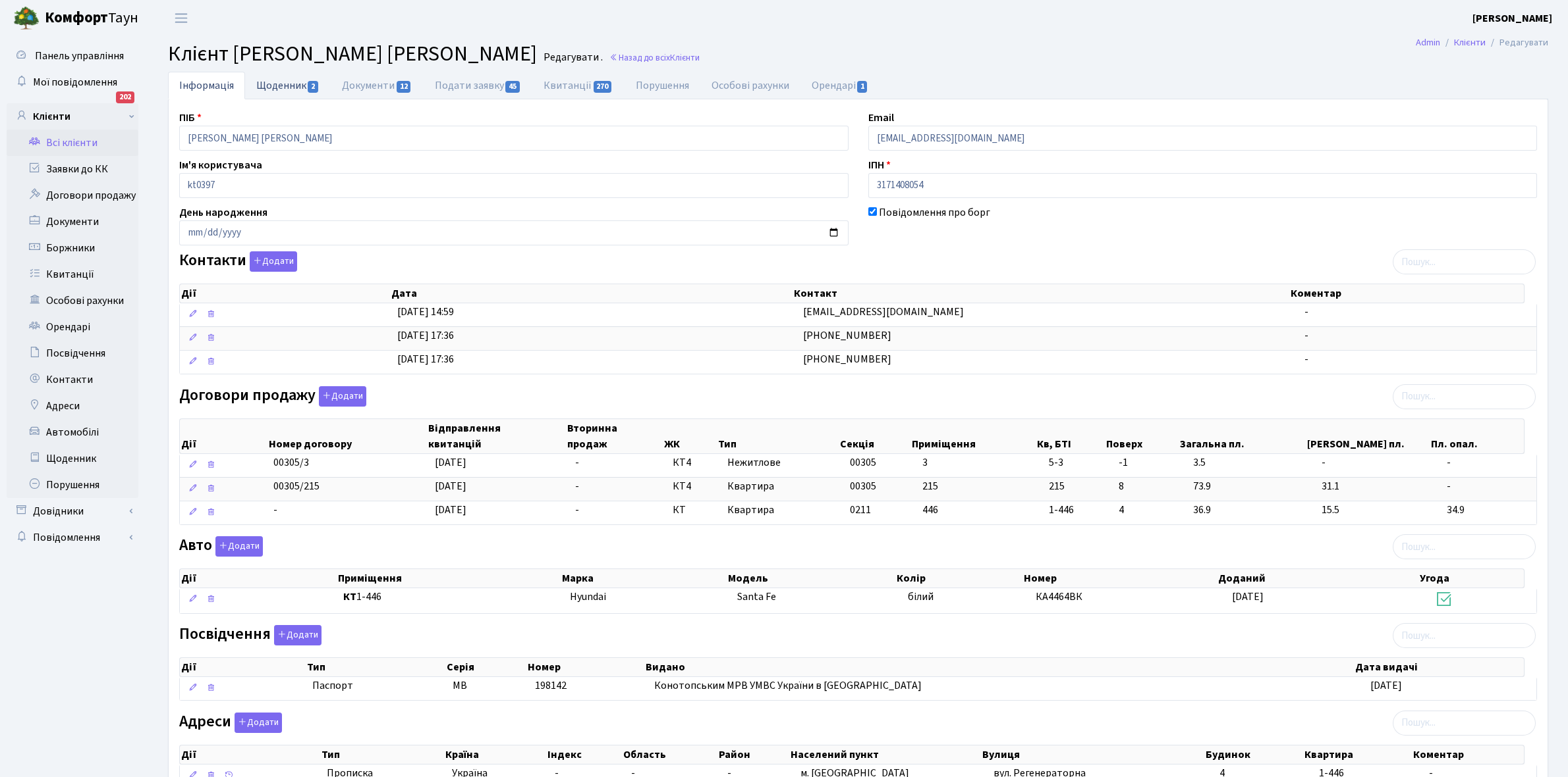
select select "25"
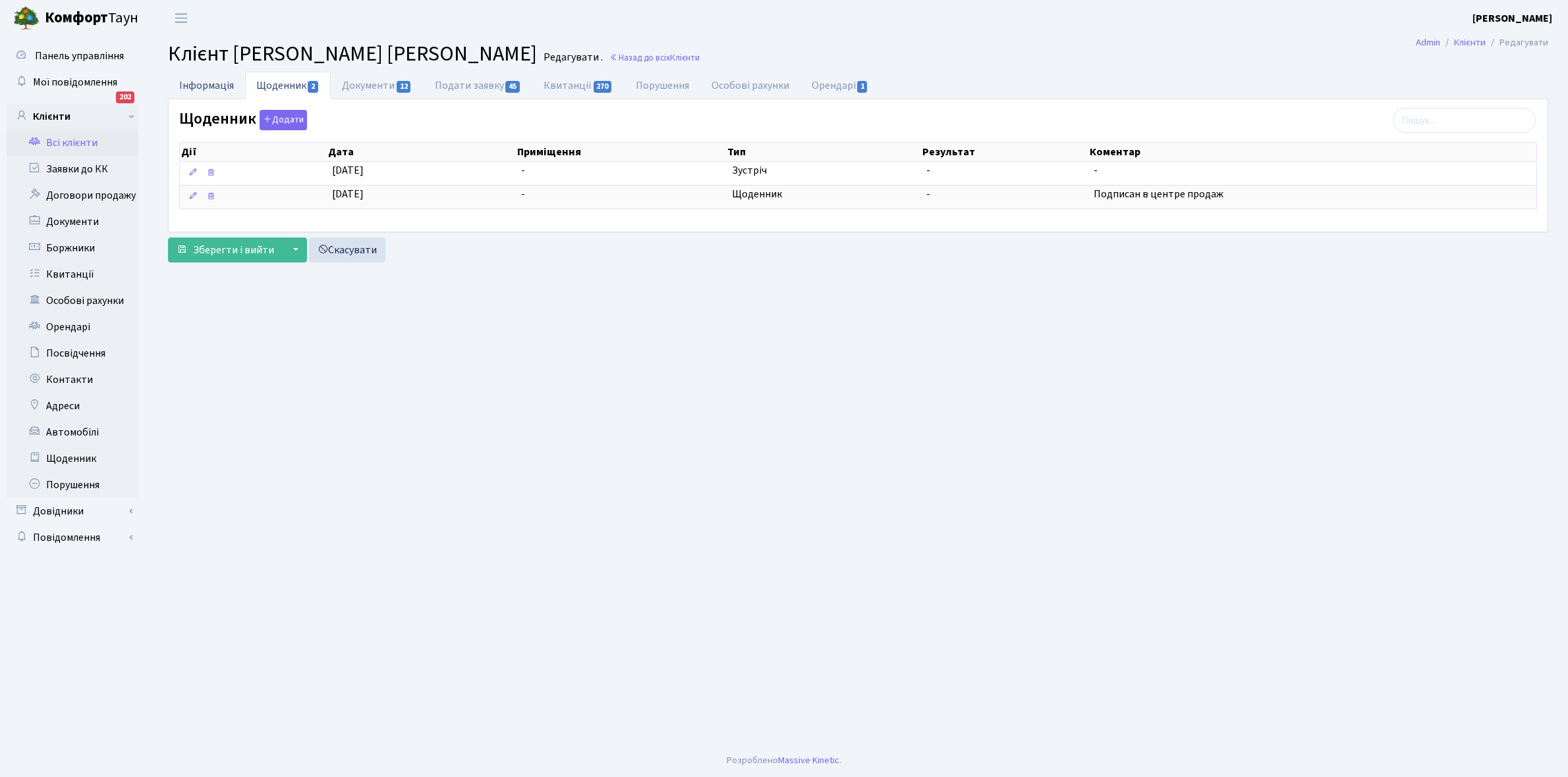
click at [197, 81] on link "Інформація" at bounding box center [206, 85] width 77 height 27
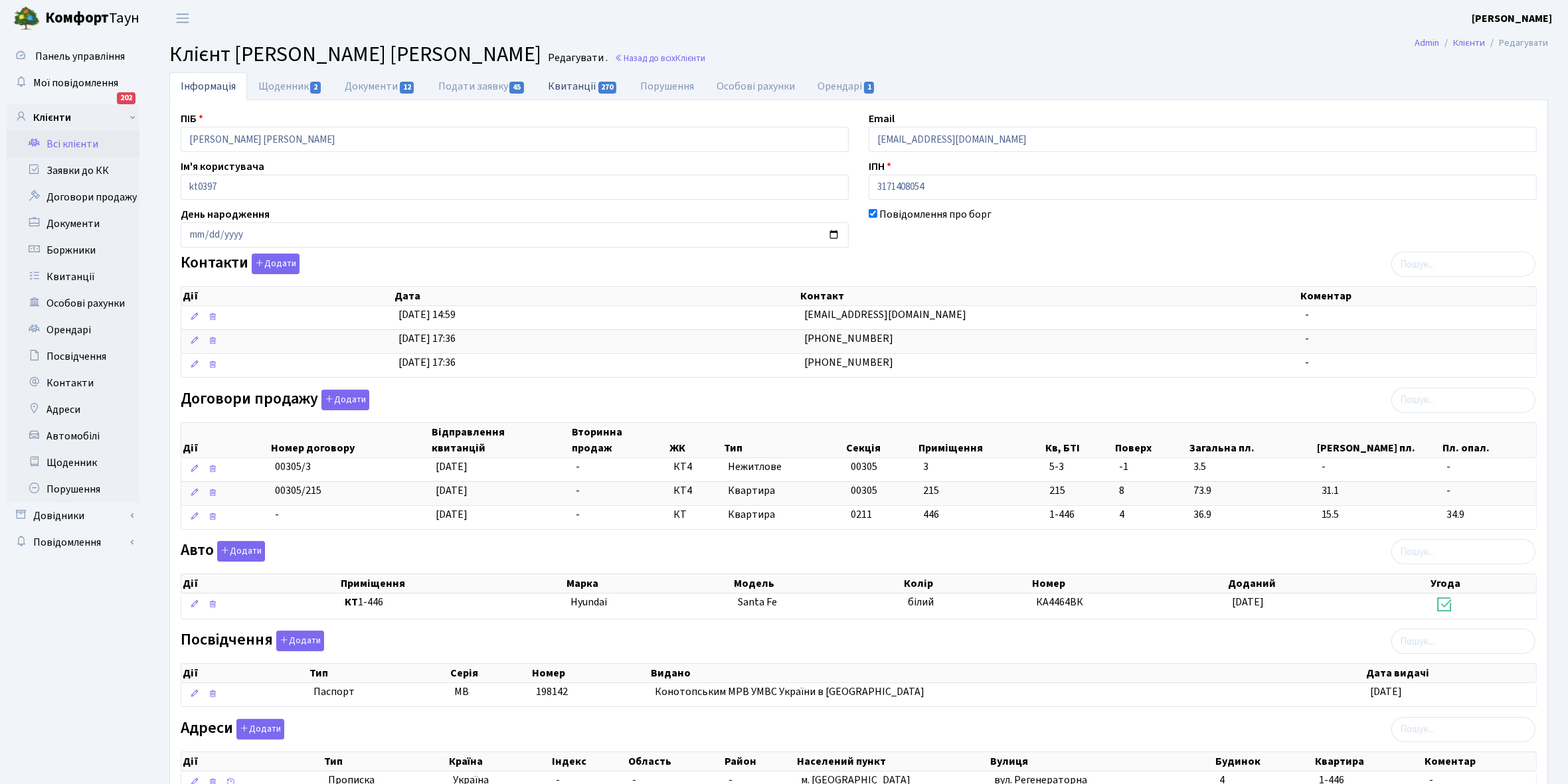
click at [565, 85] on link "Квитанції 270" at bounding box center [583, 86] width 92 height 27
select select "25"
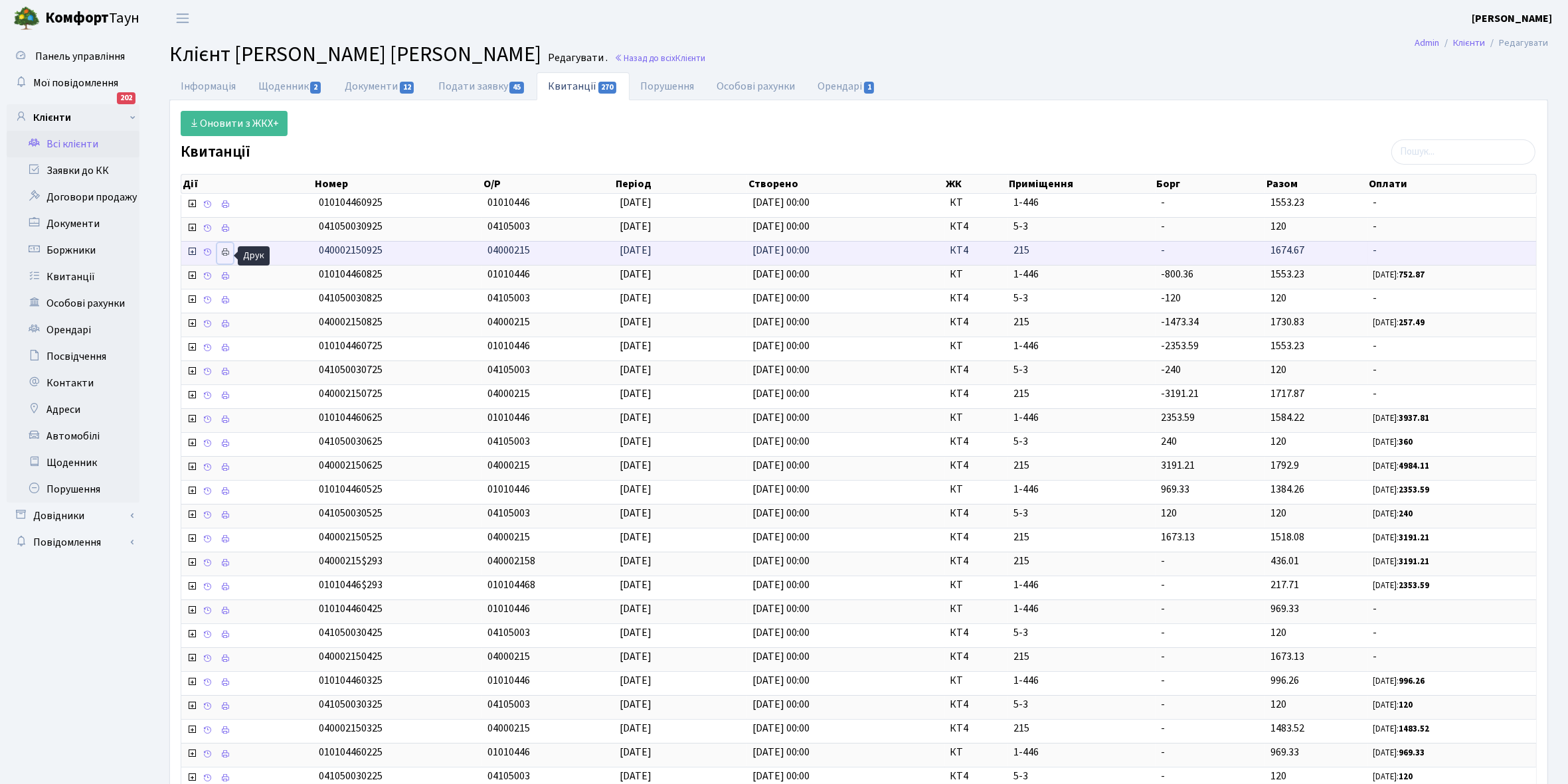
click at [232, 253] on link at bounding box center [225, 254] width 16 height 21
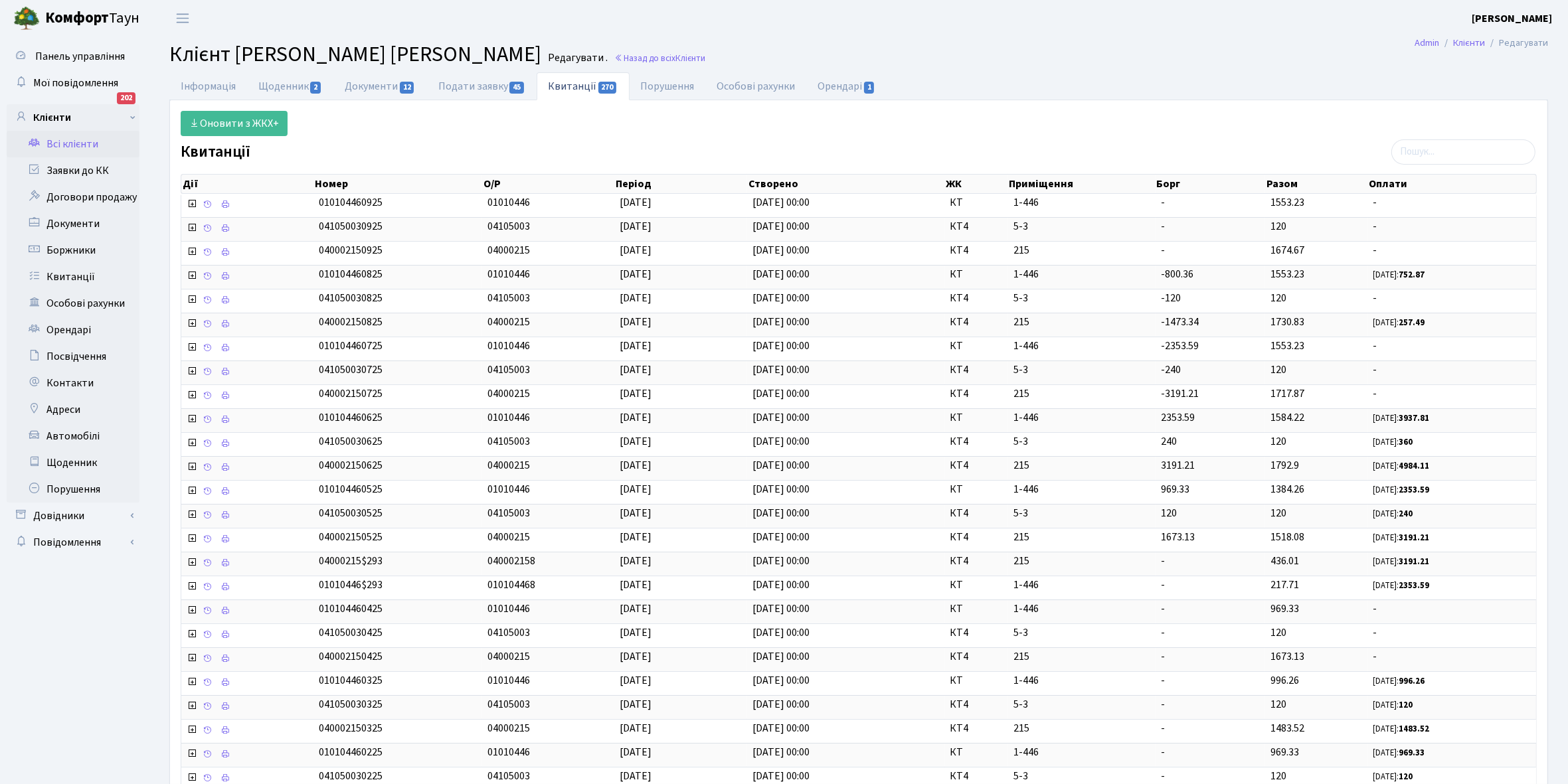
click at [83, 139] on link "Всі клієнти" at bounding box center [74, 144] width 133 height 26
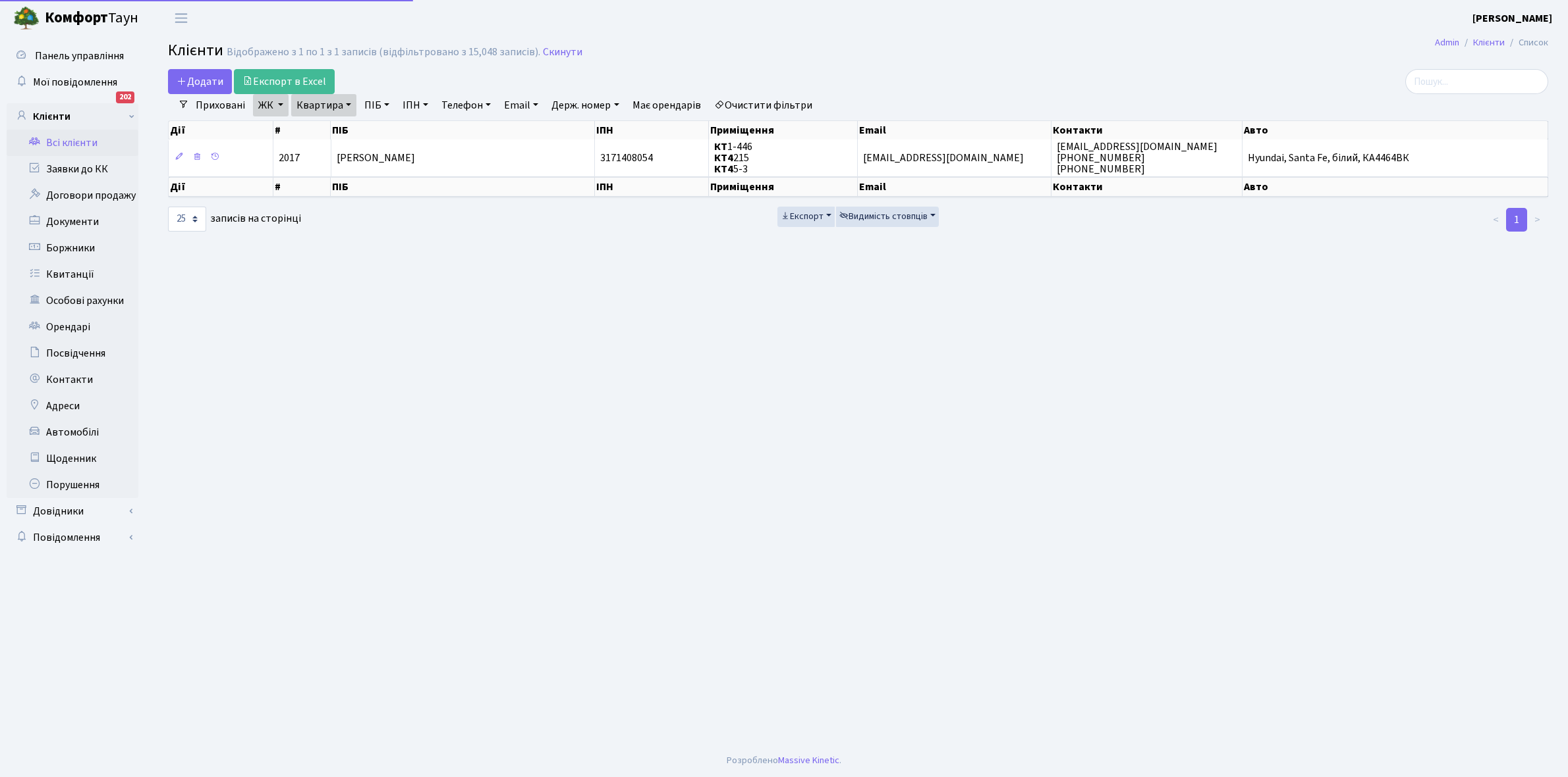
select select "25"
click at [344, 104] on link "Квартира" at bounding box center [323, 105] width 65 height 23
click at [341, 129] on input "215" at bounding box center [330, 130] width 77 height 25
type input "262"
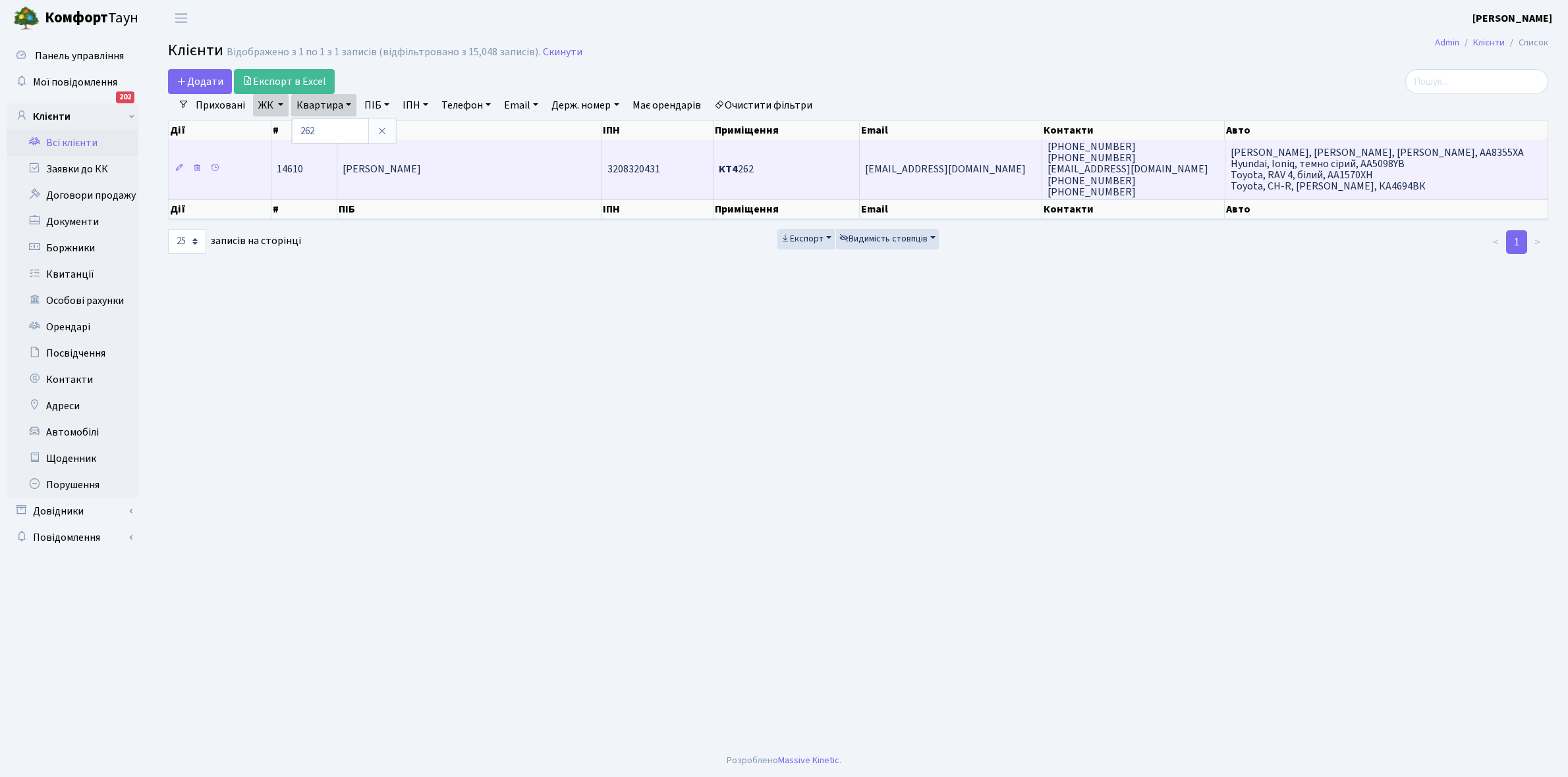
click at [421, 166] on span "Пушкар Дмитро Миколайович" at bounding box center [381, 169] width 78 height 15
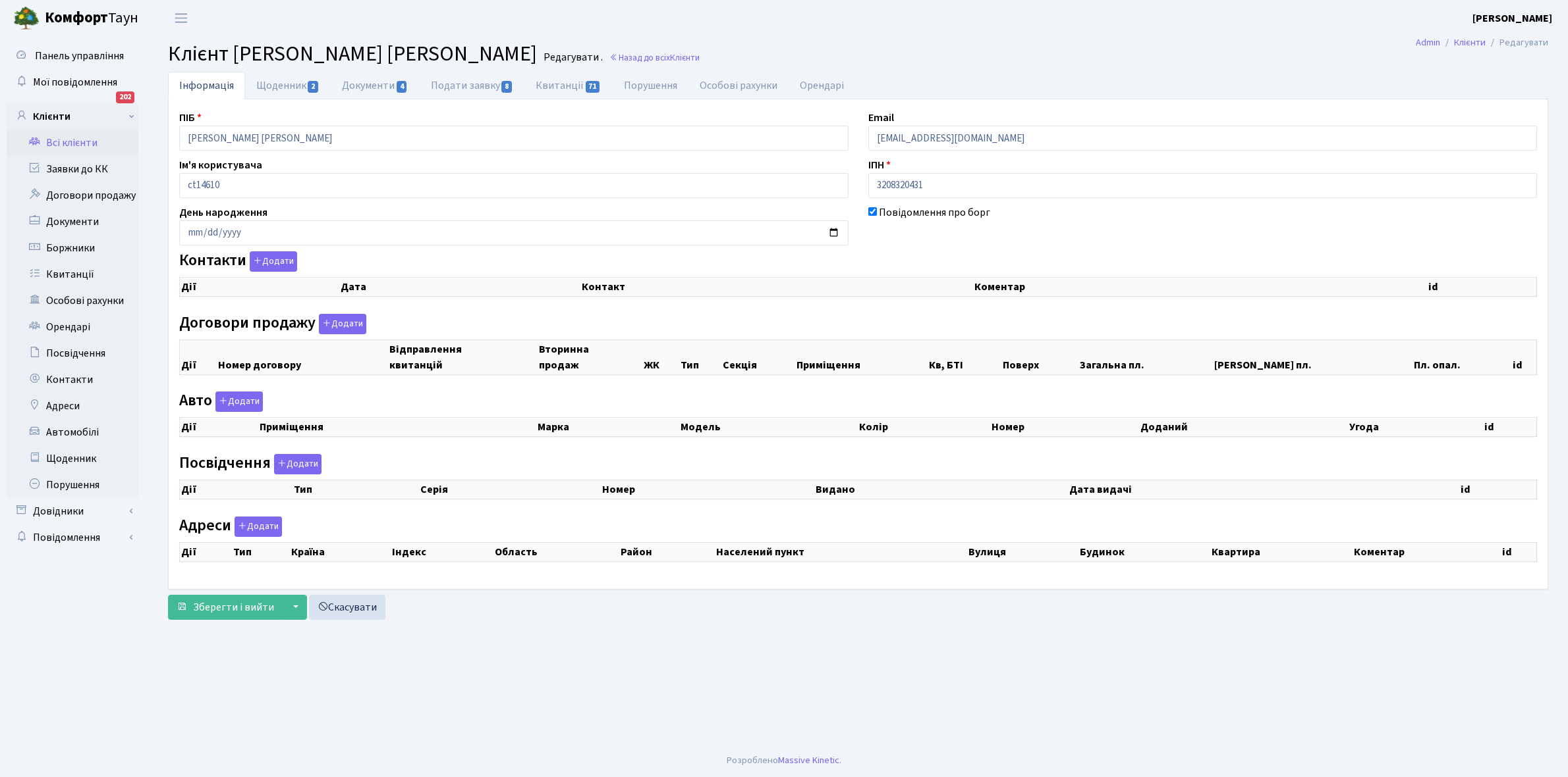
checkbox input "true"
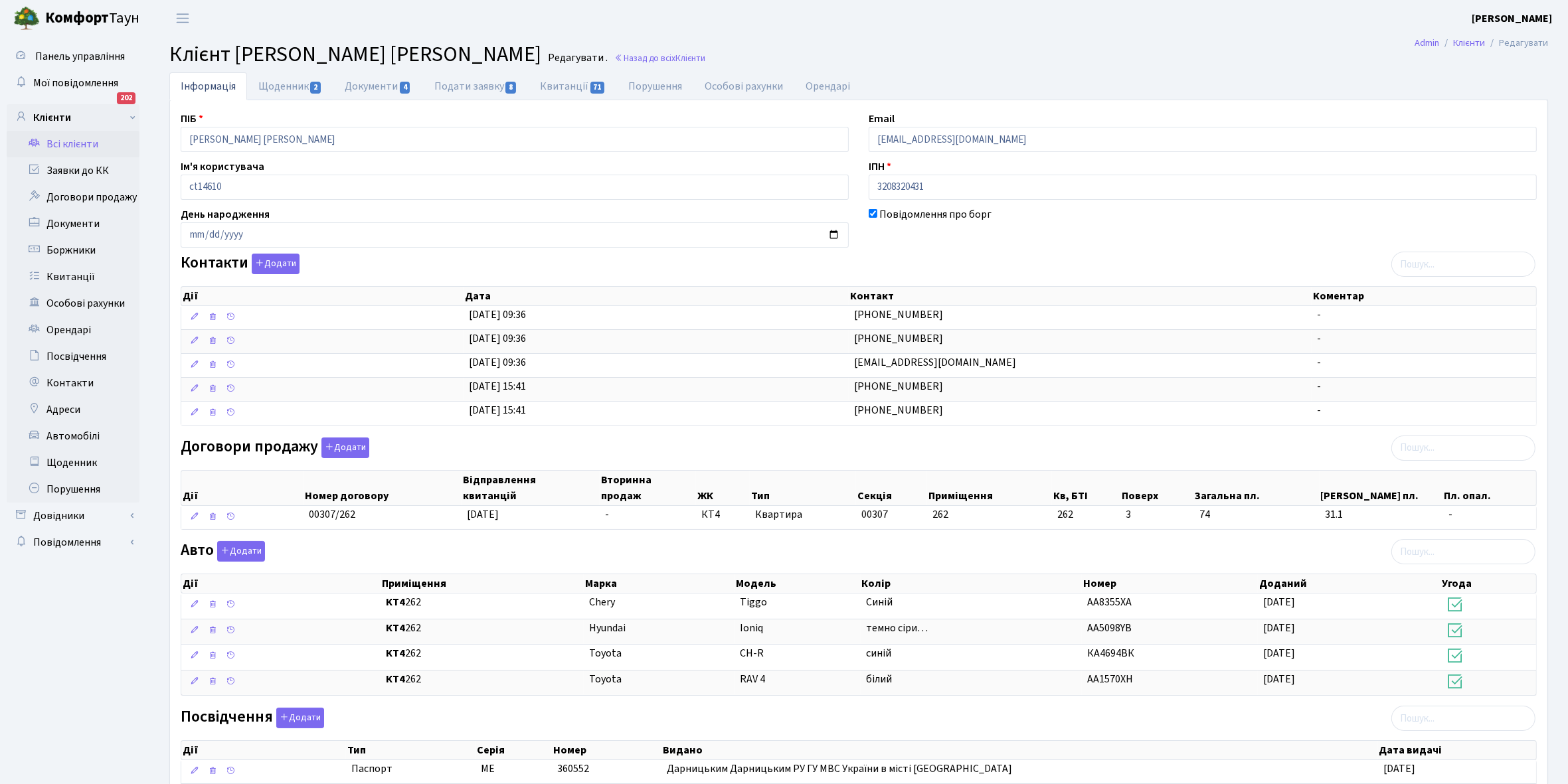
click at [266, 84] on link "Щоденник 2" at bounding box center [290, 87] width 87 height 28
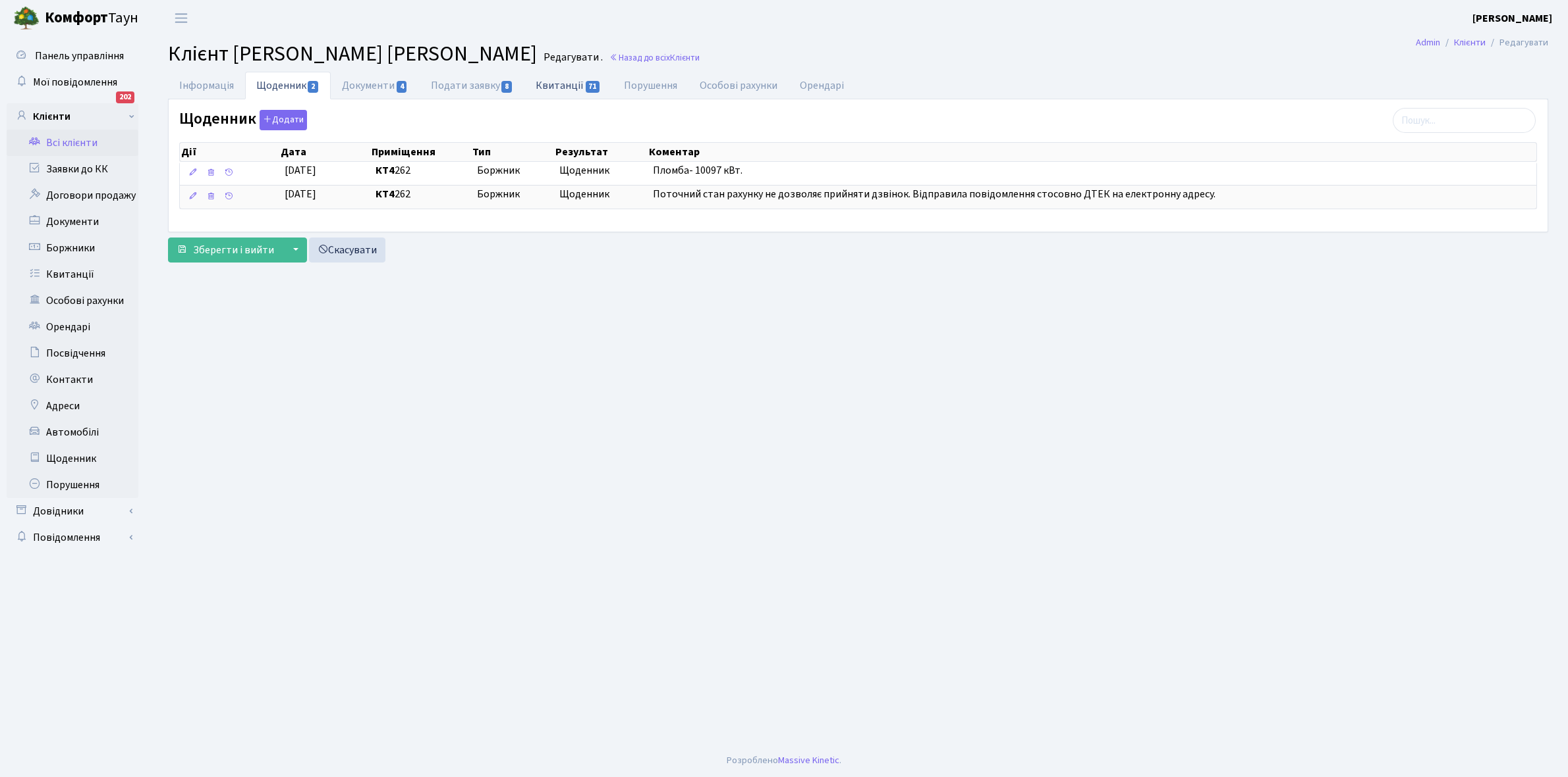
click at [560, 84] on link "Квитанції 71" at bounding box center [568, 85] width 88 height 27
select select "25"
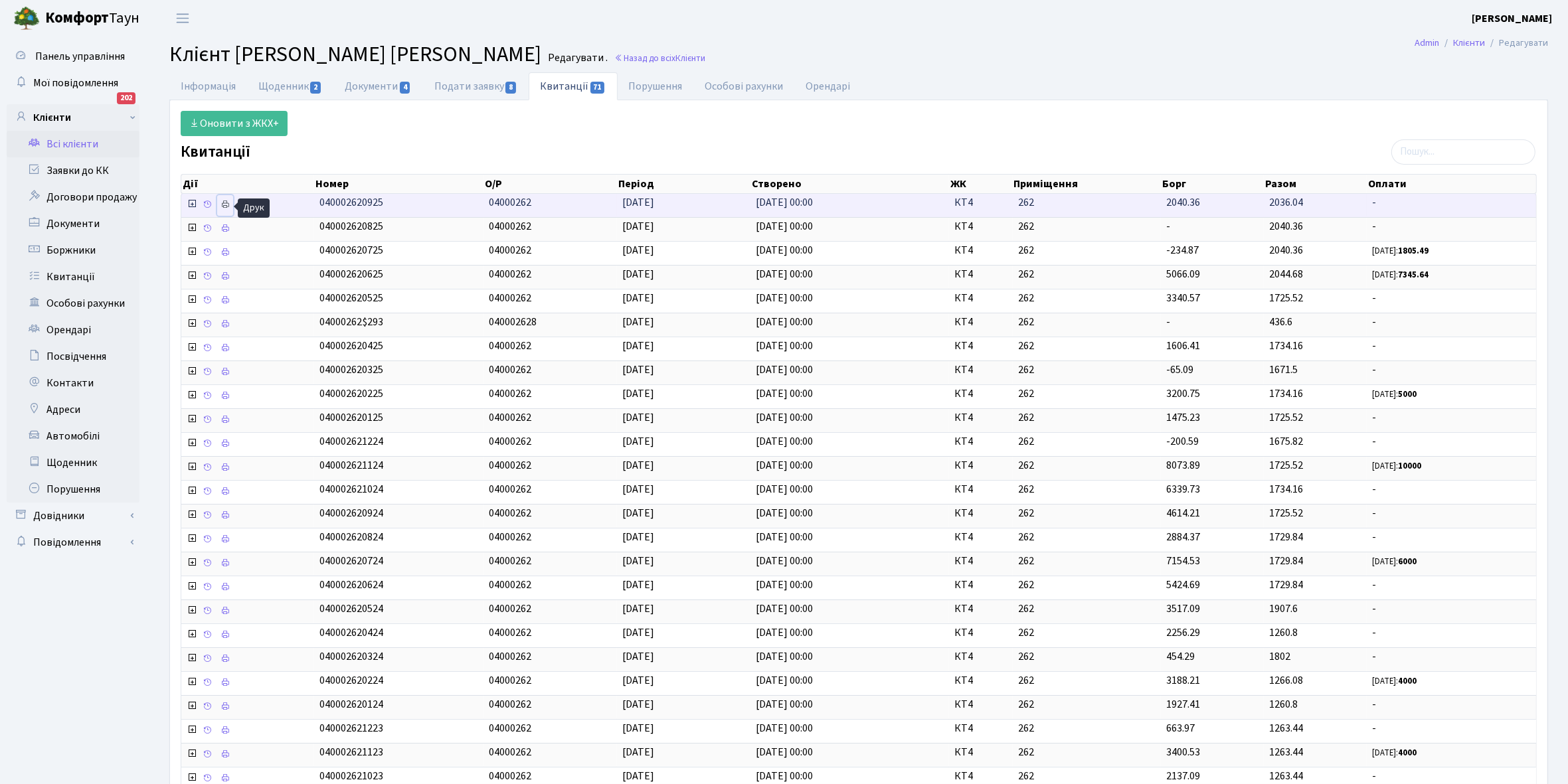
click at [230, 203] on icon at bounding box center [225, 204] width 10 height 10
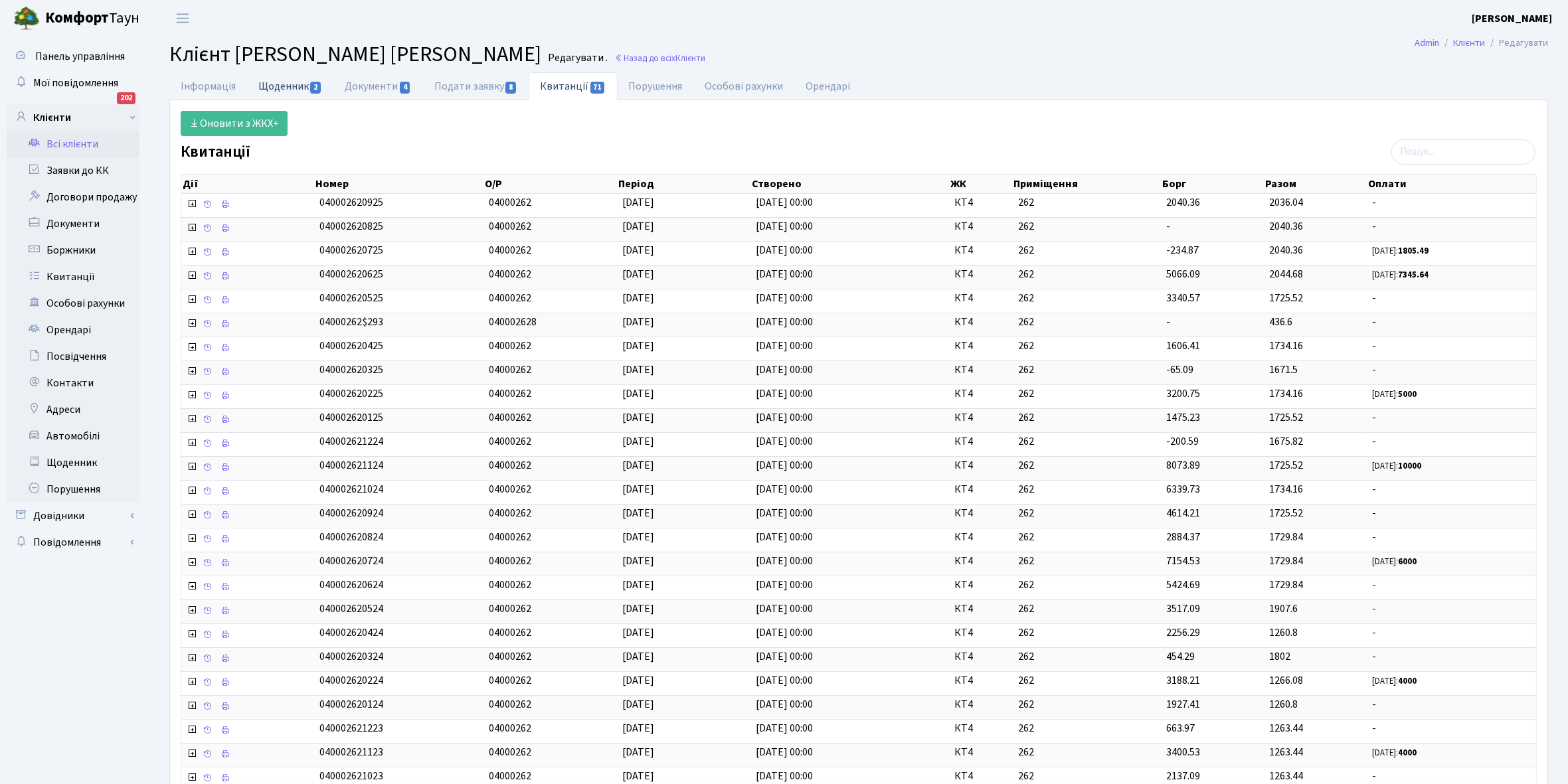
click at [281, 87] on link "Щоденник 2" at bounding box center [290, 86] width 87 height 27
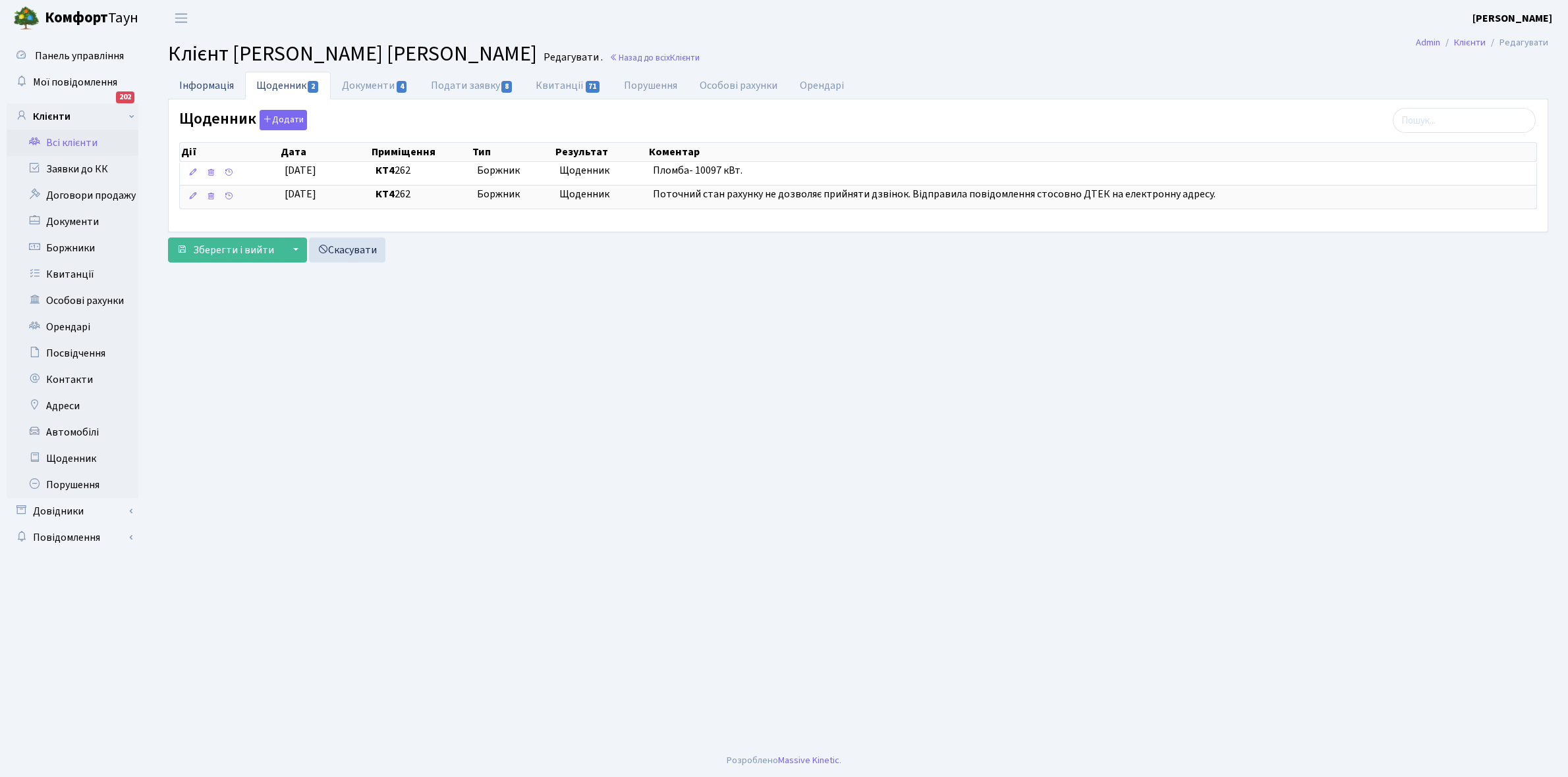
click at [195, 83] on link "Інформація" at bounding box center [206, 85] width 77 height 27
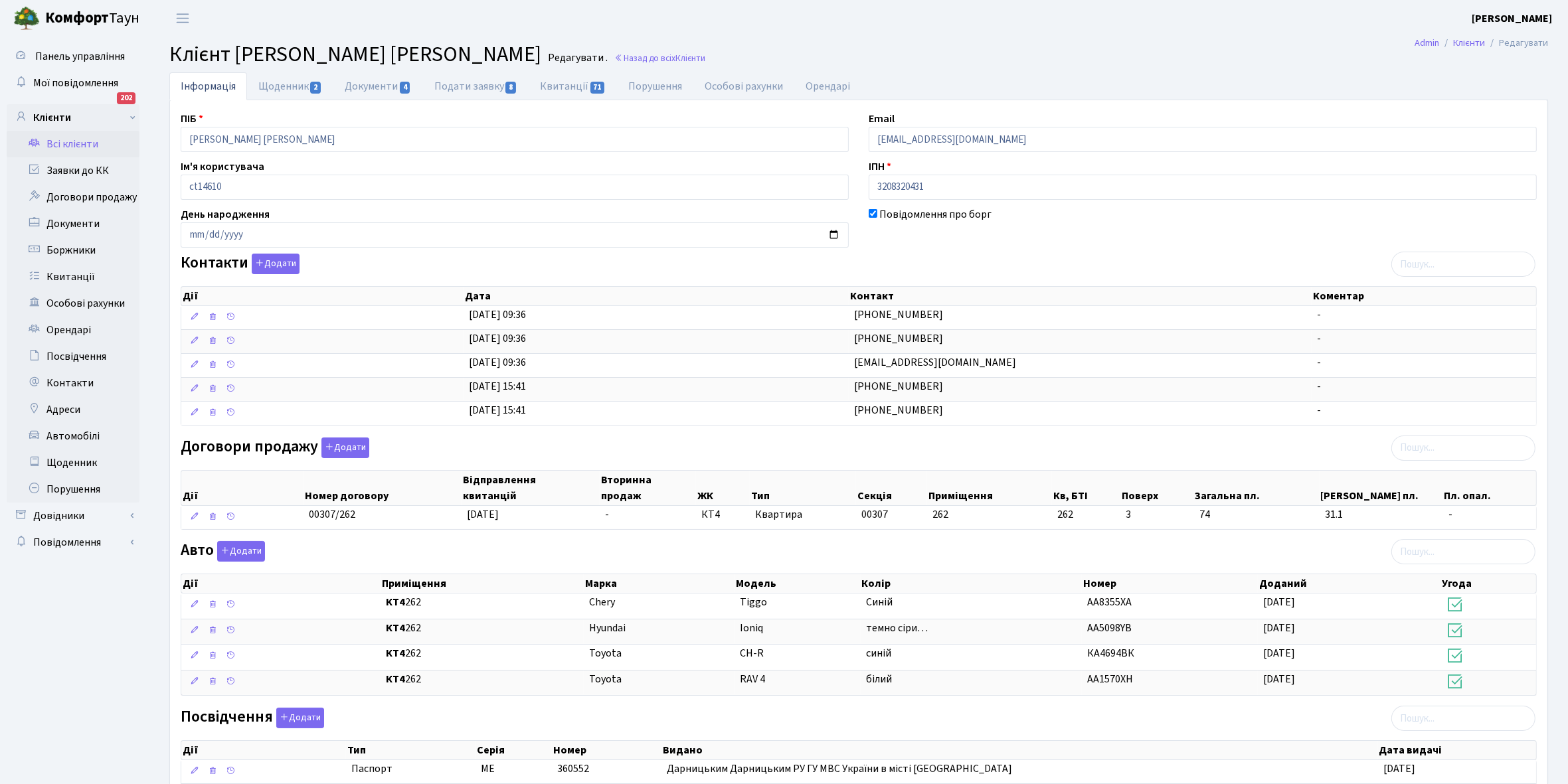
click at [78, 146] on link "Всі клієнти" at bounding box center [74, 144] width 133 height 26
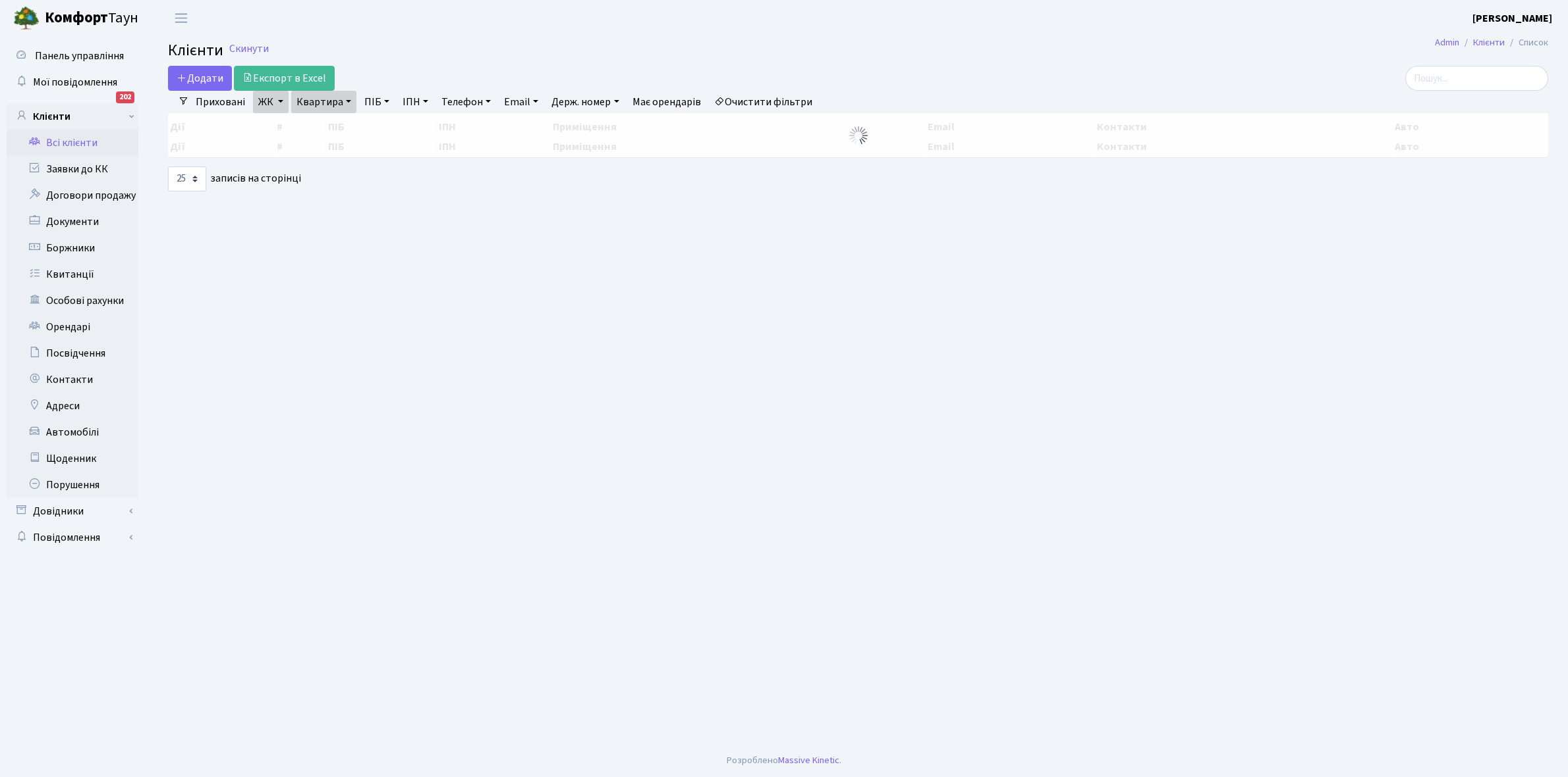
select select "25"
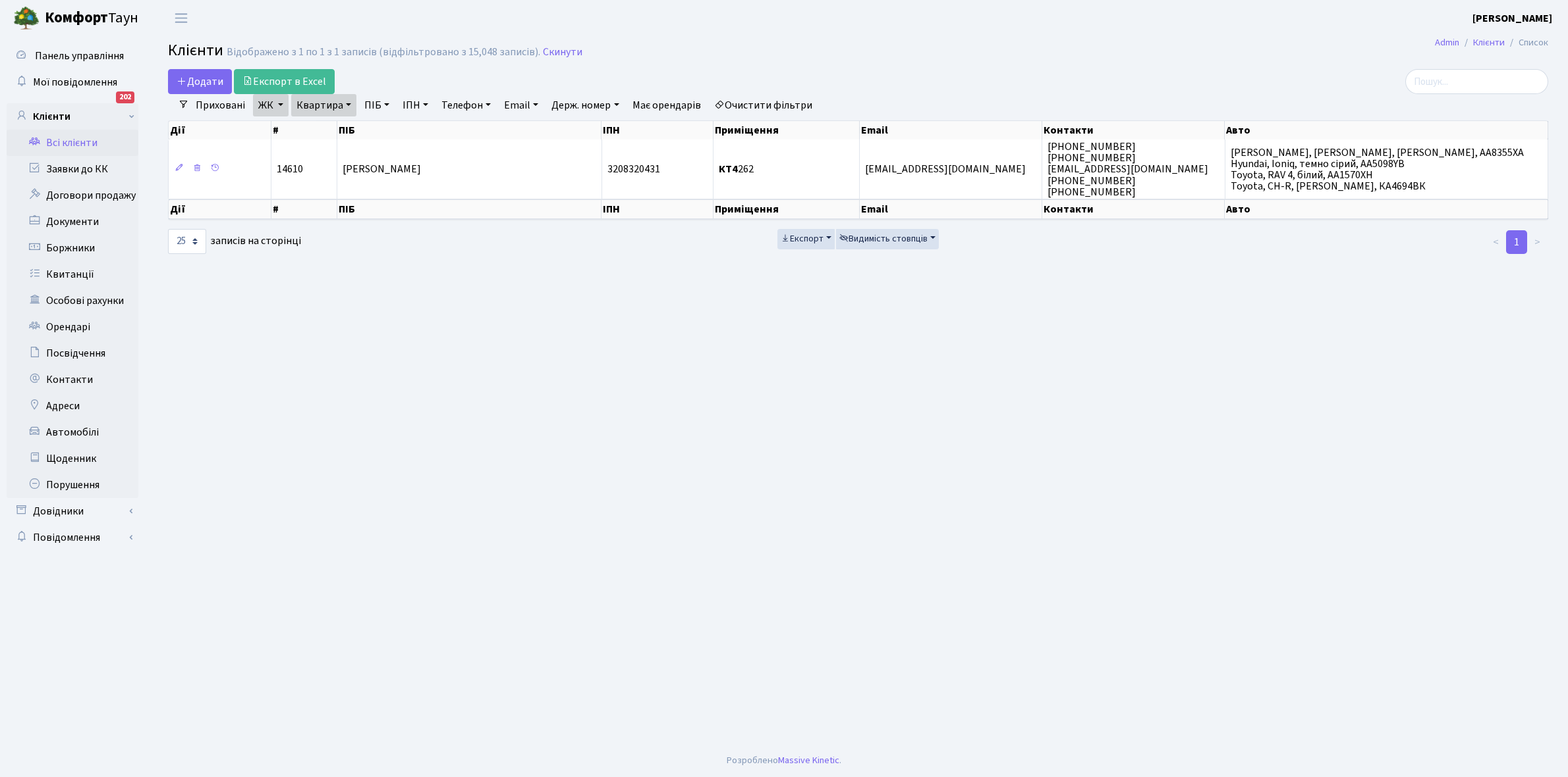
drag, startPoint x: 347, startPoint y: 101, endPoint x: 347, endPoint y: 132, distance: 31.0
click at [347, 102] on link "Квартира" at bounding box center [323, 105] width 65 height 23
click at [340, 130] on input "262" at bounding box center [330, 130] width 77 height 25
type input "2"
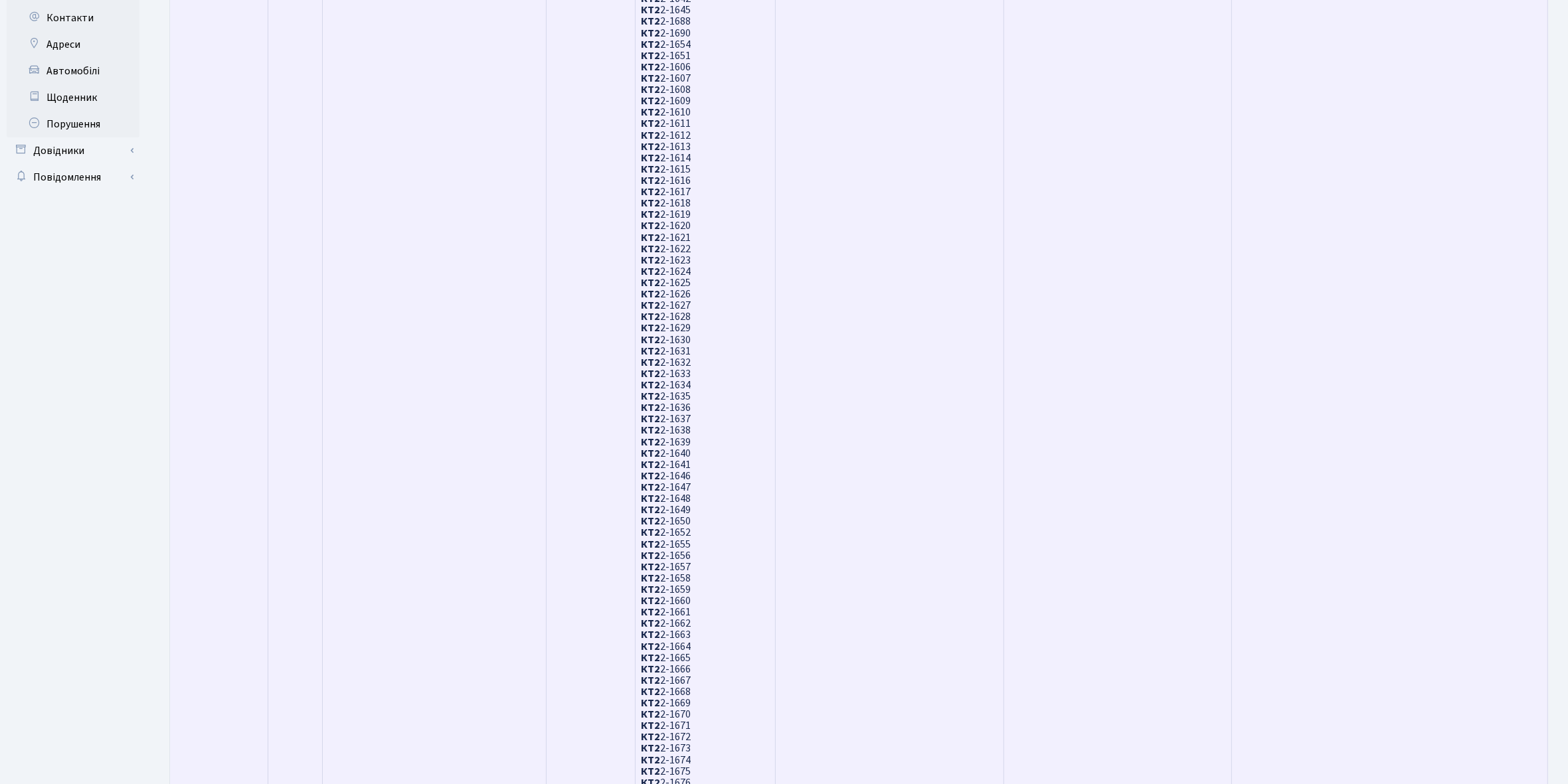
scroll to position [115, 0]
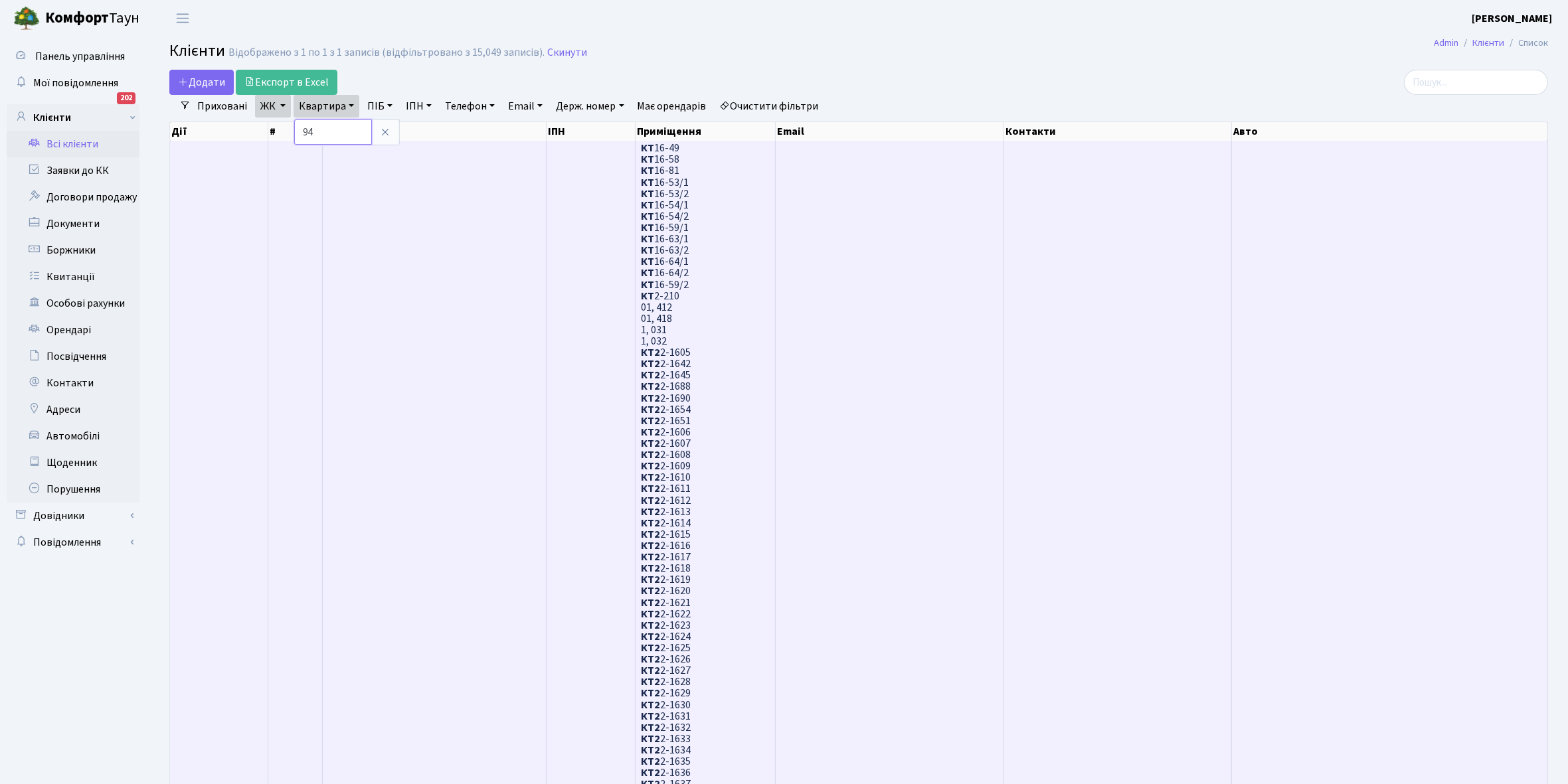
type input "9"
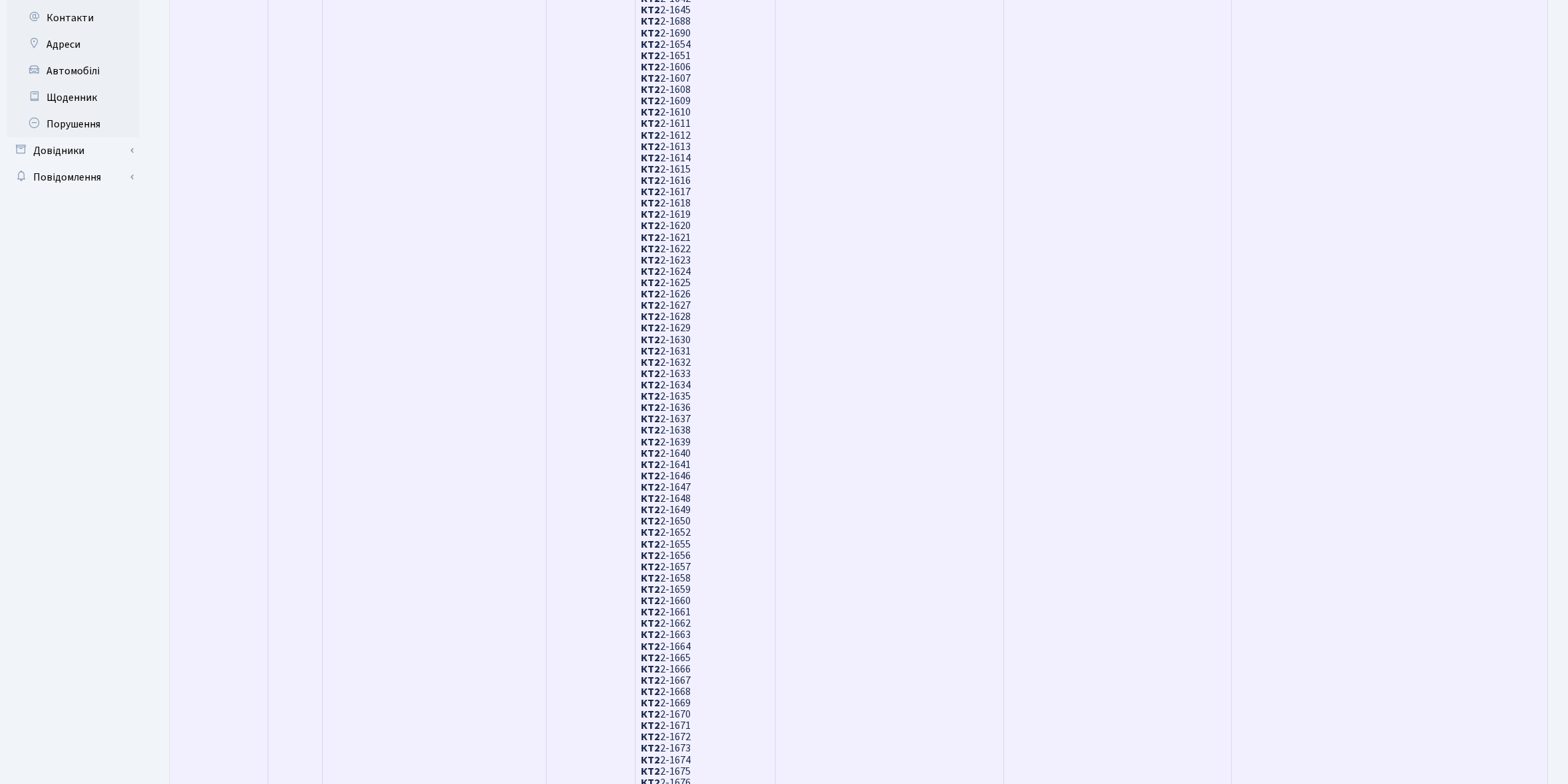
scroll to position [32, 0]
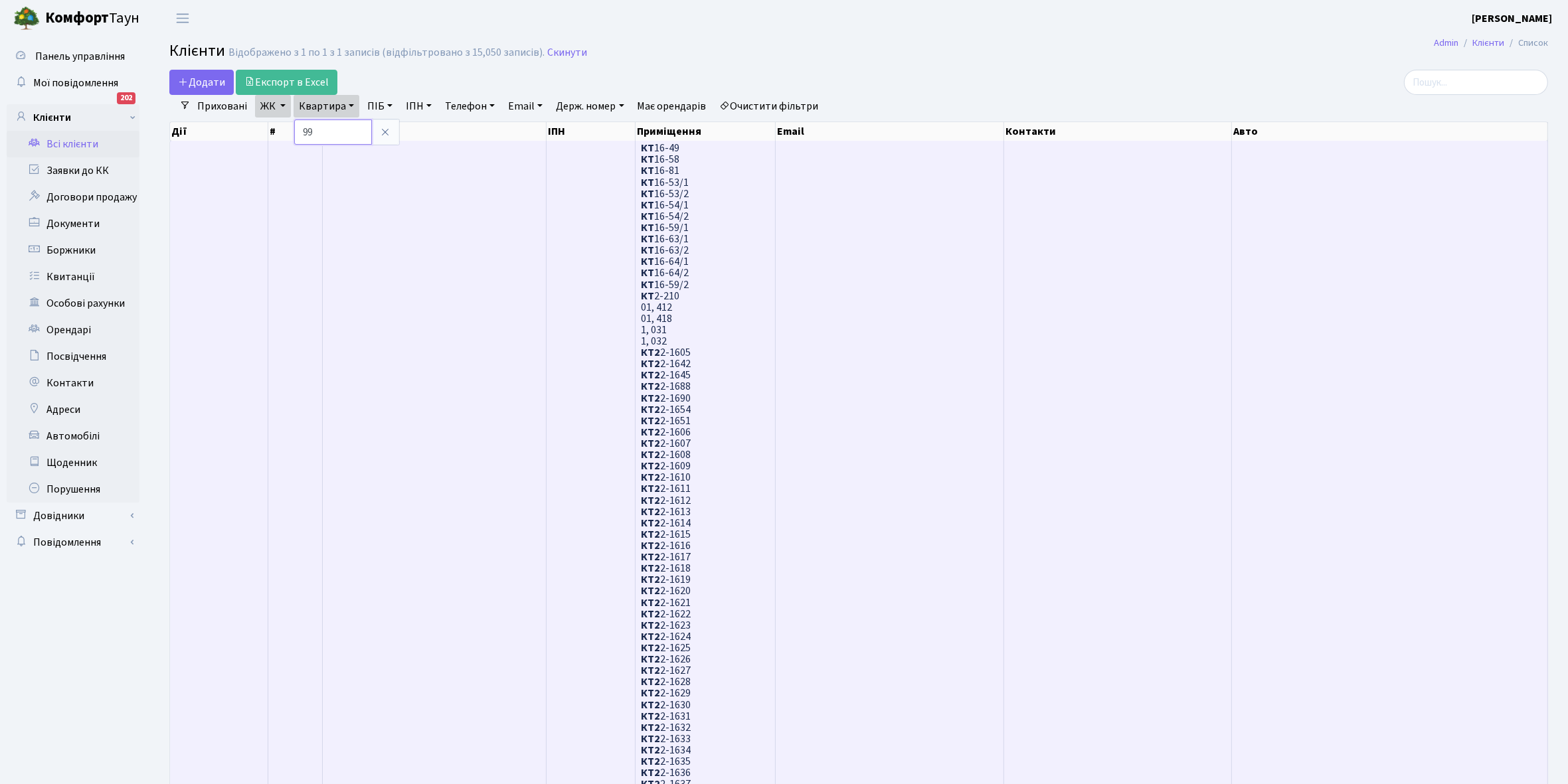
type input "9"
type input "107"
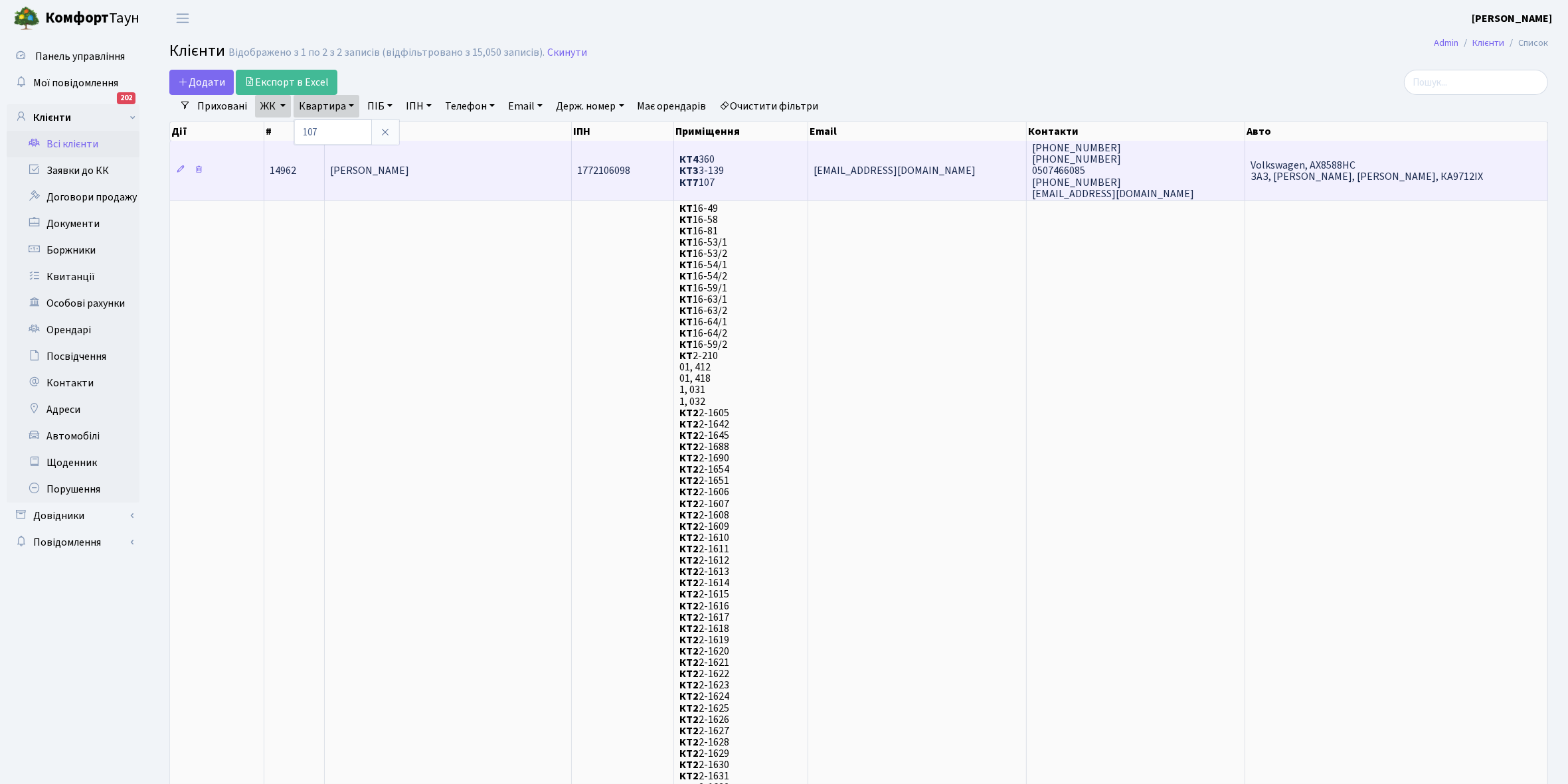
click at [491, 166] on td "Погосьян Вячеслав Гарнікович" at bounding box center [449, 171] width 247 height 60
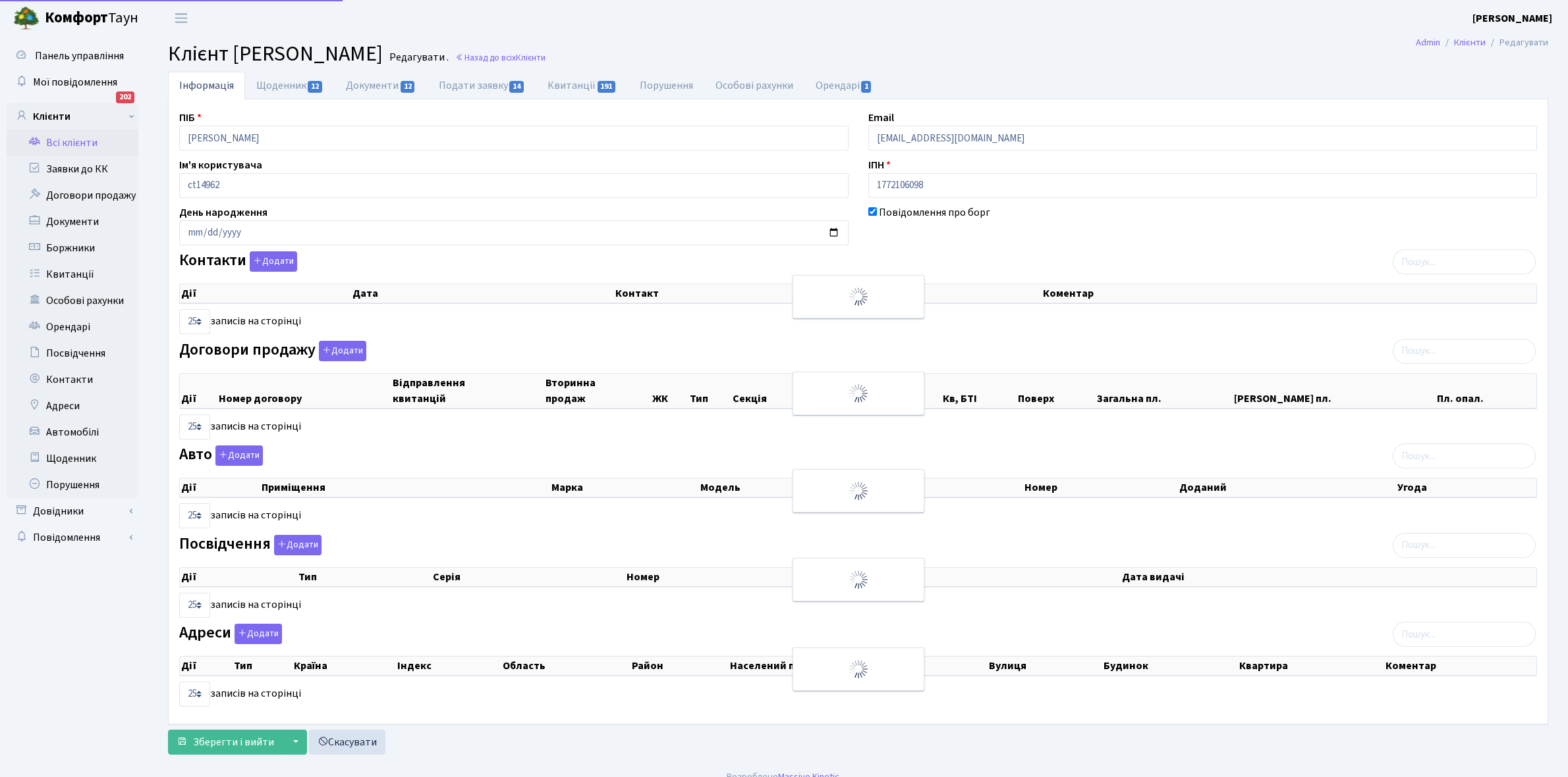
select select "25"
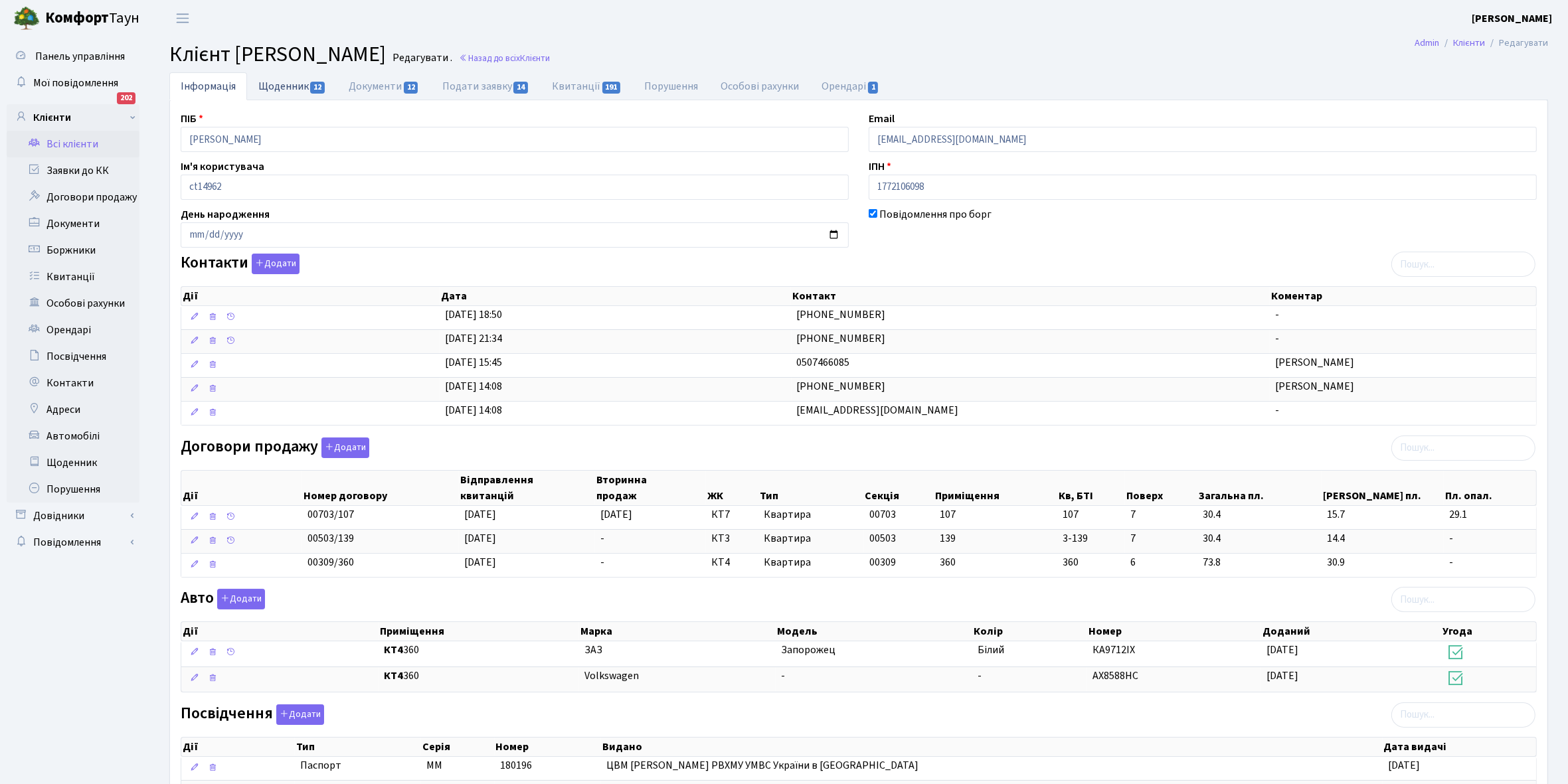
click at [278, 84] on link "Щоденник 12" at bounding box center [292, 86] width 90 height 27
select select "25"
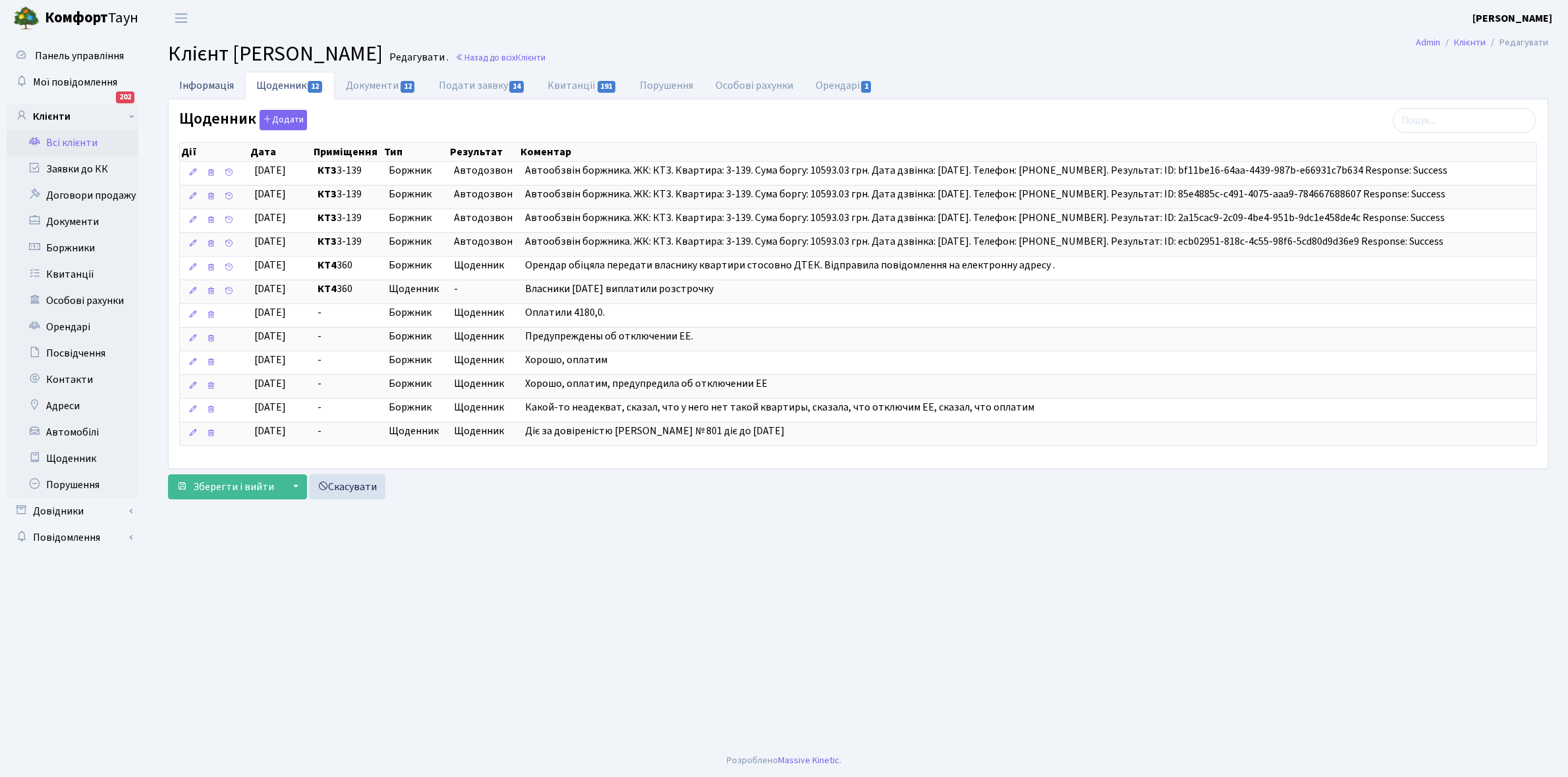
click at [202, 88] on link "Інформація" at bounding box center [206, 85] width 77 height 27
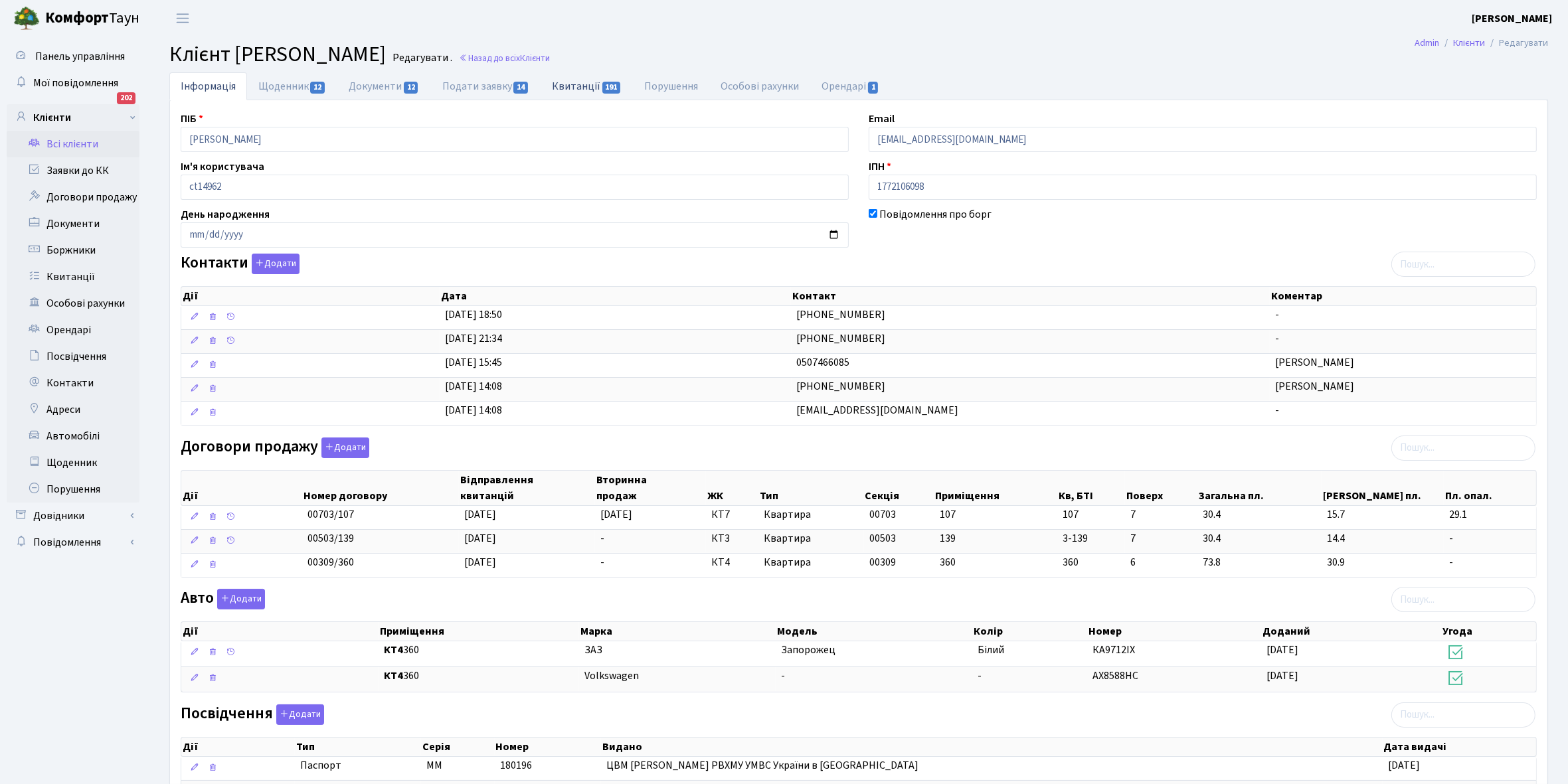
click at [563, 85] on link "Квитанції 191" at bounding box center [586, 86] width 92 height 27
select select "25"
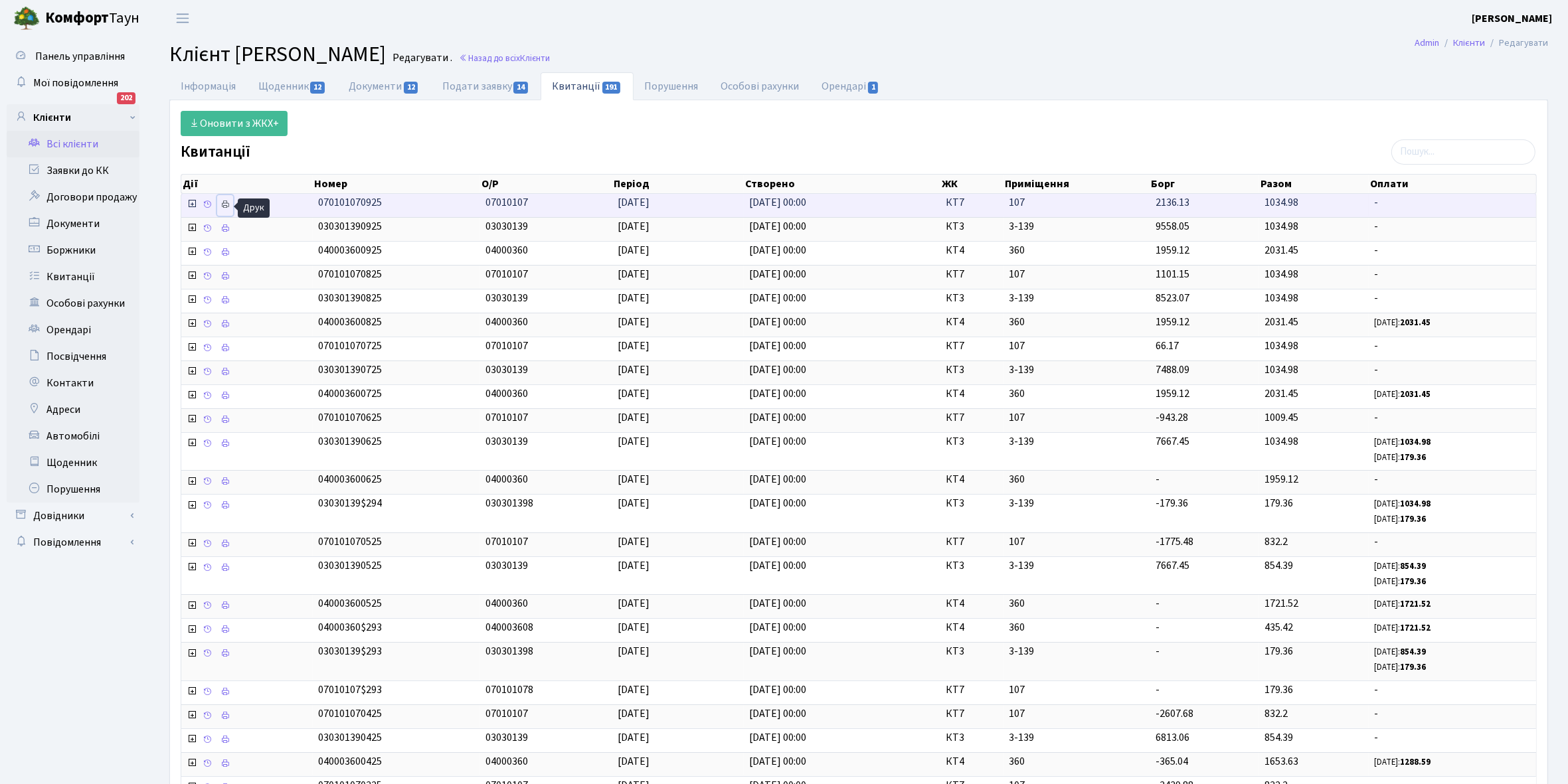
click at [231, 206] on link at bounding box center [225, 206] width 16 height 21
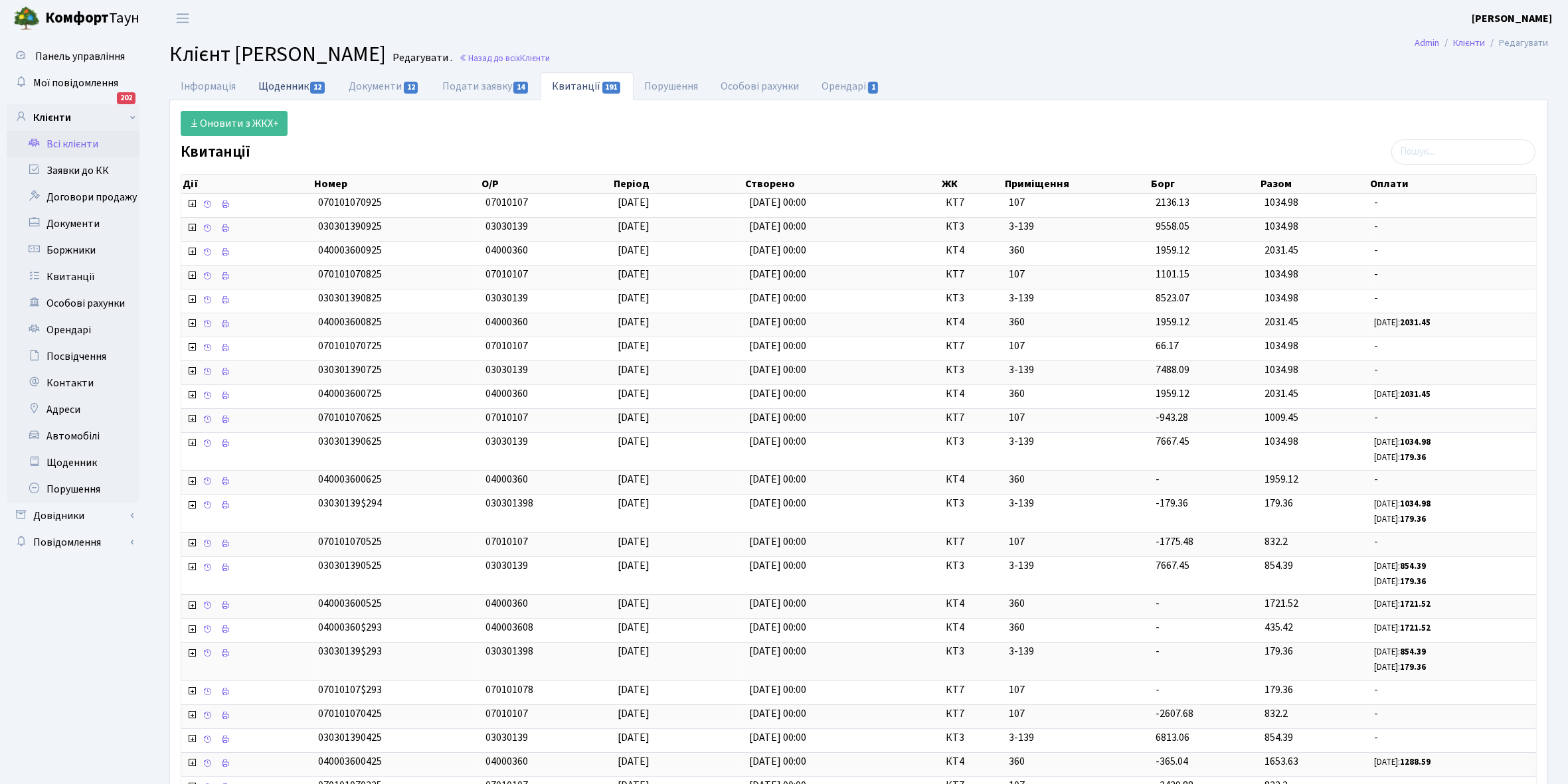
click at [276, 83] on link "Щоденник 12" at bounding box center [292, 86] width 90 height 27
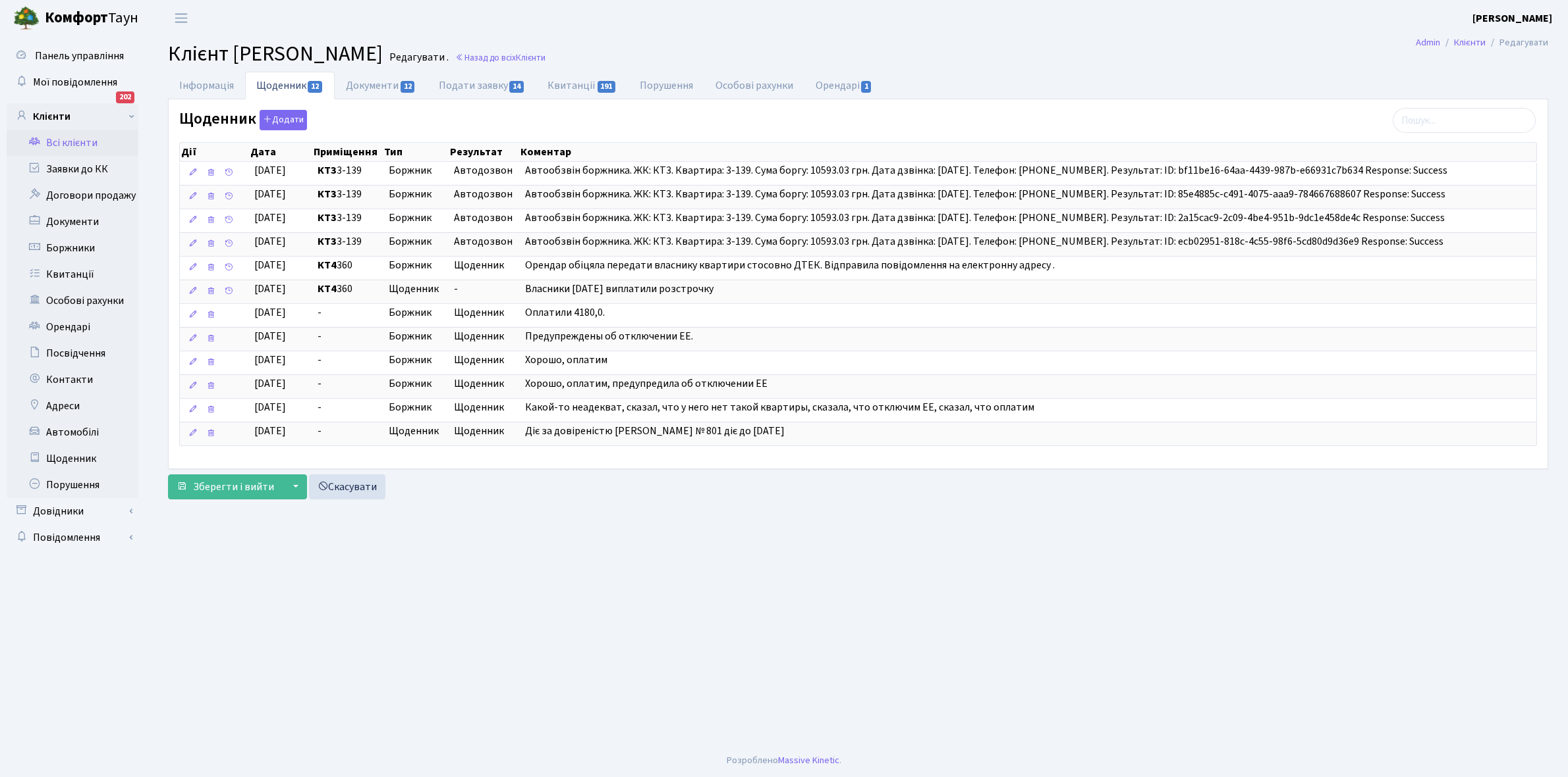
click at [69, 137] on link "Всі клієнти" at bounding box center [73, 142] width 132 height 26
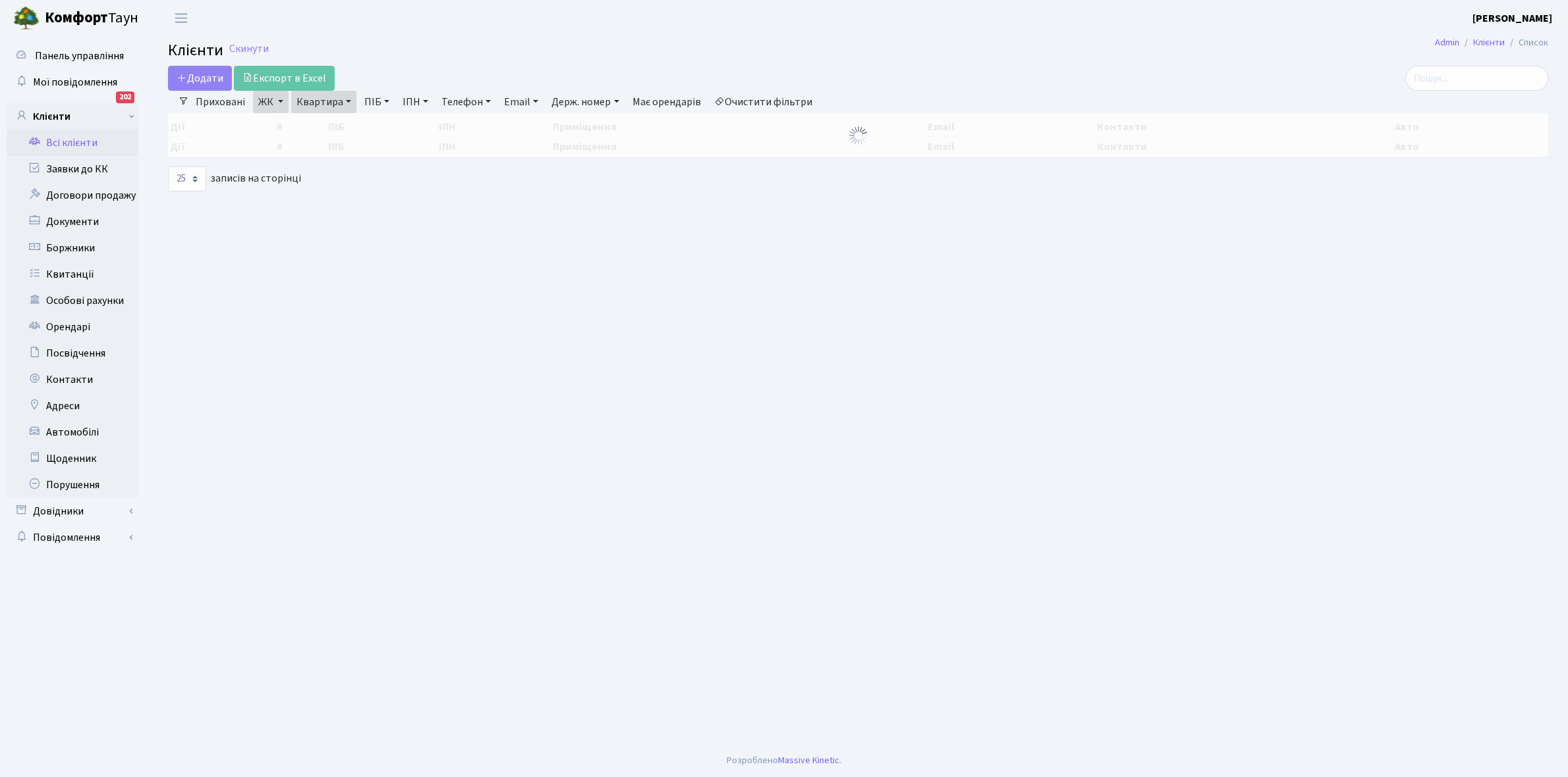
select select "25"
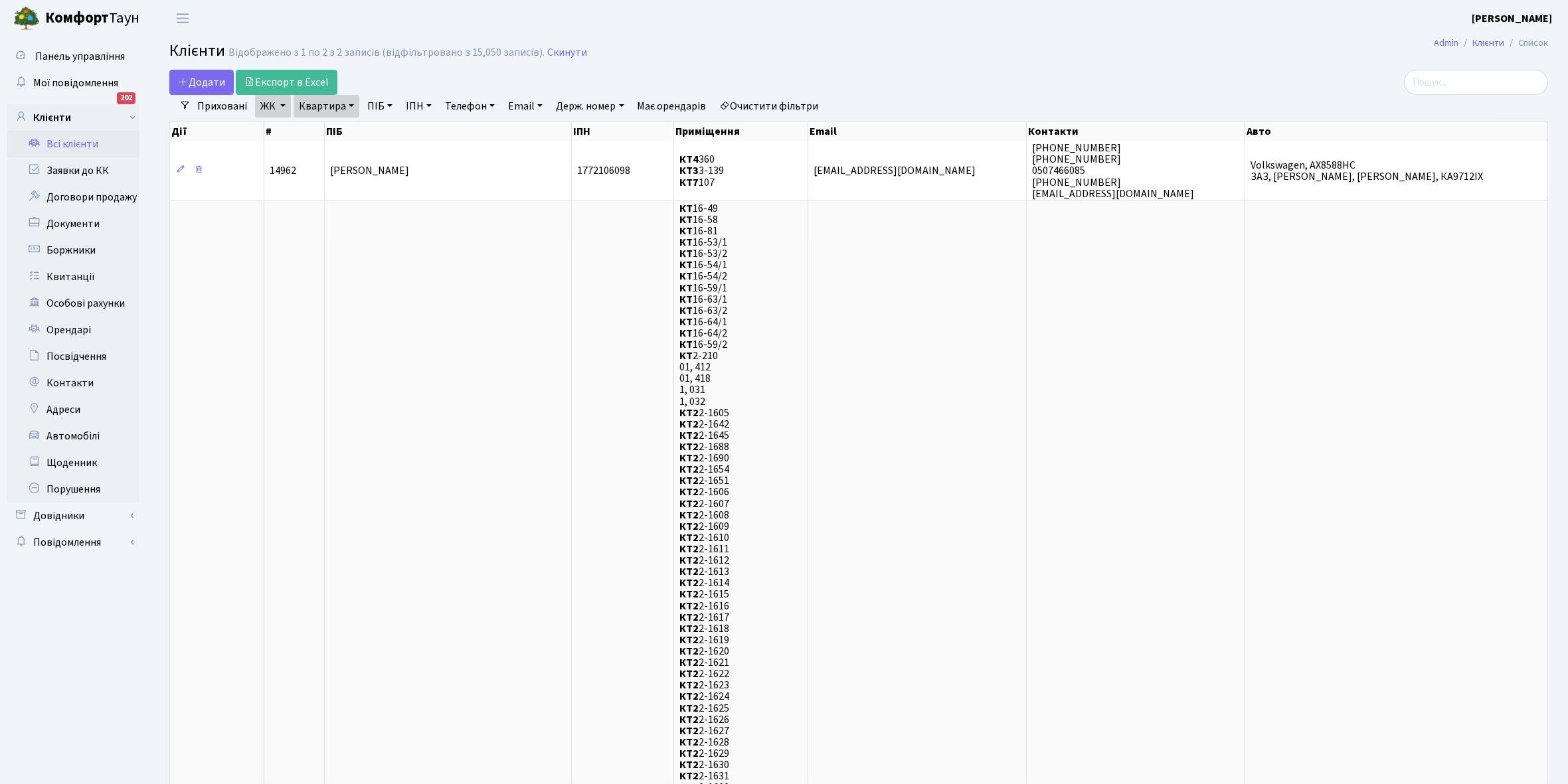
click at [280, 106] on link "ЖК" at bounding box center [272, 106] width 36 height 23
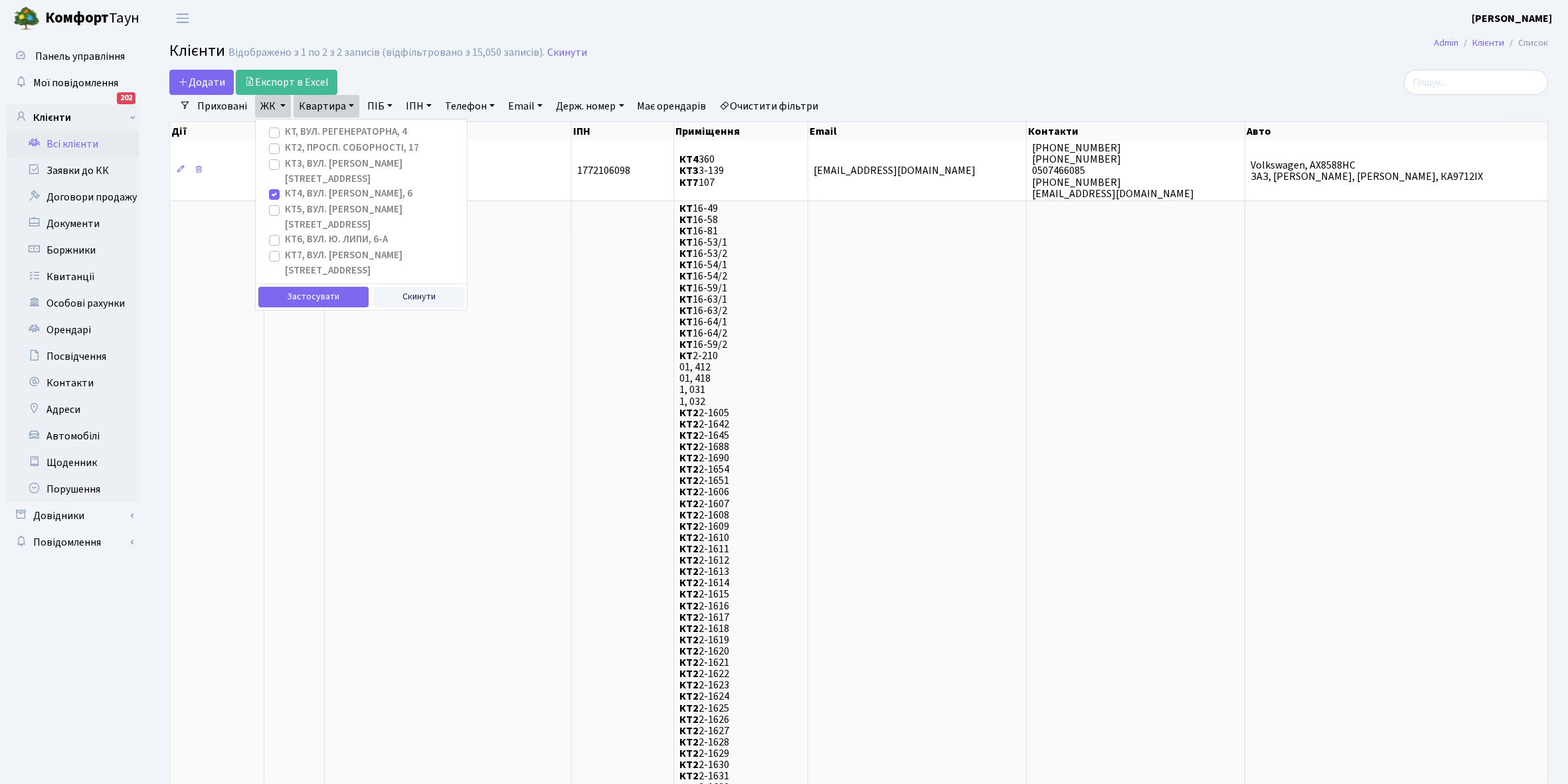
click at [421, 74] on div "Додати Експорт в Excel" at bounding box center [625, 82] width 913 height 25
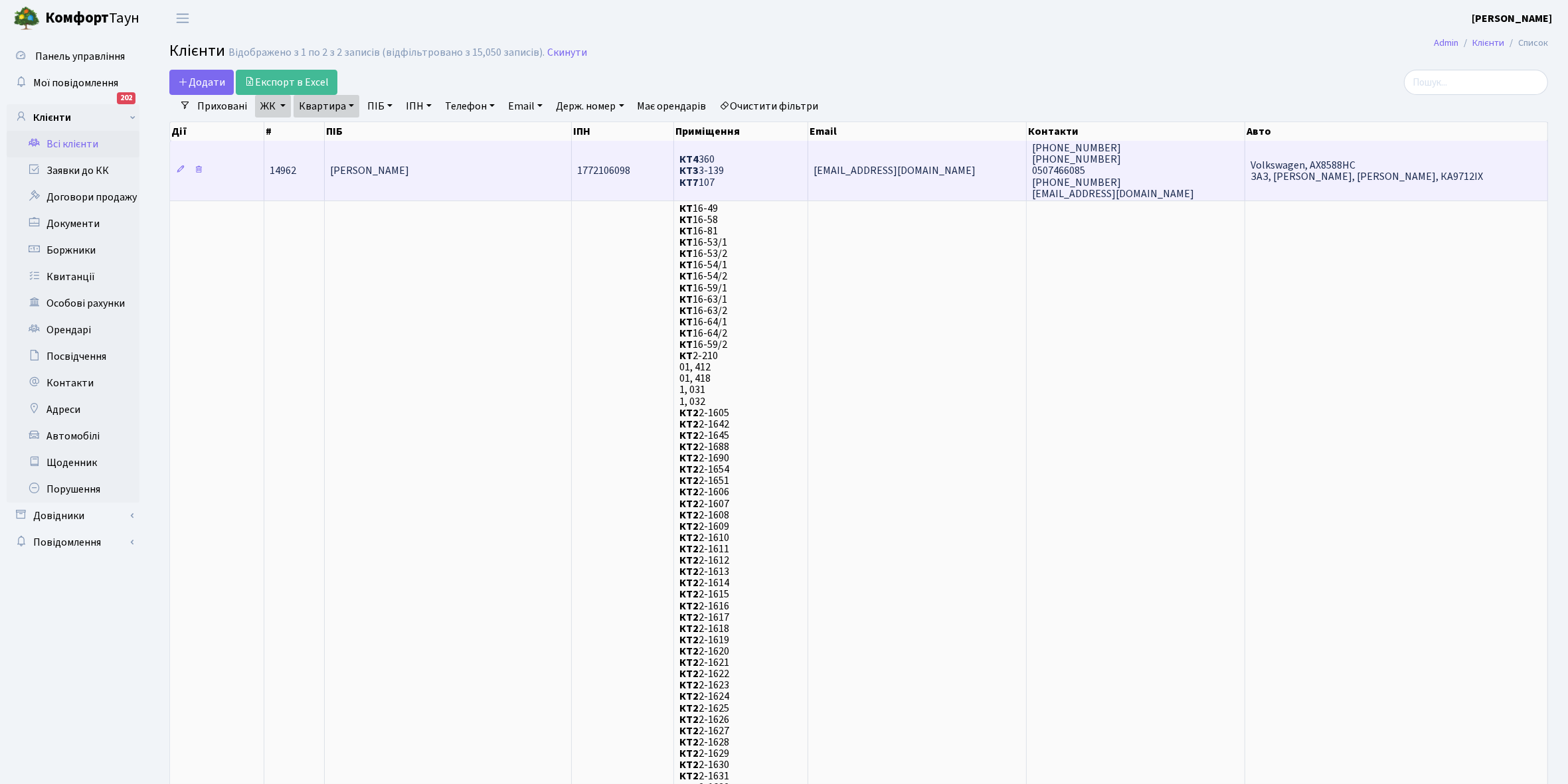
click at [467, 158] on td "[PERSON_NAME]" at bounding box center [449, 171] width 247 height 60
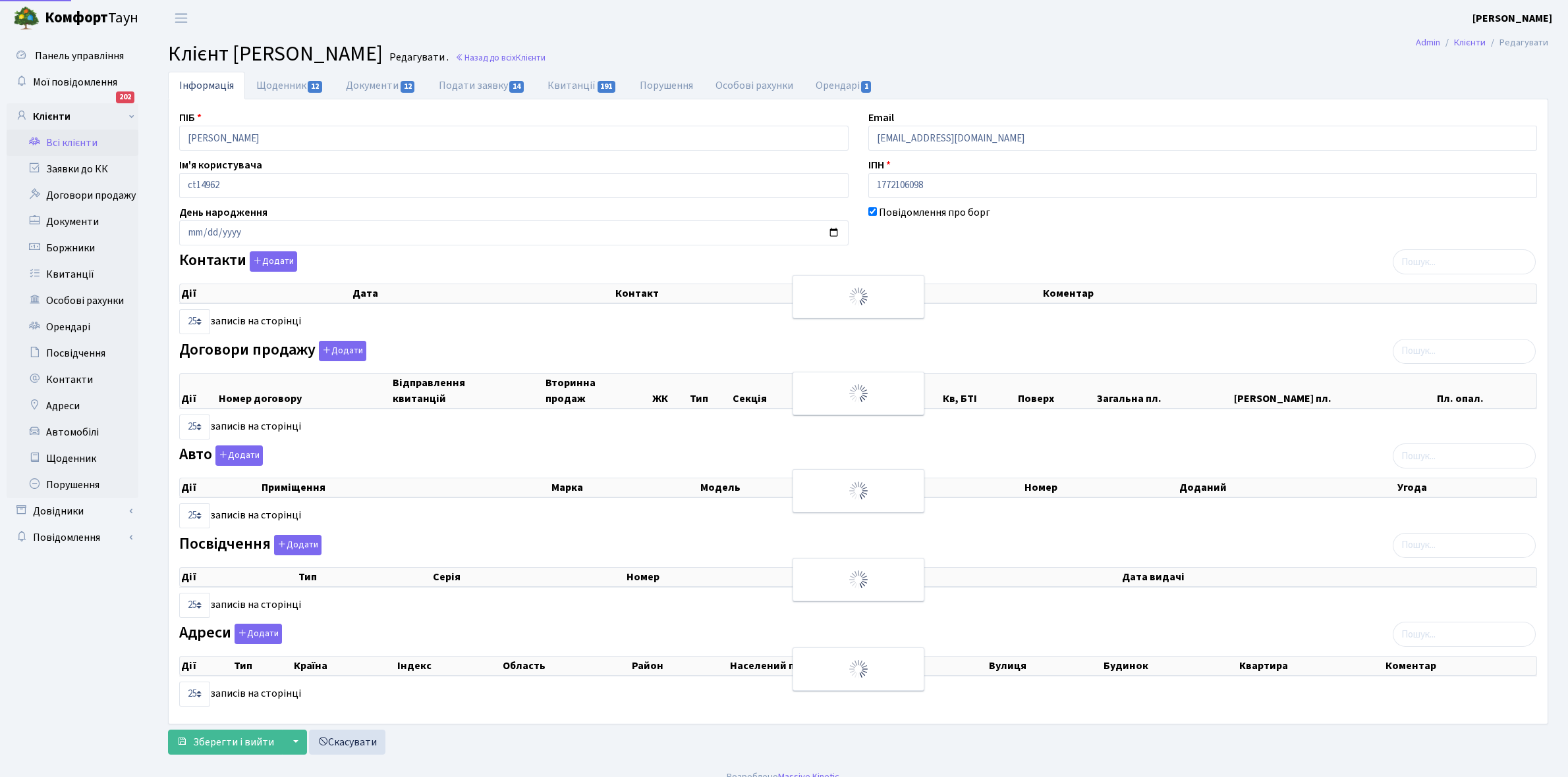
select select "25"
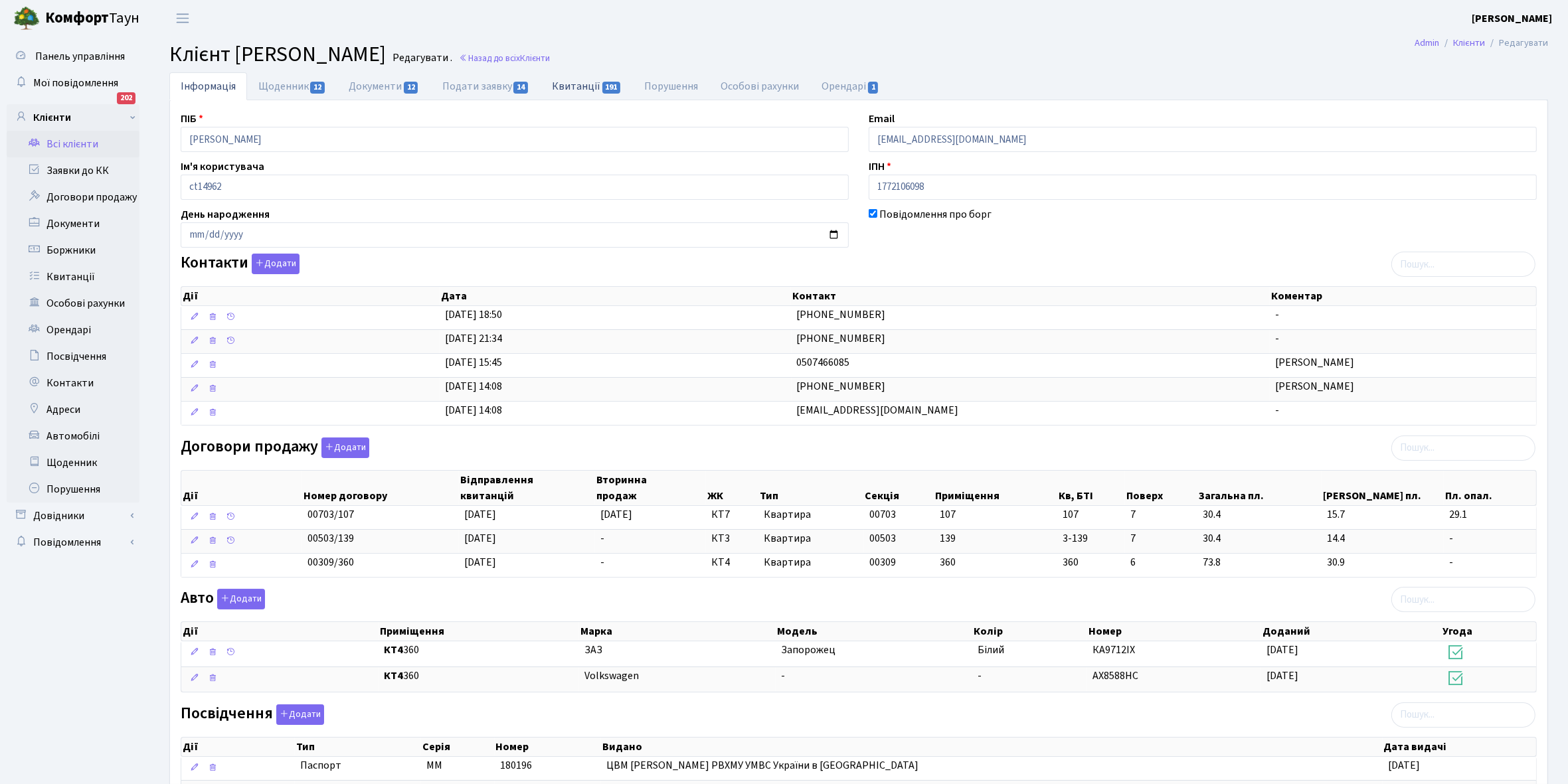
click at [584, 87] on link "Квитанції 191" at bounding box center [586, 86] width 92 height 27
select select "25"
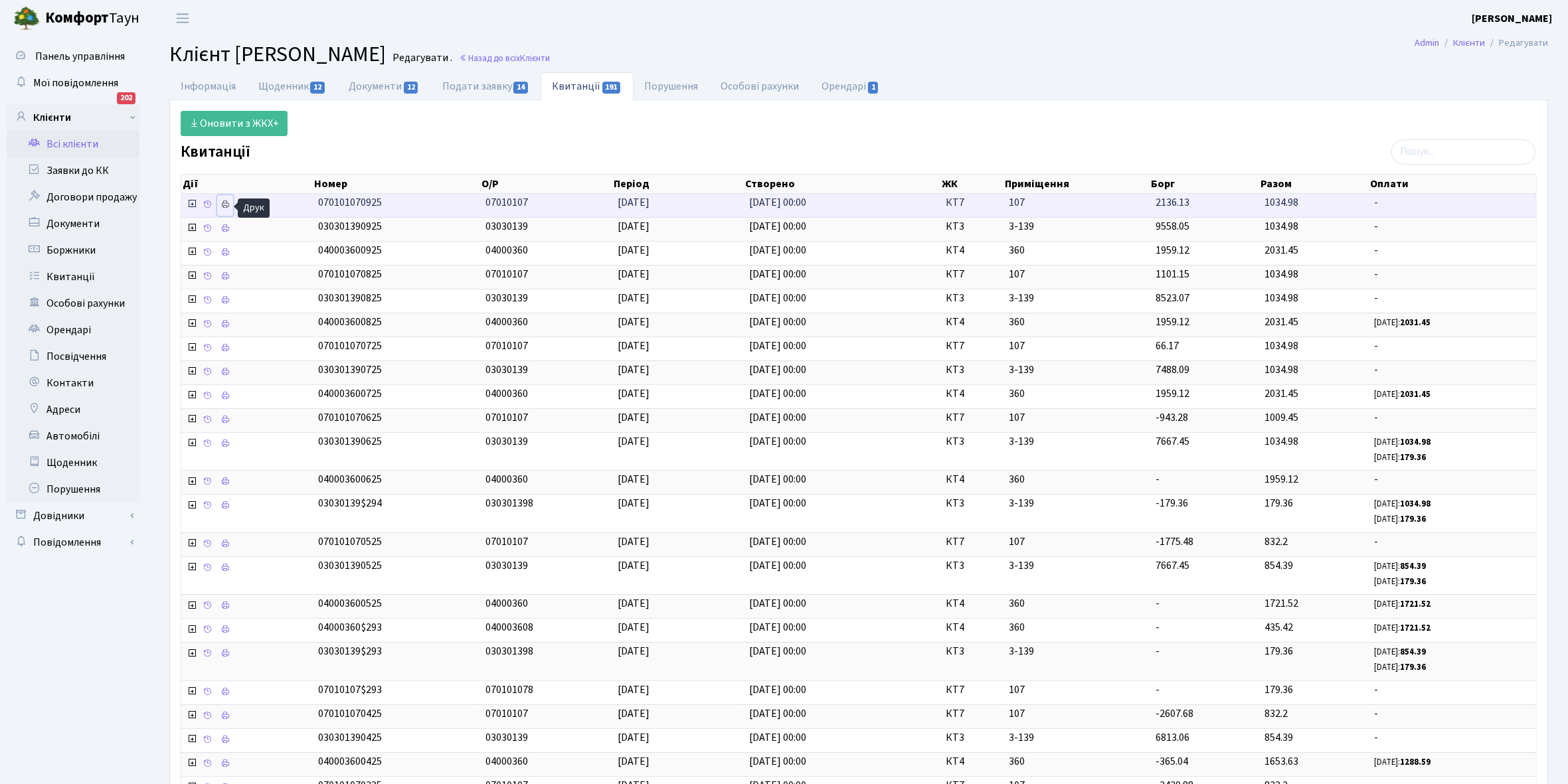
click at [224, 208] on icon at bounding box center [225, 204] width 10 height 10
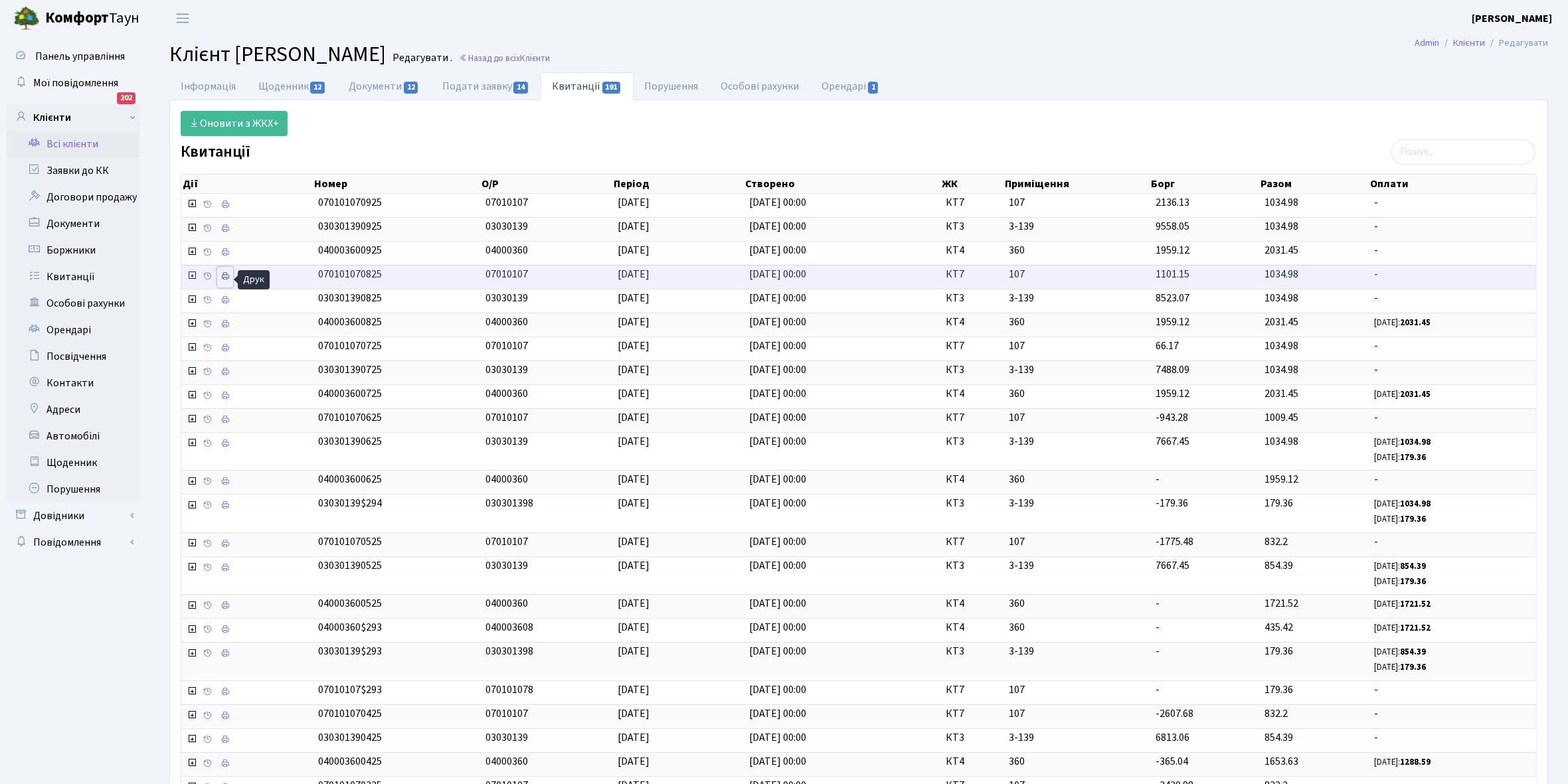
click at [221, 279] on icon at bounding box center [225, 276] width 10 height 10
click at [74, 145] on link "Всі клієнти" at bounding box center [74, 144] width 133 height 26
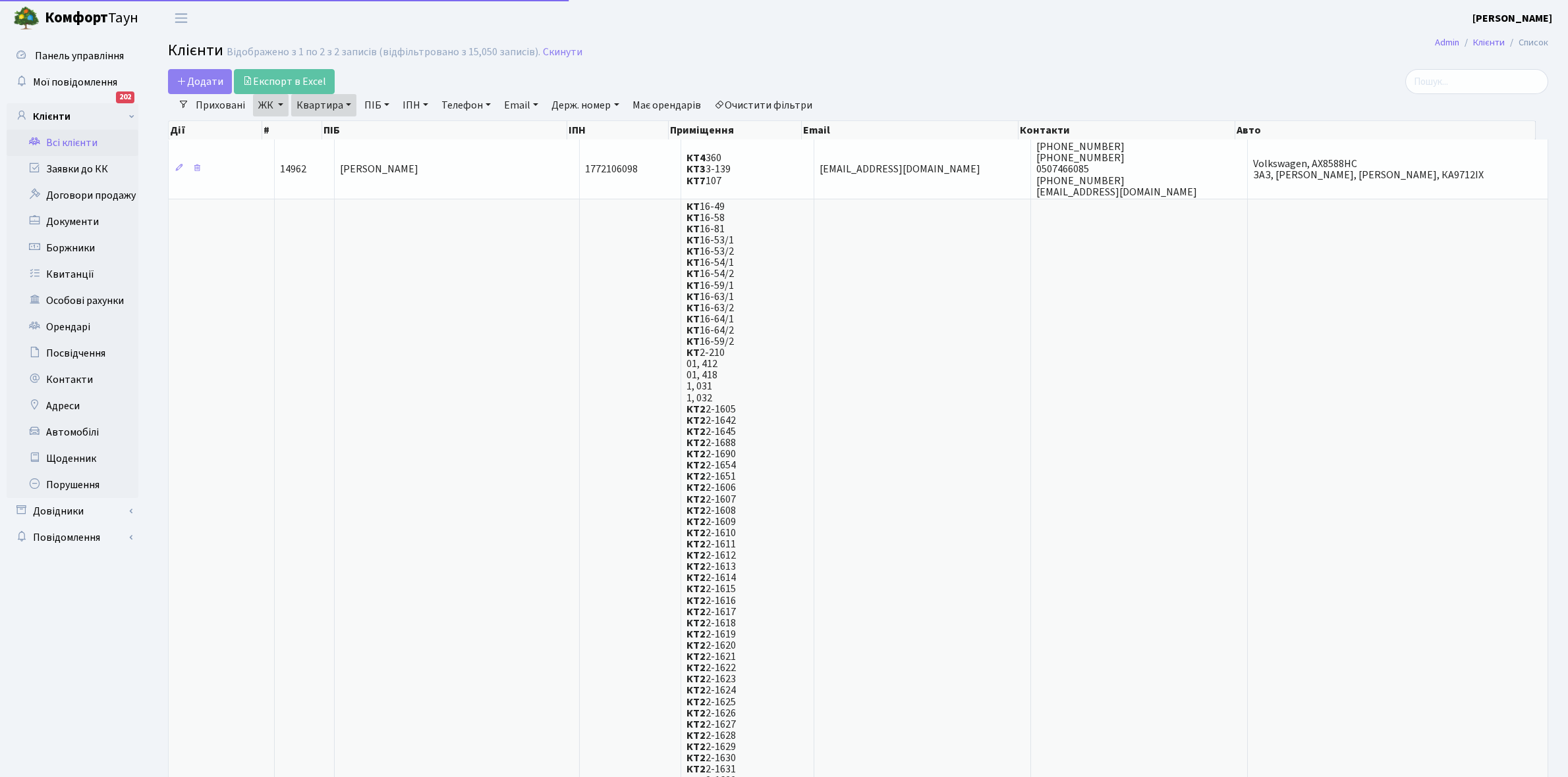
select select "25"
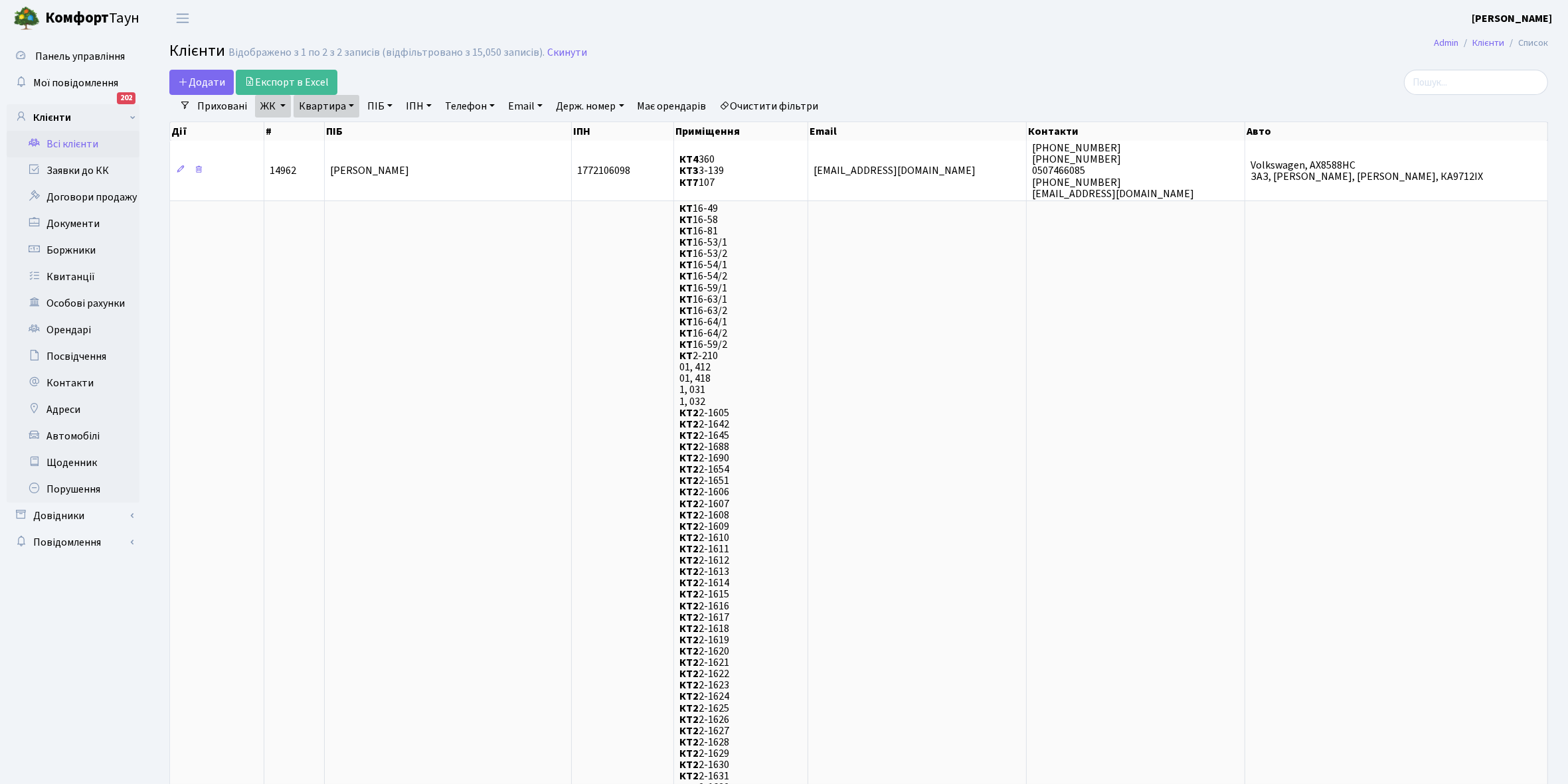
click at [350, 105] on link "Квартира" at bounding box center [326, 106] width 66 height 23
click at [346, 135] on input "107" at bounding box center [333, 131] width 78 height 25
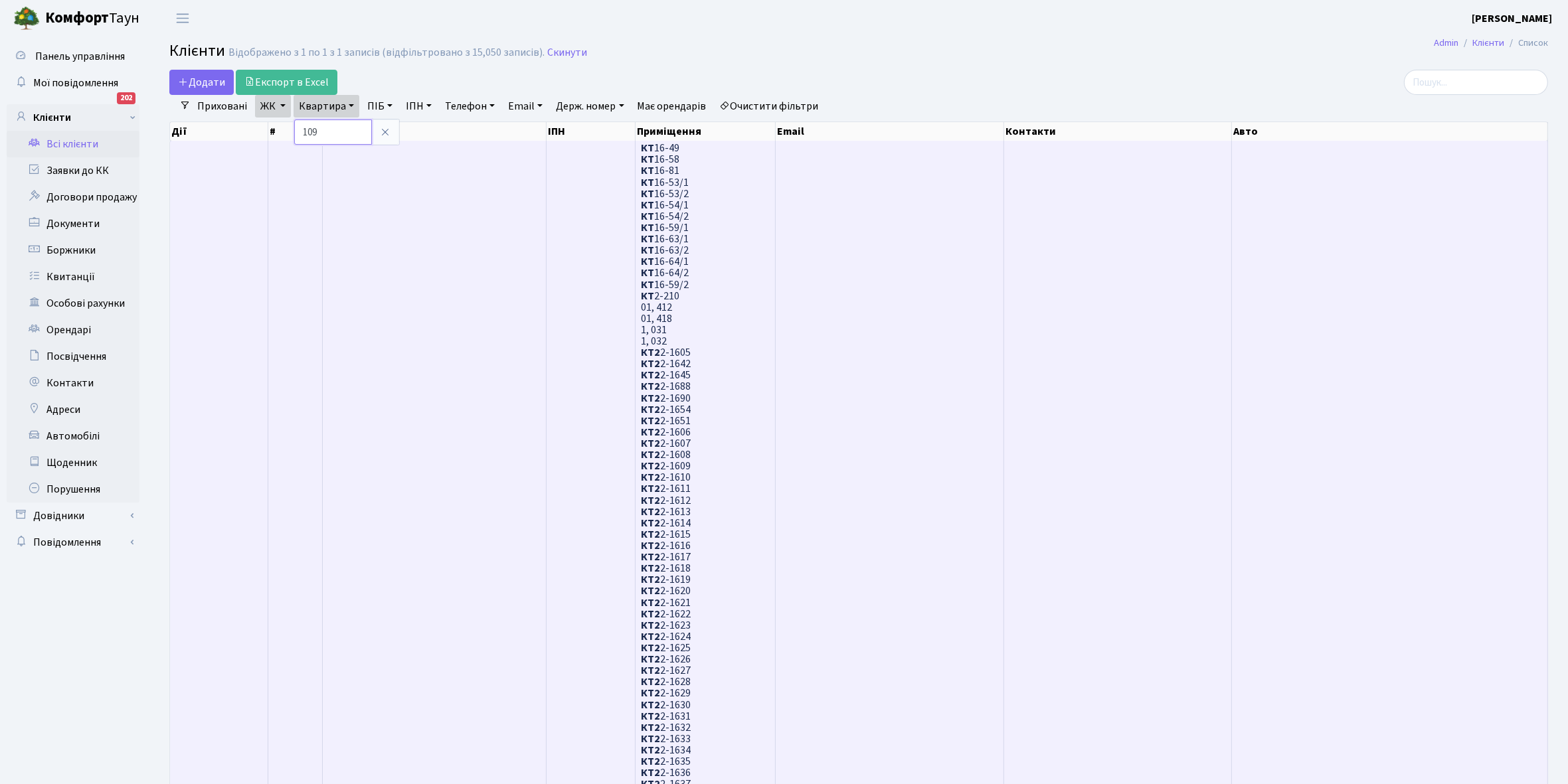
type input "109"
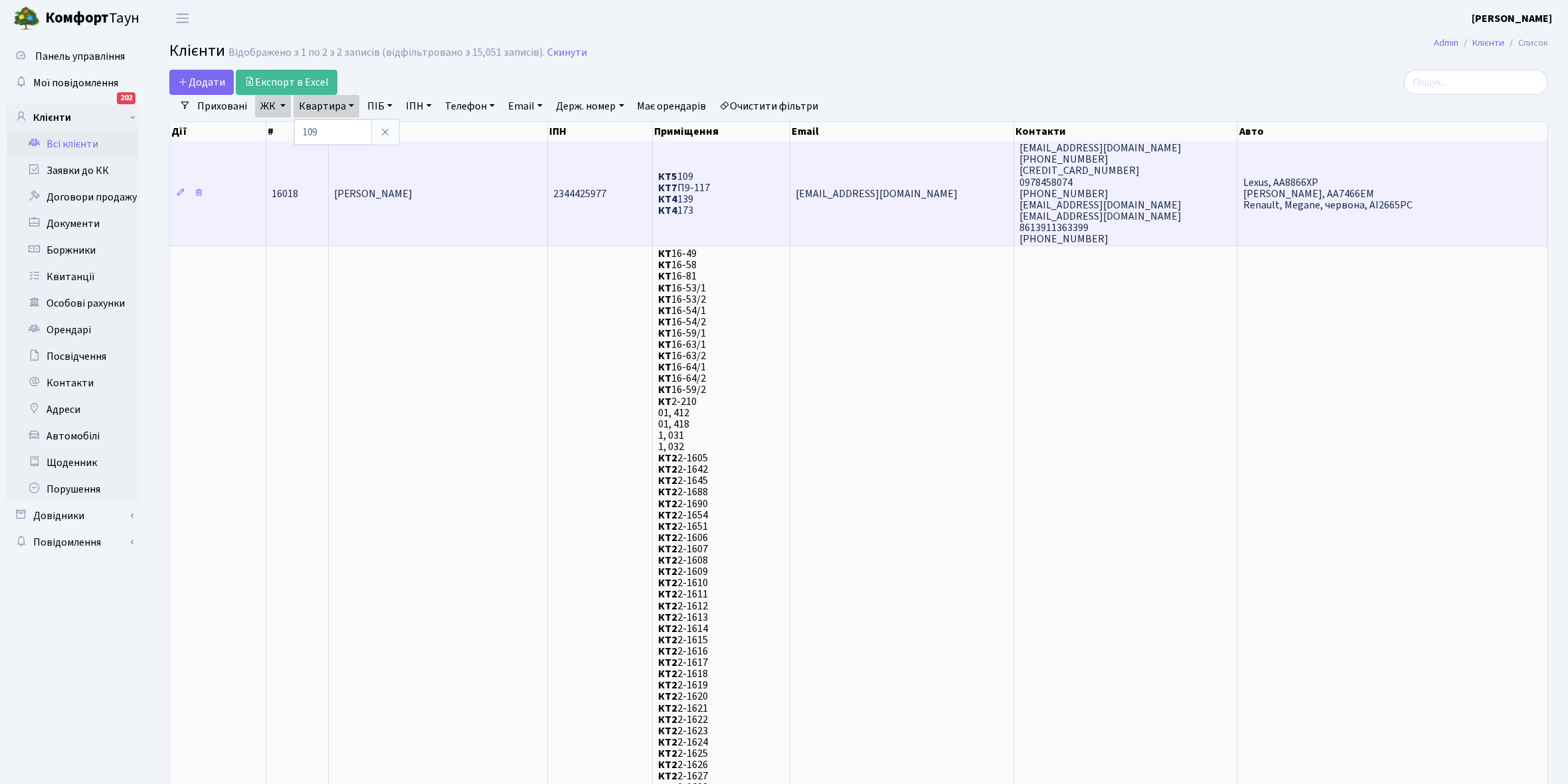
click at [449, 211] on td "[PERSON_NAME]" at bounding box center [438, 194] width 220 height 105
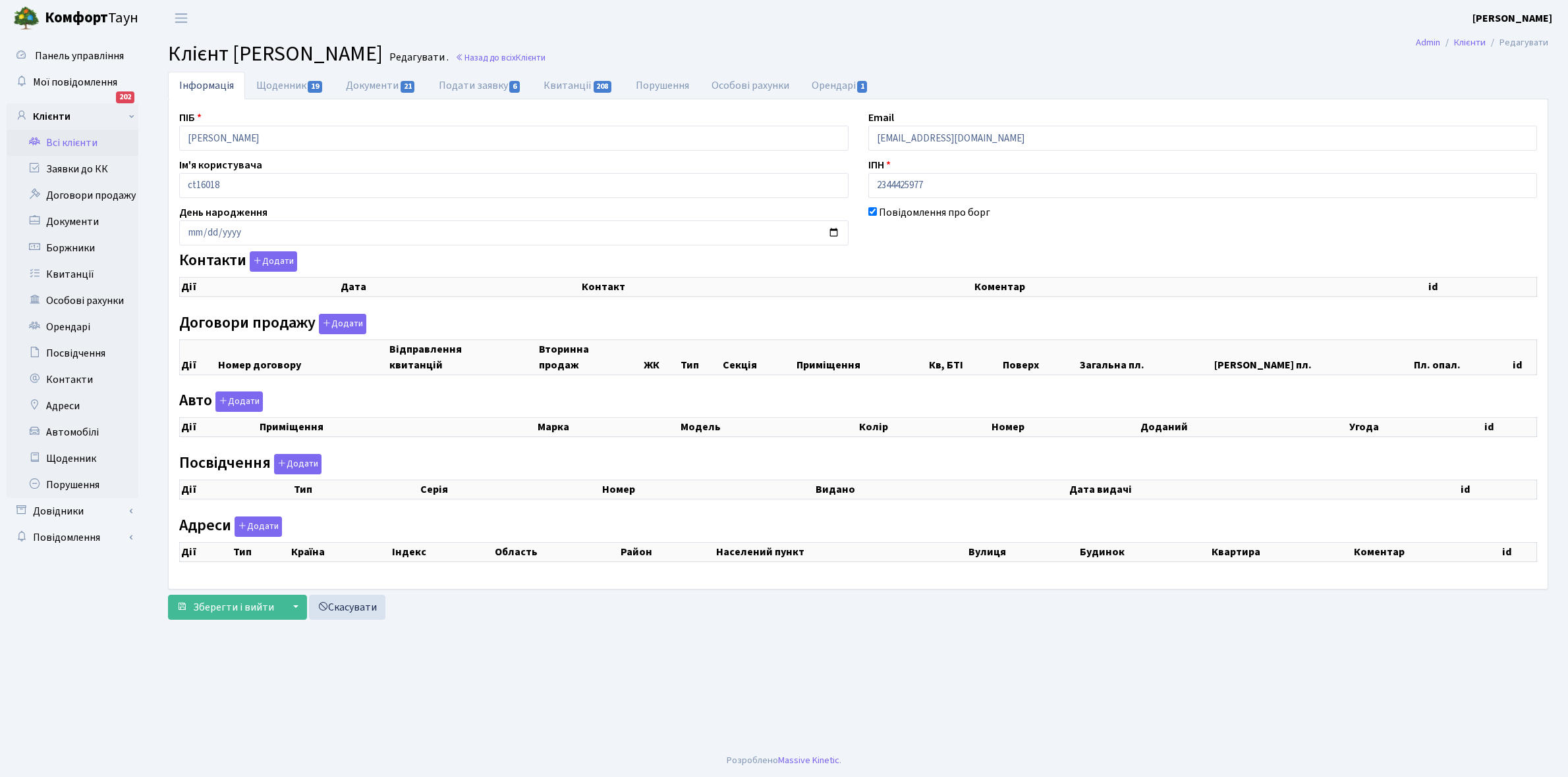
checkbox input "true"
select select "25"
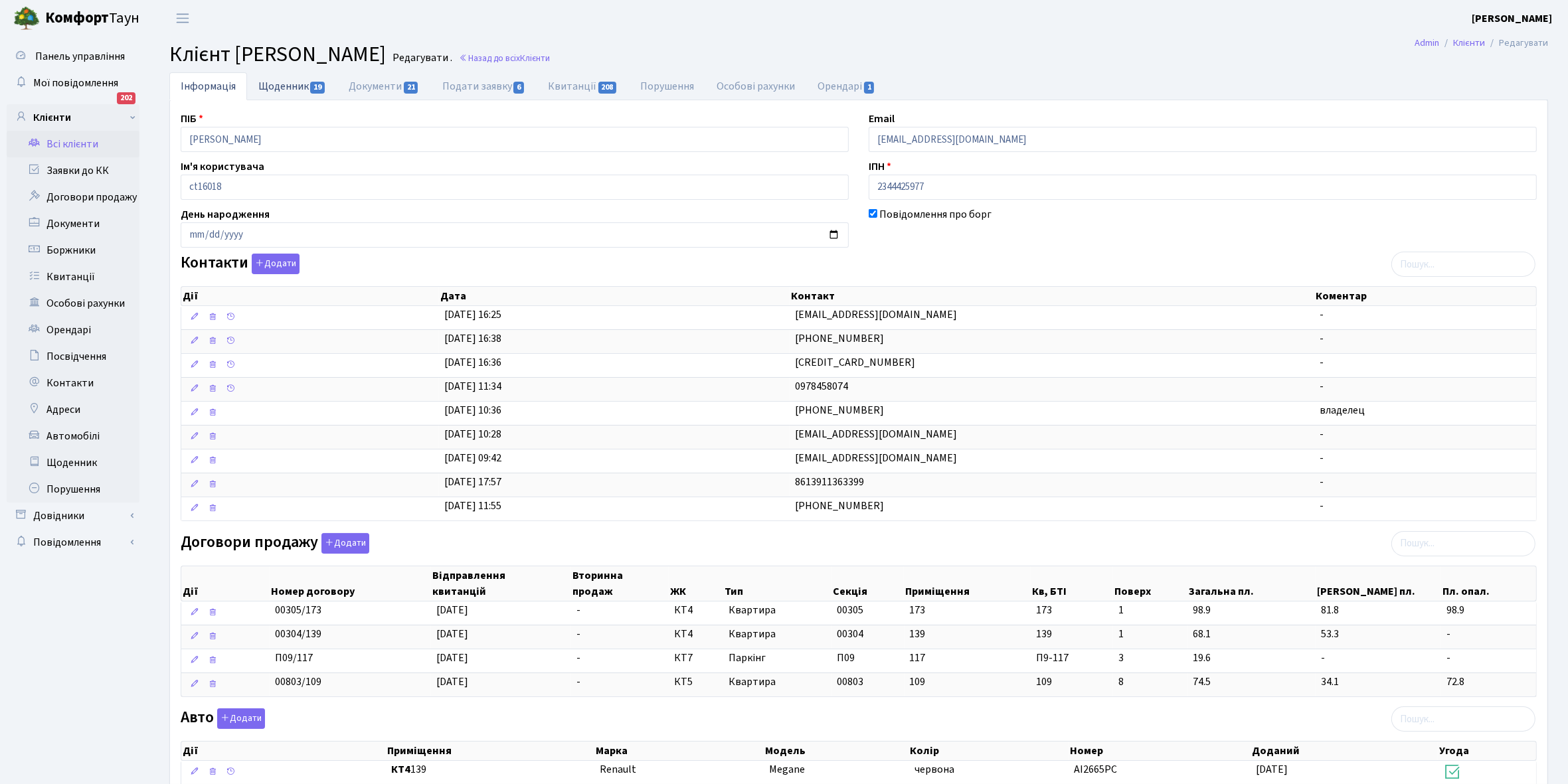
click at [277, 84] on link "Щоденник 19" at bounding box center [292, 86] width 90 height 27
select select "25"
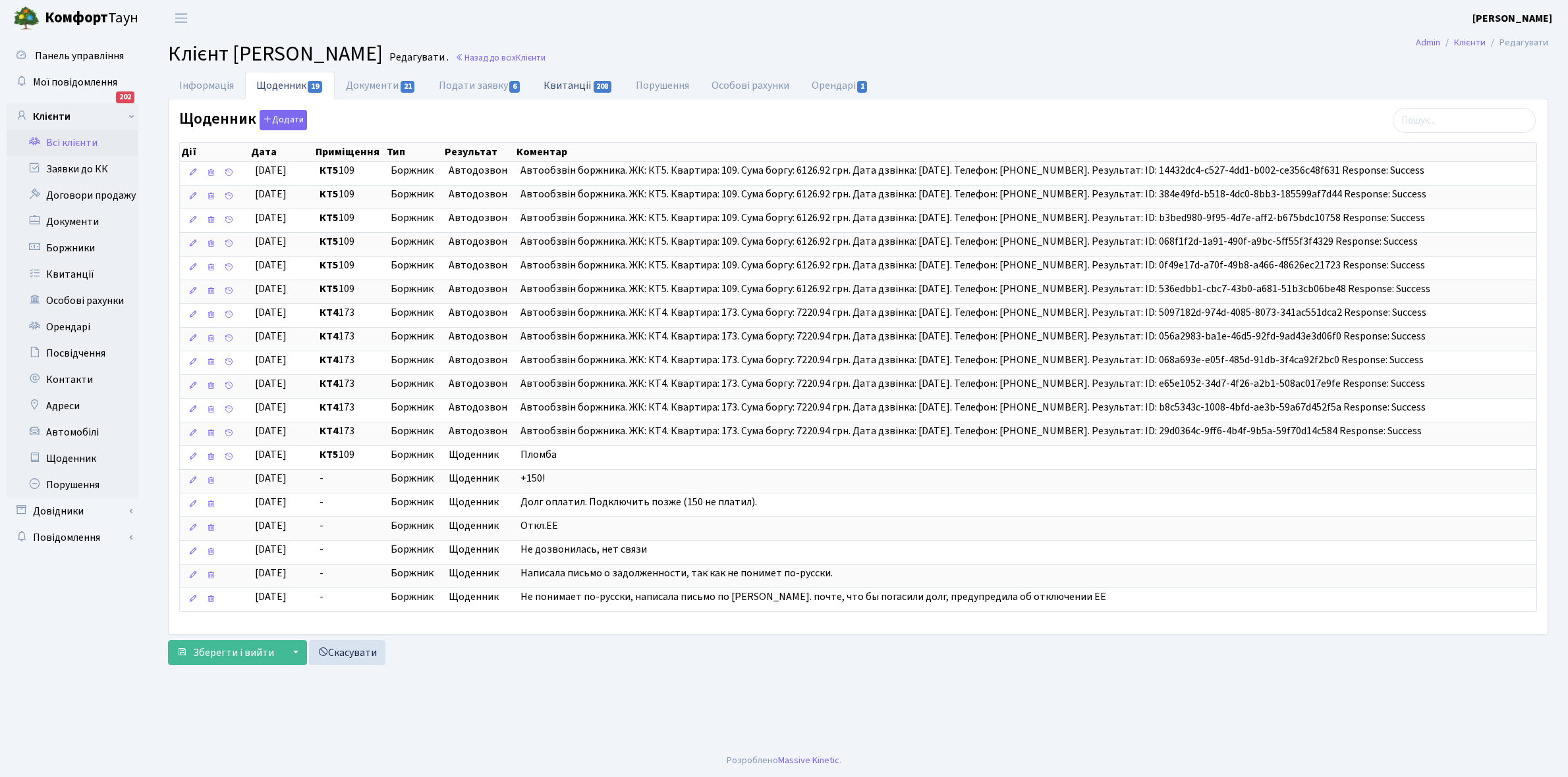
click at [571, 80] on link "Квитанції 208" at bounding box center [578, 85] width 91 height 27
select select "25"
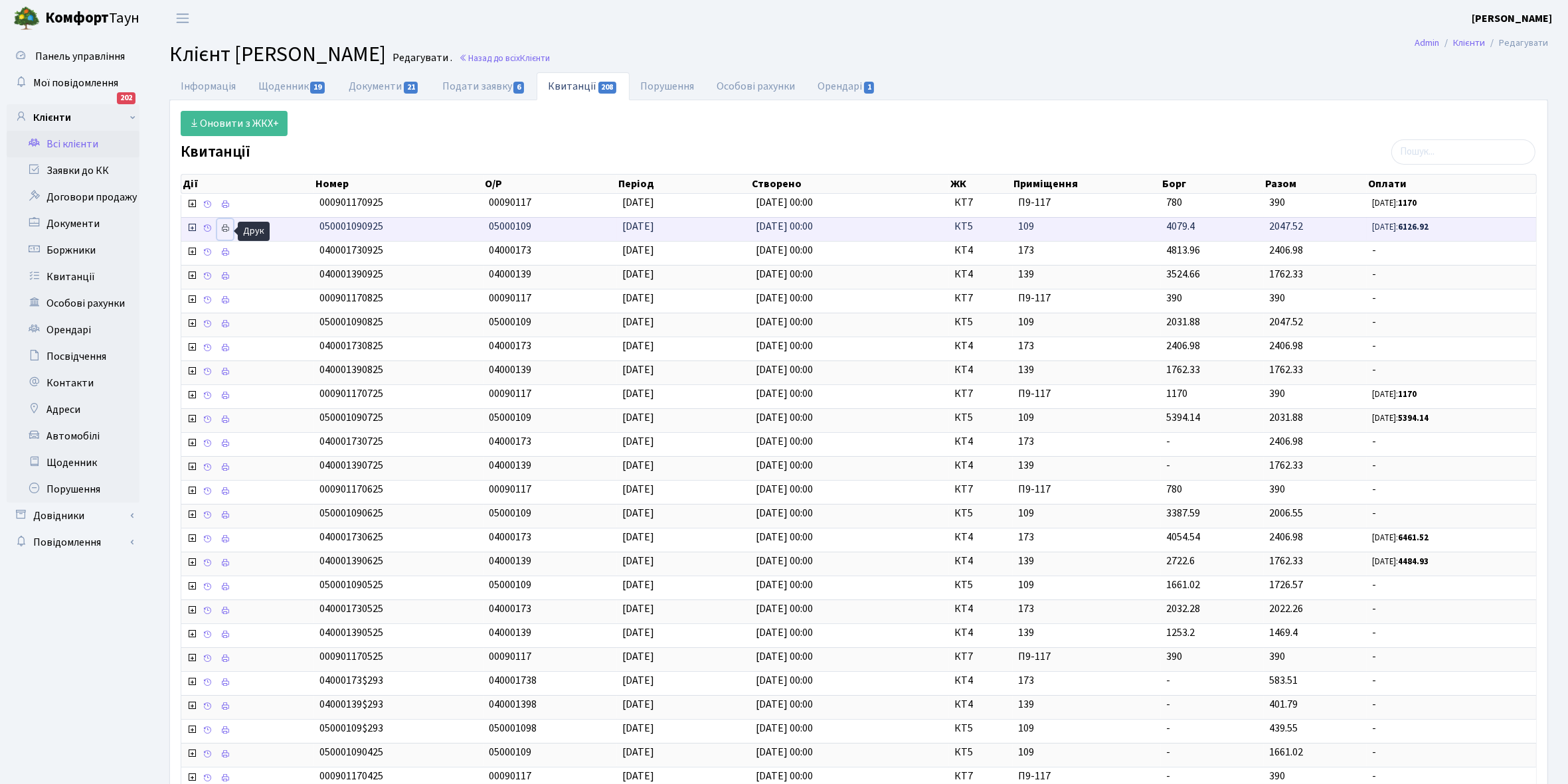
click at [226, 227] on icon at bounding box center [225, 229] width 10 height 10
click at [81, 152] on link "Всі клієнти" at bounding box center [74, 144] width 133 height 26
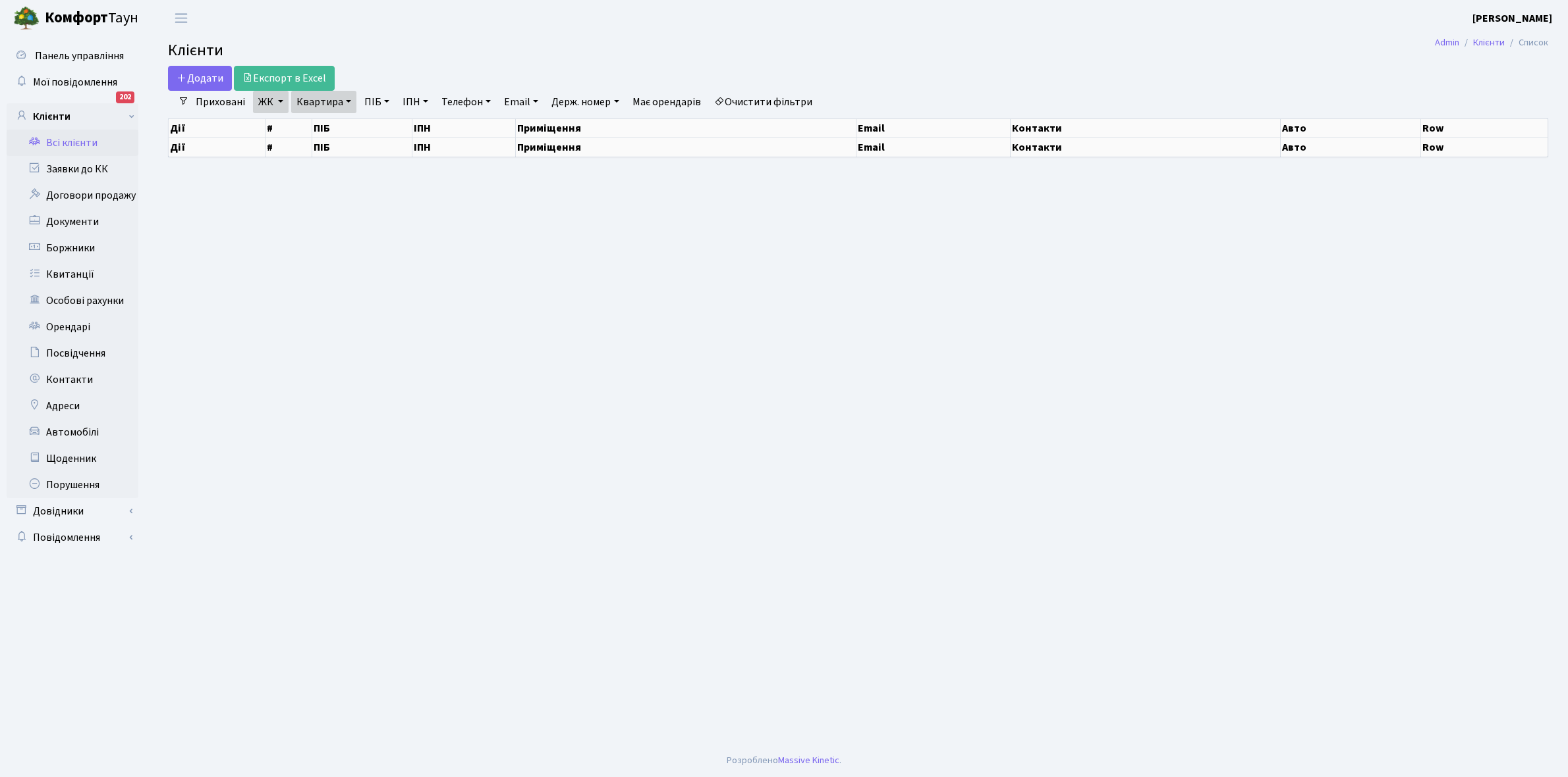
select select "25"
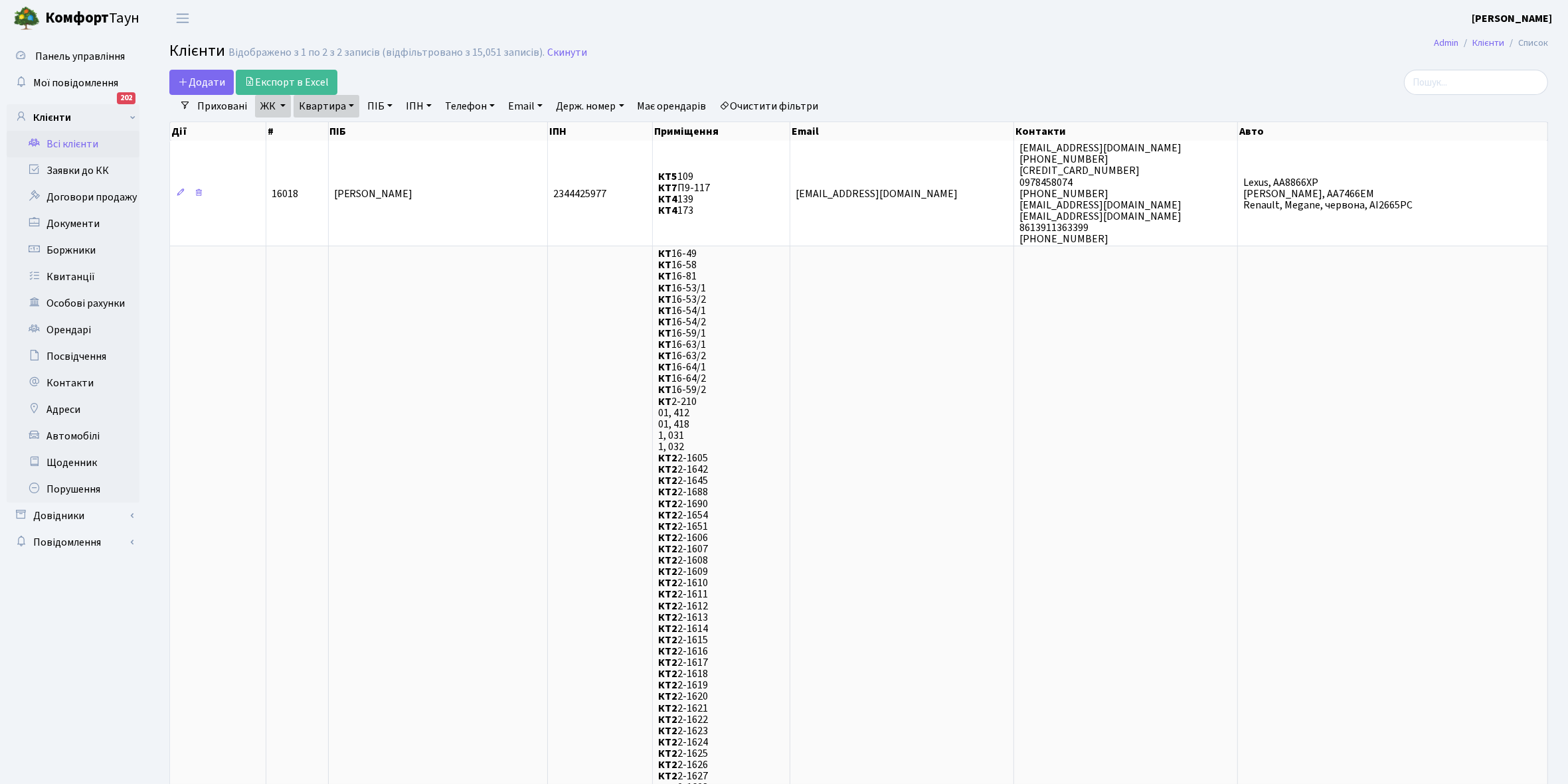
click at [349, 104] on link "Квартира" at bounding box center [326, 106] width 66 height 23
click at [345, 131] on input "109" at bounding box center [333, 131] width 78 height 25
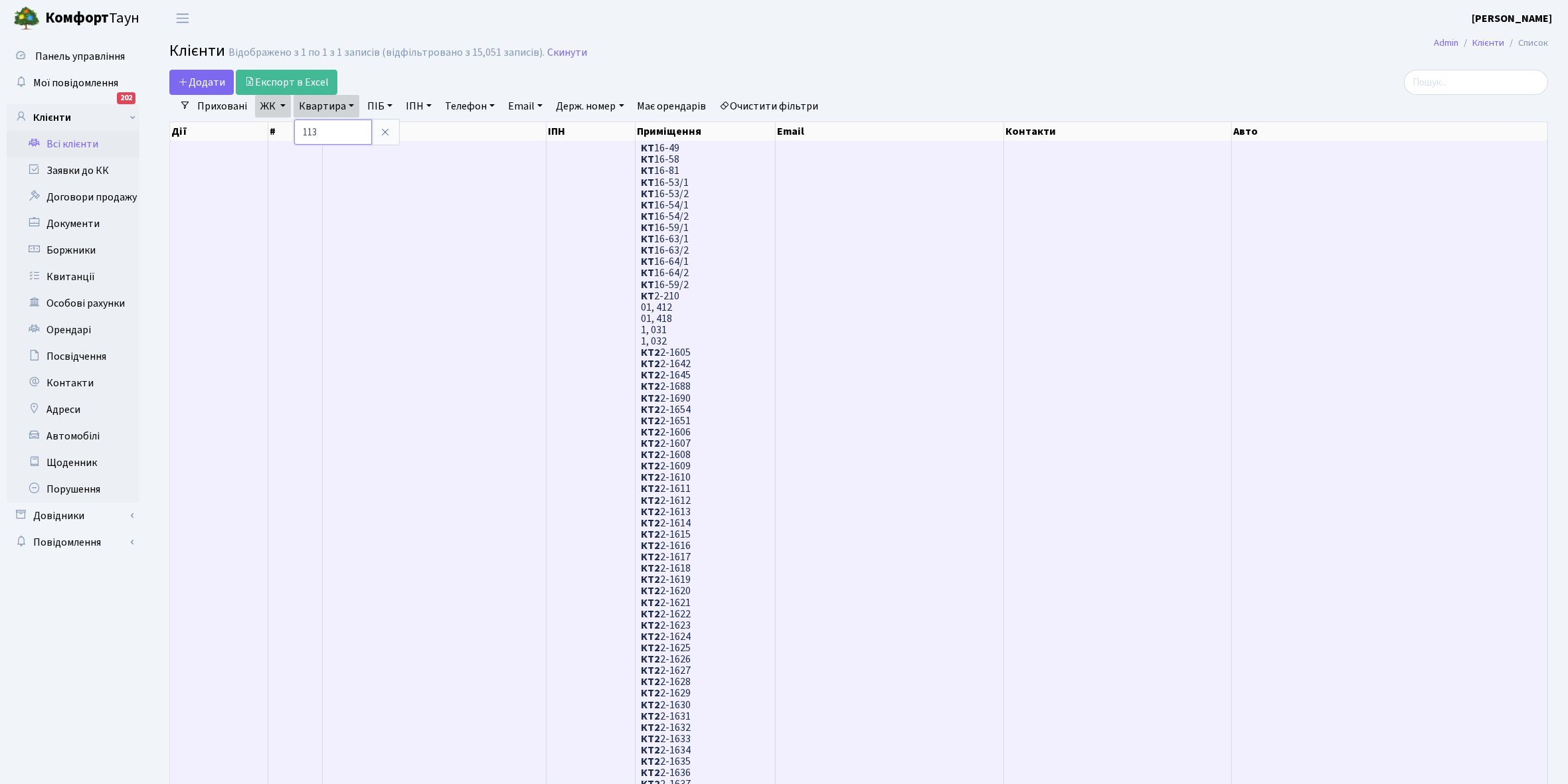
type input "113"
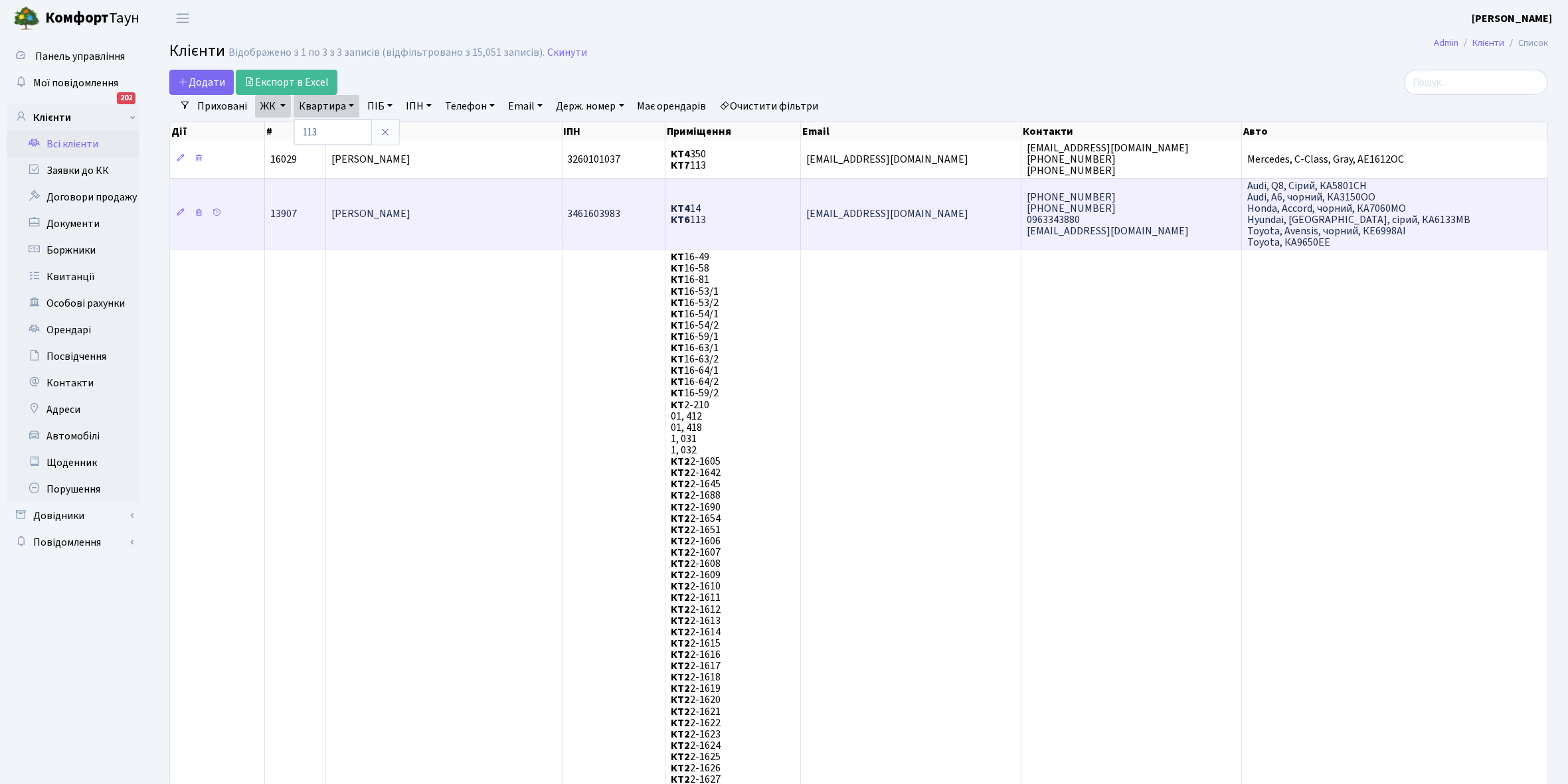
click at [453, 194] on td "[PERSON_NAME]" at bounding box center [443, 214] width 236 height 72
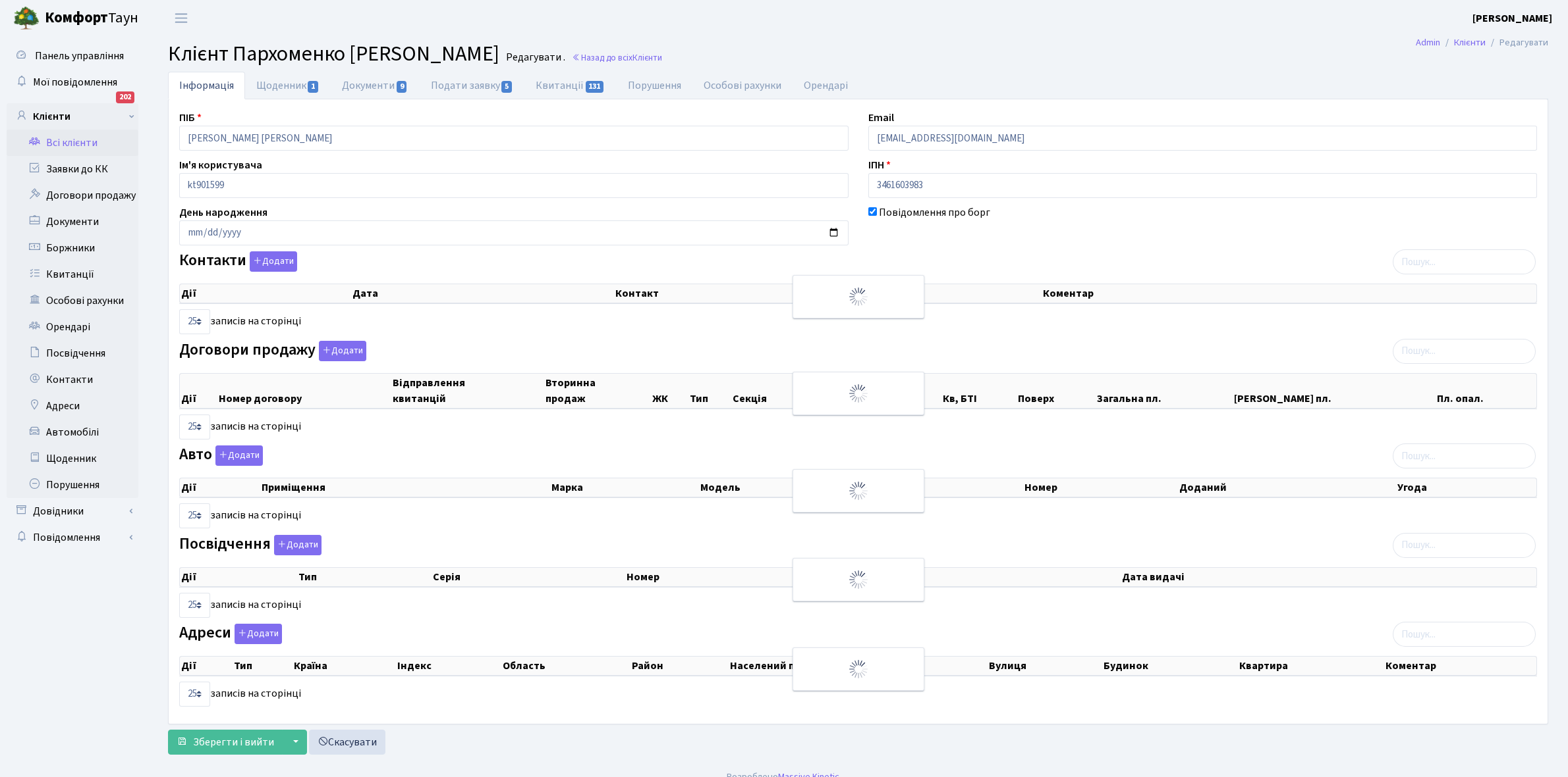
select select "25"
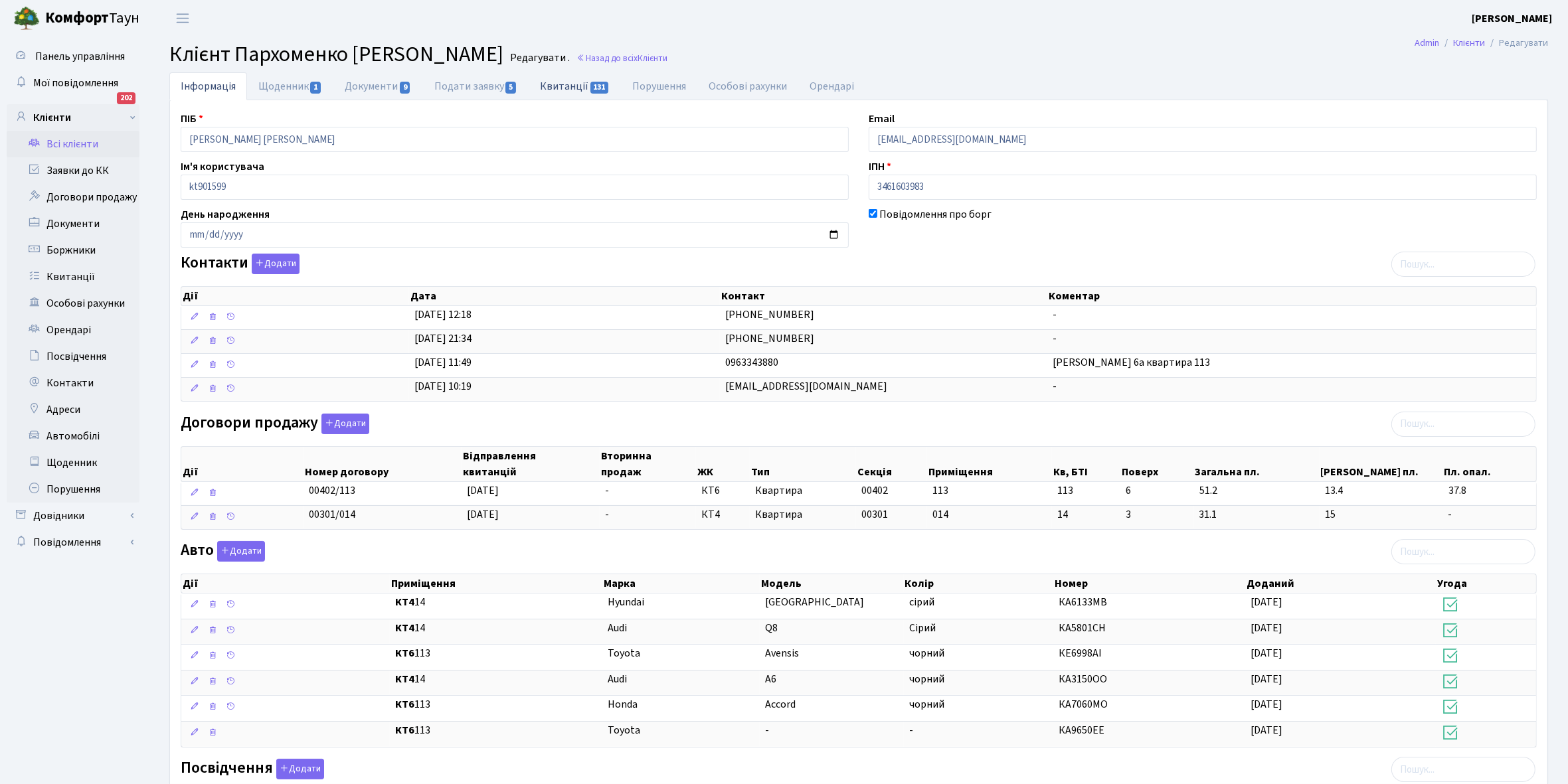
click at [567, 81] on link "Квитанції 131" at bounding box center [575, 86] width 92 height 27
select select "25"
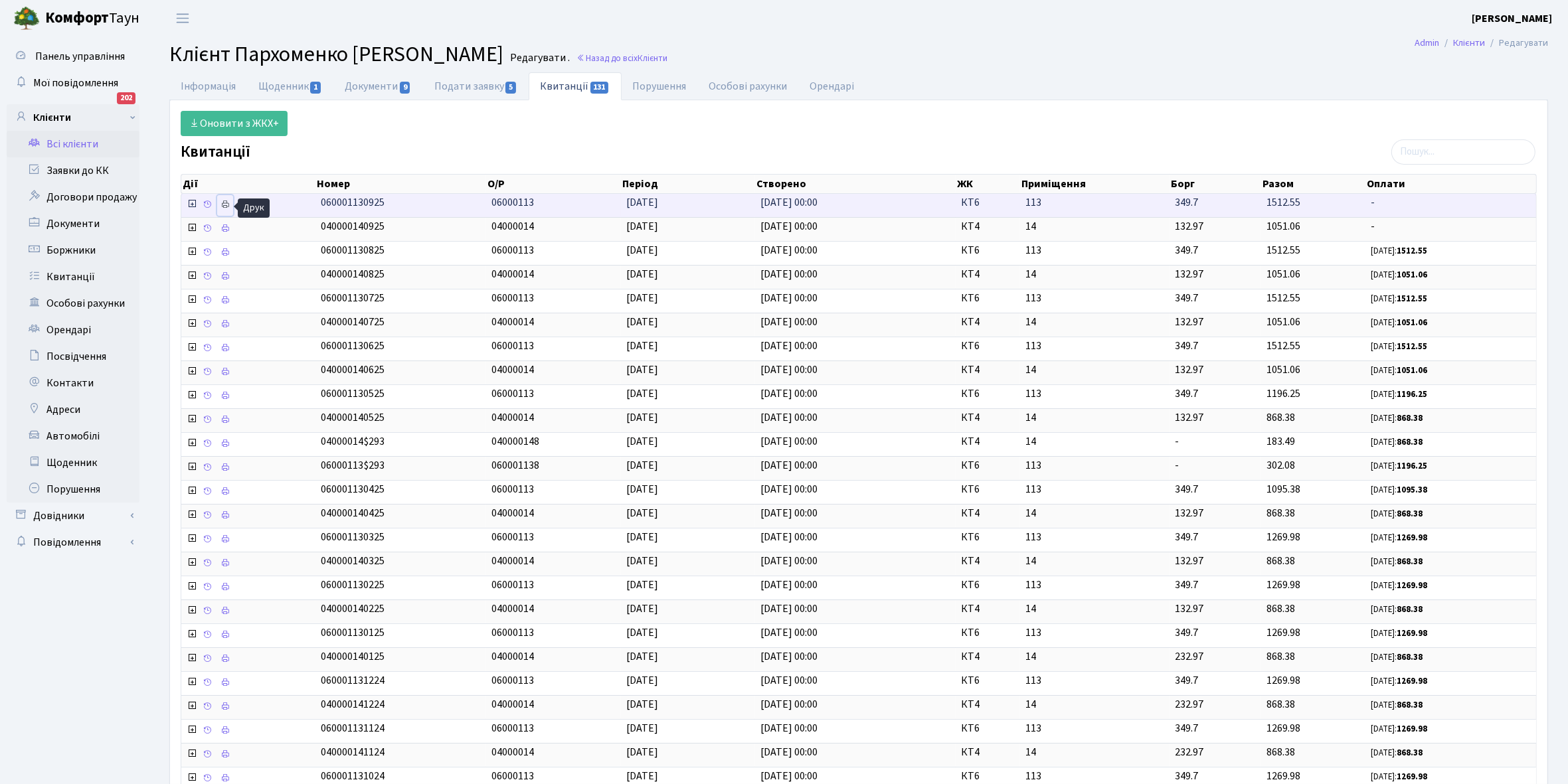
click at [222, 208] on icon at bounding box center [225, 204] width 10 height 10
click at [67, 141] on link "Всі клієнти" at bounding box center [74, 144] width 133 height 26
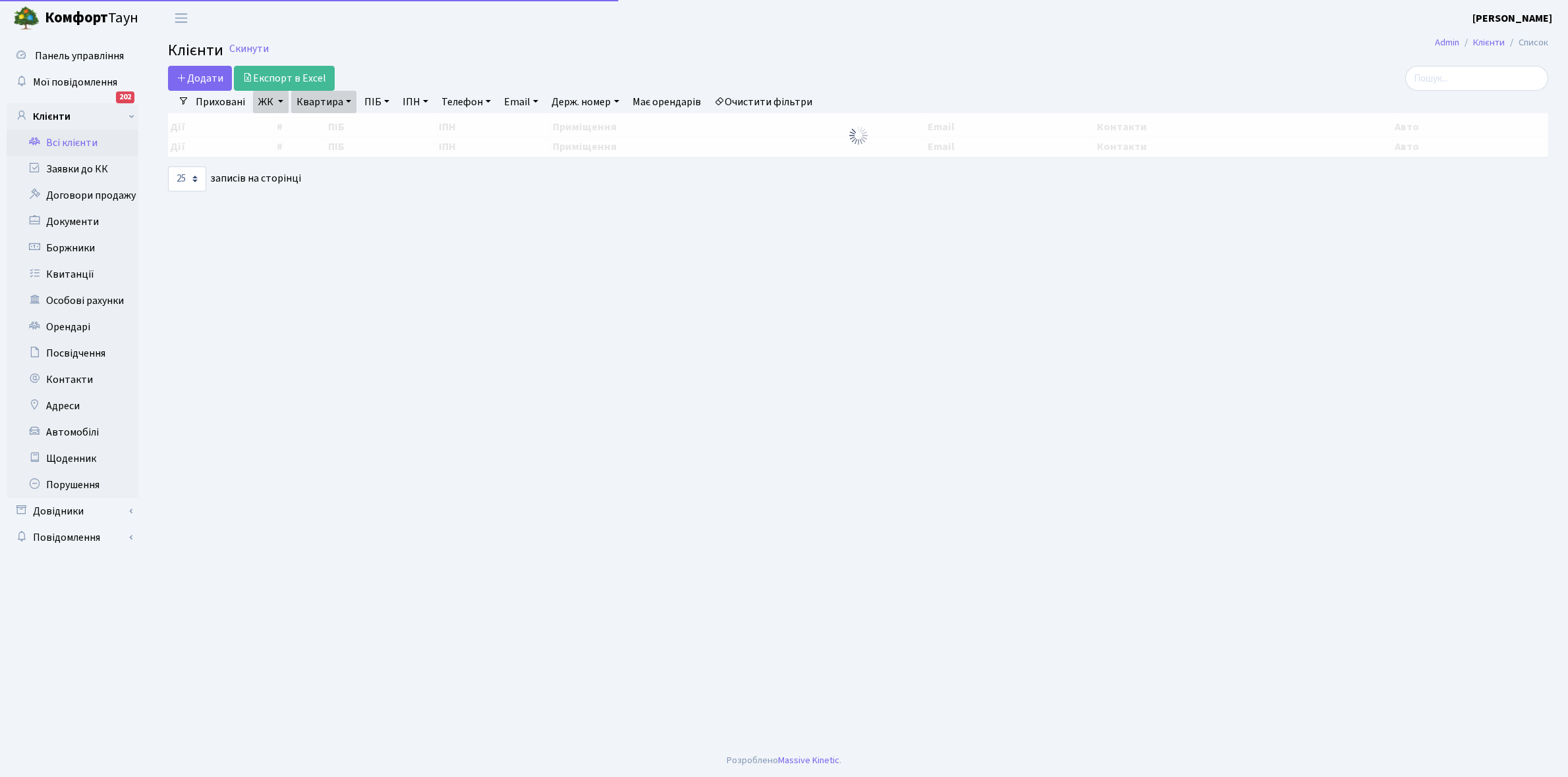
select select "25"
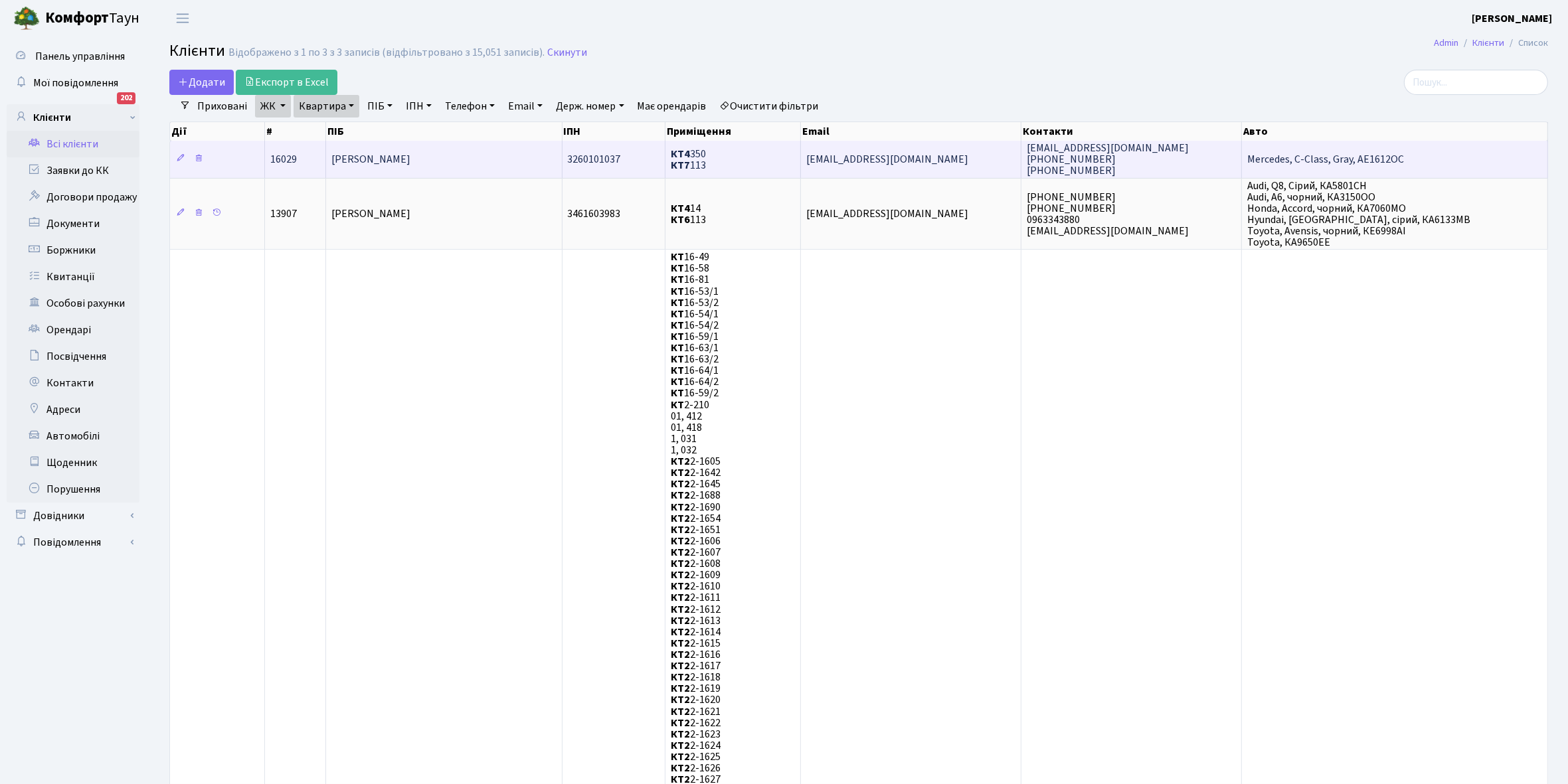
click at [508, 147] on td "[PERSON_NAME]" at bounding box center [443, 159] width 236 height 37
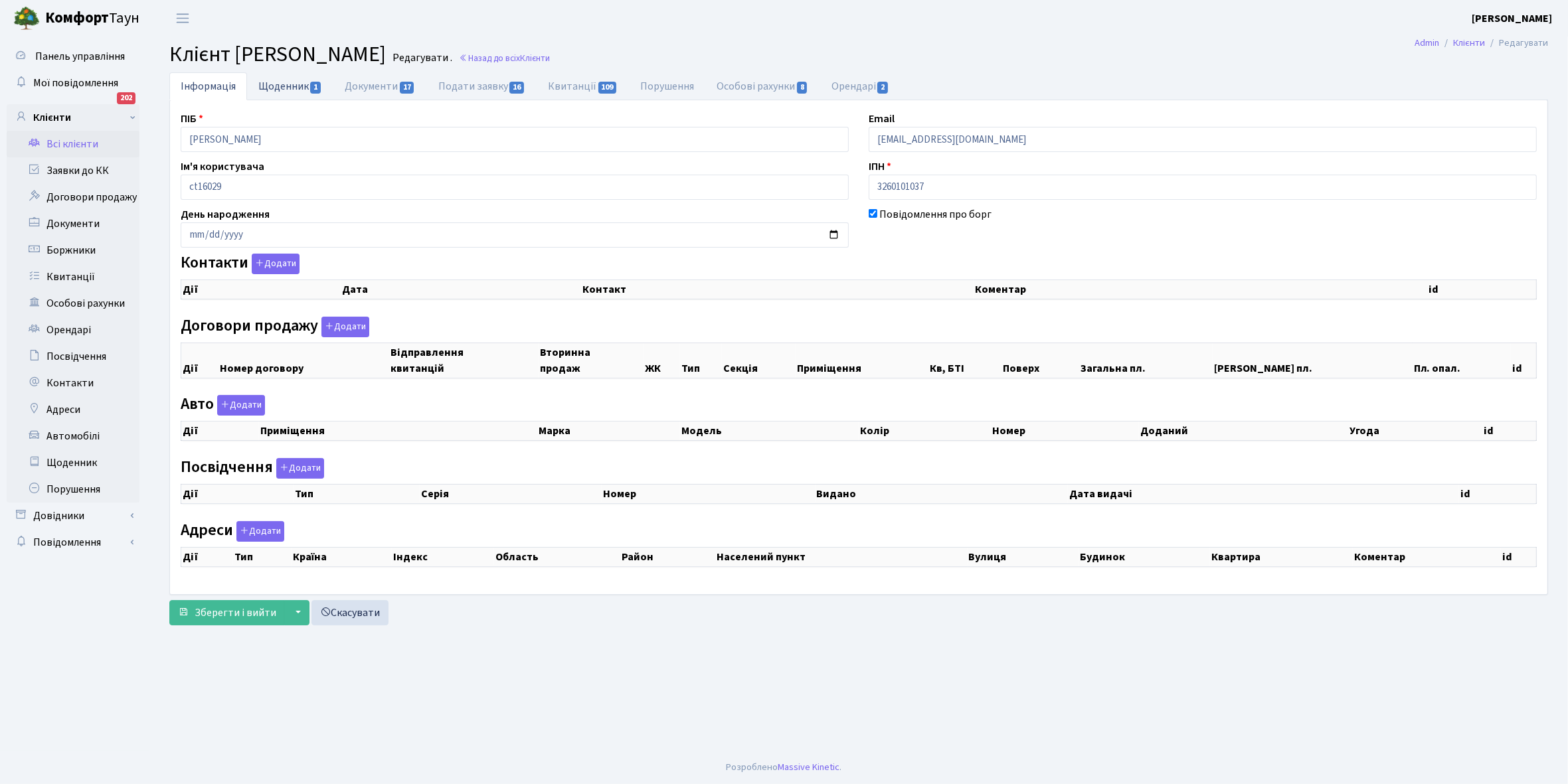
checkbox input "true"
select select "25"
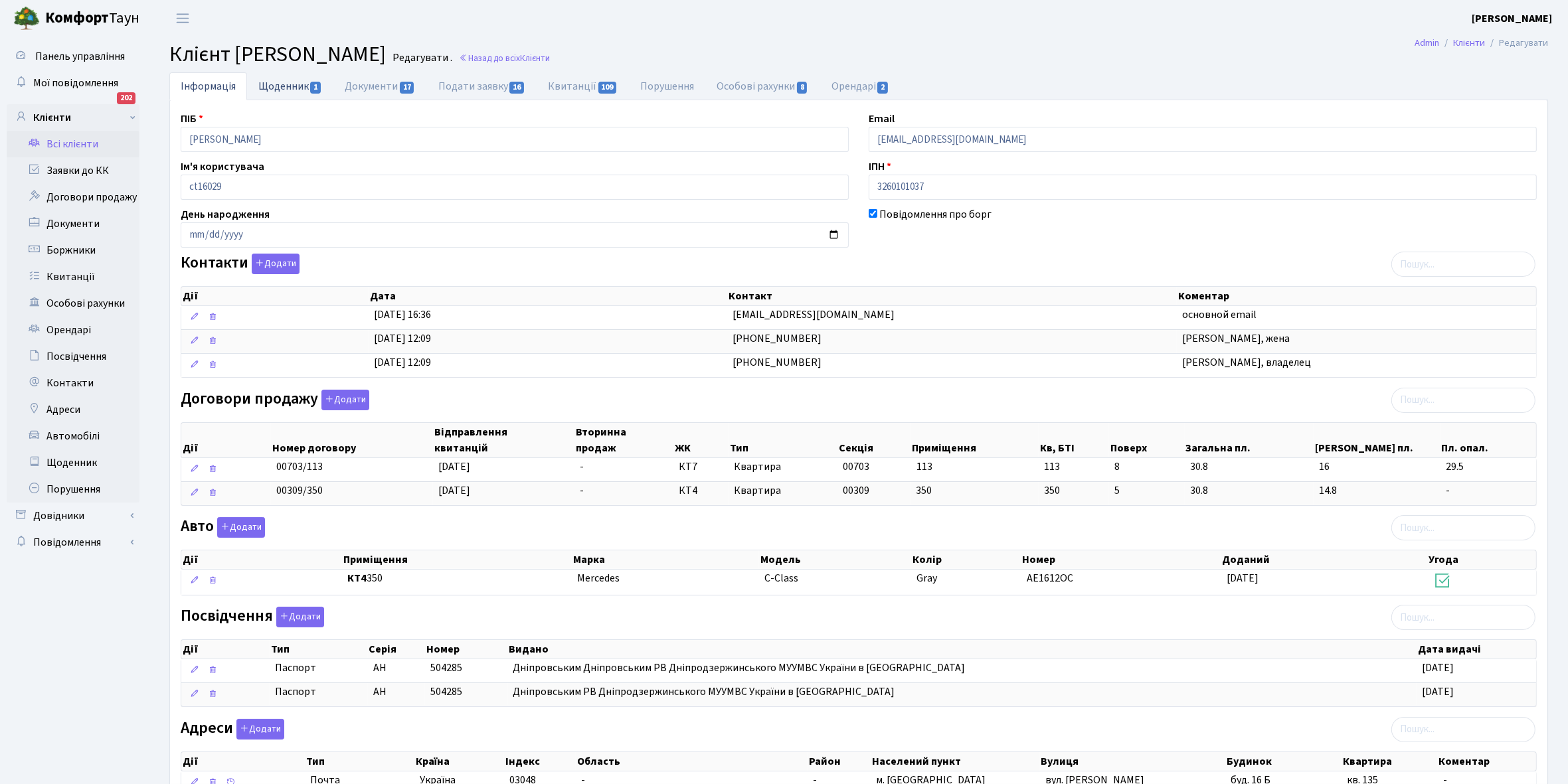
click at [279, 88] on link "Щоденник 1" at bounding box center [290, 86] width 87 height 27
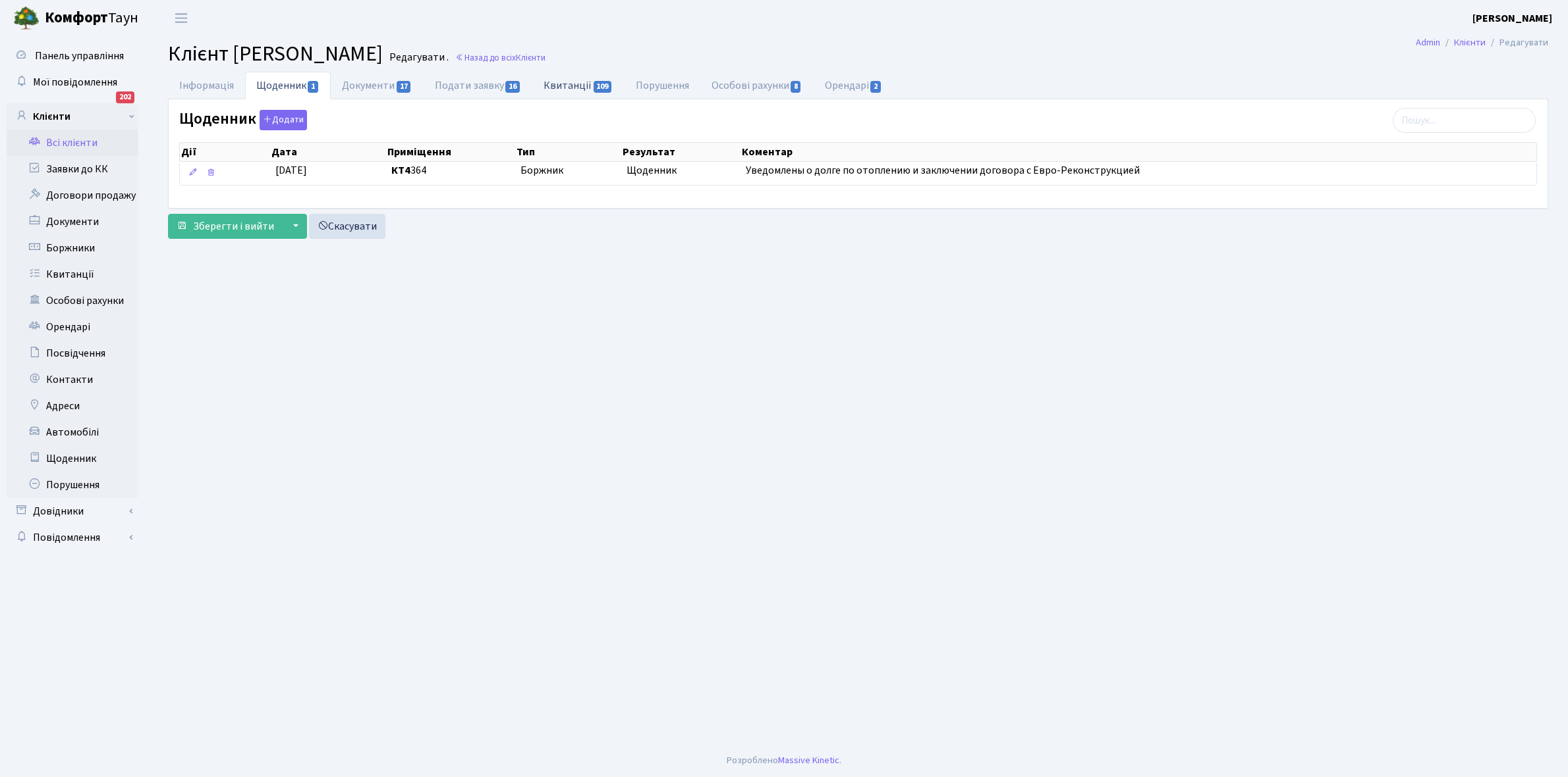
click at [557, 83] on link "Квитанції 109" at bounding box center [578, 85] width 91 height 27
select select "25"
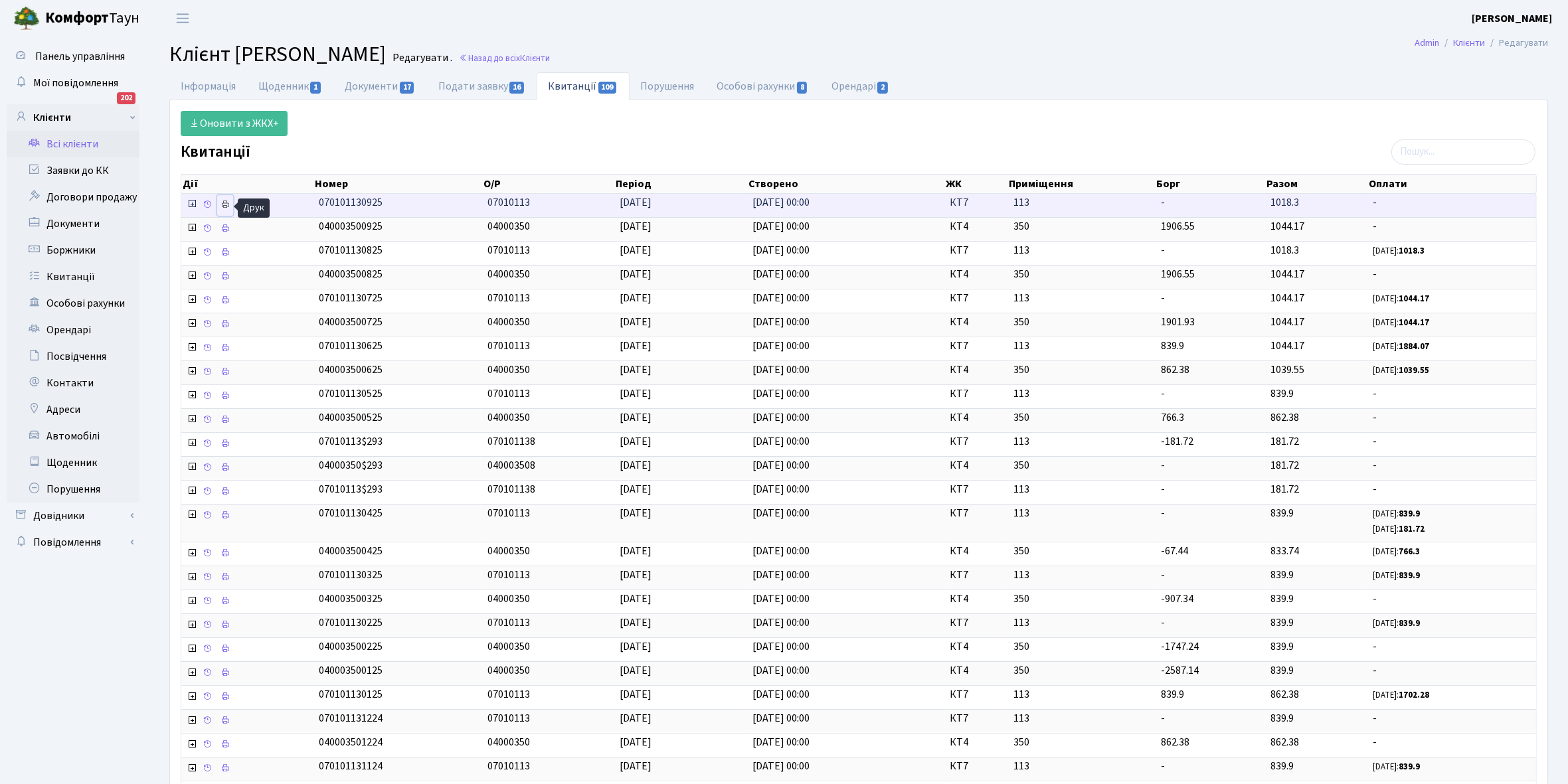
click at [228, 207] on icon at bounding box center [225, 204] width 10 height 10
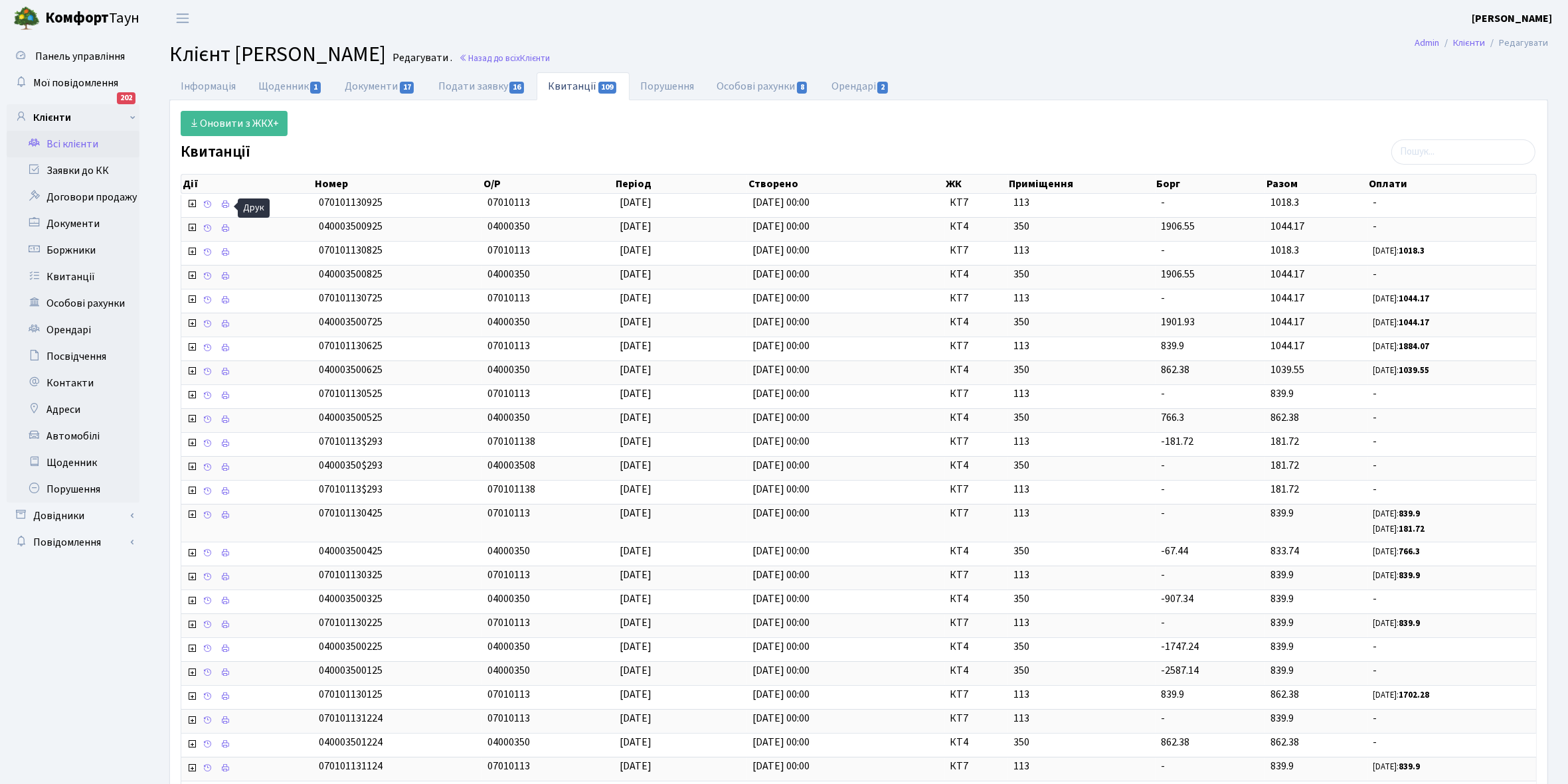
click at [70, 139] on link "Всі клієнти" at bounding box center [74, 144] width 133 height 26
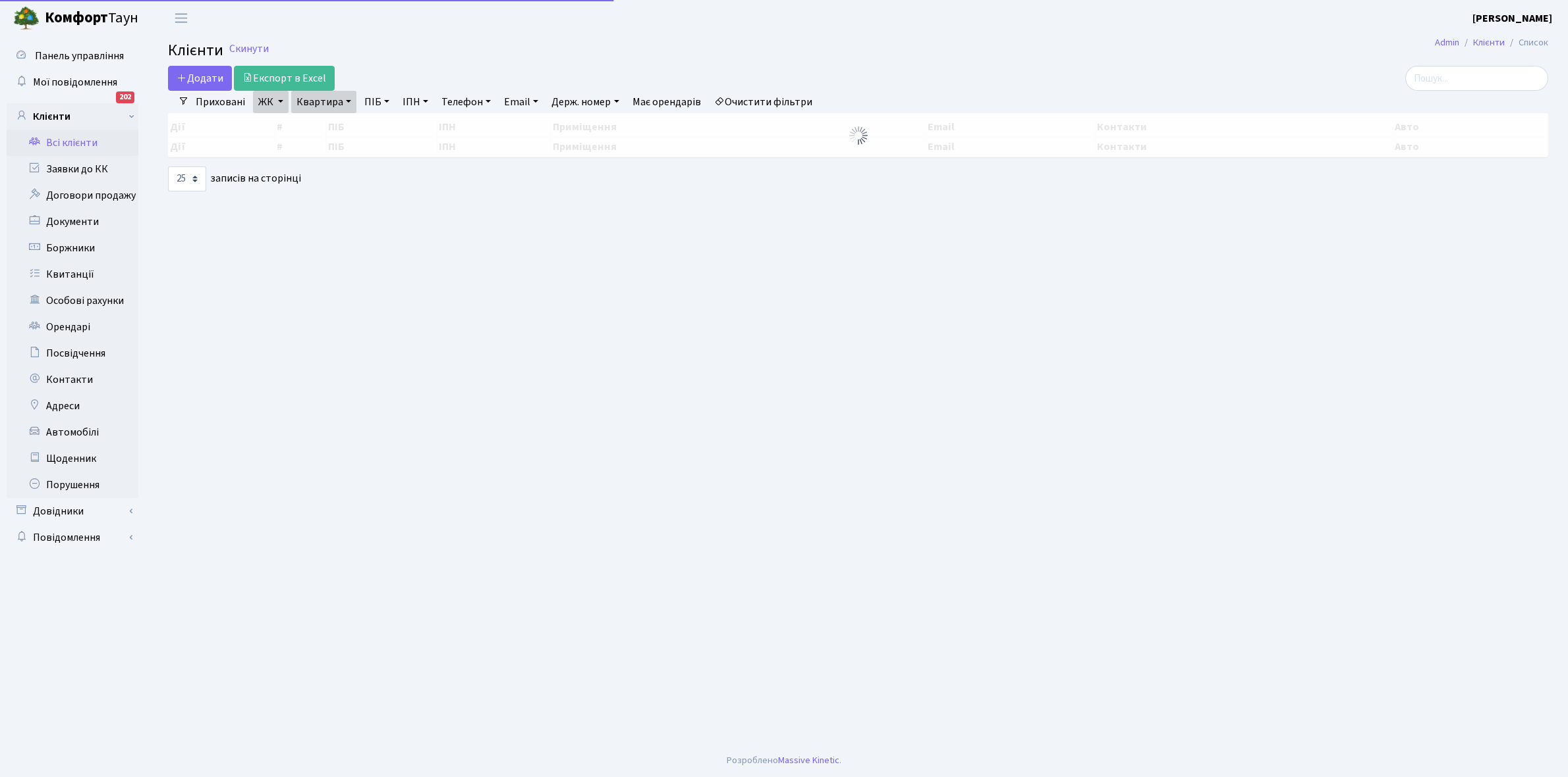
select select "25"
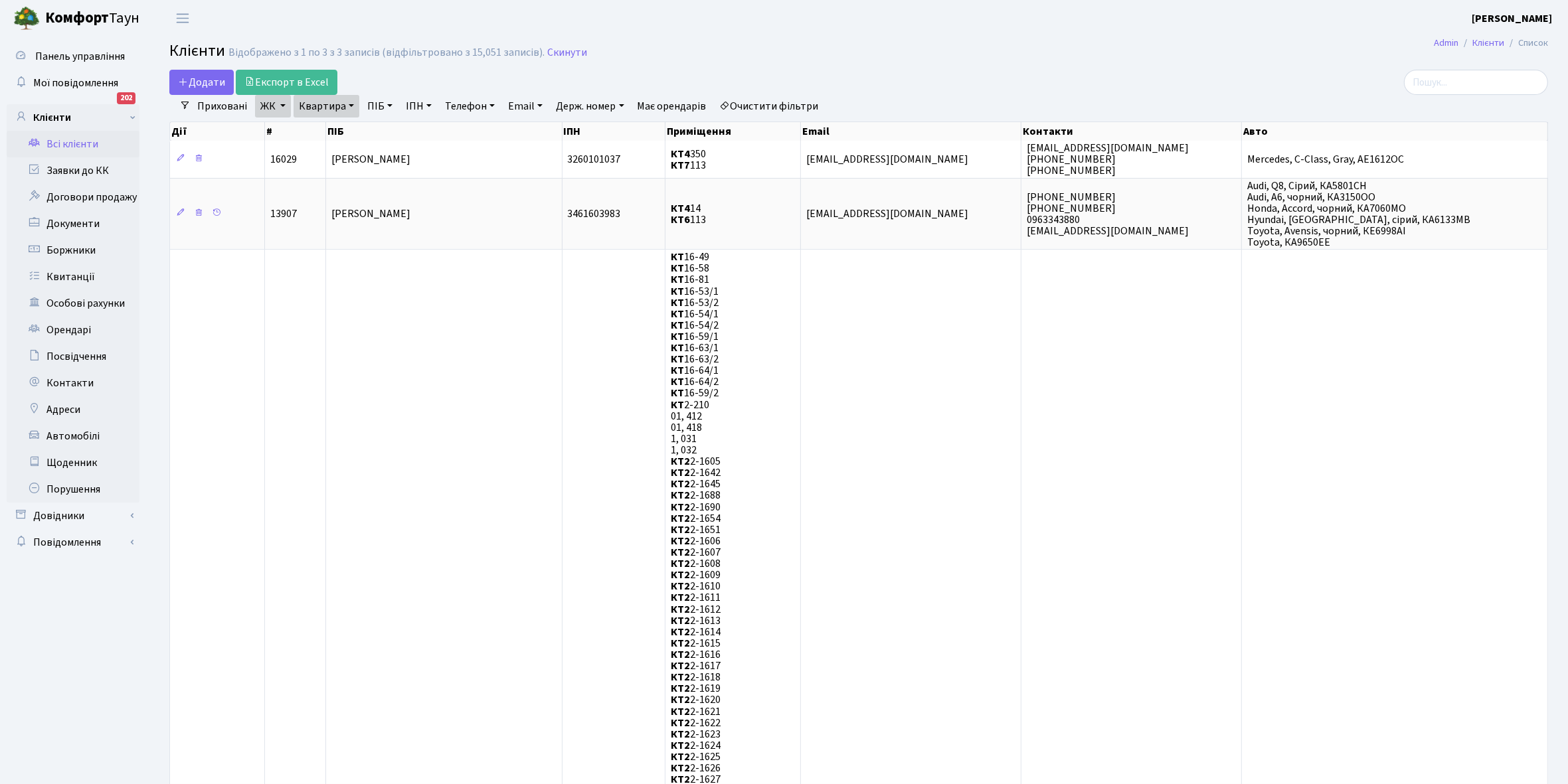
click at [352, 106] on link "Квартира" at bounding box center [326, 106] width 66 height 23
click at [341, 131] on input "113" at bounding box center [333, 131] width 78 height 25
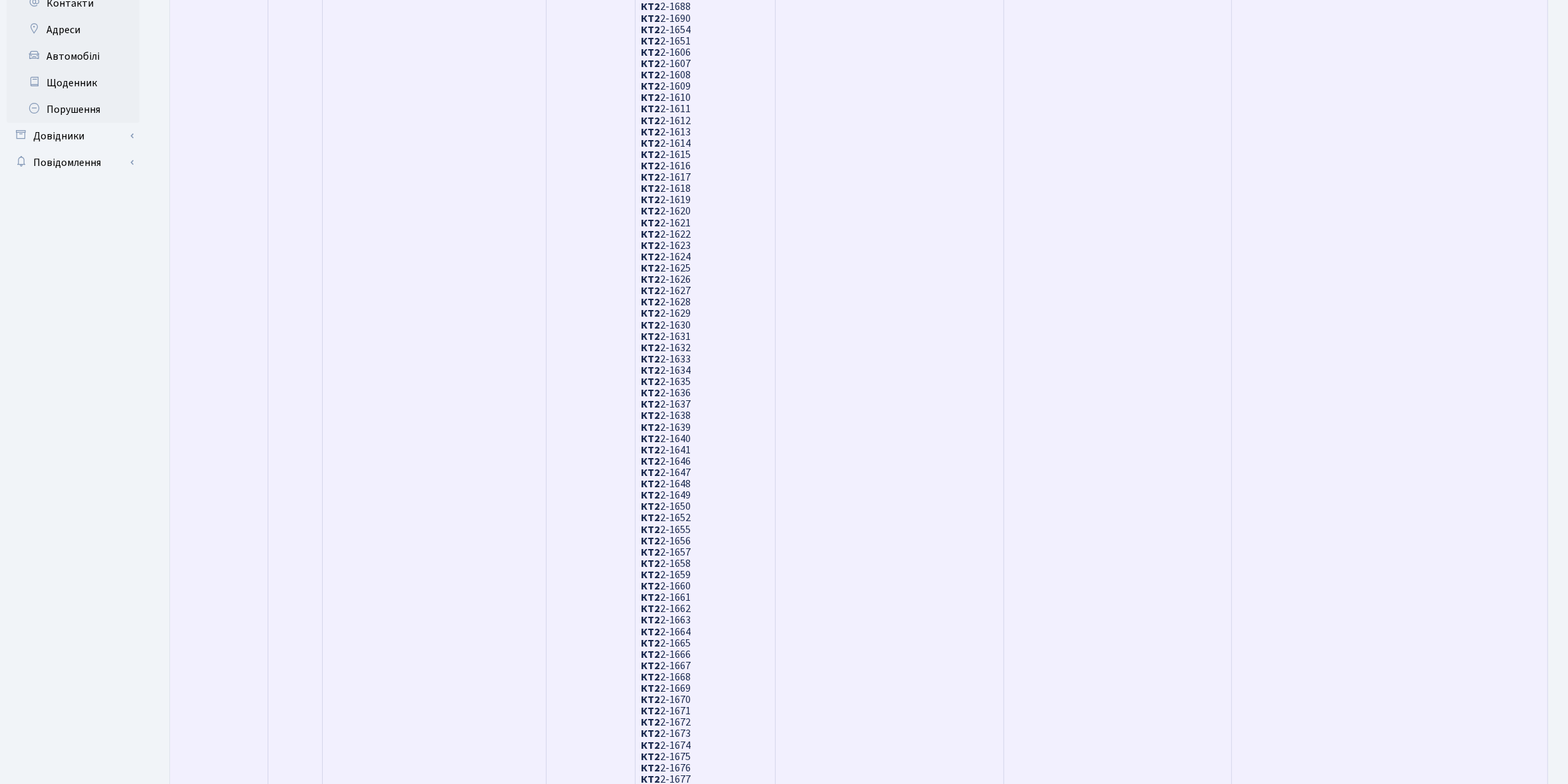
scroll to position [115, 0]
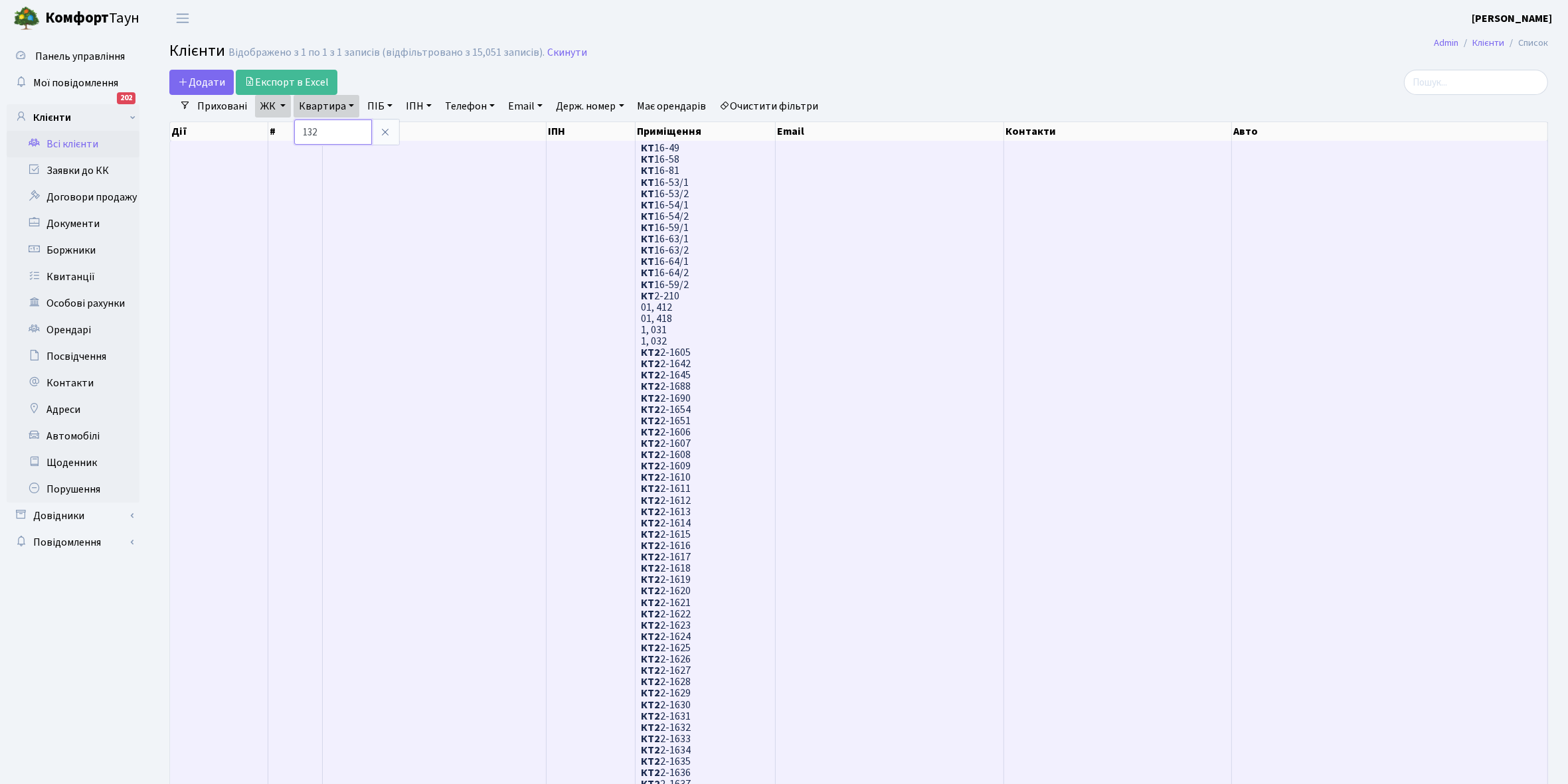
type input "132"
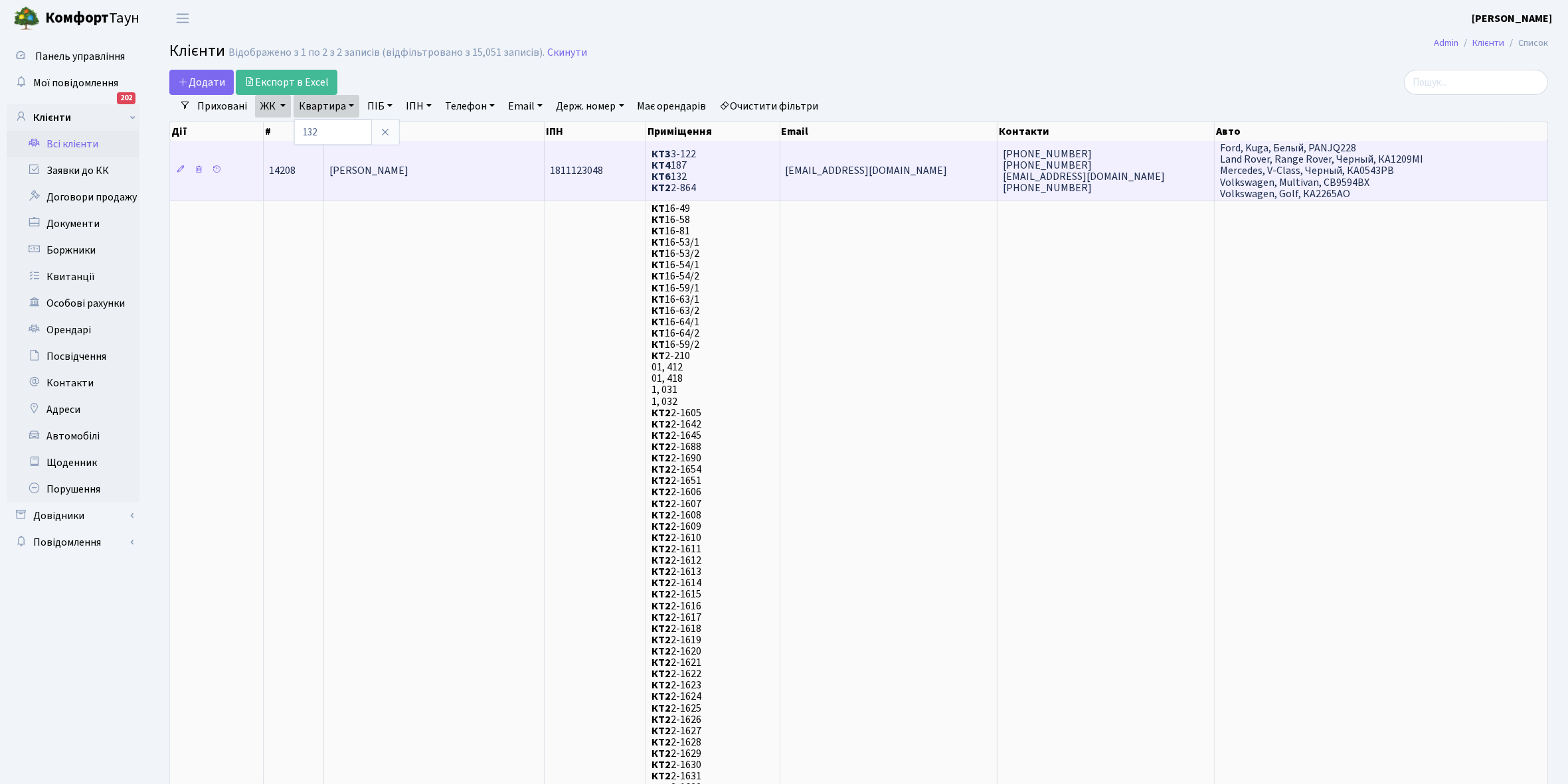
click at [420, 180] on td "Влахно Валентина Іванівна" at bounding box center [434, 171] width 221 height 60
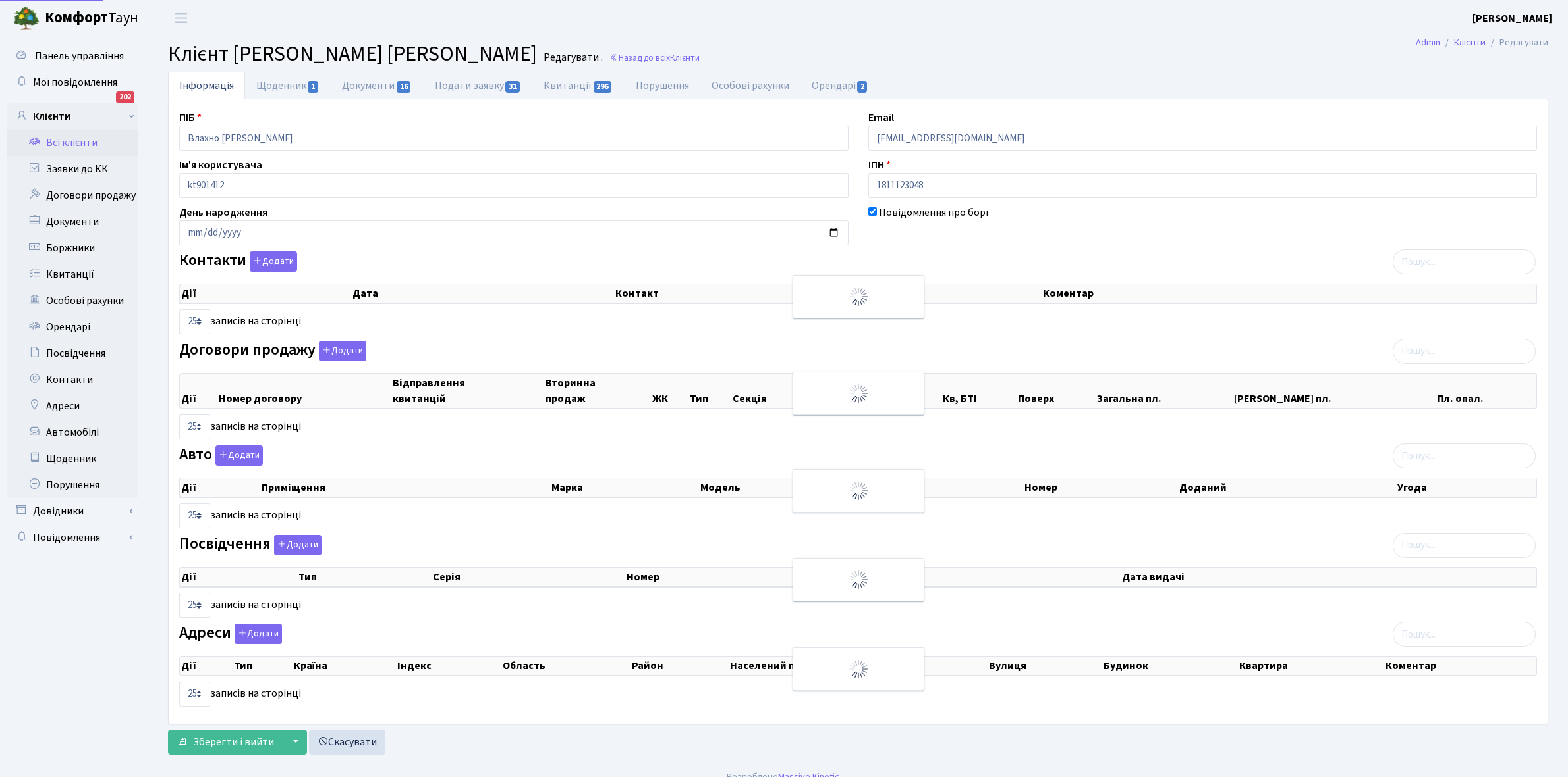
select select "25"
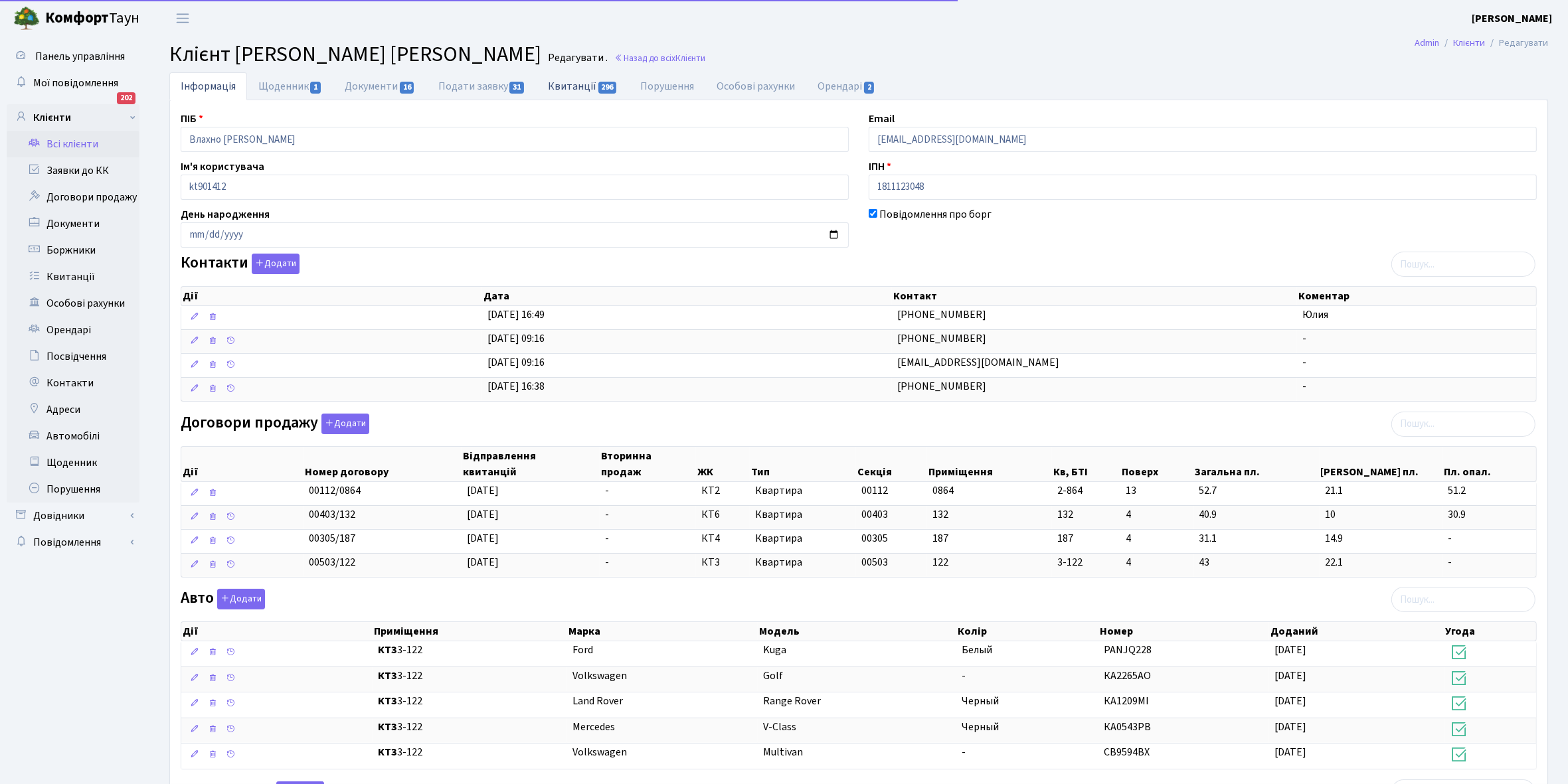
click at [556, 84] on link "Квитанції 296" at bounding box center [583, 86] width 92 height 27
select select "25"
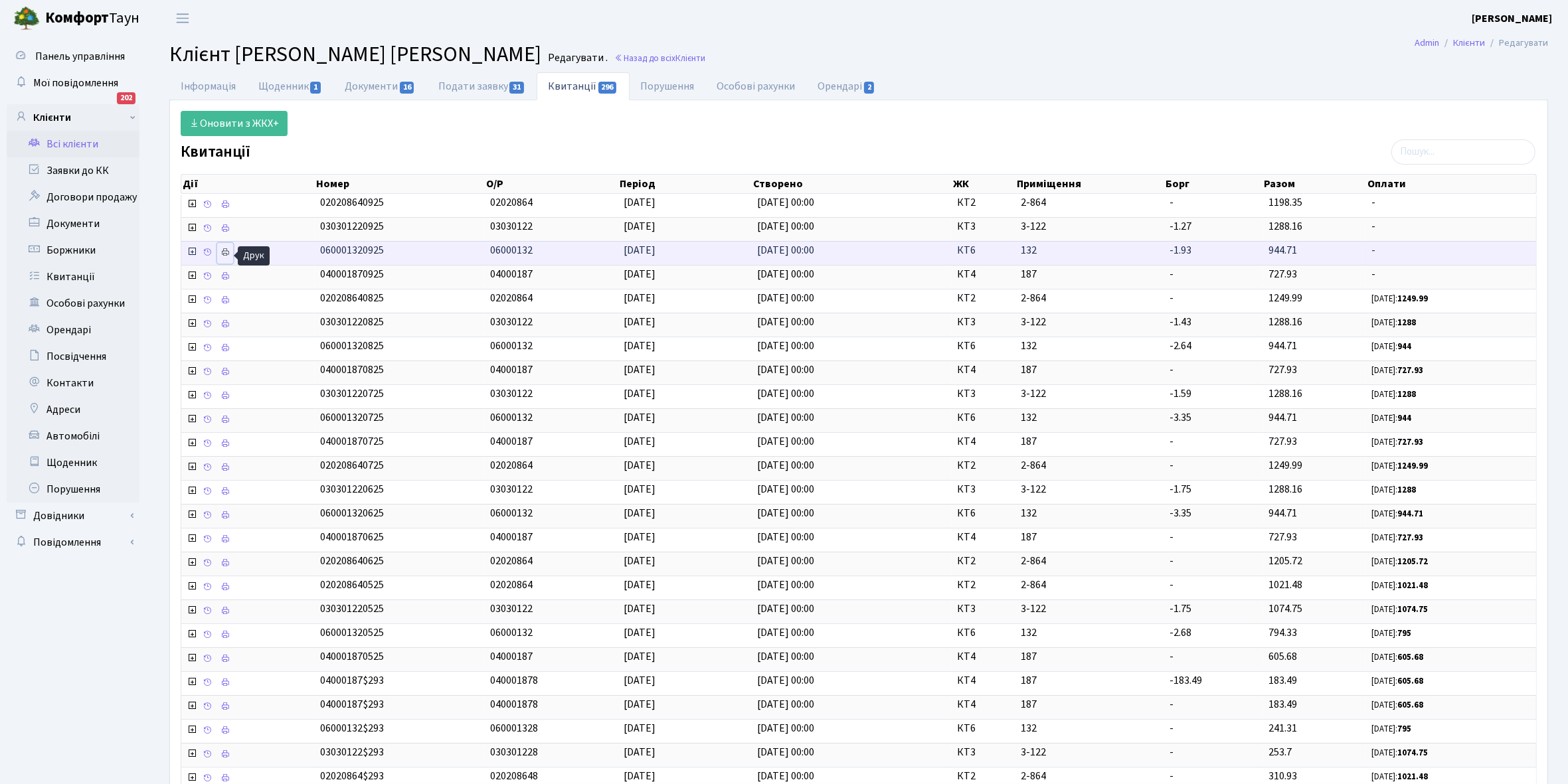
click at [226, 257] on icon at bounding box center [225, 252] width 10 height 10
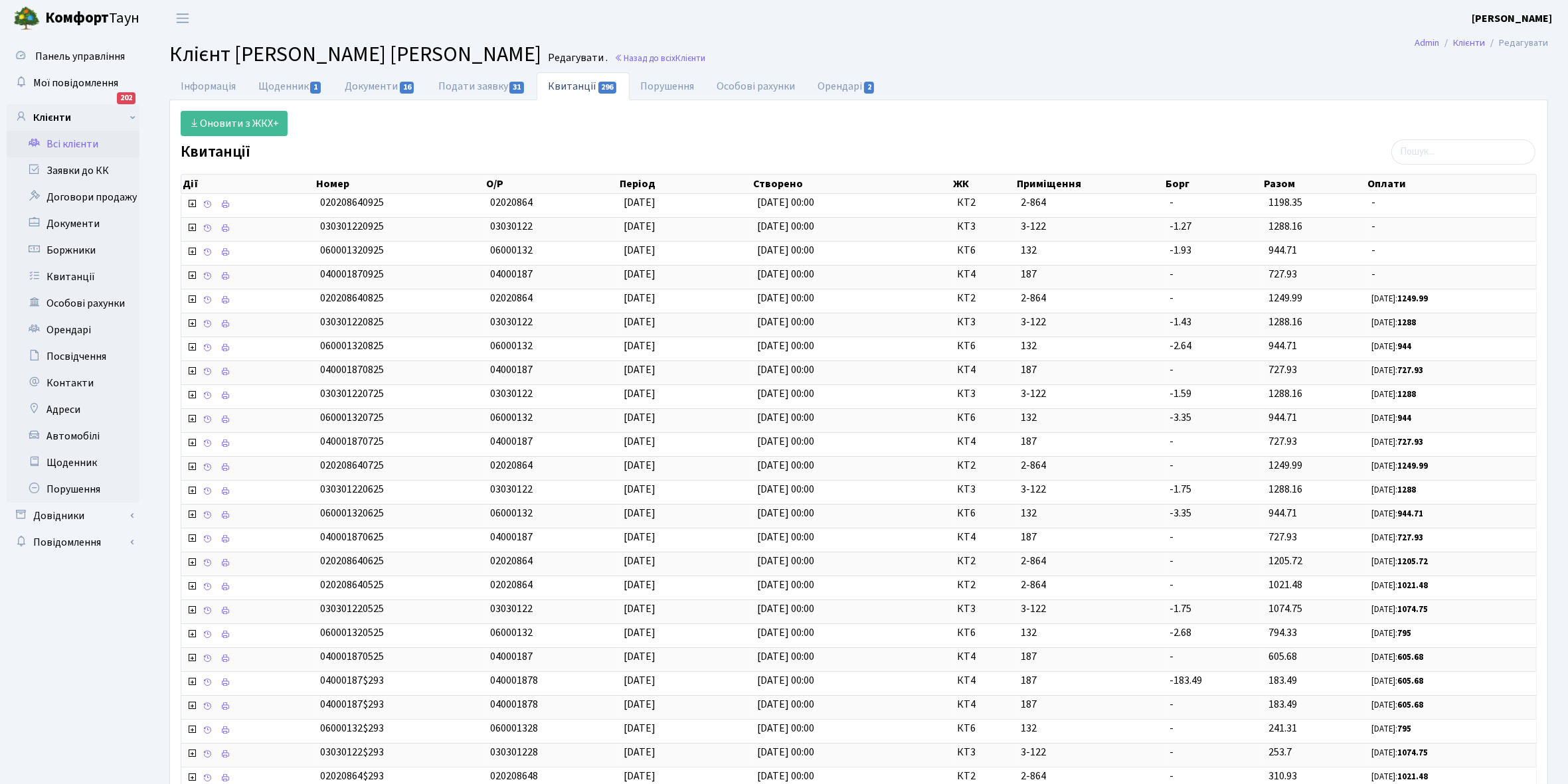
click at [58, 143] on link "Всі клієнти" at bounding box center [74, 144] width 133 height 26
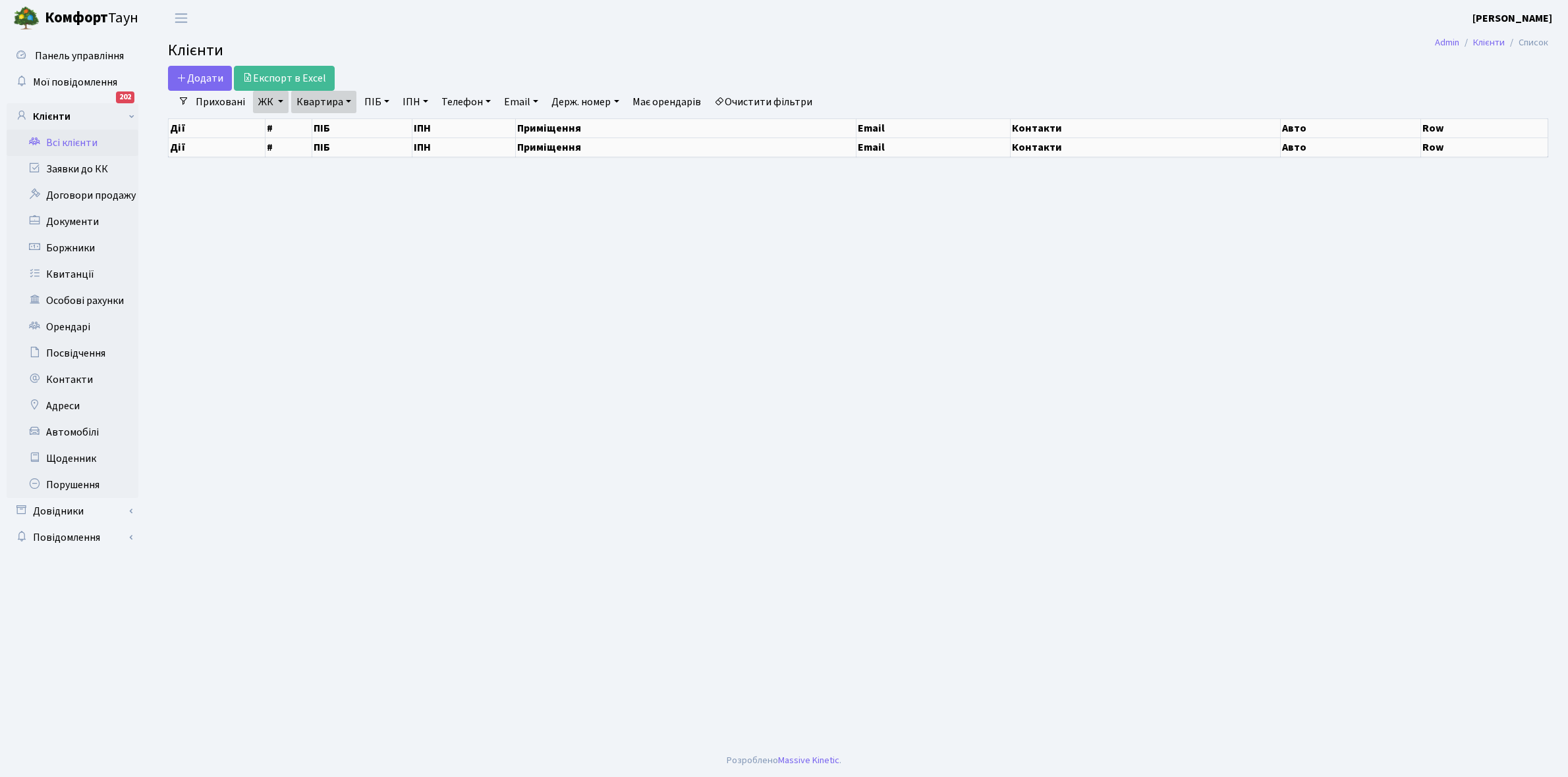
select select "25"
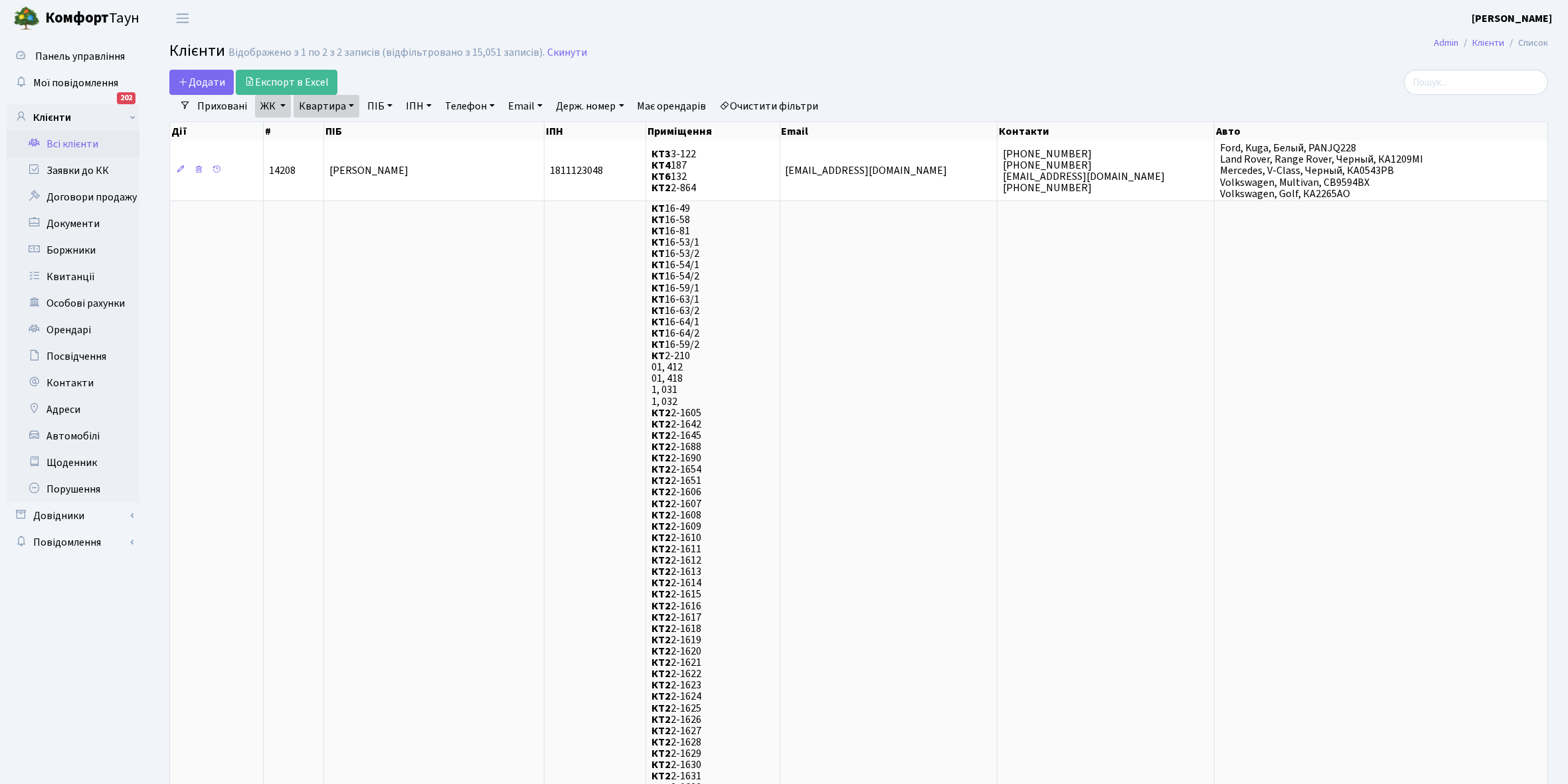
click at [350, 104] on link "Квартира" at bounding box center [326, 106] width 66 height 23
click at [339, 124] on input "132" at bounding box center [333, 131] width 78 height 25
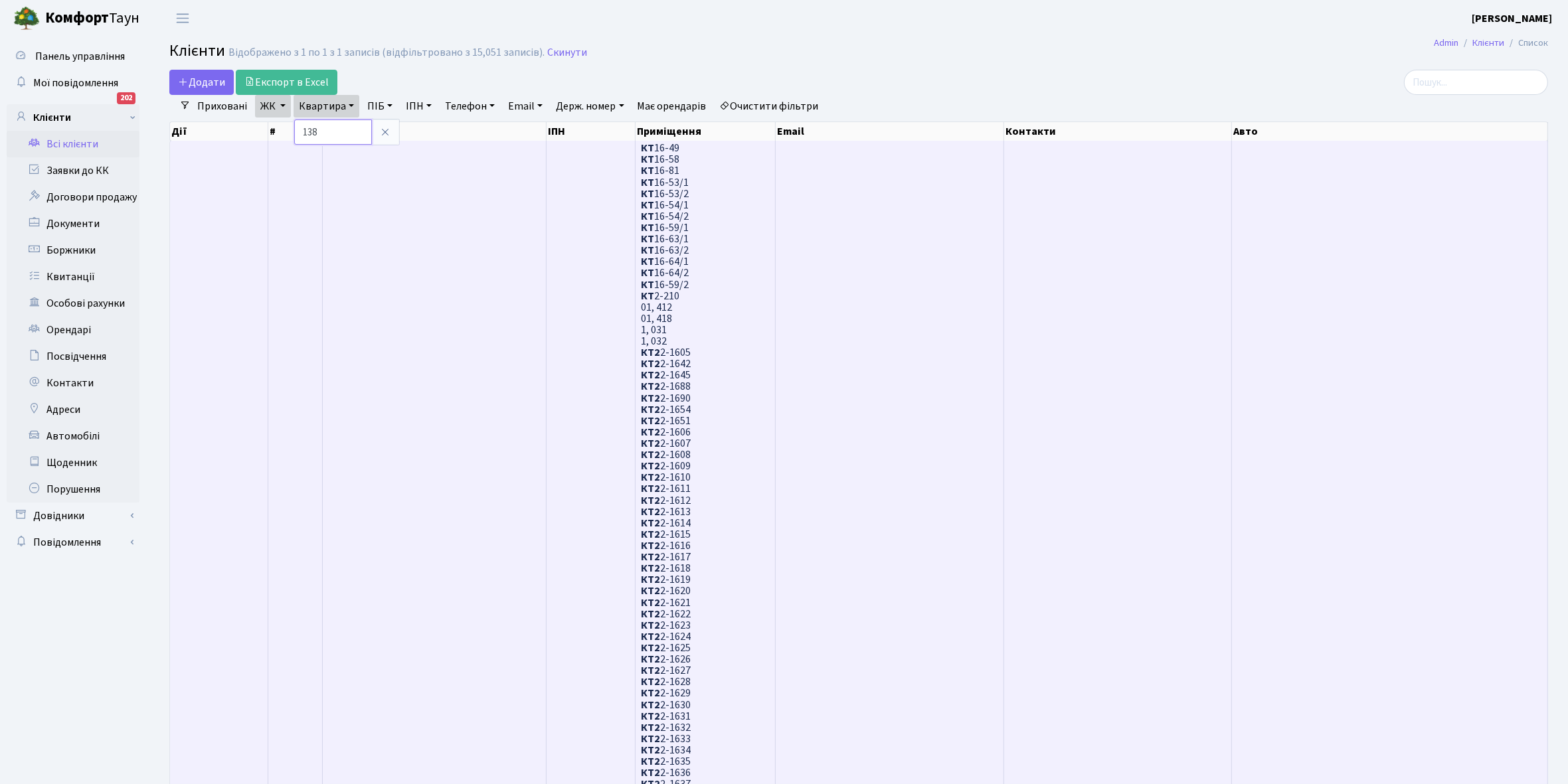
type input "138"
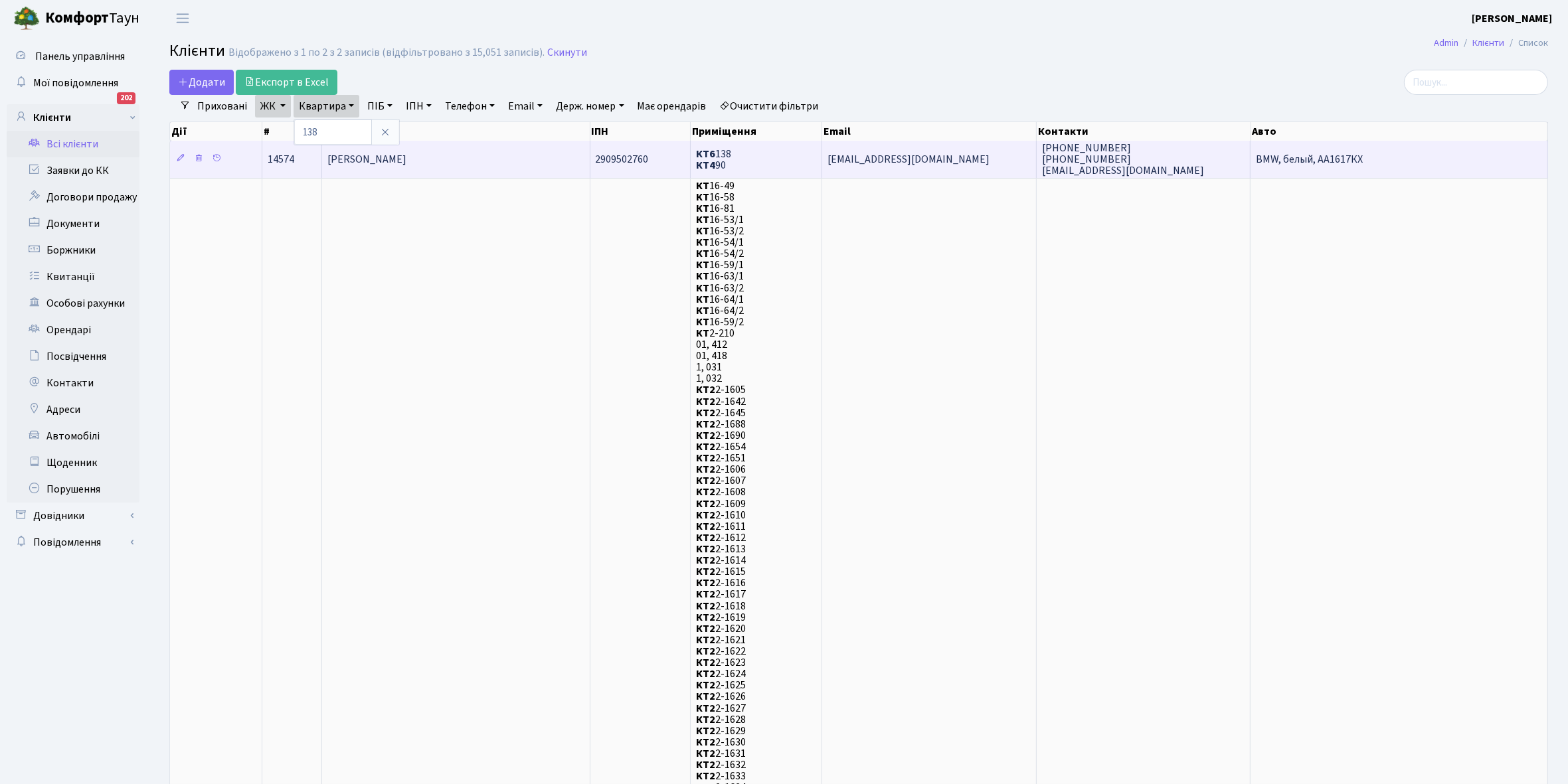
click at [502, 158] on td "Євграфова Тетяна Володимирівна" at bounding box center [456, 159] width 268 height 37
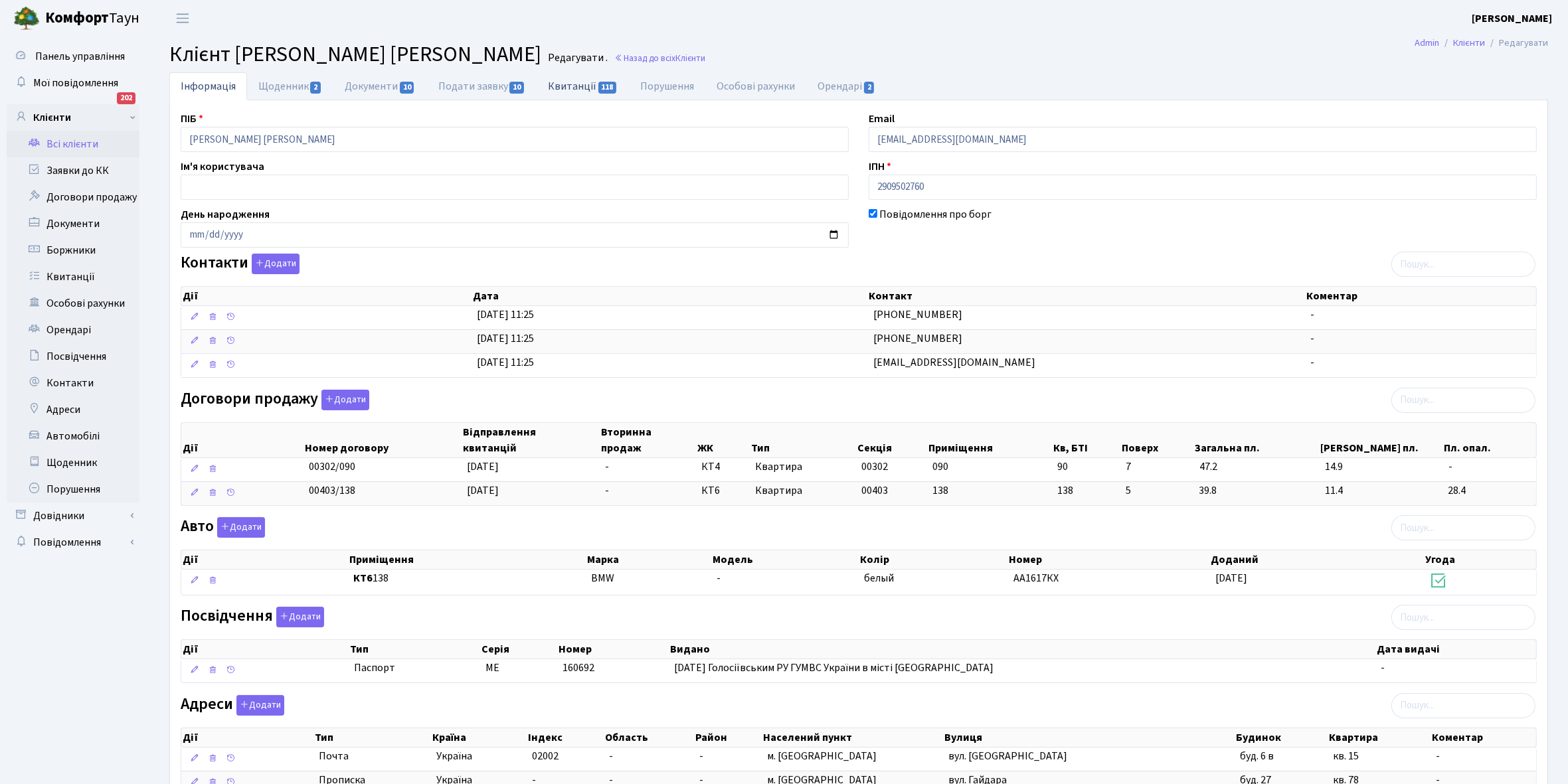
click at [573, 91] on link "Квитанції 118" at bounding box center [583, 86] width 92 height 27
select select "25"
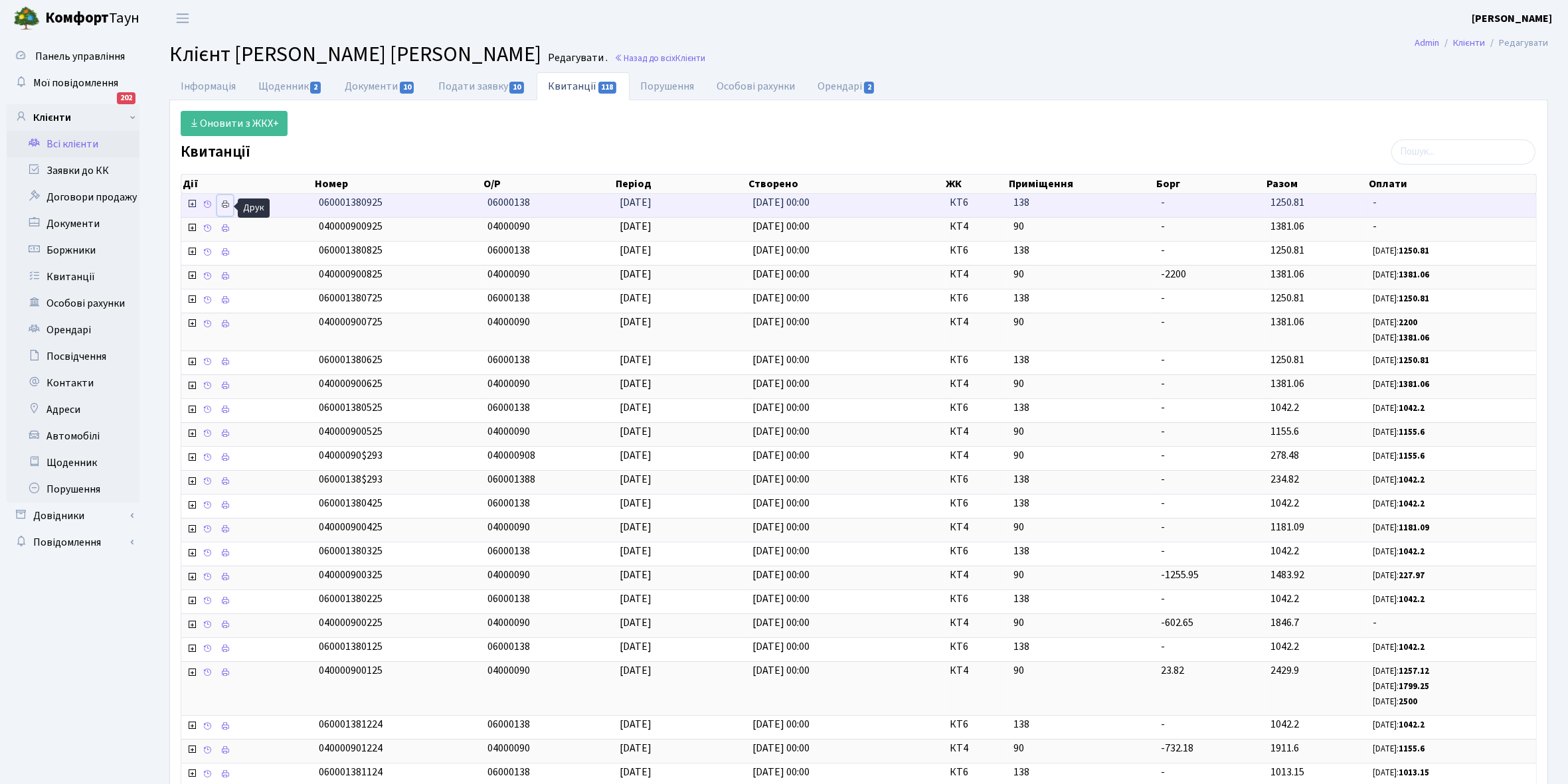
click at [220, 204] on link at bounding box center [225, 206] width 16 height 21
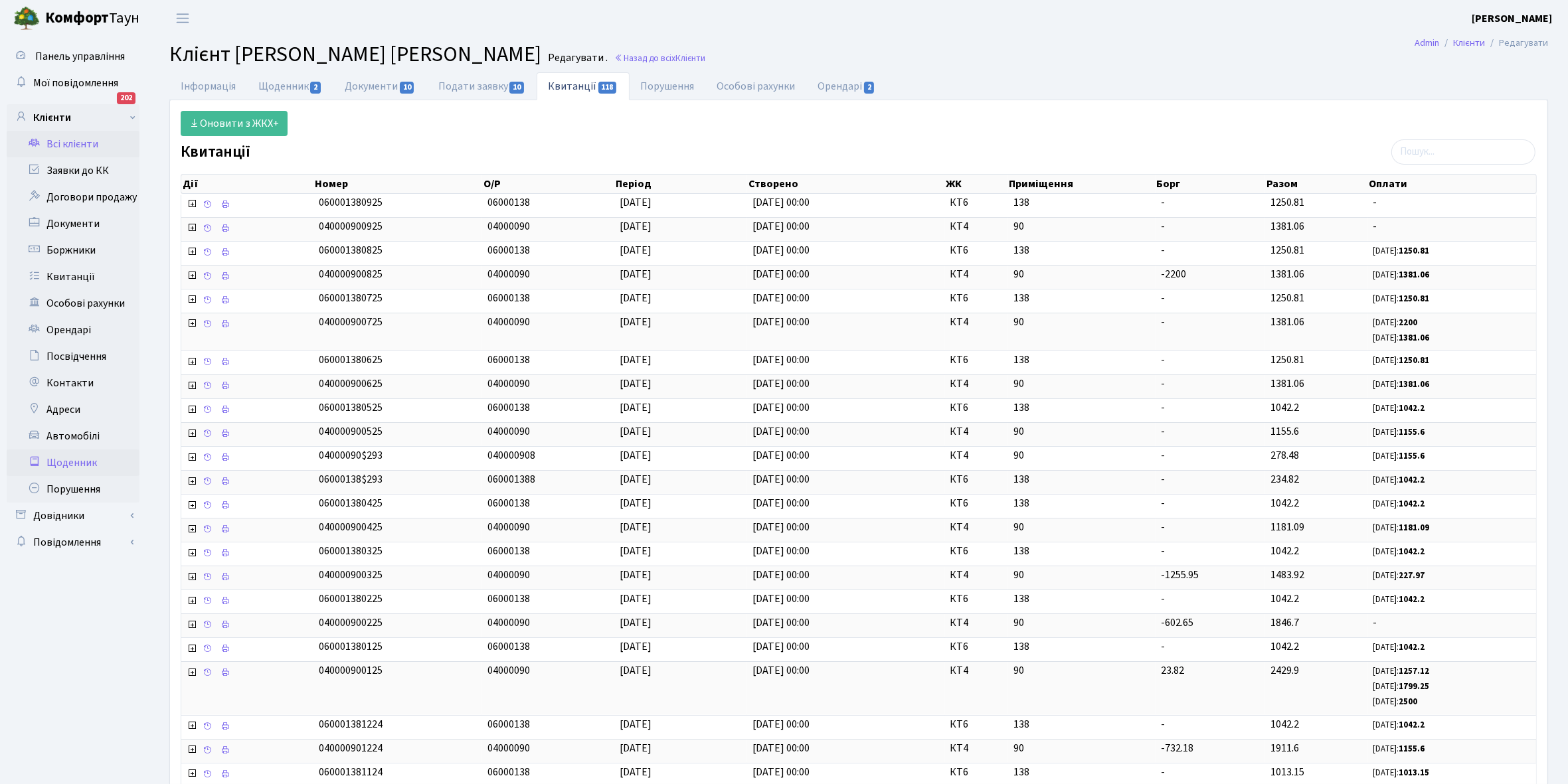
click at [67, 462] on link "Щоденник" at bounding box center [74, 463] width 133 height 26
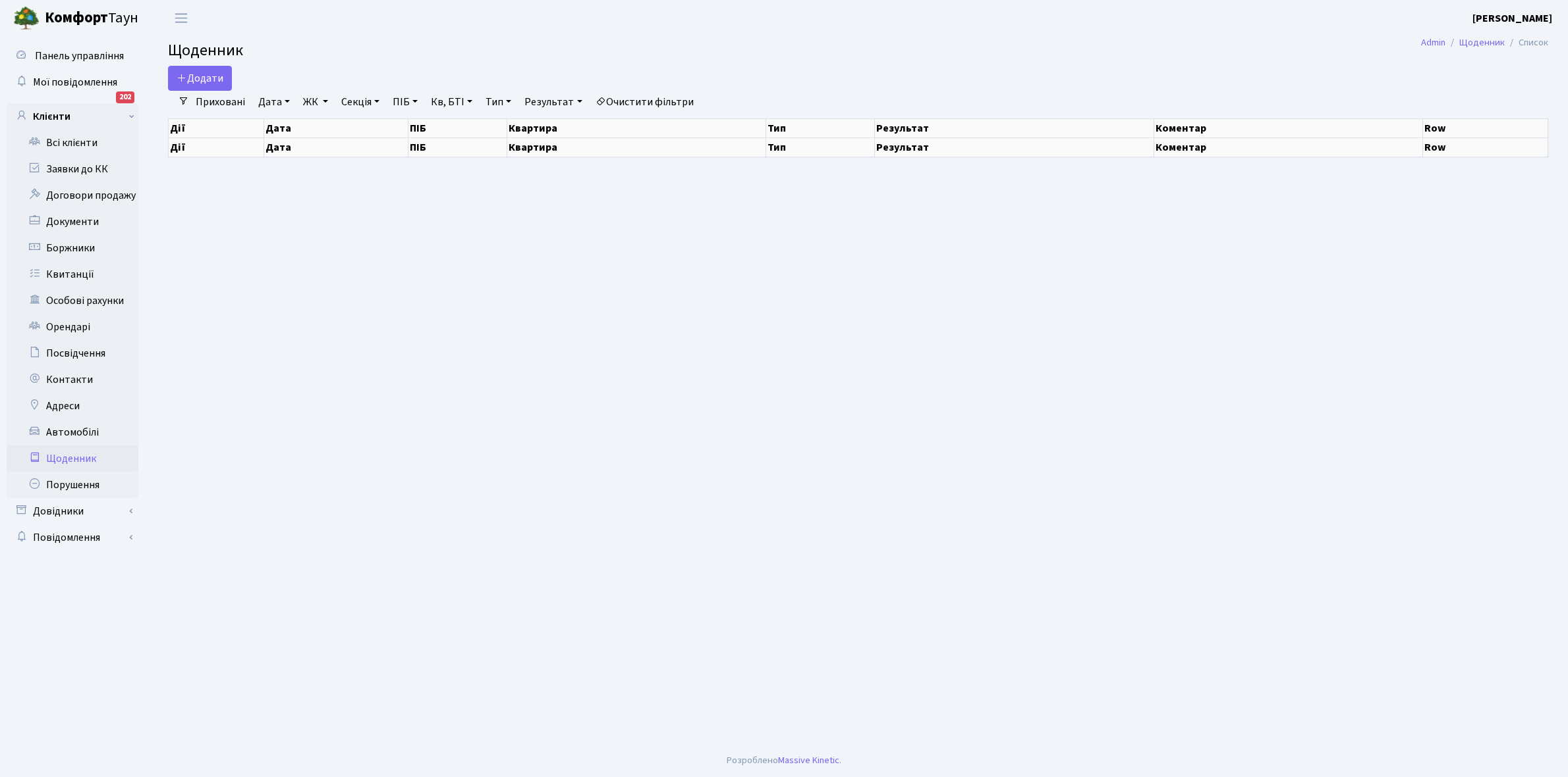
select select "25"
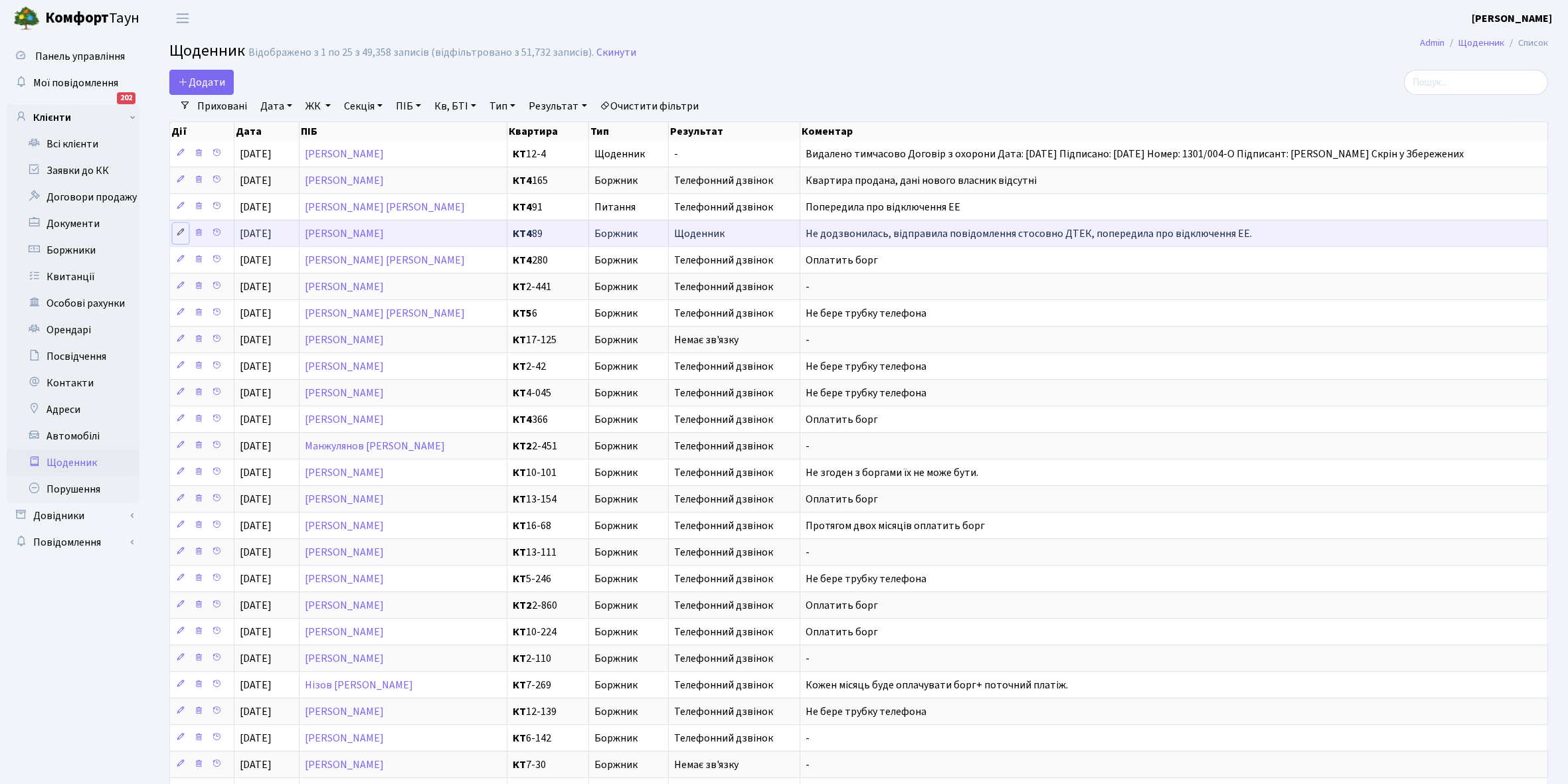
click at [181, 236] on icon at bounding box center [180, 232] width 10 height 10
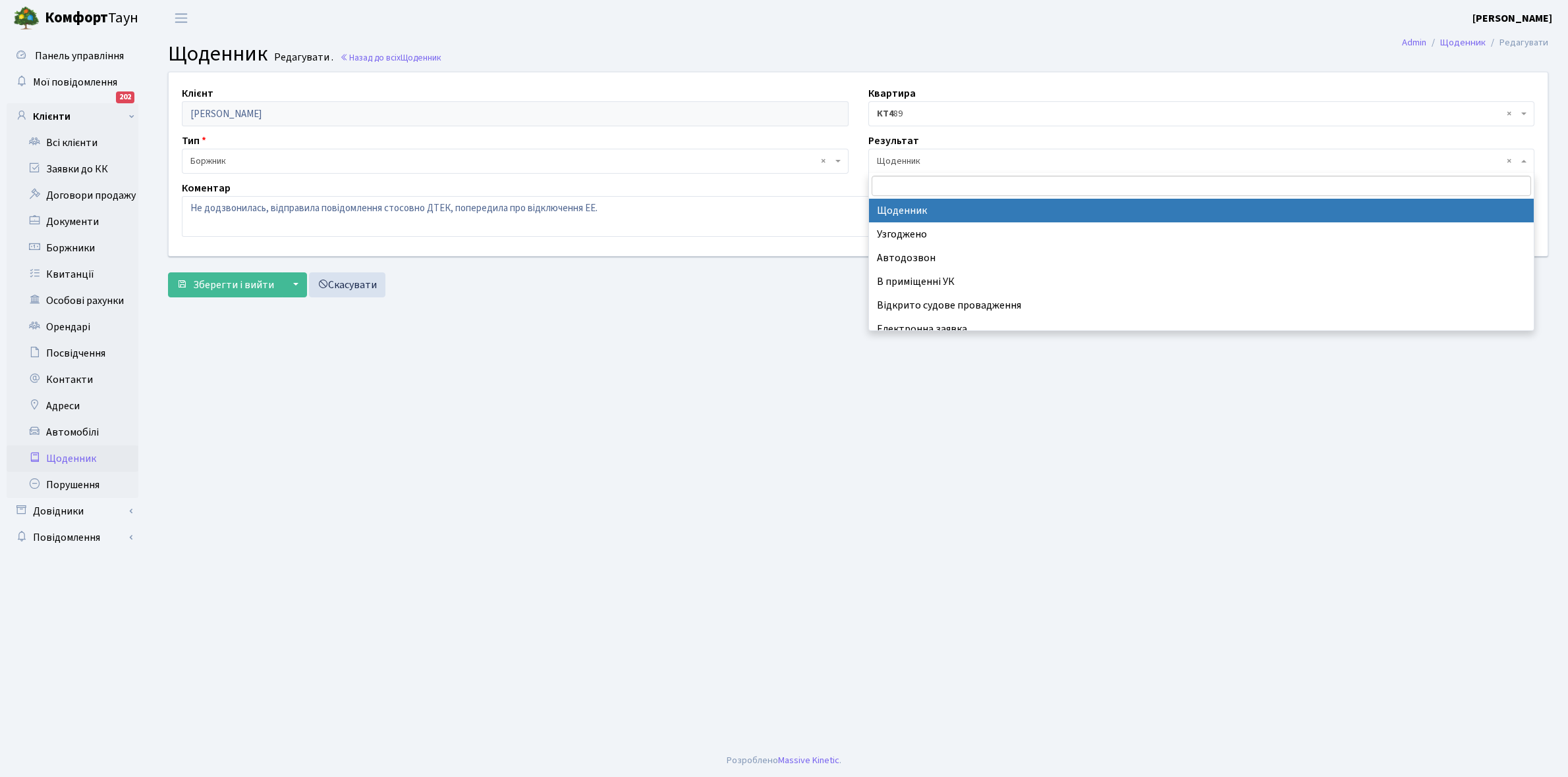
click at [923, 156] on span "× Щоденник" at bounding box center [1197, 161] width 642 height 13
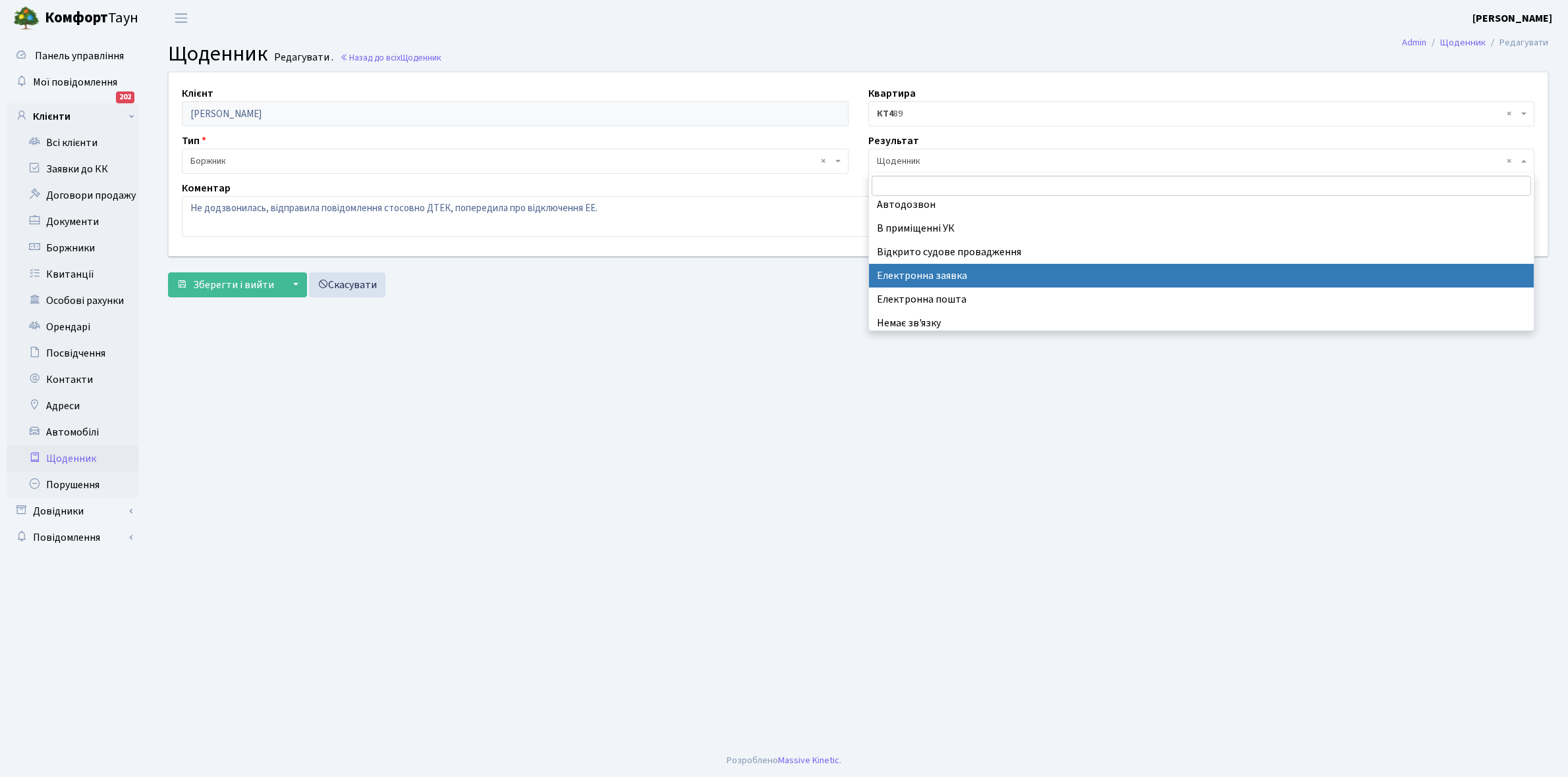
scroll to position [81, 0]
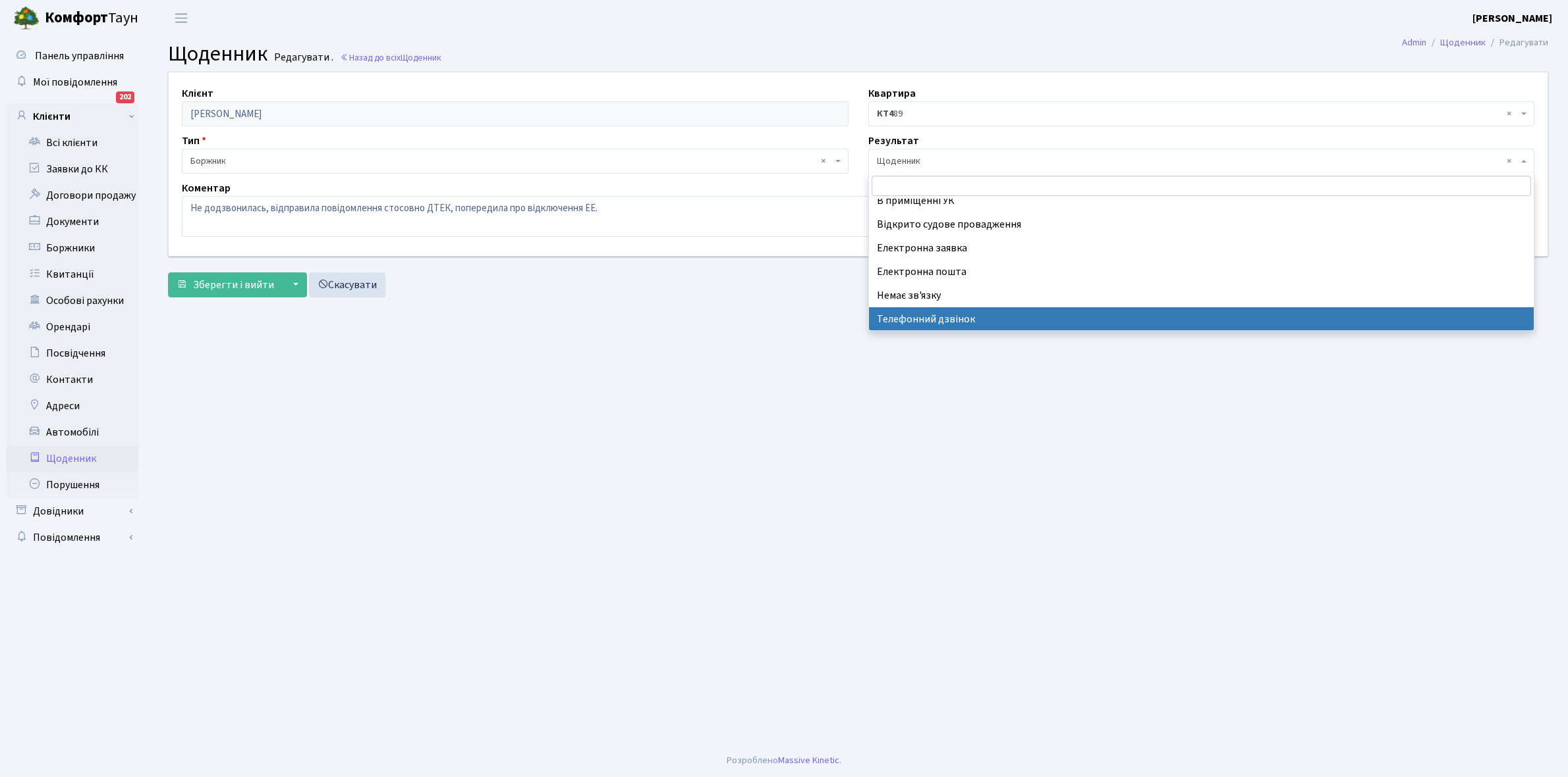
select select "196"
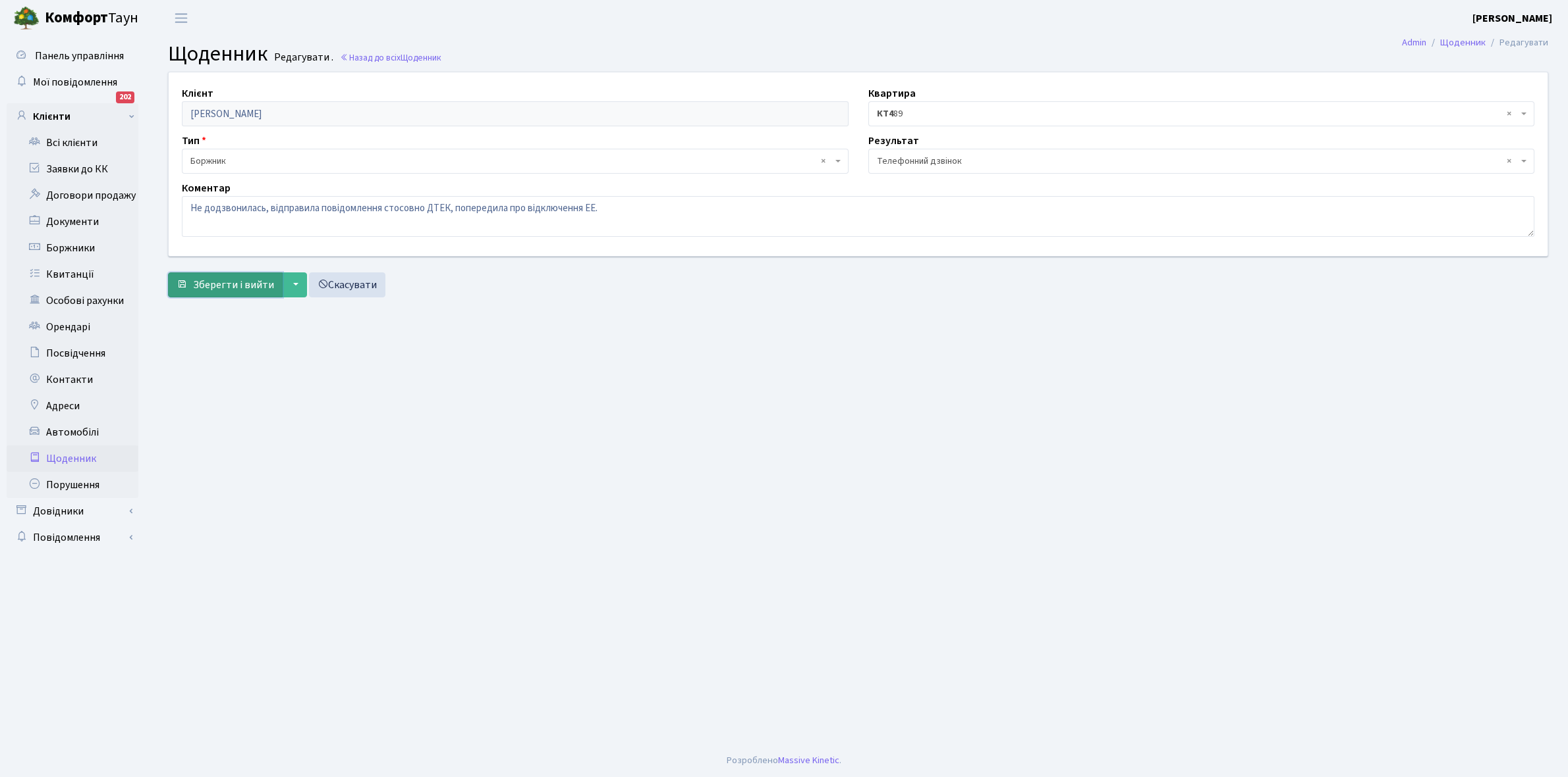
click at [211, 283] on span "Зберегти і вийти" at bounding box center [233, 285] width 81 height 15
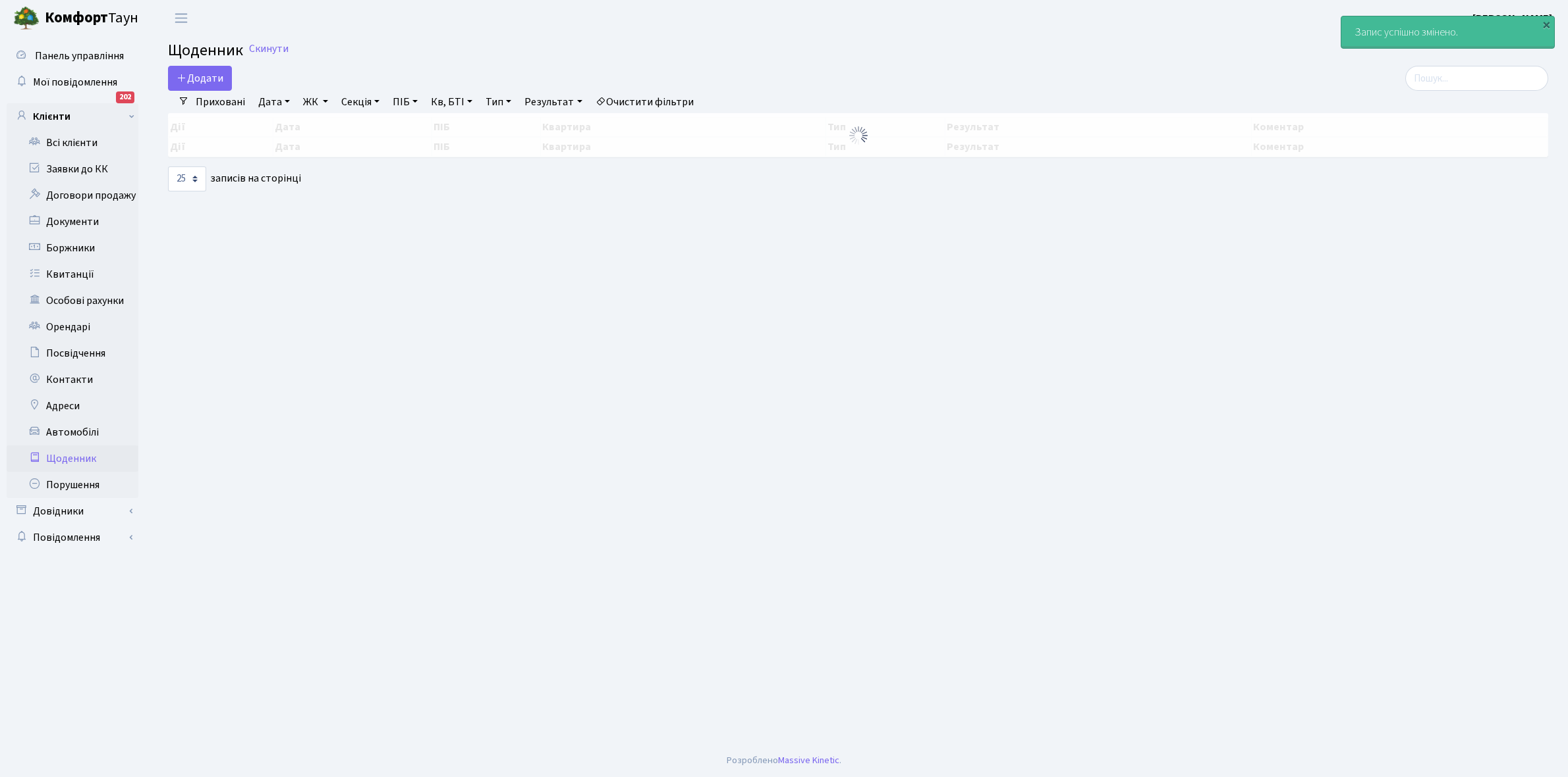
select select "25"
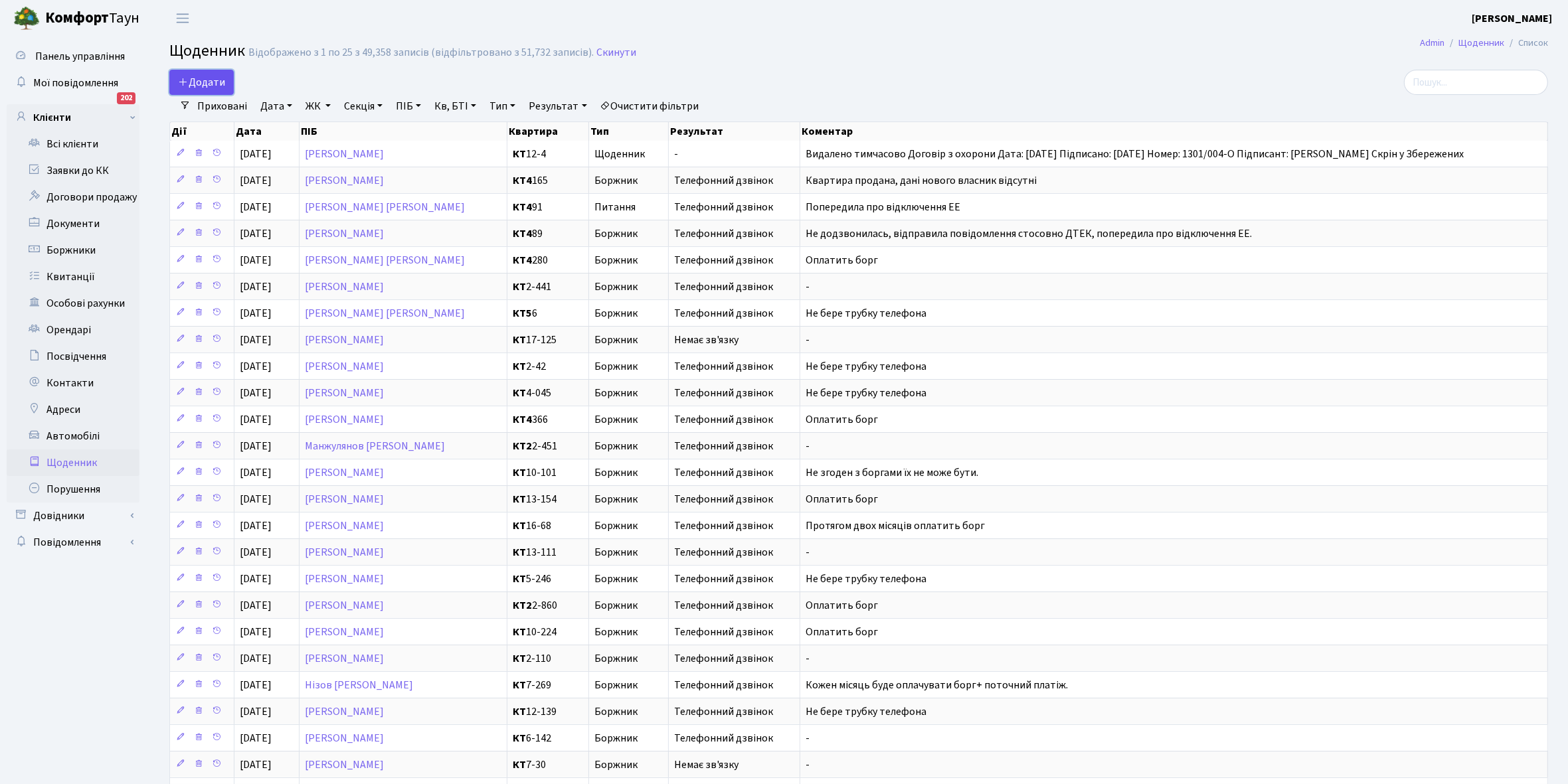
click at [188, 78] on span "Додати" at bounding box center [201, 82] width 47 height 15
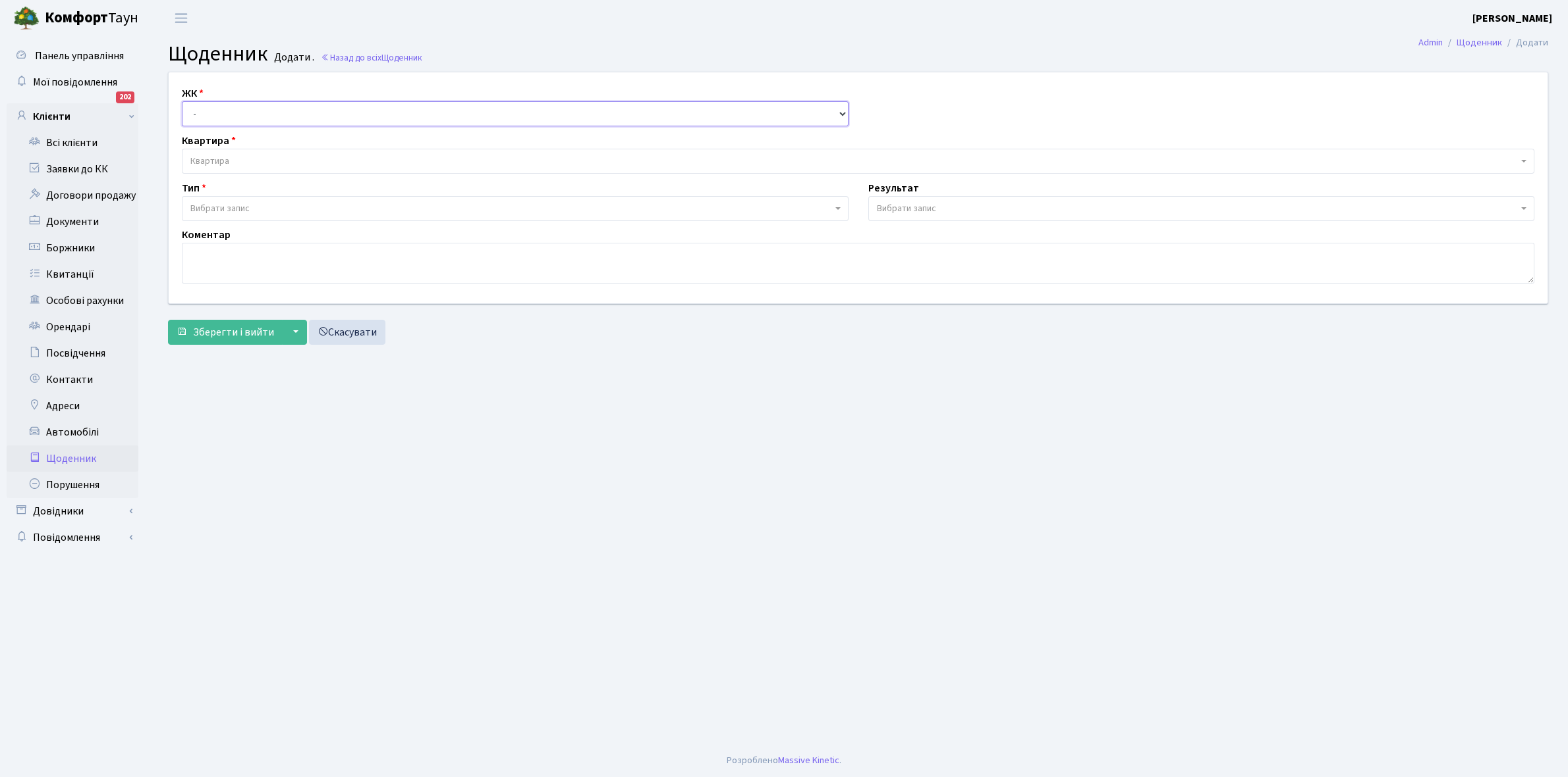
click at [219, 102] on select "- КТ, вул. Регенераторна, 4 КТ2, просп. [STREET_ADDRESS] [STREET_ADDRESS] [PERS…" at bounding box center [514, 114] width 666 height 25
select select "302"
click at [182, 102] on select "- КТ, вул. Регенераторна, 4 КТ2, просп. [STREET_ADDRESS] [STREET_ADDRESS] [PERS…" at bounding box center [514, 114] width 666 height 25
select select
click at [224, 159] on span "Квартира" at bounding box center [209, 161] width 39 height 13
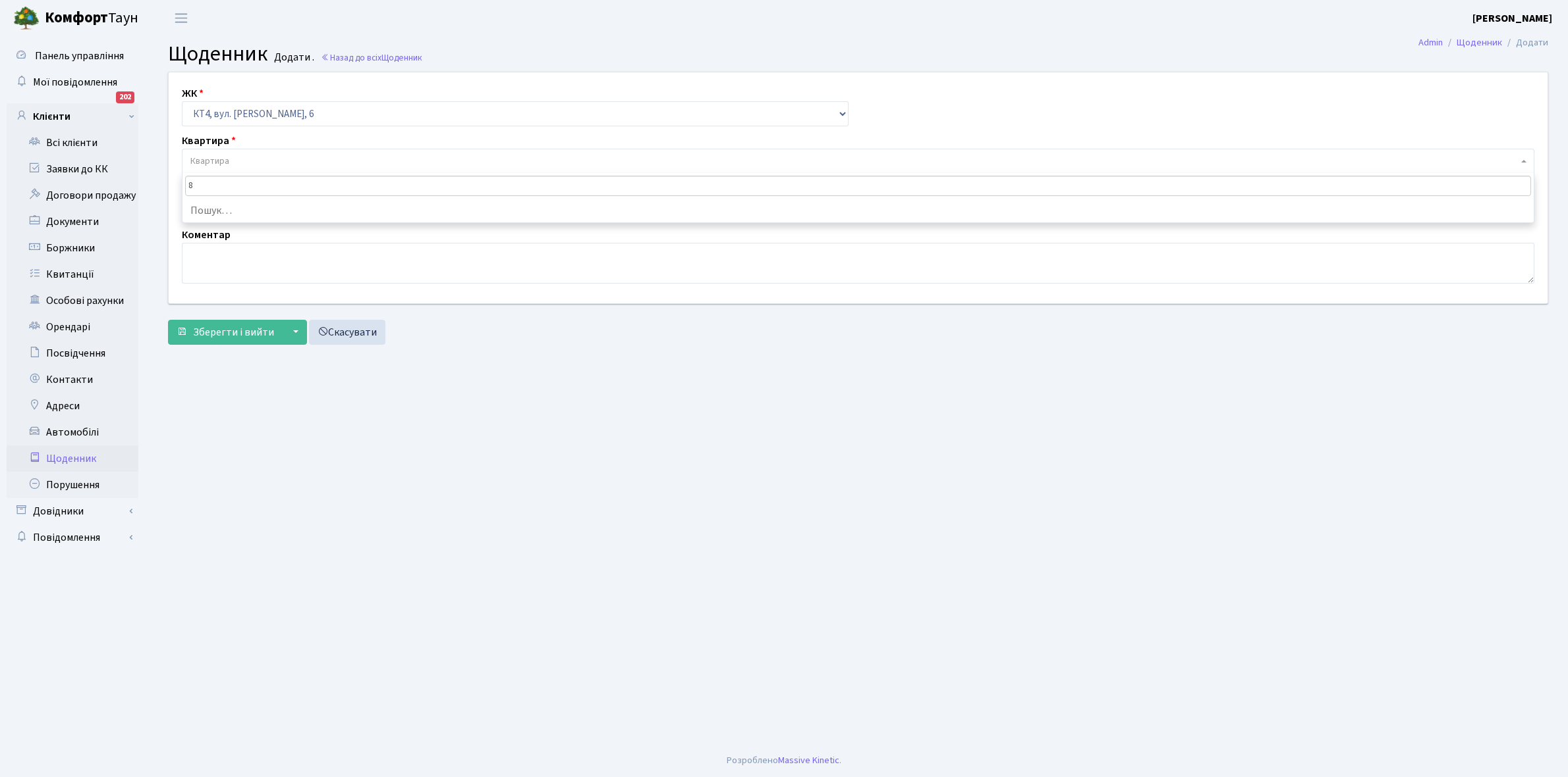
type input "86"
select select "16814"
click at [228, 206] on span "Вибрати запис" at bounding box center [220, 208] width 59 height 13
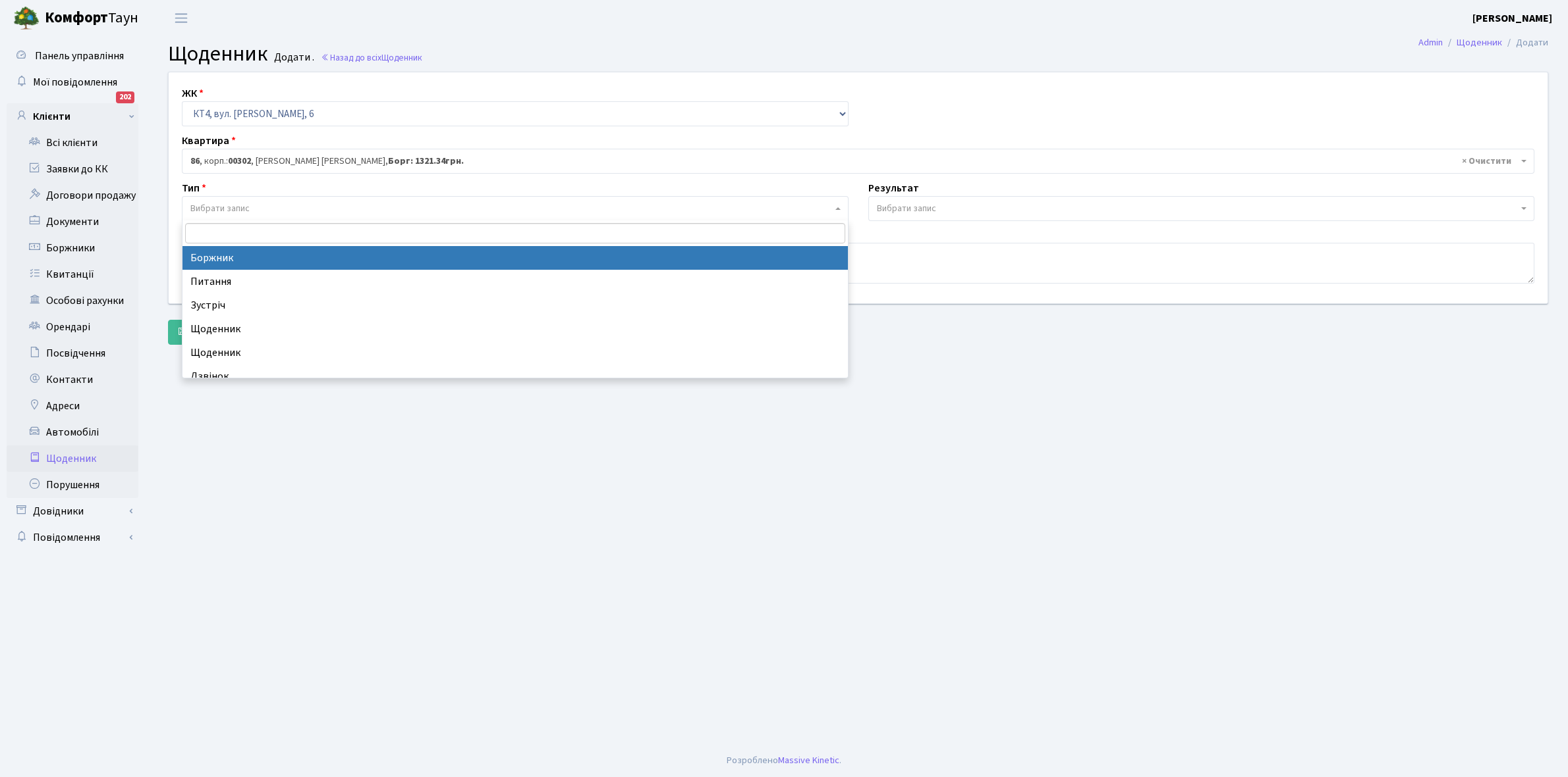
select select "189"
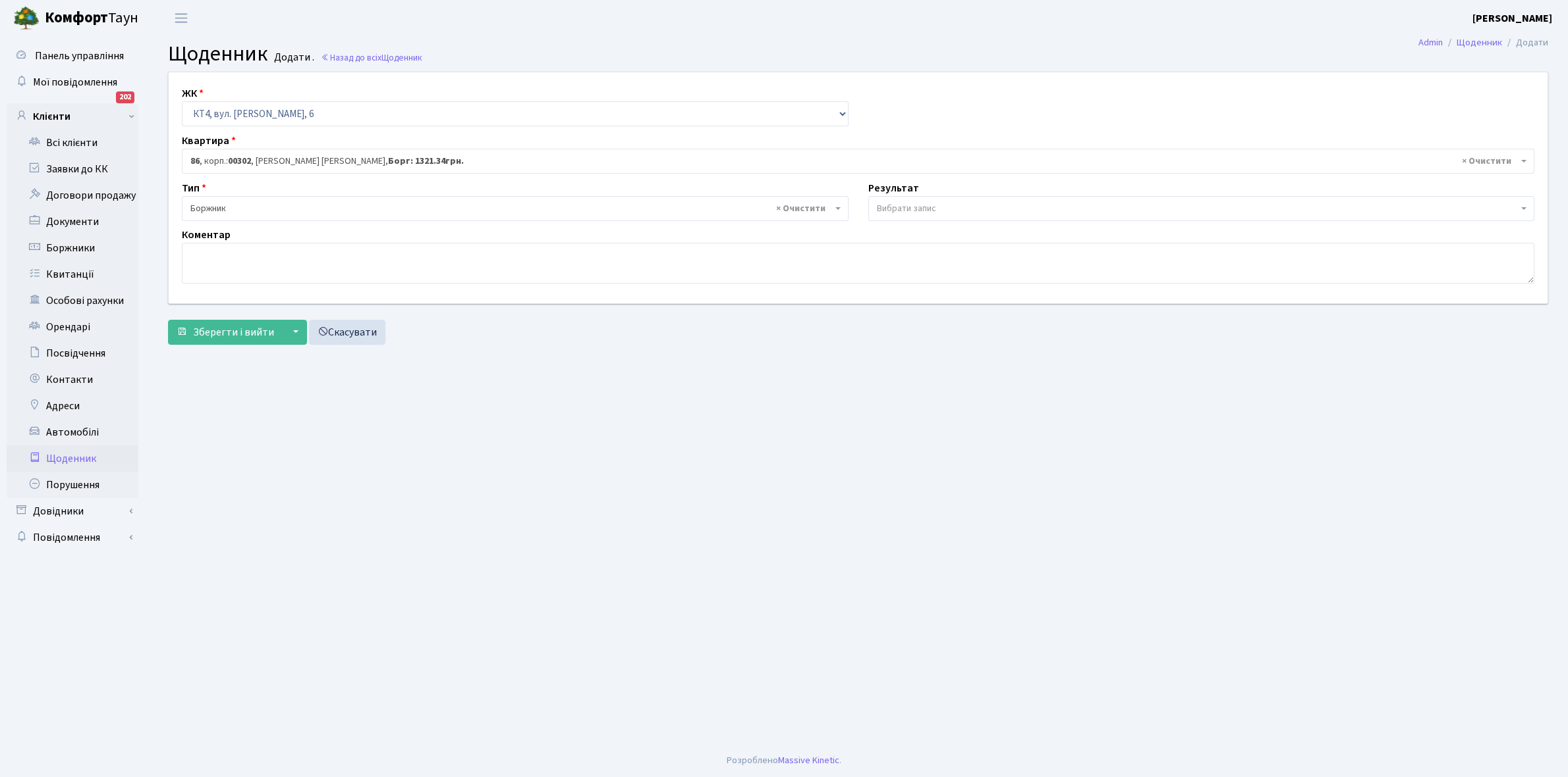
click at [930, 202] on span "Вибрати запис" at bounding box center [906, 208] width 59 height 13
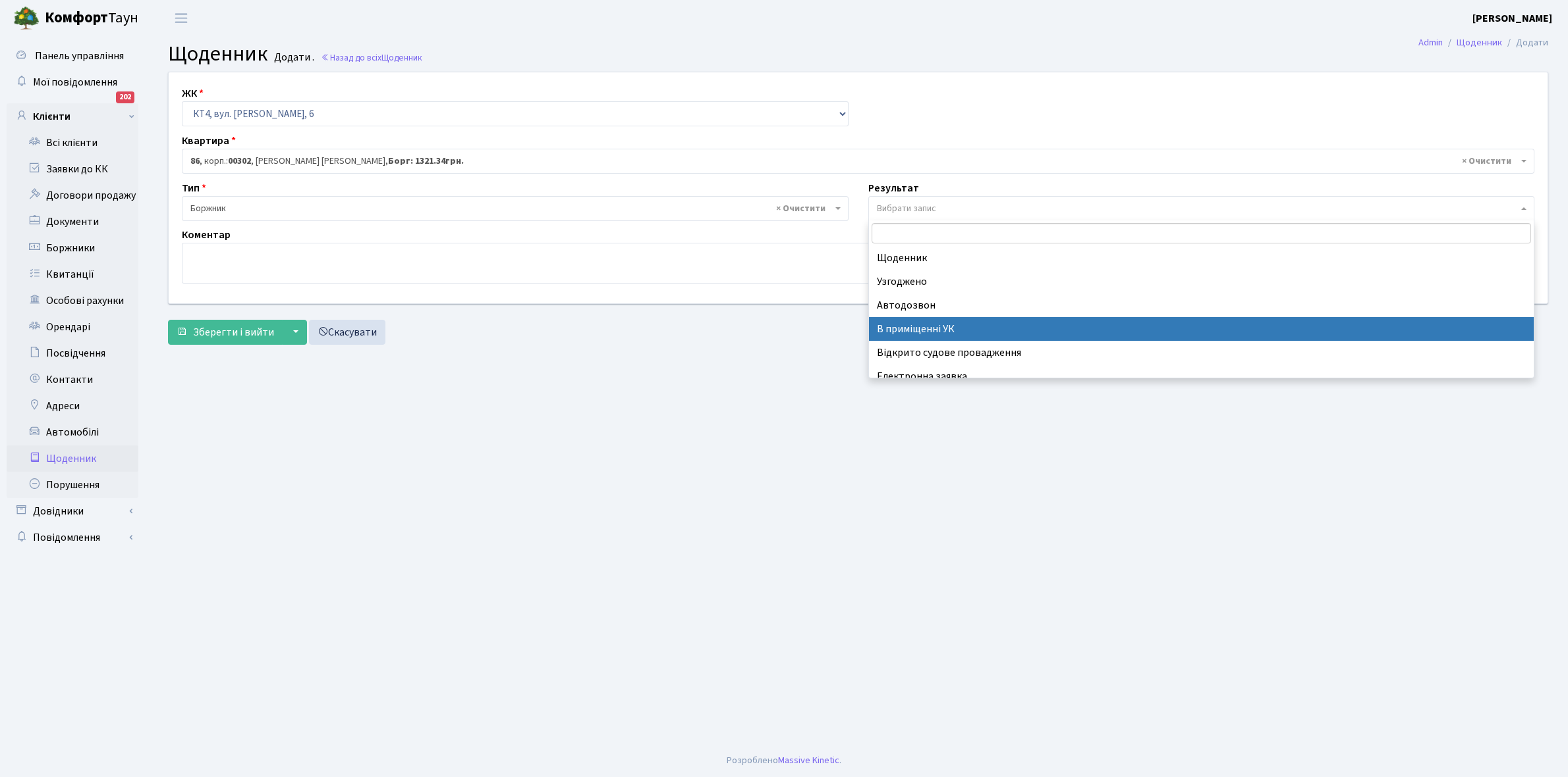
scroll to position [81, 0]
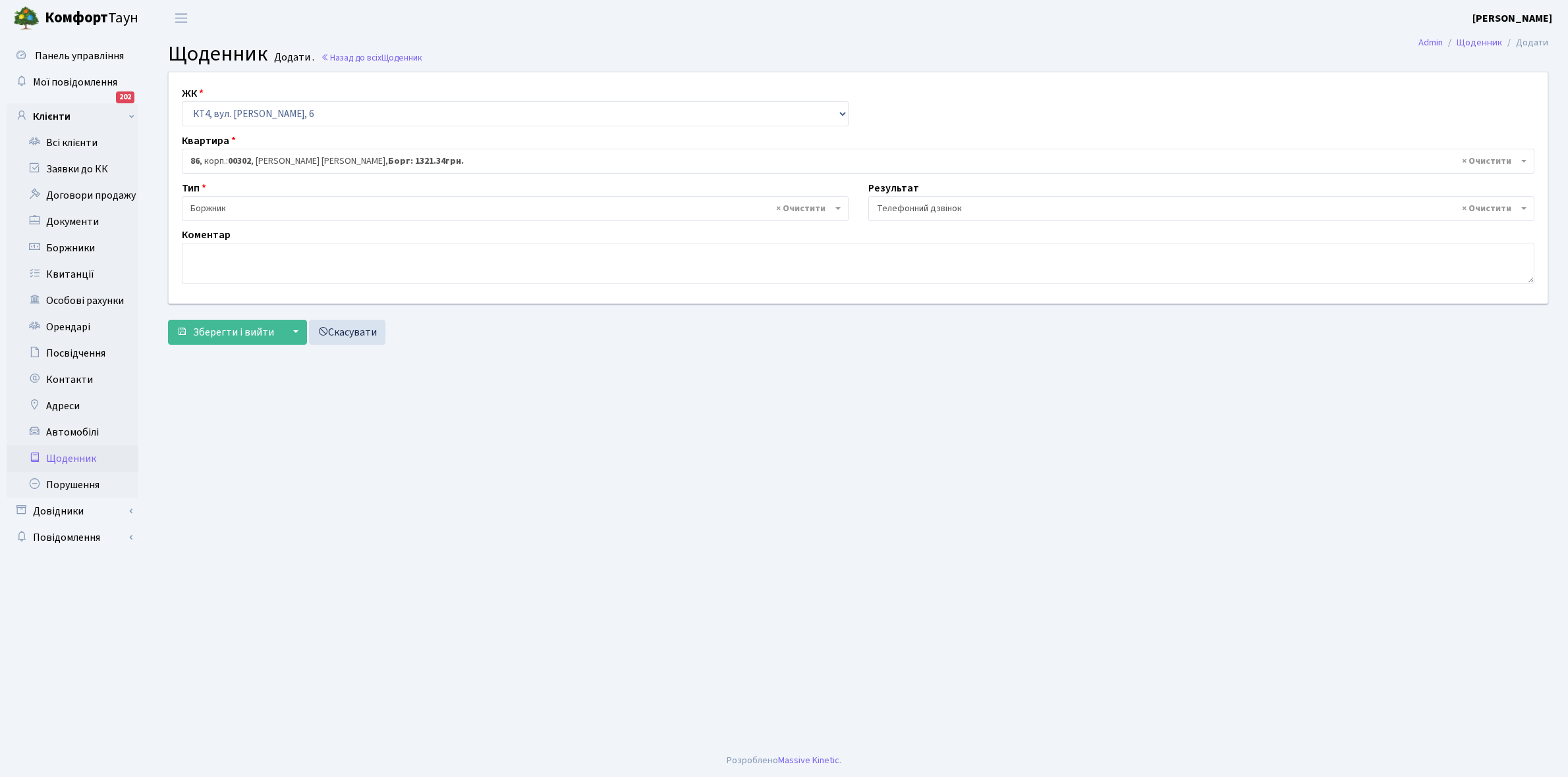
click at [947, 207] on span "× Телефонний дзвінок" at bounding box center [1197, 208] width 642 height 13
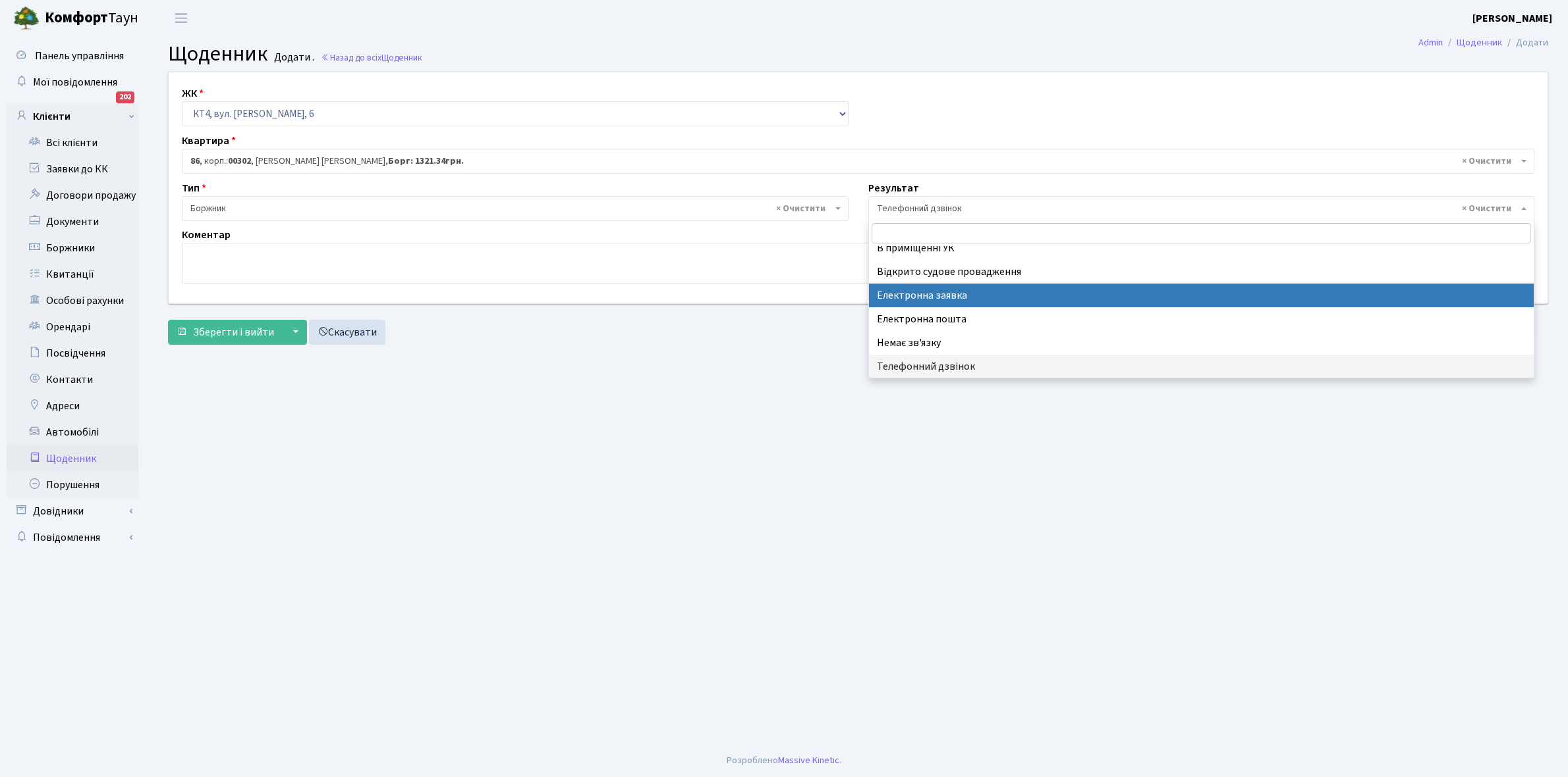
scroll to position [0, 0]
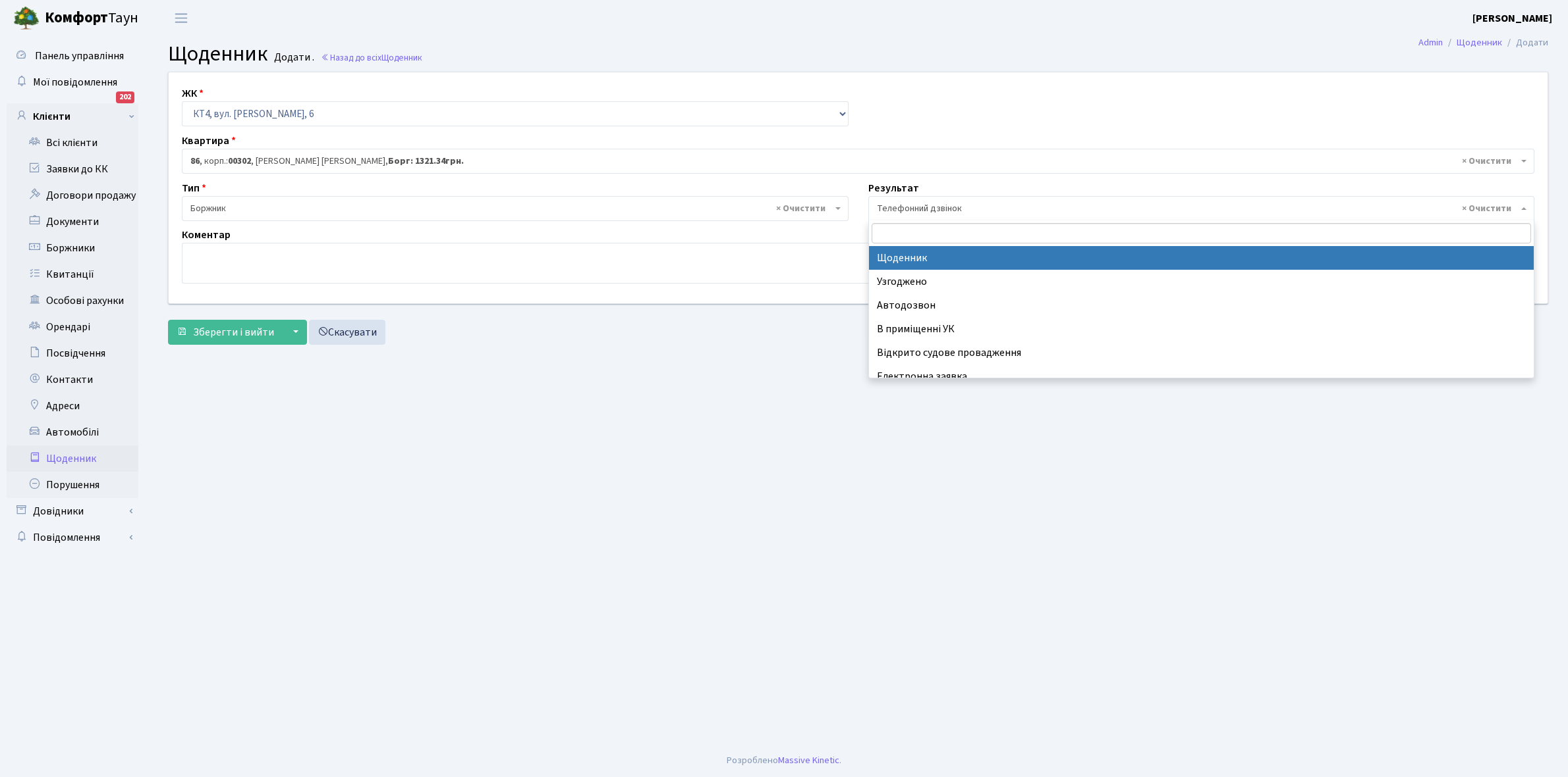
select select "14"
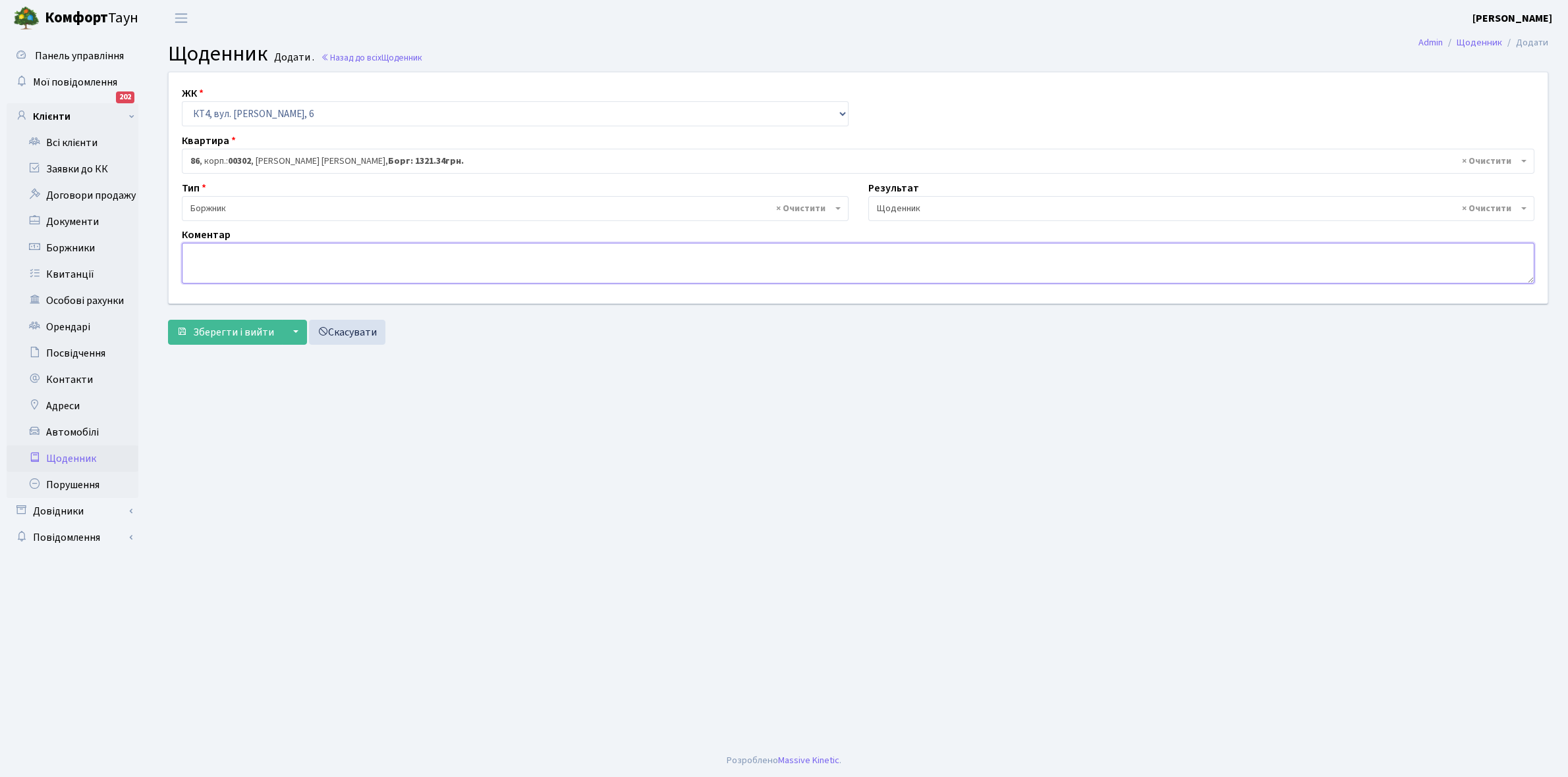
click at [233, 262] on textarea at bounding box center [857, 263] width 1353 height 41
click at [307, 254] on textarea "Відправила повідомлення стосовно ДТЕК" at bounding box center [857, 263] width 1353 height 41
type textarea "Відправила повідомлення на електронну пошту стосовно ДТЕК"
click at [228, 329] on span "Зберегти і вийти" at bounding box center [233, 333] width 81 height 15
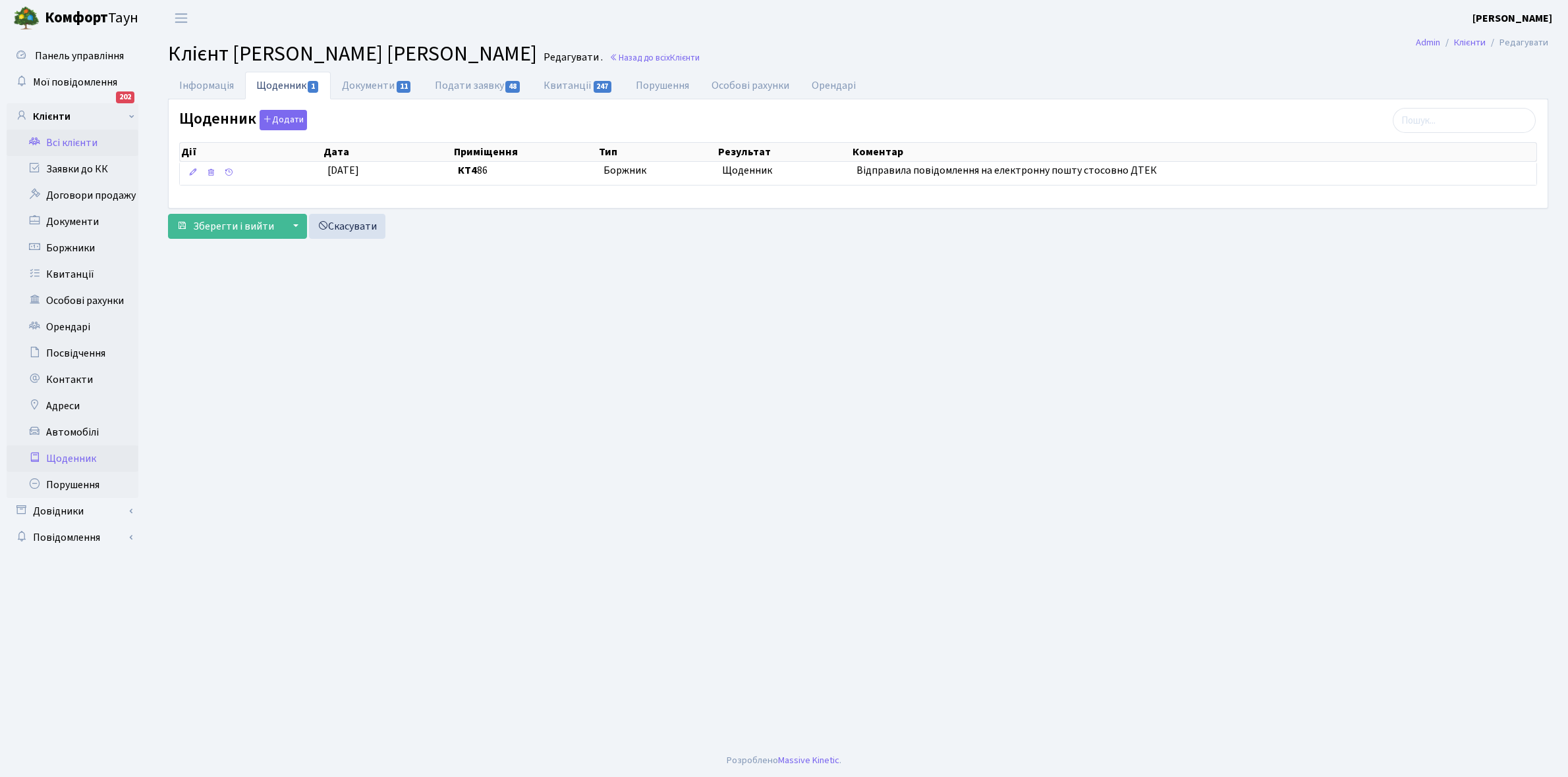
click at [72, 456] on link "Щоденник" at bounding box center [73, 458] width 132 height 26
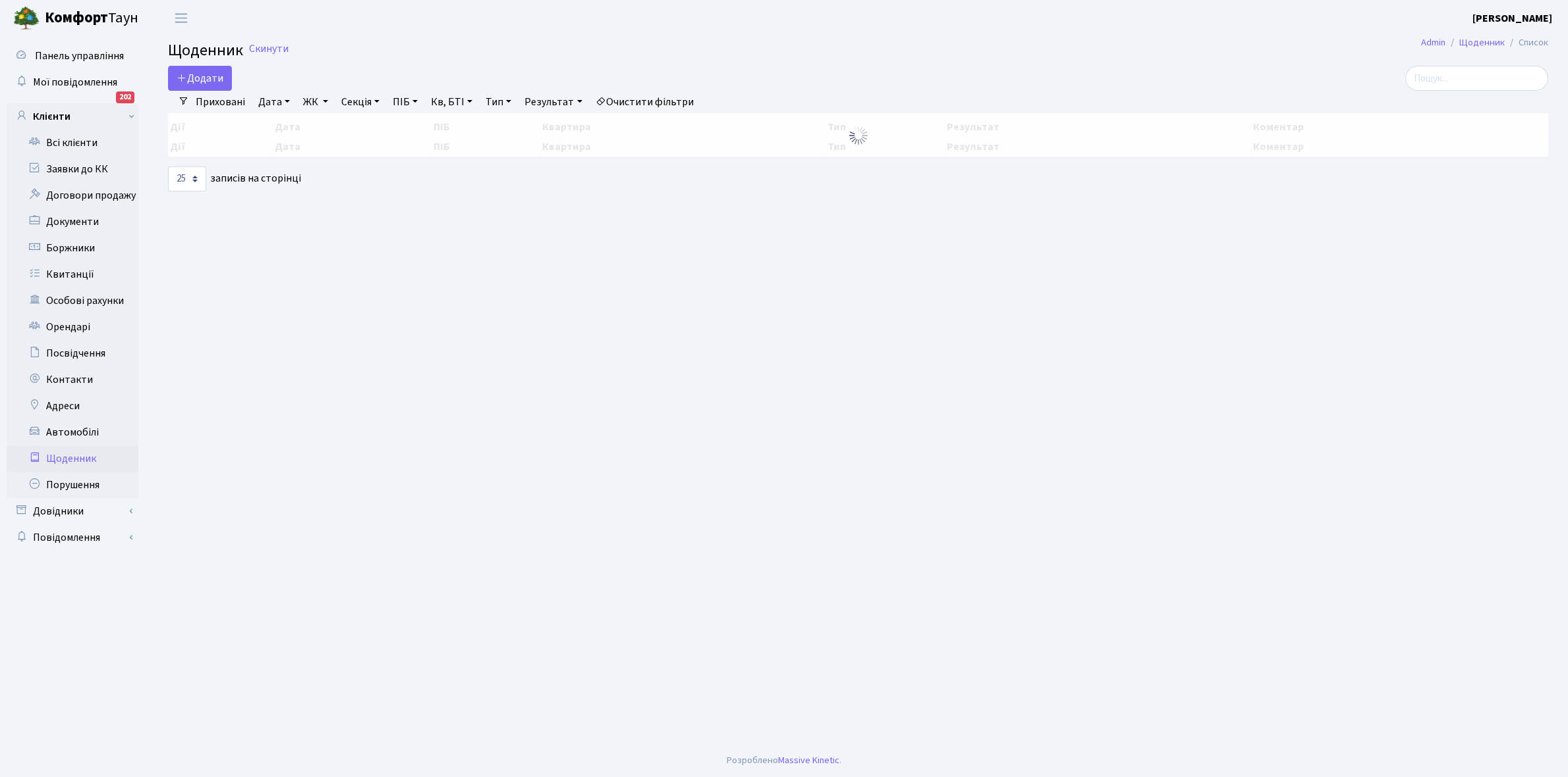
select select "25"
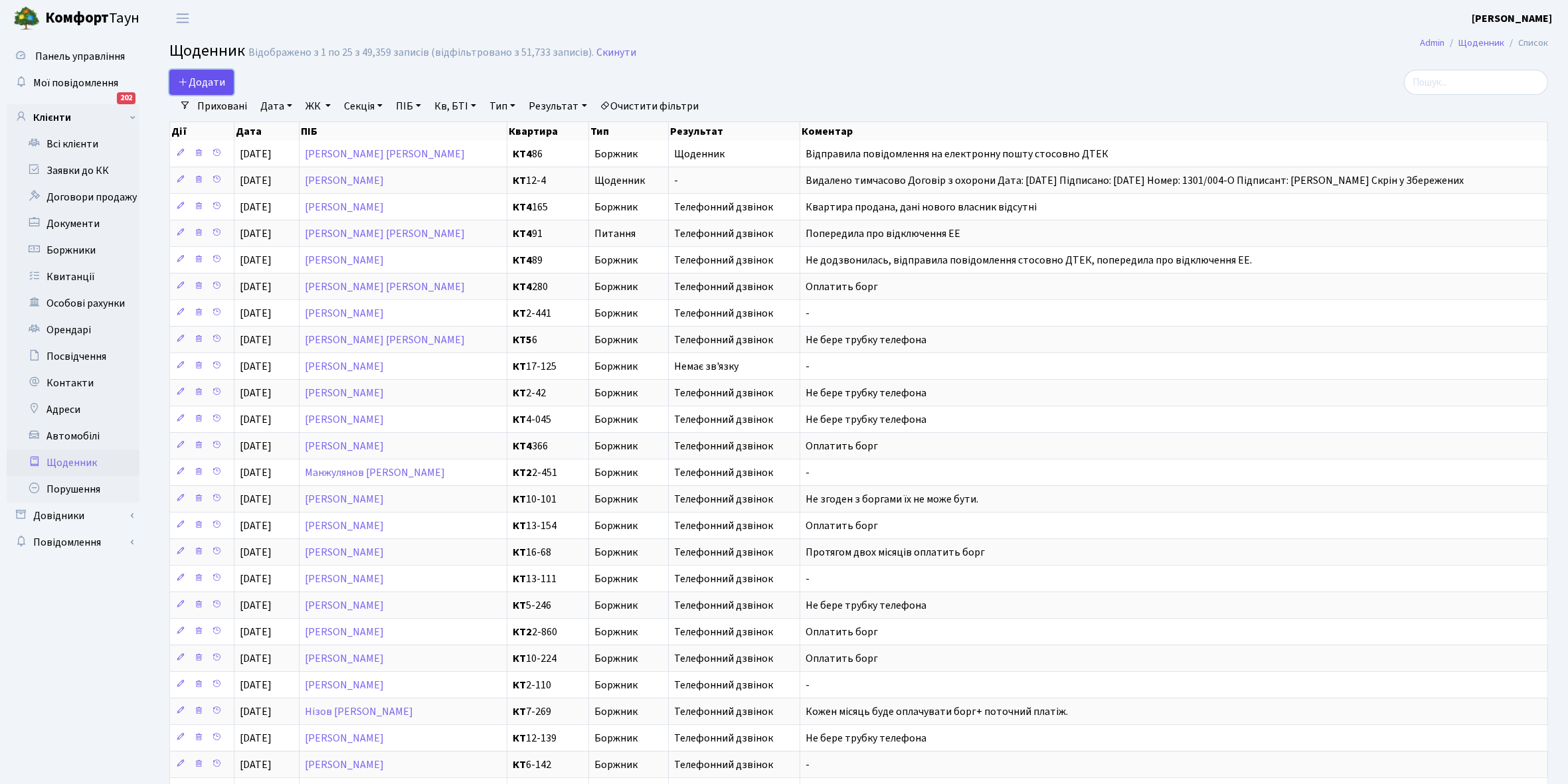
click at [201, 84] on span "Додати" at bounding box center [201, 82] width 47 height 15
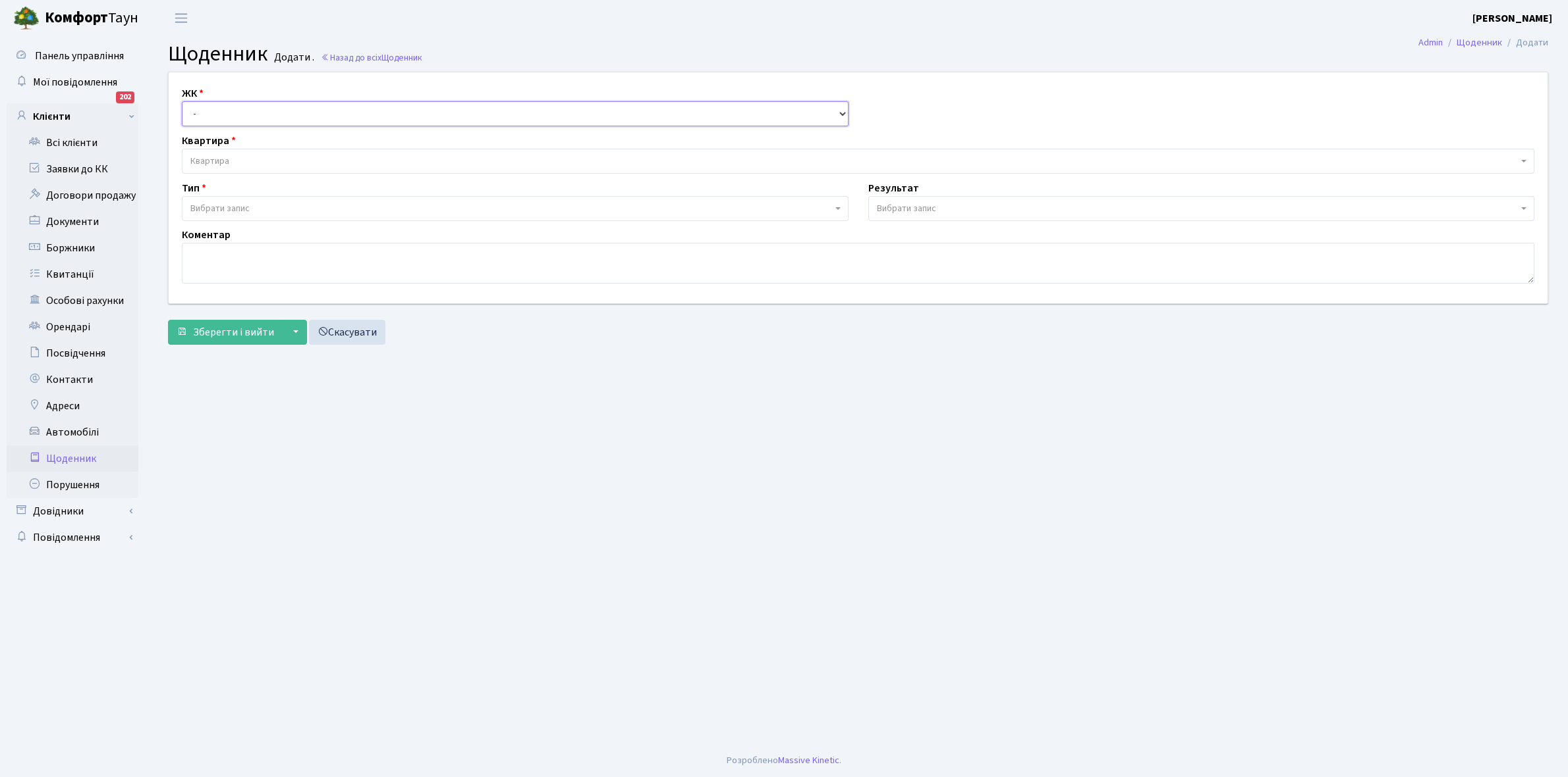
click at [229, 110] on select "- КТ, вул. Регенераторна, 4 КТ2, просп. [STREET_ADDRESS] [STREET_ADDRESS] [PERS…" at bounding box center [514, 114] width 666 height 25
select select "302"
click at [182, 102] on select "- КТ, вул. Регенераторна, 4 КТ2, просп. [STREET_ADDRESS] [STREET_ADDRESS] [PERS…" at bounding box center [514, 114] width 666 height 25
select select
click at [245, 162] on span "Квартира" at bounding box center [854, 161] width 1327 height 13
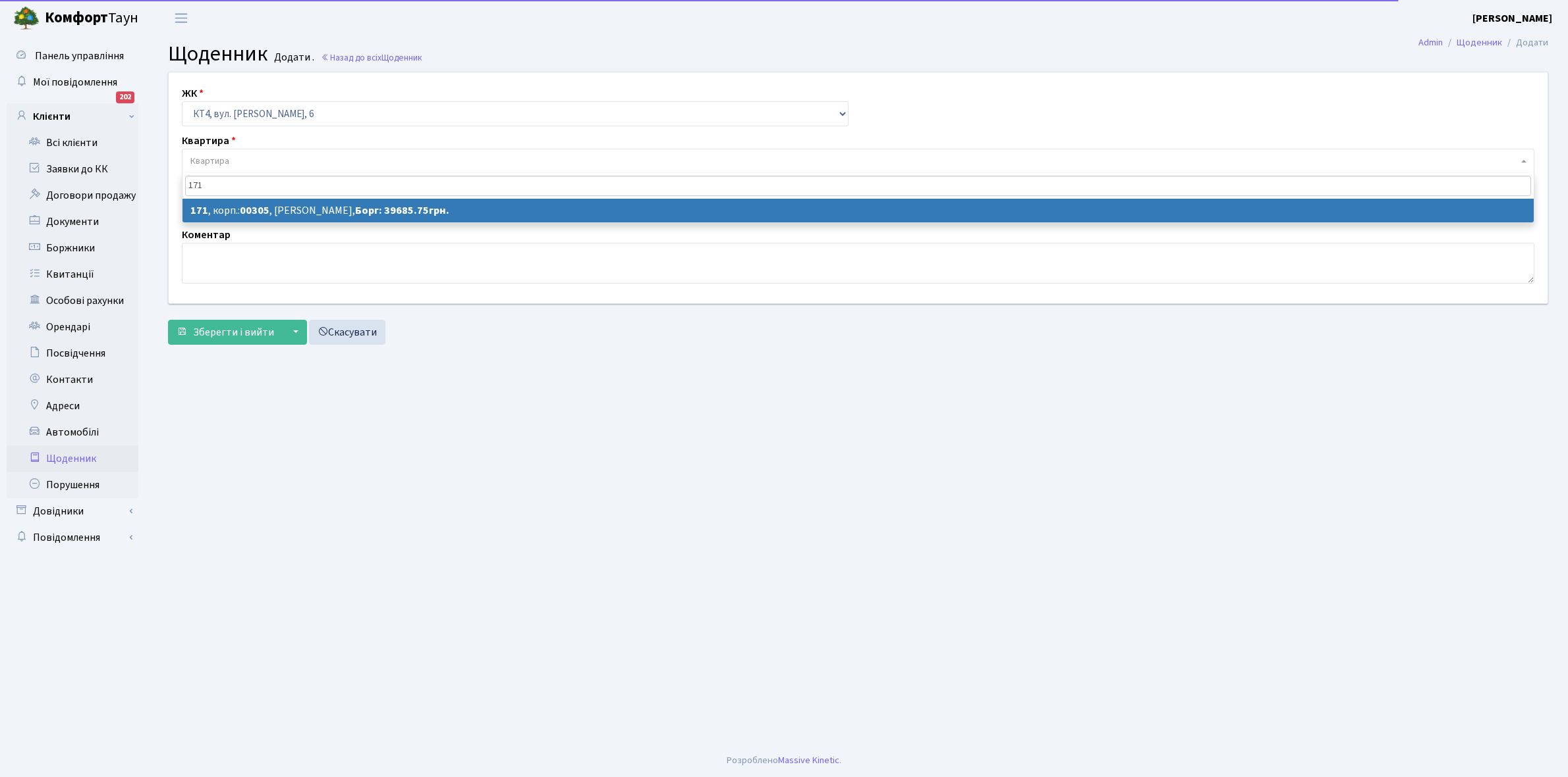
type input "171"
select select "17514"
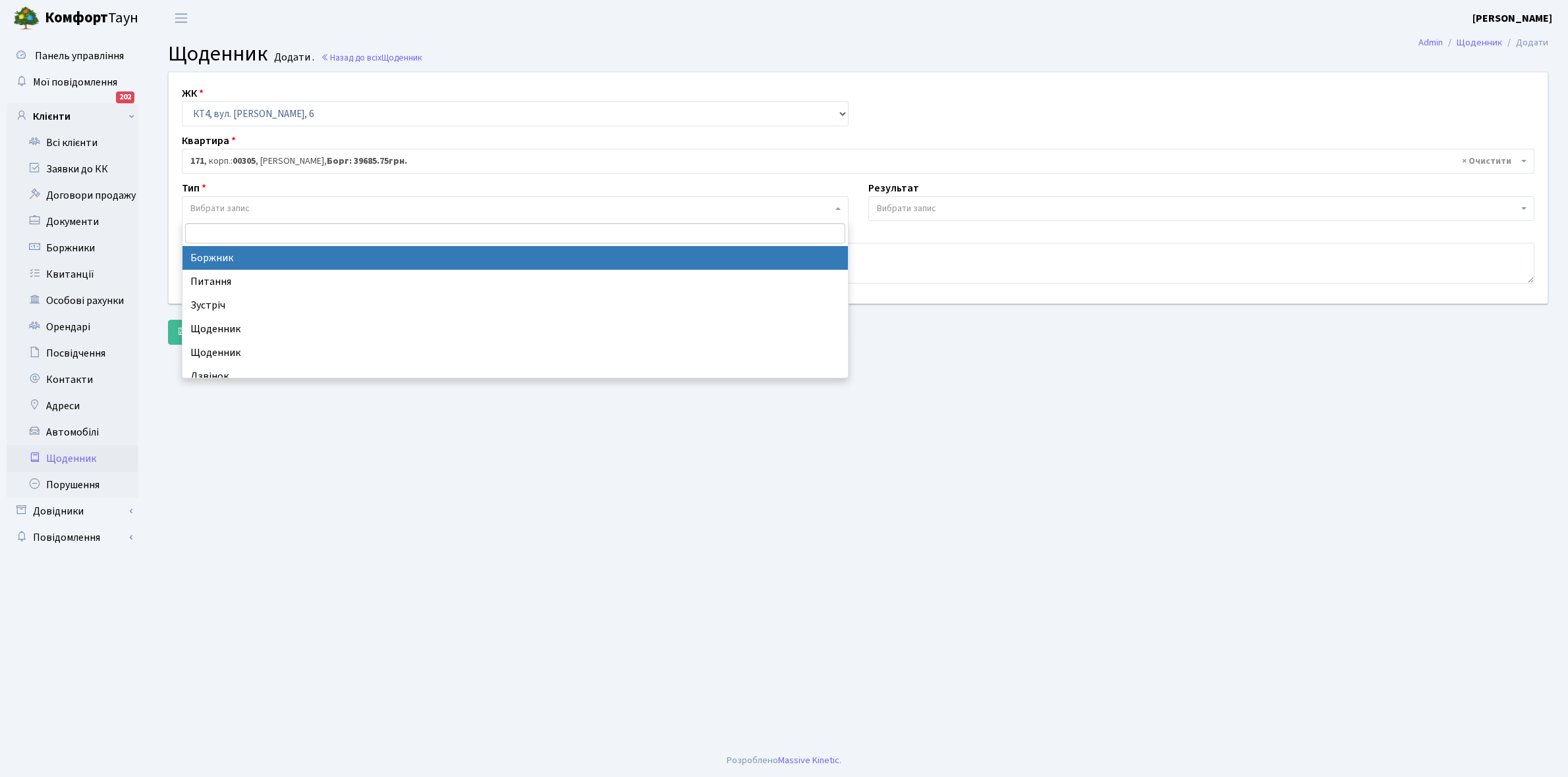
click at [264, 205] on span "Вибрати запис" at bounding box center [511, 208] width 642 height 13
select select "189"
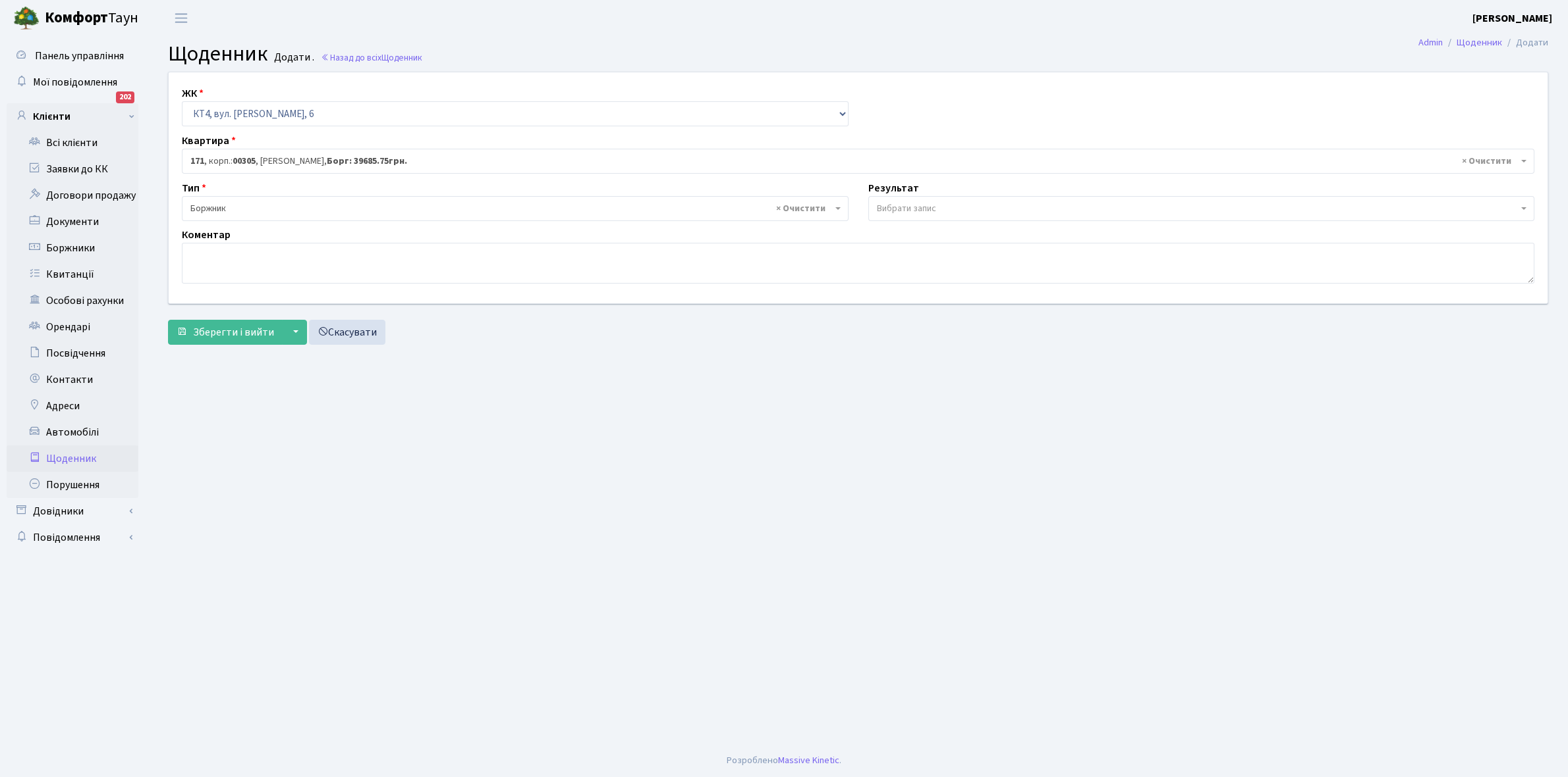
click at [897, 206] on span "Вибрати запис" at bounding box center [906, 208] width 59 height 13
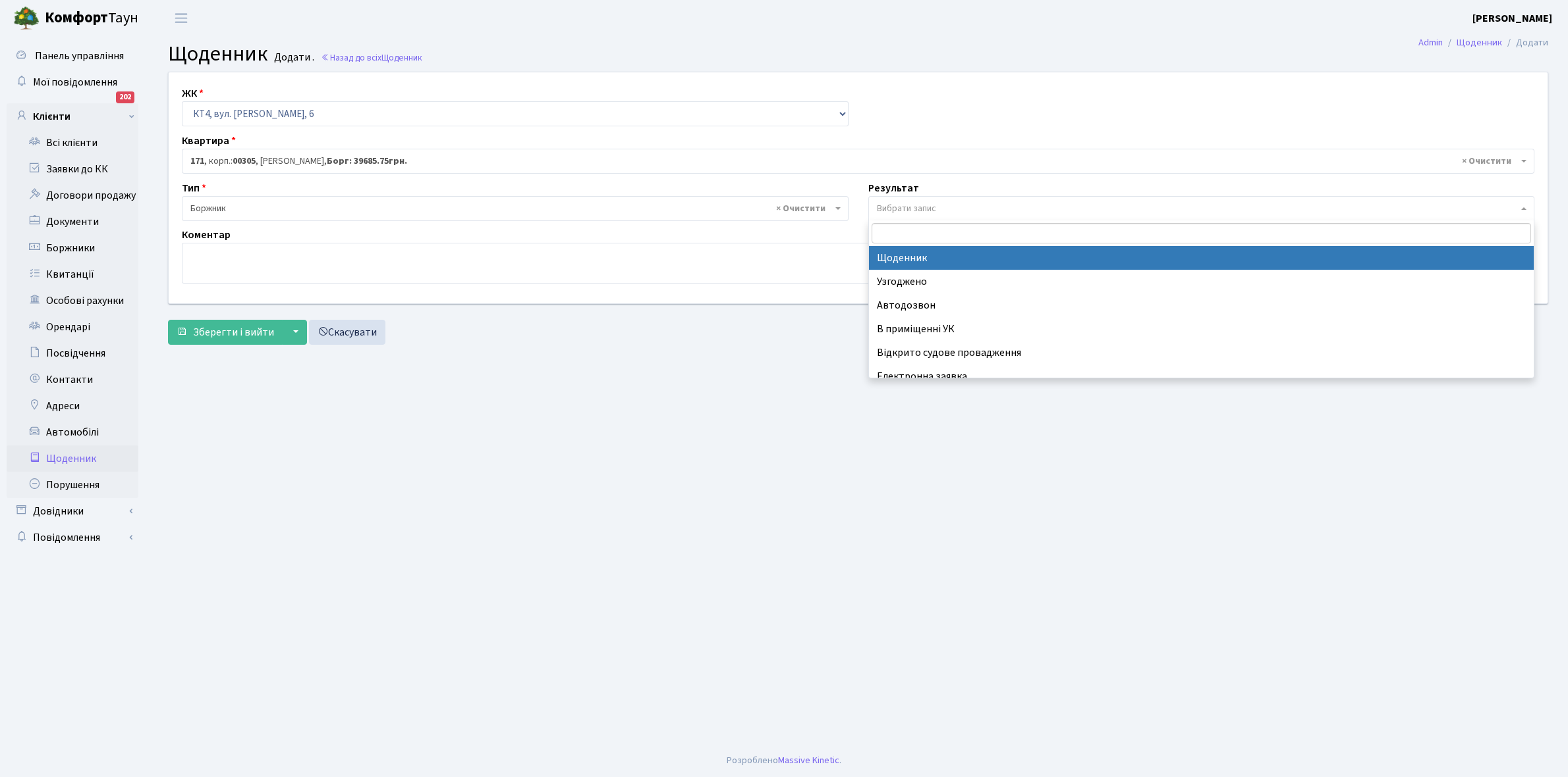
select select "14"
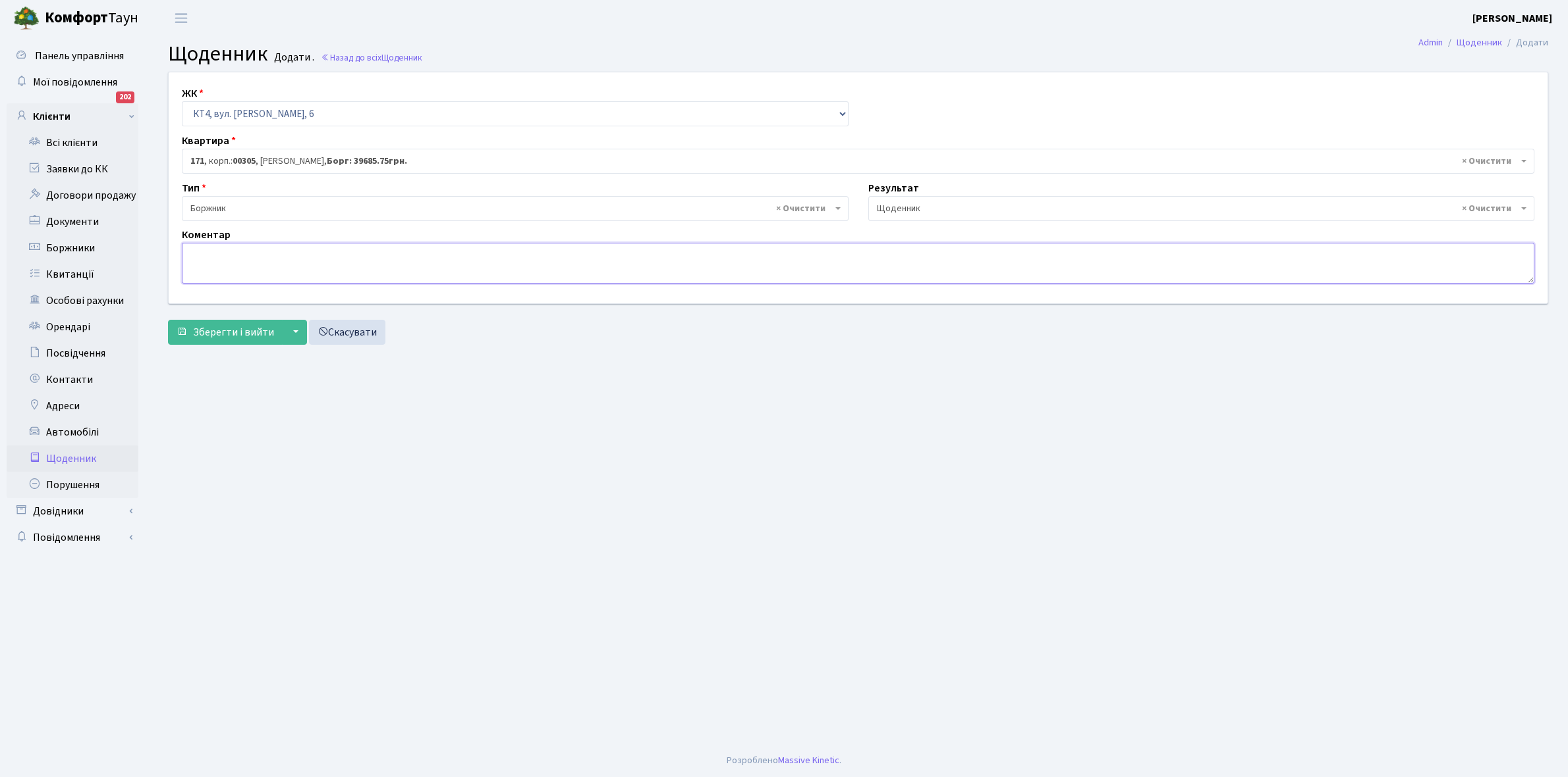
click at [206, 260] on textarea at bounding box center [857, 263] width 1353 height 41
type textarea "Відправила повідомлення на електронну пошту стосовно ДТЕК."
click at [239, 324] on button "Зберегти і вийти" at bounding box center [225, 333] width 115 height 25
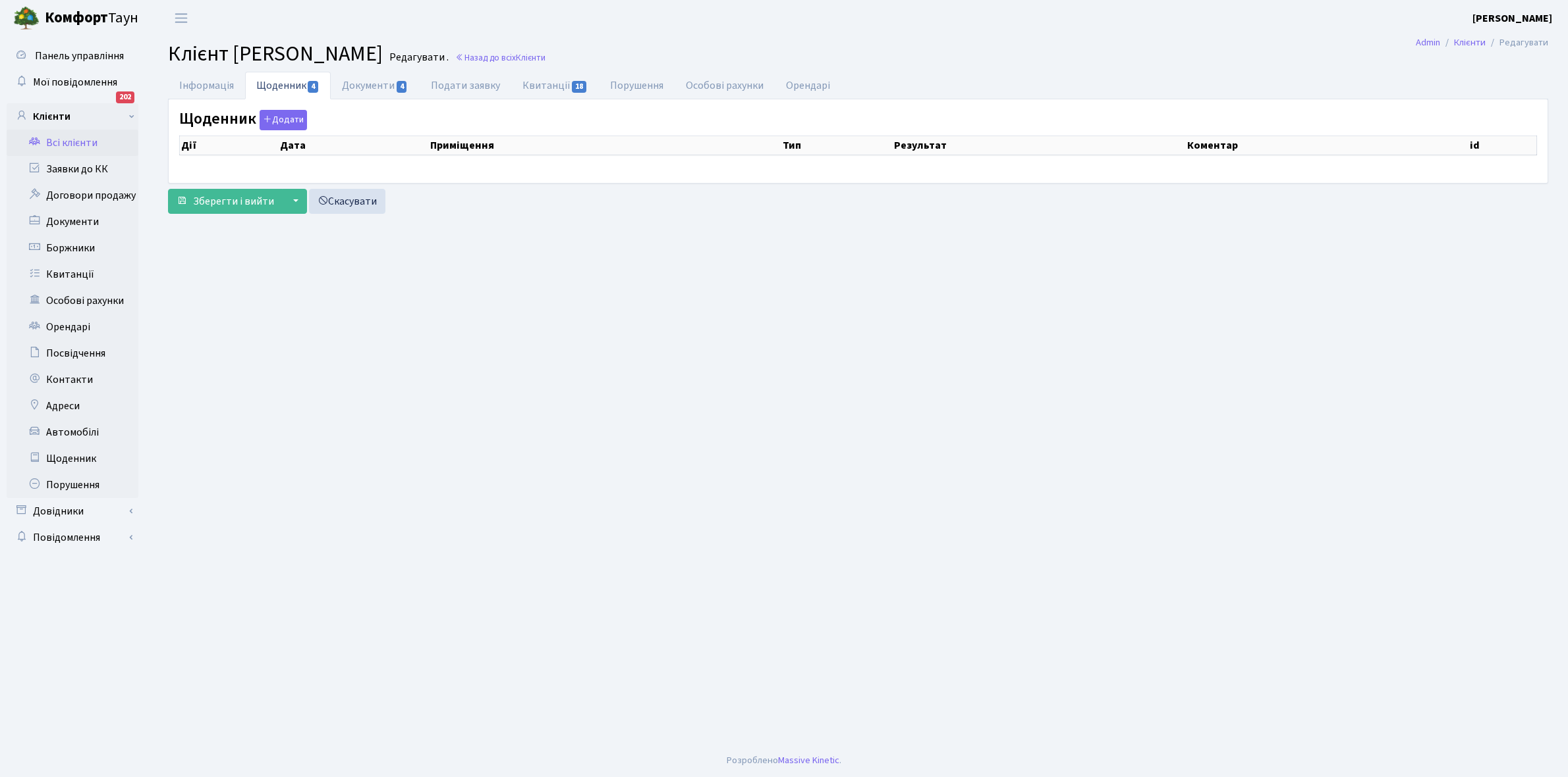
select select "25"
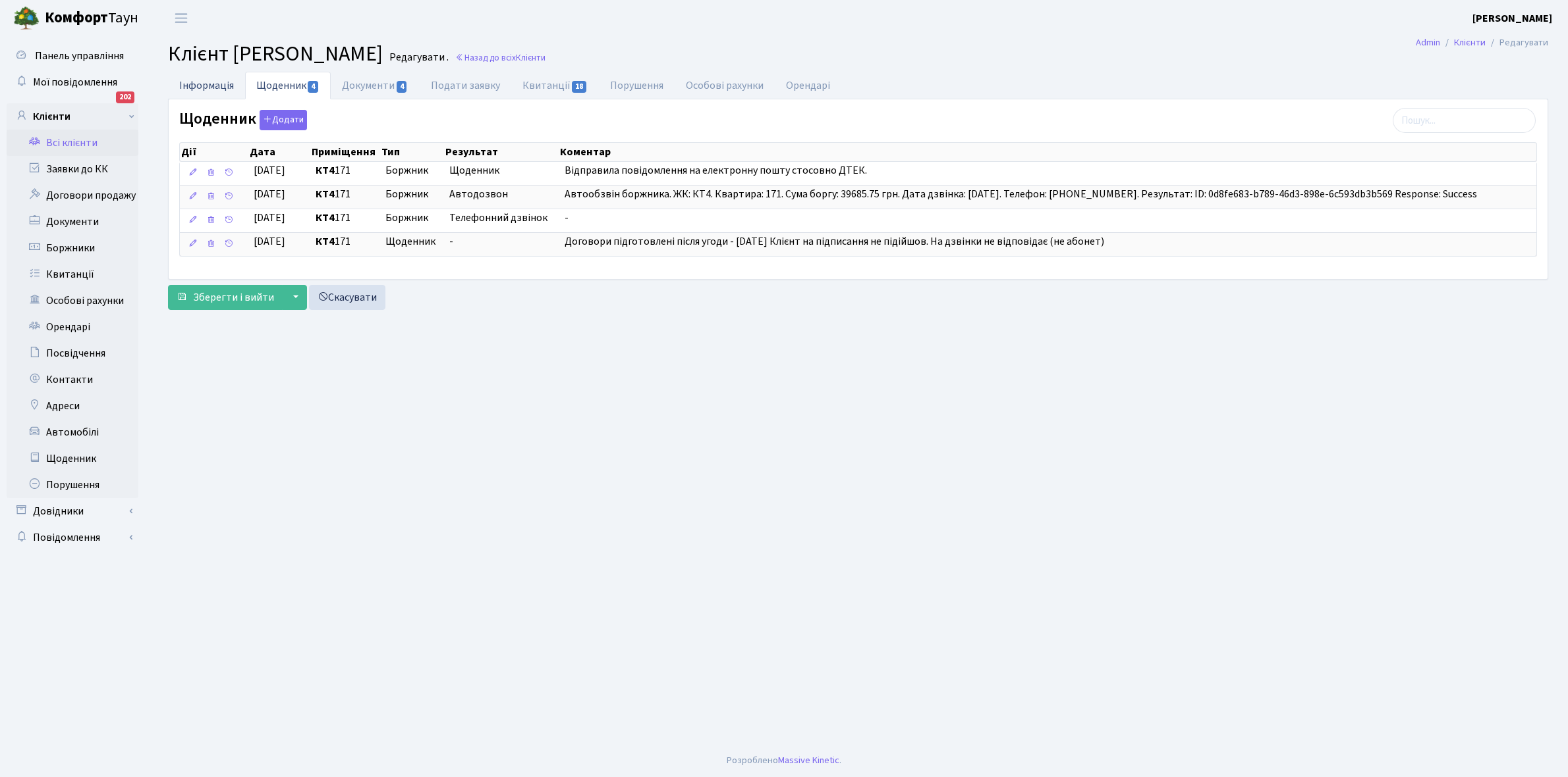
click at [201, 86] on link "Інформація" at bounding box center [206, 85] width 77 height 27
select select "25"
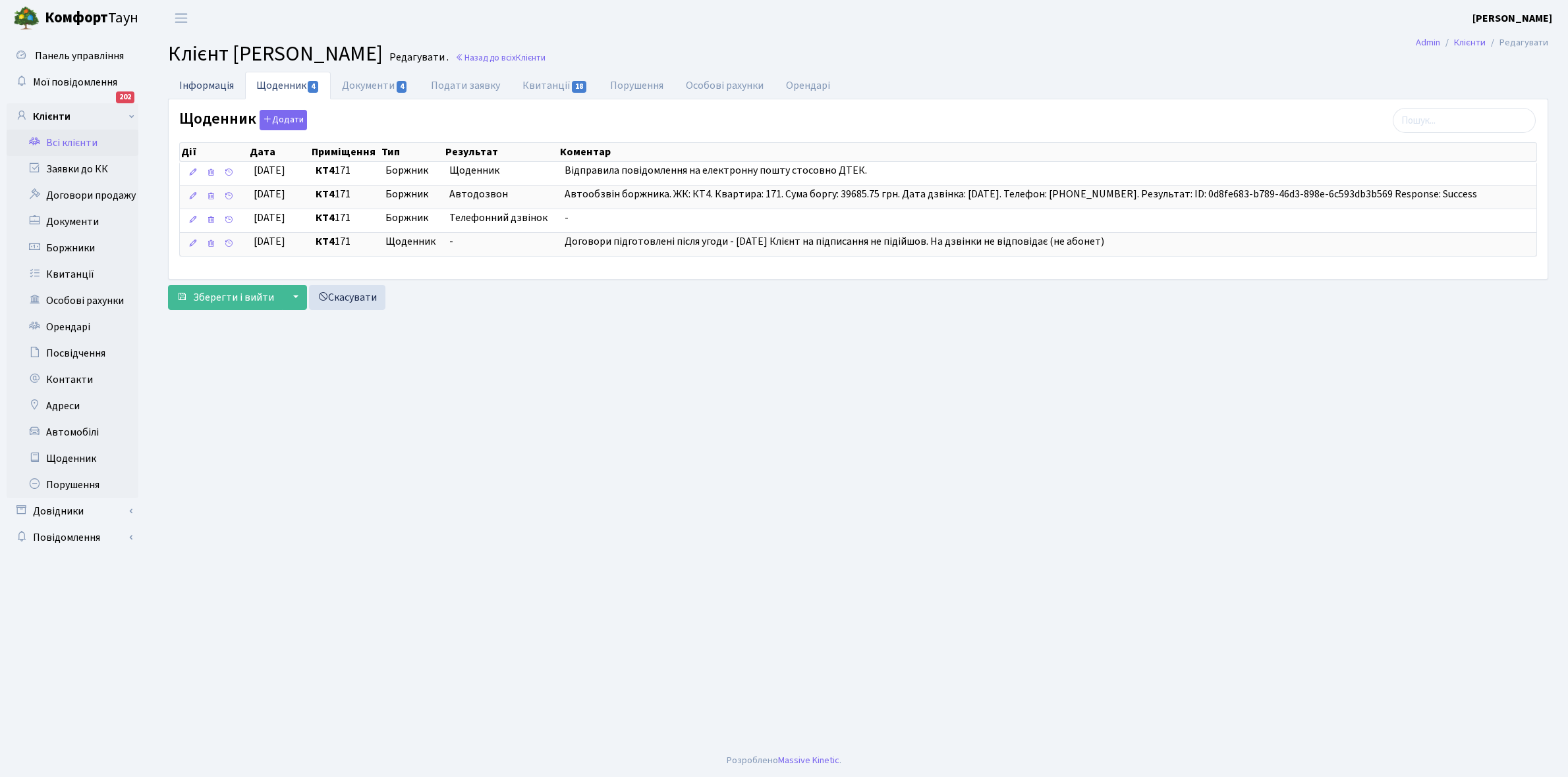
select select "25"
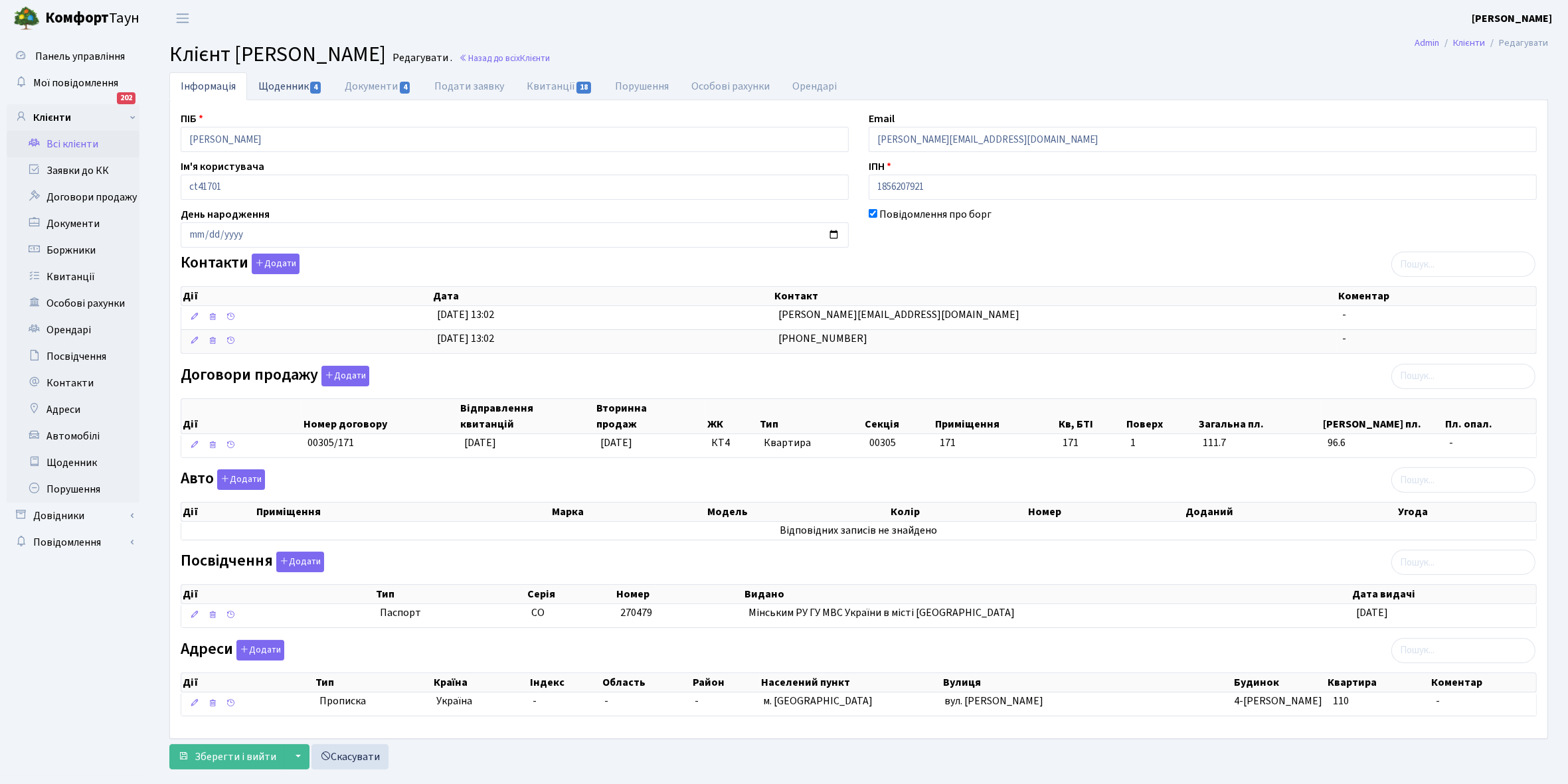
click at [276, 87] on link "Щоденник 4" at bounding box center [290, 86] width 87 height 27
